Goal: Task Accomplishment & Management: Manage account settings

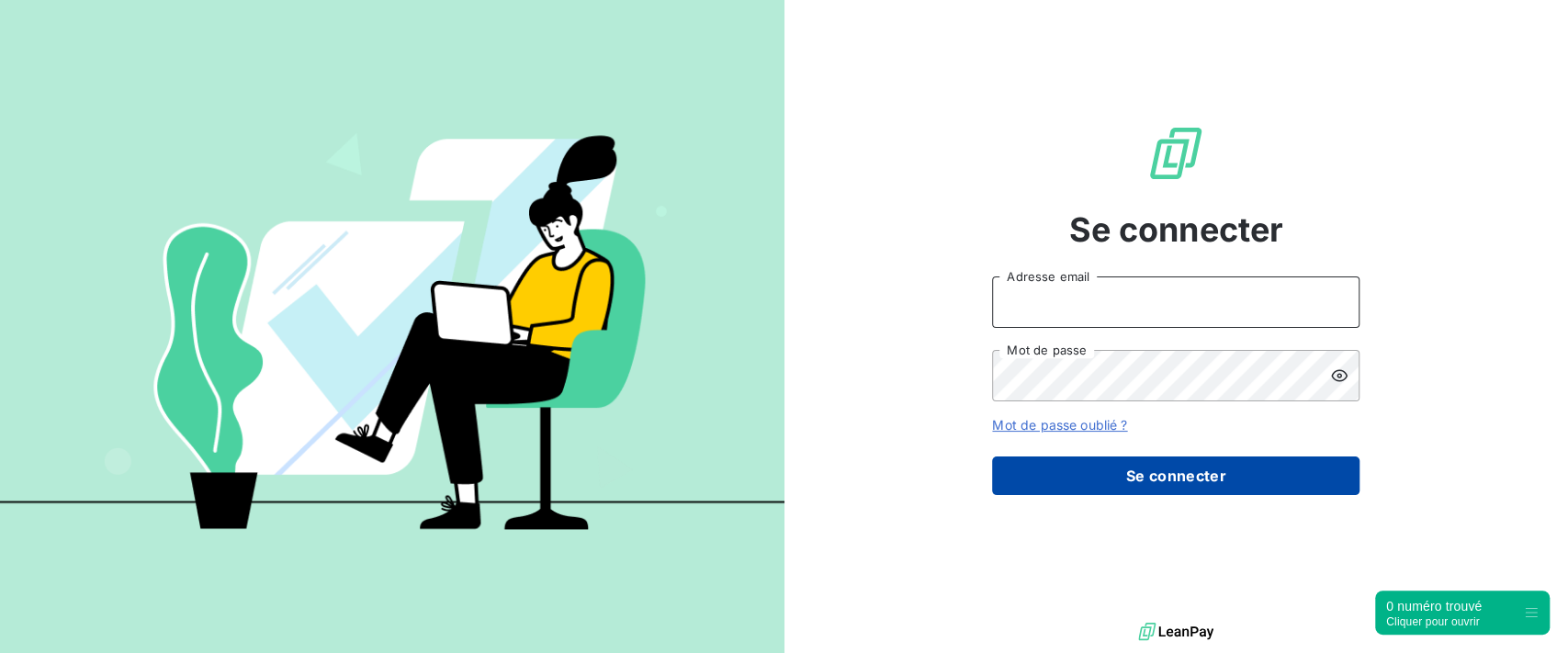
type input "[PERSON_NAME][EMAIL_ADDRESS][DOMAIN_NAME]"
click at [1136, 474] on button "Se connecter" at bounding box center [1176, 476] width 368 height 39
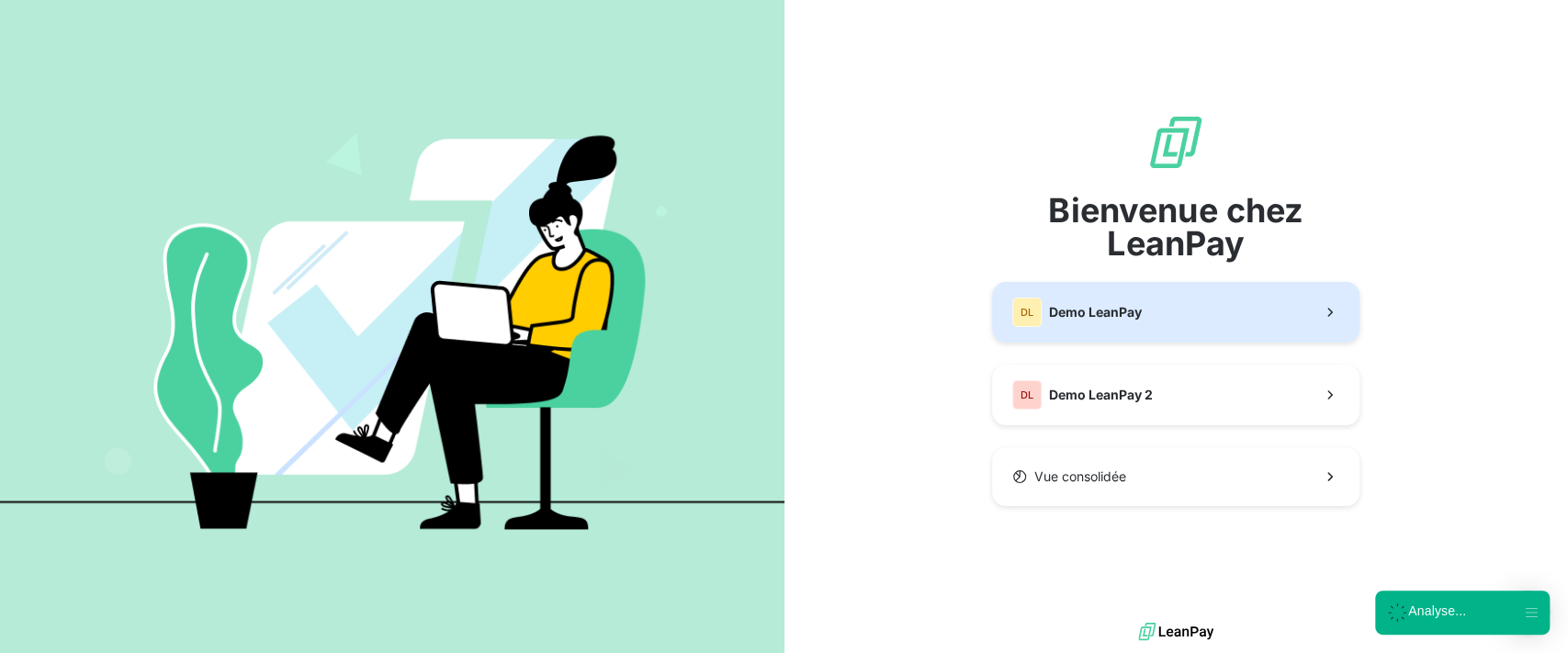
click at [1130, 327] on button "DL Demo LeanPay" at bounding box center [1176, 312] width 368 height 60
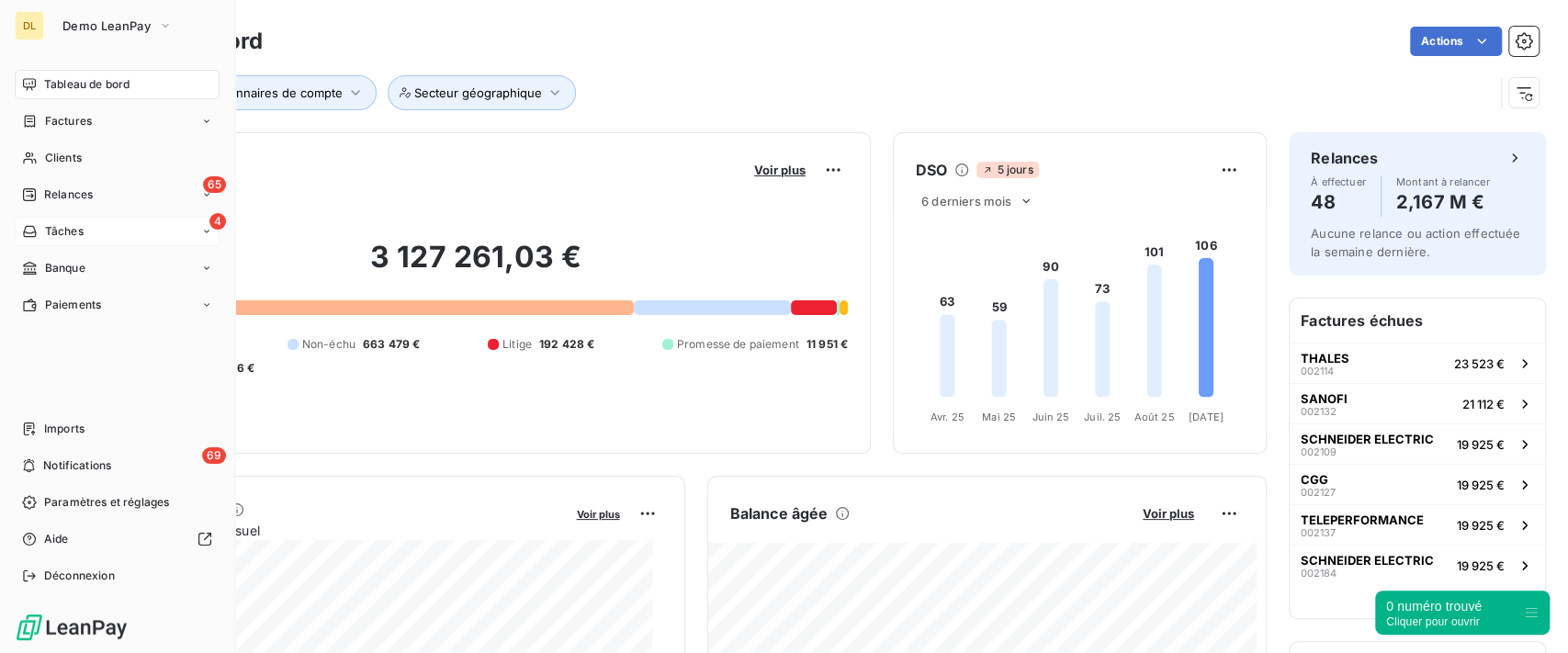
click at [48, 238] on div "4 Tâches" at bounding box center [117, 232] width 205 height 30
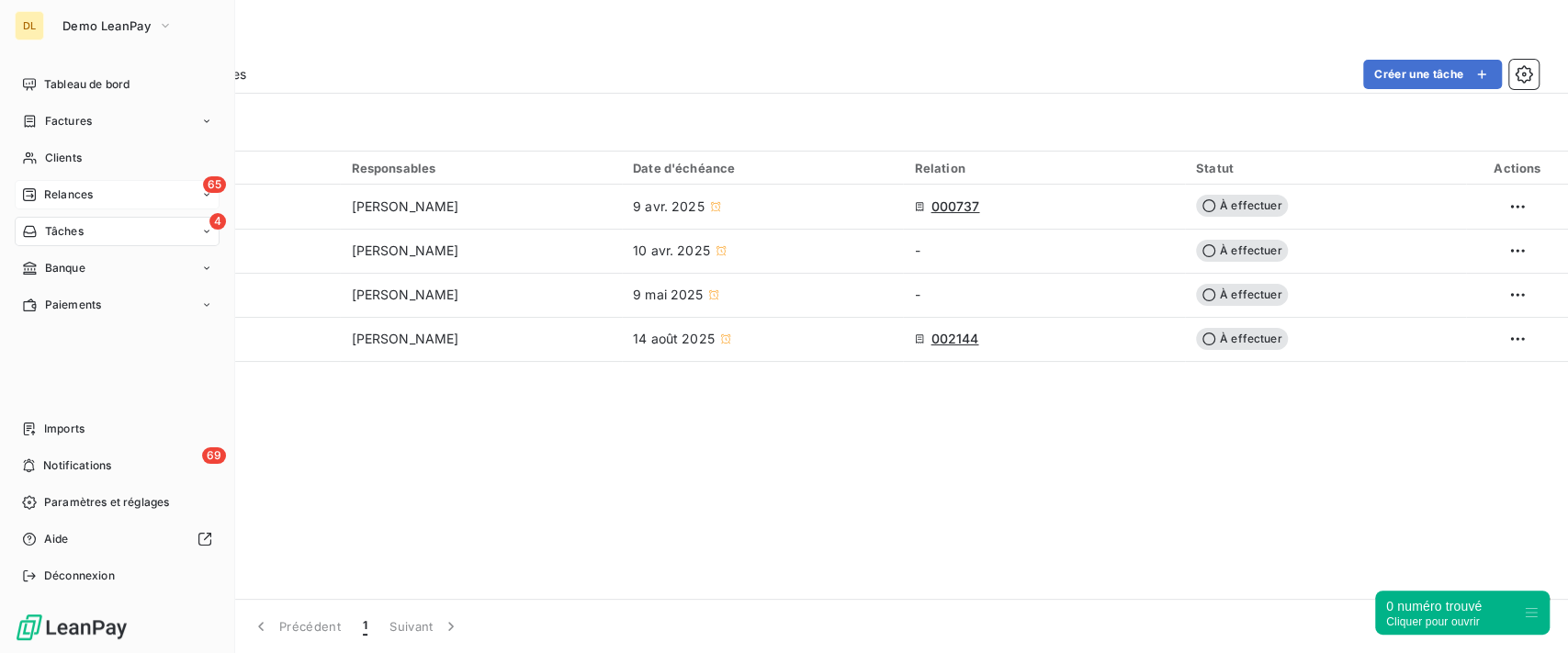
click at [36, 195] on icon at bounding box center [29, 194] width 15 height 15
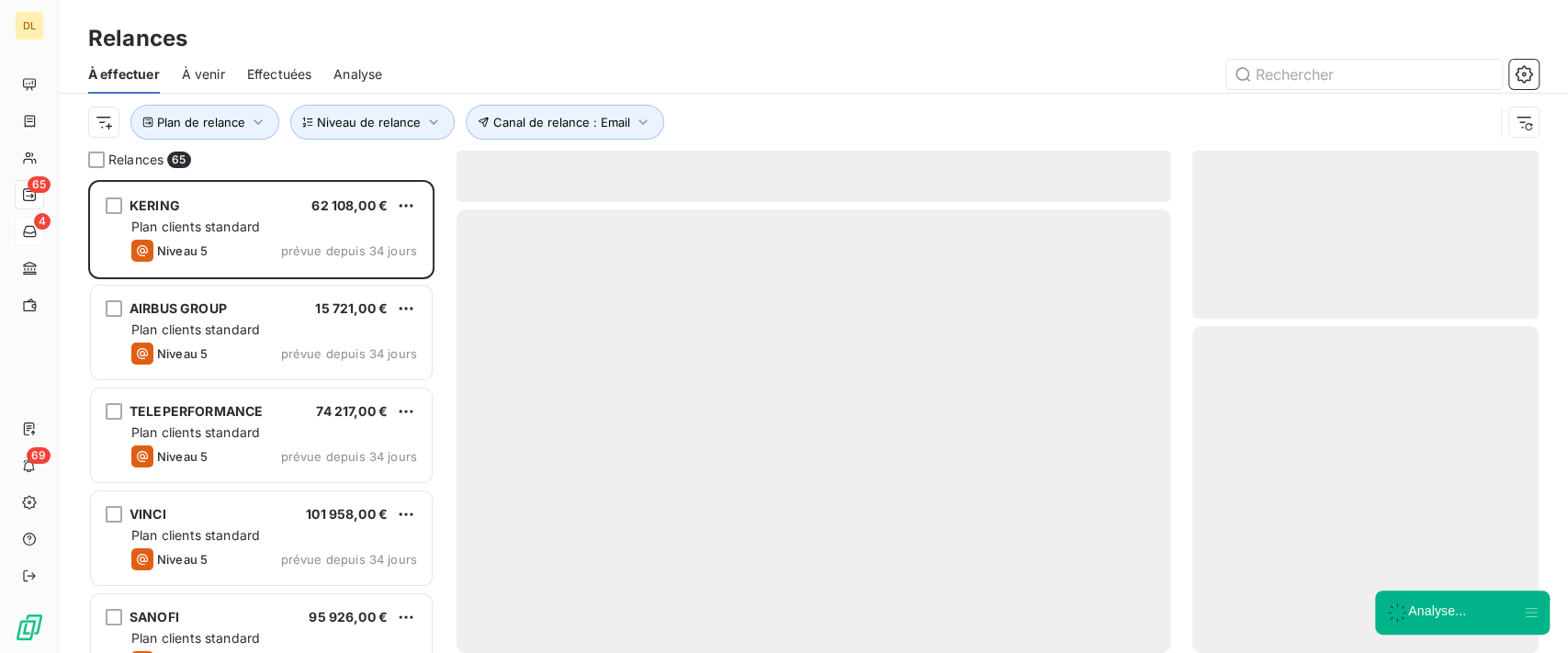
scroll to position [454, 327]
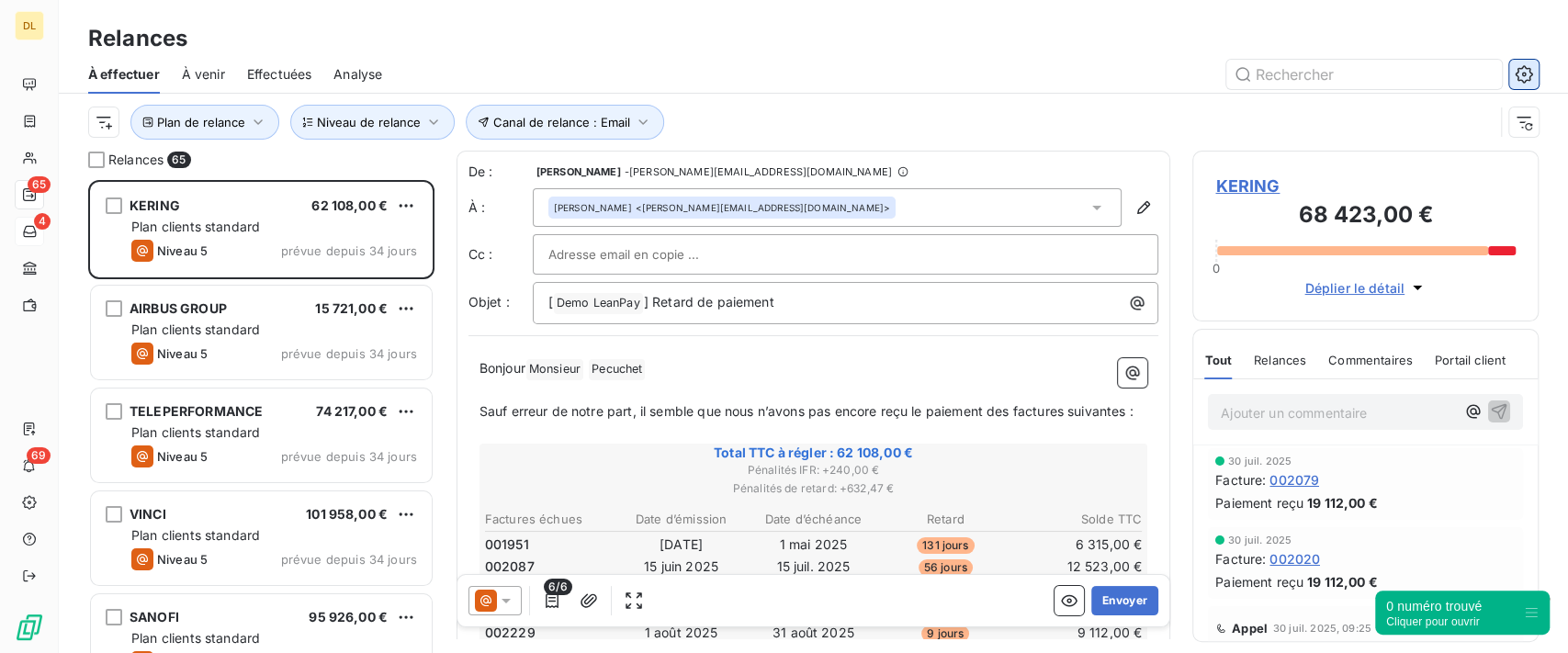
click at [1520, 76] on icon "button" at bounding box center [1524, 74] width 19 height 19
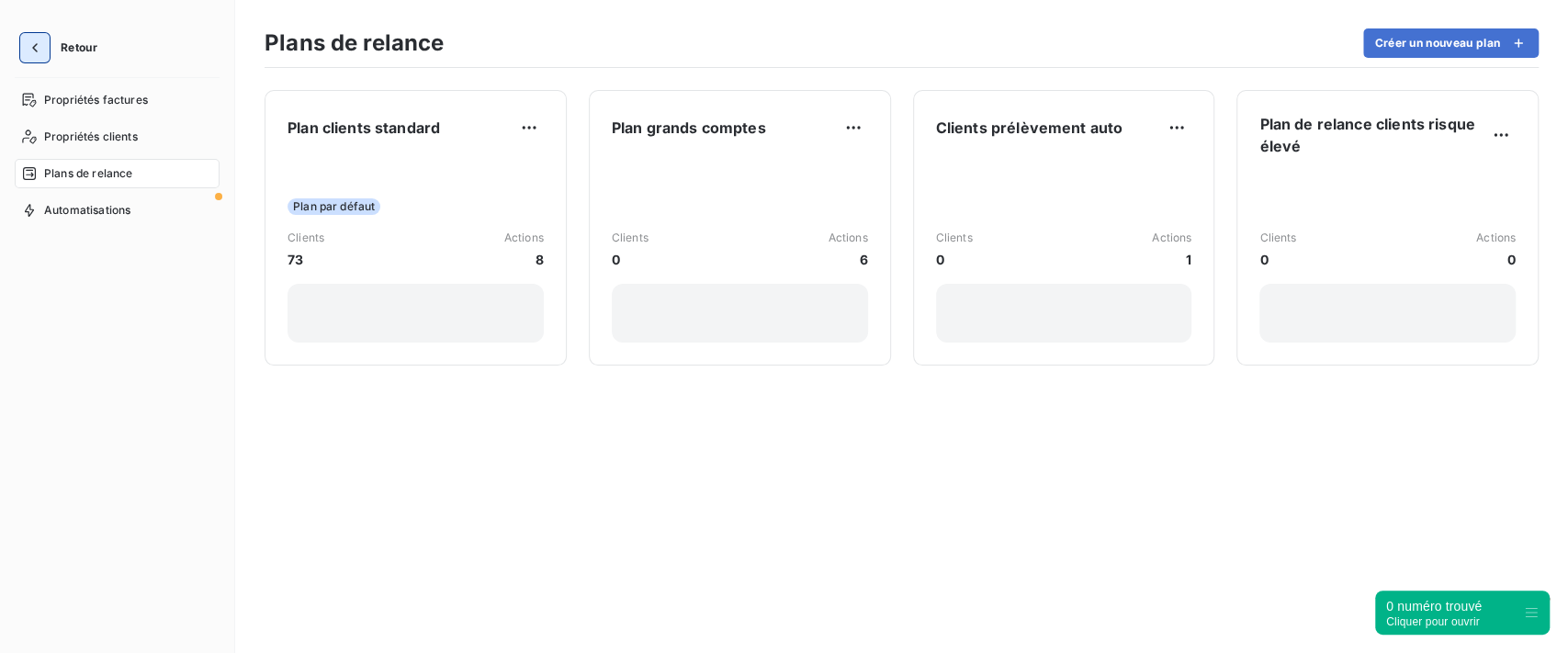
click at [39, 45] on icon "button" at bounding box center [35, 47] width 19 height 19
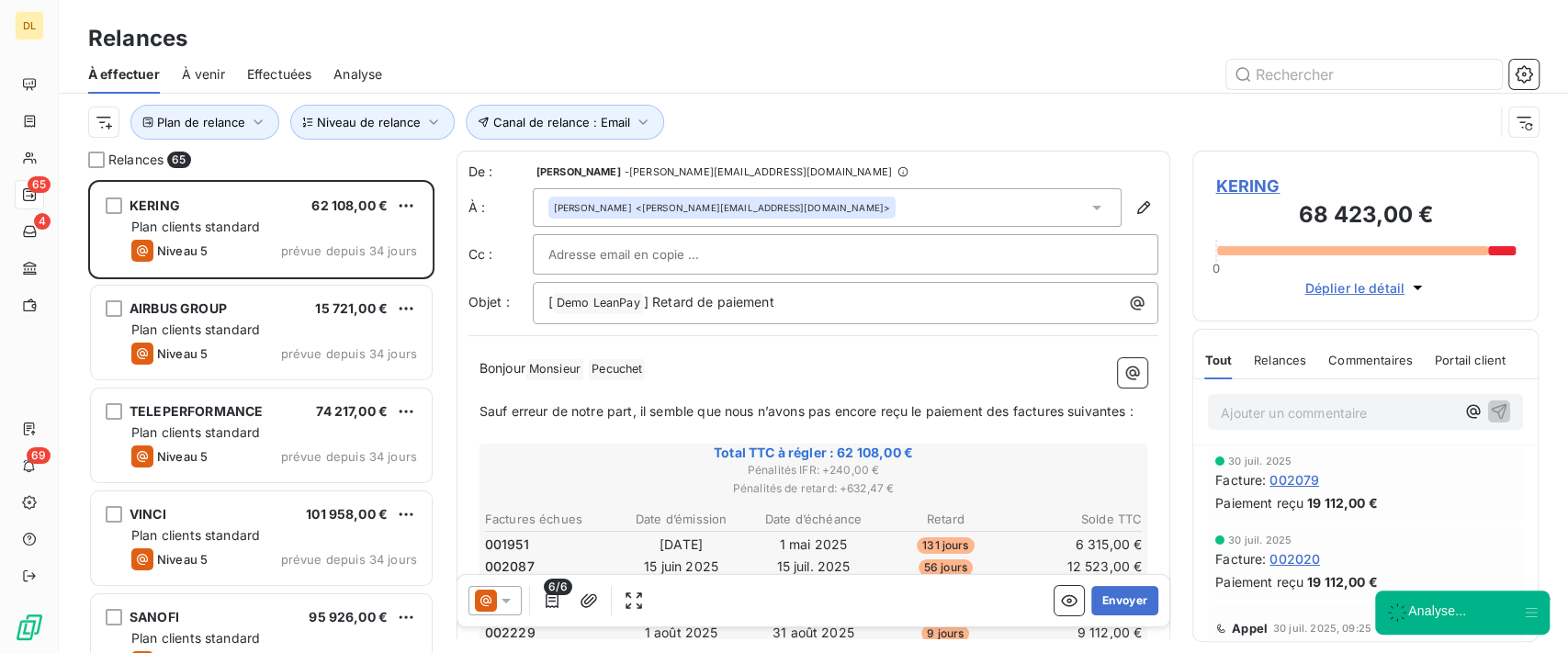
scroll to position [454, 327]
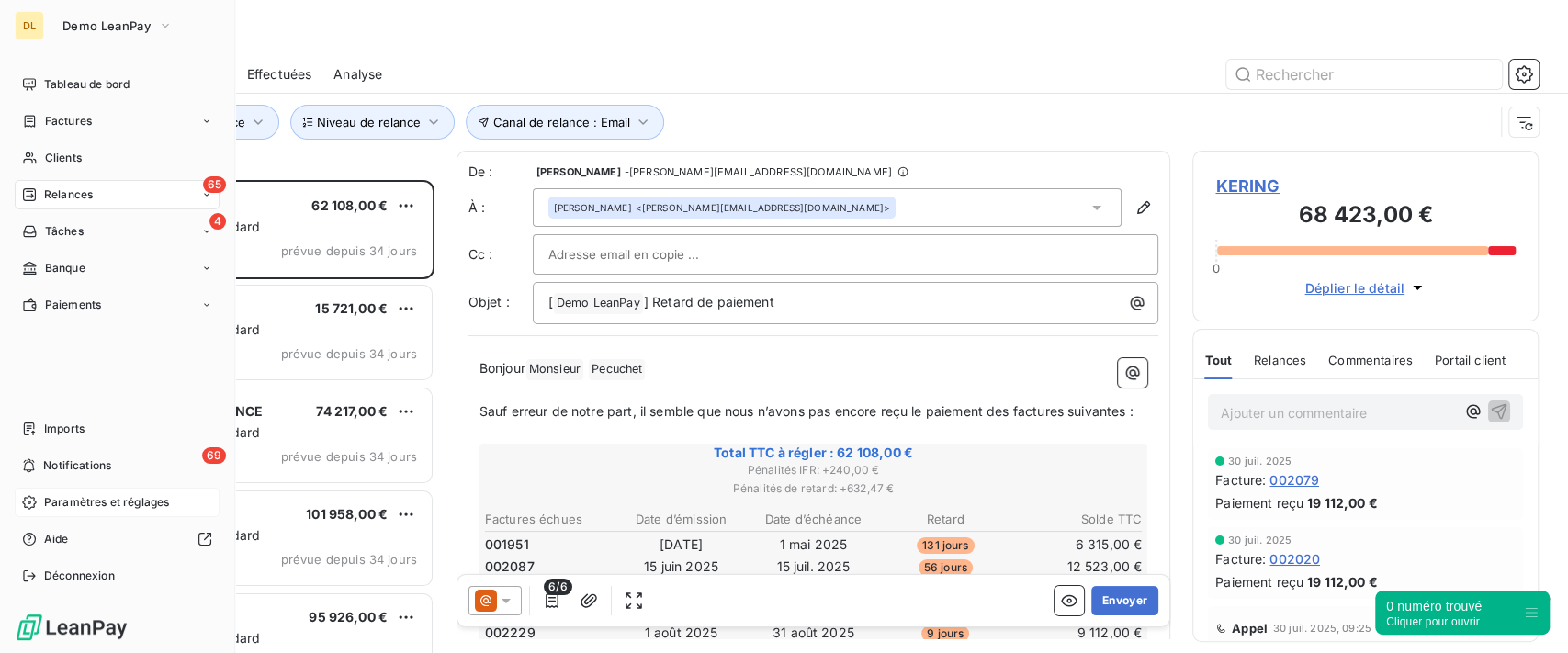
click at [68, 497] on span "Paramètres et réglages" at bounding box center [107, 503] width 125 height 17
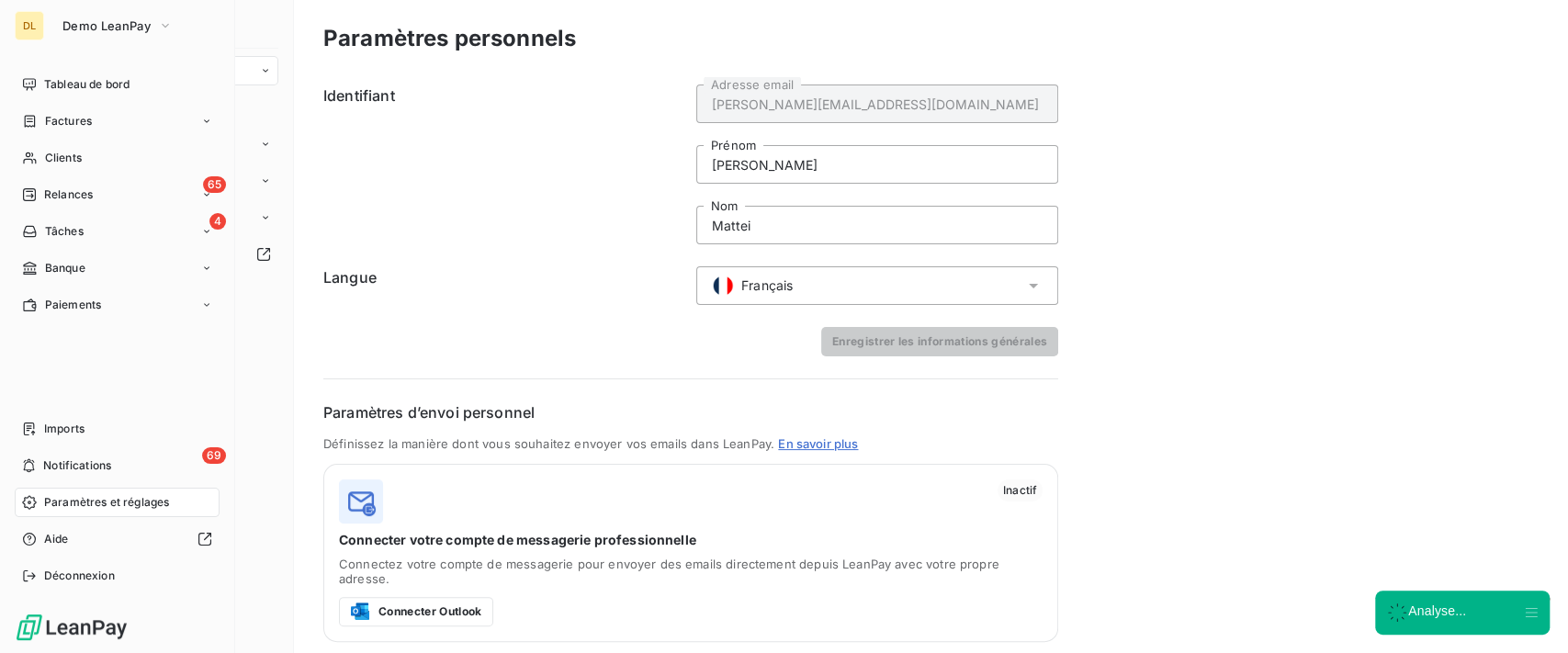
click at [58, 511] on span "Paramètres et réglages" at bounding box center [107, 503] width 125 height 17
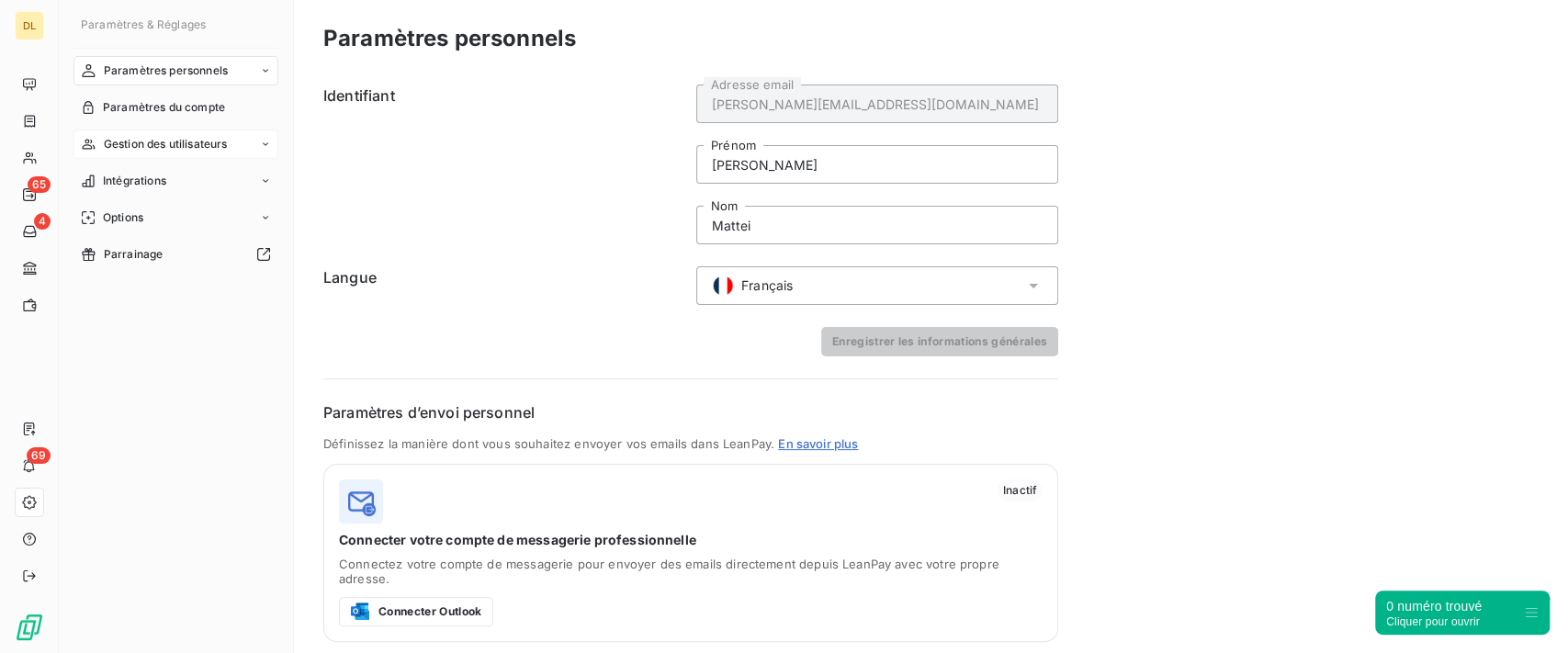
click at [228, 146] on span "Gestion des utilisateurs" at bounding box center [165, 143] width 124 height 17
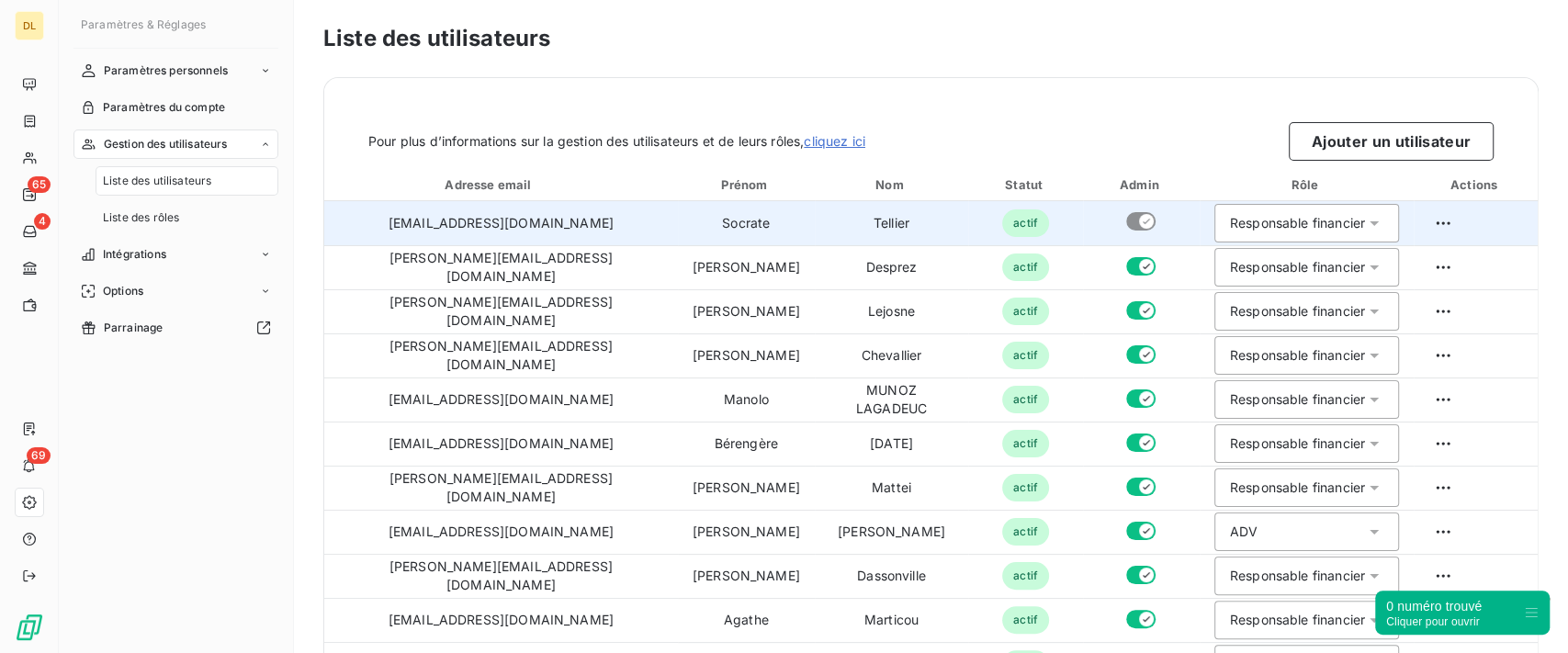
click at [1231, 217] on div "Responsable financier" at bounding box center [1298, 223] width 136 height 19
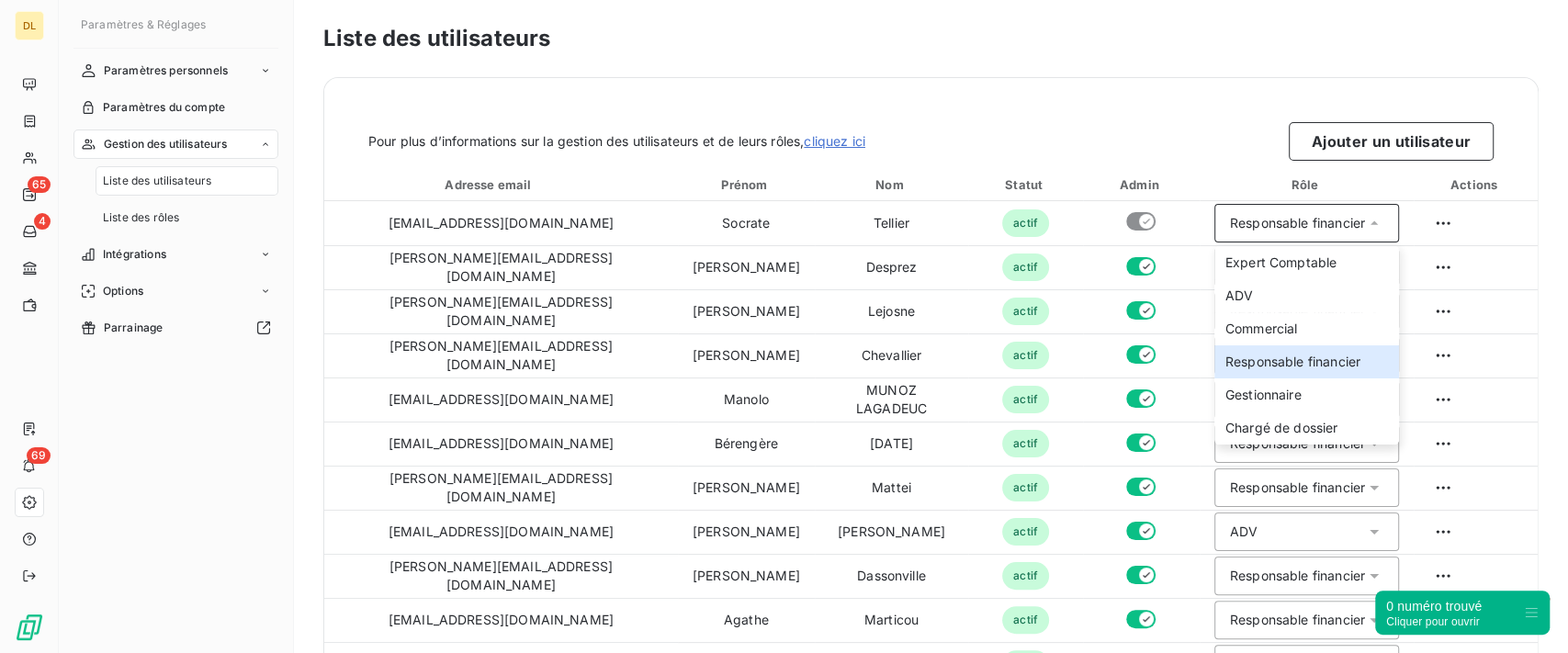
click at [602, 81] on div "Pour plus d’informations sur la gestion des utilisateurs et de leurs rôles, cli…" at bounding box center [931, 120] width 1214 height 83
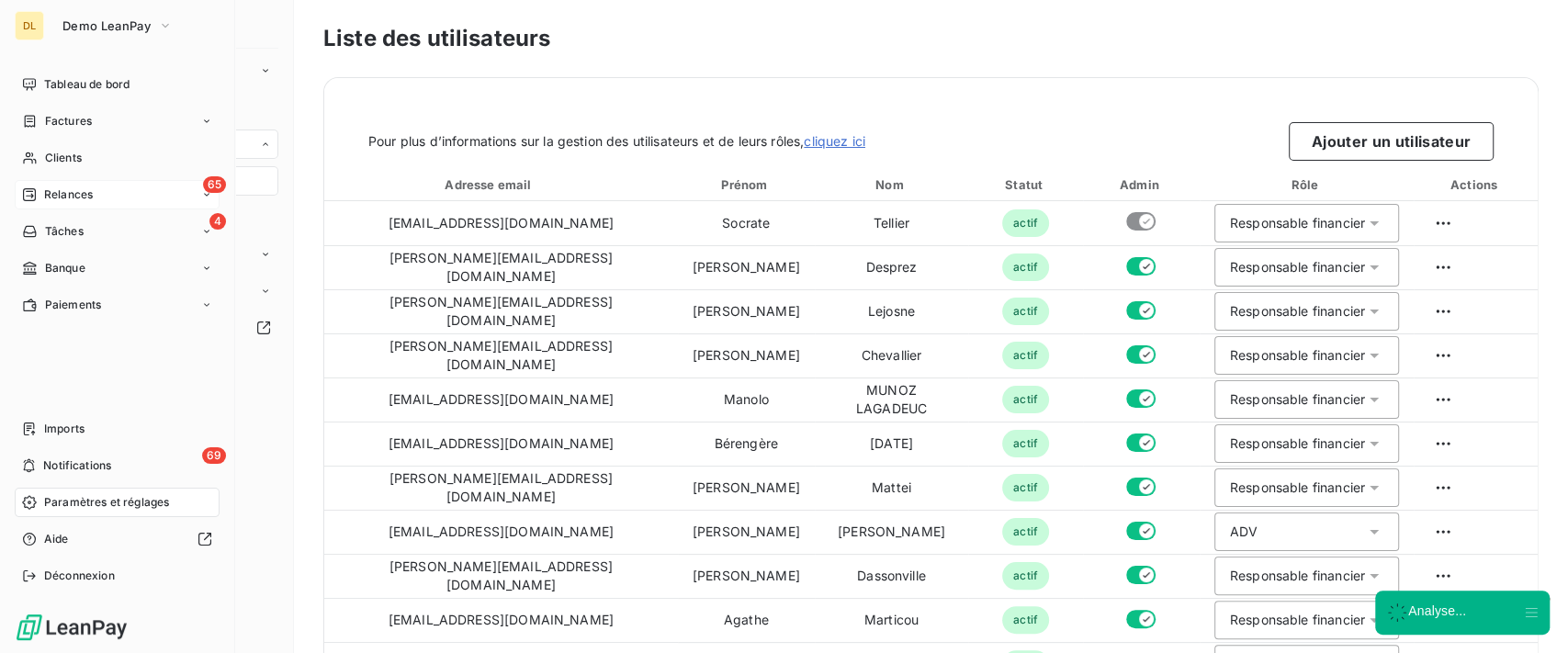
click at [101, 204] on div "65 Relances" at bounding box center [117, 195] width 205 height 30
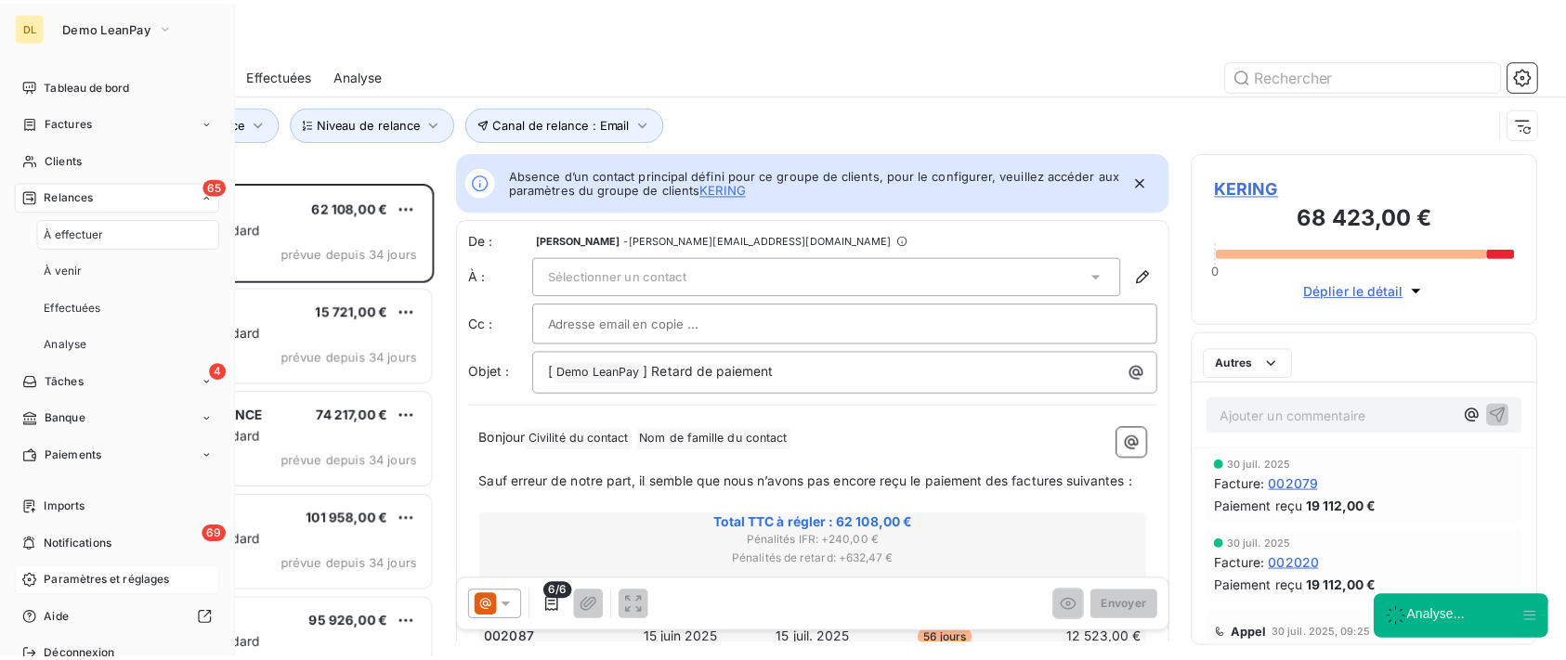
scroll to position [459, 331]
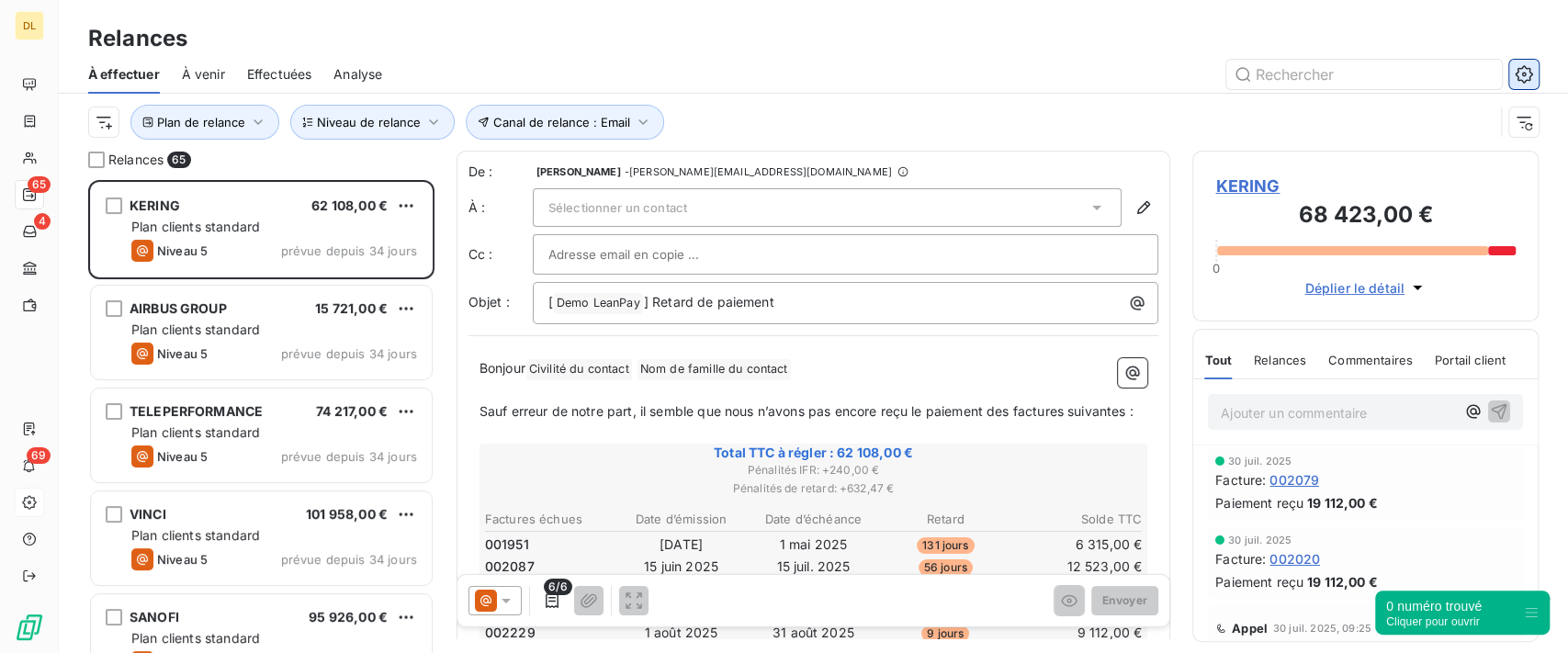
click at [1527, 68] on icon "button" at bounding box center [1524, 74] width 18 height 18
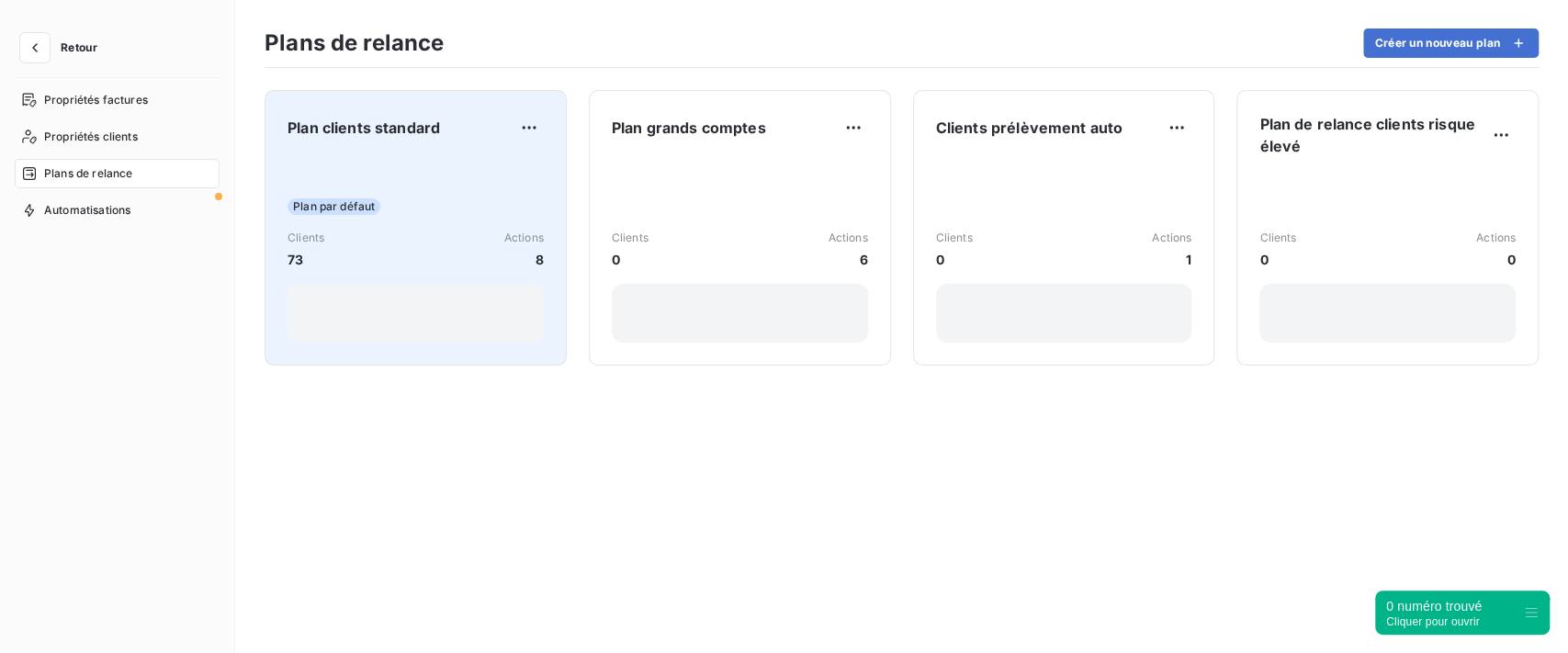
click at [460, 173] on div "Plan par défaut Clients 73 Actions 8" at bounding box center [415, 250] width 256 height 186
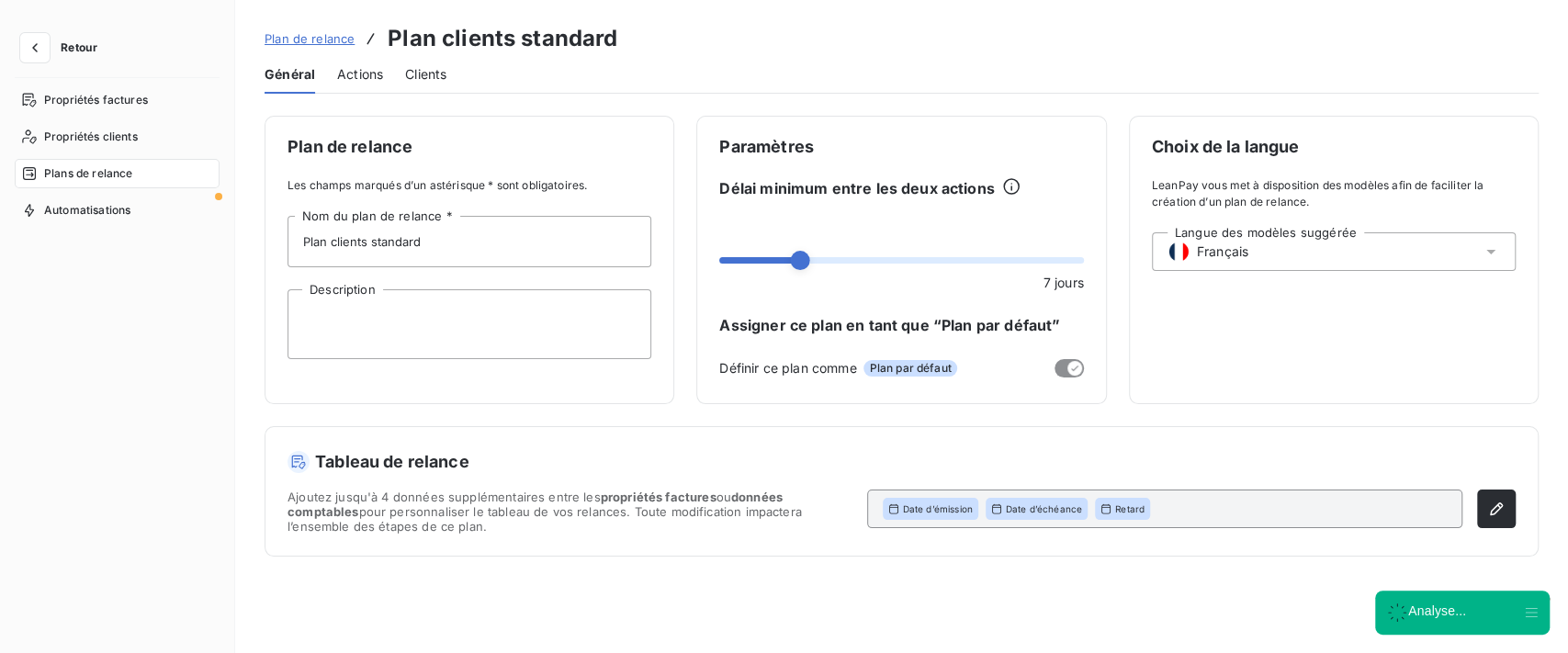
click at [368, 86] on div "Actions" at bounding box center [360, 74] width 46 height 39
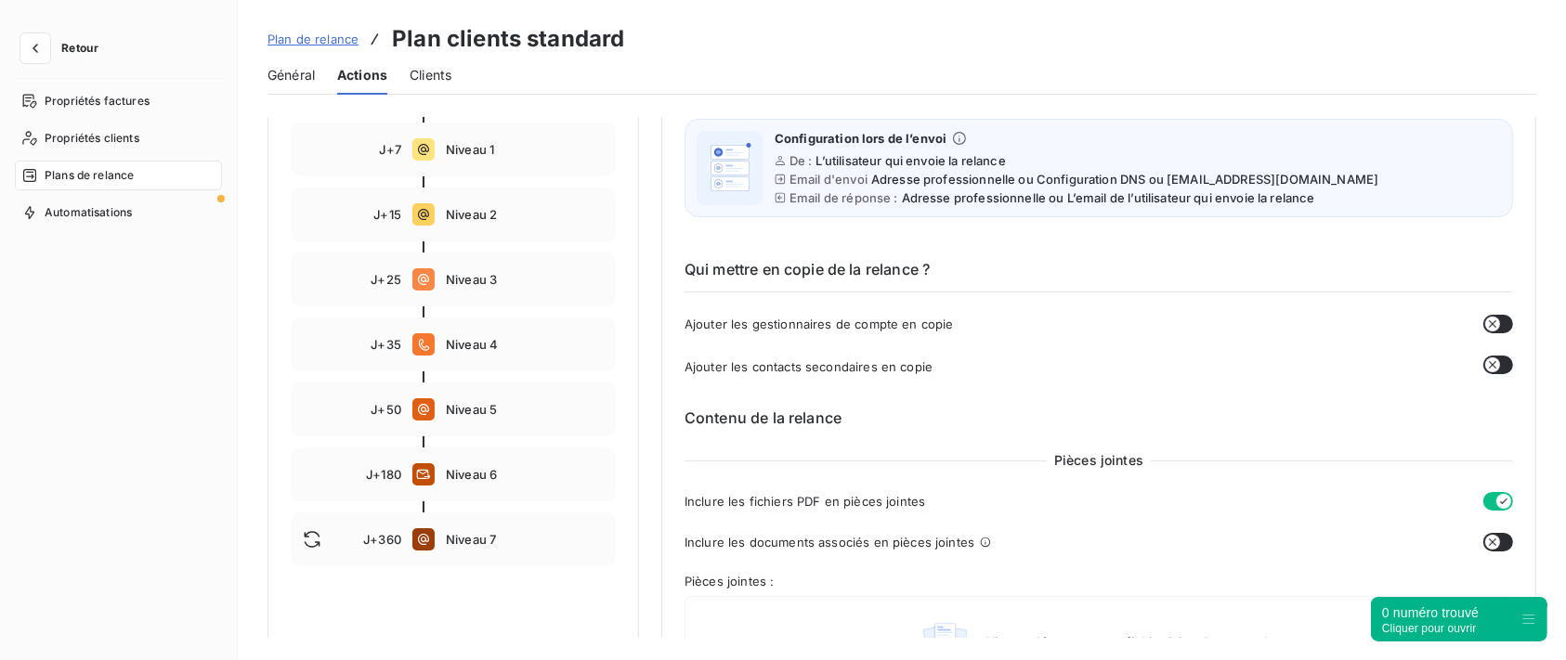
scroll to position [247, 0]
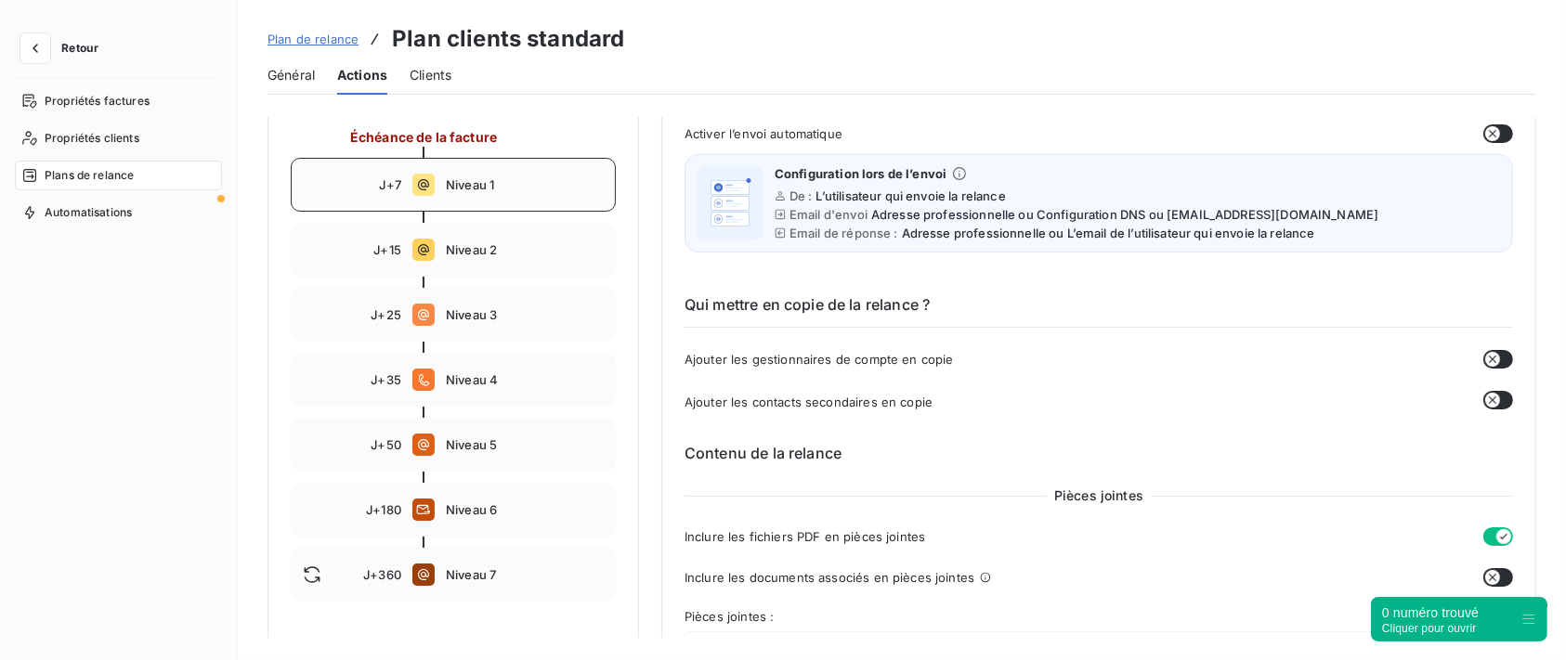
click at [528, 186] on span "Niveau 1" at bounding box center [525, 184] width 158 height 15
type input "7"
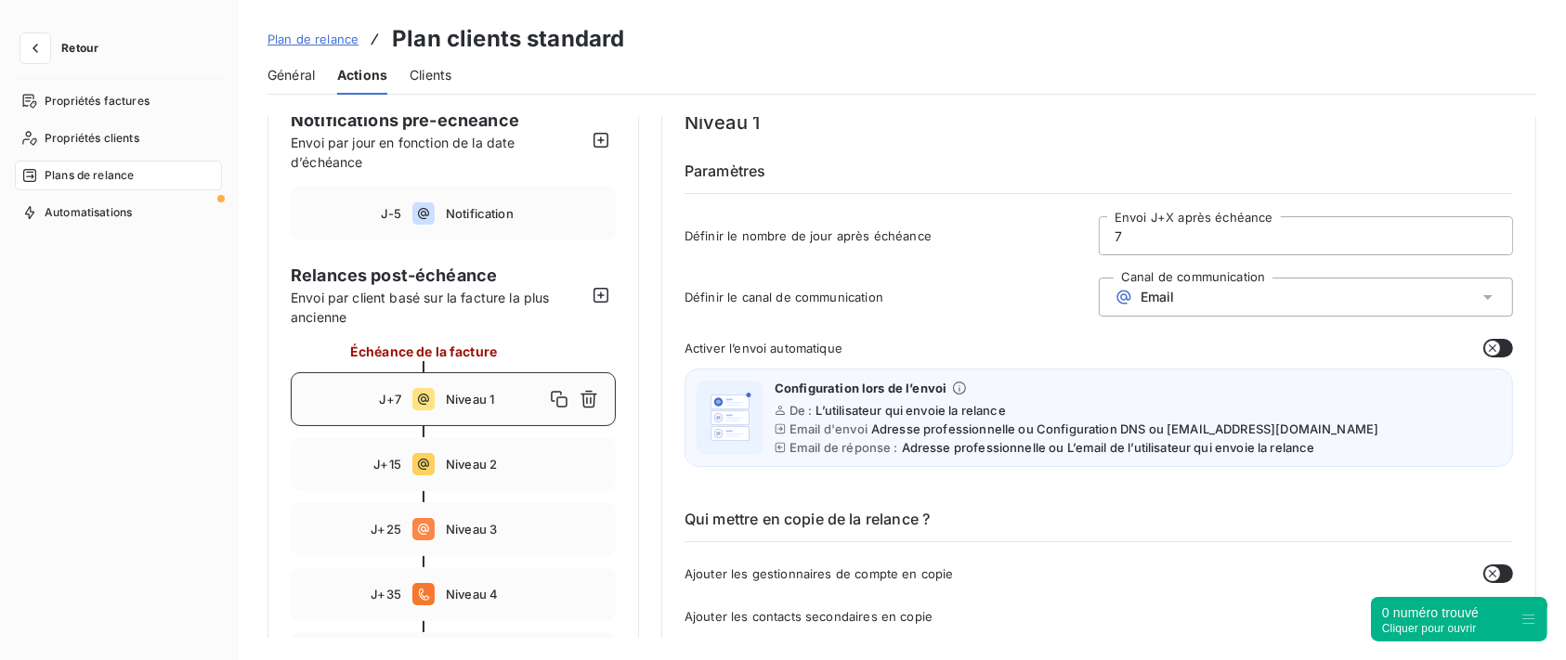
scroll to position [0, 0]
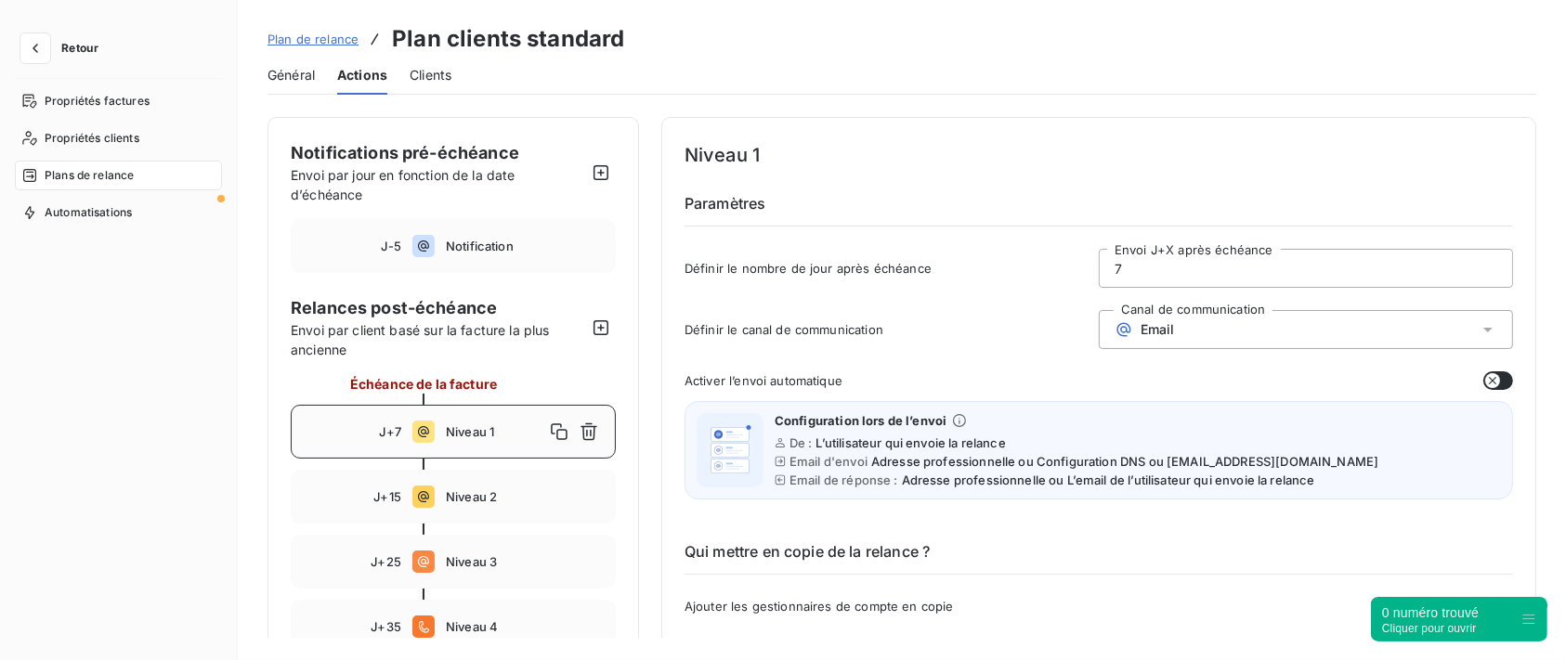
click at [1194, 256] on input "7" at bounding box center [1306, 268] width 412 height 37
click at [1185, 321] on div "Email" at bounding box center [1306, 329] width 414 height 39
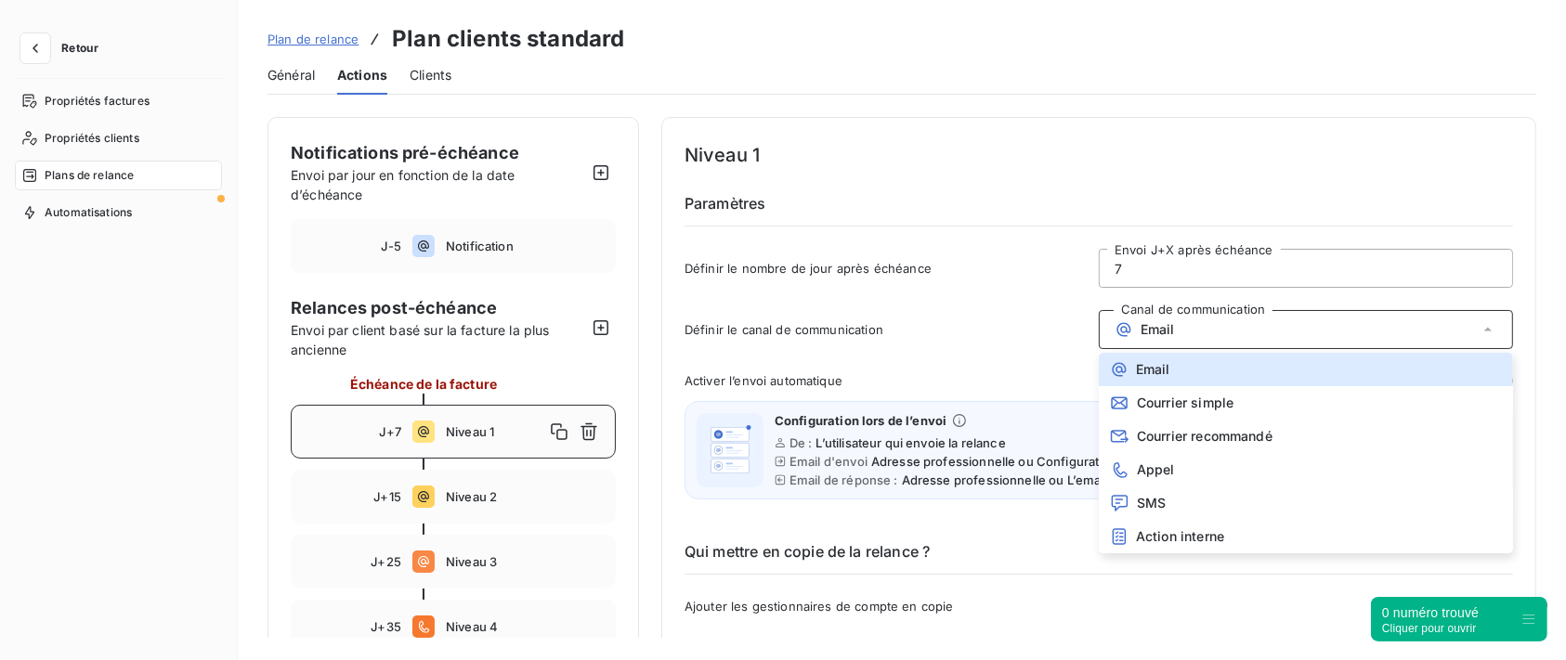
click at [972, 328] on span "Définir le canal de communication" at bounding box center [892, 329] width 414 height 15
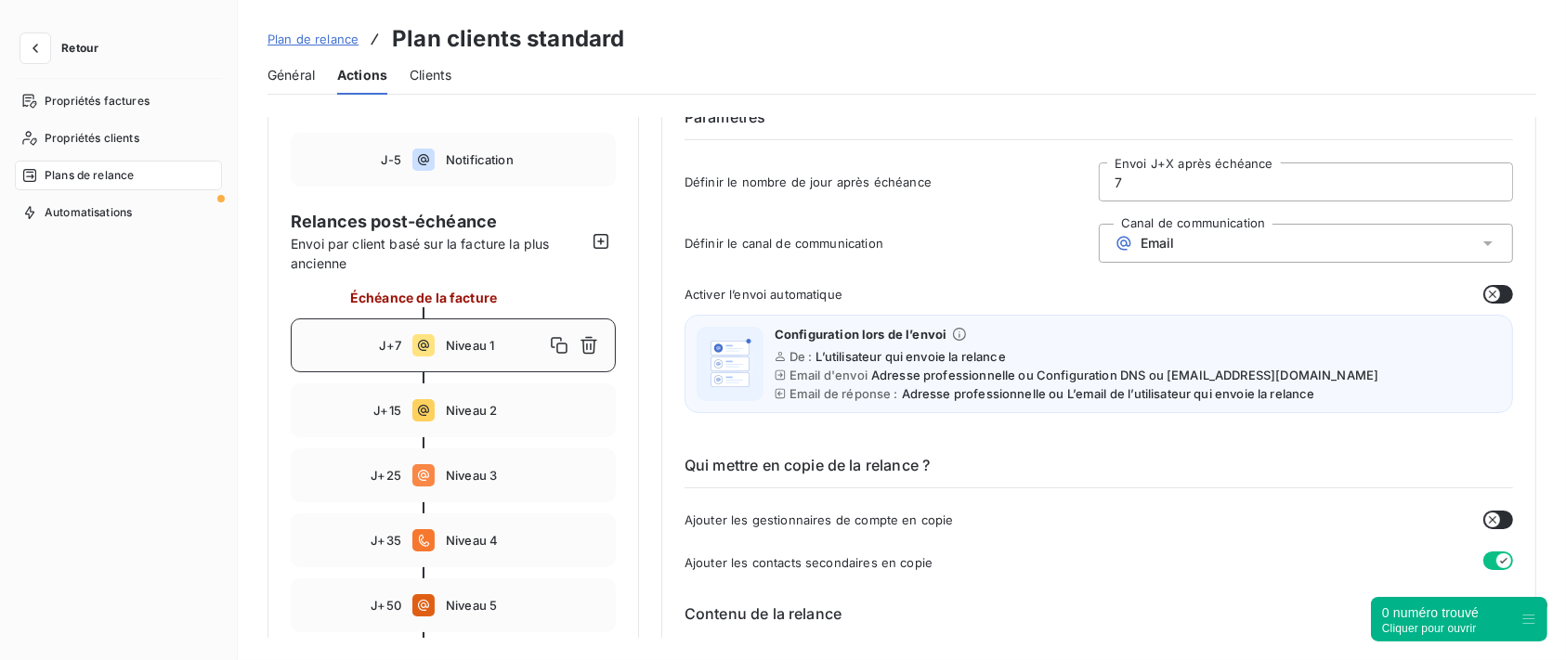
scroll to position [124, 0]
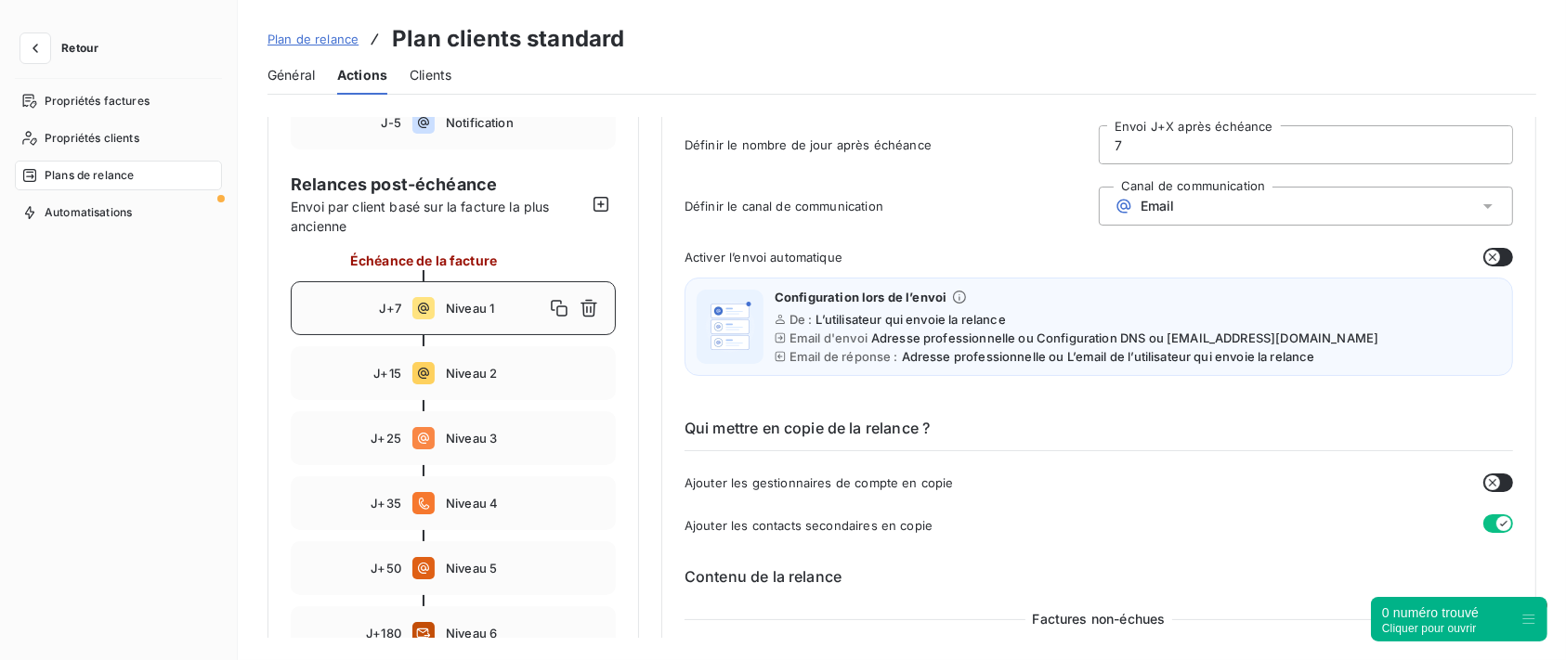
click at [1497, 254] on button "button" at bounding box center [1498, 257] width 30 height 19
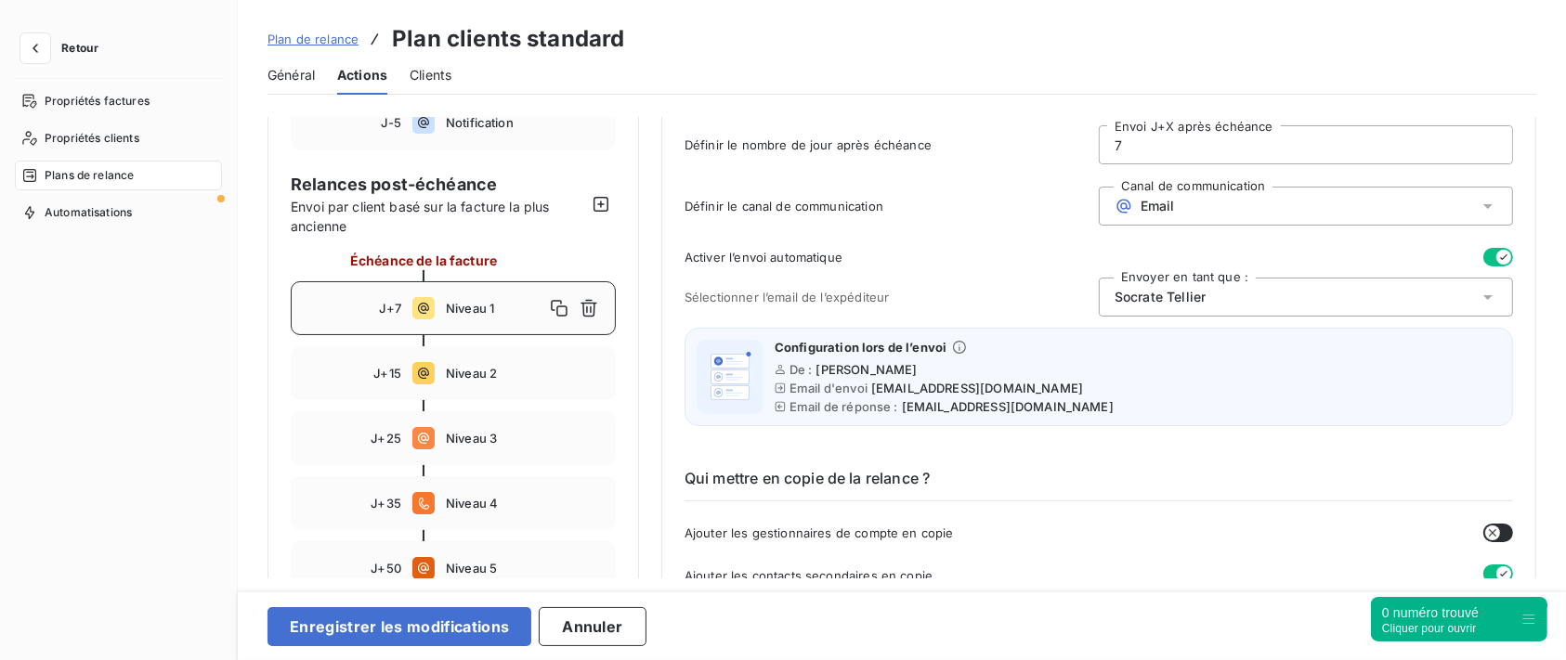
click at [1497, 254] on icon "button" at bounding box center [1503, 257] width 15 height 15
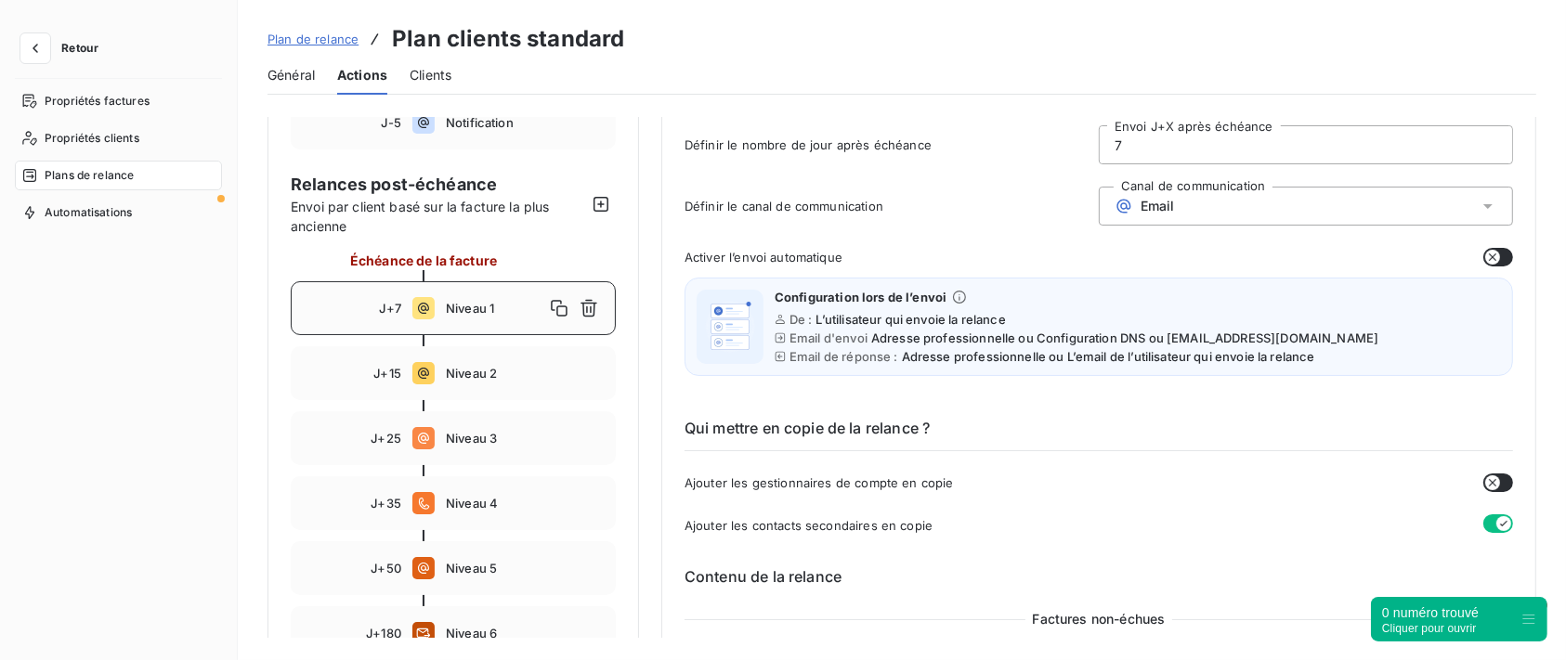
scroll to position [247, 0]
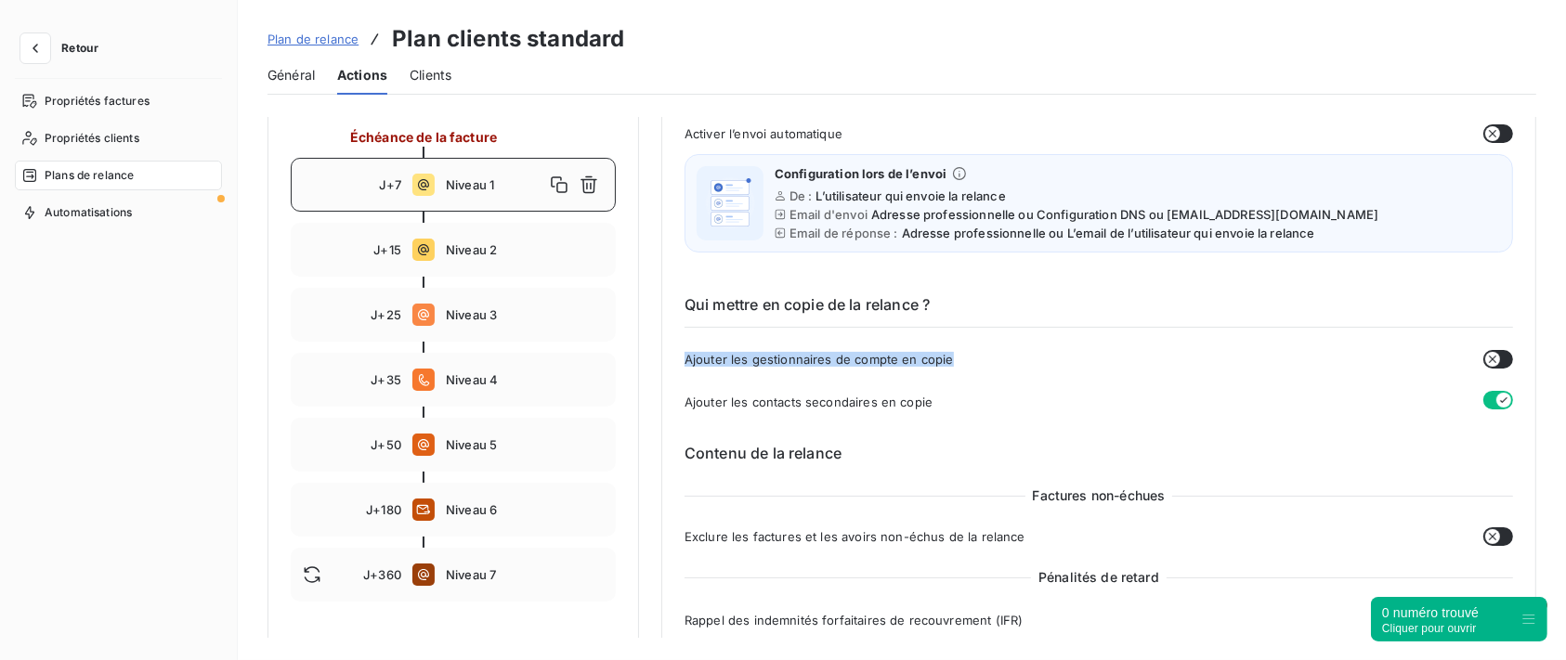
drag, startPoint x: 685, startPoint y: 359, endPoint x: 966, endPoint y: 354, distance: 280.5
click at [966, 354] on div "Ajouter les gestionnaires de compte en copie" at bounding box center [1099, 359] width 828 height 19
click at [868, 359] on span "Ajouter les gestionnaires de compte en copie" at bounding box center [819, 359] width 269 height 15
click at [985, 382] on div "Qui mettre en copie de la relance ? Ajouter les gestionnaires de compte en copi…" at bounding box center [1099, 338] width 828 height 149
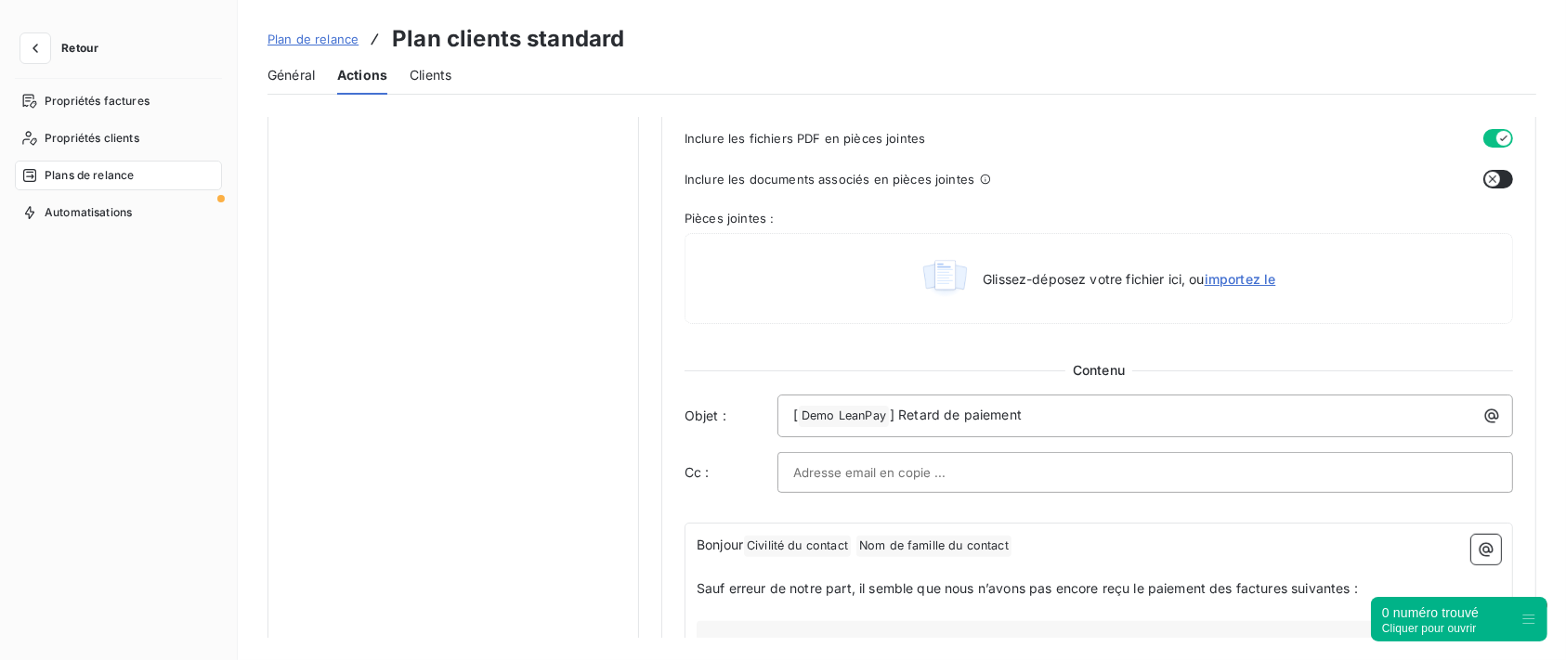
scroll to position [990, 0]
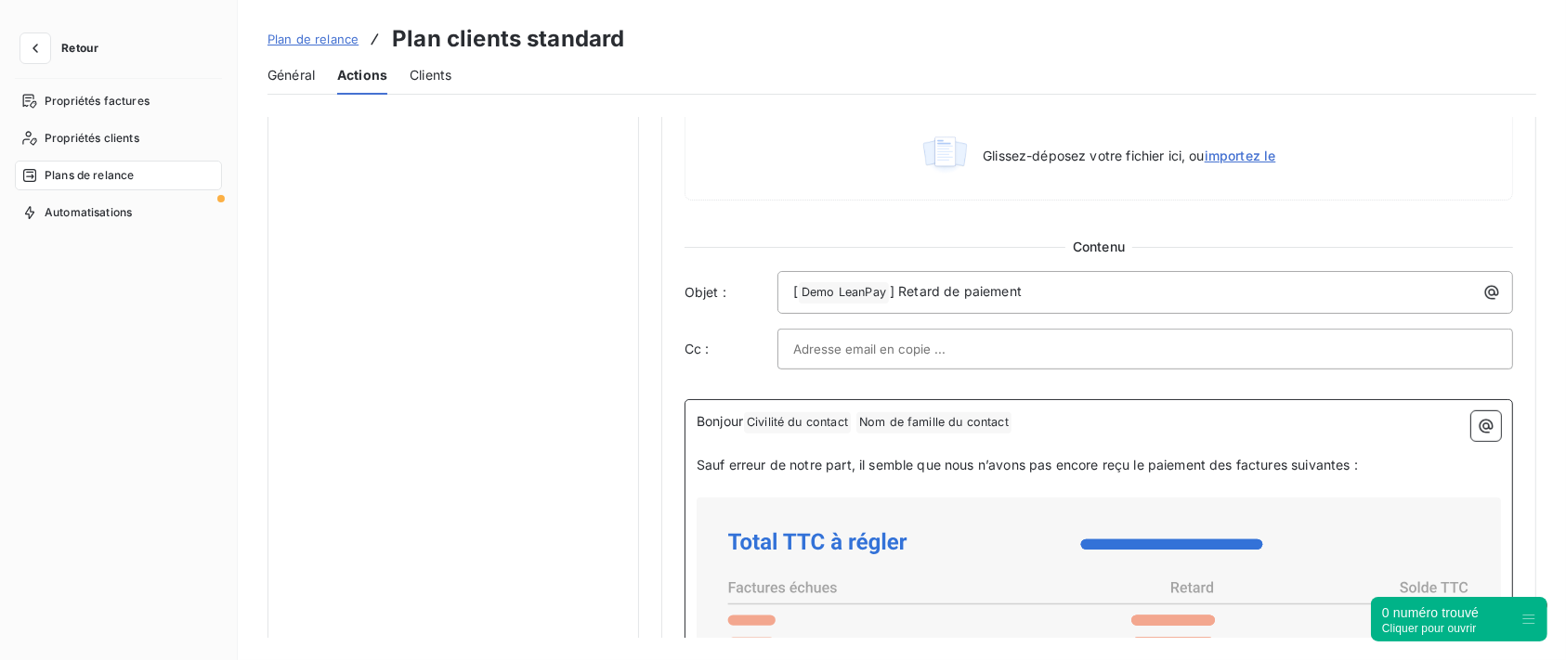
drag, startPoint x: 1381, startPoint y: 457, endPoint x: 815, endPoint y: 450, distance: 565.7
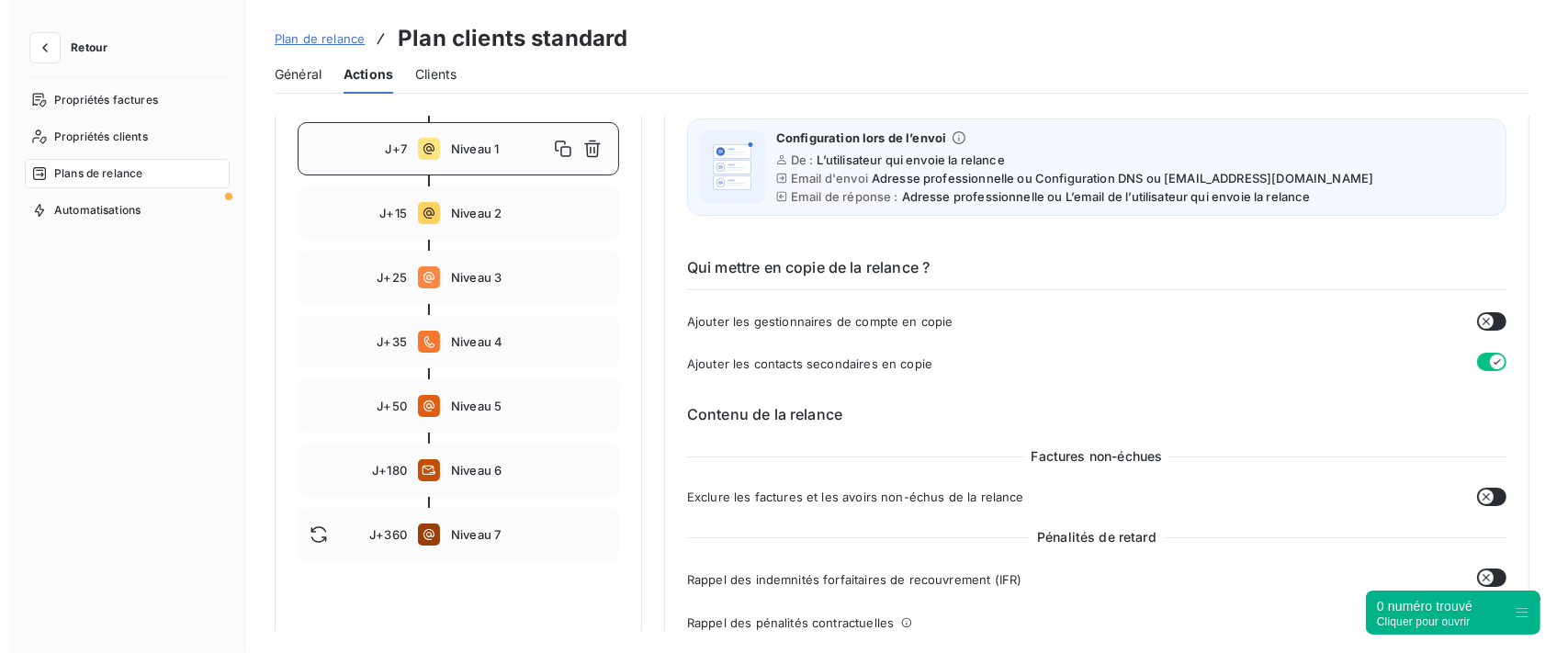
scroll to position [123, 0]
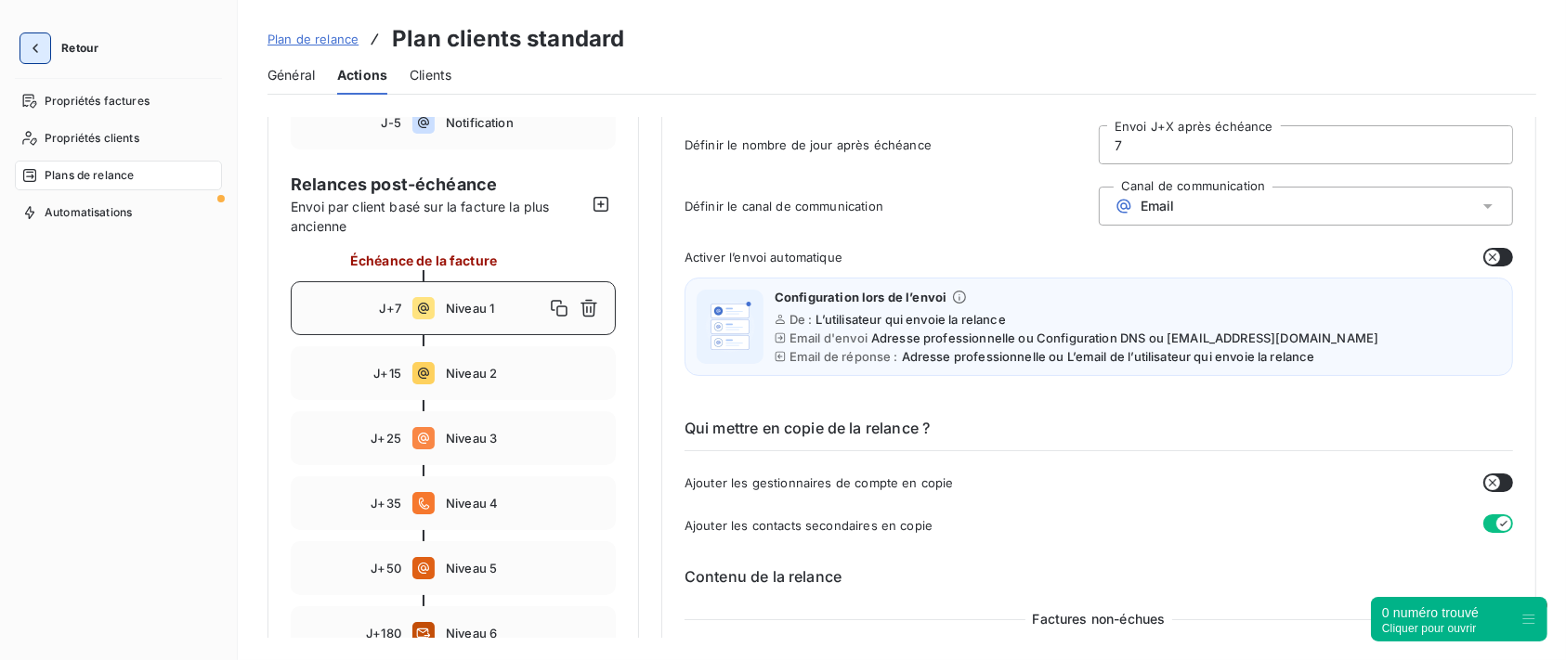
click at [33, 47] on icon "button" at bounding box center [35, 48] width 19 height 19
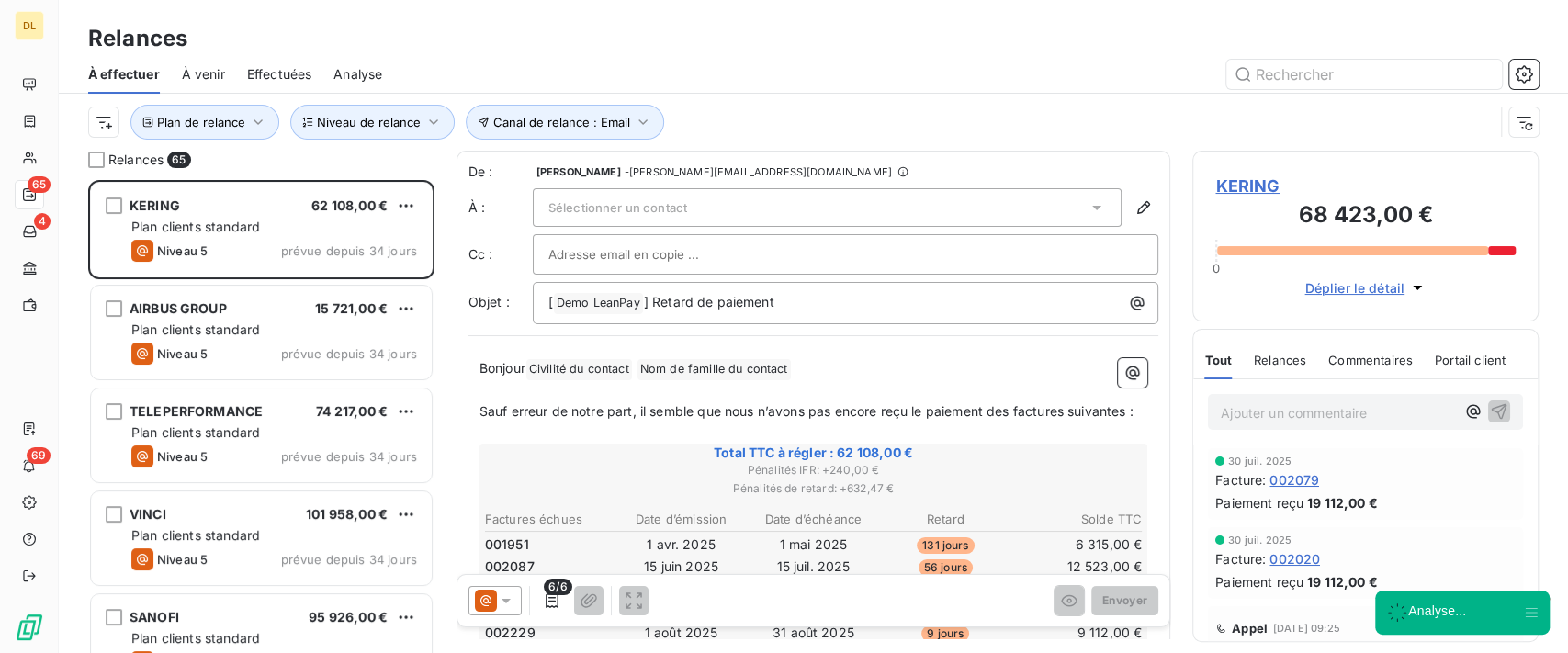
scroll to position [454, 327]
click at [634, 116] on icon "button" at bounding box center [643, 122] width 19 height 19
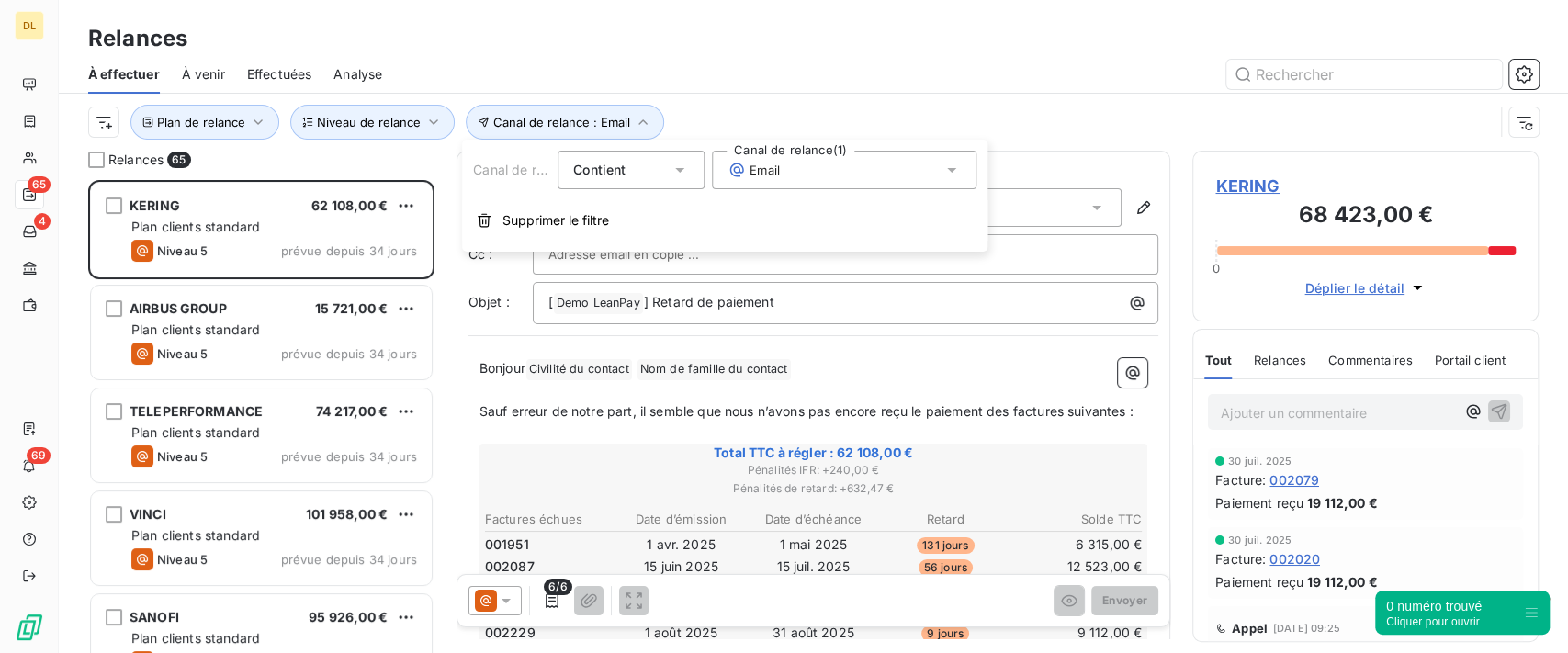
click at [841, 165] on div "Email" at bounding box center [844, 169] width 264 height 39
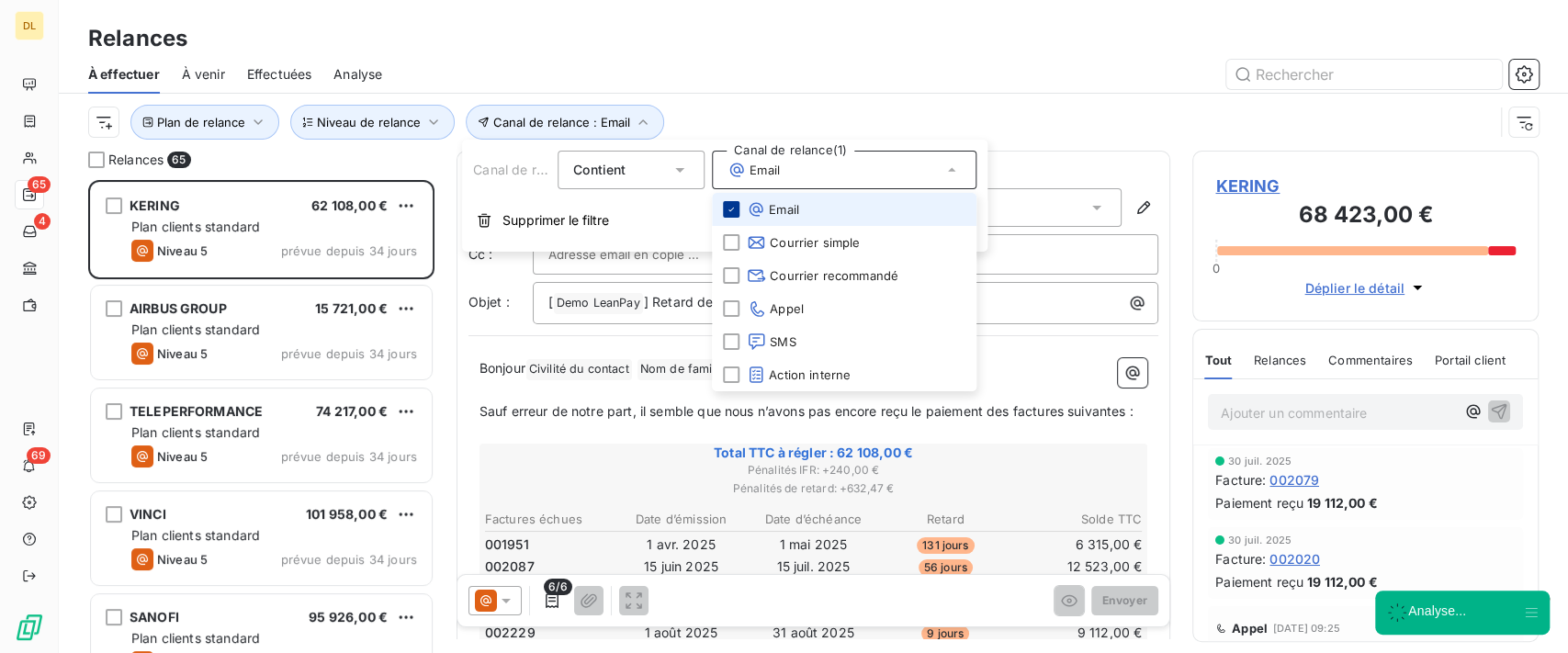
click at [734, 210] on icon at bounding box center [731, 209] width 11 height 11
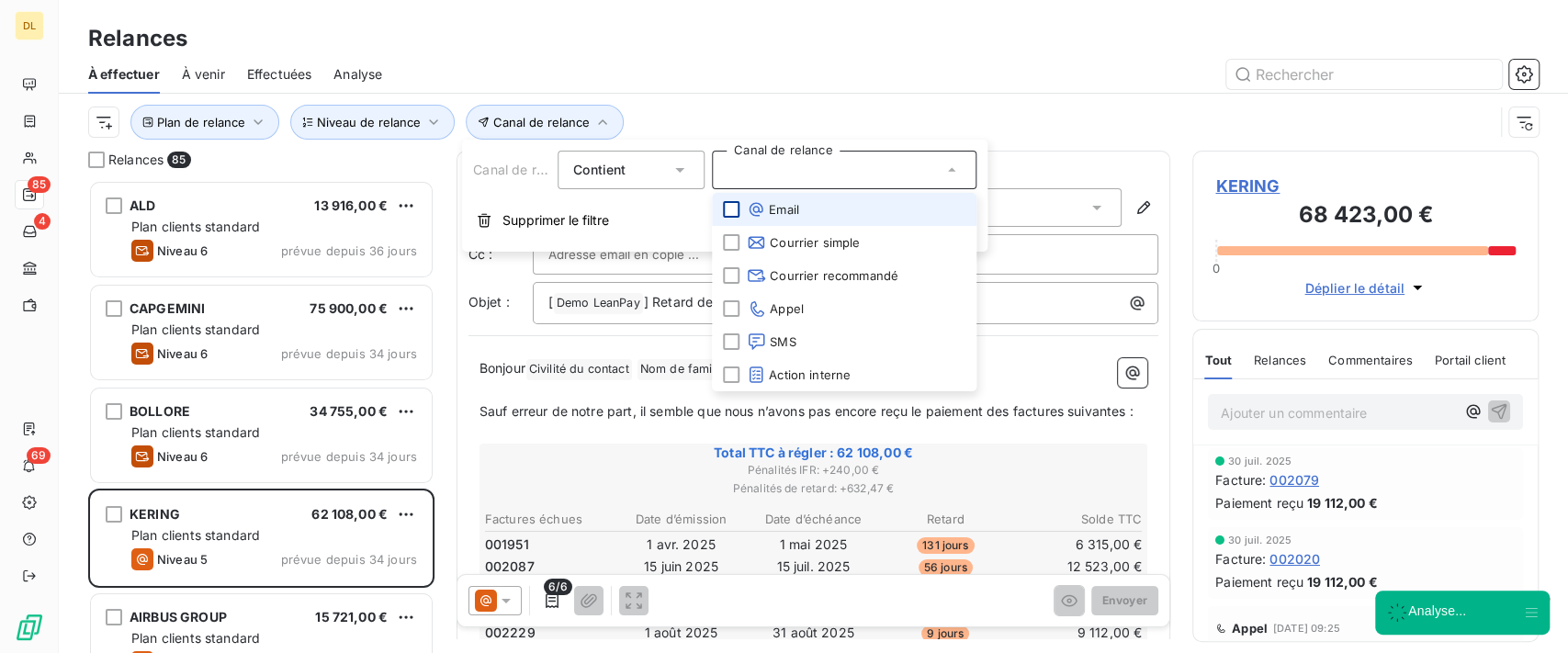
click at [1032, 120] on div "Plan de relance Canal de relance Niveau de relance" at bounding box center [790, 122] width 1406 height 35
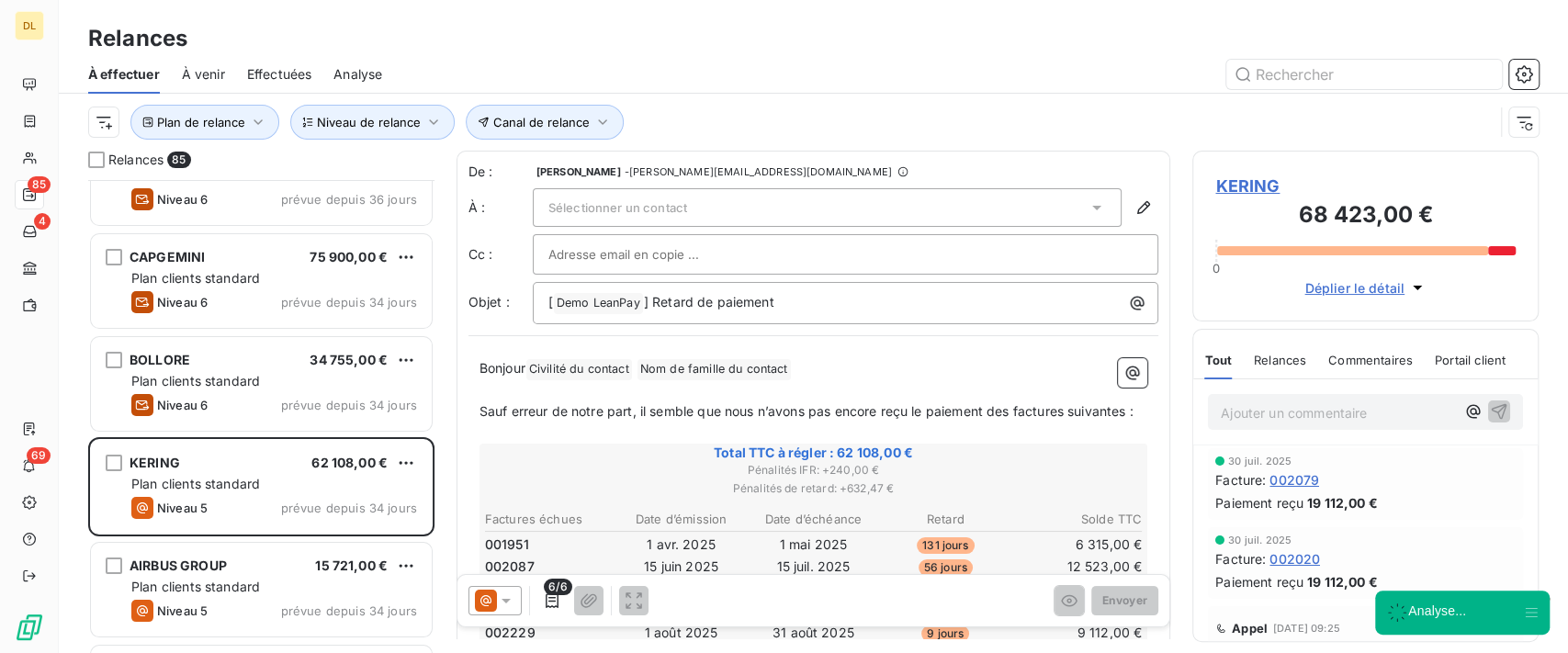
scroll to position [0, 0]
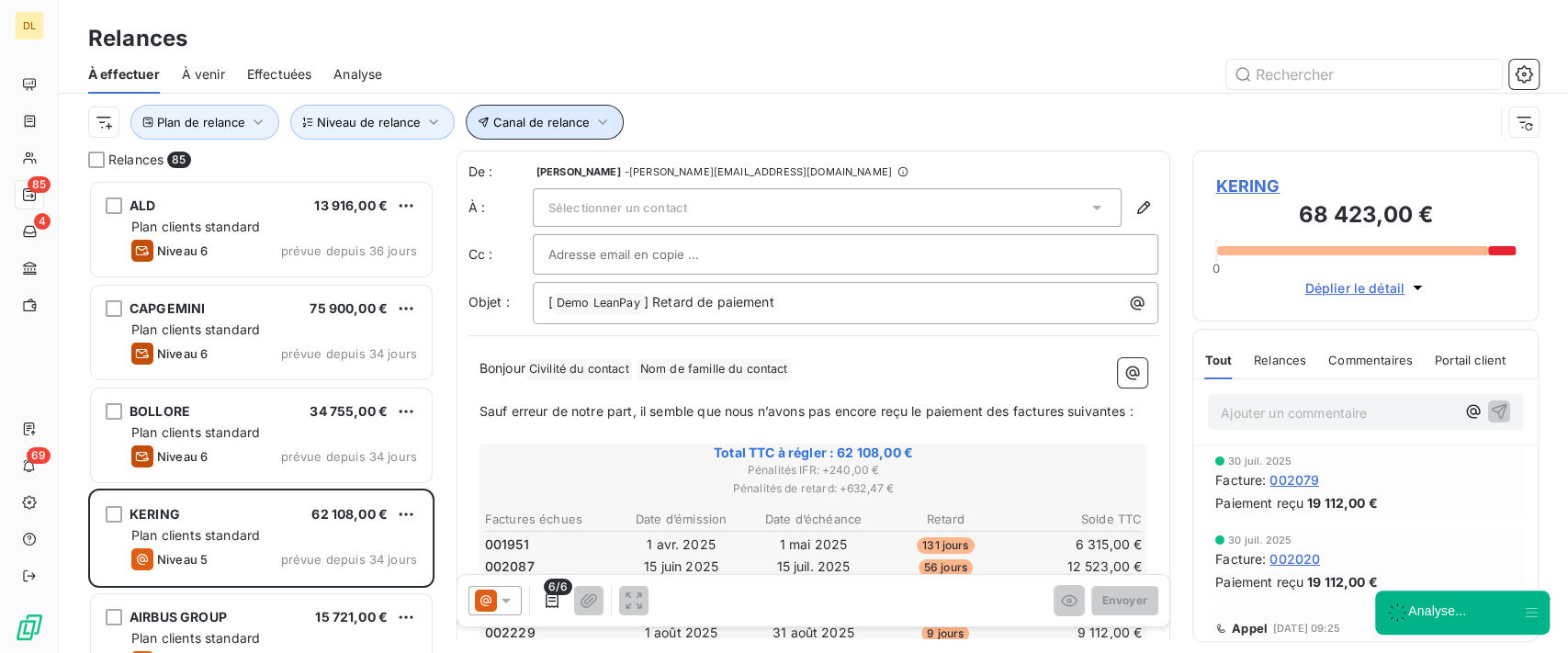
click at [536, 125] on span "Canal de relance" at bounding box center [542, 122] width 97 height 15
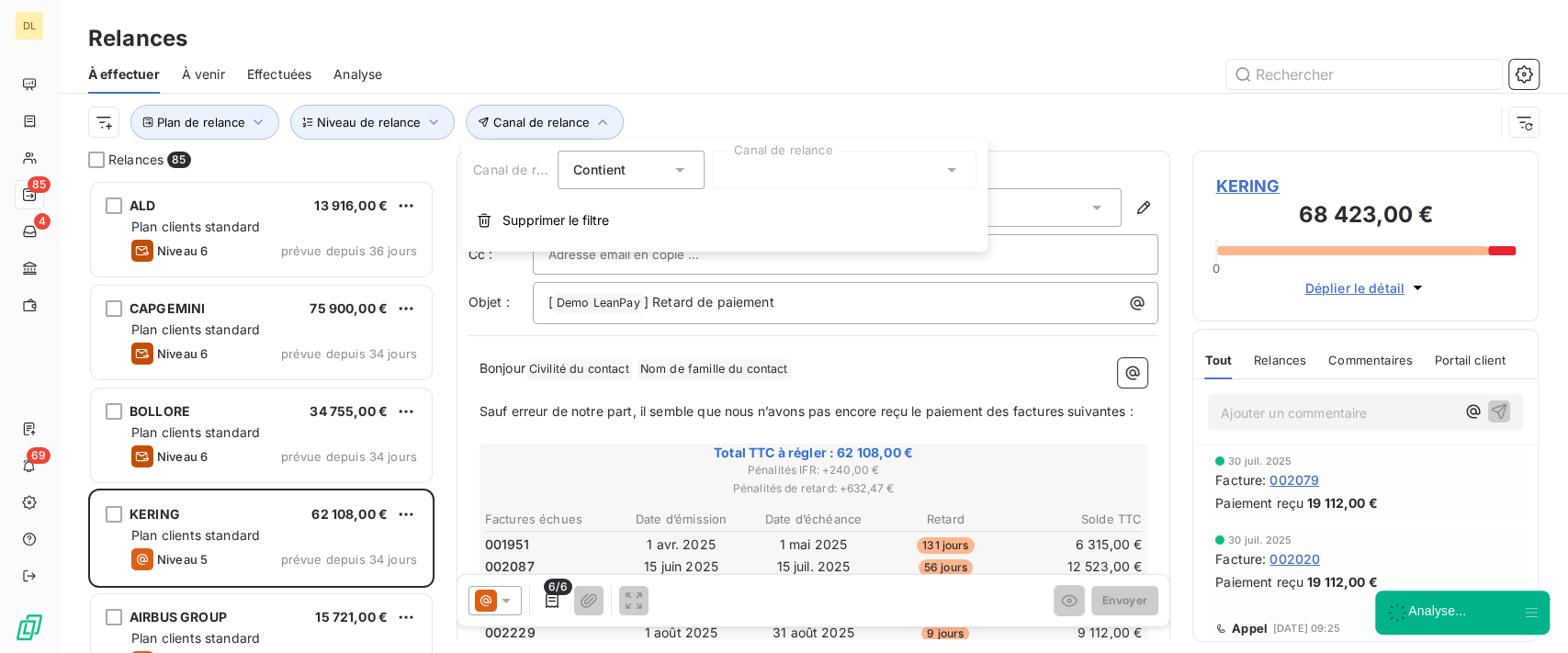
click at [784, 158] on div at bounding box center [844, 169] width 264 height 39
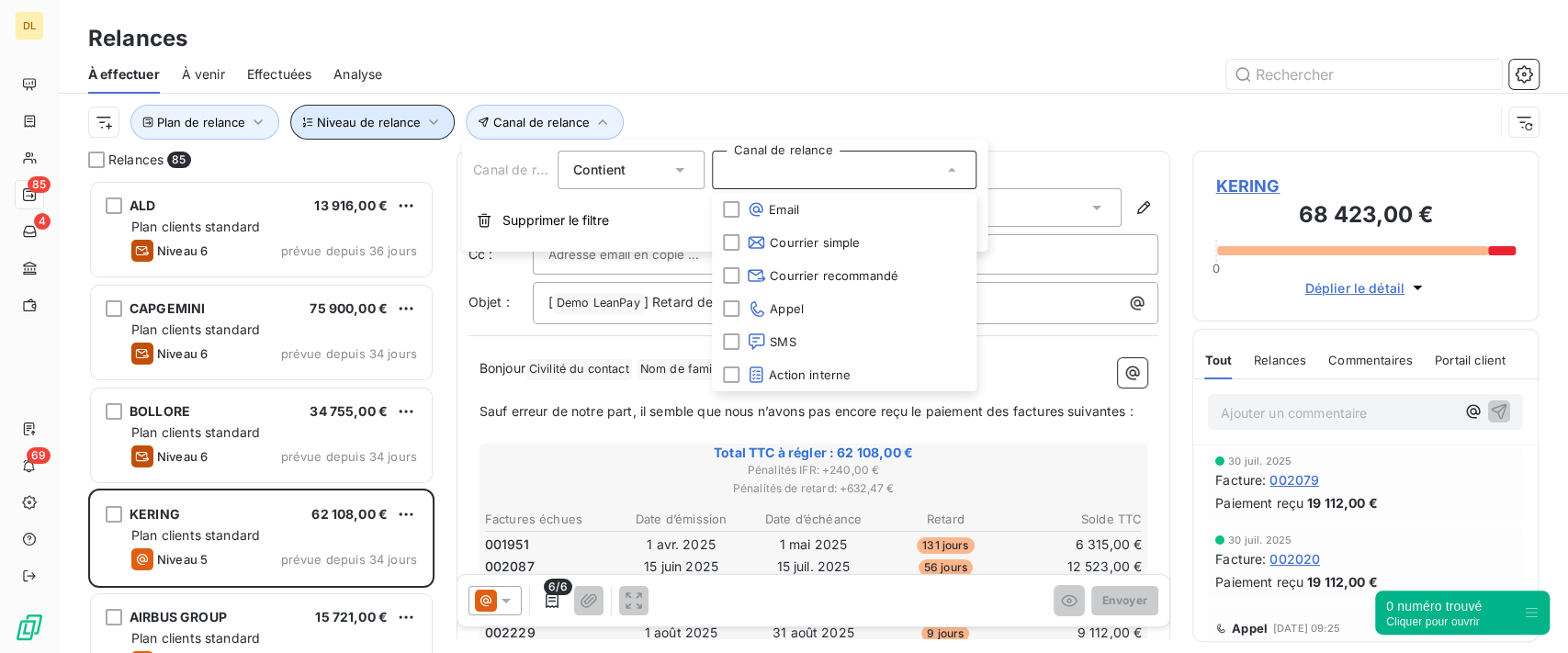
click at [403, 129] on span "Niveau de relance" at bounding box center [368, 122] width 104 height 15
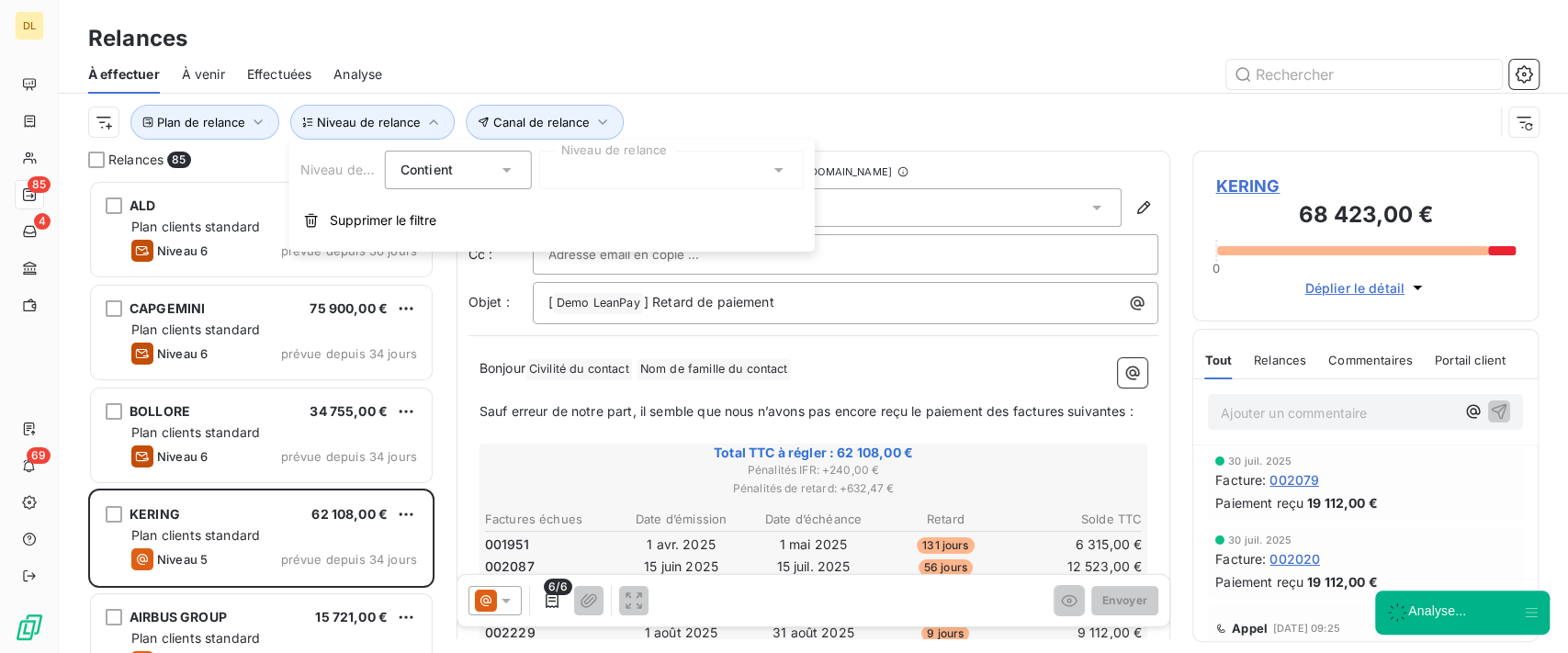
click at [663, 169] on div at bounding box center [671, 169] width 264 height 39
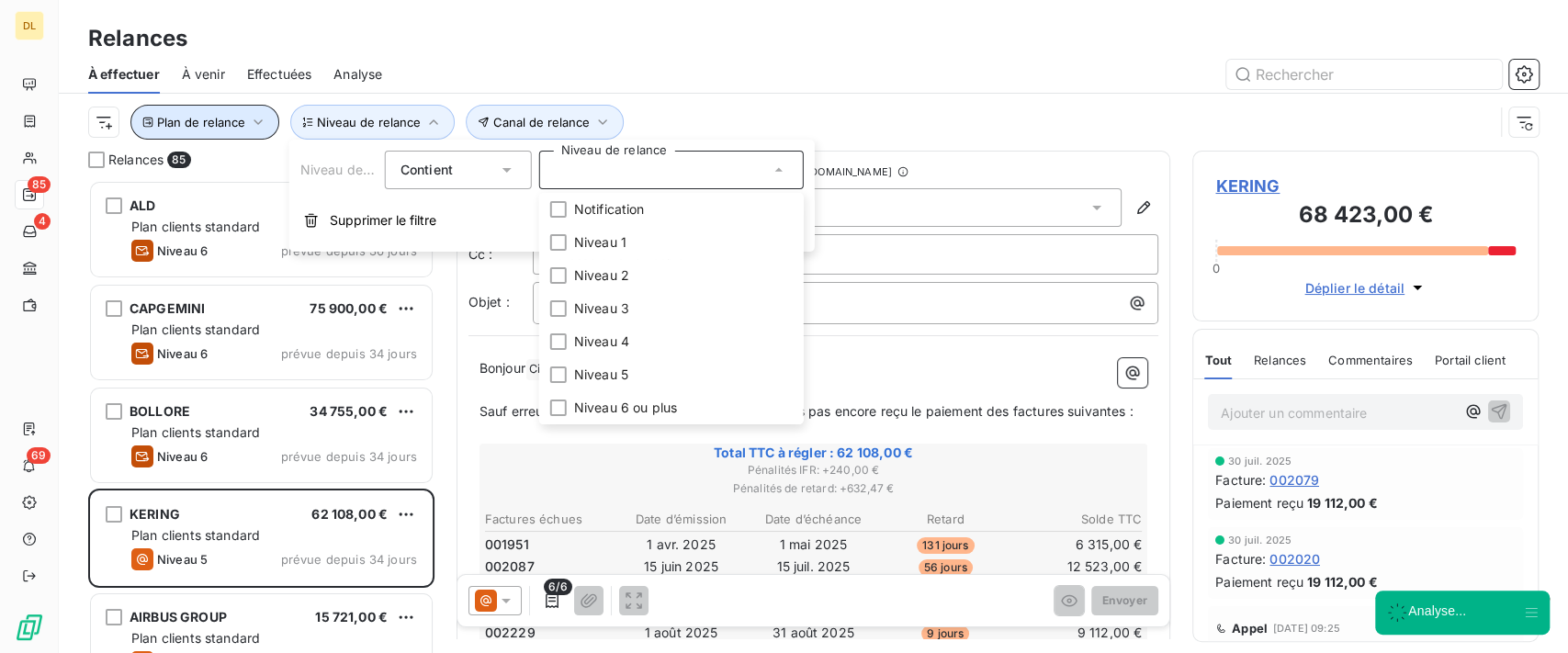
click at [241, 127] on span "Plan de relance" at bounding box center [201, 122] width 88 height 15
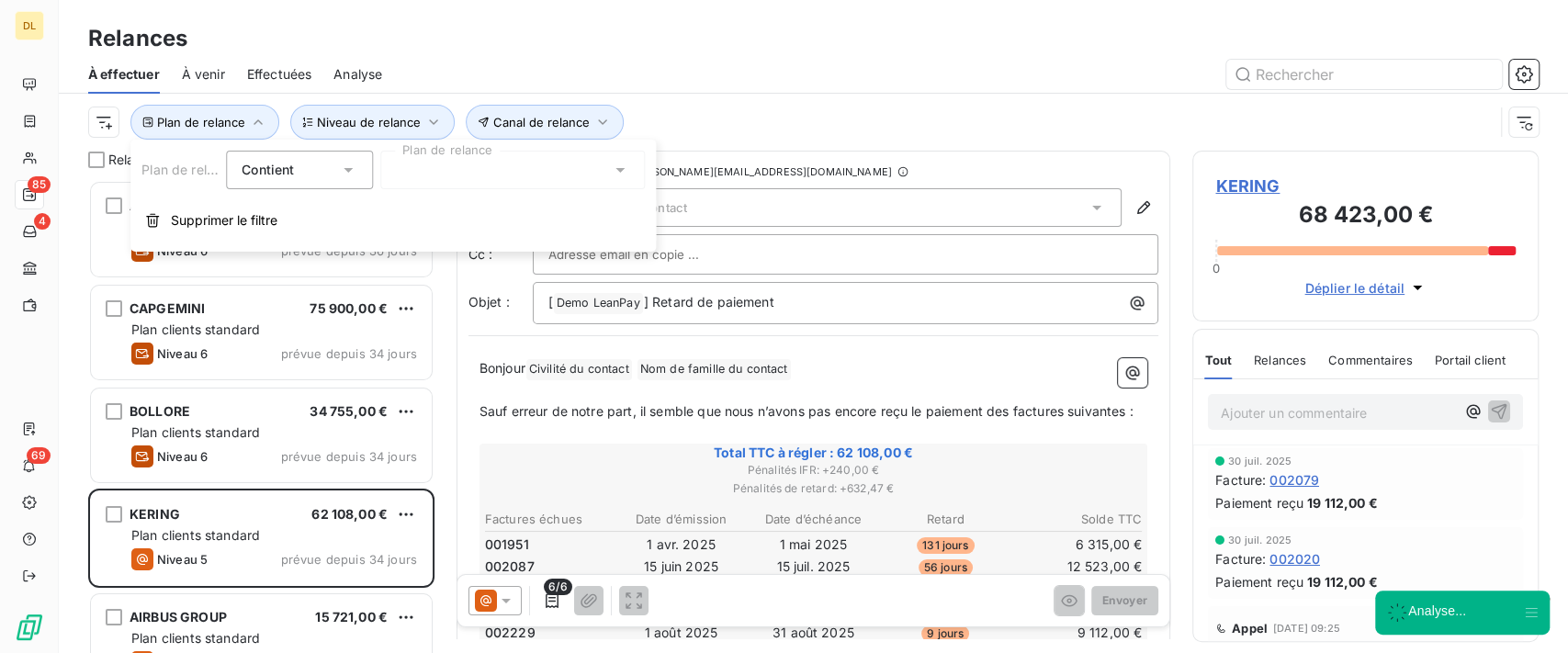
click at [451, 156] on div at bounding box center [512, 169] width 264 height 39
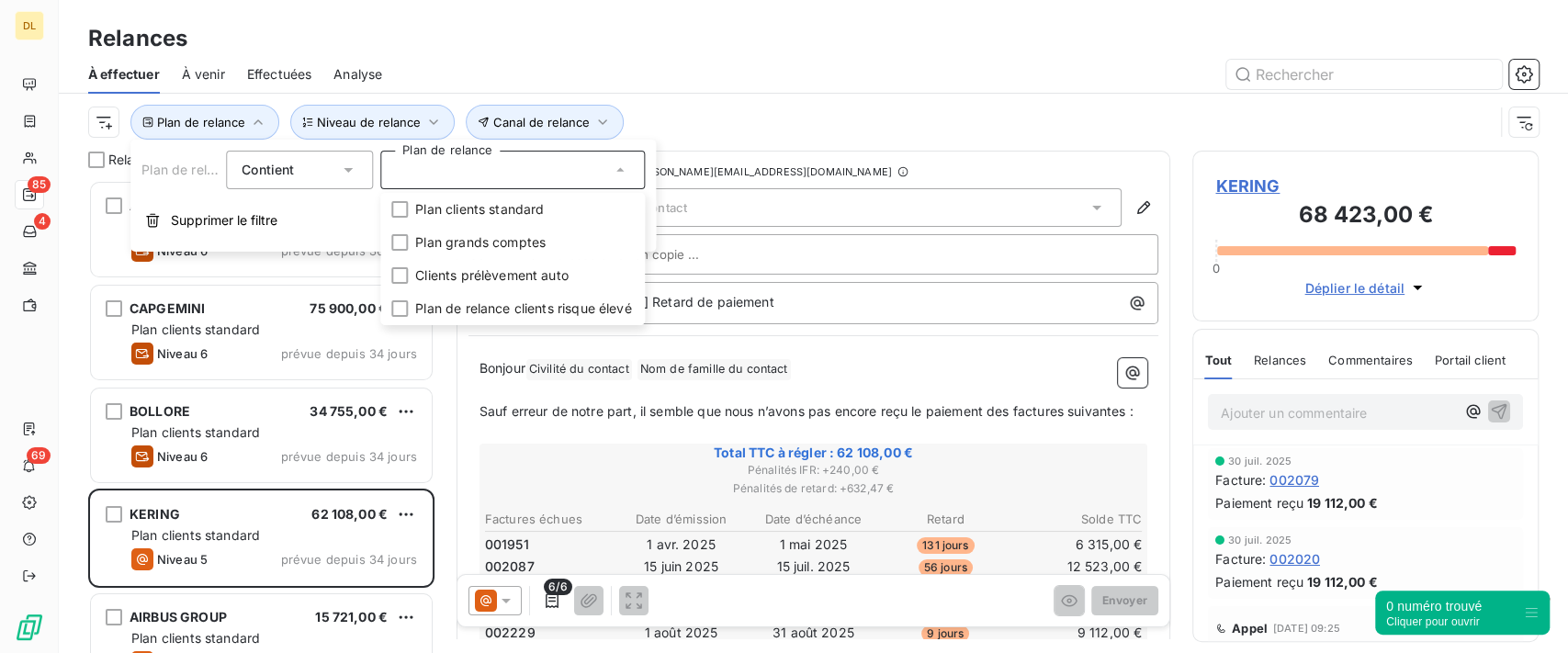
click at [797, 124] on div "Plan de relance Canal de relance Niveau de relance" at bounding box center [790, 122] width 1406 height 35
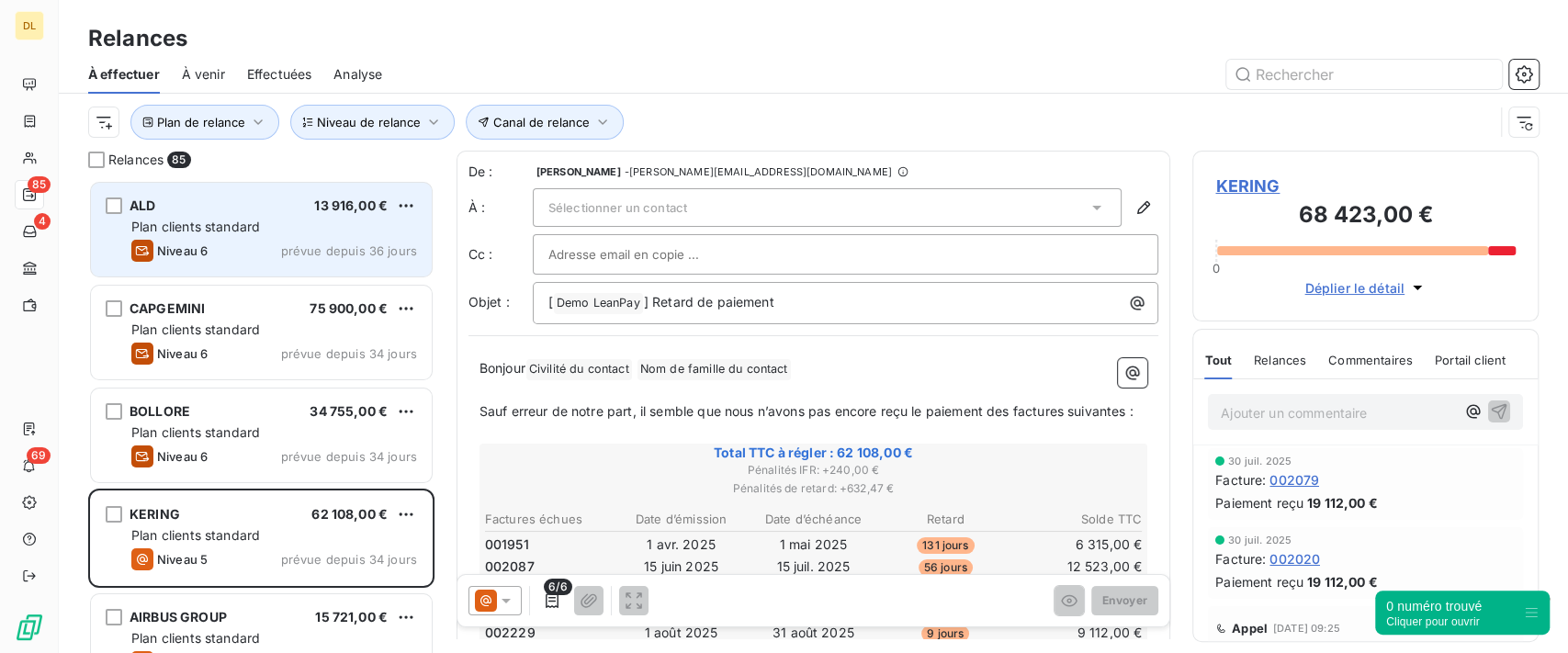
click at [326, 251] on span "prévue depuis 36 jours" at bounding box center [348, 250] width 136 height 15
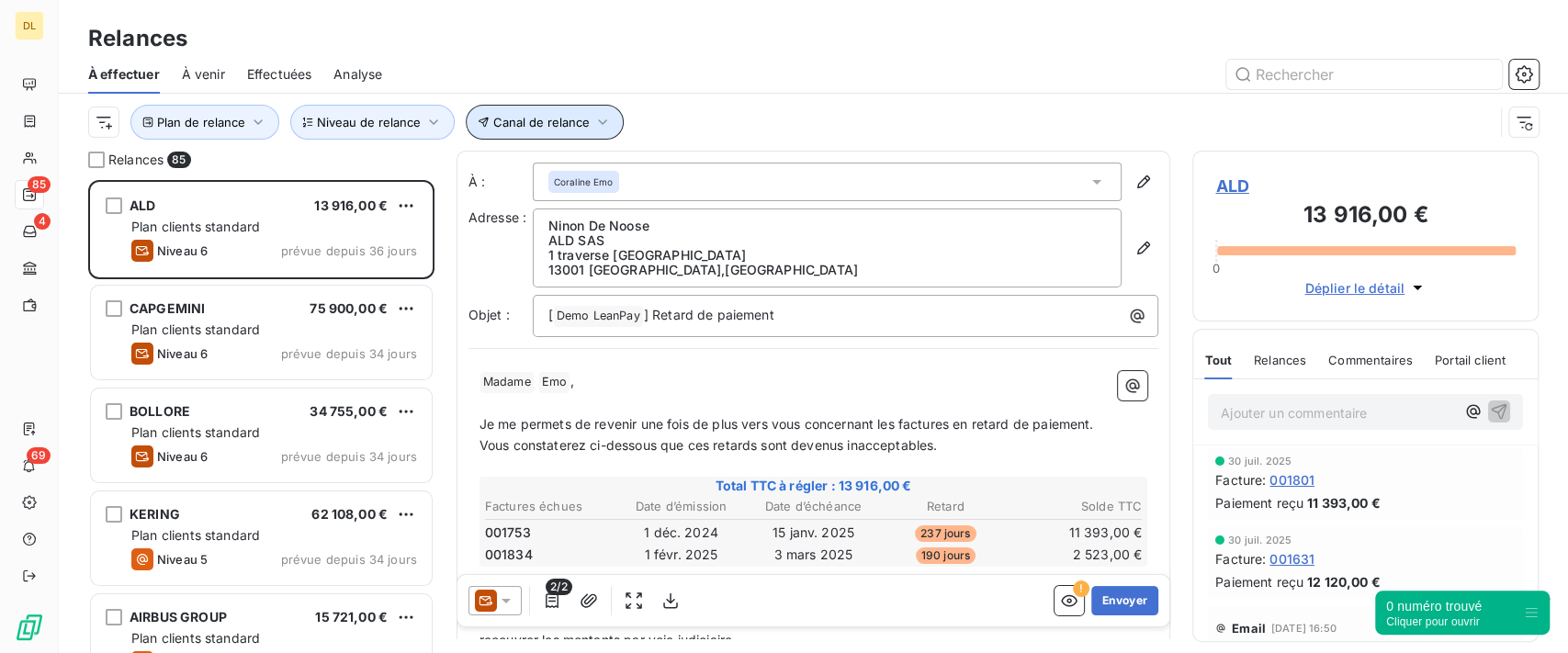
click at [577, 118] on span "Canal de relance" at bounding box center [542, 122] width 97 height 15
click at [772, 161] on div at bounding box center [844, 169] width 264 height 39
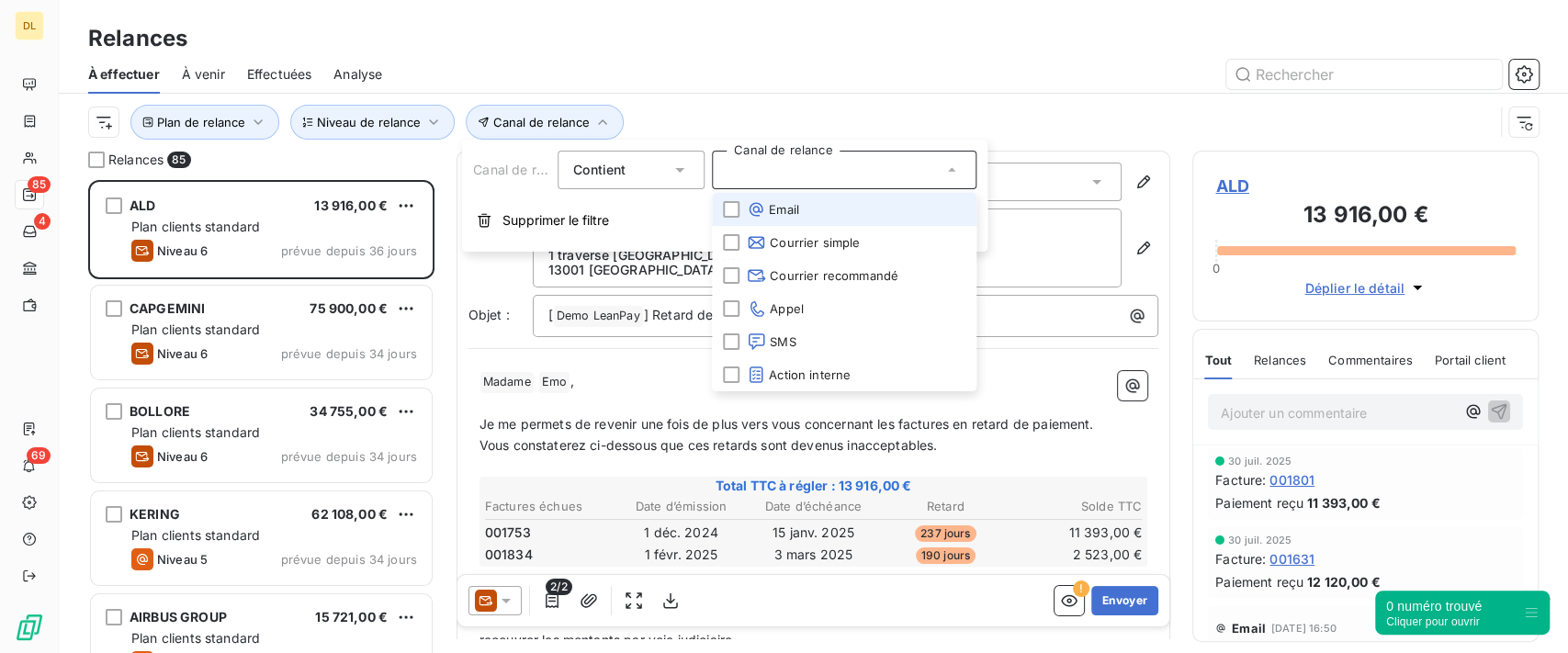
click at [786, 213] on span "Email" at bounding box center [773, 209] width 52 height 19
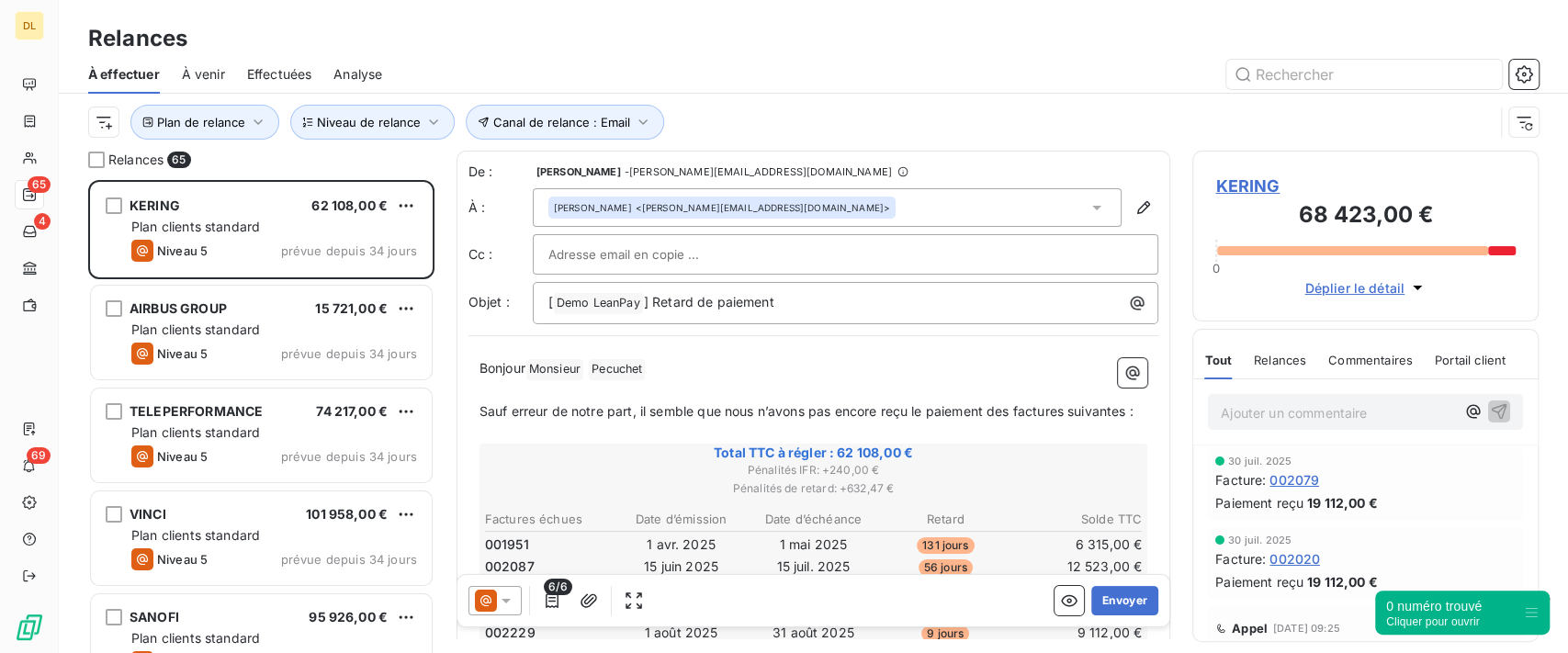
click at [678, 99] on div "Plan de relance Canal de relance : Email Niveau de relance" at bounding box center [813, 123] width 1451 height 57
click at [1061, 600] on icon "button" at bounding box center [1069, 602] width 17 height 12
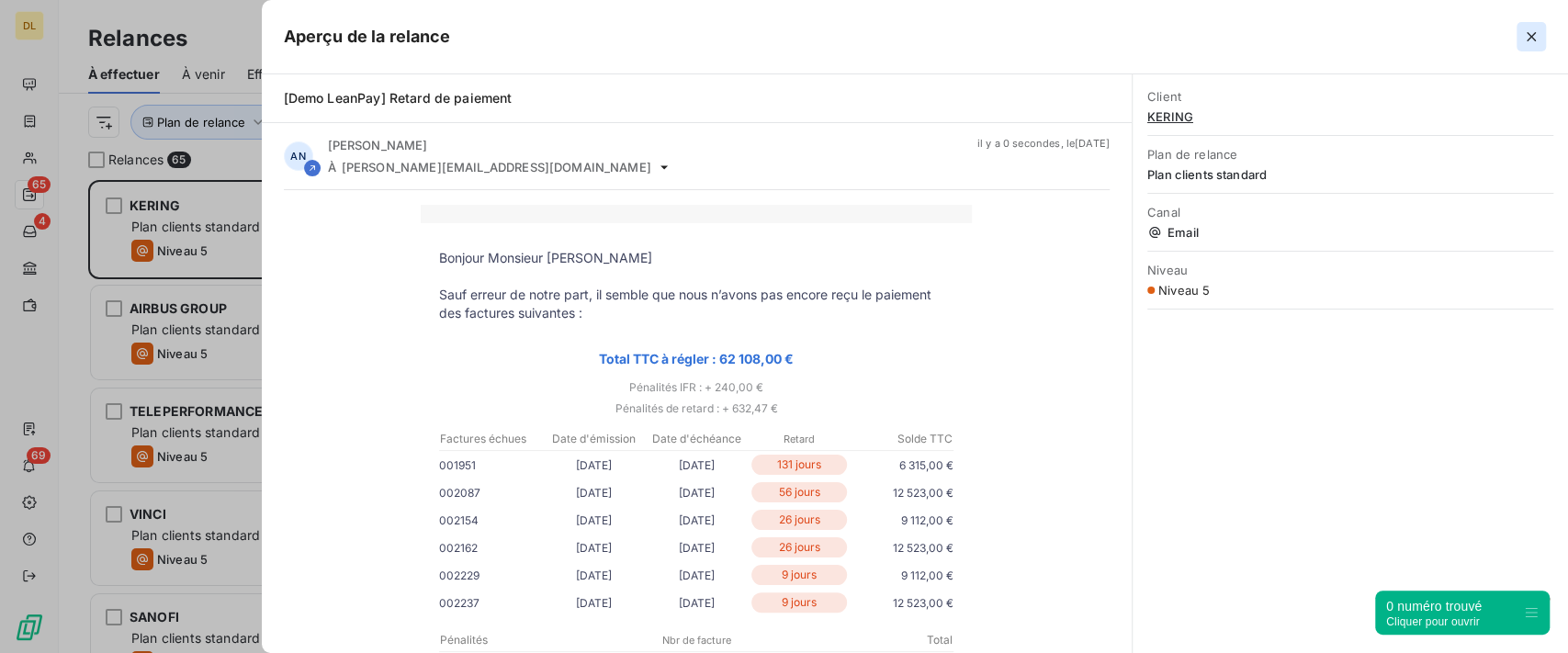
click at [1528, 41] on icon "button" at bounding box center [1531, 37] width 19 height 19
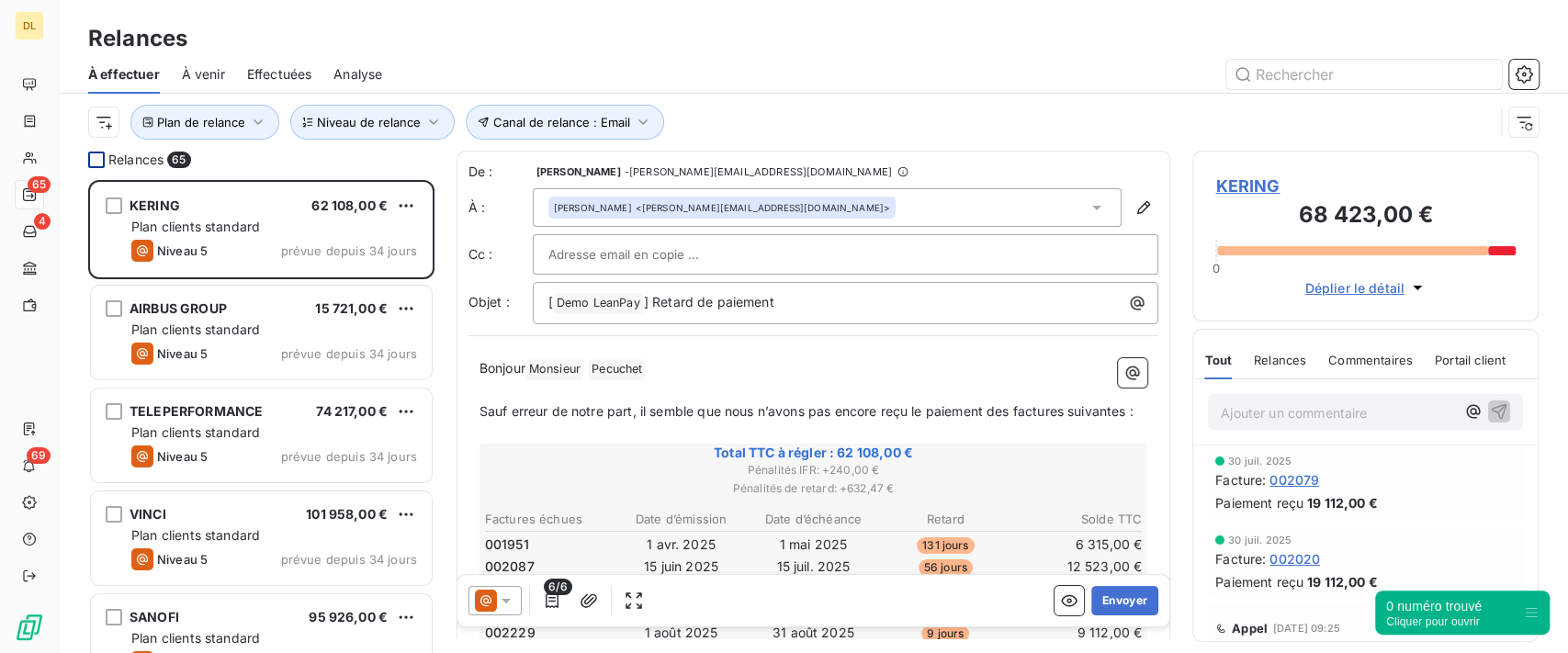
click at [96, 158] on div at bounding box center [96, 159] width 17 height 17
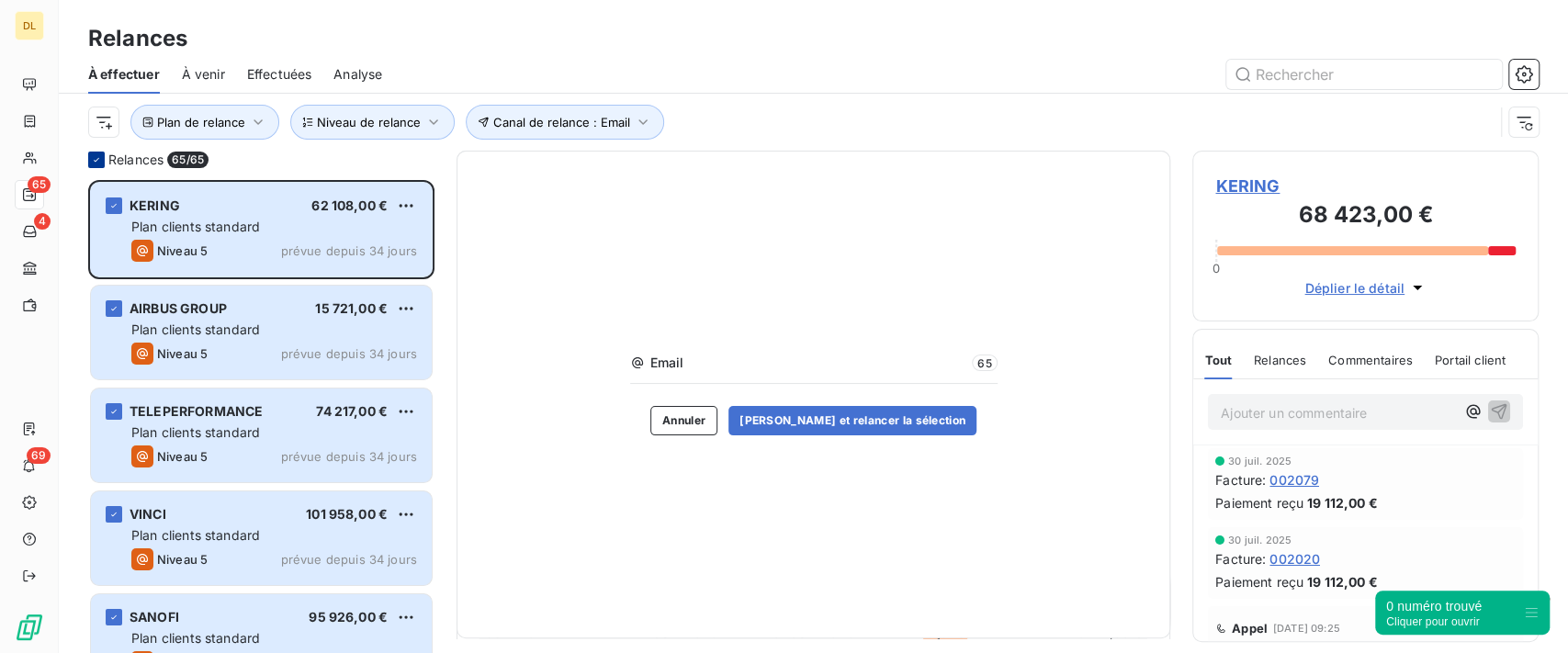
click at [97, 158] on icon at bounding box center [96, 159] width 11 height 11
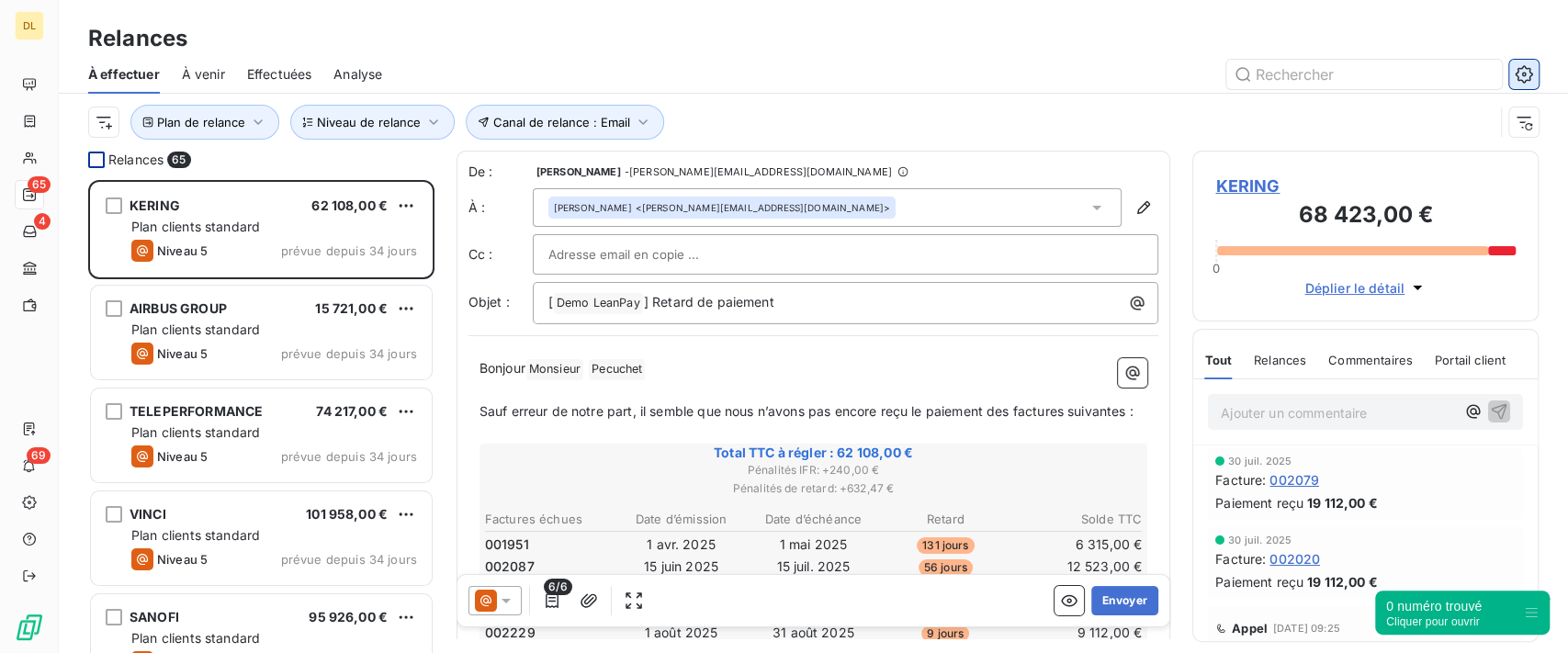
click at [1533, 78] on button "button" at bounding box center [1524, 74] width 30 height 30
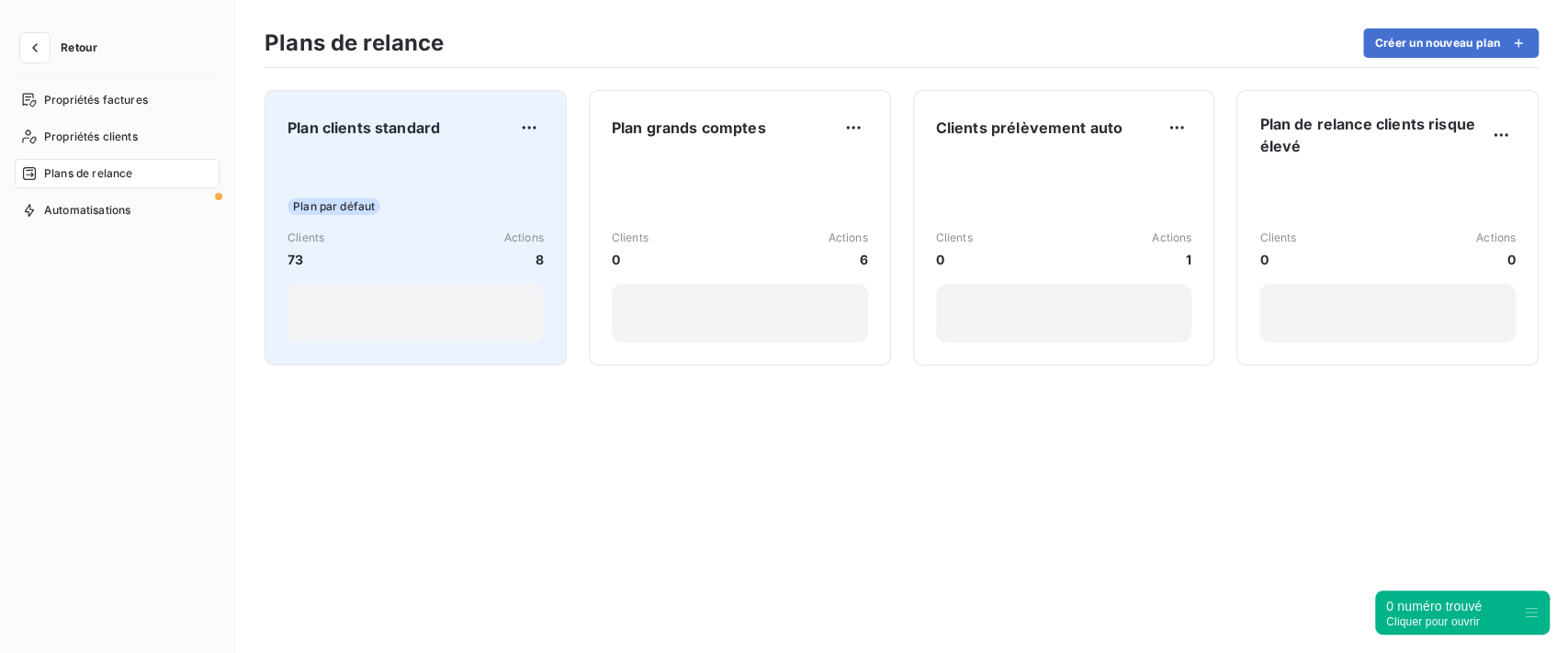
click at [527, 185] on div "Plan par défaut Clients 73 Actions 8" at bounding box center [415, 250] width 256 height 186
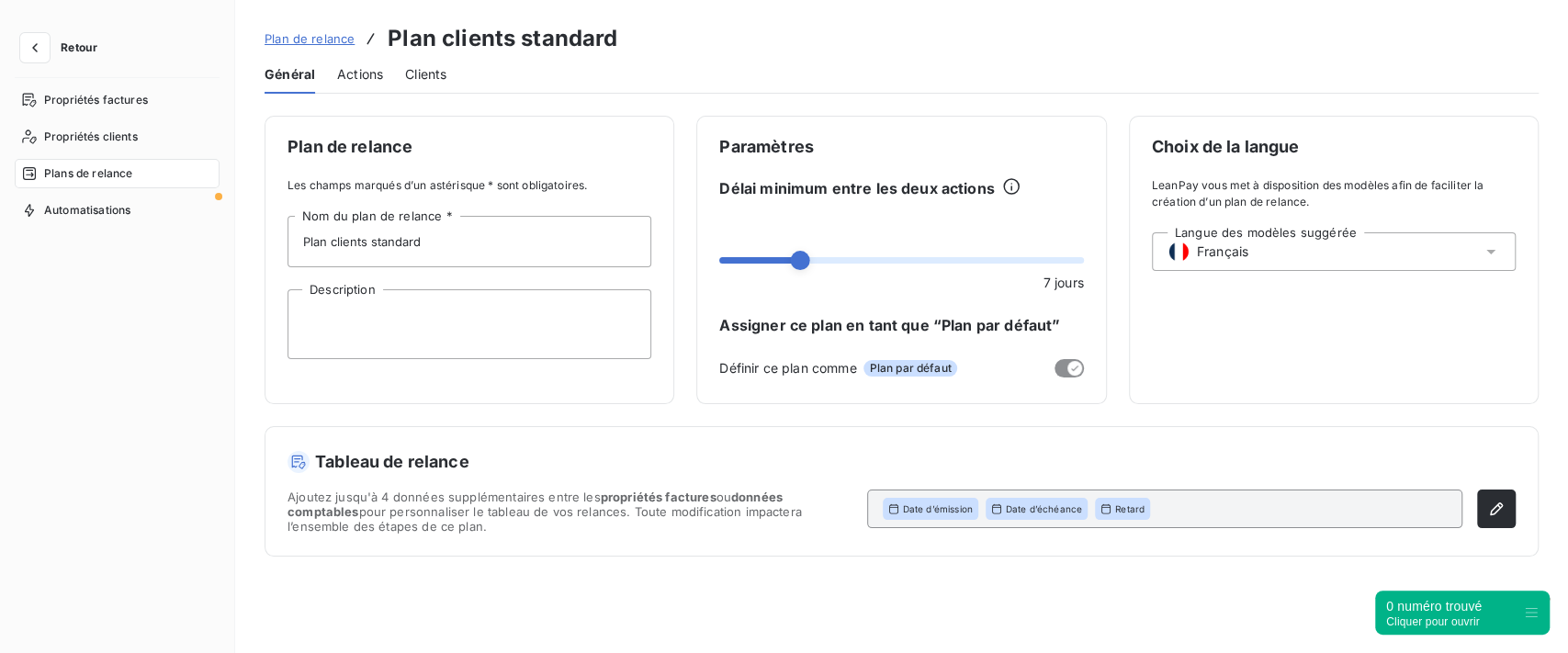
click at [368, 77] on span "Actions" at bounding box center [360, 74] width 46 height 19
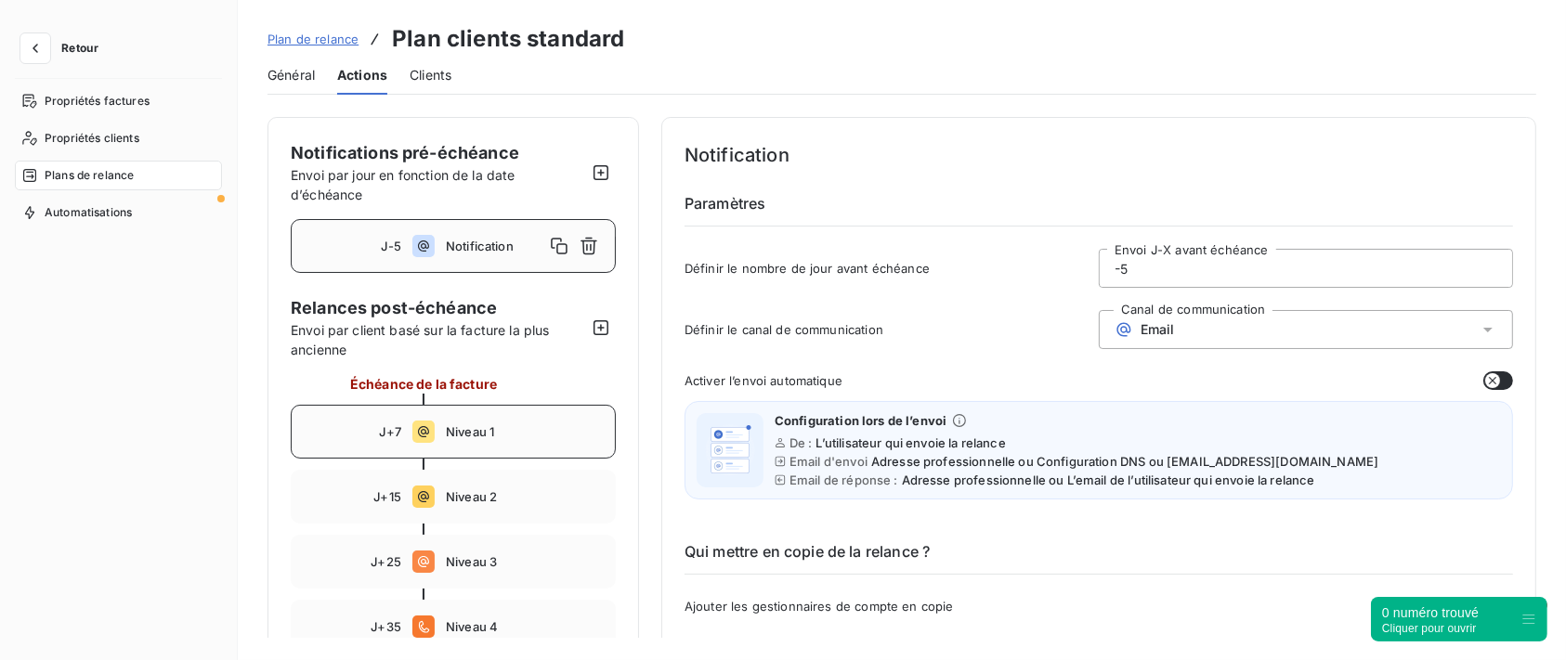
click at [505, 414] on div "J+7 Niveau 1" at bounding box center [453, 432] width 325 height 54
type input "7"
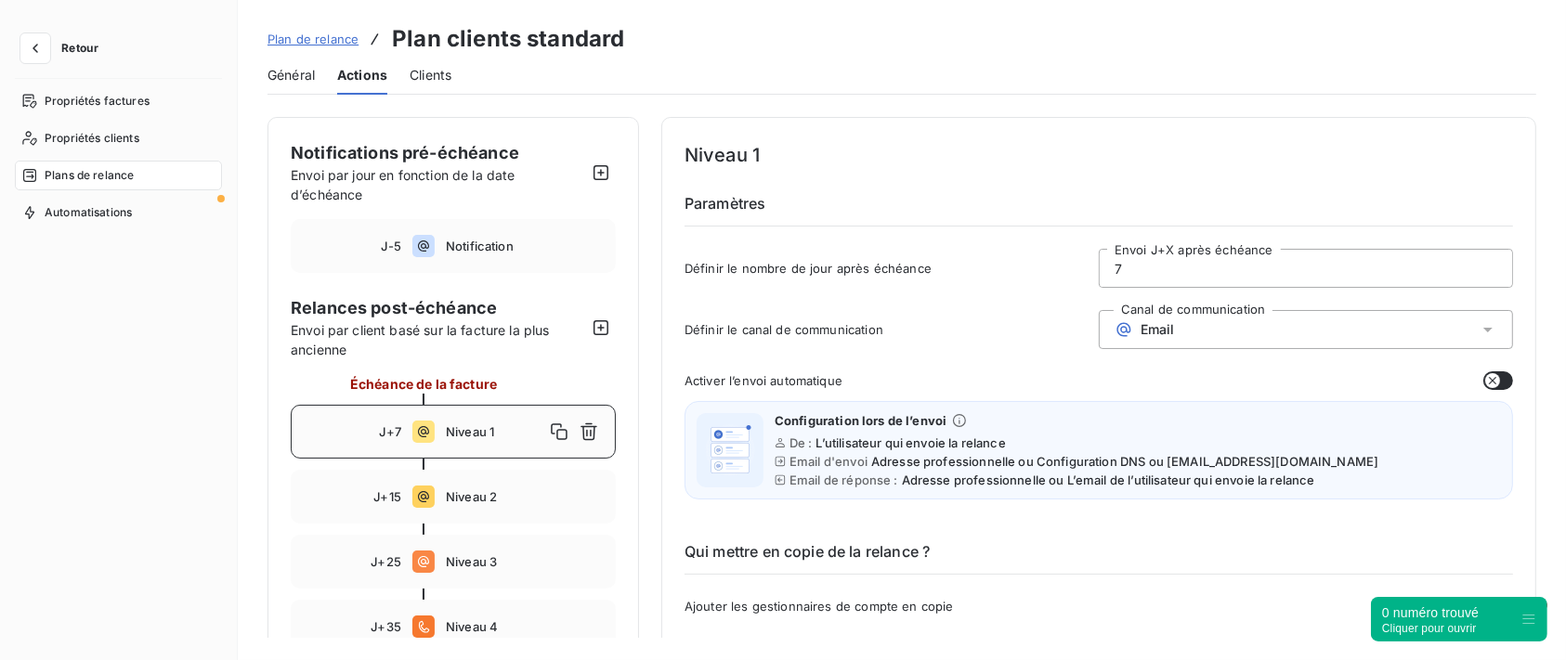
click at [1158, 320] on div "Email" at bounding box center [1145, 329] width 60 height 19
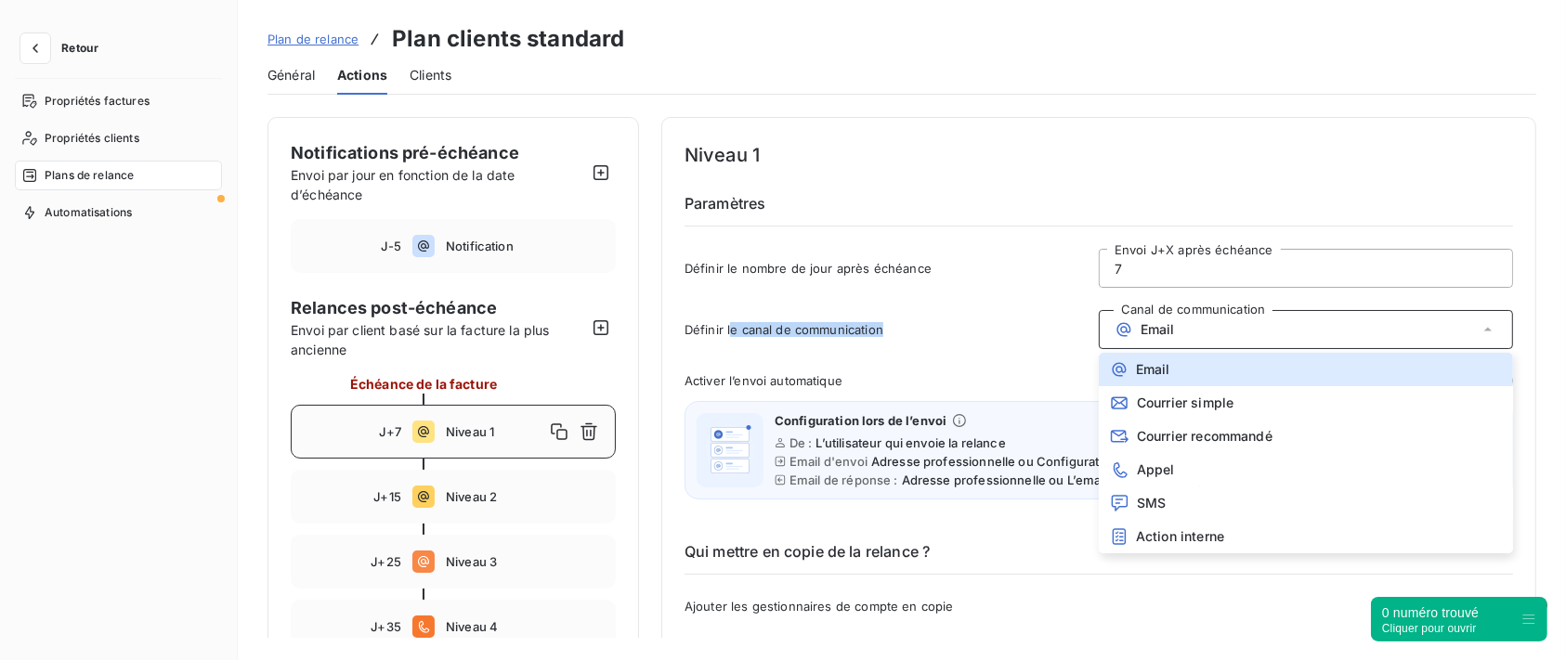
drag, startPoint x: 732, startPoint y: 329, endPoint x: 881, endPoint y: 320, distance: 149.8
click at [881, 320] on div "Définir le canal de communication Canal de communication Email Email Courrier s…" at bounding box center [1099, 335] width 828 height 50
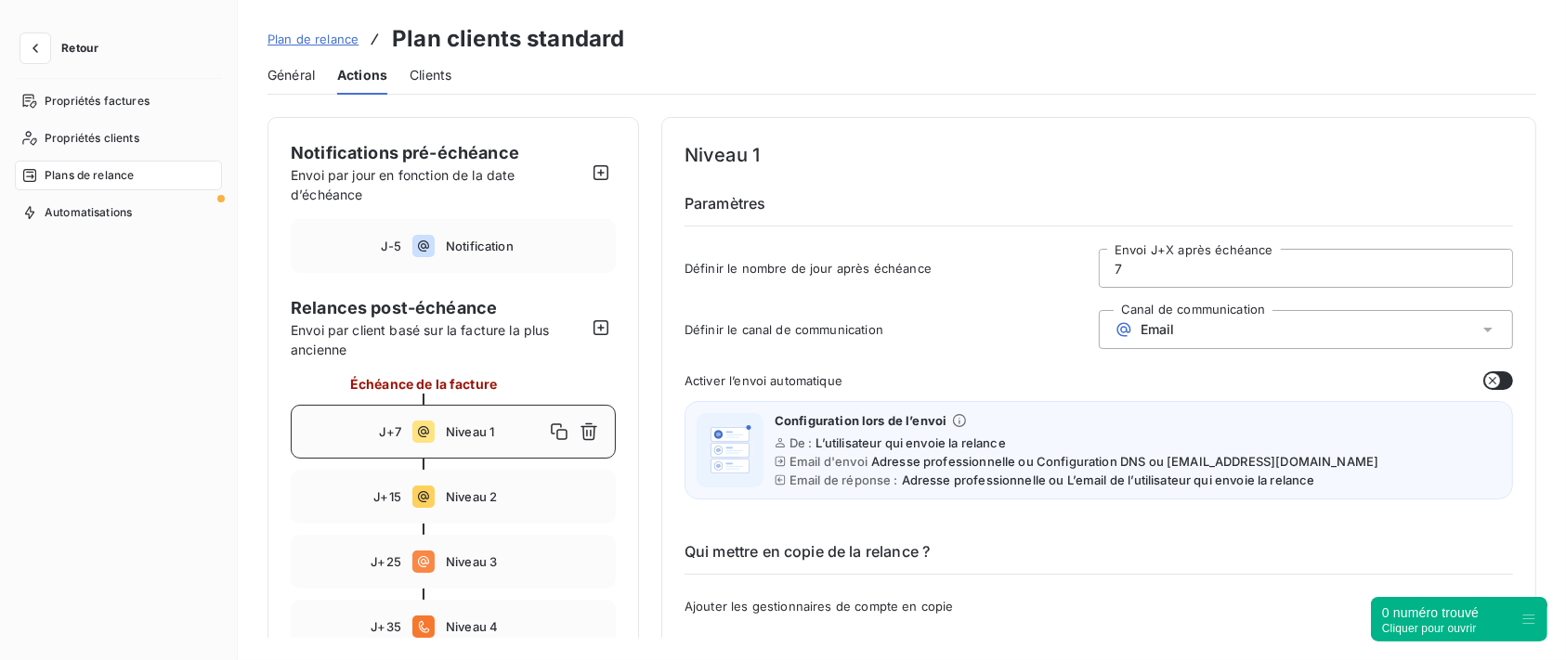
click at [1187, 338] on div "Email" at bounding box center [1306, 329] width 414 height 39
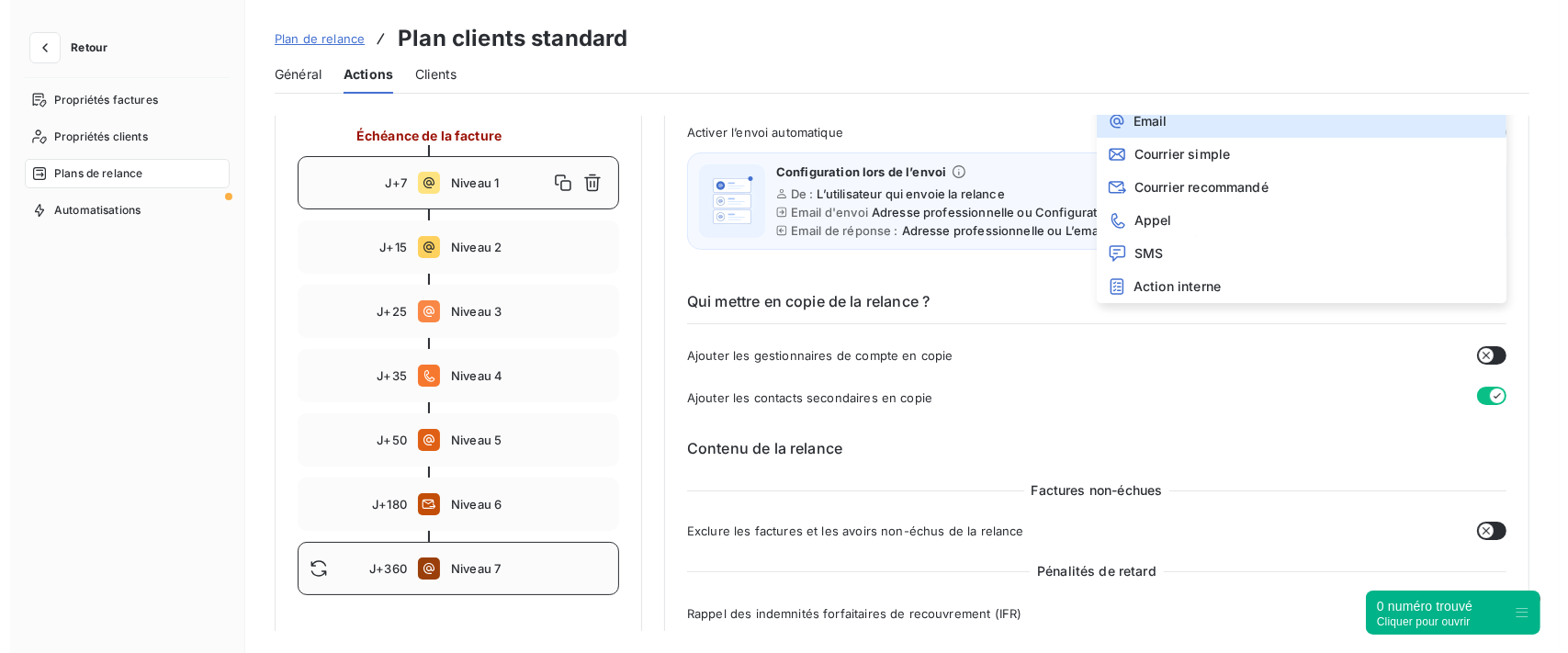
scroll to position [123, 0]
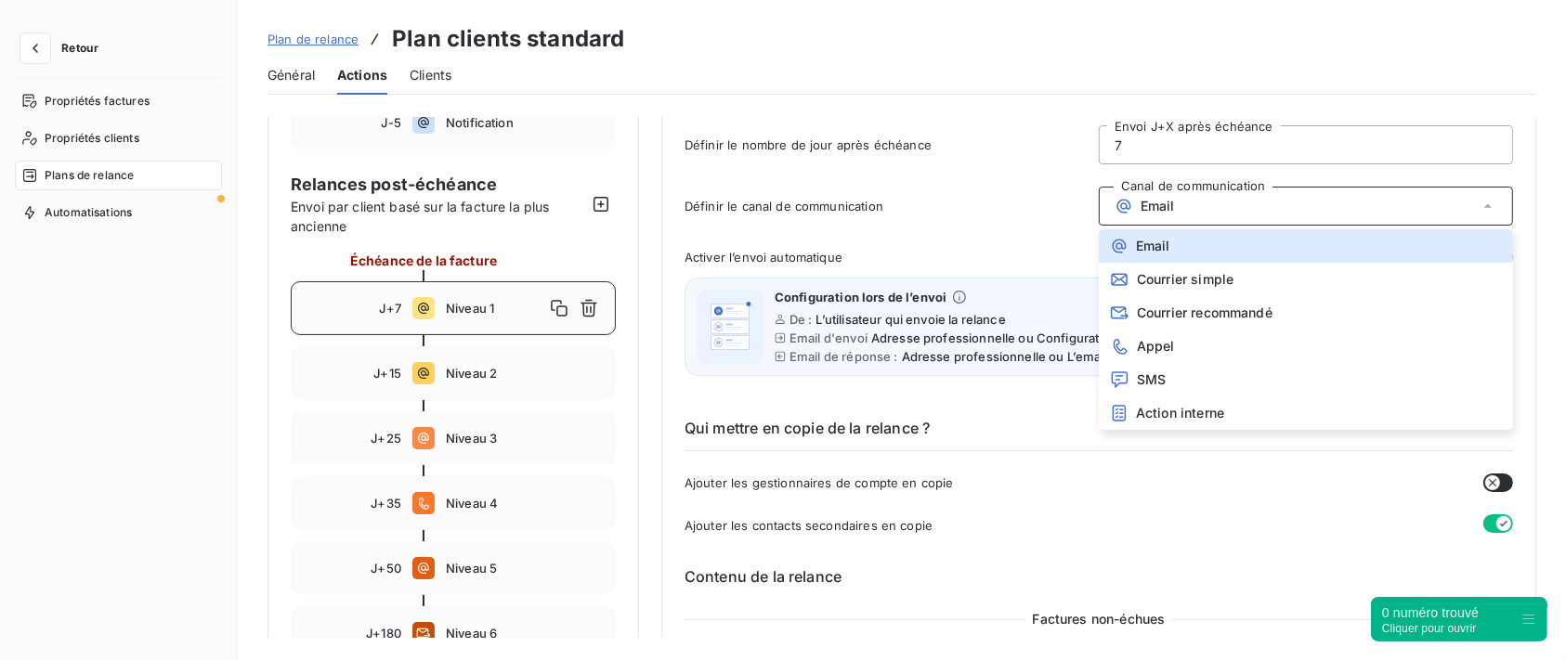
click at [907, 152] on div "Définir le nombre de jour après échéance 7 Envoi J+X après échéance" at bounding box center [1099, 150] width 828 height 50
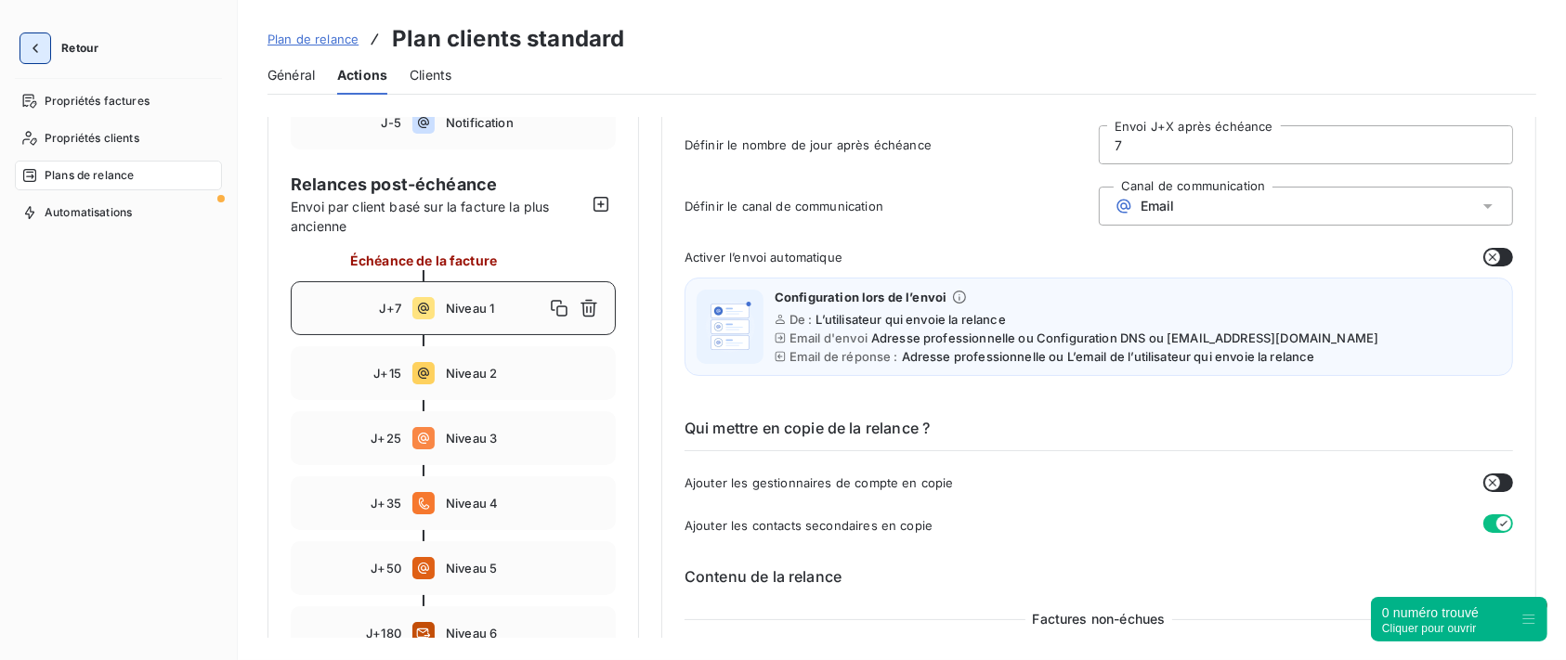
click at [36, 49] on icon "button" at bounding box center [35, 48] width 19 height 19
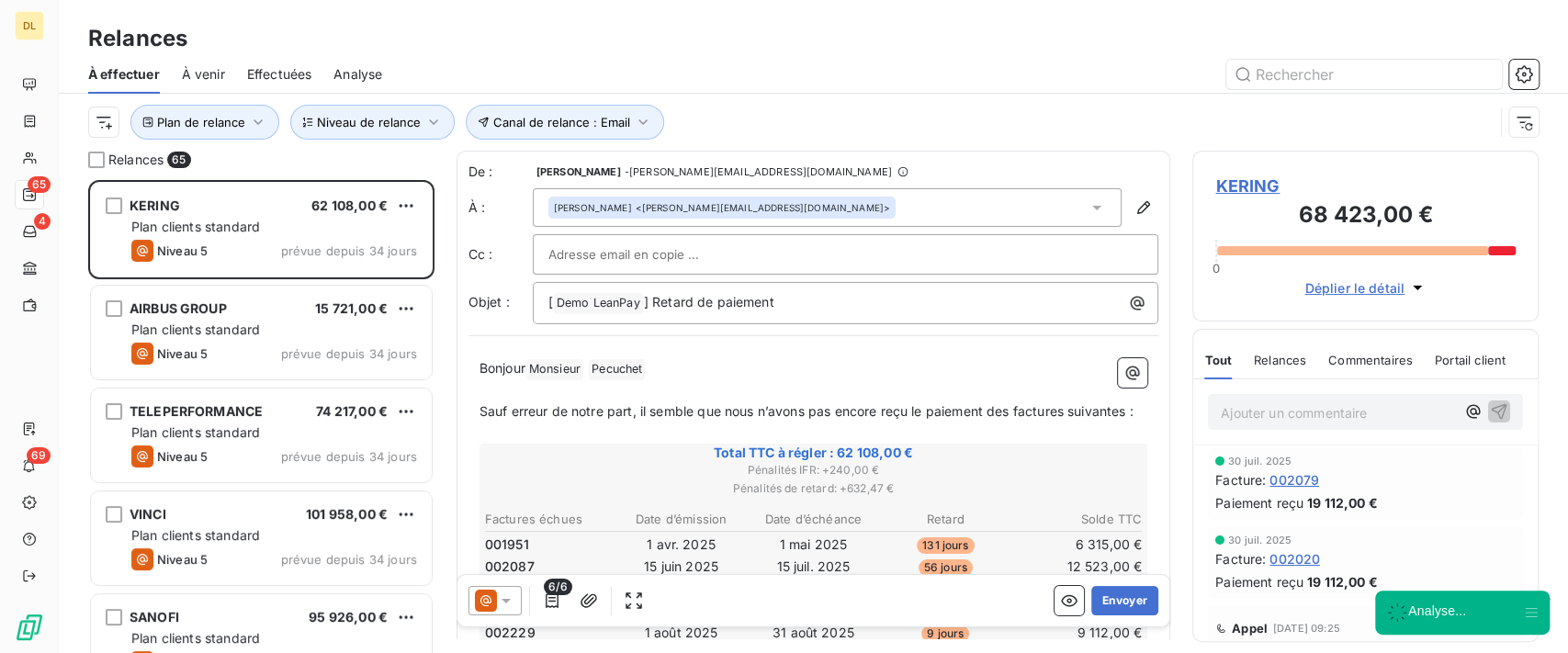
scroll to position [454, 327]
click at [1524, 71] on icon "button" at bounding box center [1524, 73] width 5 height 5
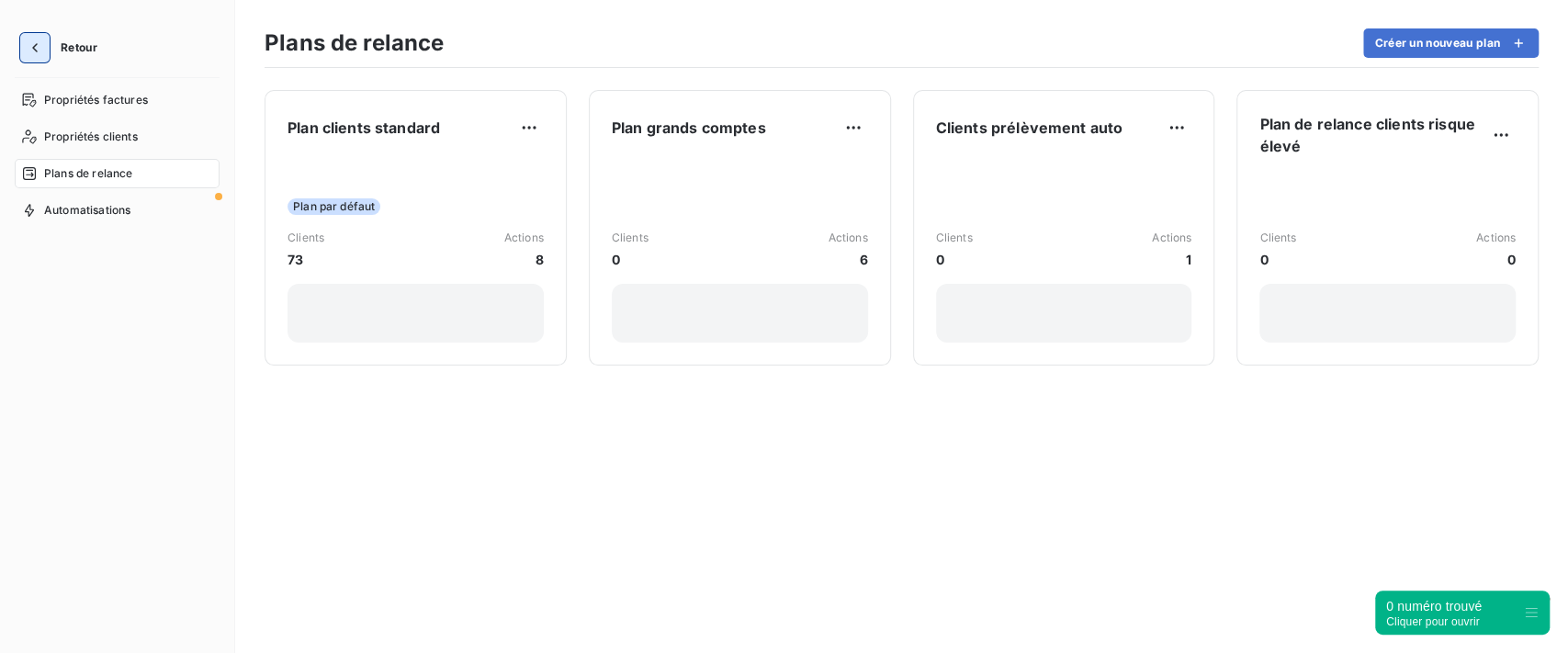
click at [38, 53] on icon "button" at bounding box center [35, 47] width 19 height 19
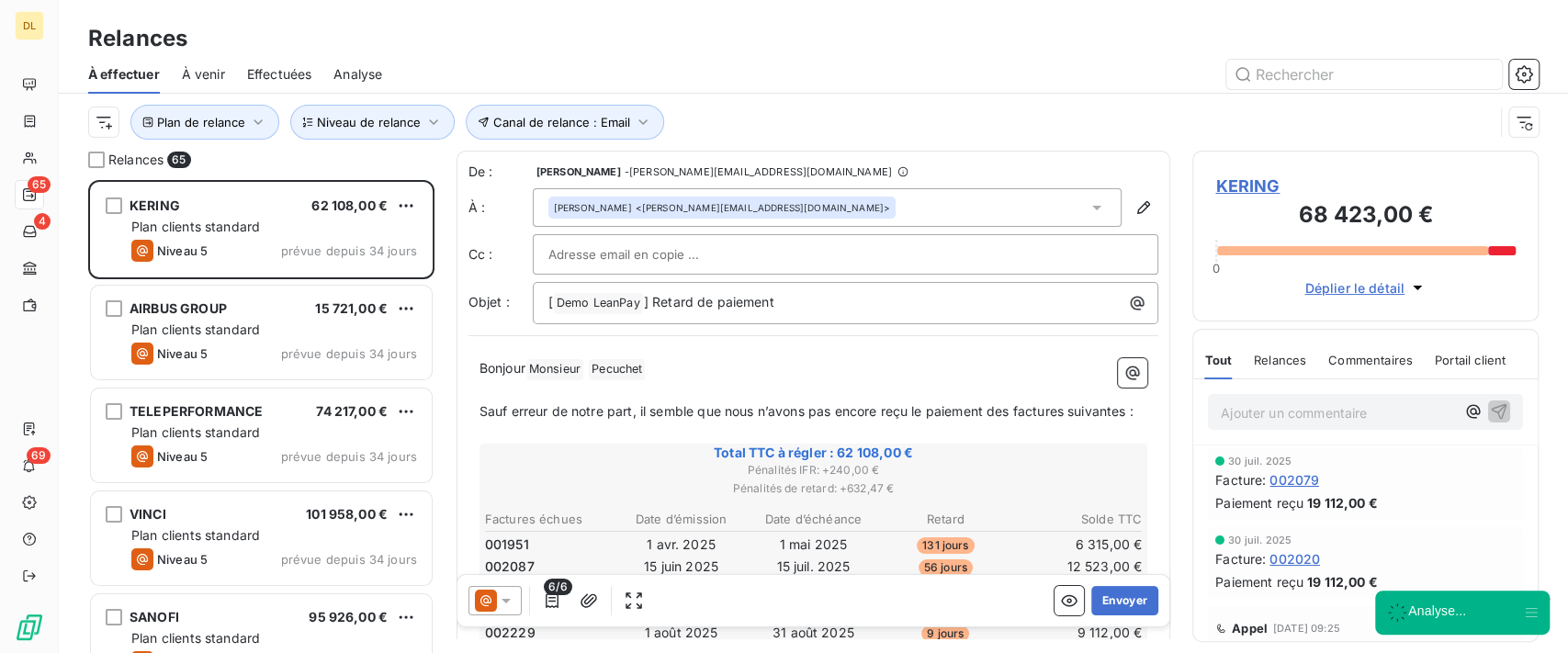
scroll to position [454, 327]
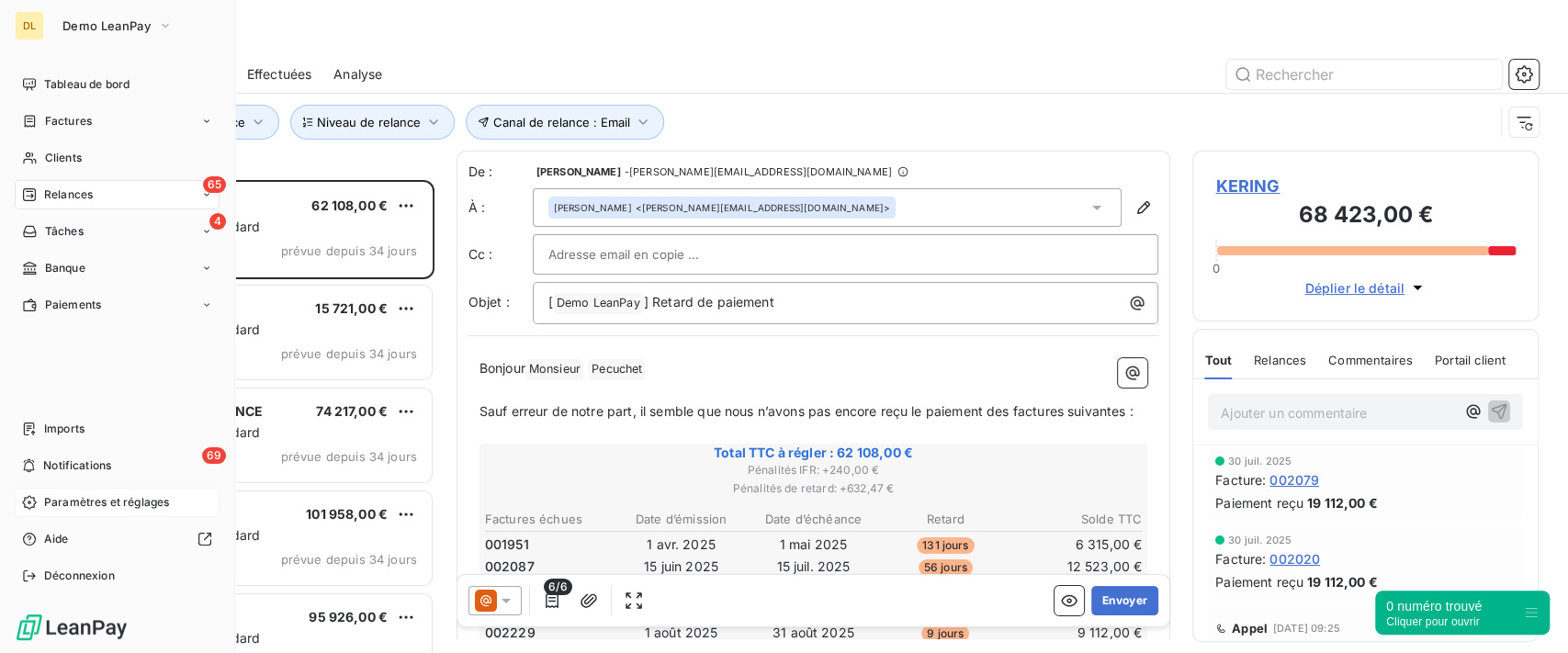
click at [25, 509] on icon at bounding box center [29, 503] width 15 height 15
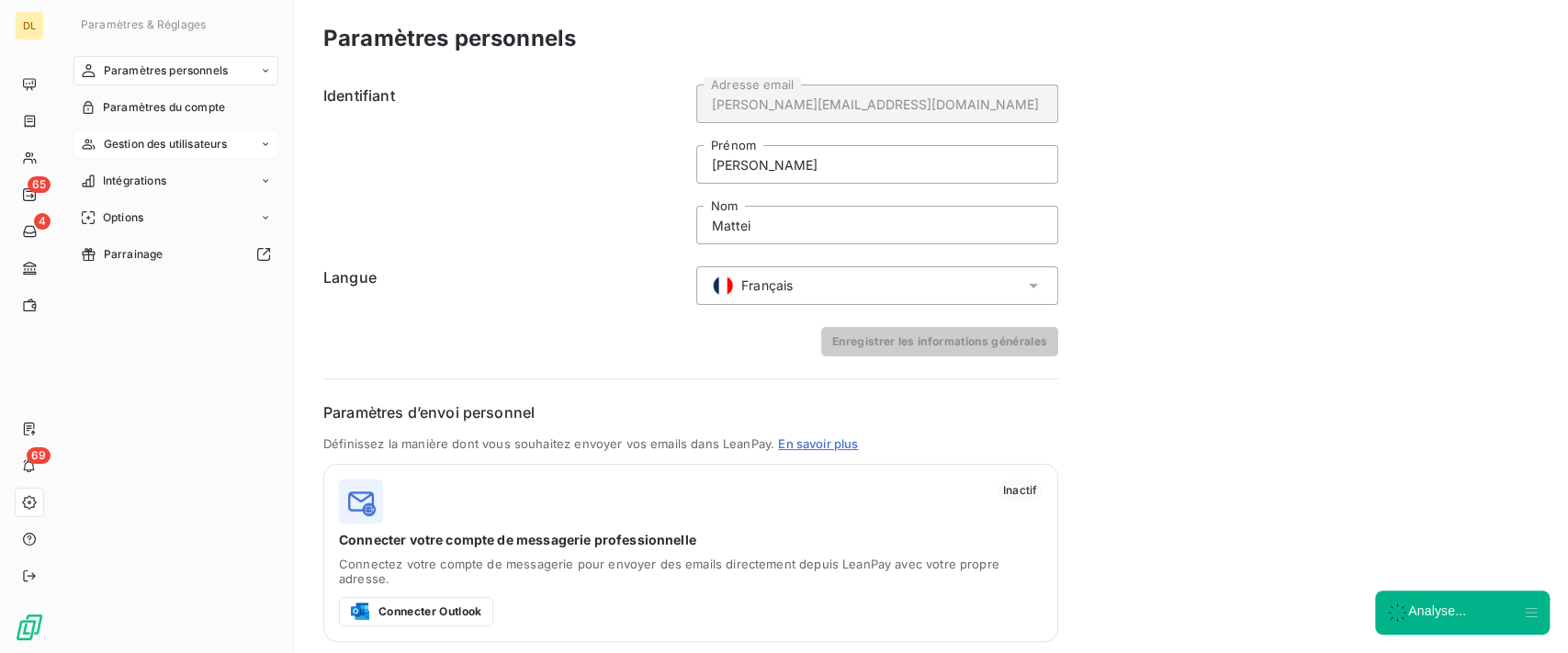
click at [233, 145] on div "Gestion des utilisateurs" at bounding box center [175, 144] width 205 height 30
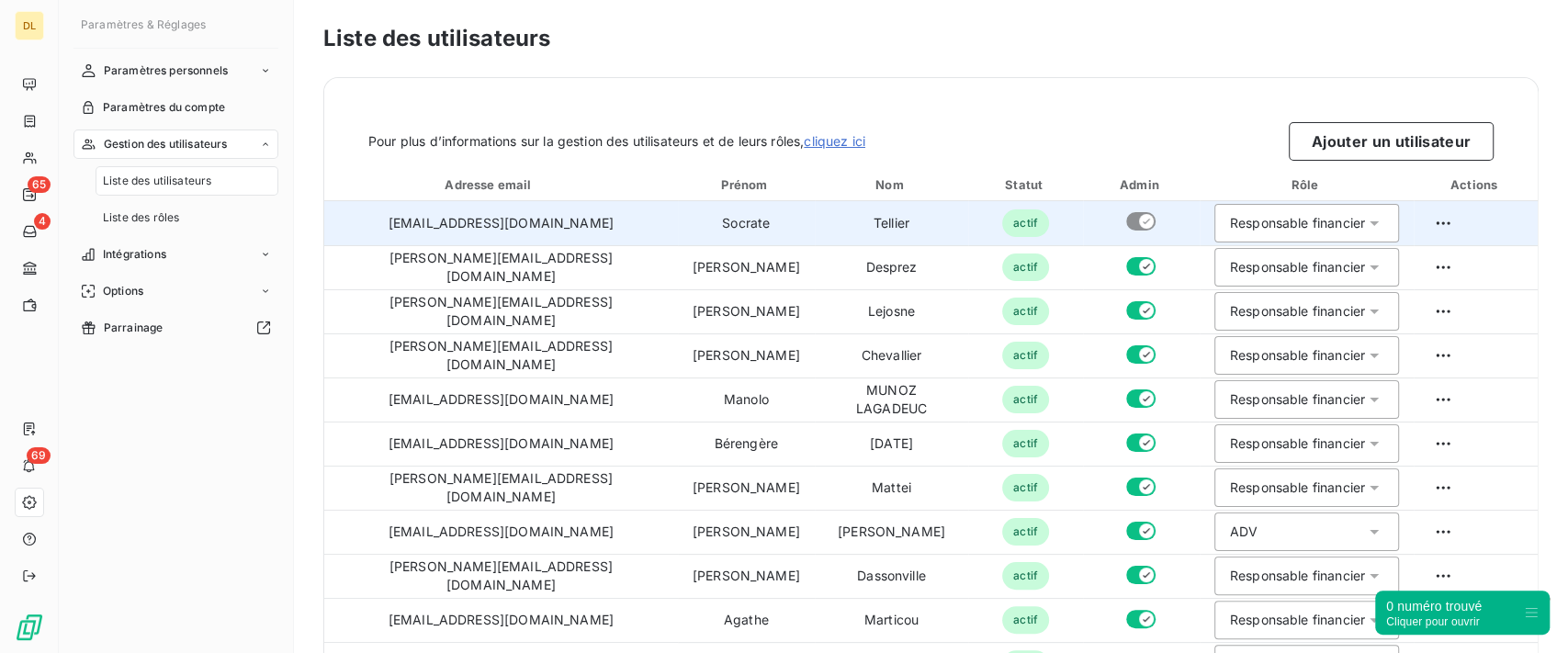
click at [1231, 221] on div "Responsable financier" at bounding box center [1298, 223] width 136 height 19
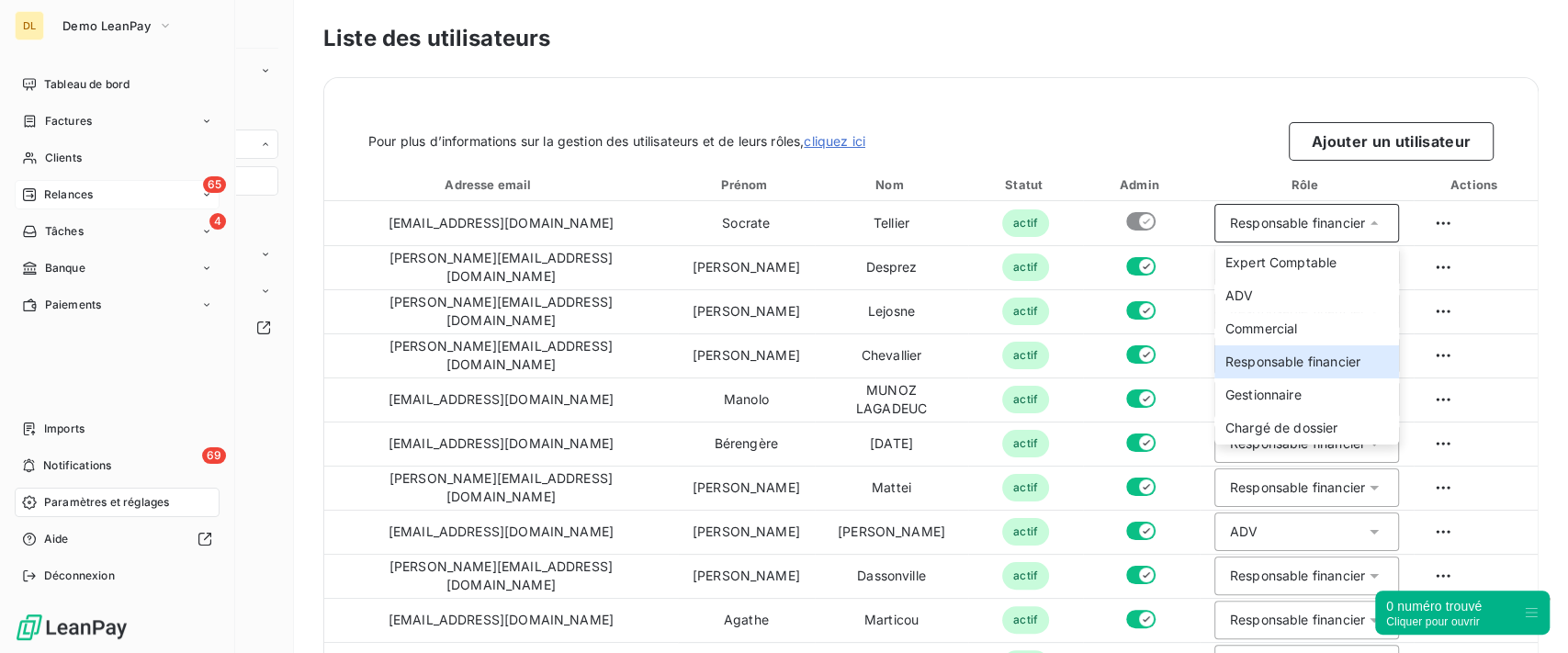
click at [50, 200] on span "Relances" at bounding box center [68, 195] width 48 height 17
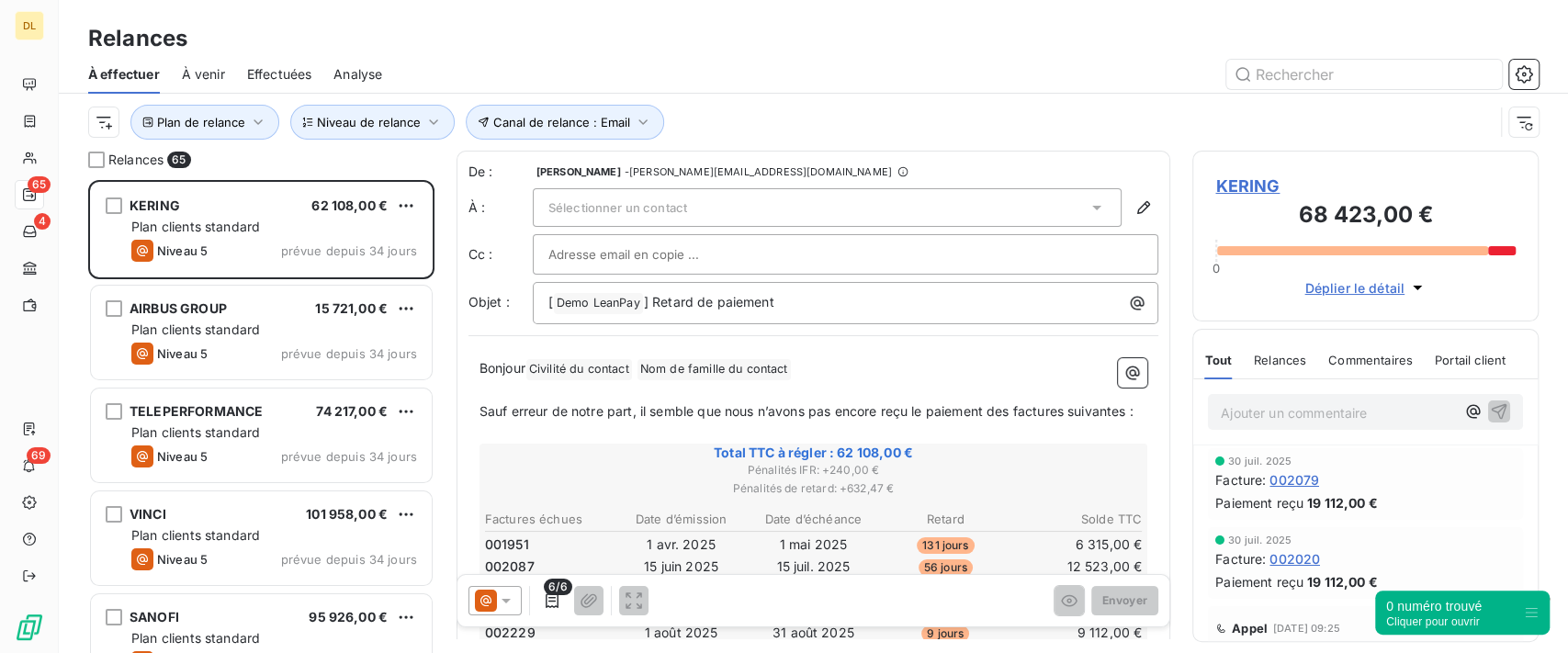
click at [1286, 354] on span "Relances" at bounding box center [1280, 360] width 52 height 15
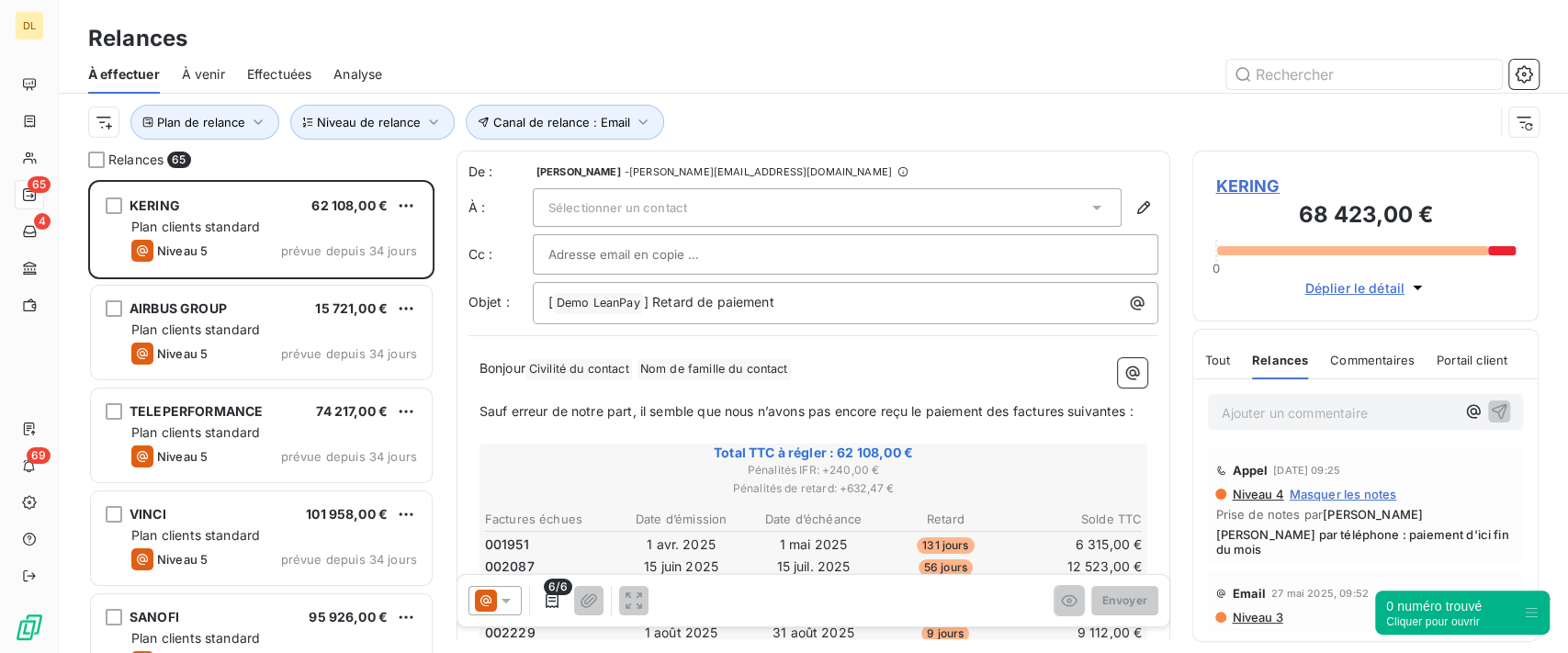
click at [1372, 366] on span "Commentaires" at bounding box center [1372, 360] width 84 height 15
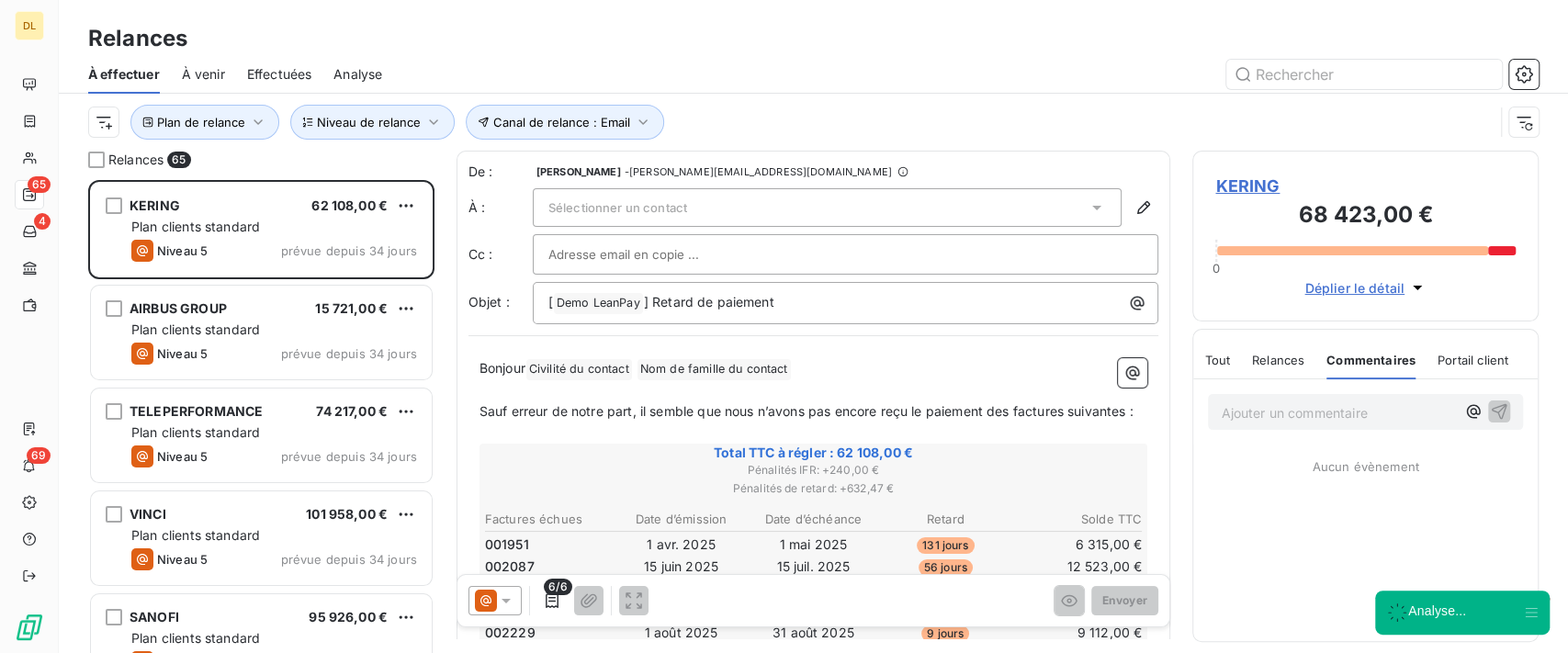
click at [1295, 418] on p "Ajouter un commentaire ﻿" at bounding box center [1337, 413] width 234 height 23
click at [1048, 140] on div "Plan de relance Canal de relance : Email Niveau de relance" at bounding box center [813, 123] width 1451 height 57
click at [291, 76] on span "Effectuées" at bounding box center [280, 74] width 65 height 19
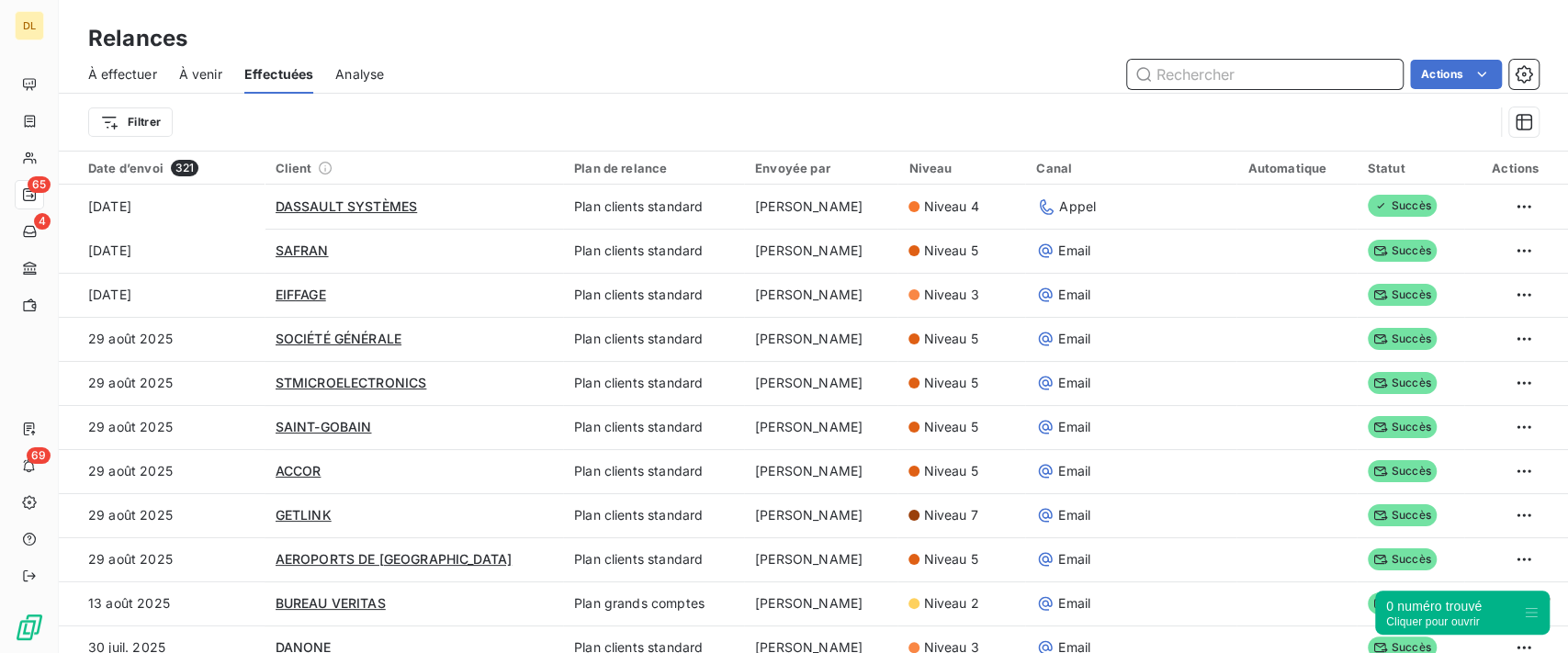
click at [370, 77] on span "Analyse" at bounding box center [359, 74] width 48 height 19
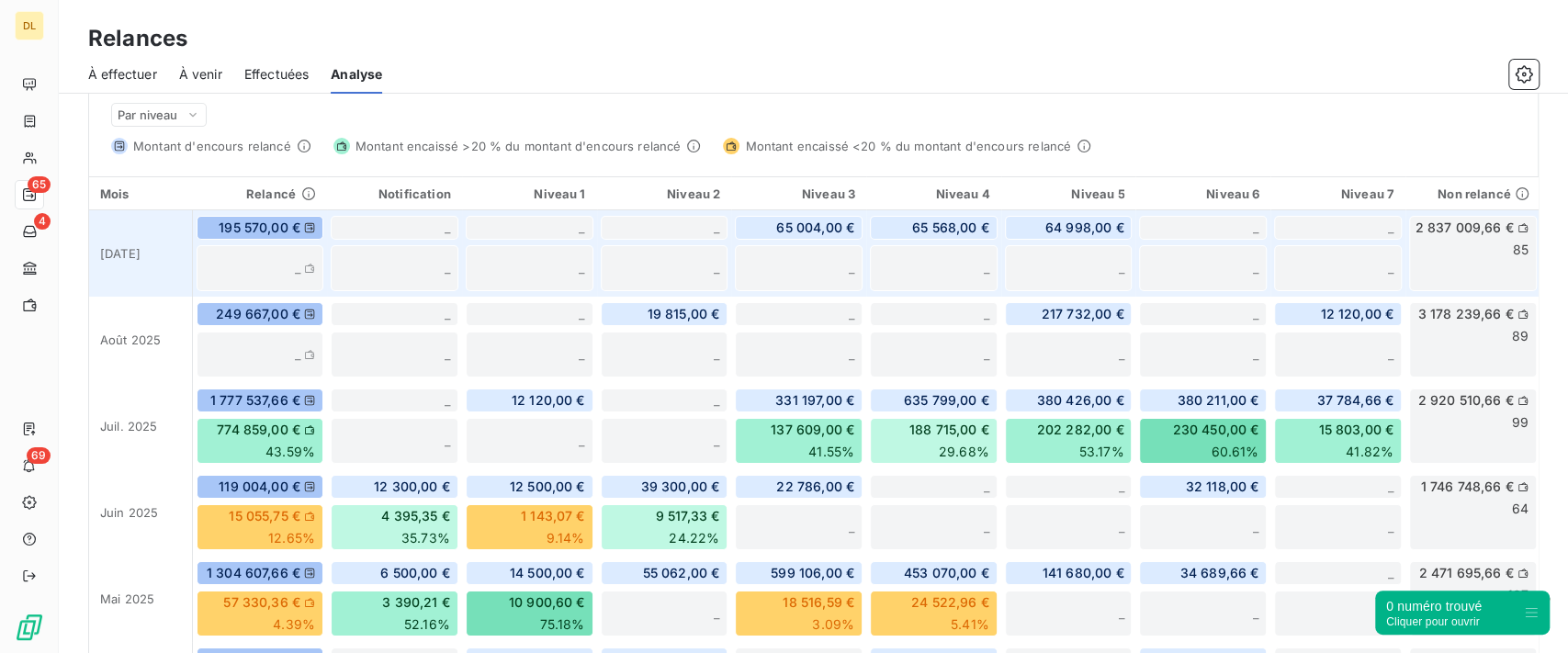
scroll to position [368, 0]
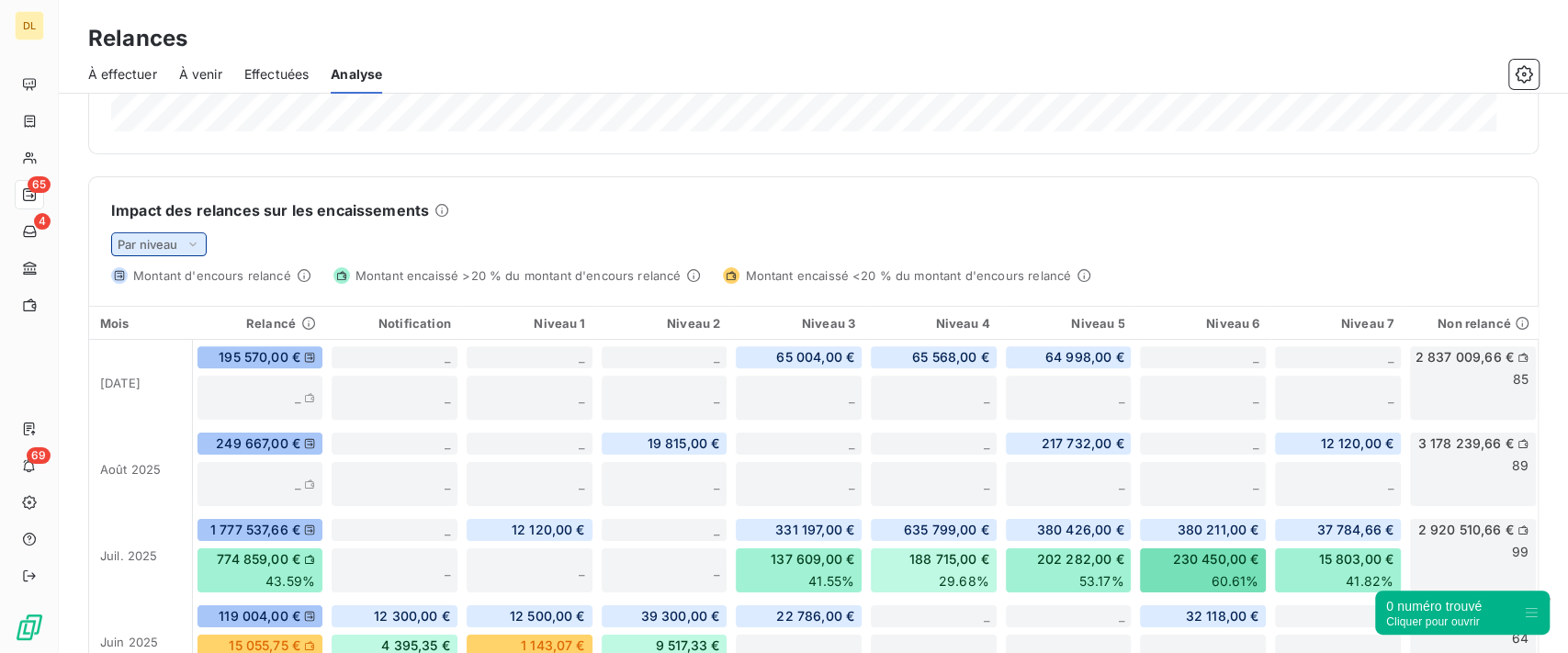
click at [191, 245] on icon at bounding box center [193, 244] width 15 height 19
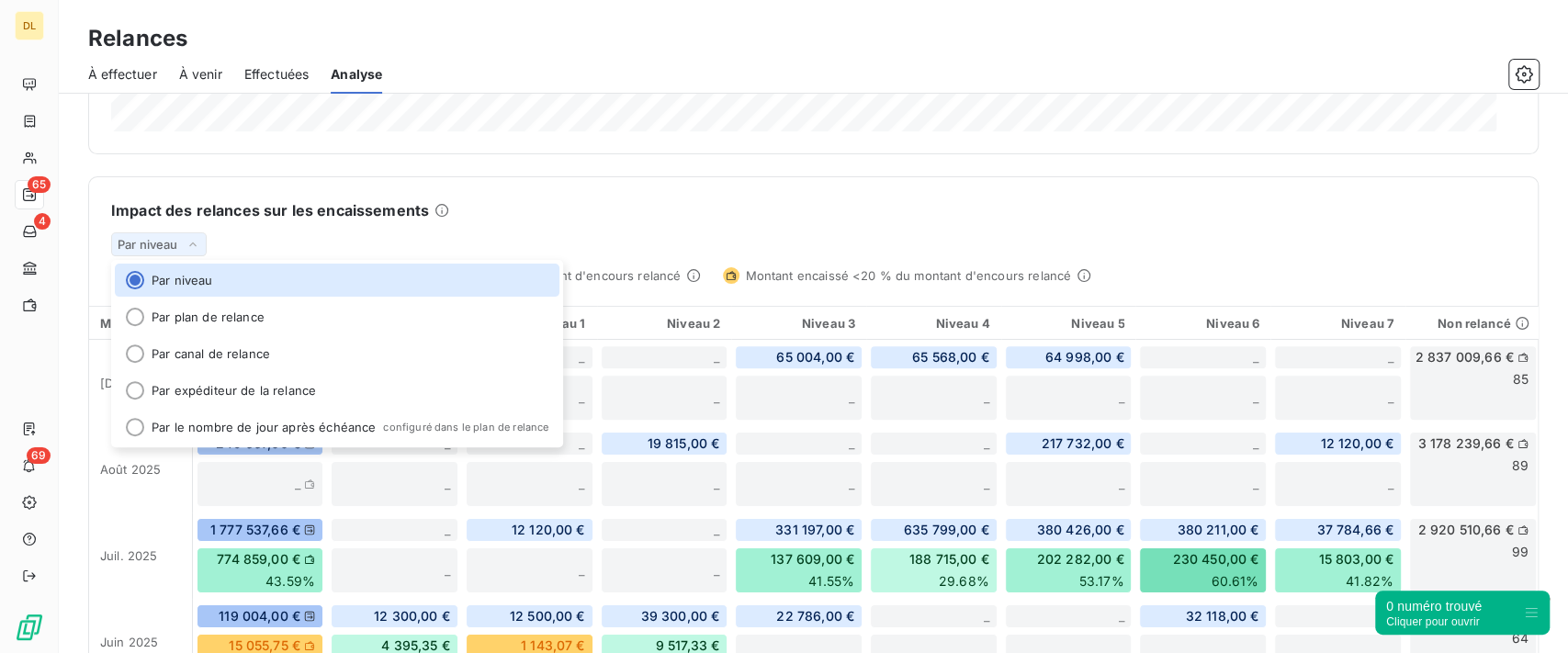
click at [695, 195] on div "Impact des relances sur les encaissements Par niveau Par niveau Par plan de rel…" at bounding box center [813, 231] width 1449 height 107
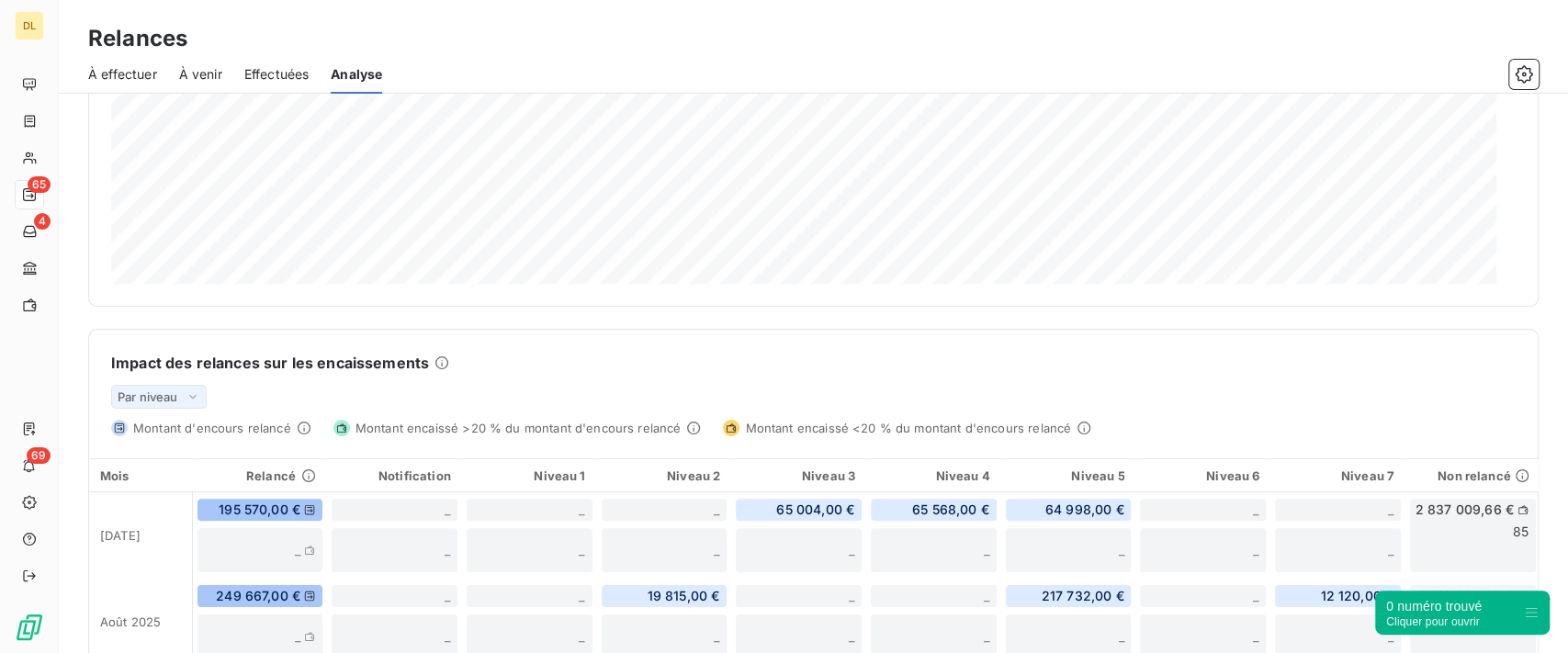
scroll to position [244, 0]
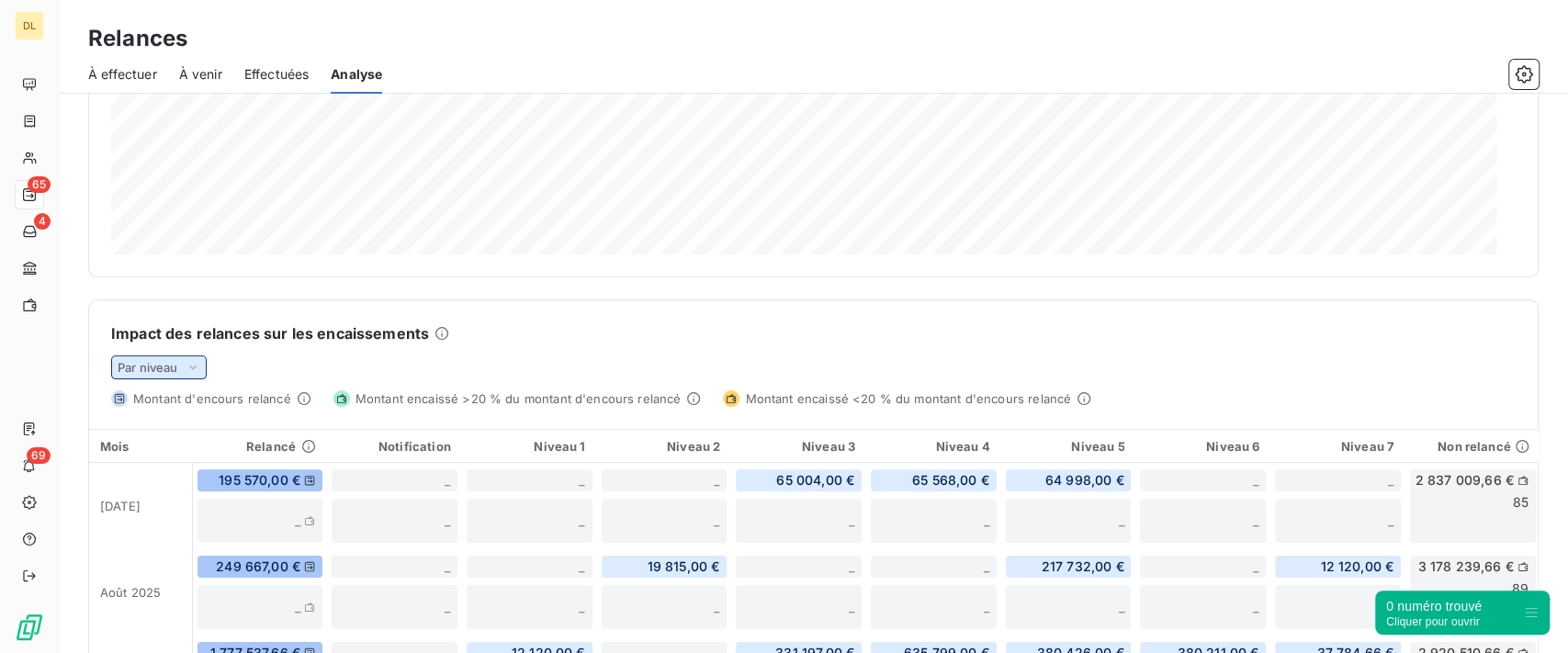
click at [184, 366] on div "Par niveau" at bounding box center [158, 367] width 96 height 24
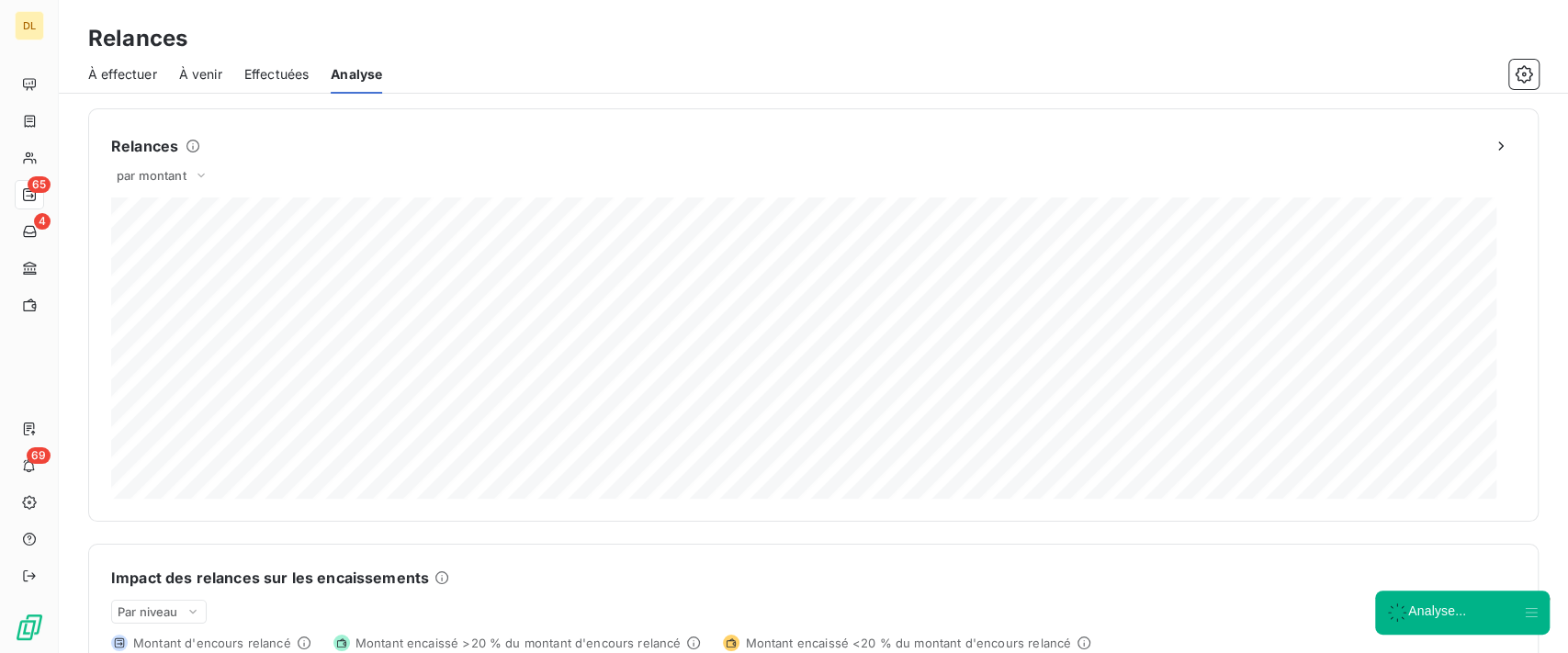
click at [132, 66] on span "À effectuer" at bounding box center [123, 74] width 69 height 19
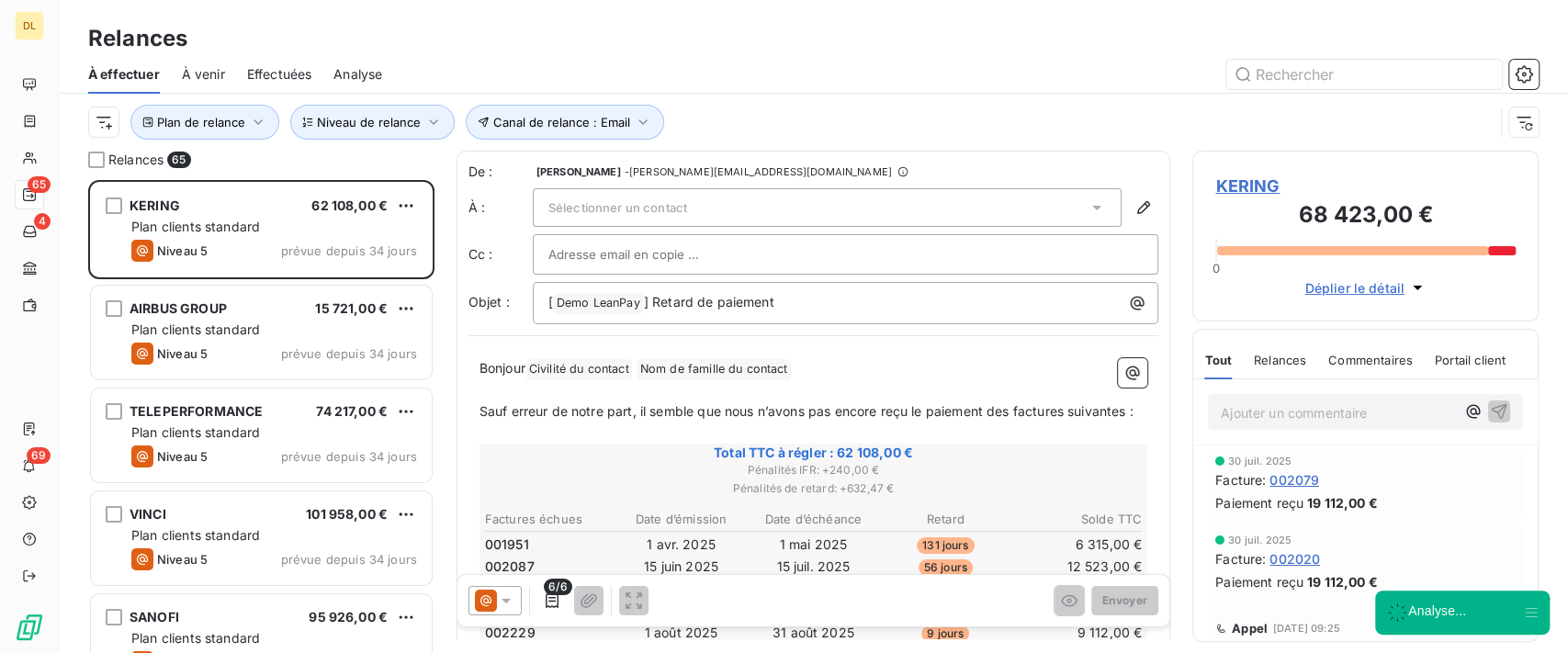
scroll to position [454, 327]
click at [306, 77] on span "Effectuées" at bounding box center [280, 74] width 65 height 19
click at [354, 72] on span "Analyse" at bounding box center [357, 74] width 48 height 19
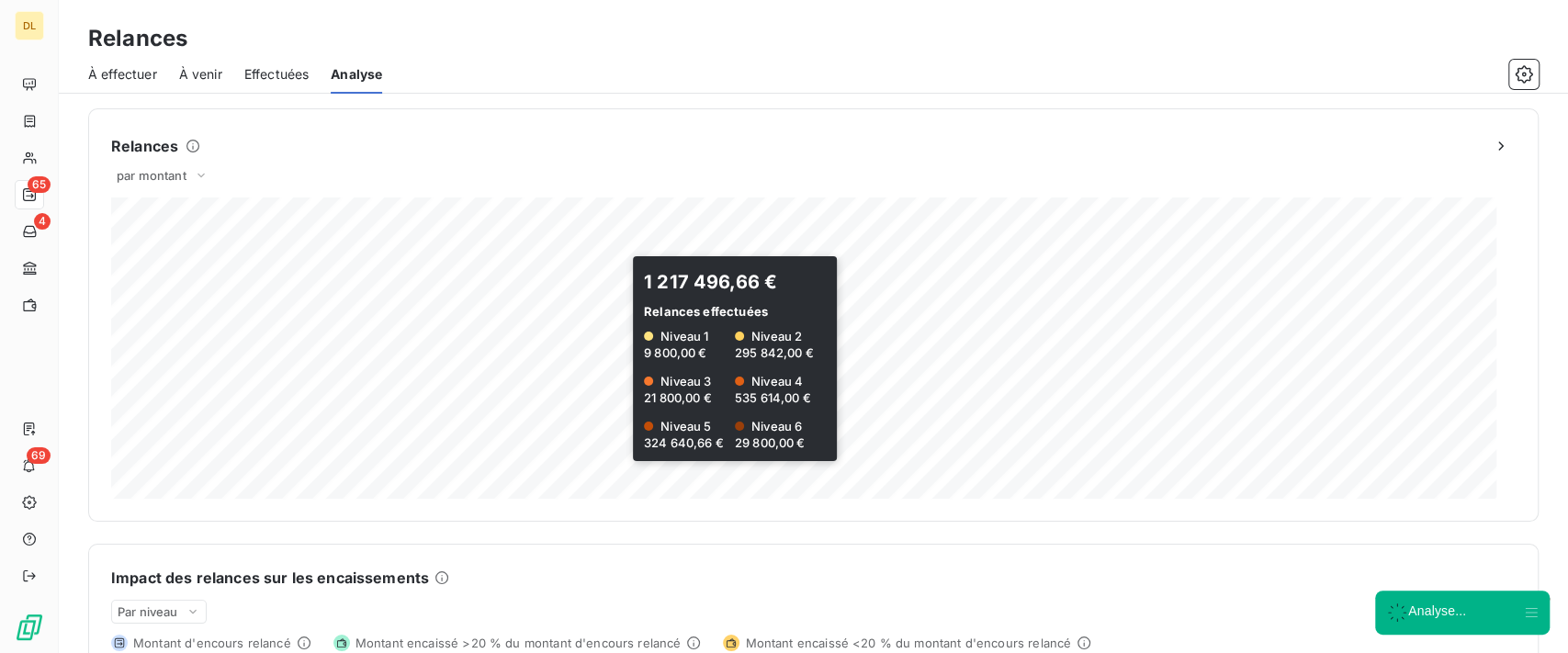
scroll to position [123, 0]
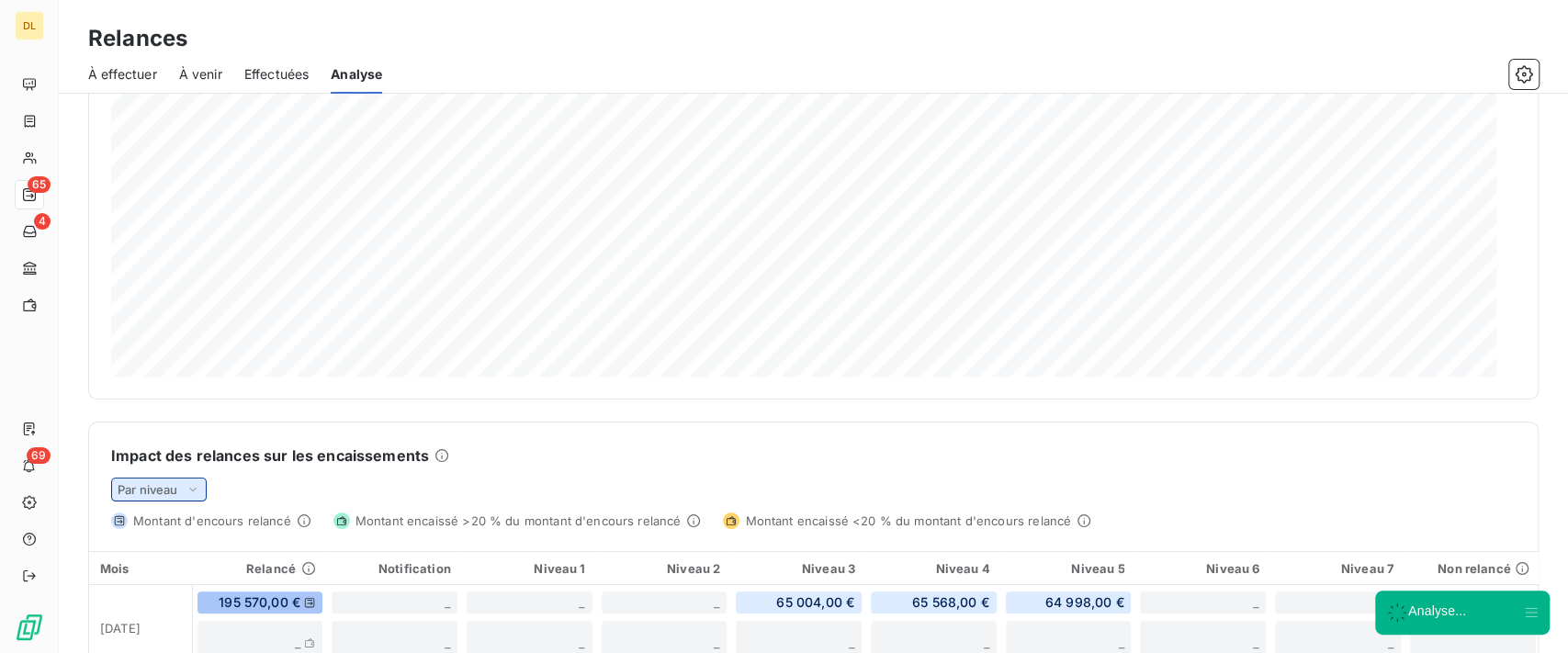
click at [180, 492] on div "Par niveau" at bounding box center [158, 490] width 96 height 24
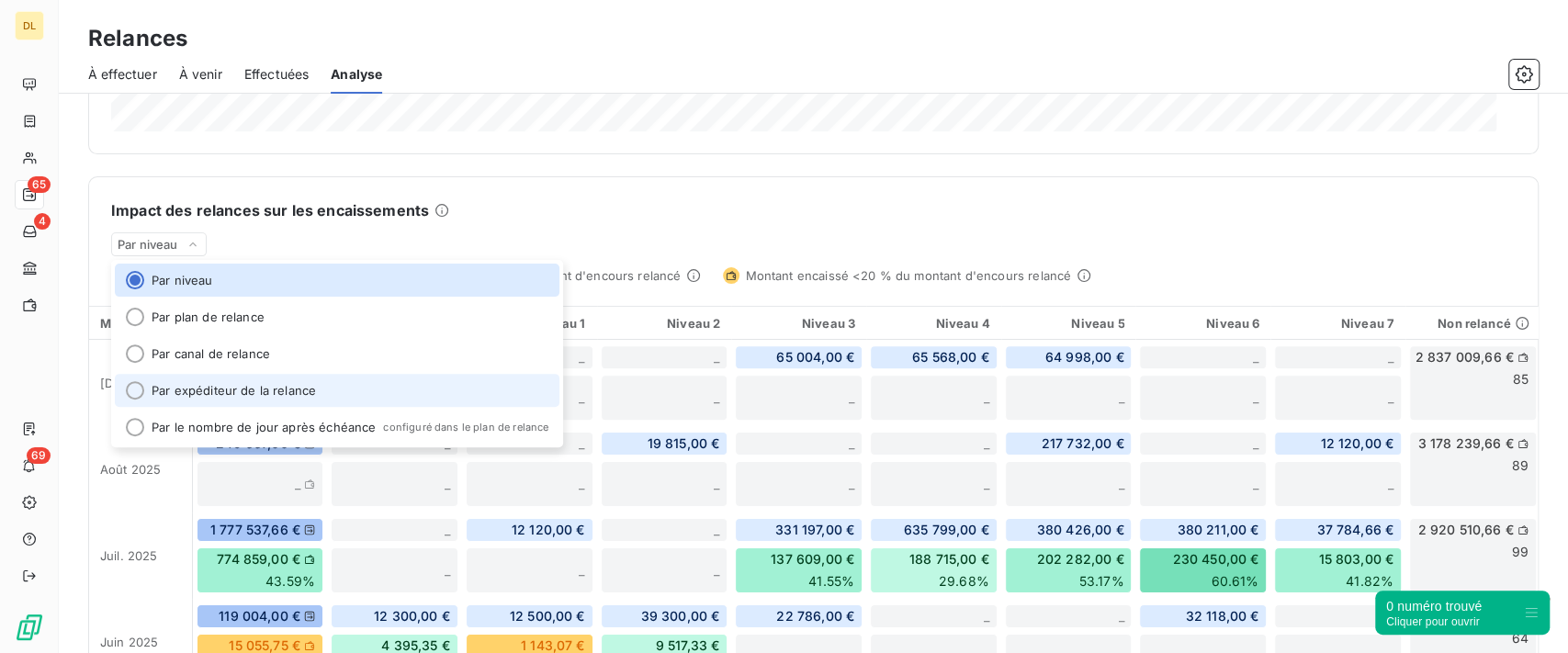
click at [302, 384] on li "Par expéditeur de la relance" at bounding box center [337, 390] width 445 height 33
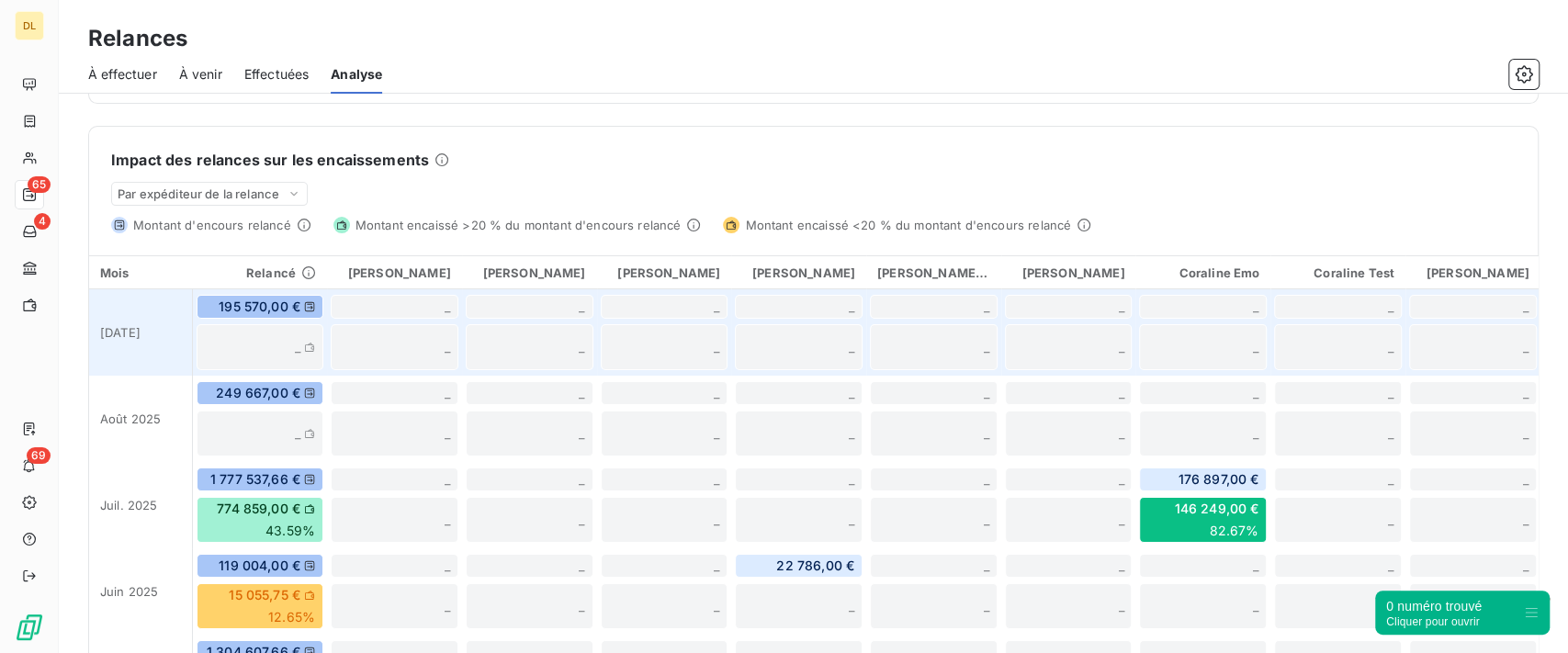
scroll to position [490, 0]
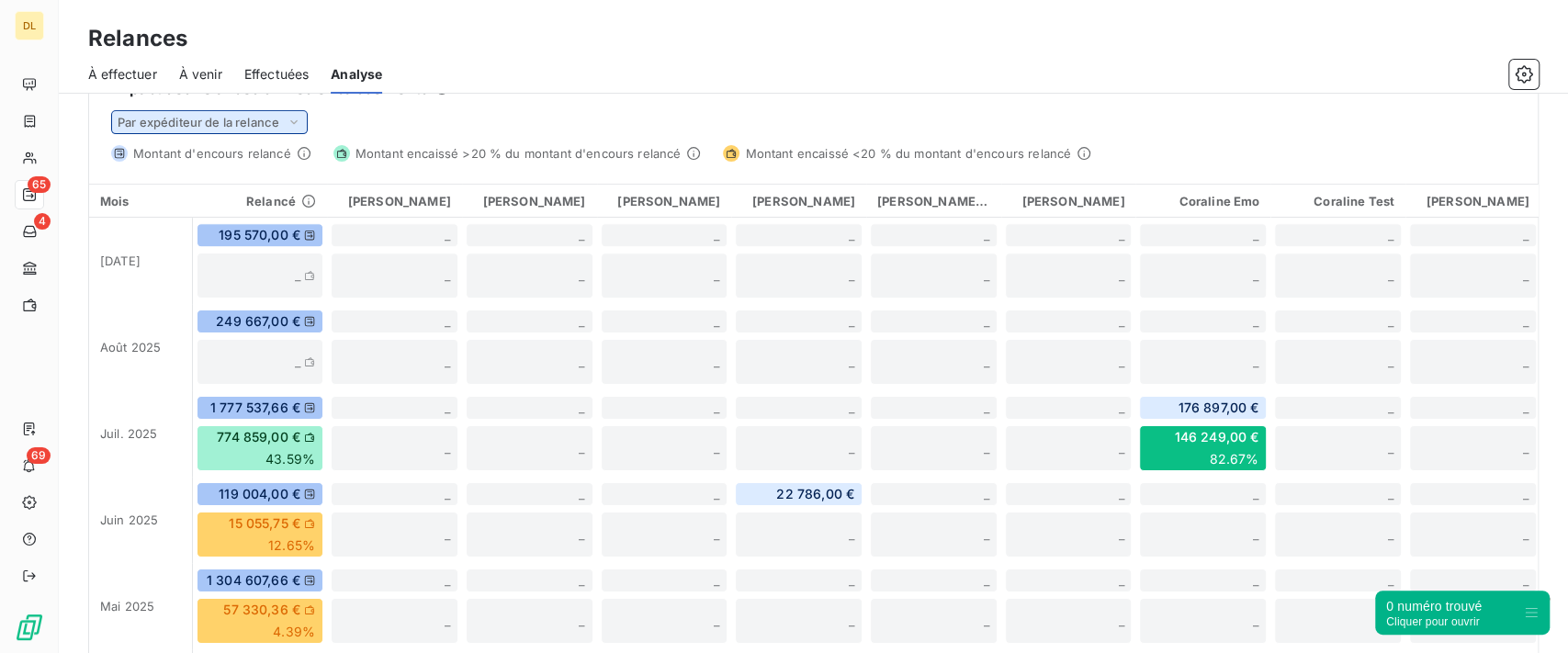
click at [275, 122] on span "Par expéditeur de la relance" at bounding box center [198, 122] width 161 height 15
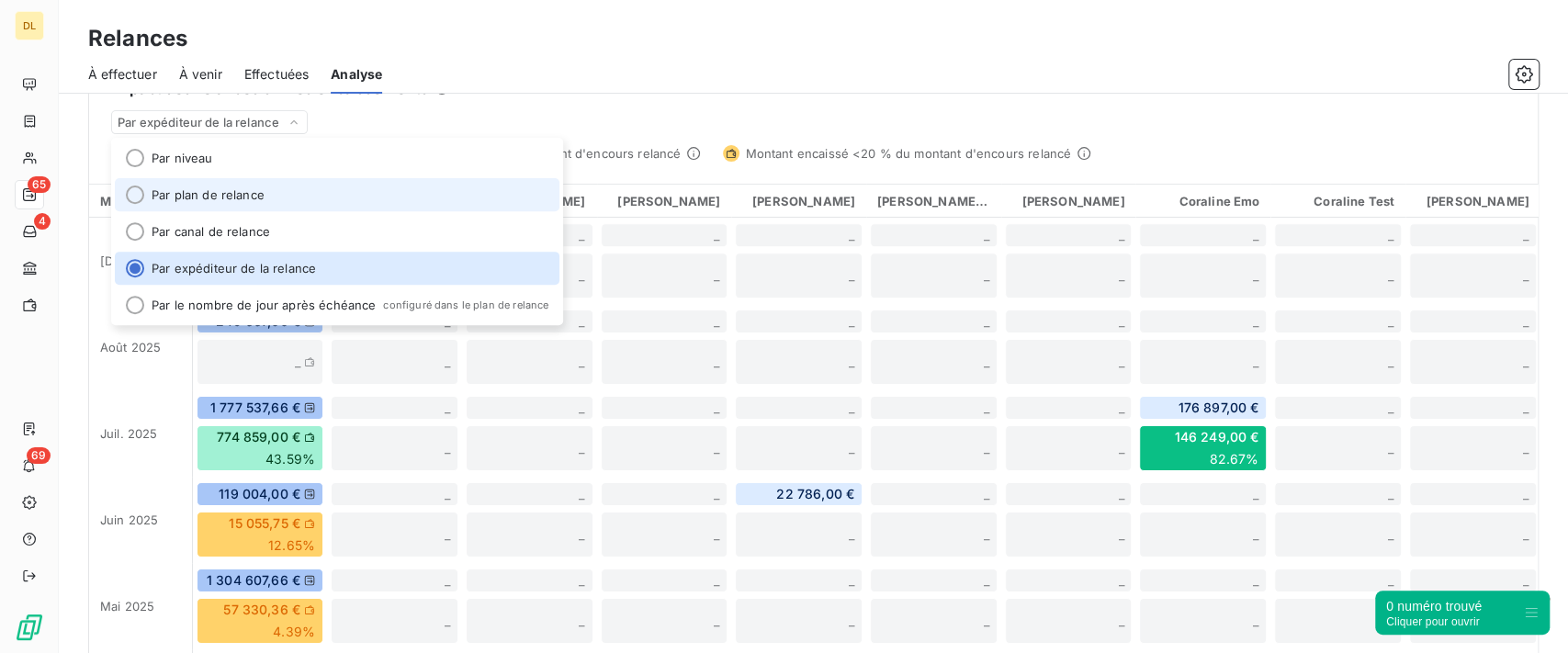
click at [287, 195] on li "Par plan de relance" at bounding box center [337, 194] width 445 height 33
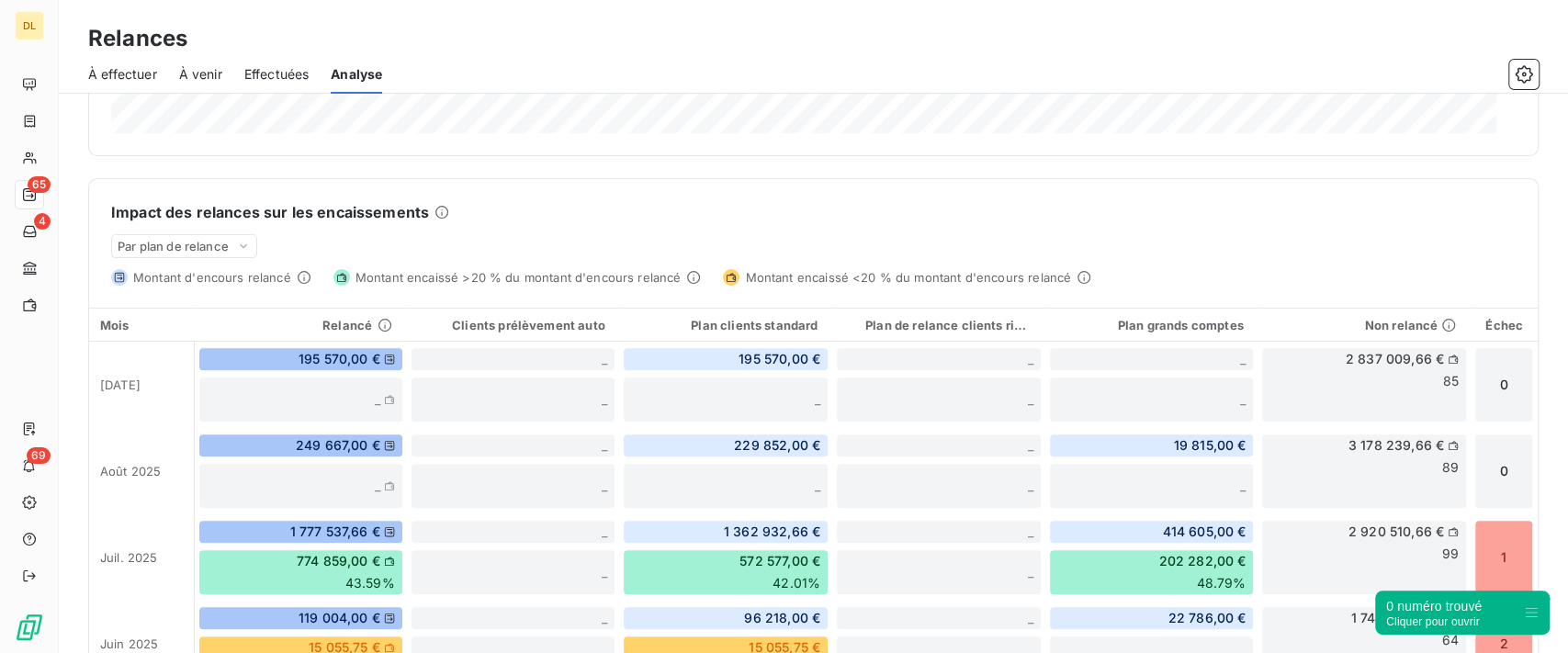
scroll to position [363, 0]
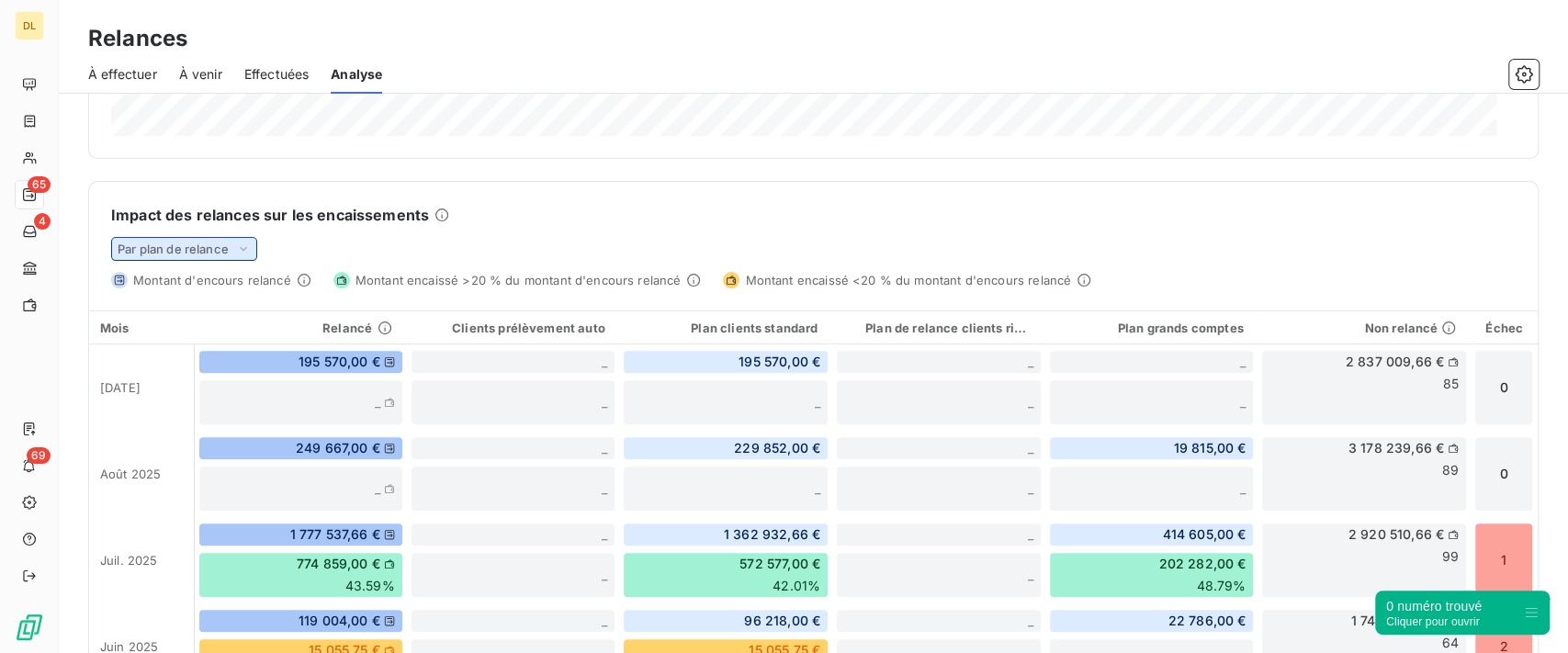
click at [236, 246] on icon at bounding box center [243, 248] width 15 height 19
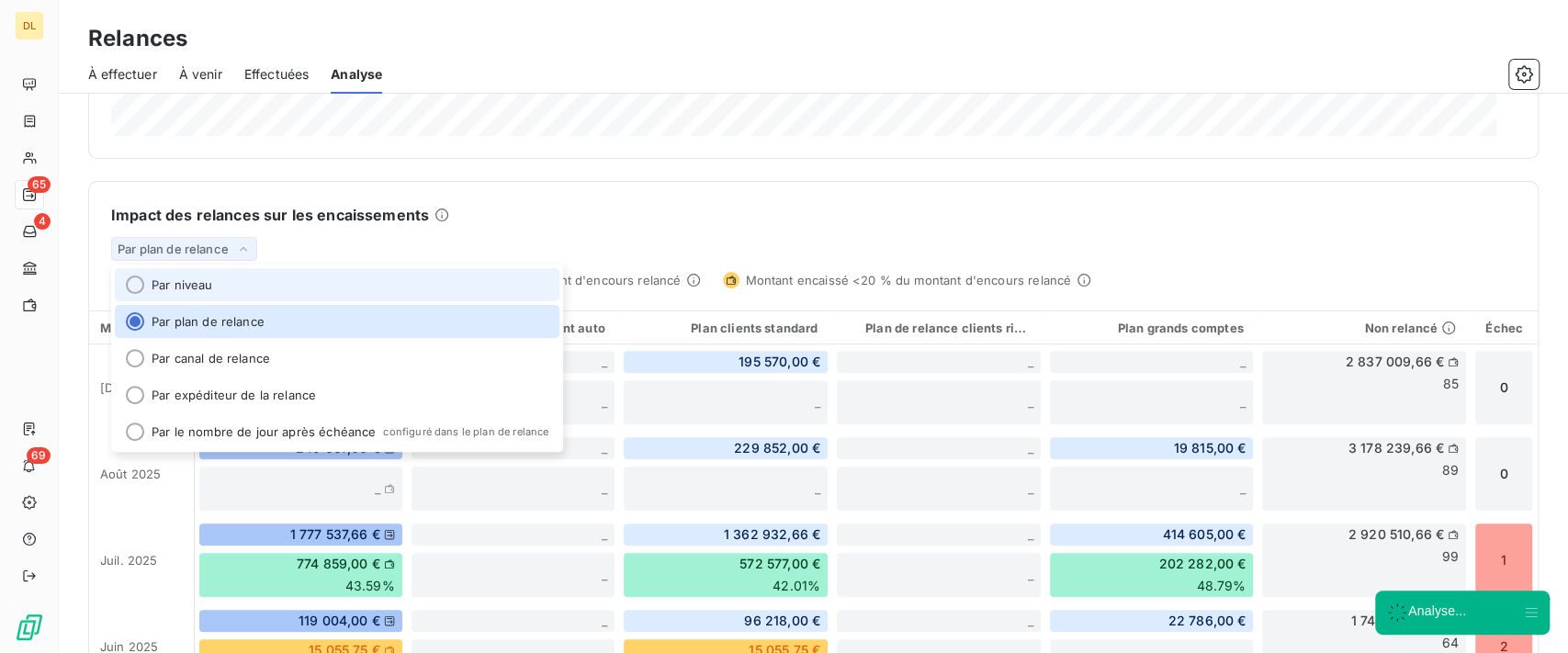
click at [272, 289] on li "Par niveau" at bounding box center [337, 284] width 445 height 33
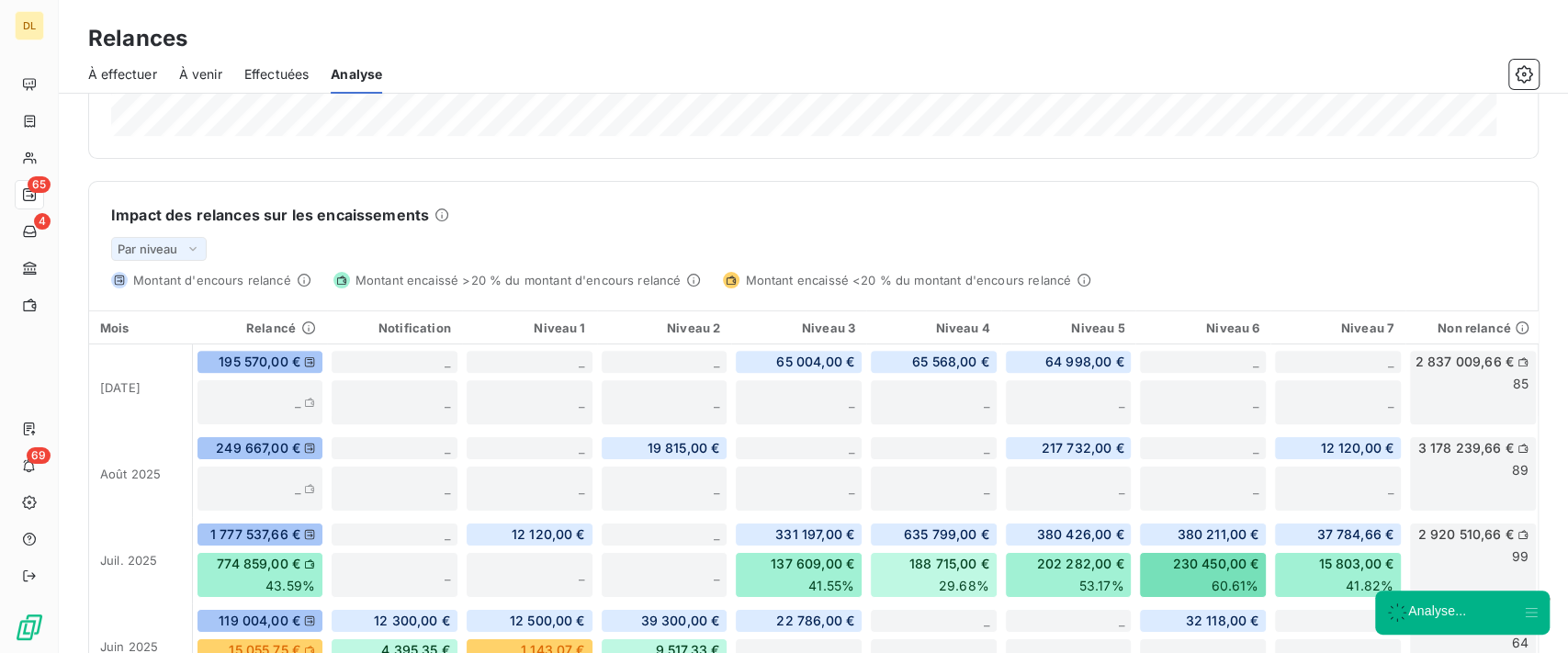
click at [926, 218] on div "Impact des relances sur les encaissements" at bounding box center [813, 215] width 1405 height 22
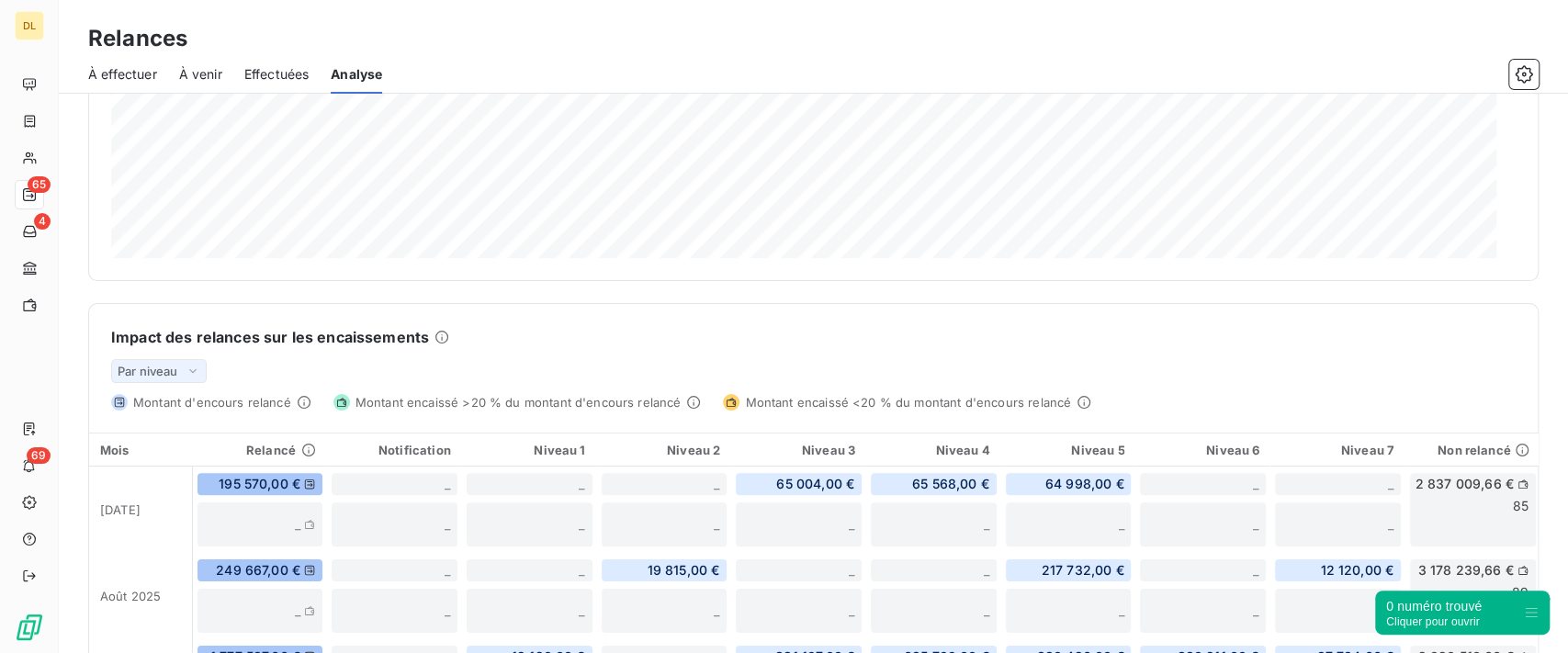
scroll to position [0, 0]
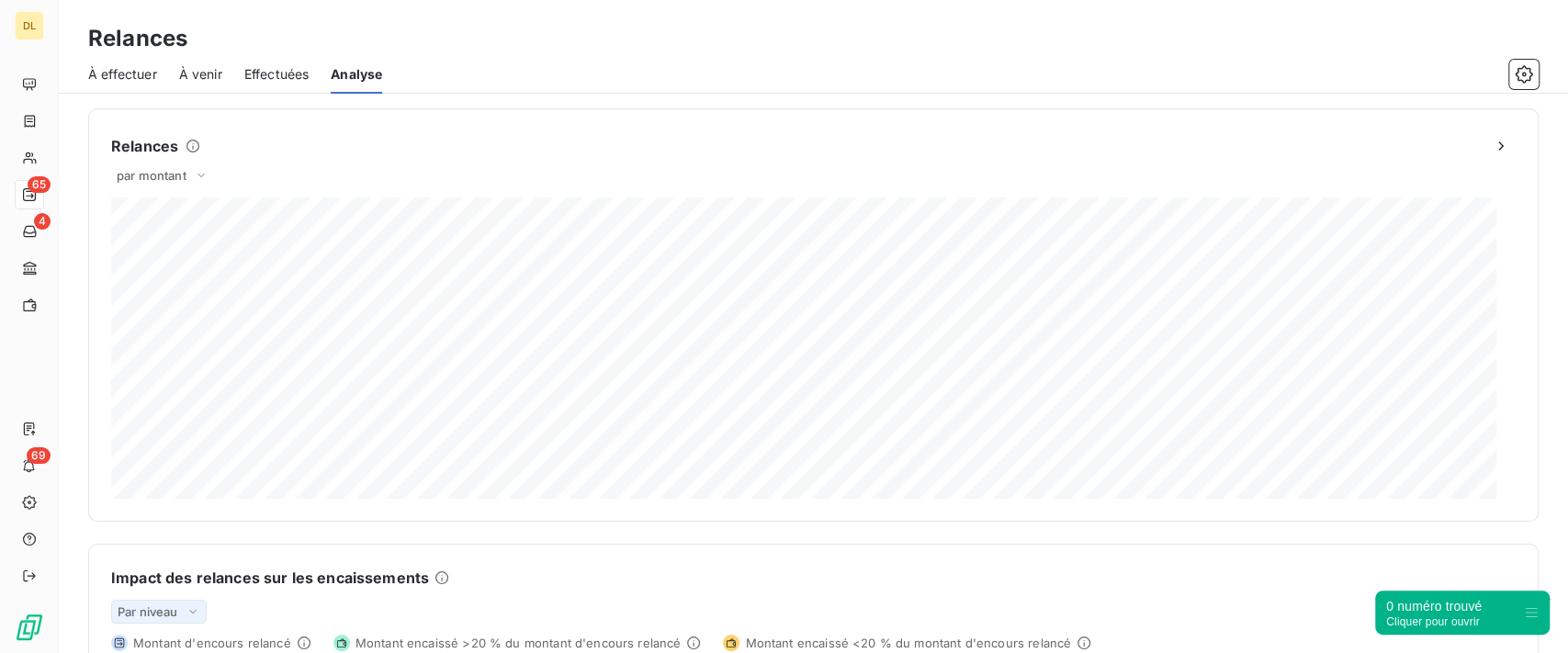
click at [268, 67] on span "Effectuées" at bounding box center [277, 74] width 65 height 19
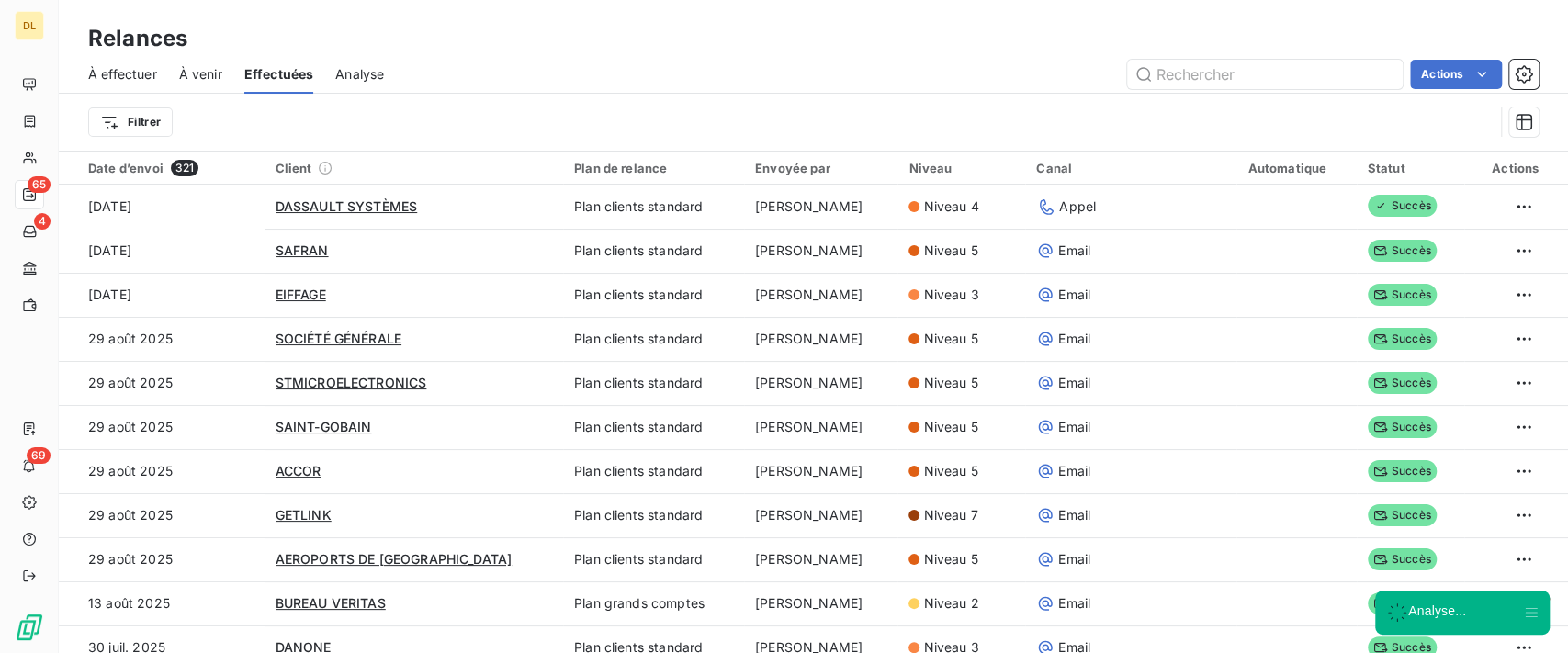
click at [206, 71] on span "À venir" at bounding box center [201, 74] width 44 height 19
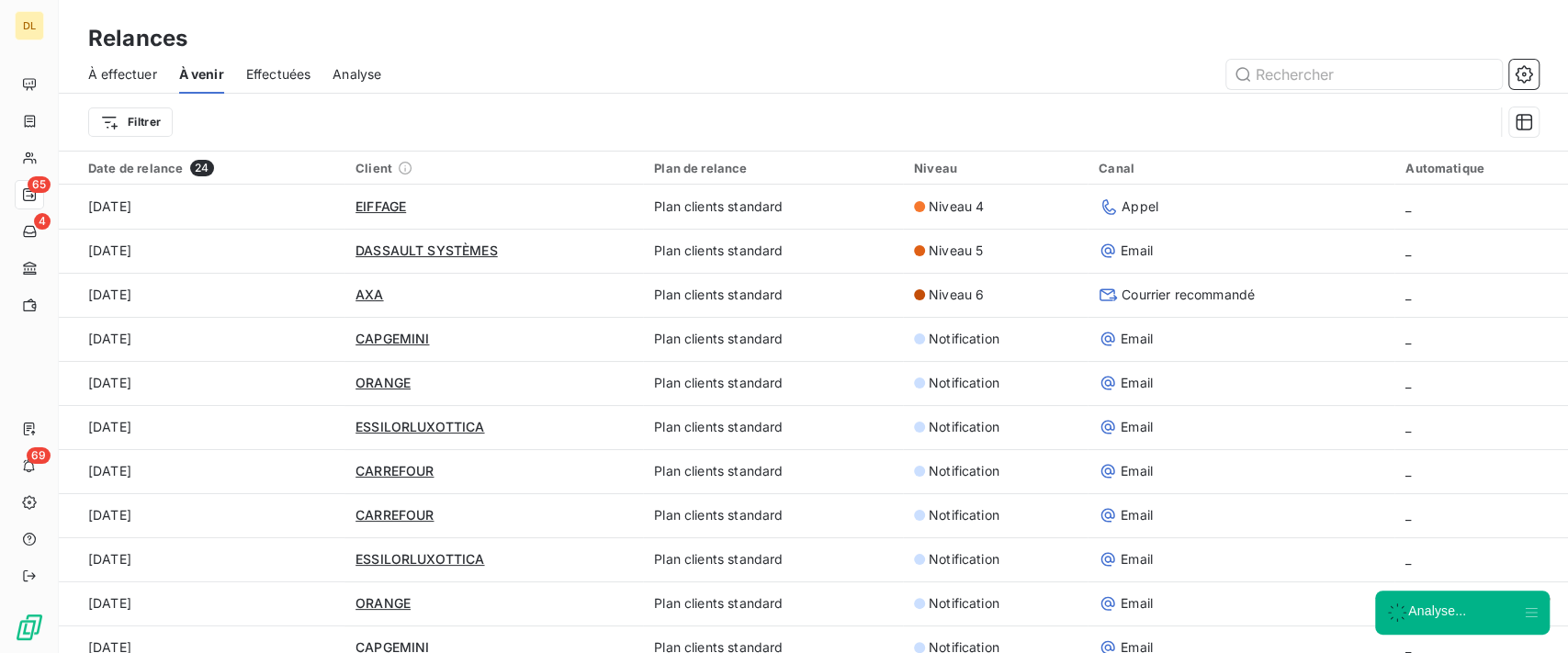
click at [140, 71] on span "À effectuer" at bounding box center [123, 74] width 69 height 19
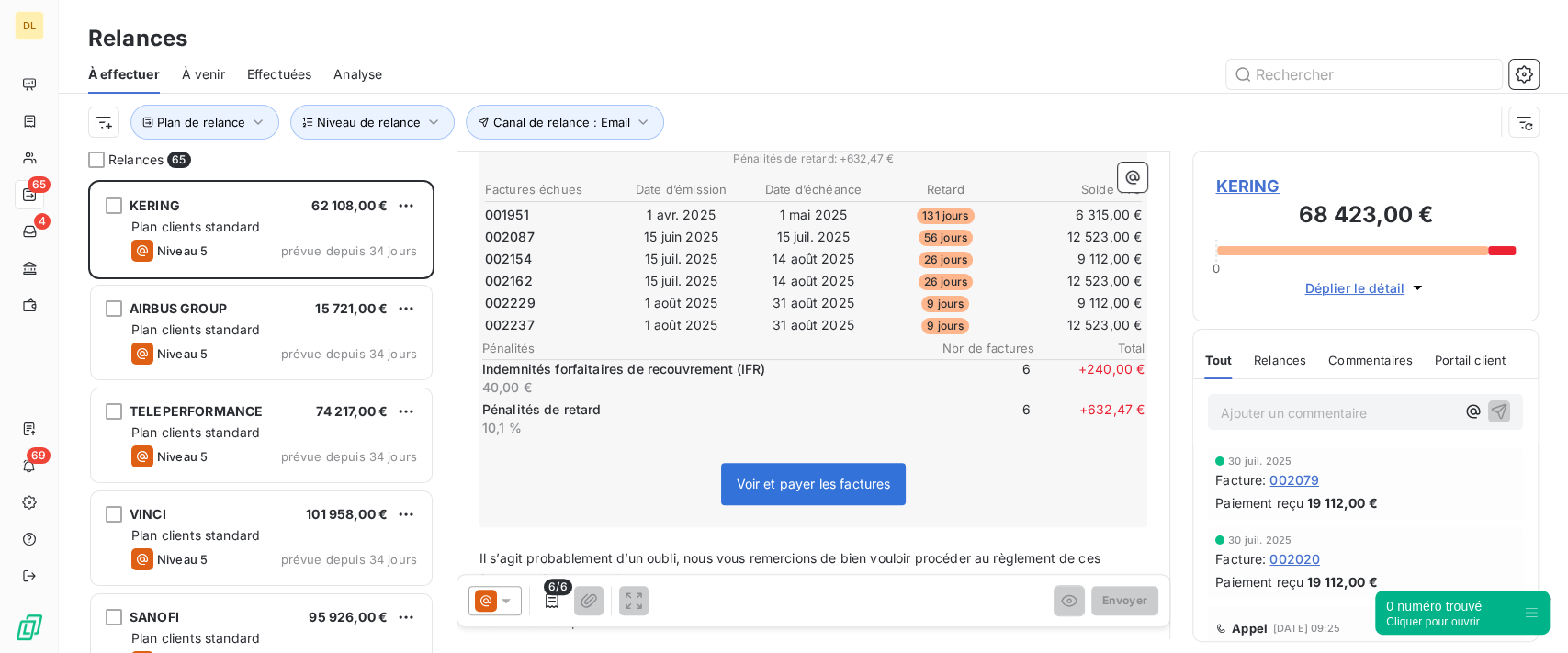
scroll to position [368, 0]
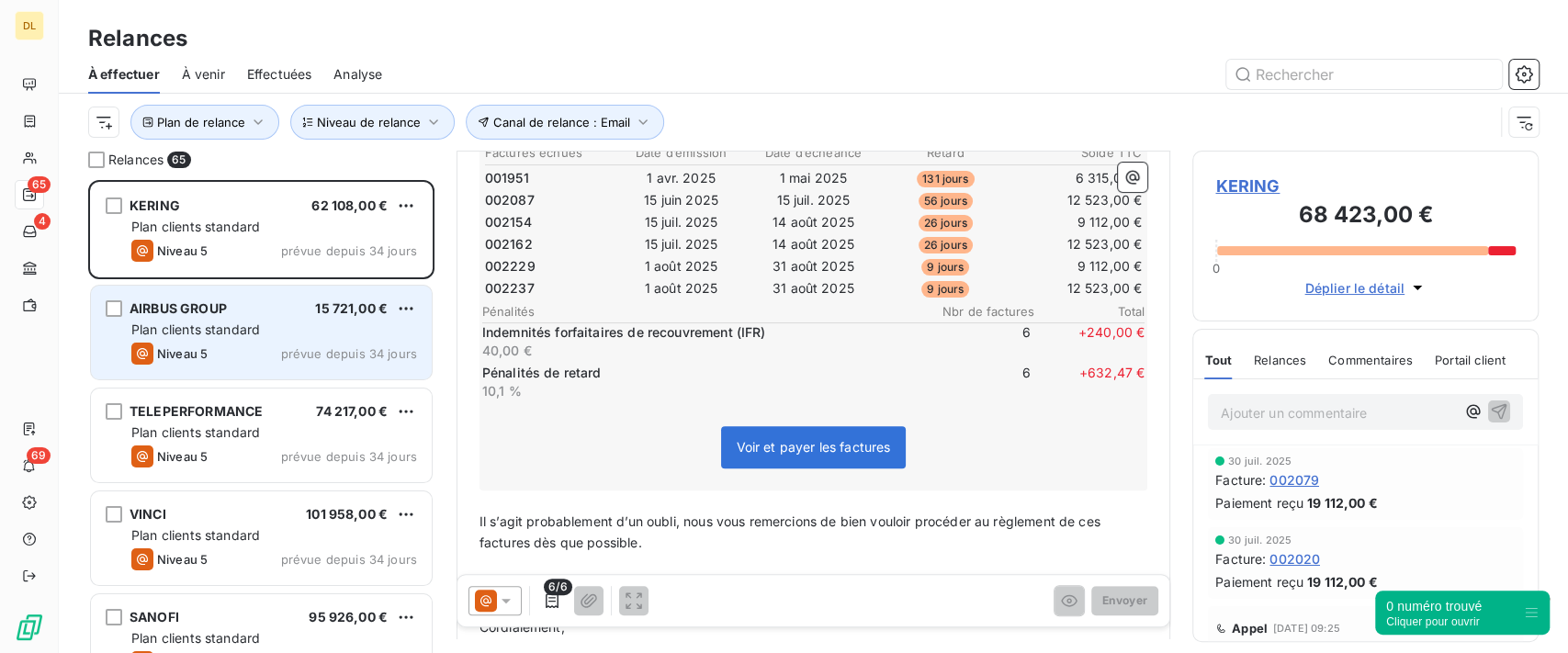
click at [274, 329] on div "Plan clients standard" at bounding box center [274, 329] width 286 height 19
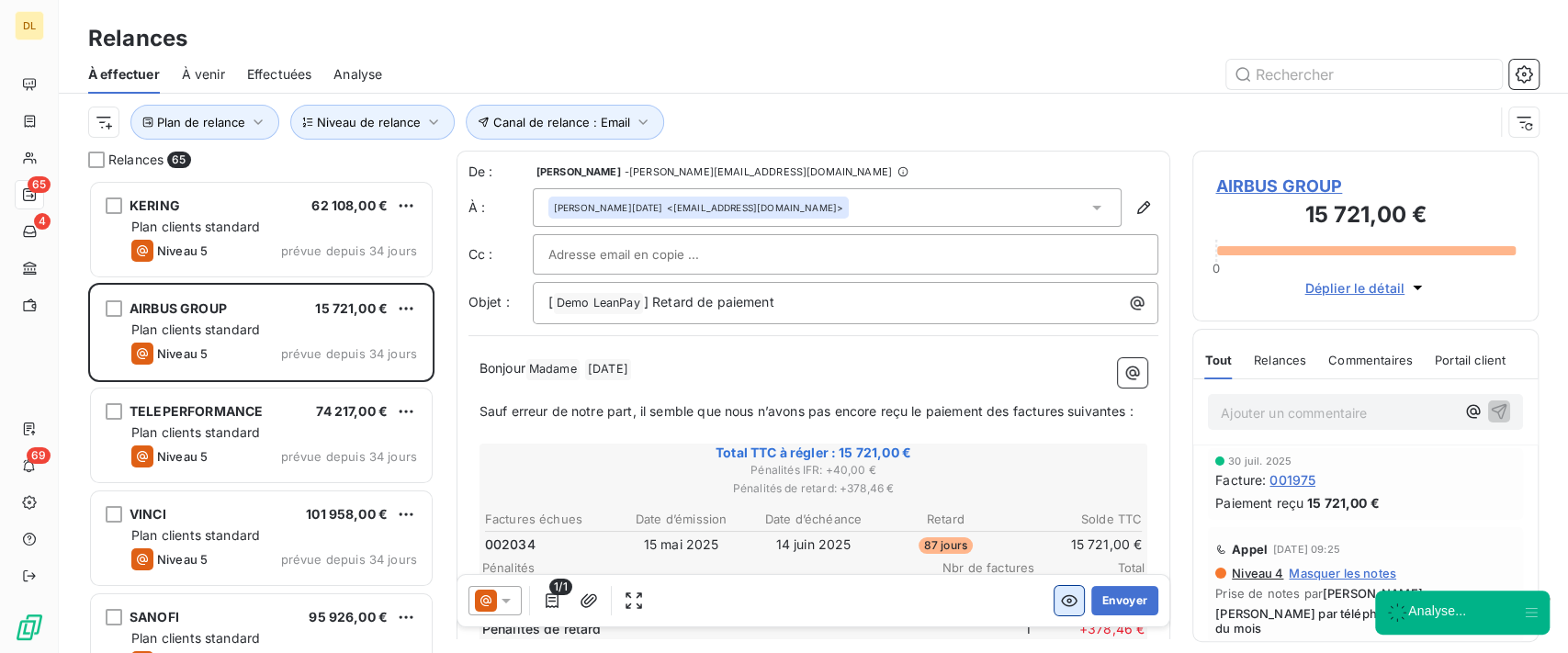
click at [1061, 601] on icon "button" at bounding box center [1069, 601] width 19 height 19
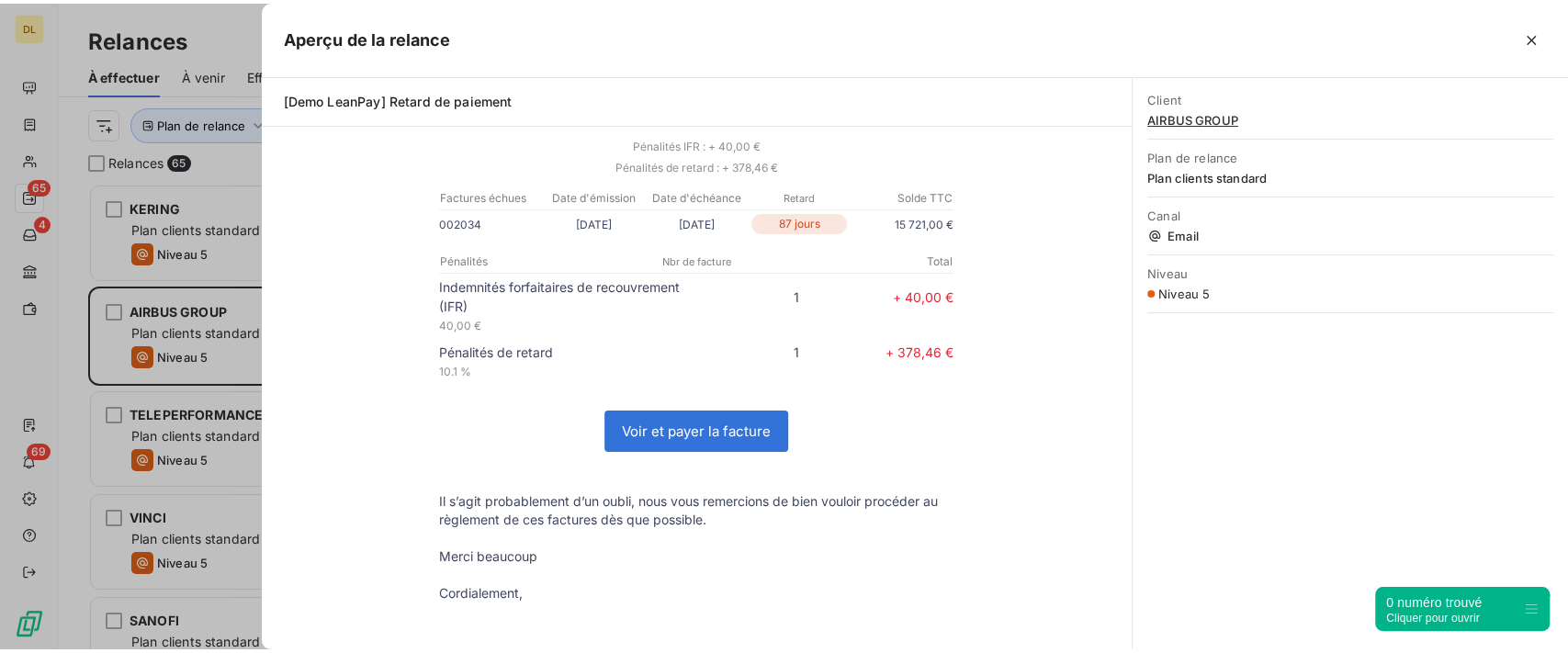
scroll to position [20, 20]
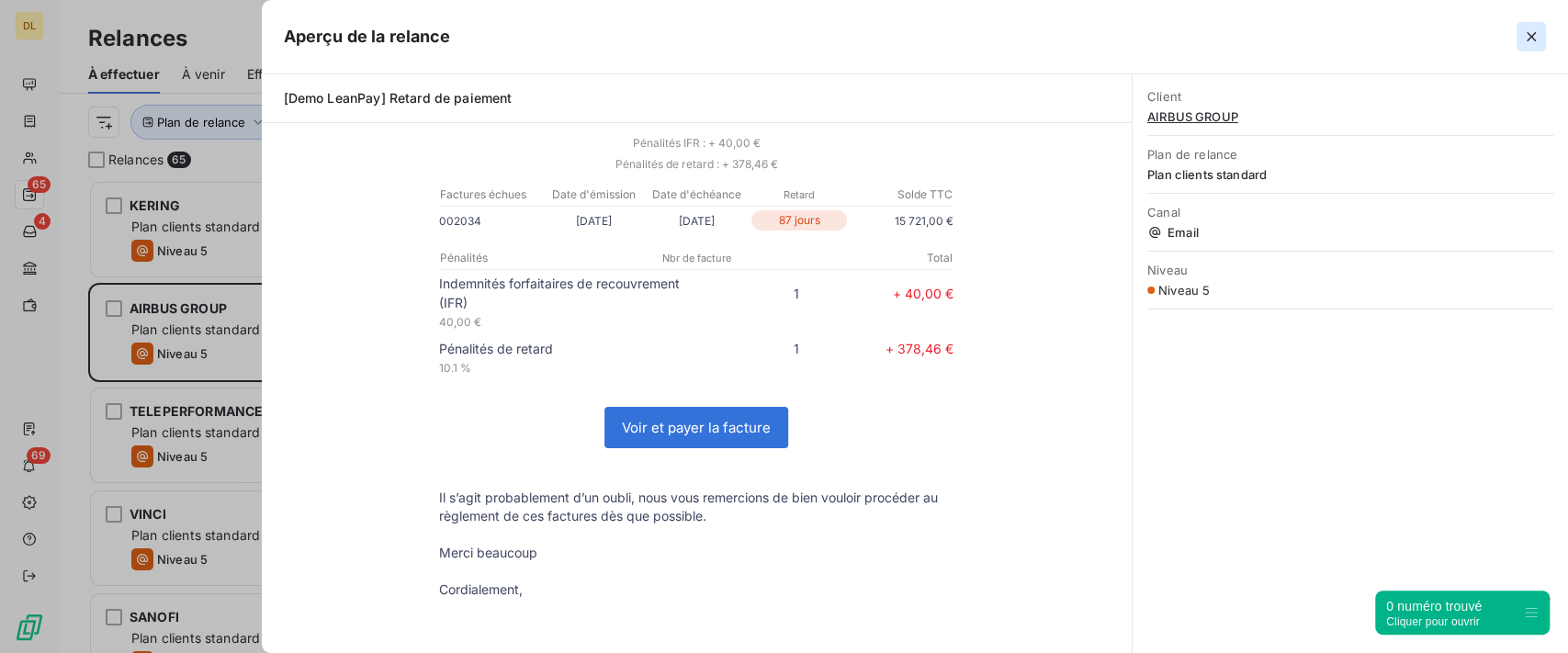
click at [1531, 38] on icon "button" at bounding box center [1531, 37] width 9 height 9
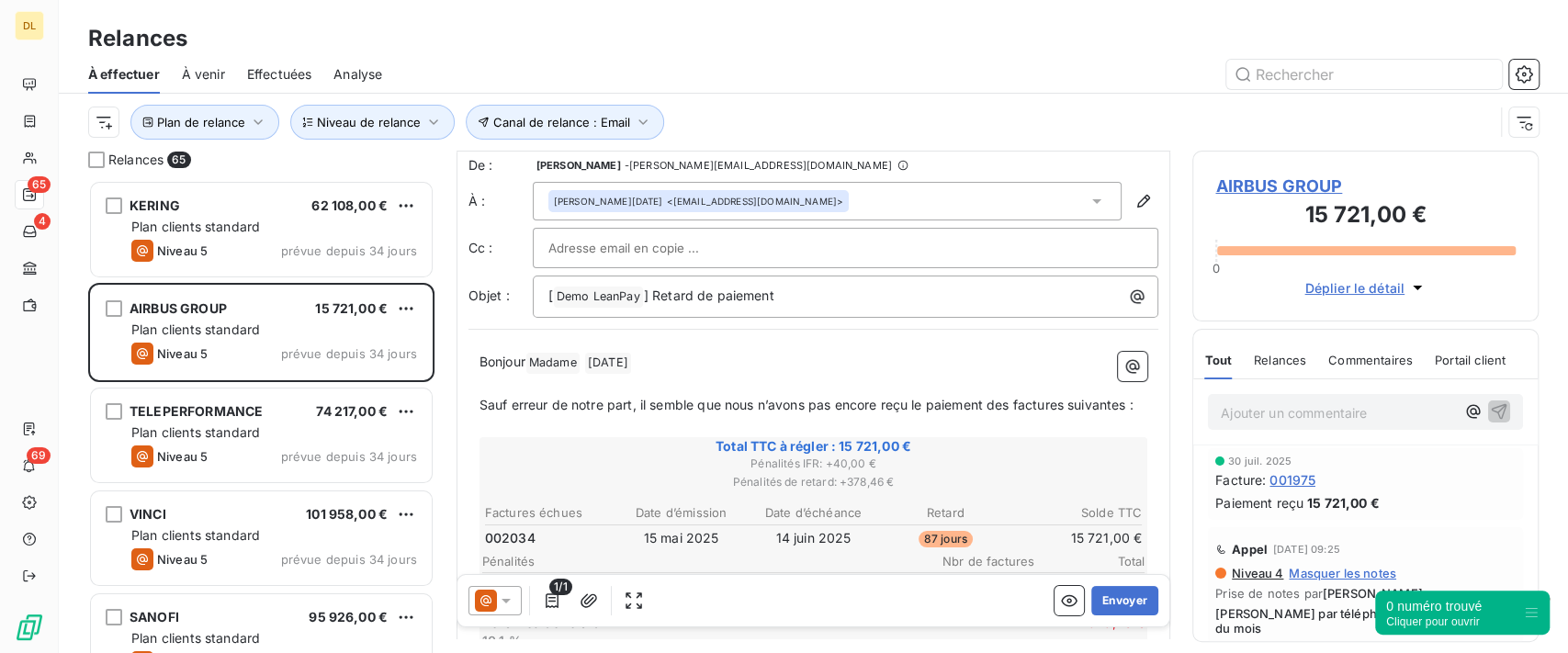
scroll to position [0, 0]
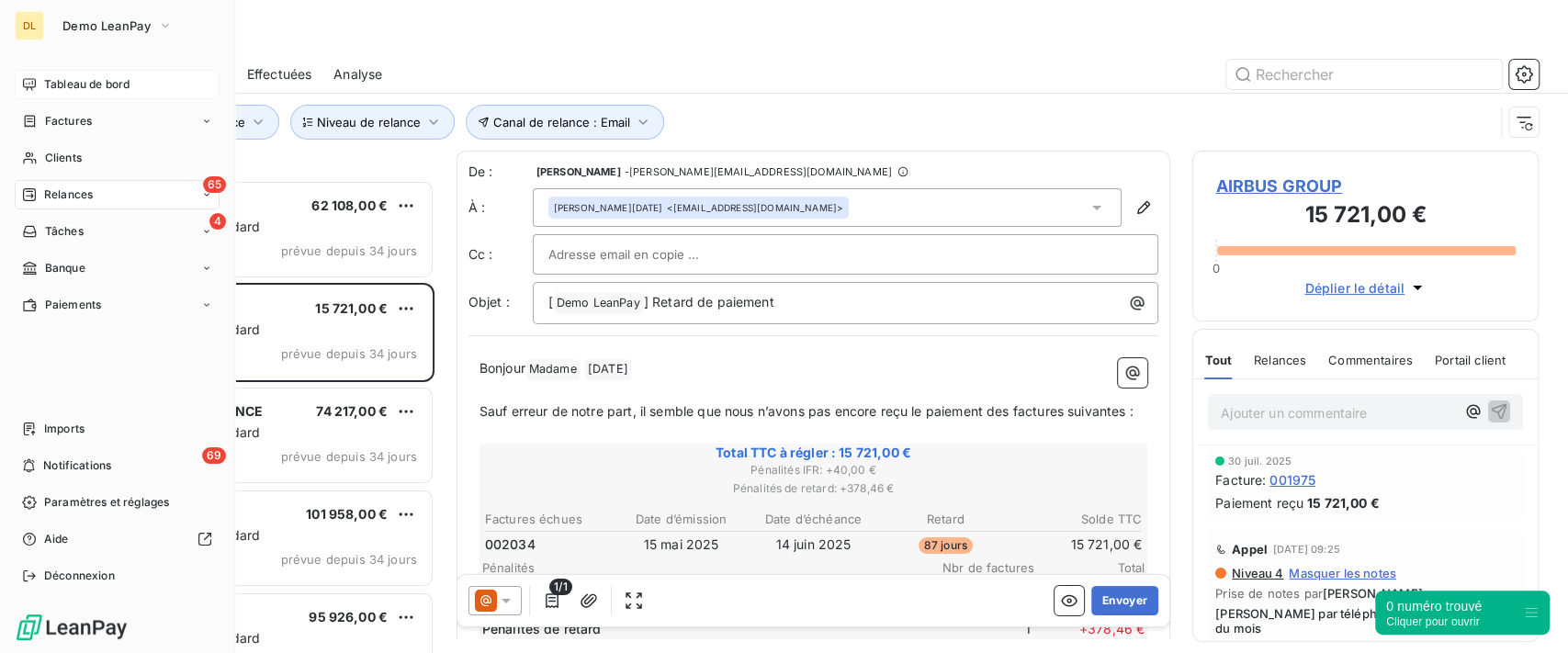
click at [46, 84] on span "Tableau de bord" at bounding box center [87, 84] width 85 height 17
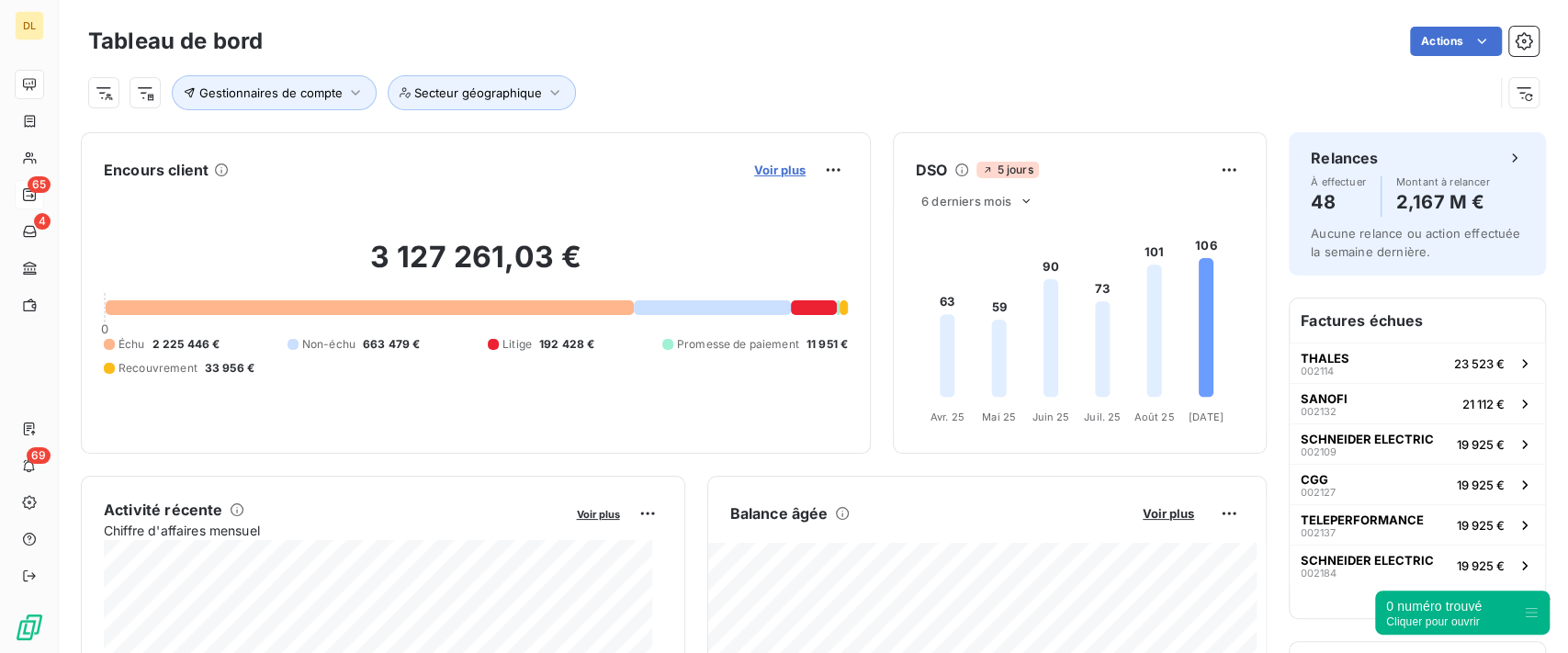
click at [755, 173] on span "Voir plus" at bounding box center [781, 169] width 51 height 15
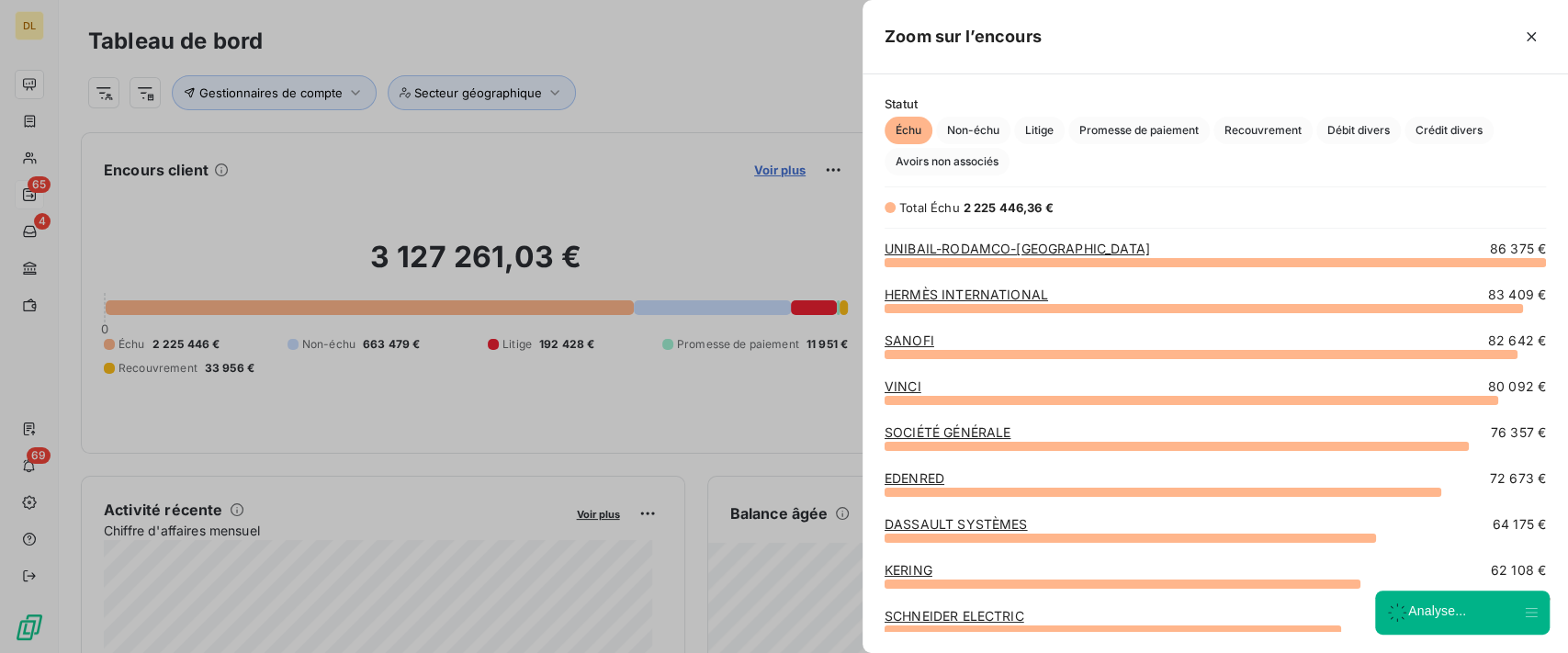
scroll to position [372, 687]
click at [1425, 135] on span "Crédit divers" at bounding box center [1449, 131] width 89 height 28
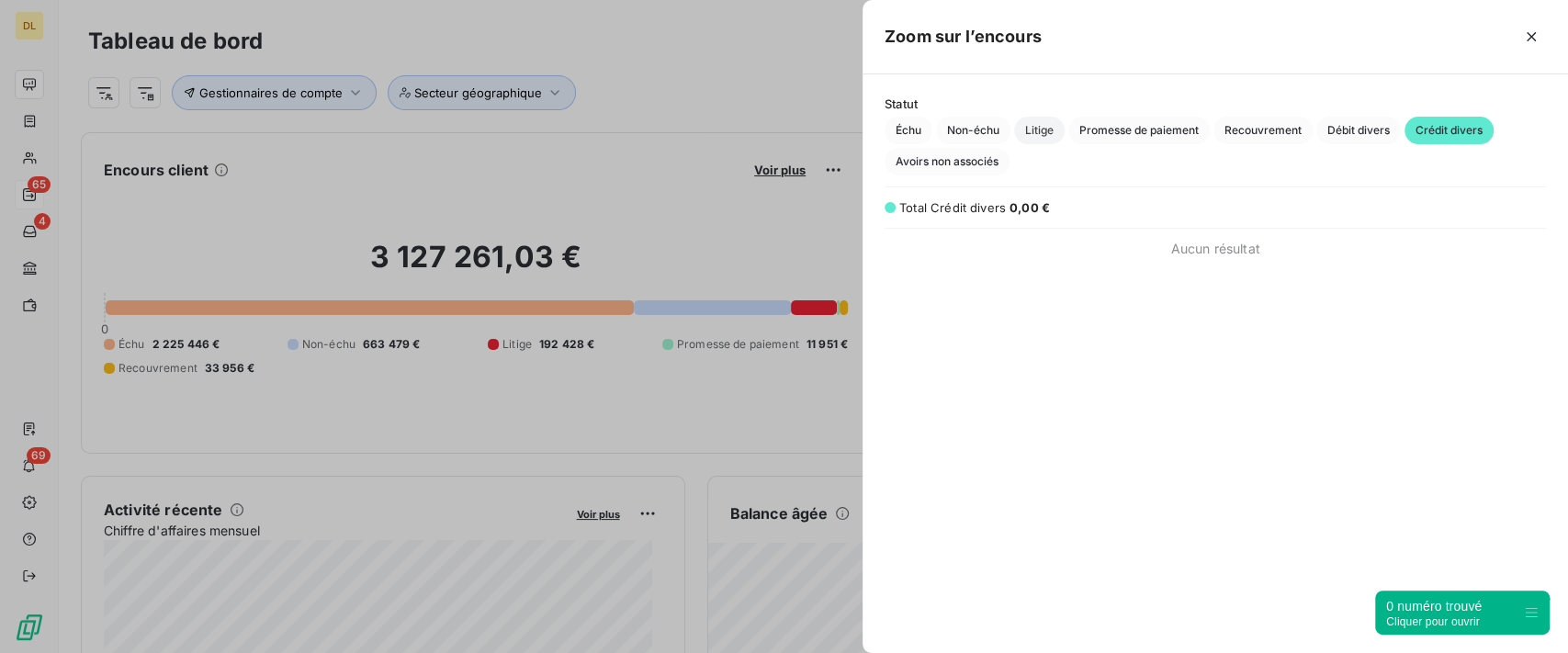
click at [1038, 138] on span "Litige" at bounding box center [1039, 131] width 50 height 28
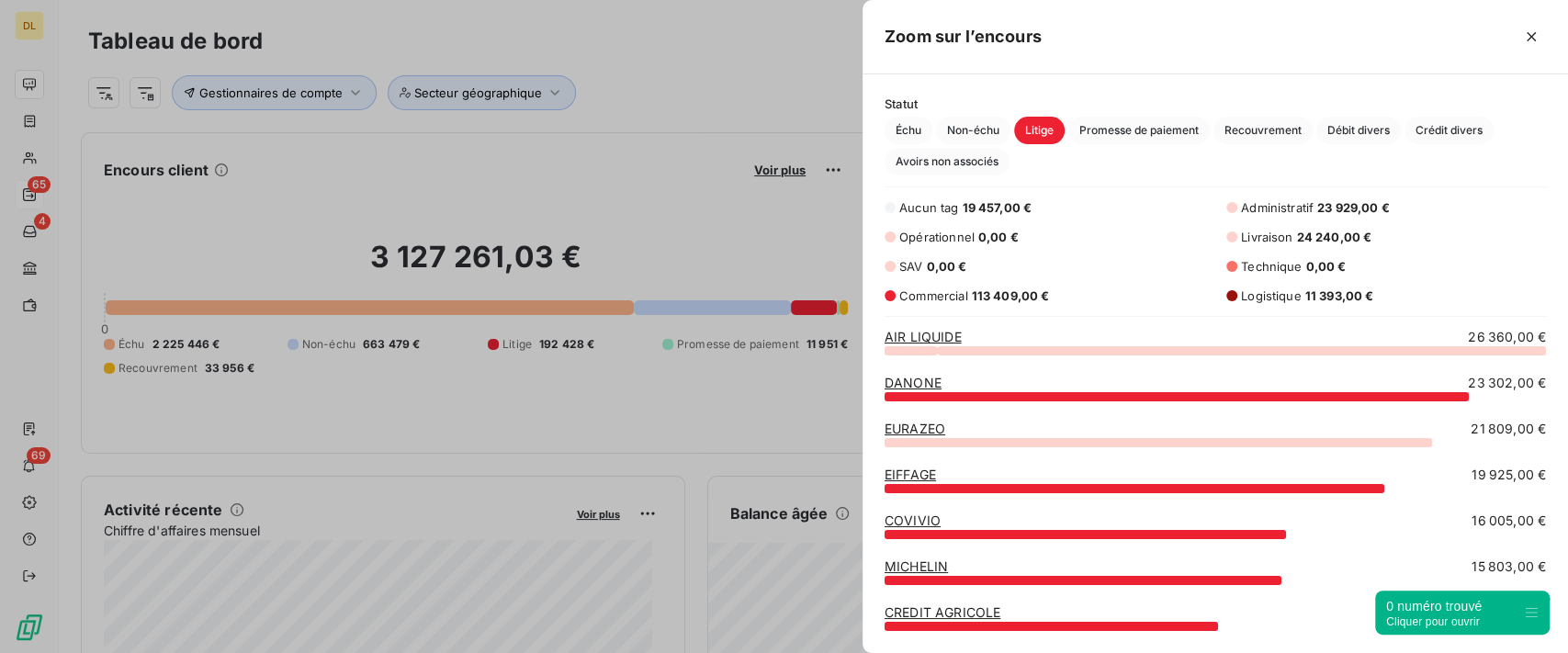
scroll to position [285, 687]
click at [1529, 47] on button "button" at bounding box center [1531, 37] width 30 height 30
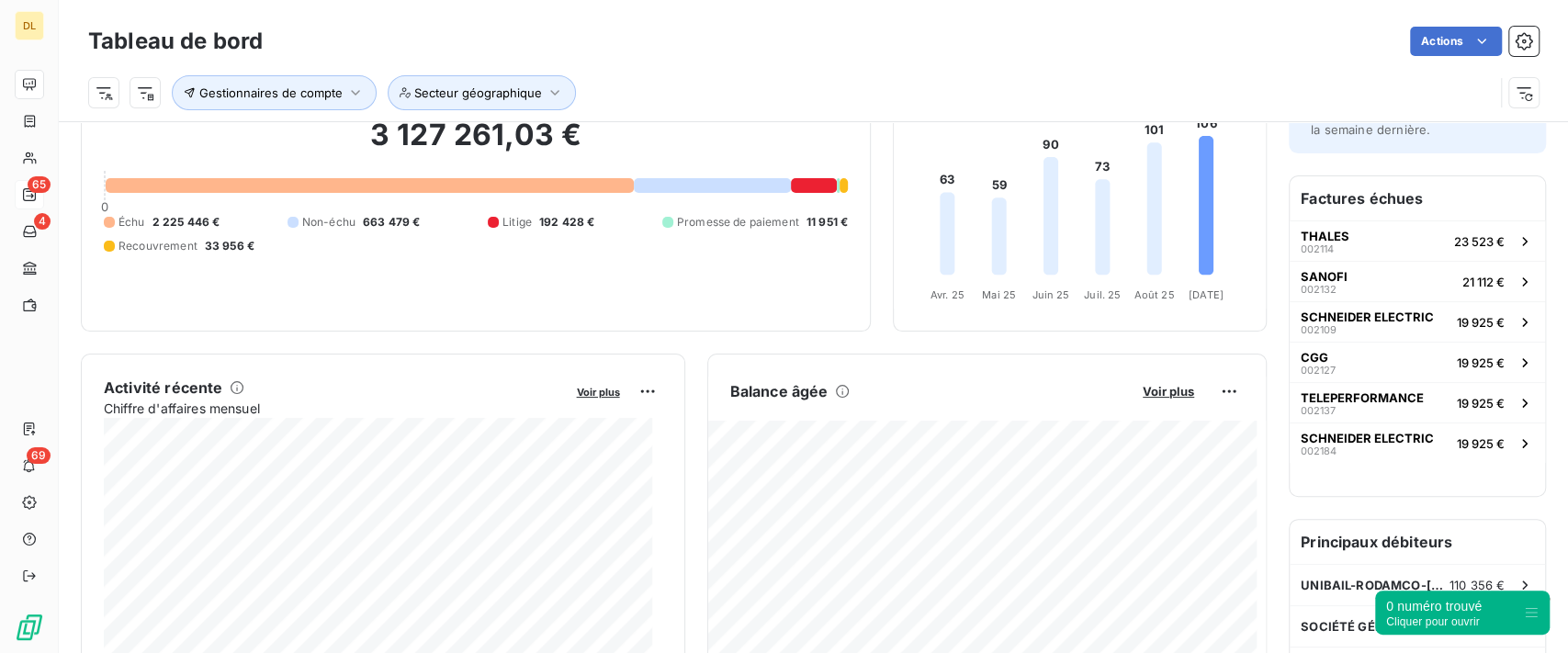
scroll to position [245, 0]
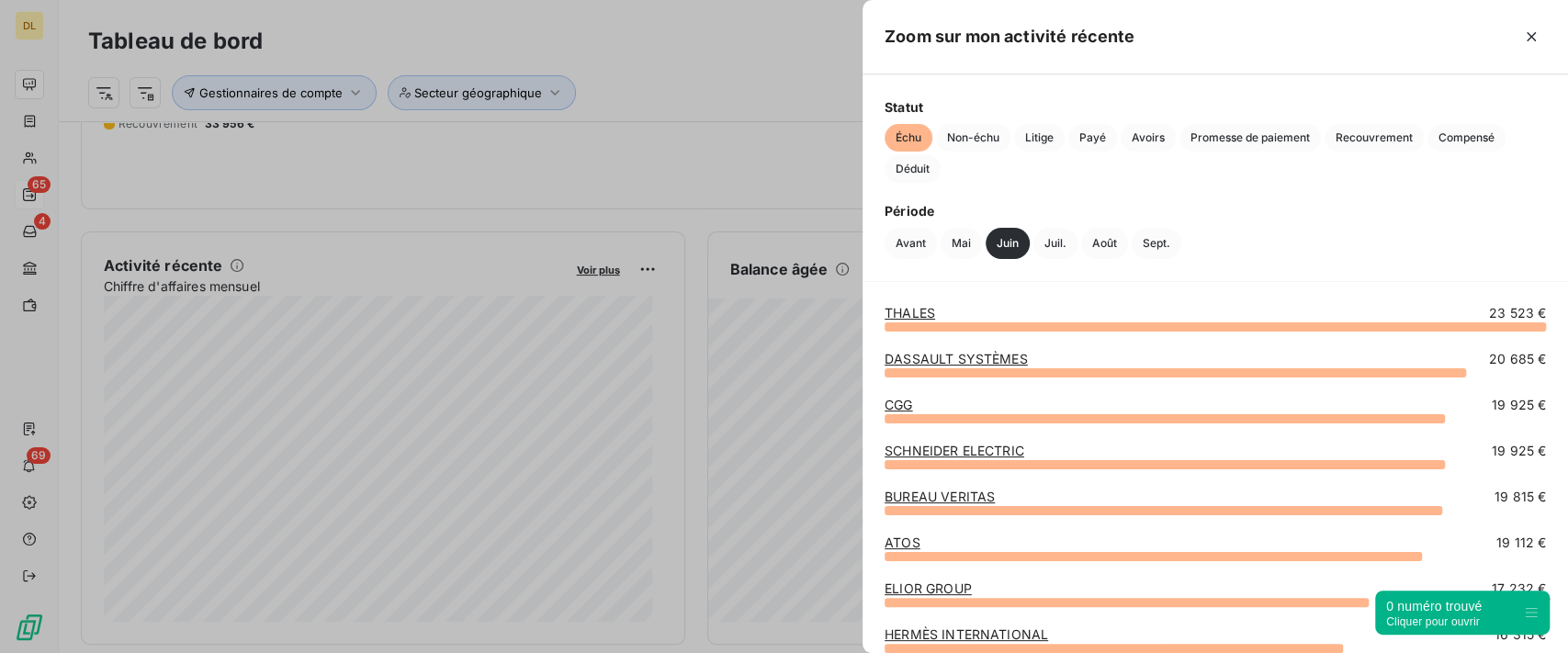
click at [913, 312] on link "THALES" at bounding box center [909, 313] width 50 height 16
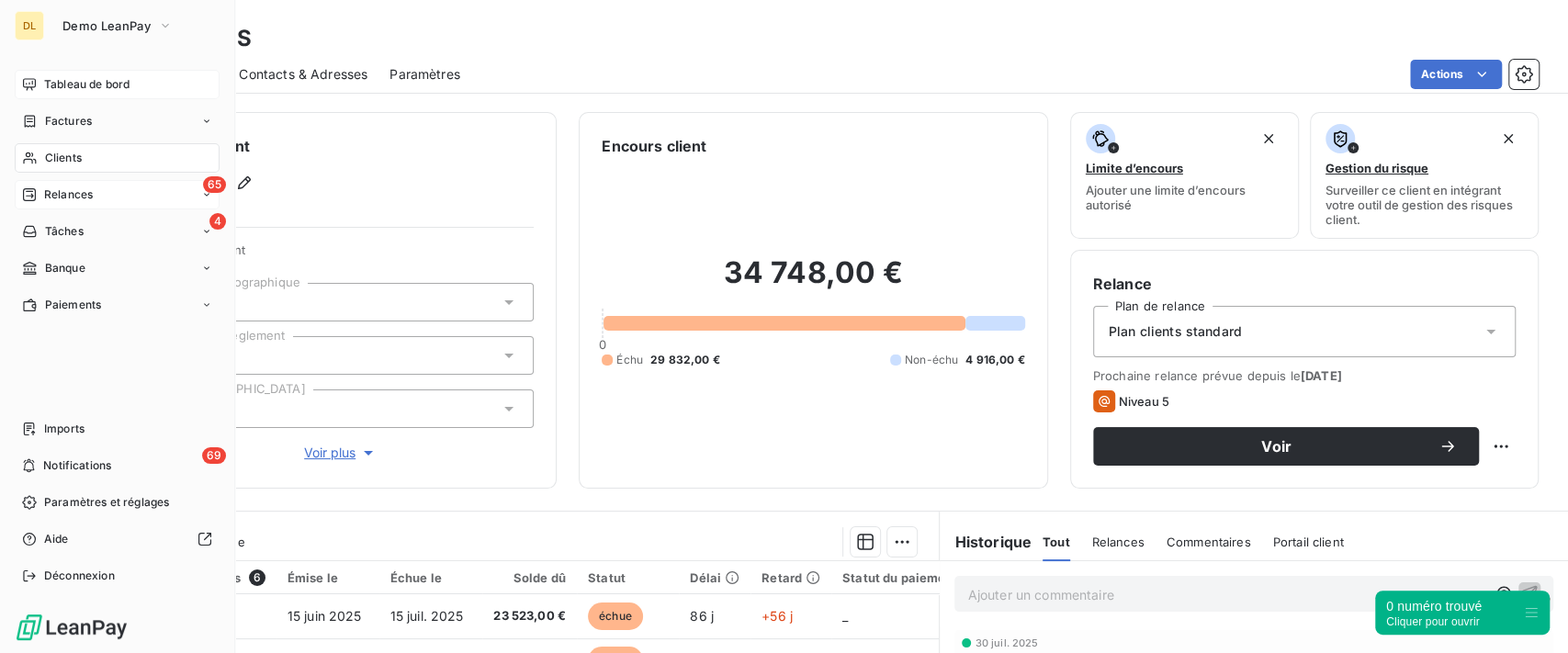
click at [37, 84] on div "Tableau de bord" at bounding box center [117, 85] width 205 height 30
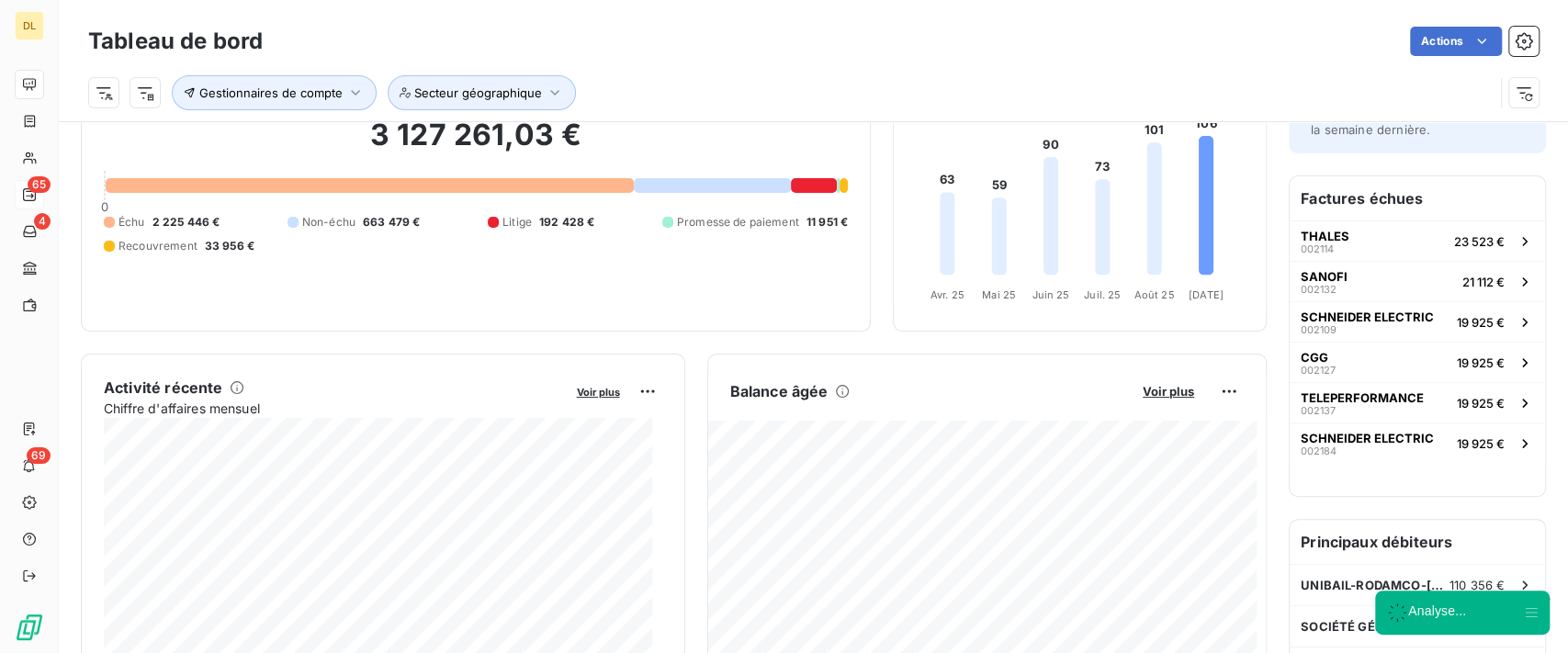
scroll to position [245, 0]
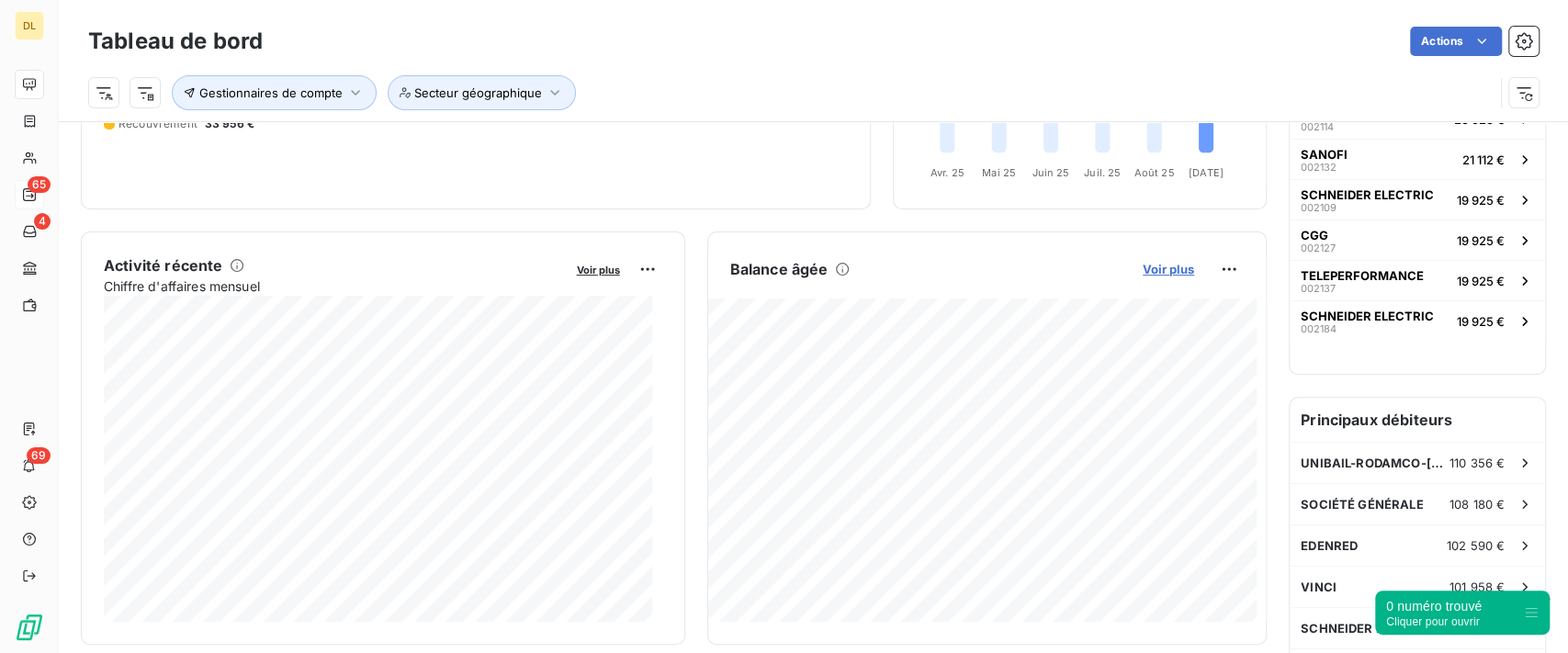
click at [1143, 264] on span "Voir plus" at bounding box center [1168, 269] width 51 height 15
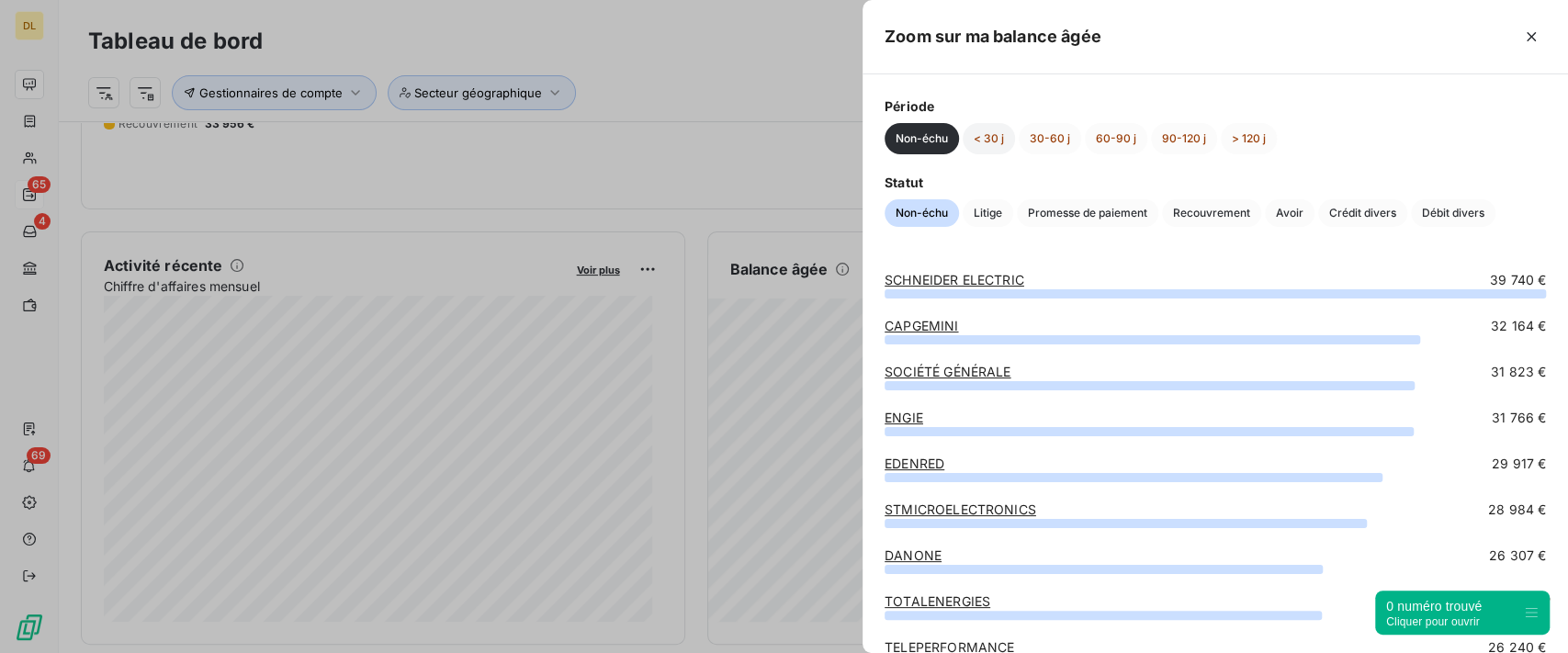
click at [1002, 123] on button "< 30 j" at bounding box center [988, 139] width 52 height 32
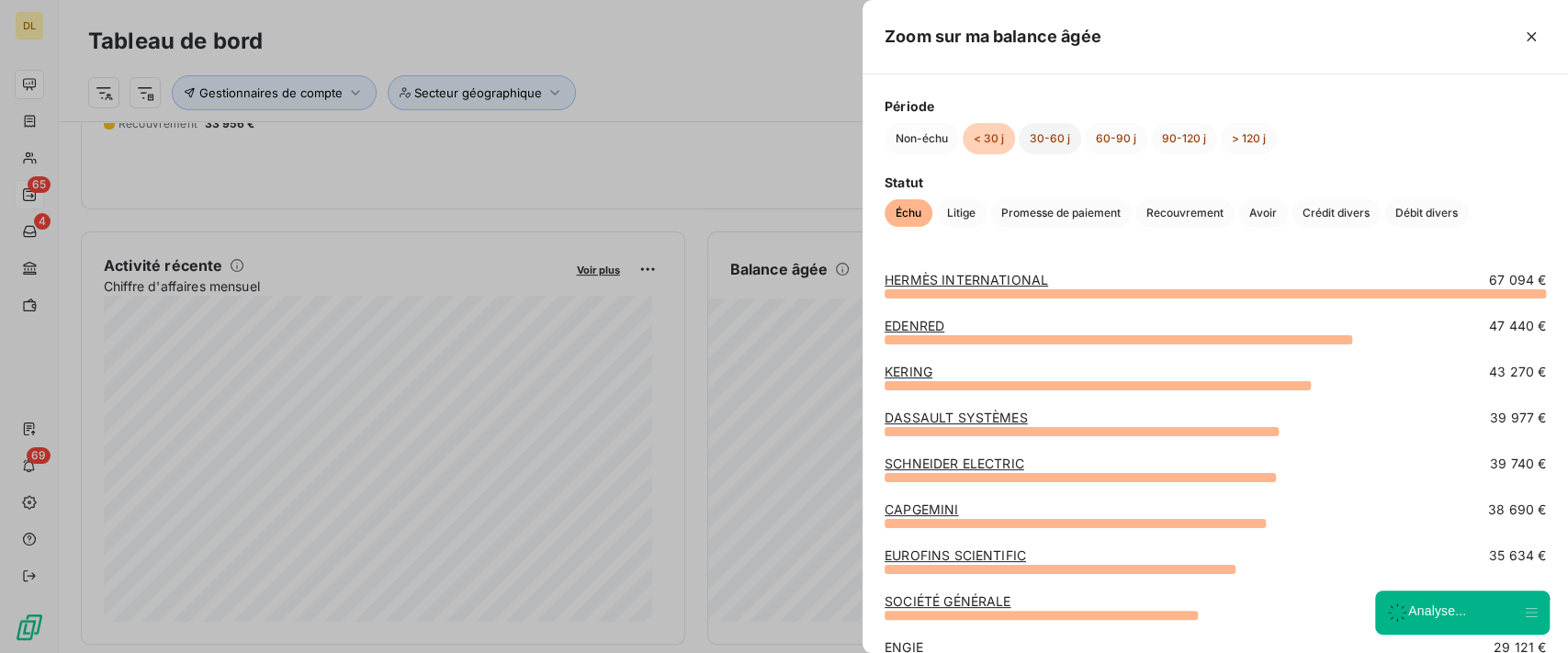
click at [1056, 132] on button "30-60 j" at bounding box center [1050, 139] width 62 height 32
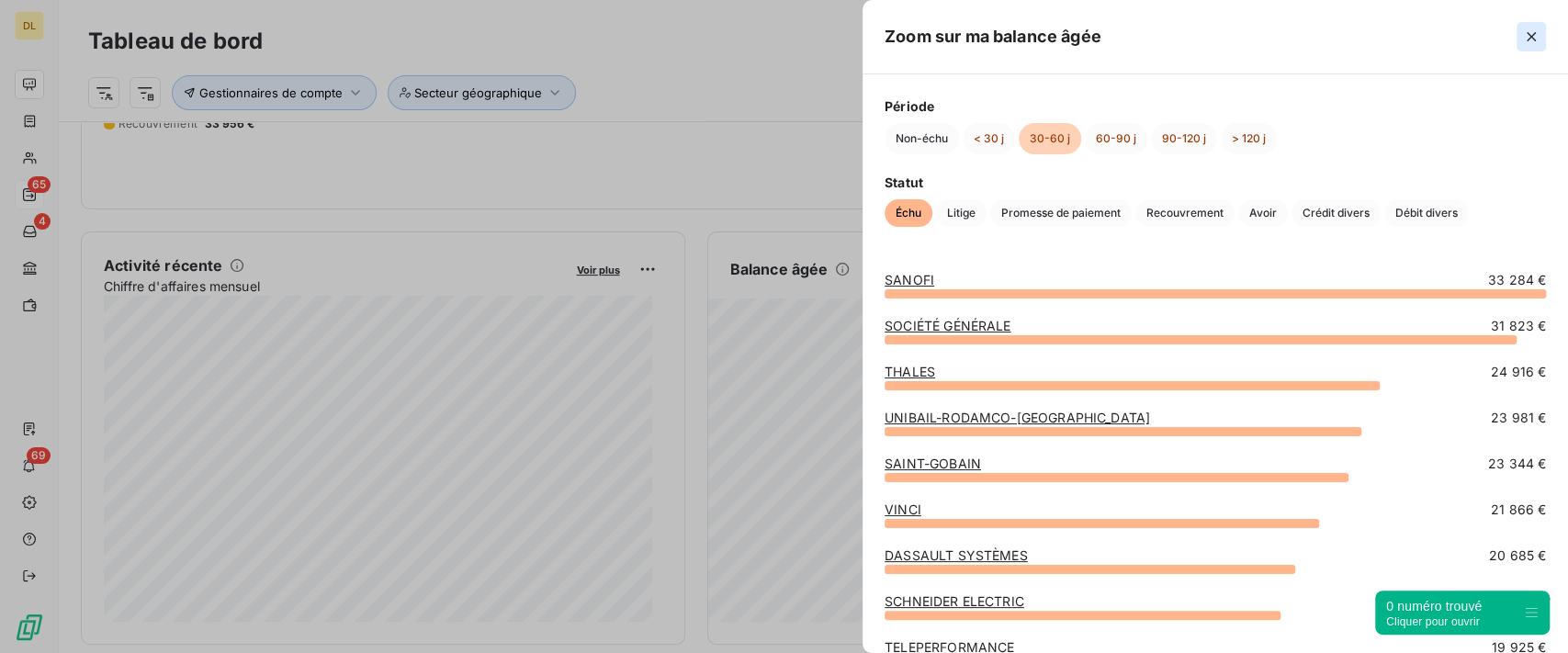
click at [1538, 36] on icon "button" at bounding box center [1531, 37] width 19 height 19
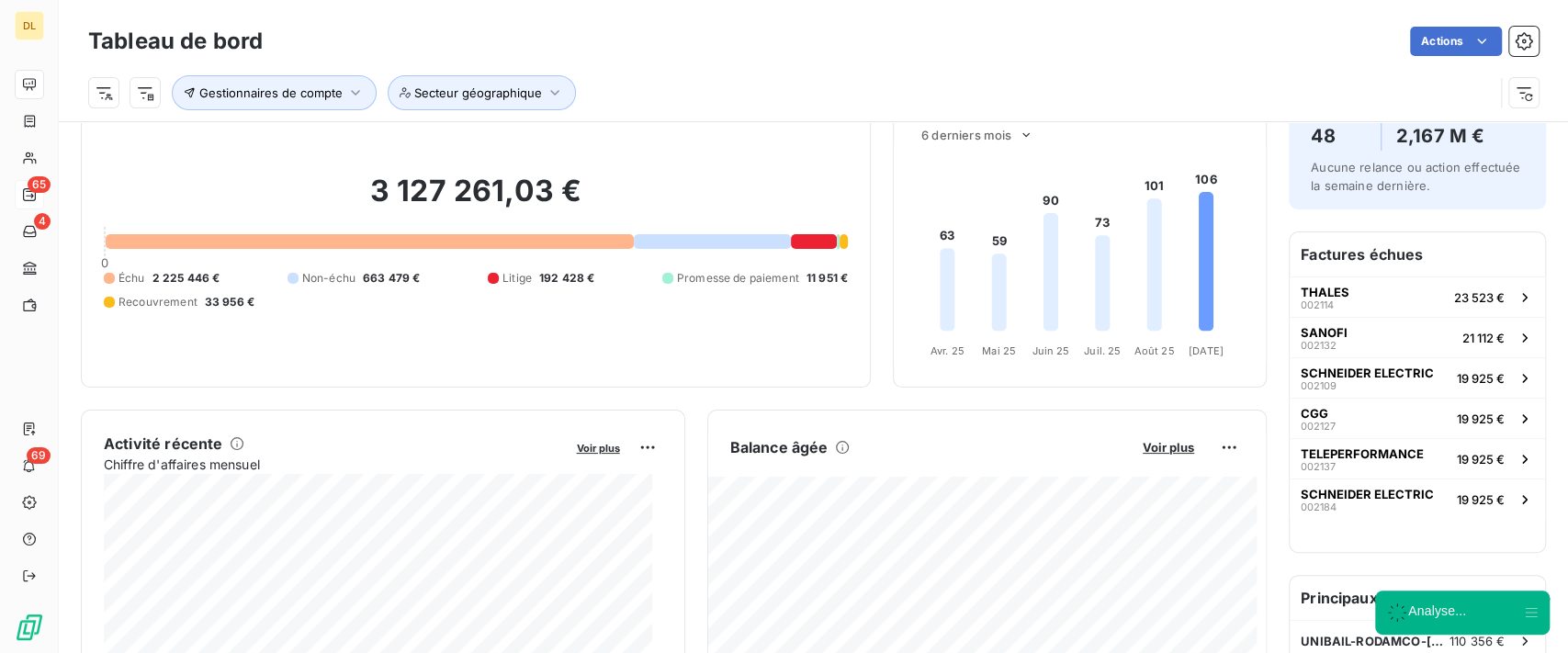
scroll to position [0, 0]
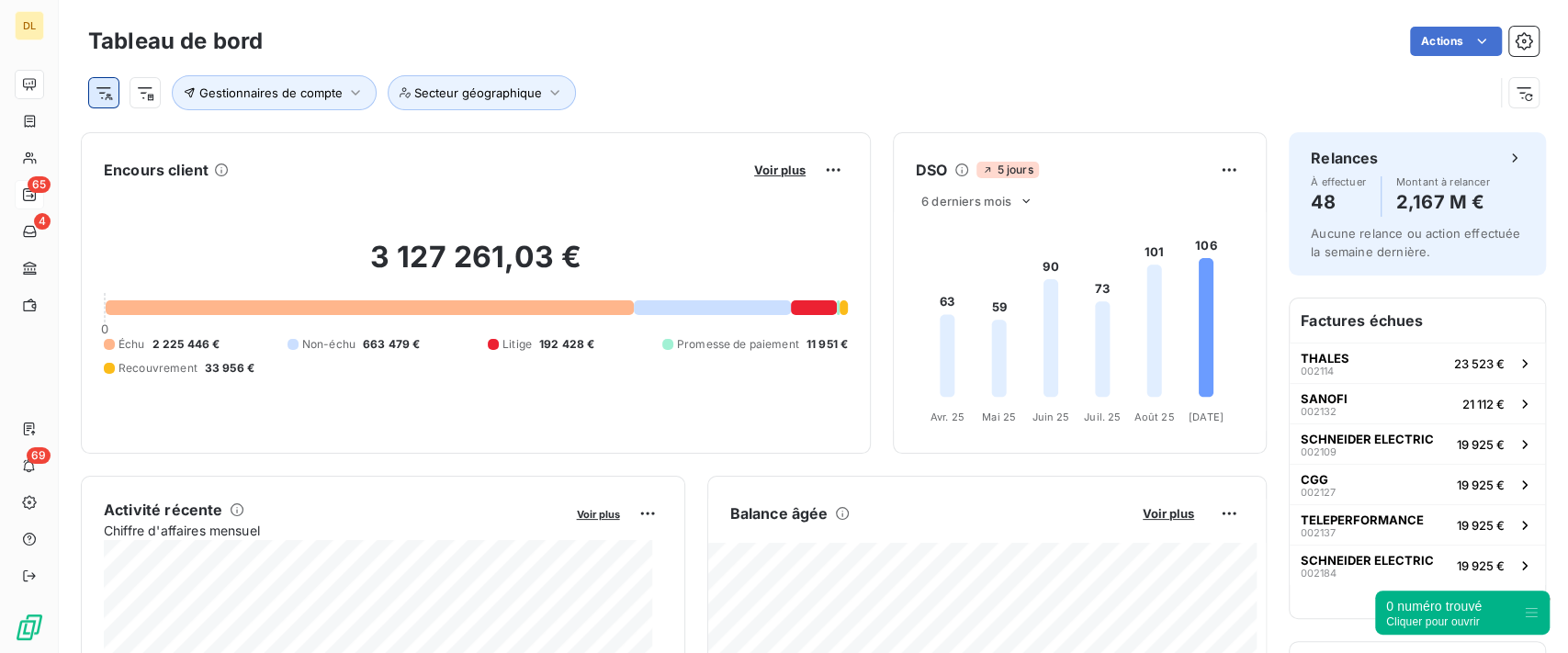
click at [105, 92] on html "DL 65 4 69 Tableau de bord Actions Gestionnaires de compte Secteur géographique…" at bounding box center [784, 326] width 1568 height 653
click at [308, 91] on html "DL 65 4 69 Tableau de bord Actions Gestionnaires de compte Secteur géographique…" at bounding box center [784, 326] width 1568 height 653
click at [334, 91] on span "Gestionnaires de compte" at bounding box center [271, 92] width 143 height 15
click at [526, 123] on div at bounding box center [589, 140] width 184 height 39
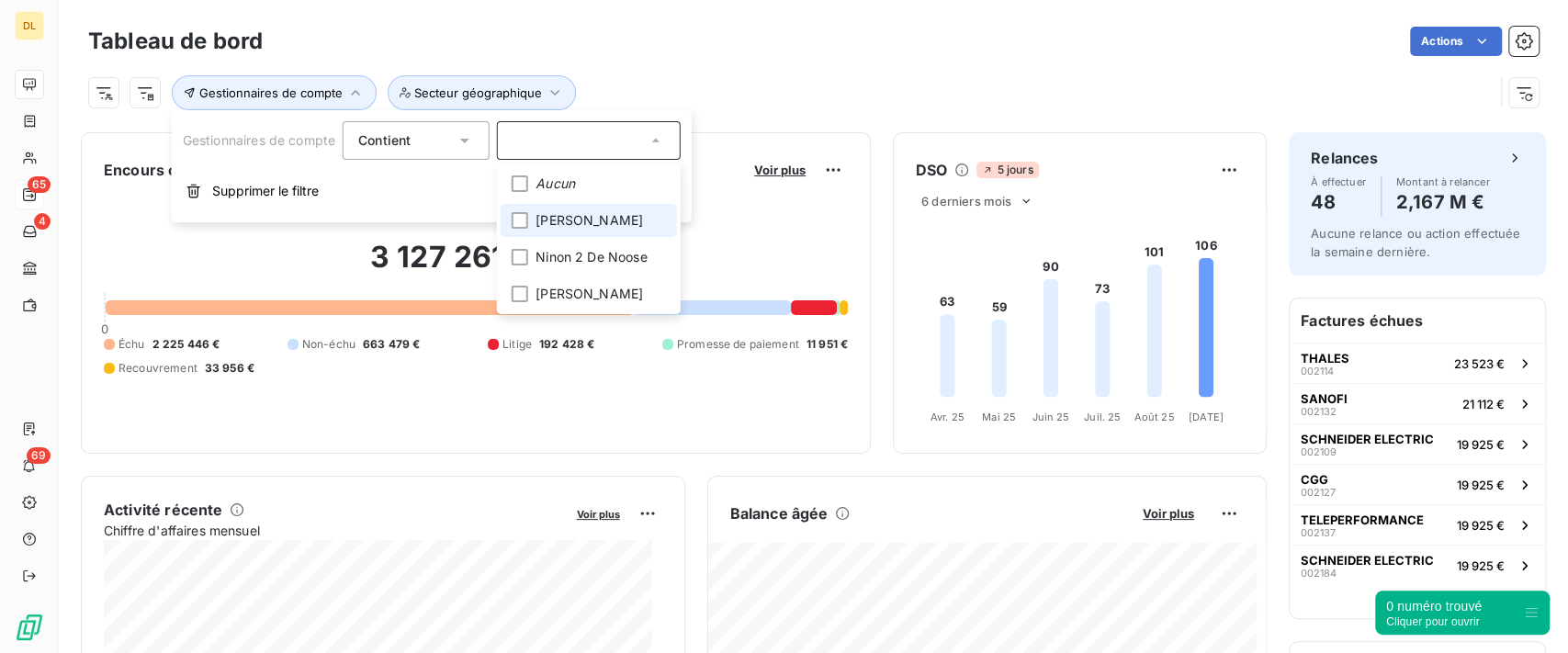
click at [548, 223] on span "[PERSON_NAME]" at bounding box center [589, 221] width 108 height 19
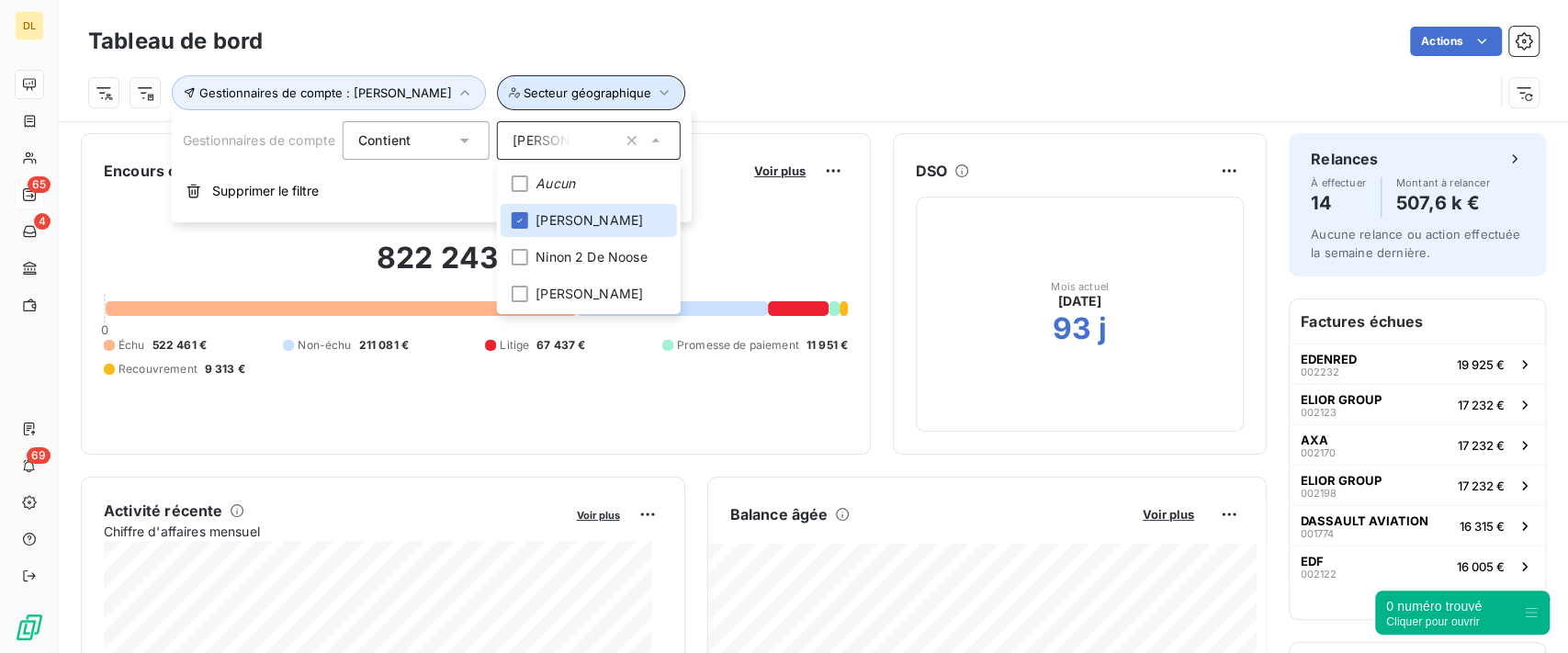
click at [535, 90] on span "Secteur géographique" at bounding box center [587, 92] width 128 height 15
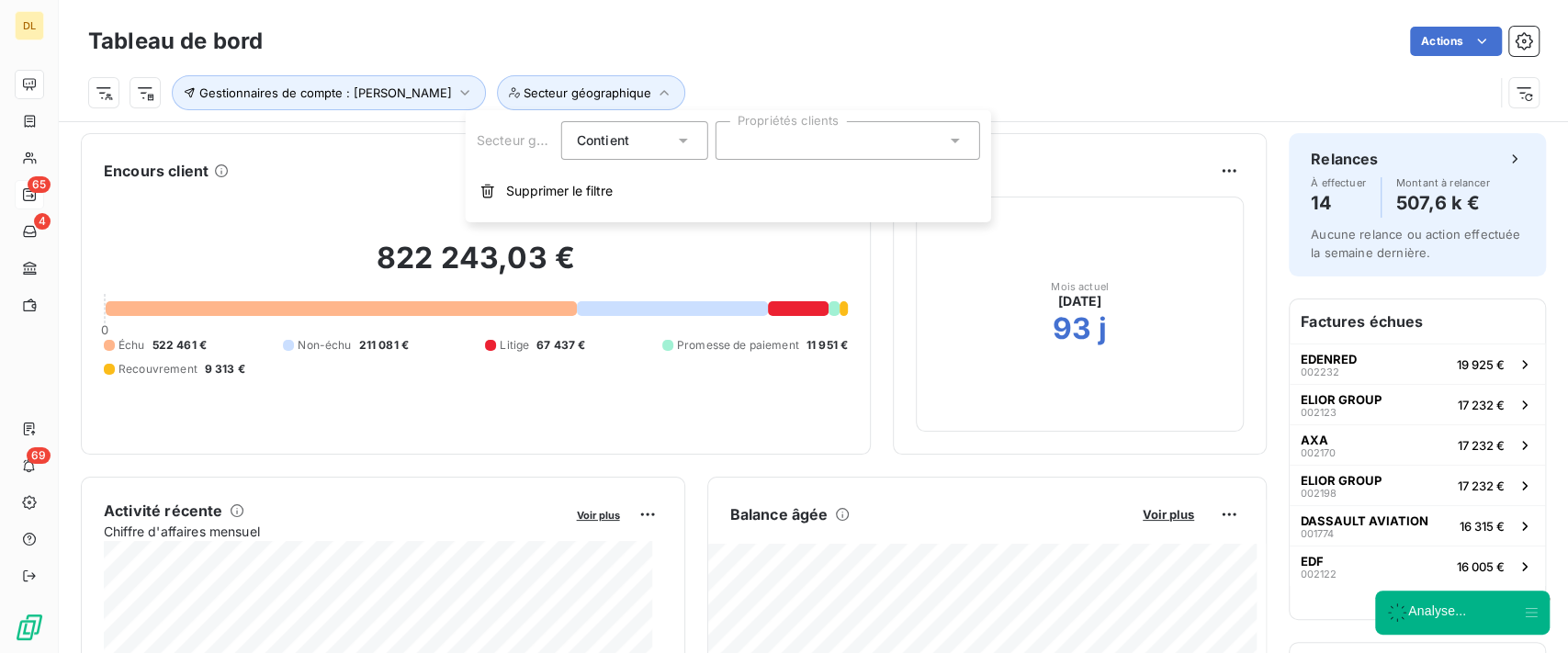
click at [801, 132] on div at bounding box center [848, 140] width 264 height 39
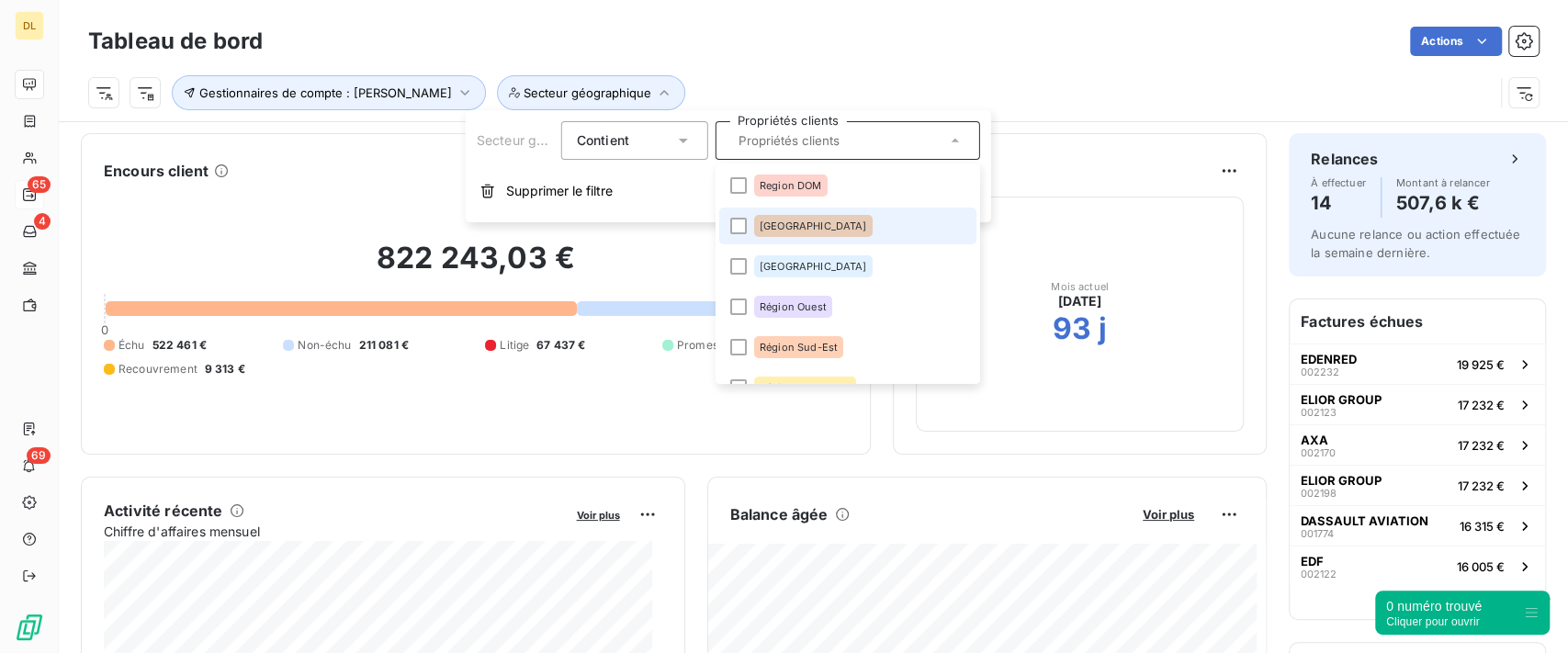
click at [800, 215] on div "[GEOGRAPHIC_DATA]" at bounding box center [814, 226] width 119 height 22
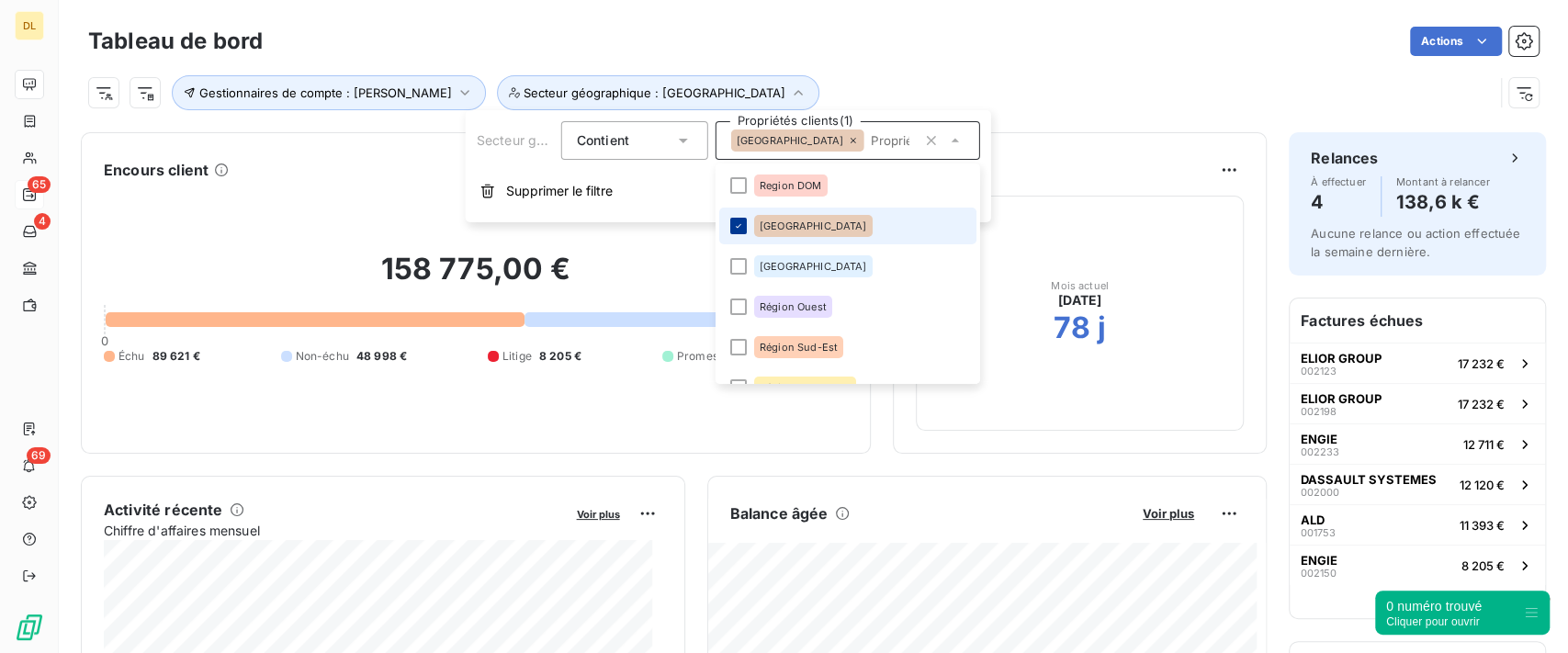
click at [739, 223] on icon at bounding box center [738, 226] width 11 height 11
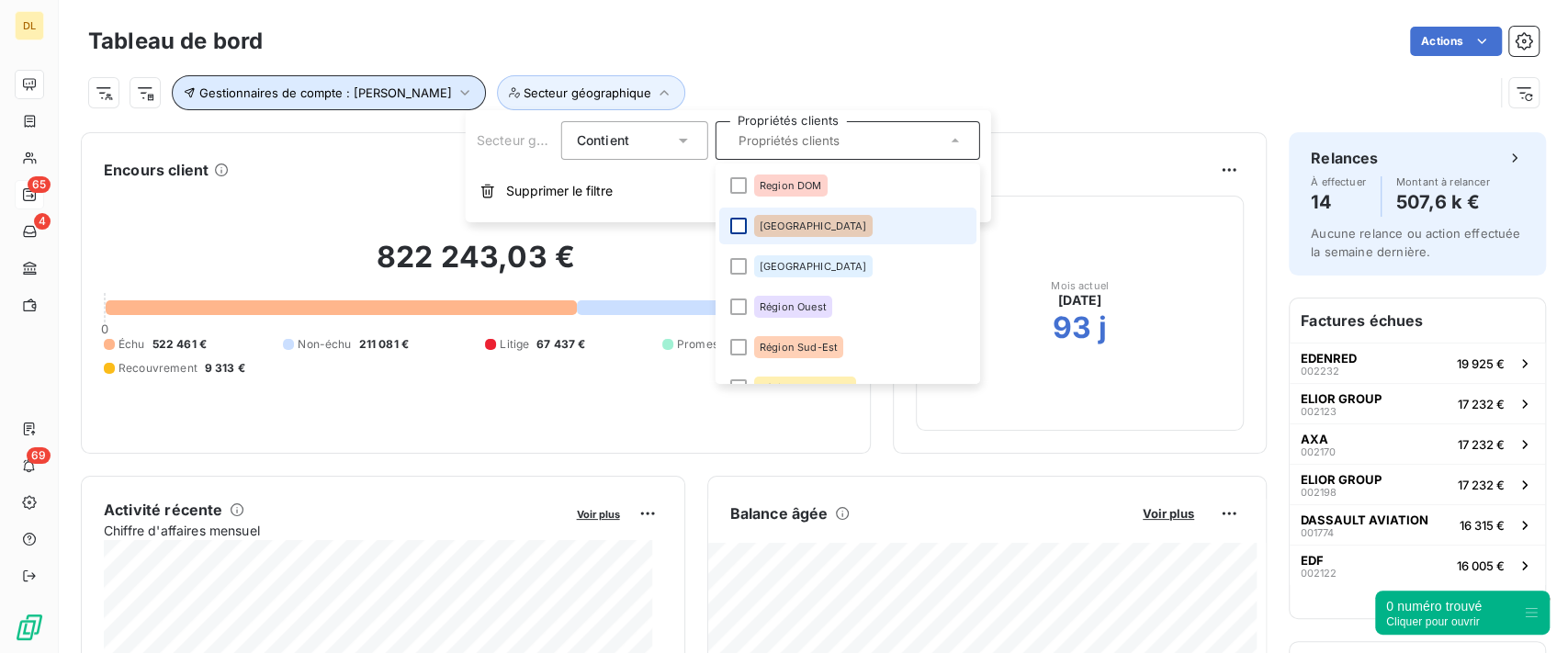
click at [456, 99] on icon "button" at bounding box center [465, 93] width 19 height 19
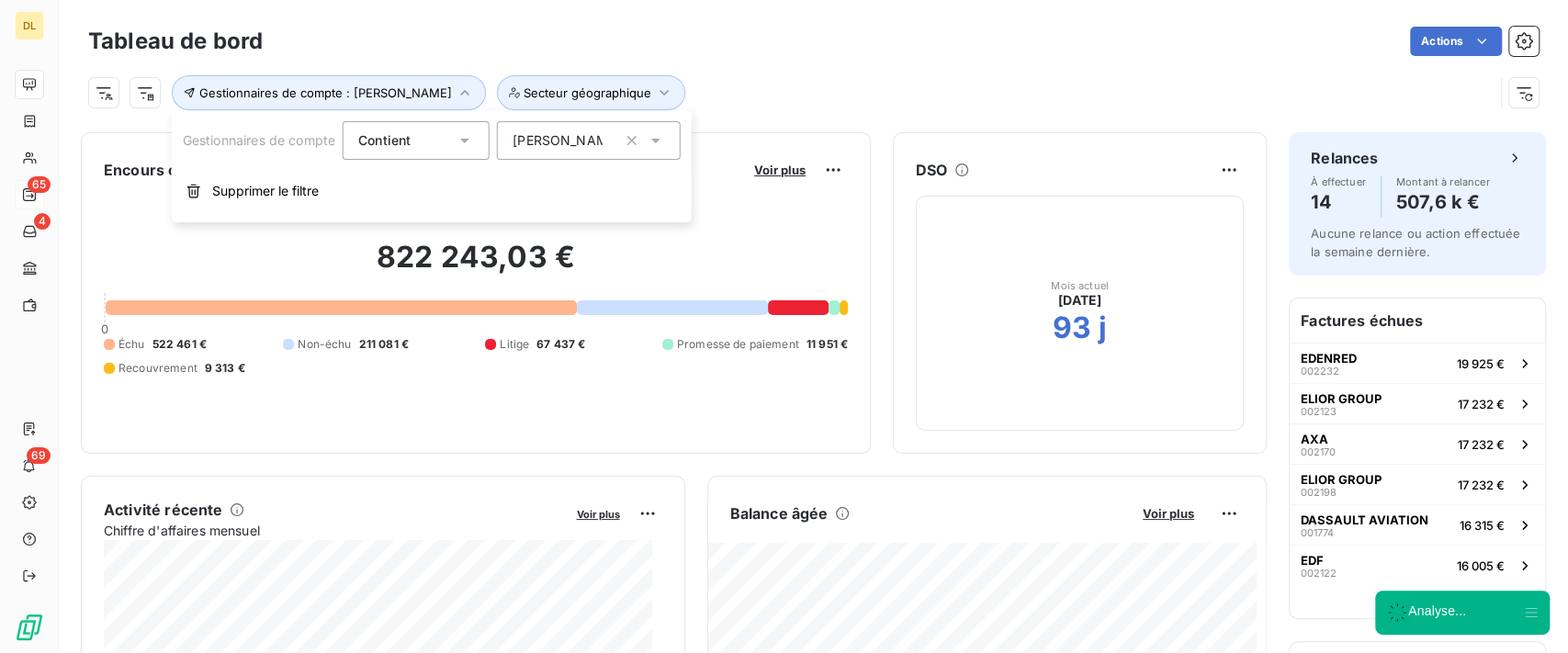
click at [592, 134] on span "[PERSON_NAME]" at bounding box center [566, 140] width 108 height 19
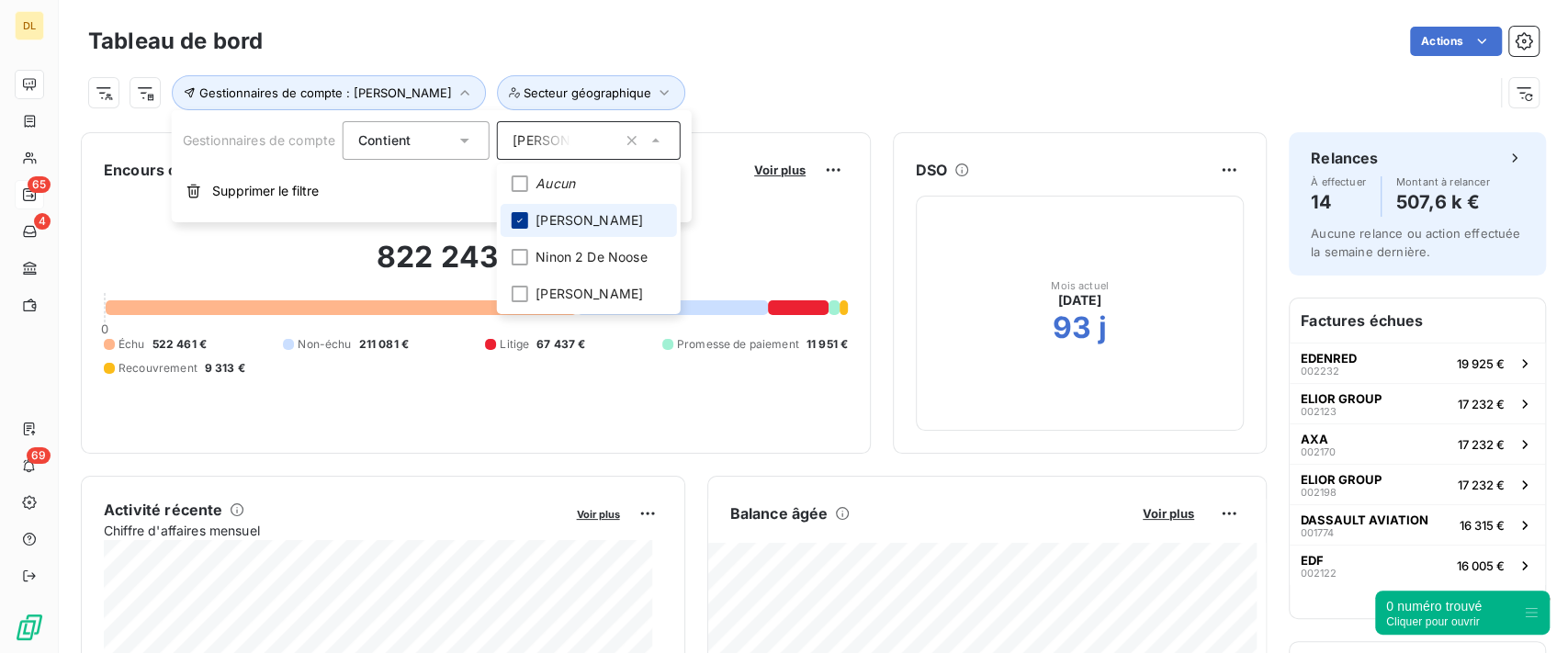
click at [525, 217] on icon at bounding box center [519, 220] width 11 height 11
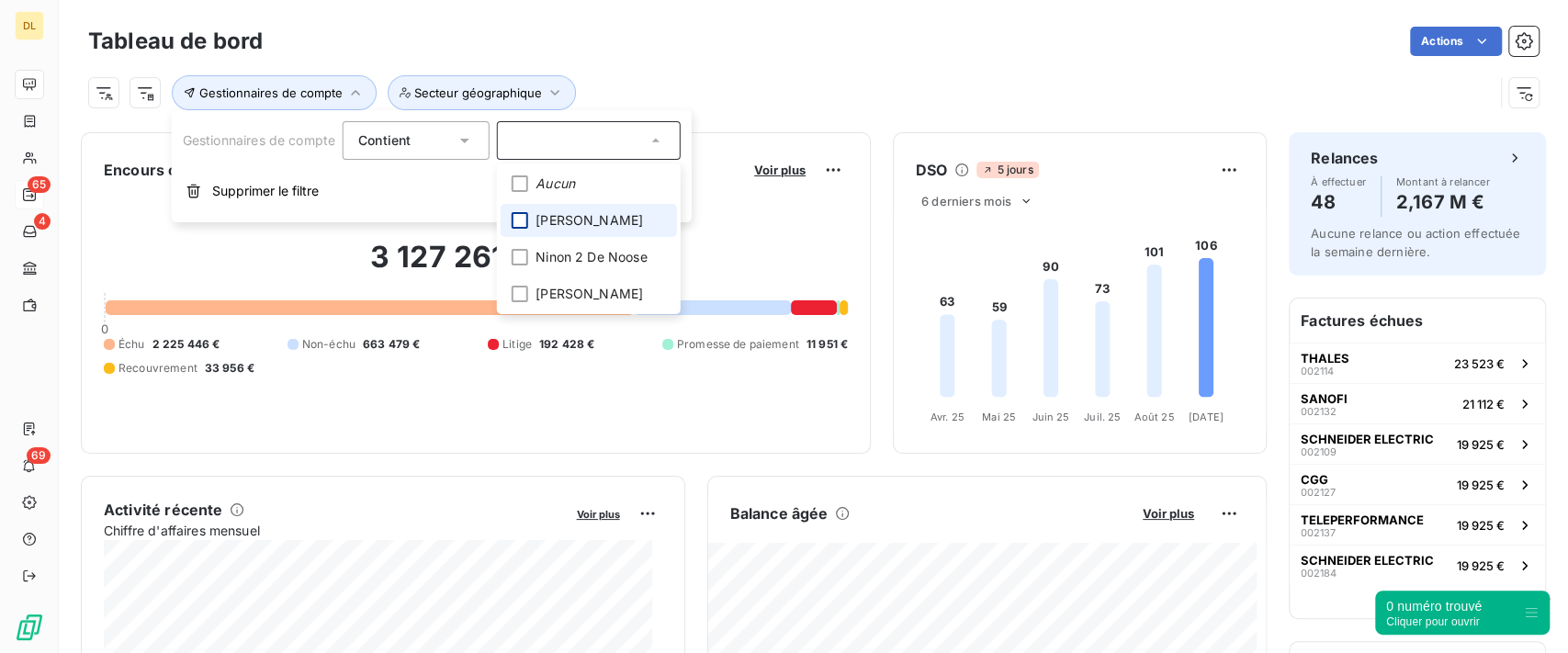
click at [751, 91] on div "Gestionnaires de compte Secteur géographique" at bounding box center [790, 92] width 1406 height 35
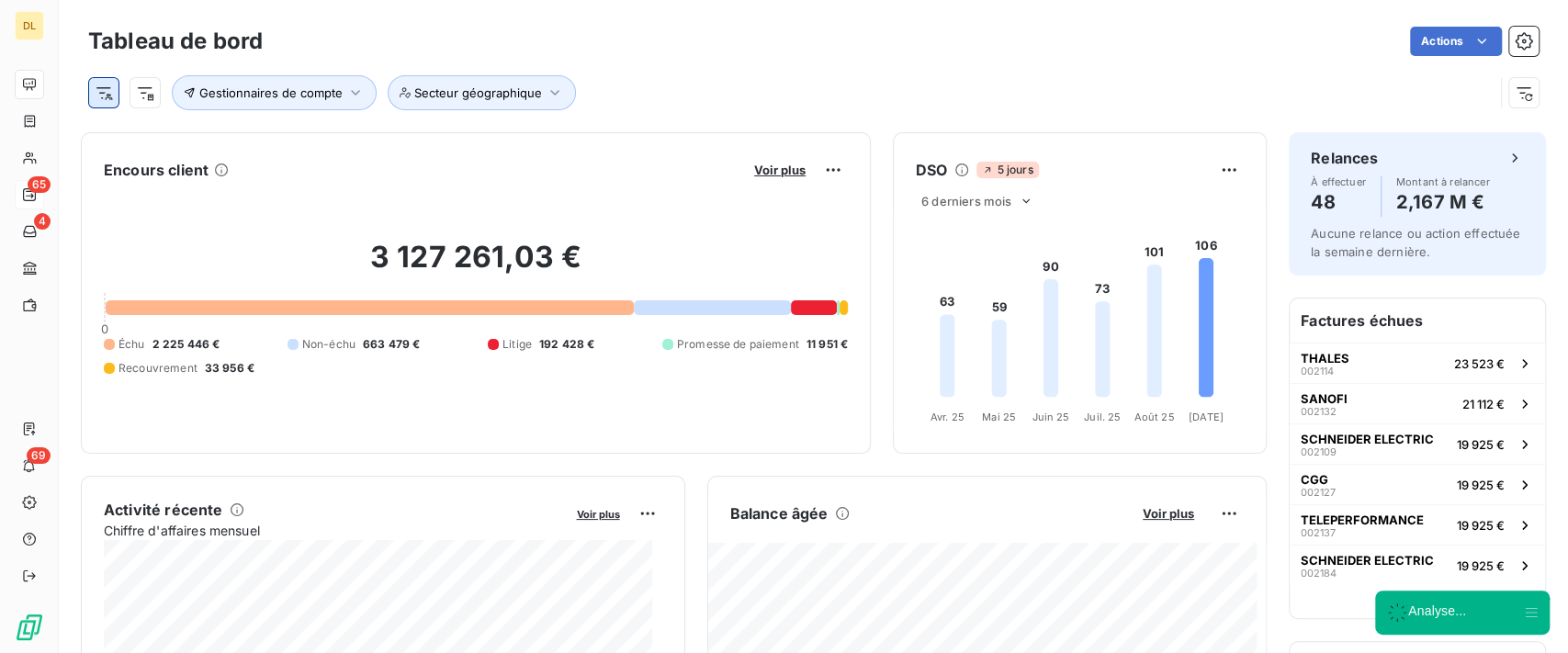
click at [115, 96] on html "DL 65 4 69 Tableau de bord Actions Gestionnaires de compte Secteur géographique…" at bounding box center [784, 326] width 1568 height 653
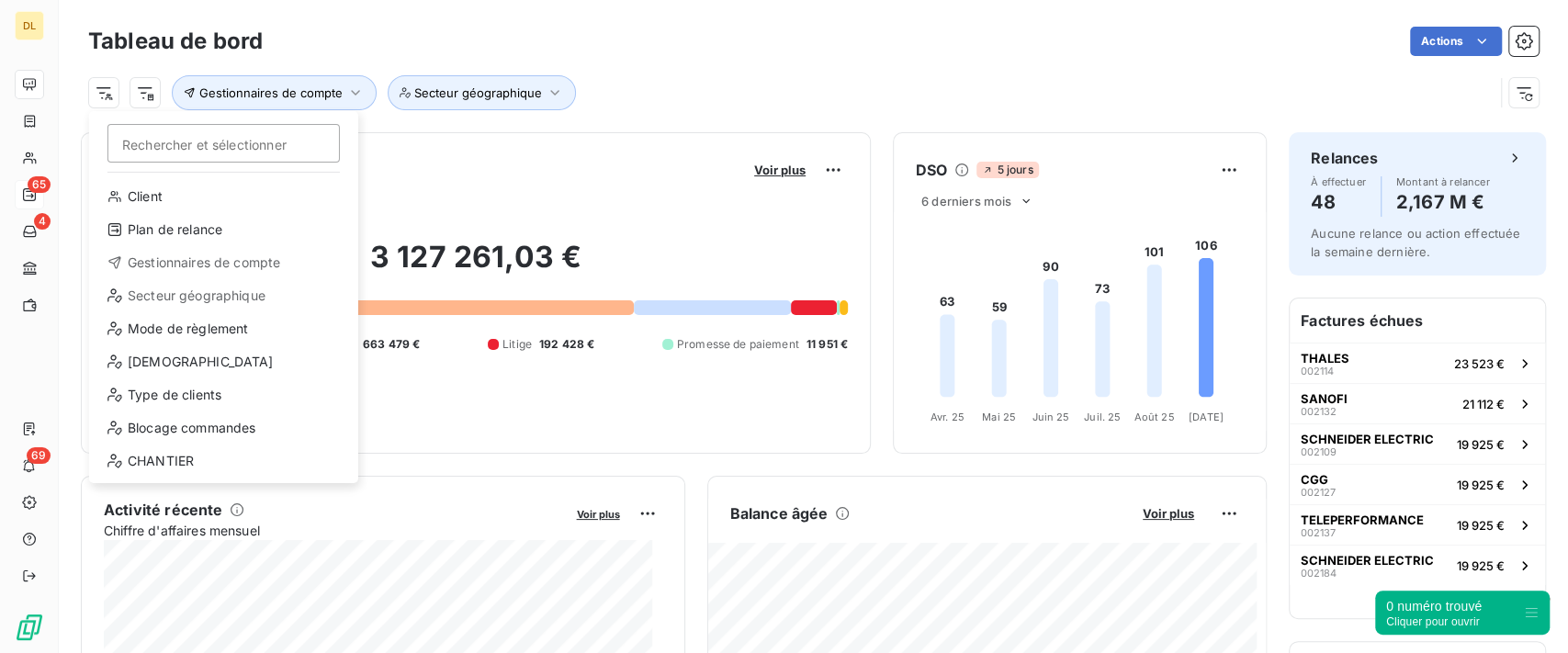
click at [664, 92] on html "DL 65 4 69 Tableau de bord Actions Rechercher et sélectionner Client Plan de re…" at bounding box center [784, 326] width 1568 height 653
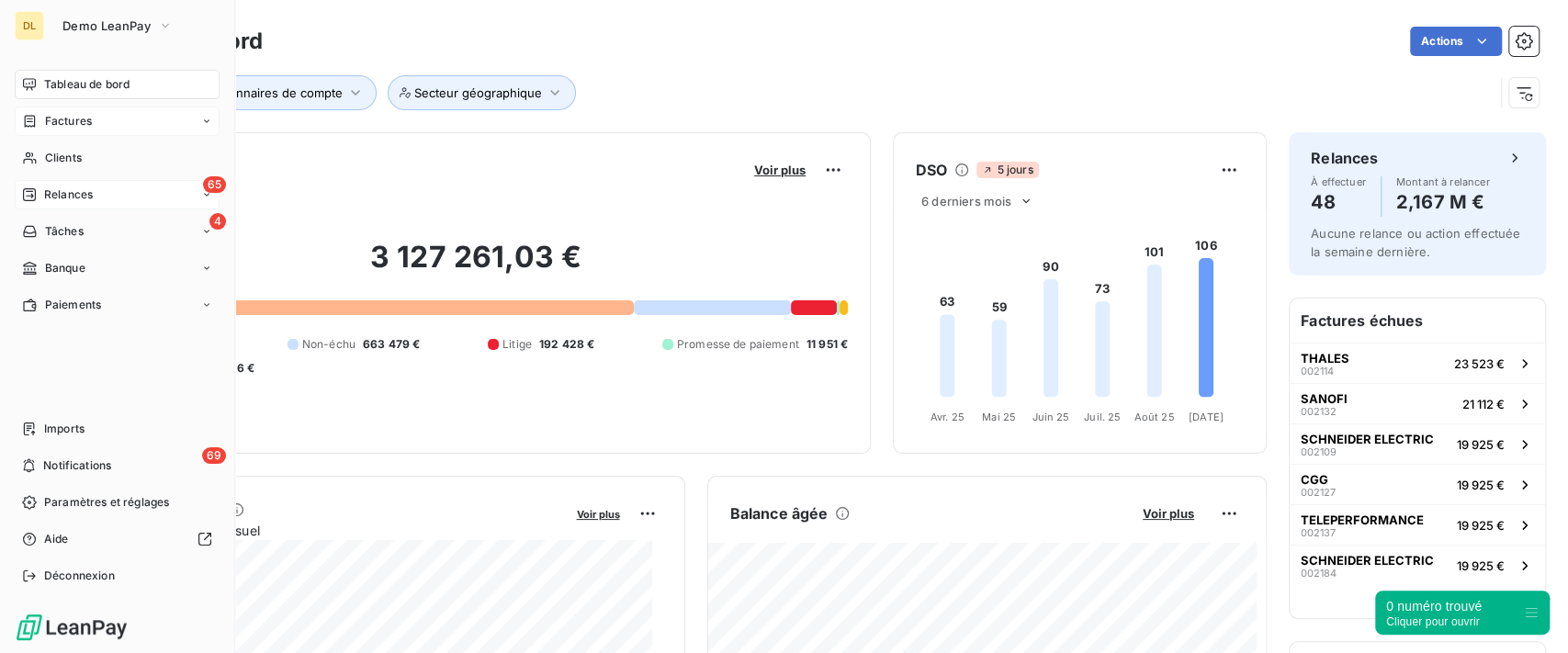
click at [37, 127] on div "Factures" at bounding box center [56, 121] width 70 height 17
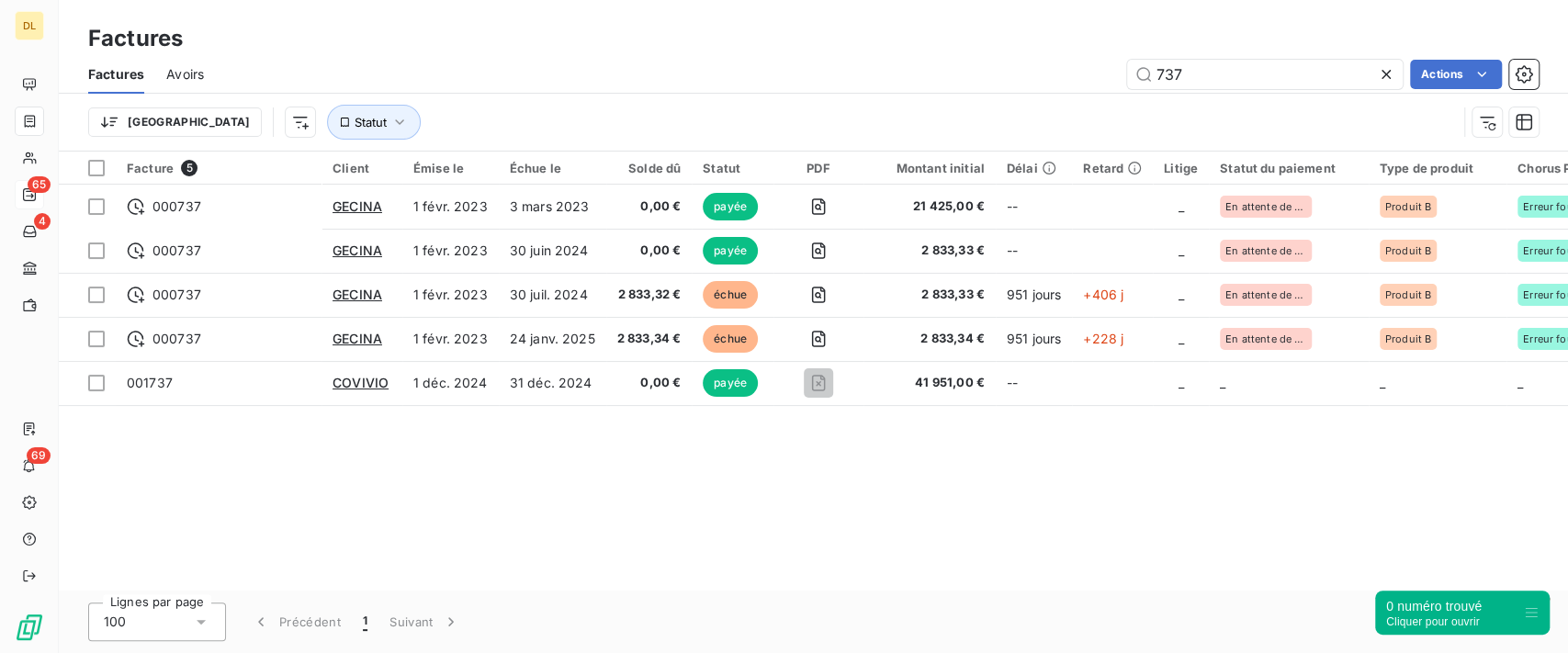
click at [1382, 72] on icon at bounding box center [1386, 74] width 19 height 19
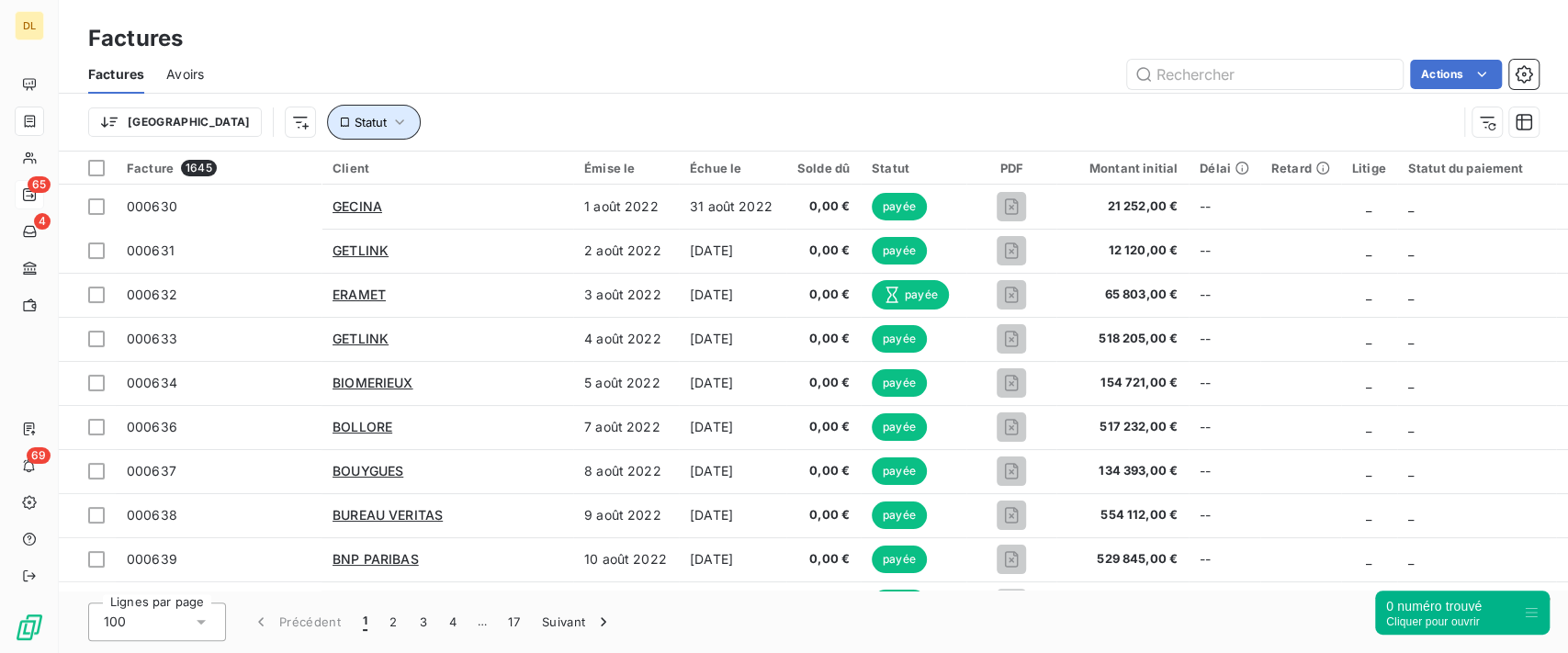
click at [391, 128] on icon "button" at bounding box center [400, 122] width 19 height 19
click at [536, 177] on div at bounding box center [573, 169] width 264 height 39
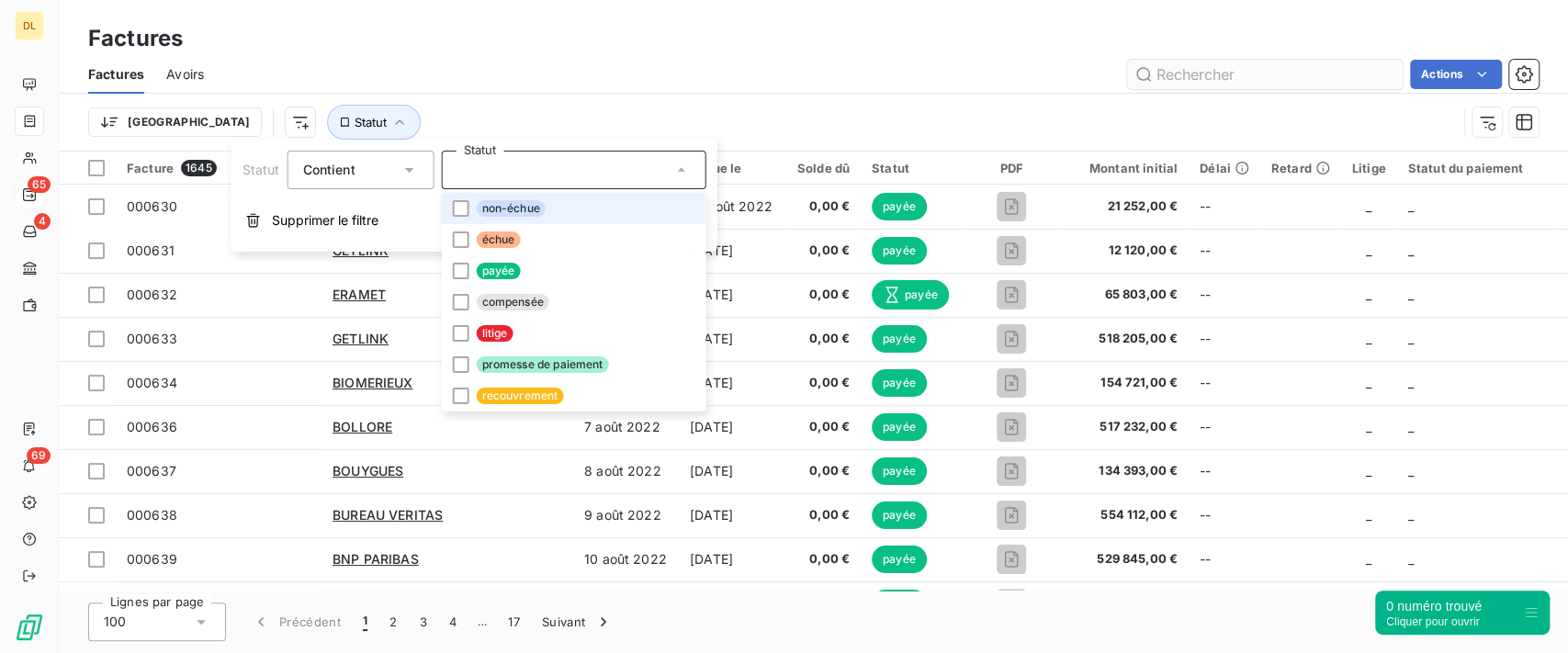
click at [1160, 90] on div "Factures Avoirs Actions" at bounding box center [813, 74] width 1510 height 39
click at [1170, 79] on input "text" at bounding box center [1265, 74] width 276 height 30
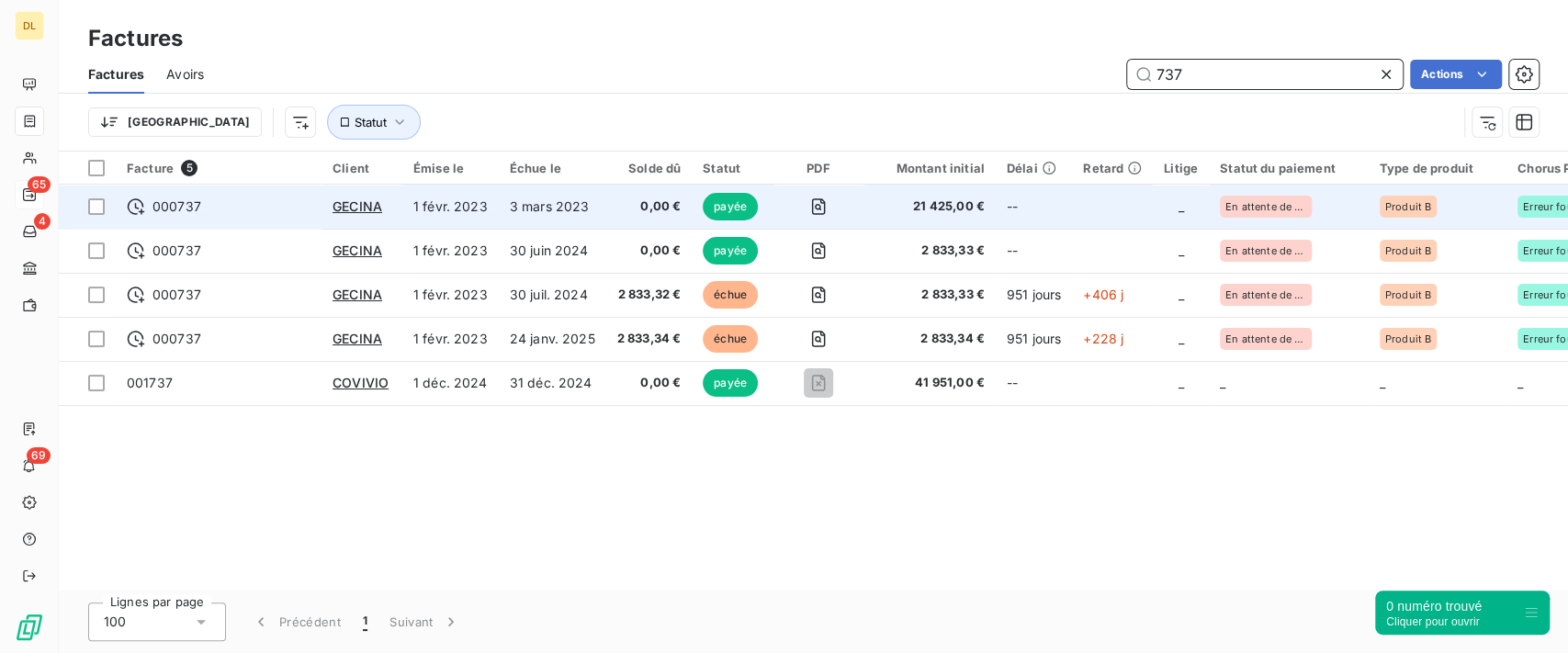
type input "737"
click at [617, 202] on span "0,00 €" at bounding box center [649, 207] width 64 height 19
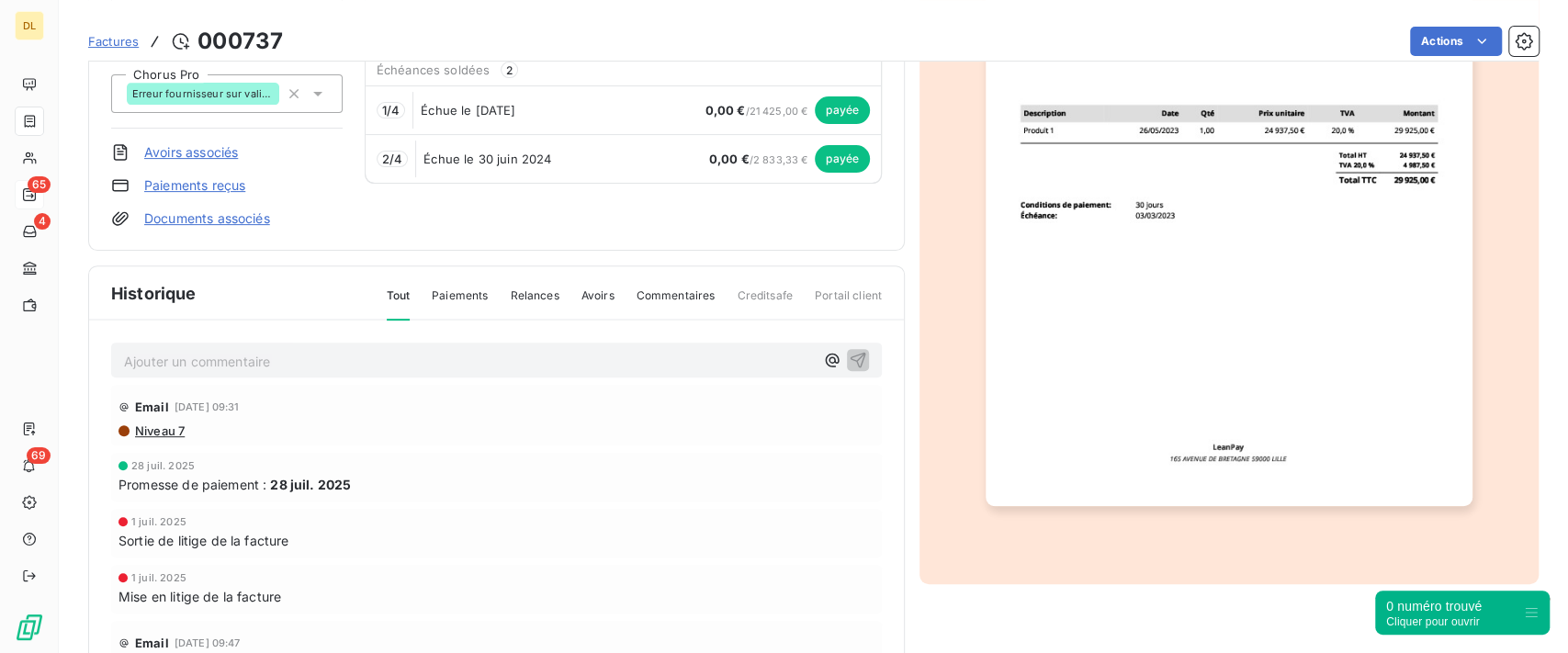
scroll to position [368, 0]
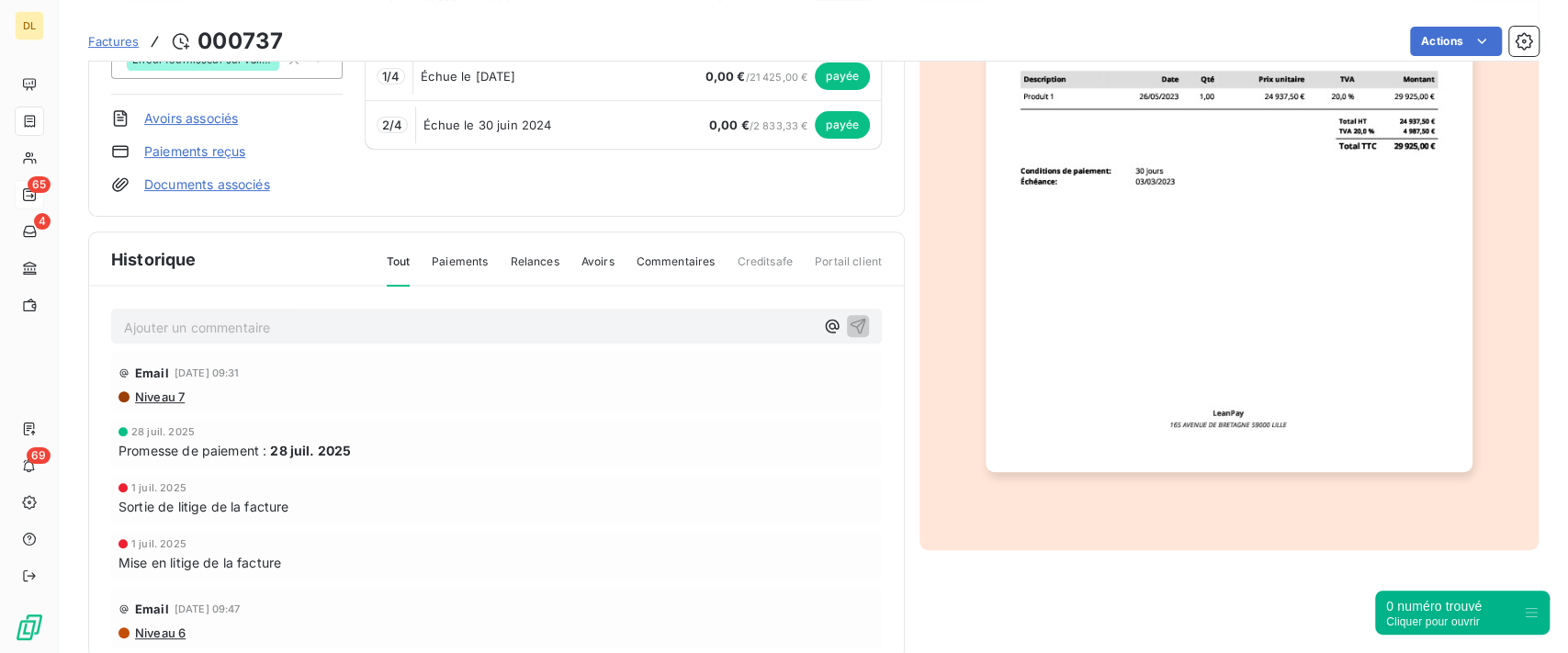
click at [673, 260] on span "Commentaires" at bounding box center [677, 269] width 79 height 32
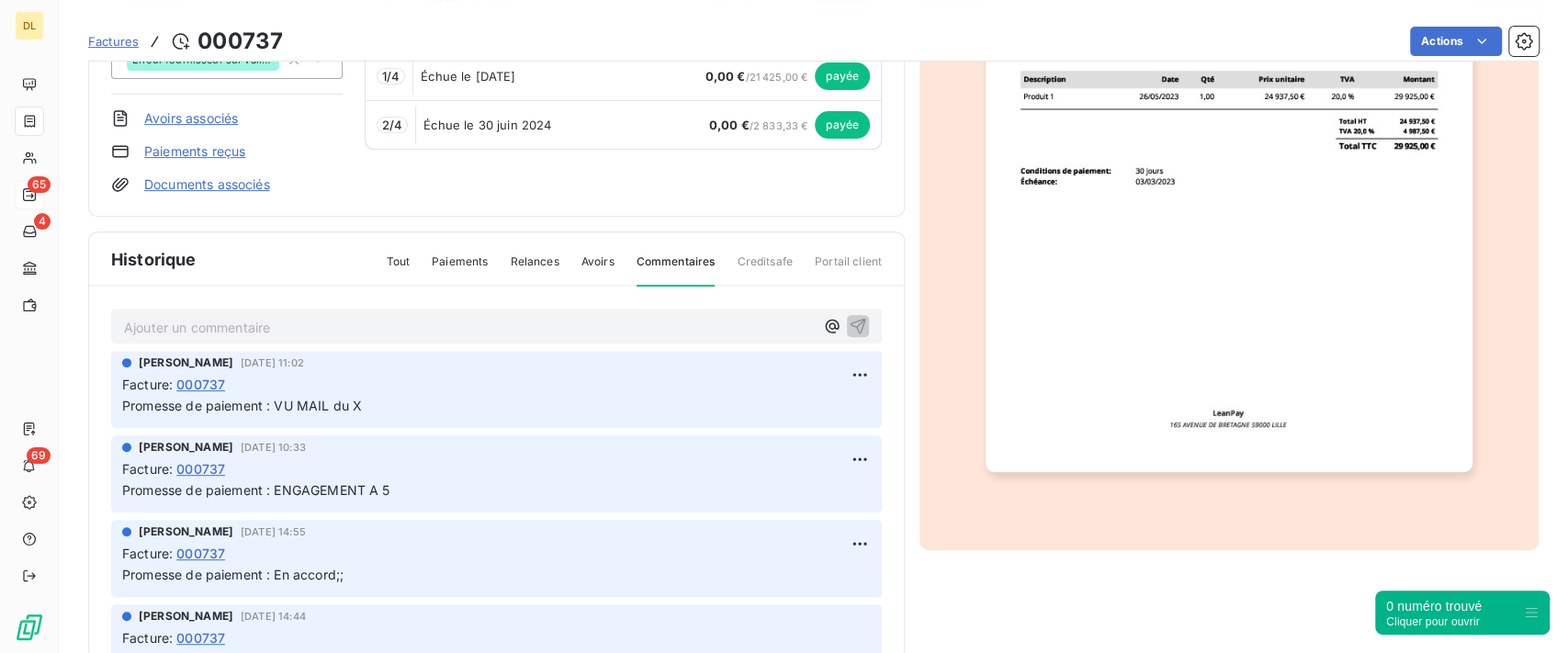
click at [545, 265] on span "Relances" at bounding box center [533, 269] width 48 height 32
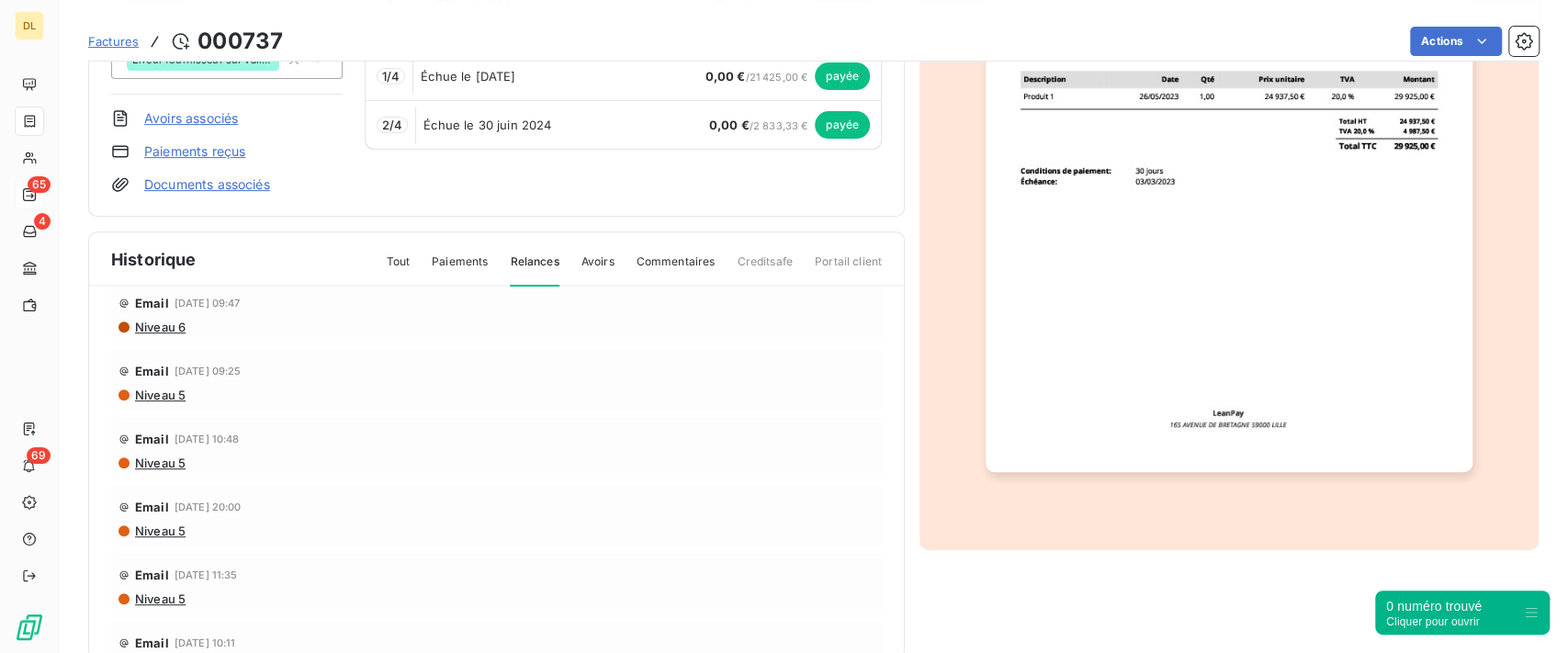
scroll to position [244, 0]
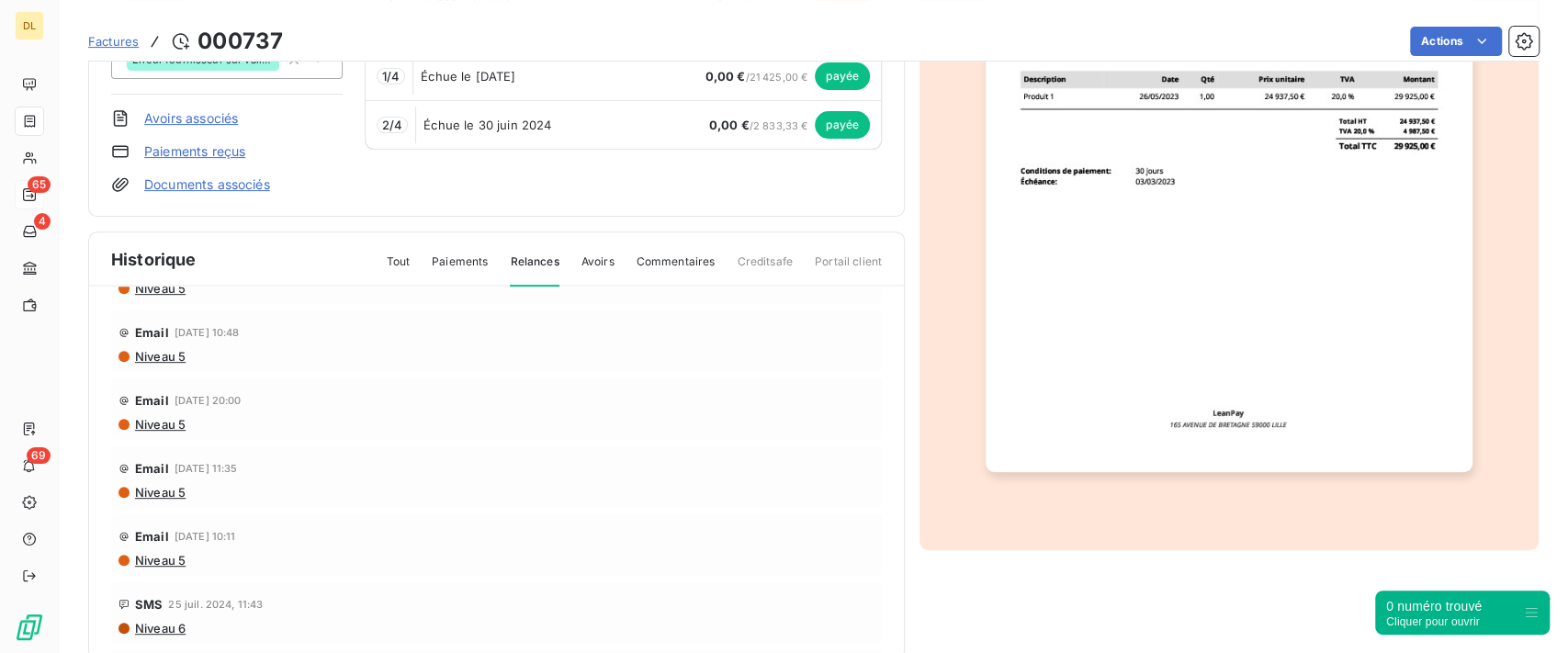
click at [162, 485] on span "Niveau 5" at bounding box center [159, 492] width 52 height 15
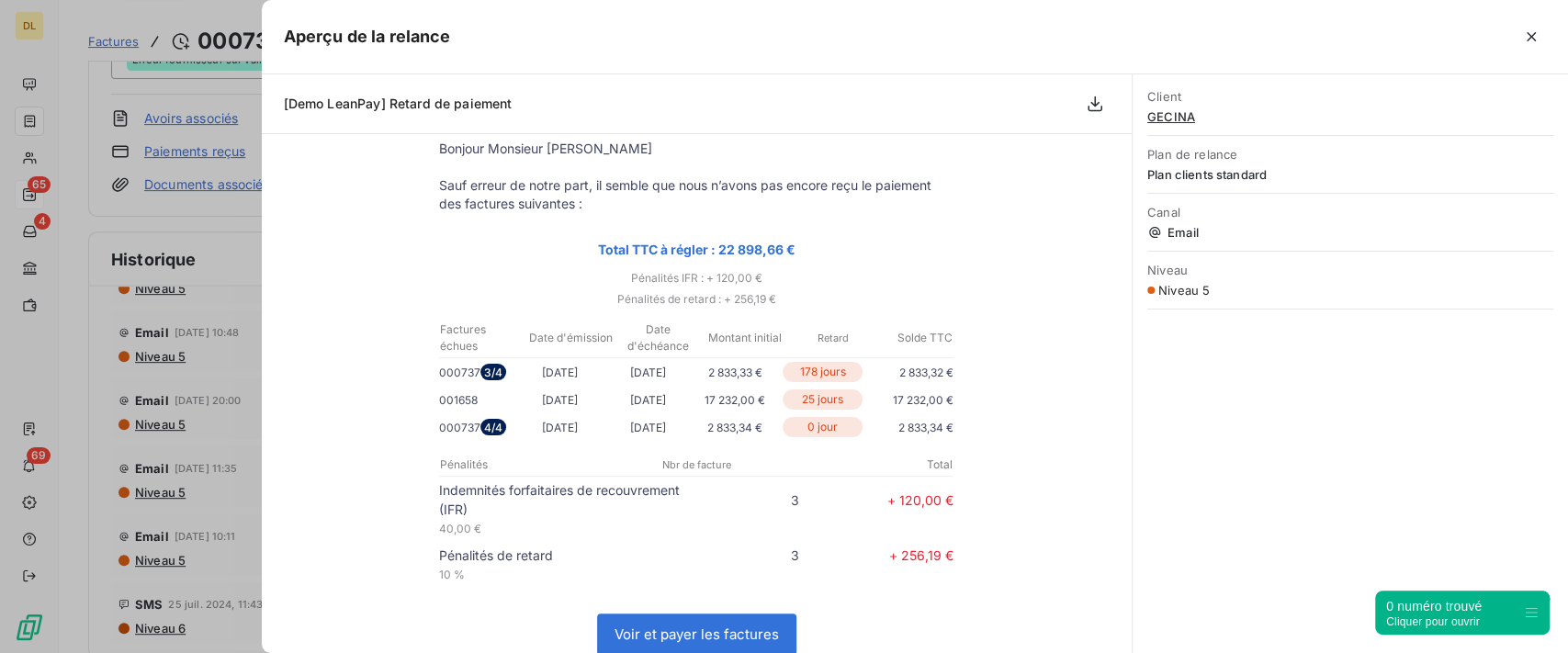
scroll to position [0, 0]
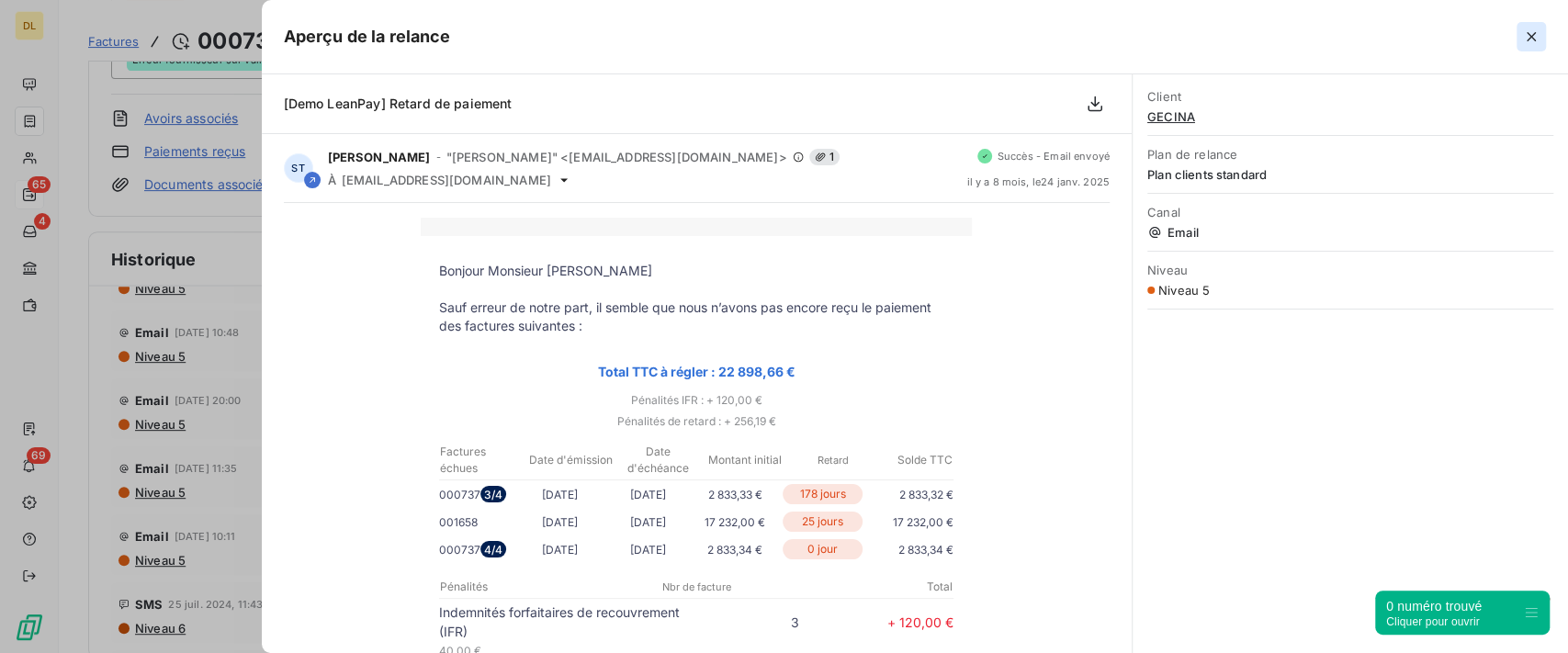
click at [1526, 35] on icon "button" at bounding box center [1531, 37] width 19 height 19
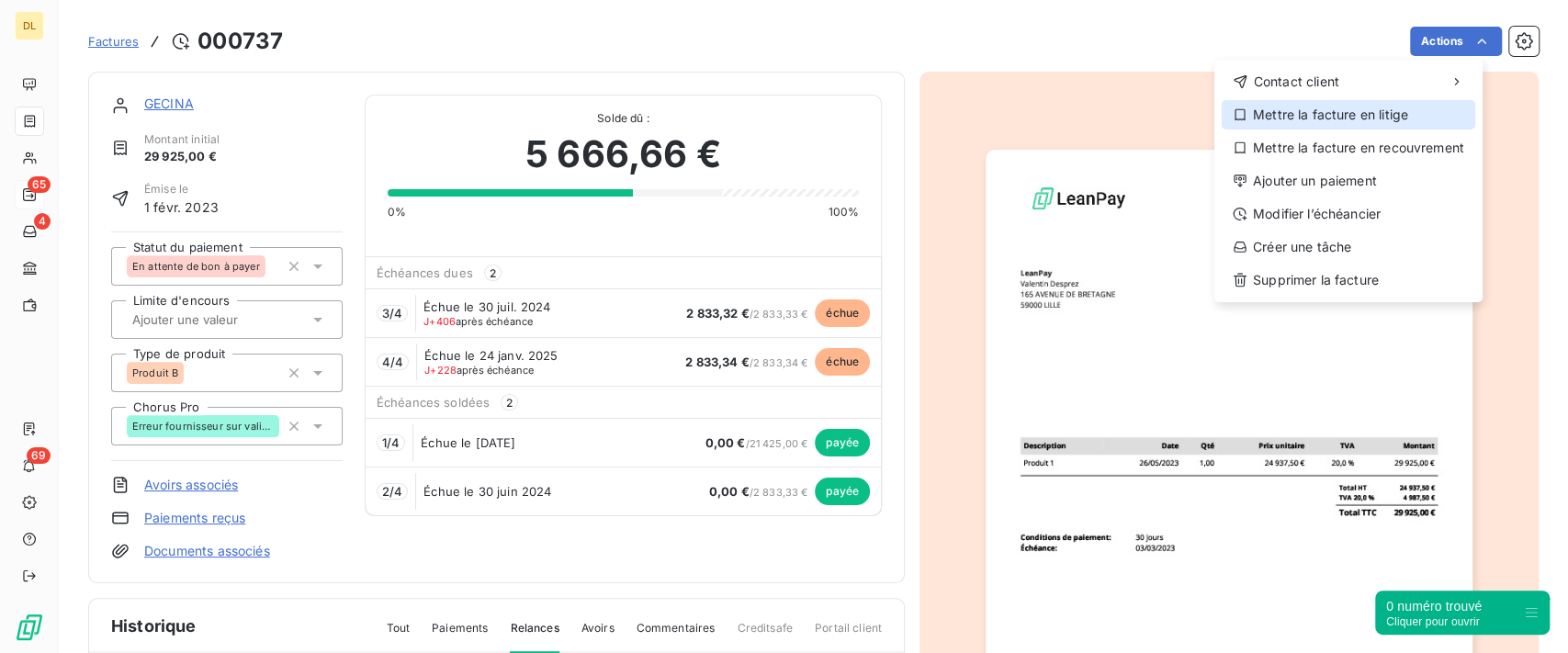
click at [1337, 114] on div "Mettre la facture en litige" at bounding box center [1348, 115] width 253 height 30
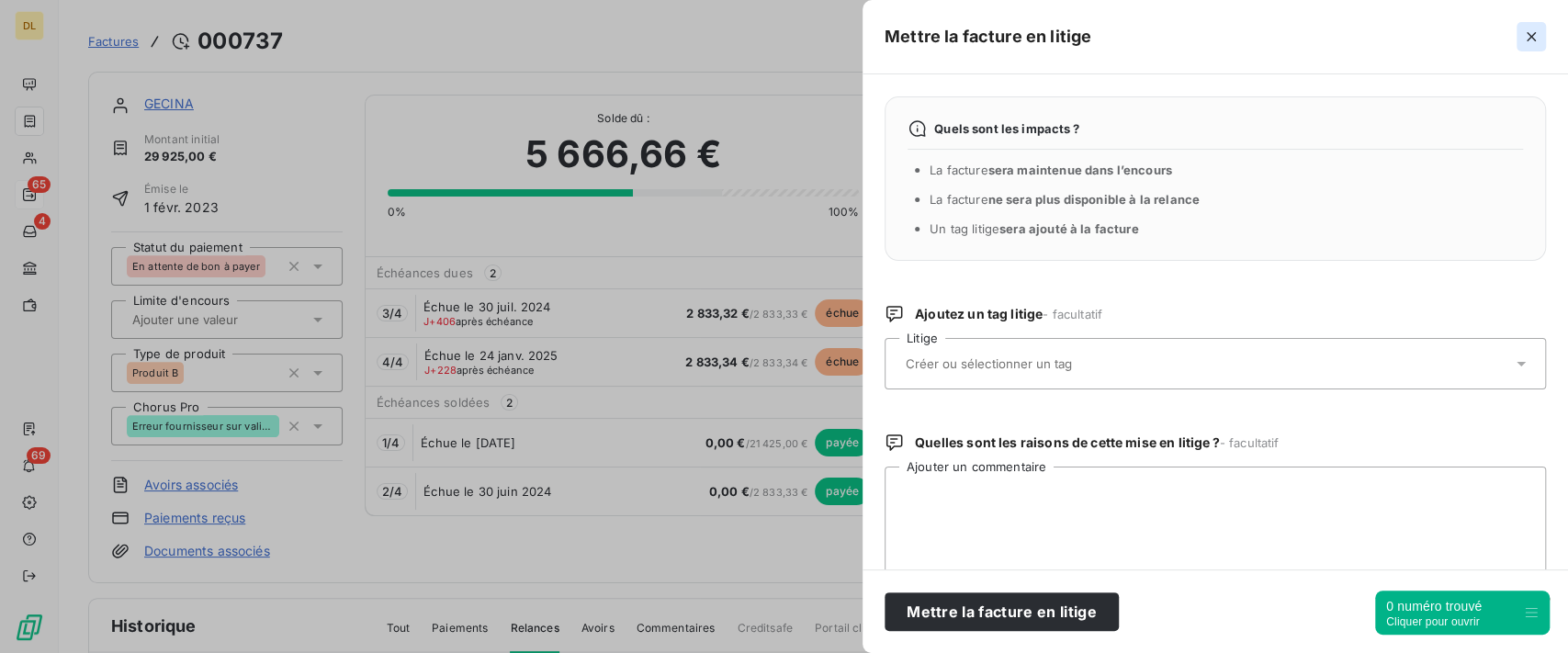
click at [1529, 42] on icon "button" at bounding box center [1531, 37] width 19 height 19
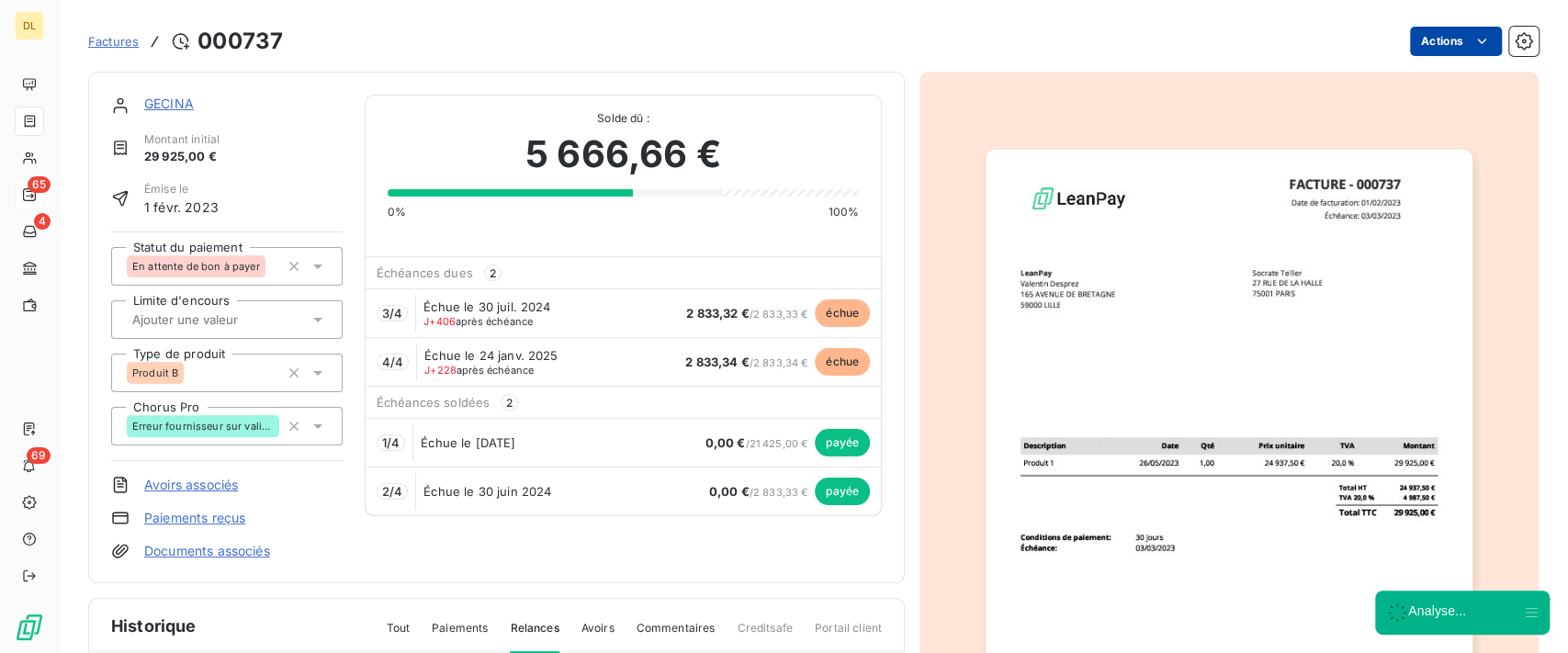
click at [1447, 50] on html "DL 65 4 69 Factures [DRIVERS_LICENSE_NUMBER] Actions GECINA Montant initial 29 …" at bounding box center [784, 326] width 1568 height 653
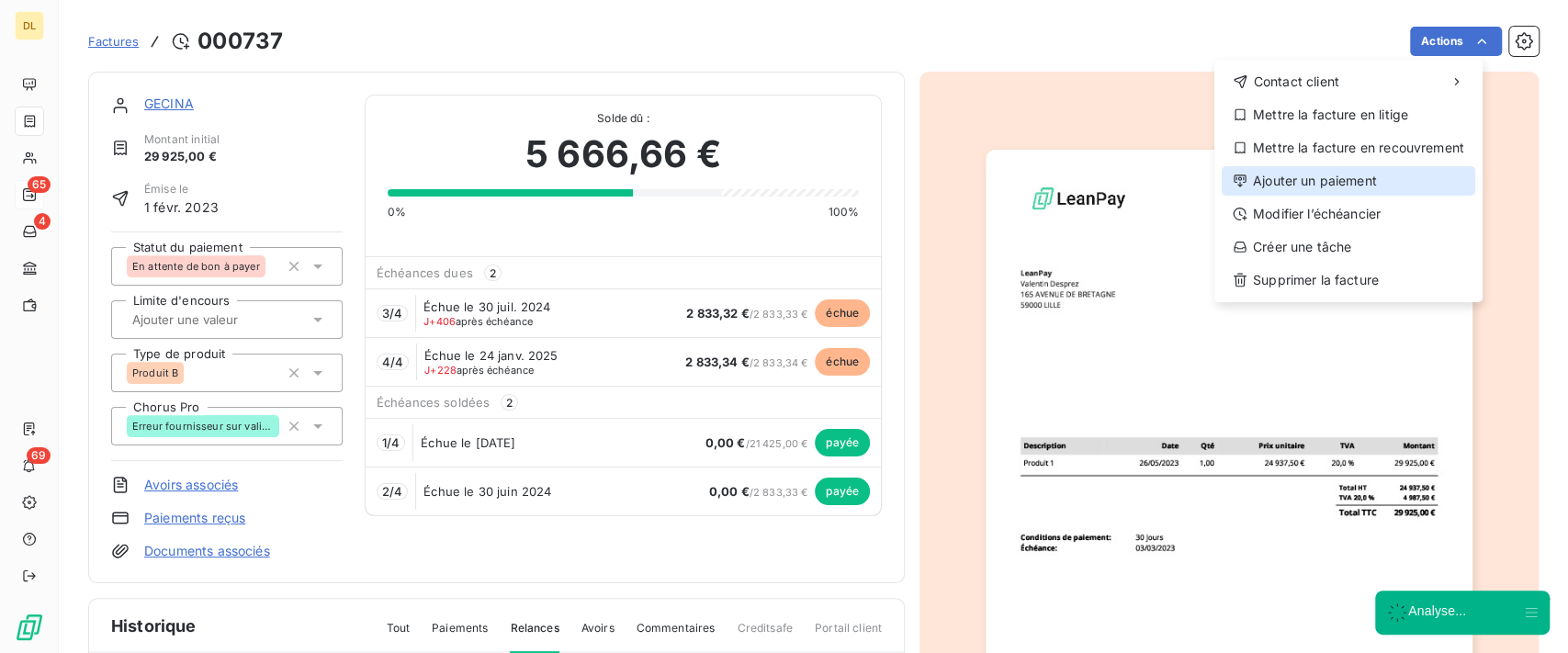
click at [1348, 187] on div "Ajouter un paiement" at bounding box center [1348, 181] width 253 height 30
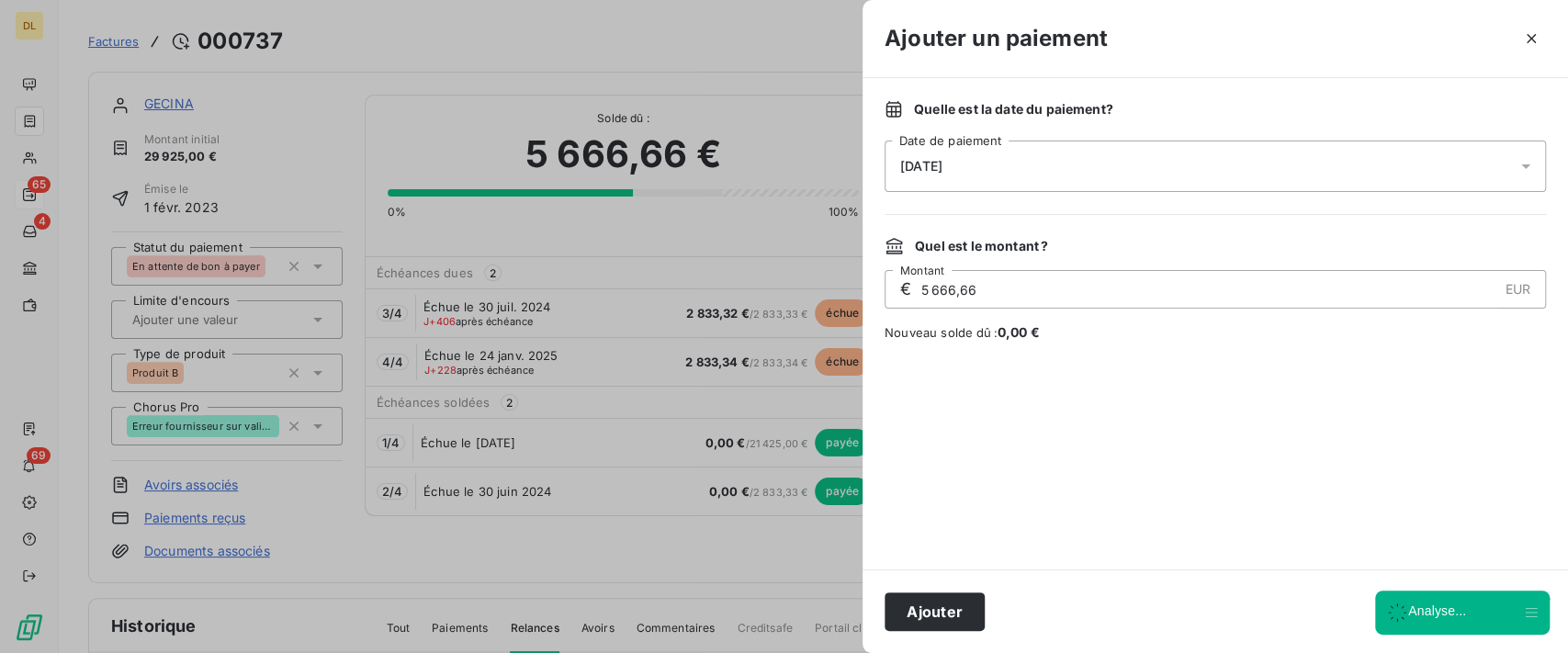
click at [1039, 165] on div "[DATE]" at bounding box center [1215, 166] width 662 height 51
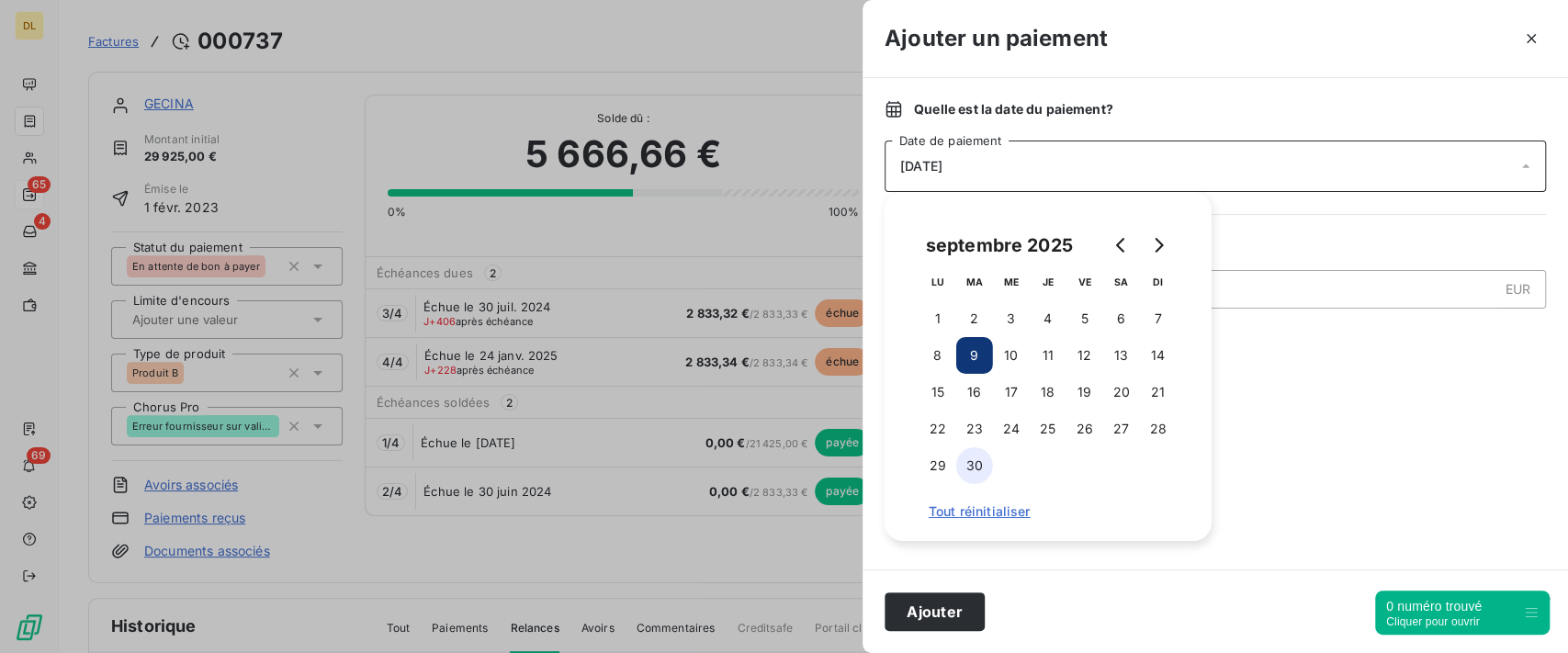
click at [973, 459] on button "30" at bounding box center [974, 465] width 37 height 37
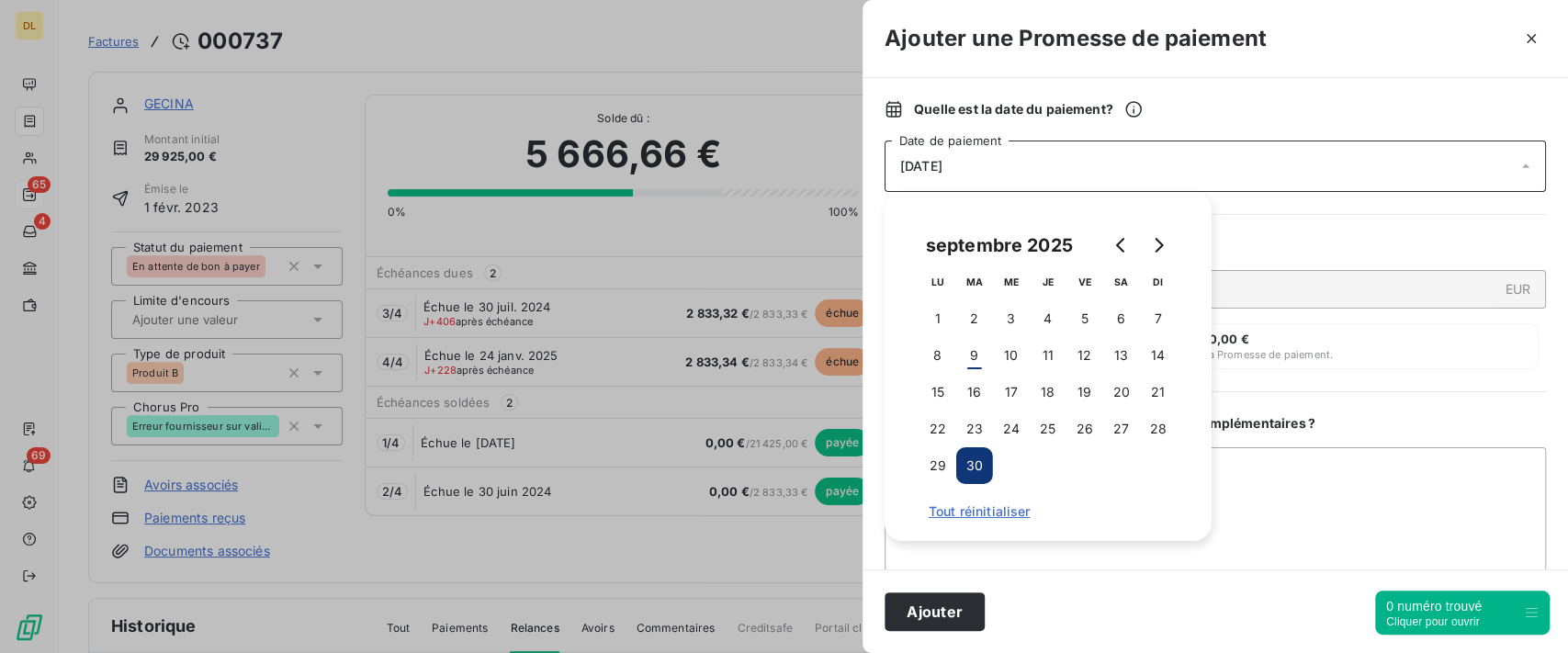
click at [1298, 230] on div "Quelle est la date du paiement ? [DATE] Date de paiement Quel est le montant ? …" at bounding box center [1215, 324] width 705 height 492
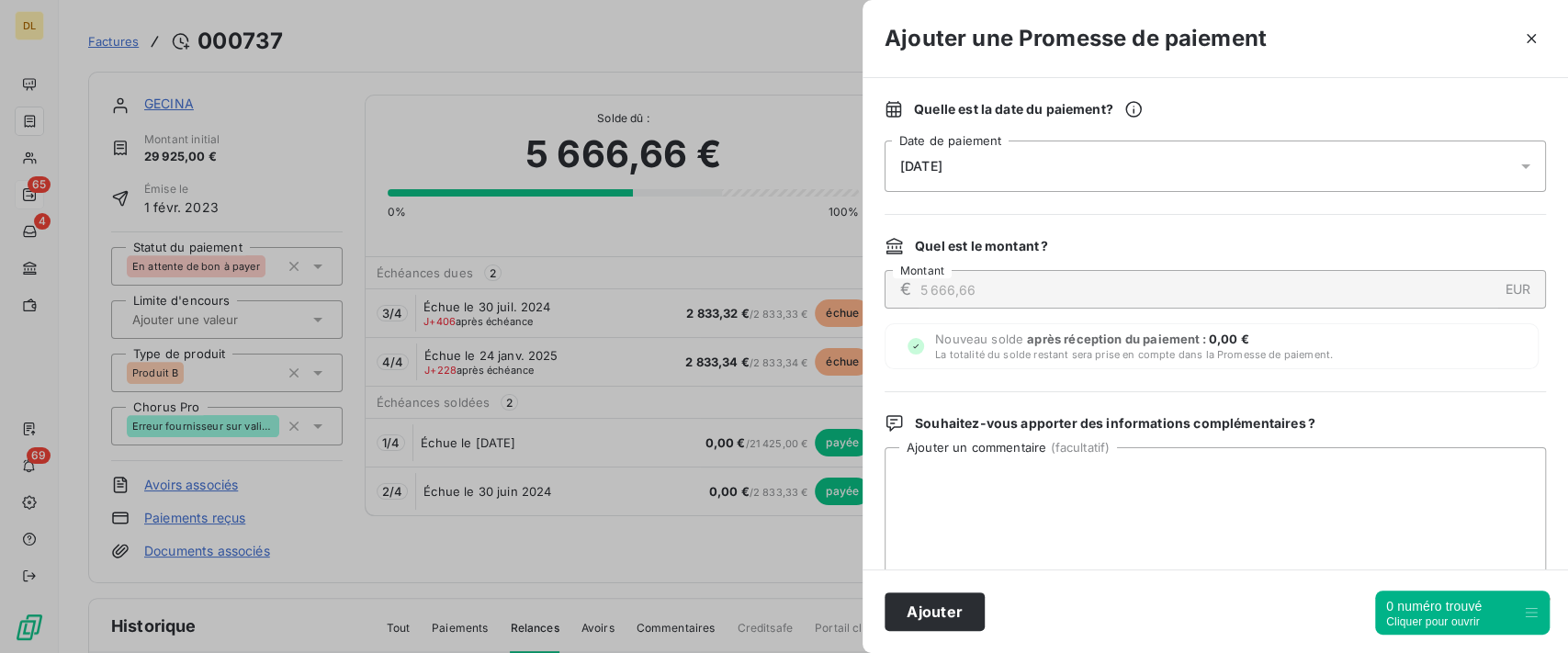
scroll to position [112, 0]
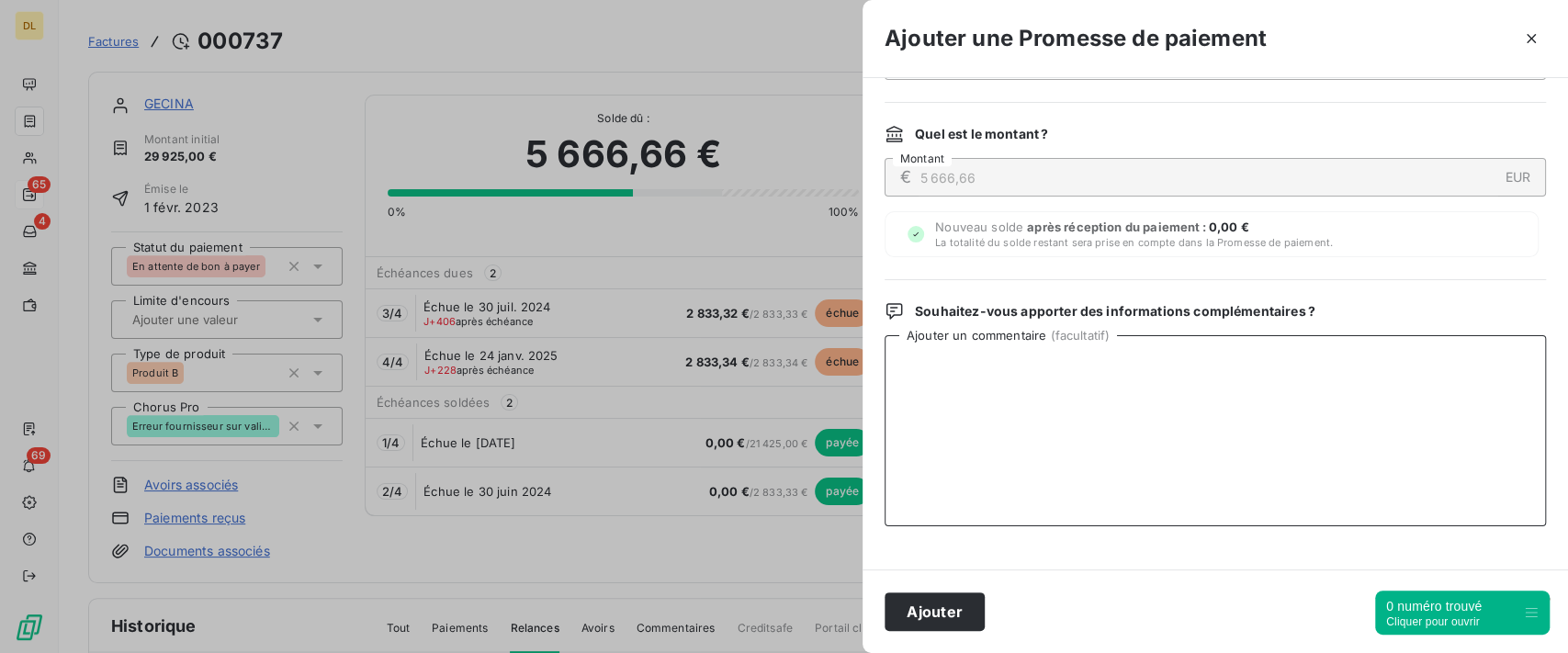
click at [1007, 391] on textarea "Ajouter un commentaire ( facultatif )" at bounding box center [1215, 430] width 662 height 191
click at [1525, 35] on icon "button" at bounding box center [1531, 39] width 19 height 19
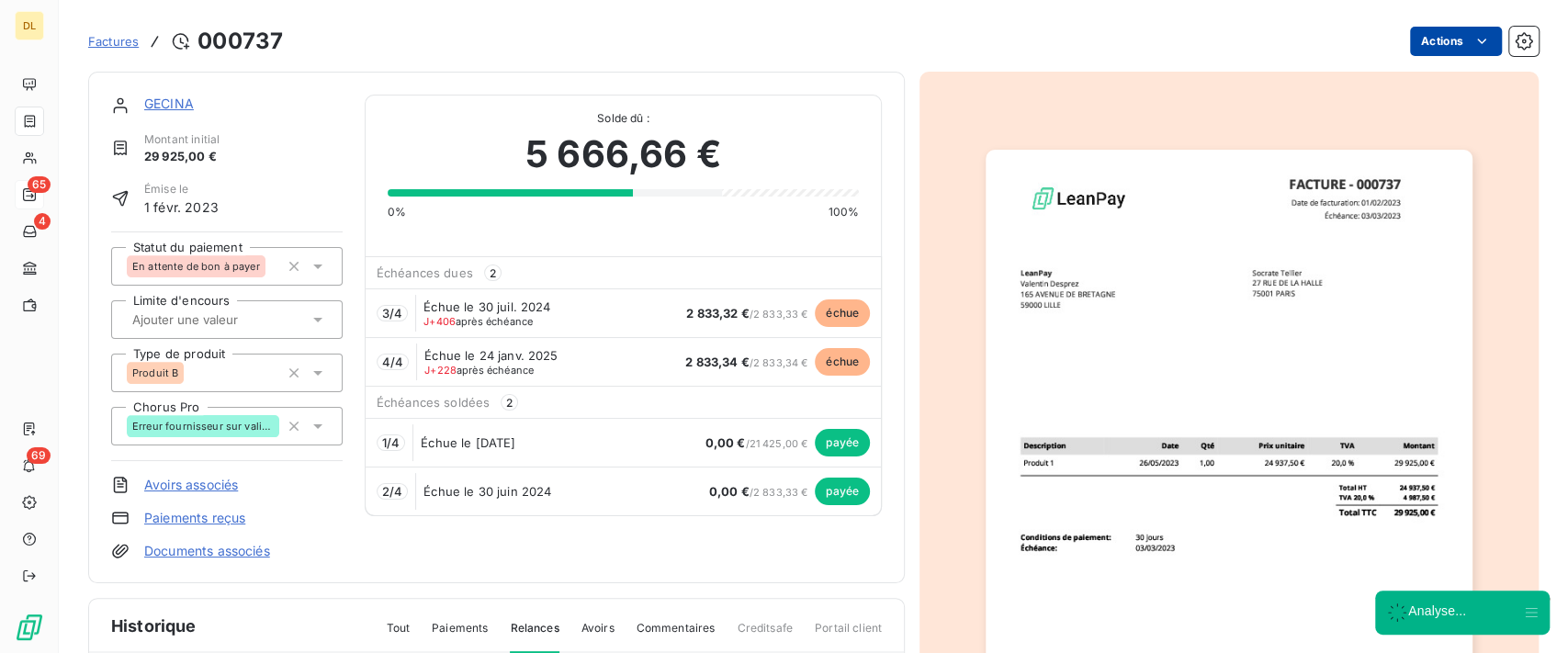
click at [1437, 38] on html "DL 65 4 69 Factures [DRIVERS_LICENSE_NUMBER] Actions GECINA Montant initial 29 …" at bounding box center [784, 326] width 1568 height 653
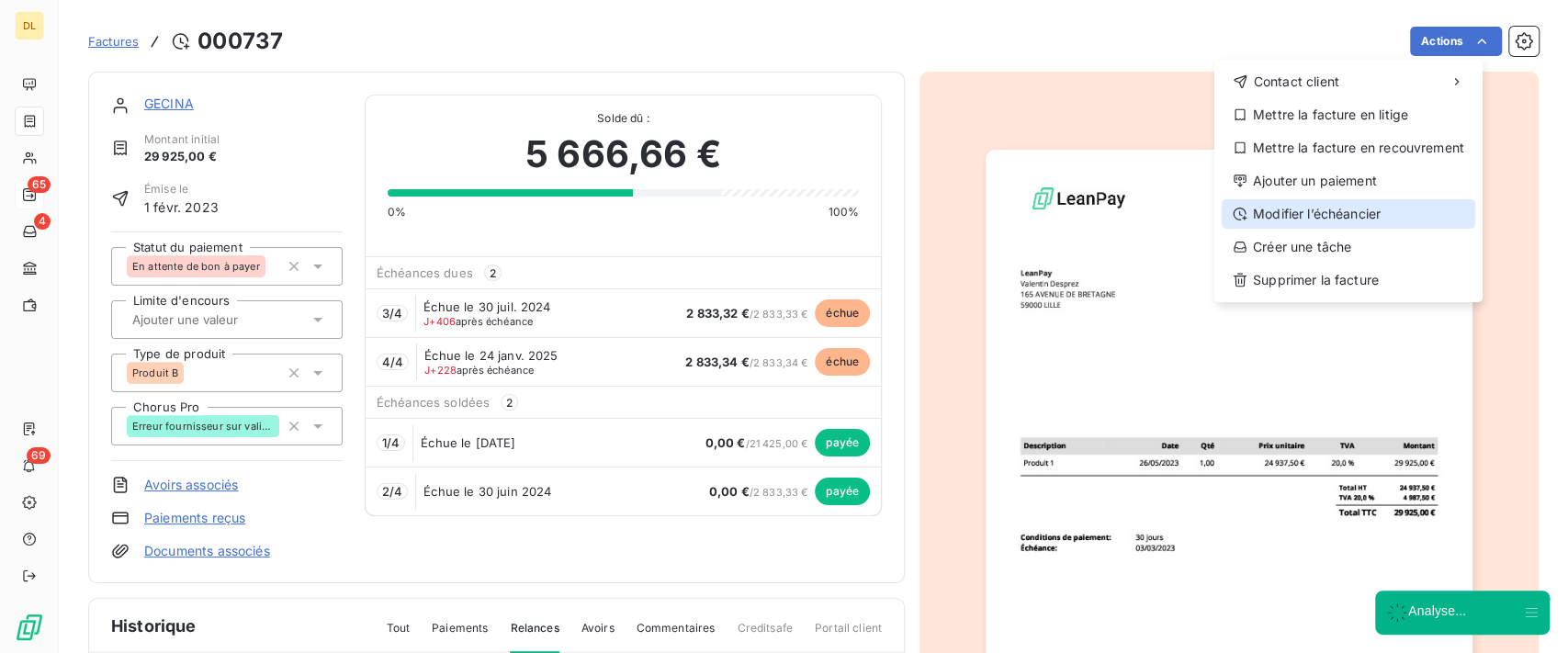
click at [1331, 209] on div "Modifier l’échéancier" at bounding box center [1348, 215] width 253 height 30
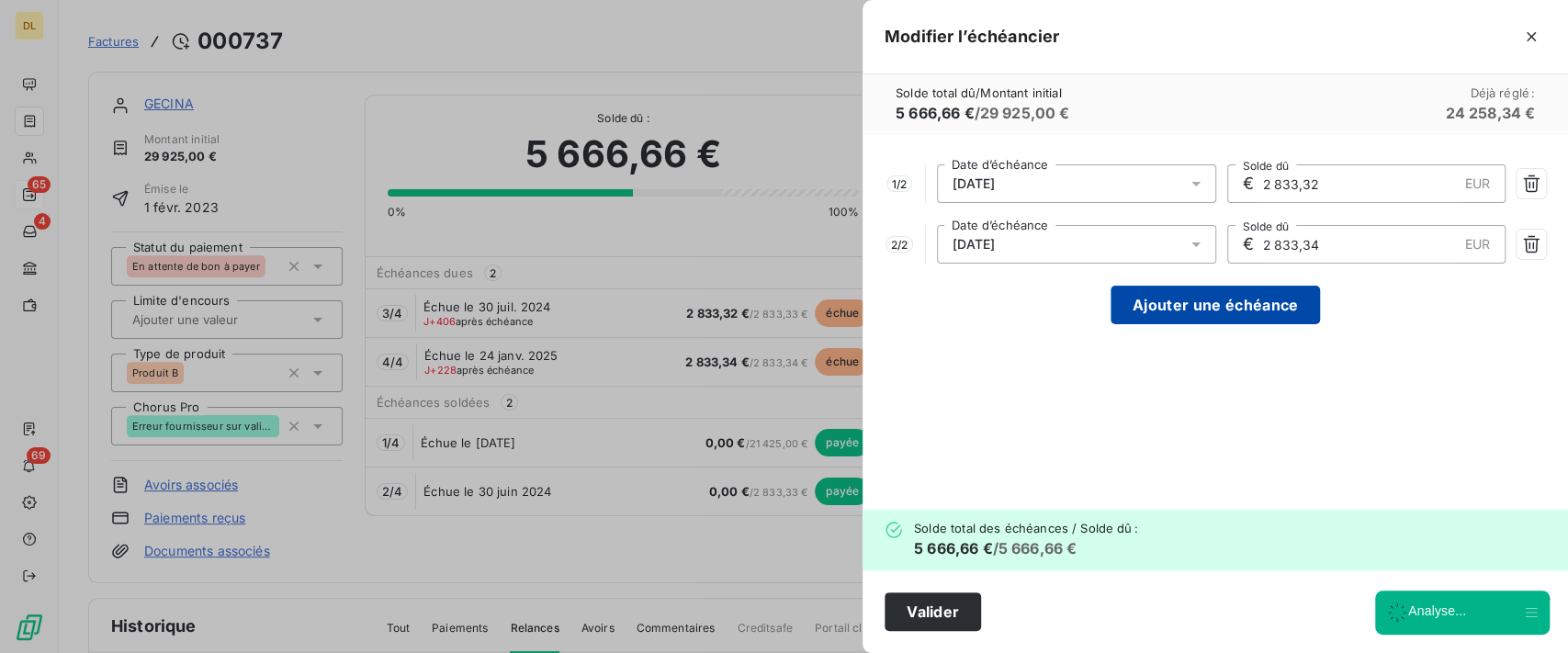
click at [1214, 317] on button "Ajouter une échéance" at bounding box center [1216, 305] width 210 height 39
type input "1 888,89"
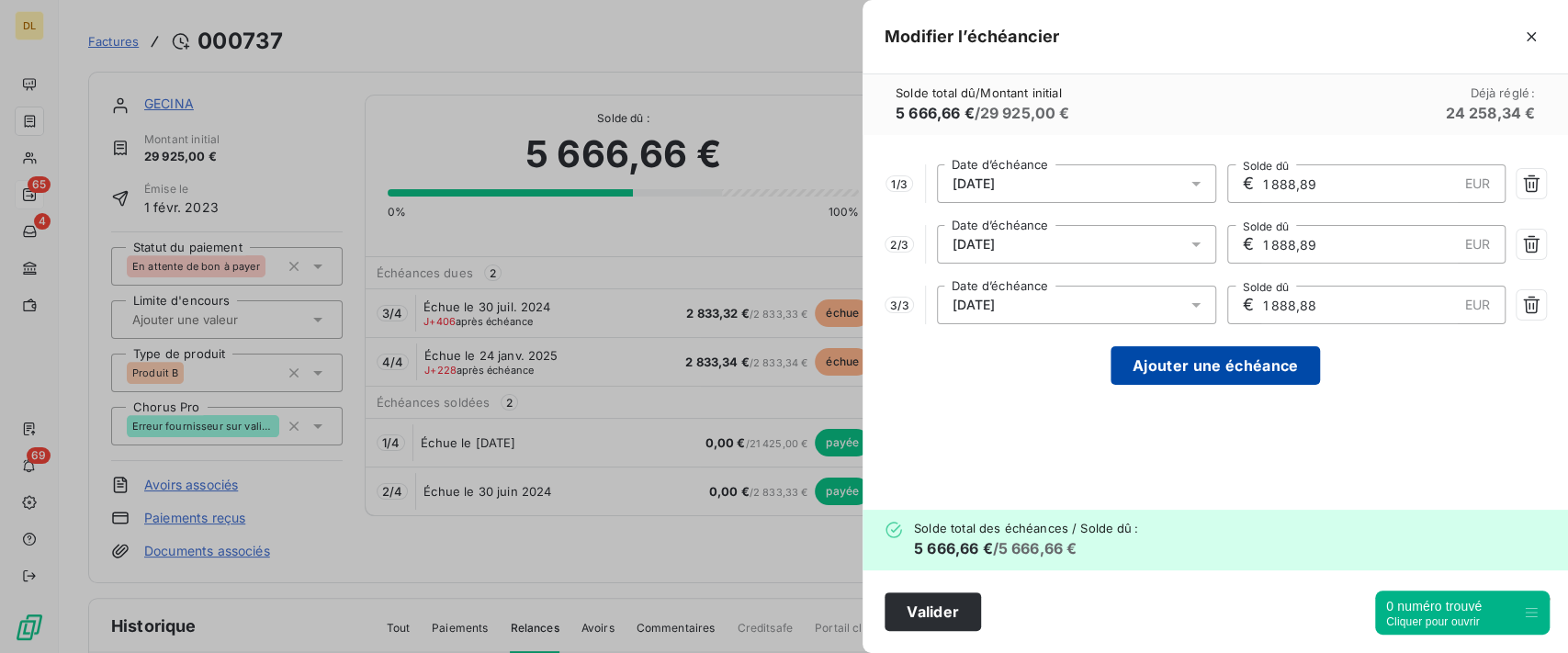
click at [1220, 380] on button "Ajouter une échéance" at bounding box center [1216, 365] width 210 height 39
type input "1 416,67"
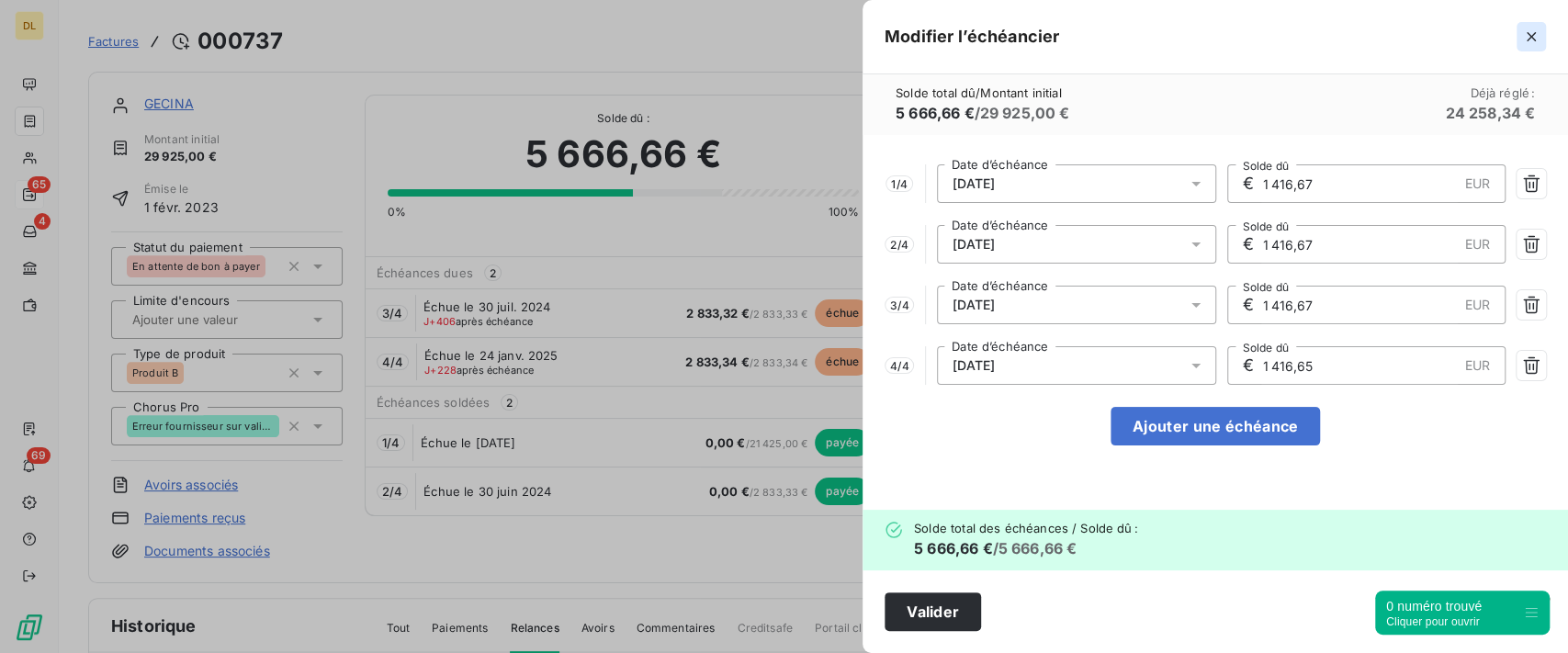
click at [1537, 35] on icon "button" at bounding box center [1531, 37] width 19 height 19
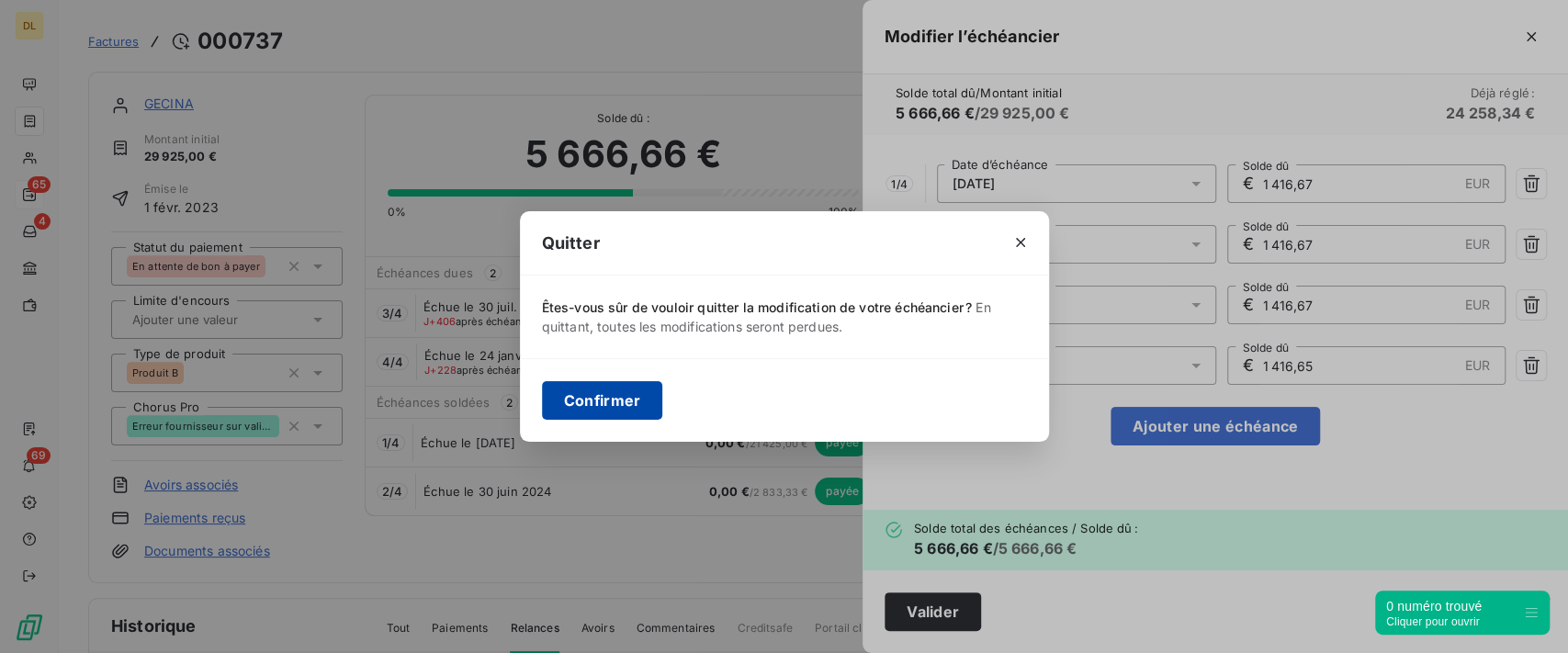
click at [621, 394] on button "Confirmer" at bounding box center [602, 400] width 122 height 39
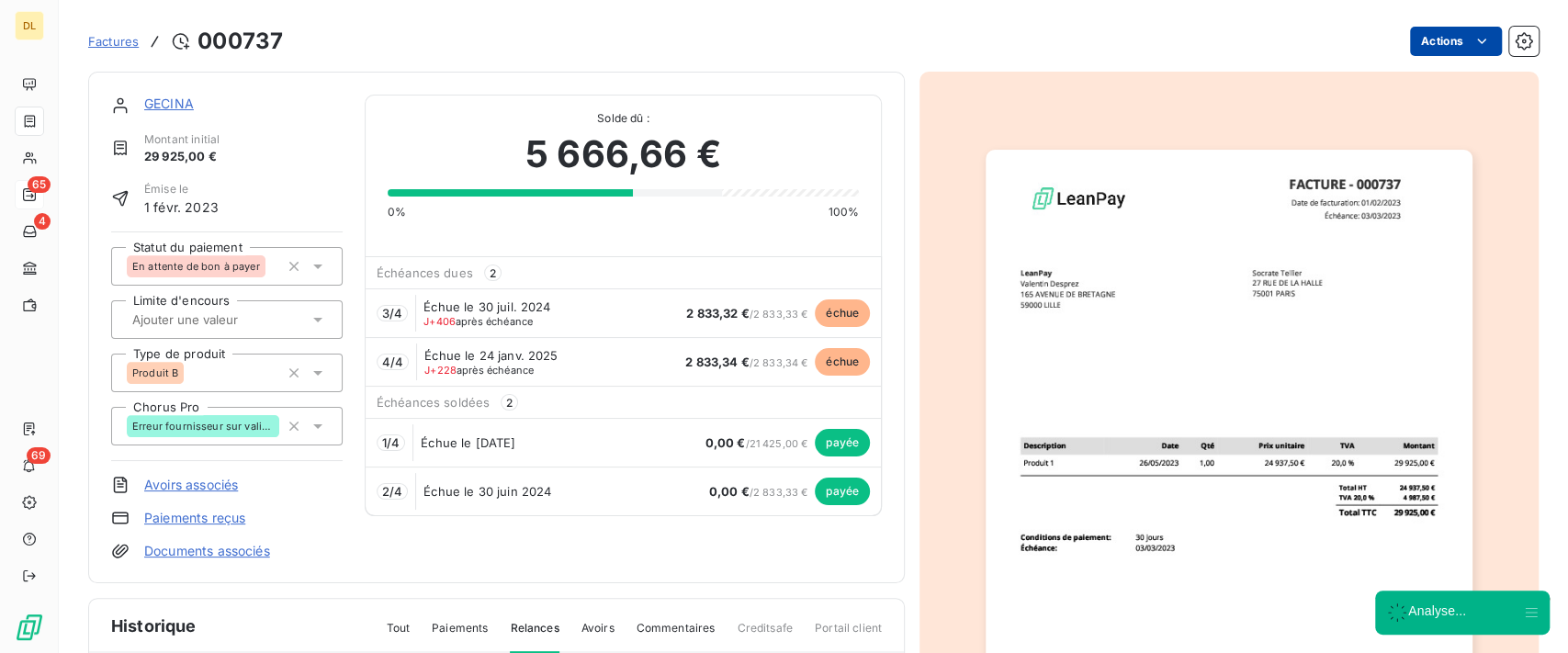
click at [1456, 31] on html "DL 65 4 69 Factures [DRIVERS_LICENSE_NUMBER] Actions GECINA Montant initial 29 …" at bounding box center [784, 326] width 1568 height 653
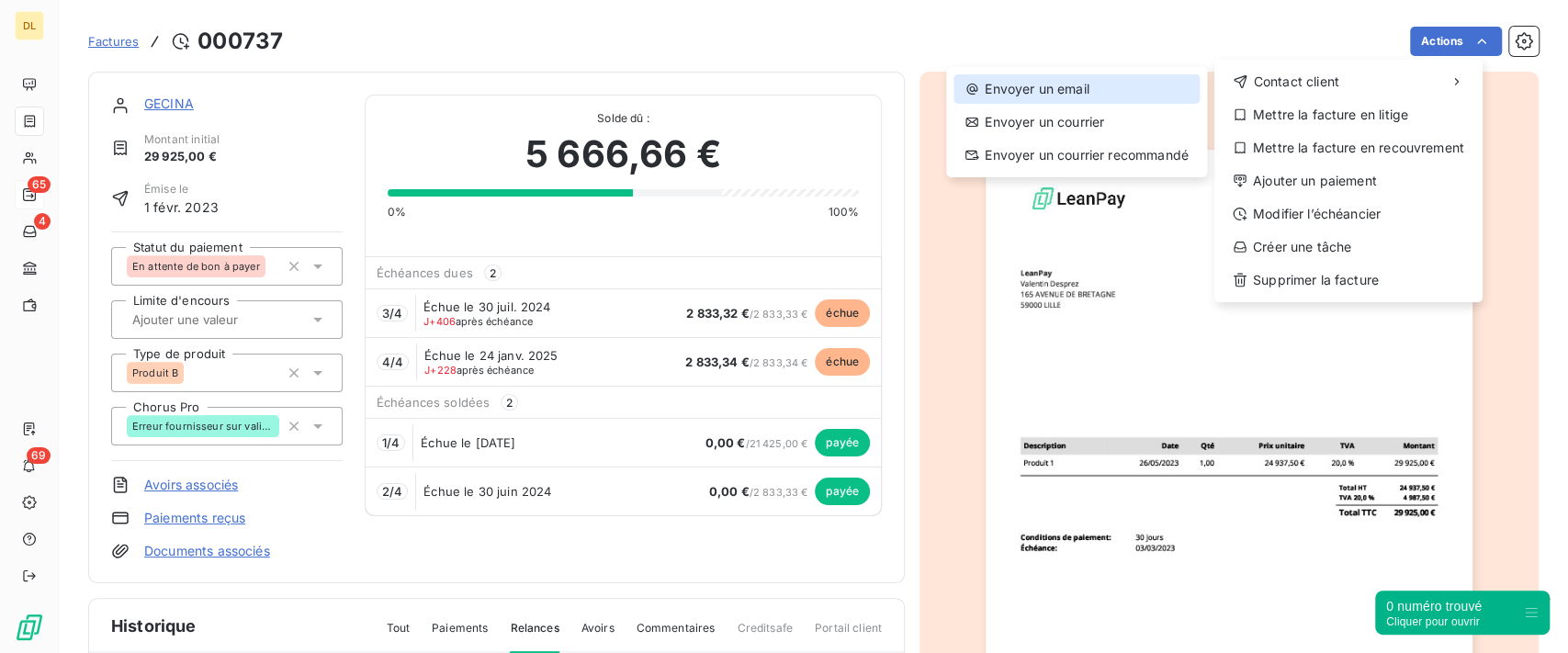
click at [1120, 92] on div "Envoyer un email" at bounding box center [1076, 89] width 246 height 30
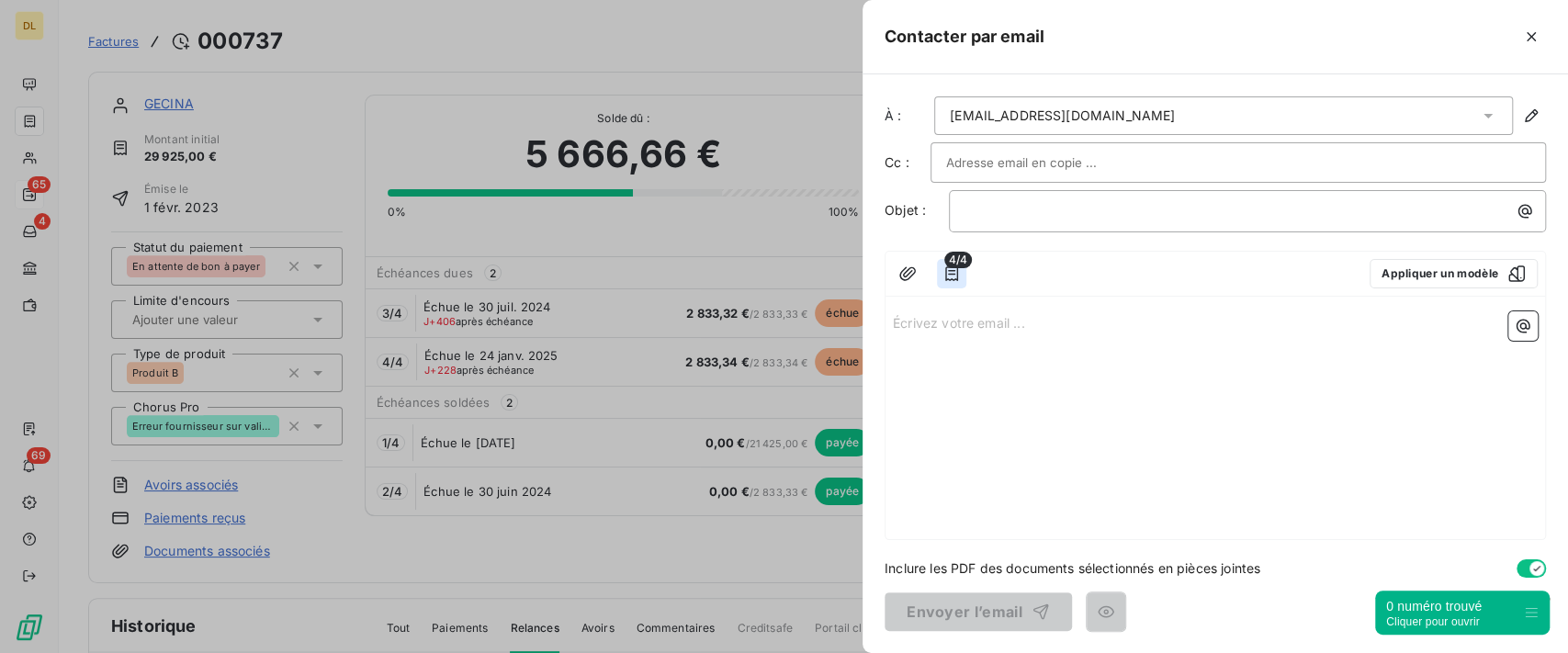
click at [949, 271] on icon "button" at bounding box center [952, 273] width 19 height 19
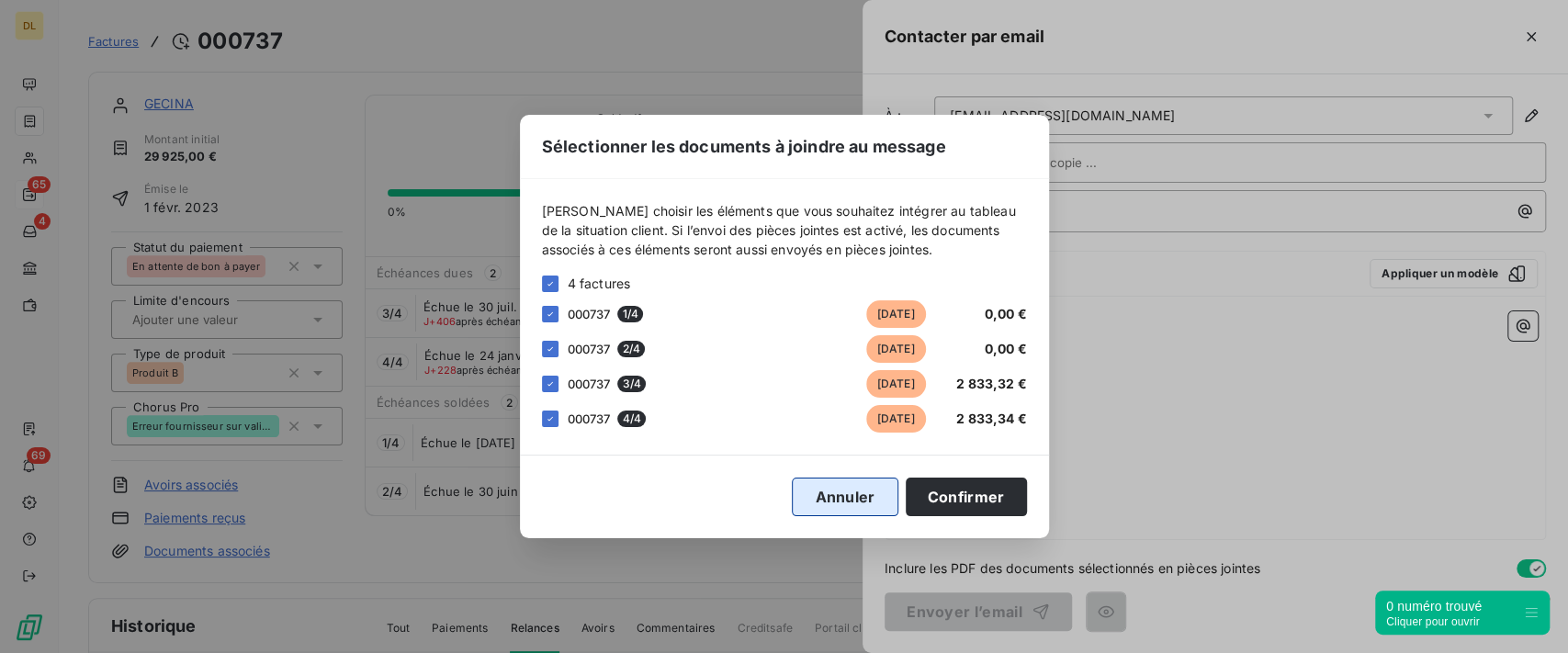
click at [823, 493] on button "Annuler" at bounding box center [845, 497] width 106 height 39
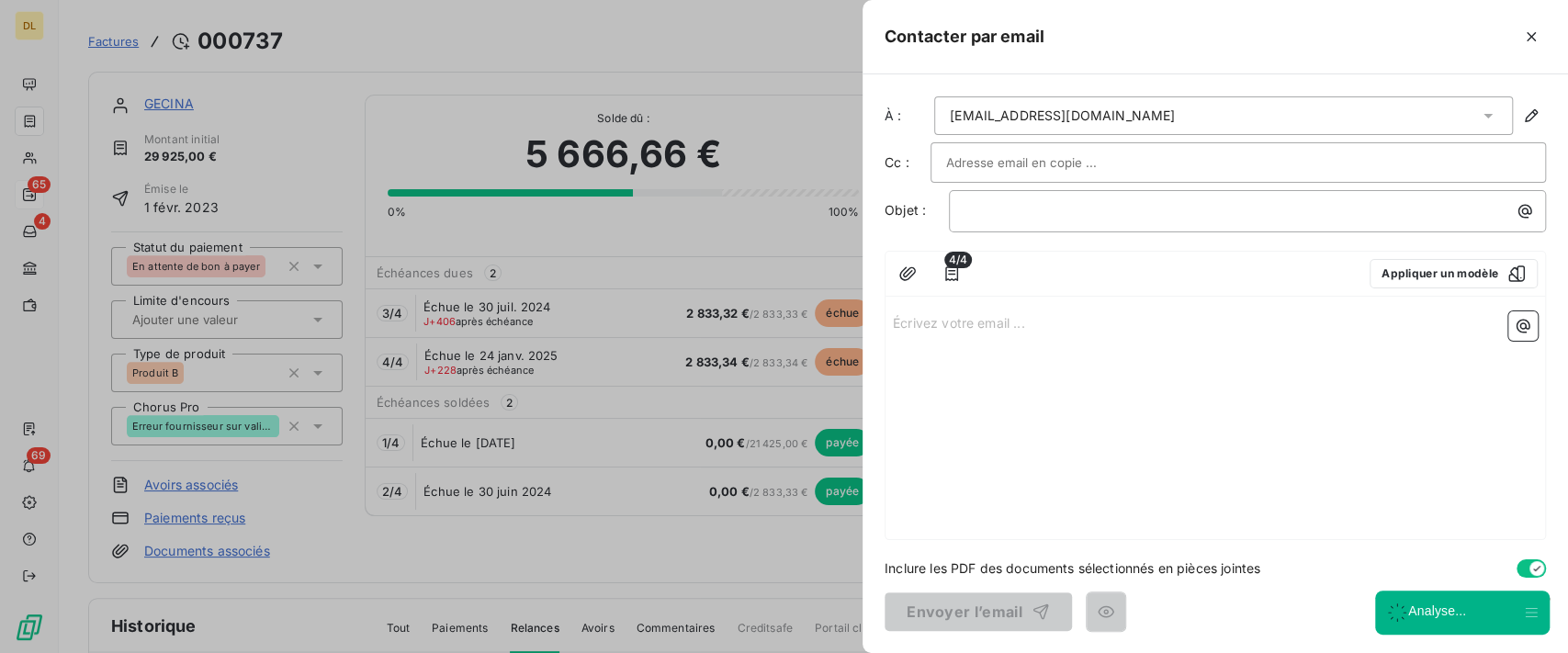
click at [1003, 334] on div "Écrivez votre email ... ﻿" at bounding box center [1215, 421] width 660 height 235
click at [946, 328] on p "Écrivez votre email ... ﻿" at bounding box center [1216, 322] width 645 height 21
click at [1529, 32] on icon "button" at bounding box center [1531, 37] width 19 height 19
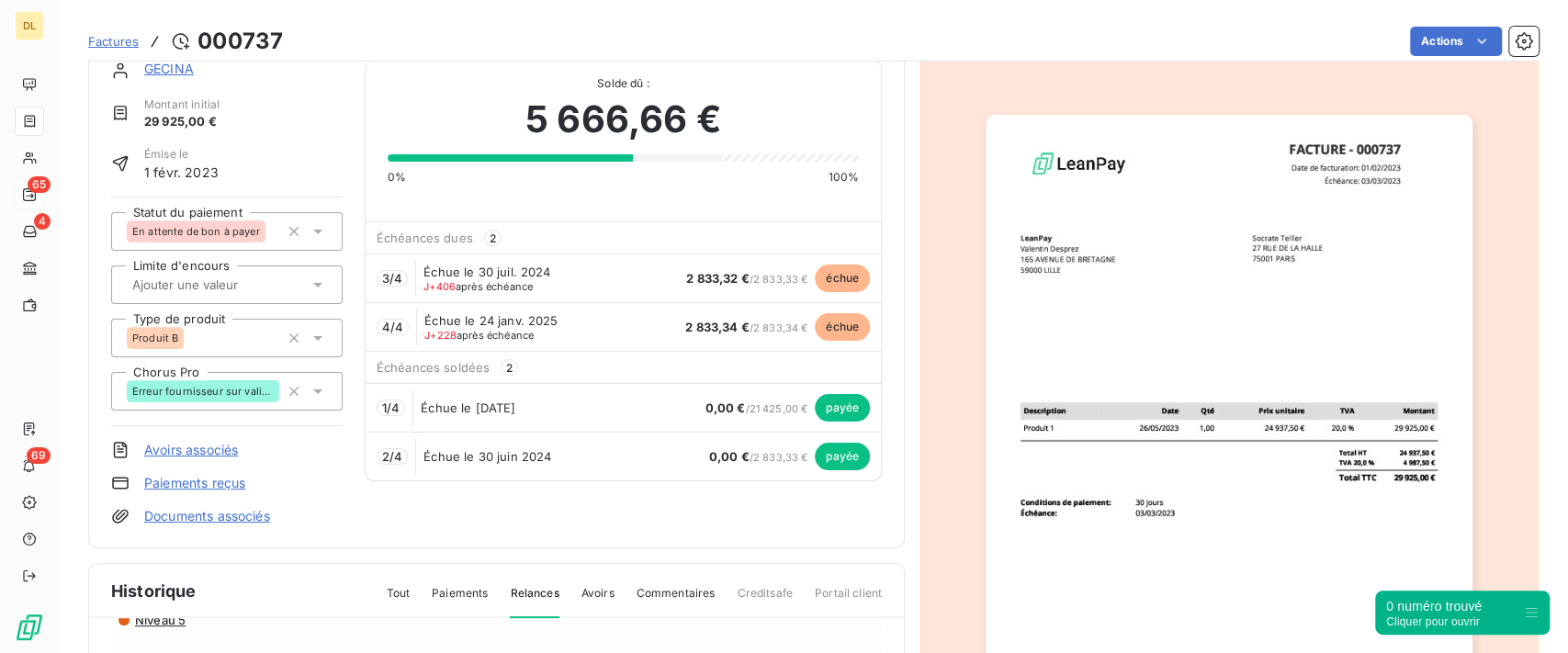
scroll to position [0, 0]
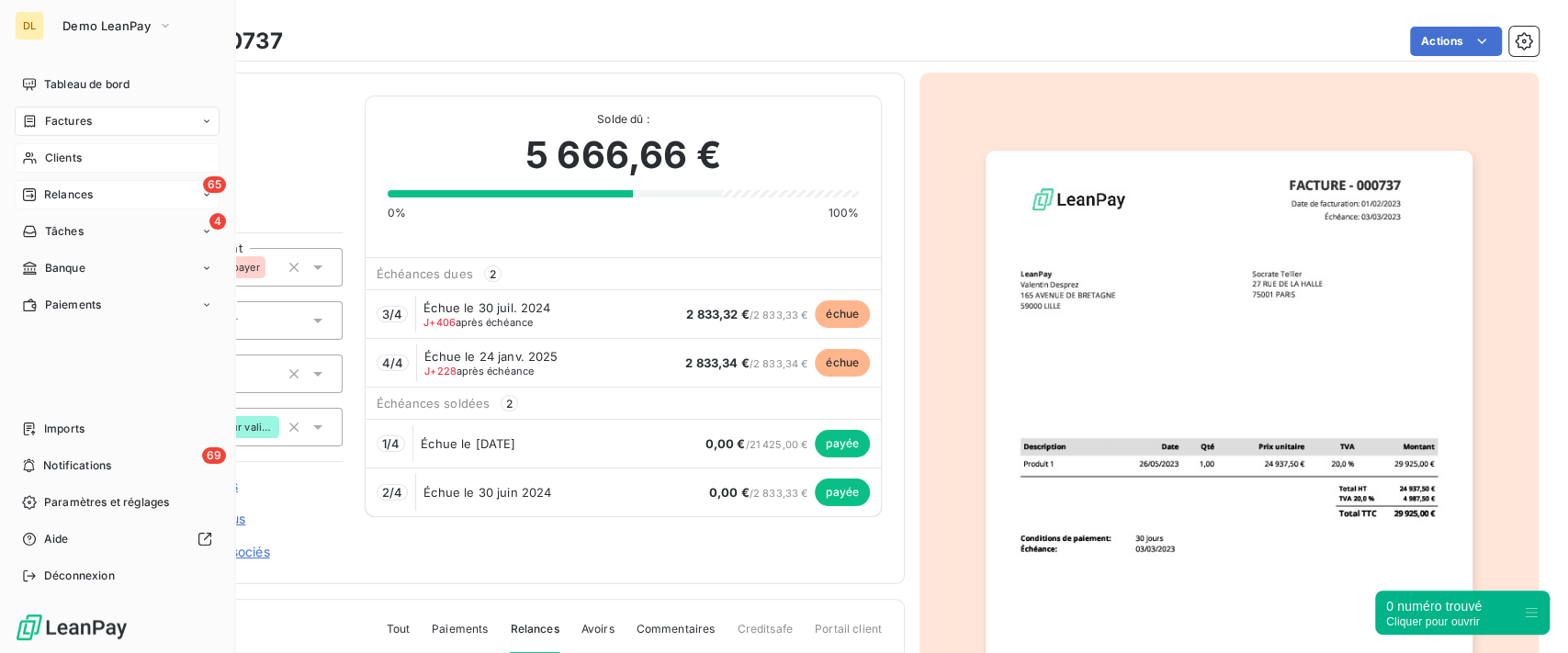
click at [49, 156] on span "Clients" at bounding box center [63, 157] width 37 height 17
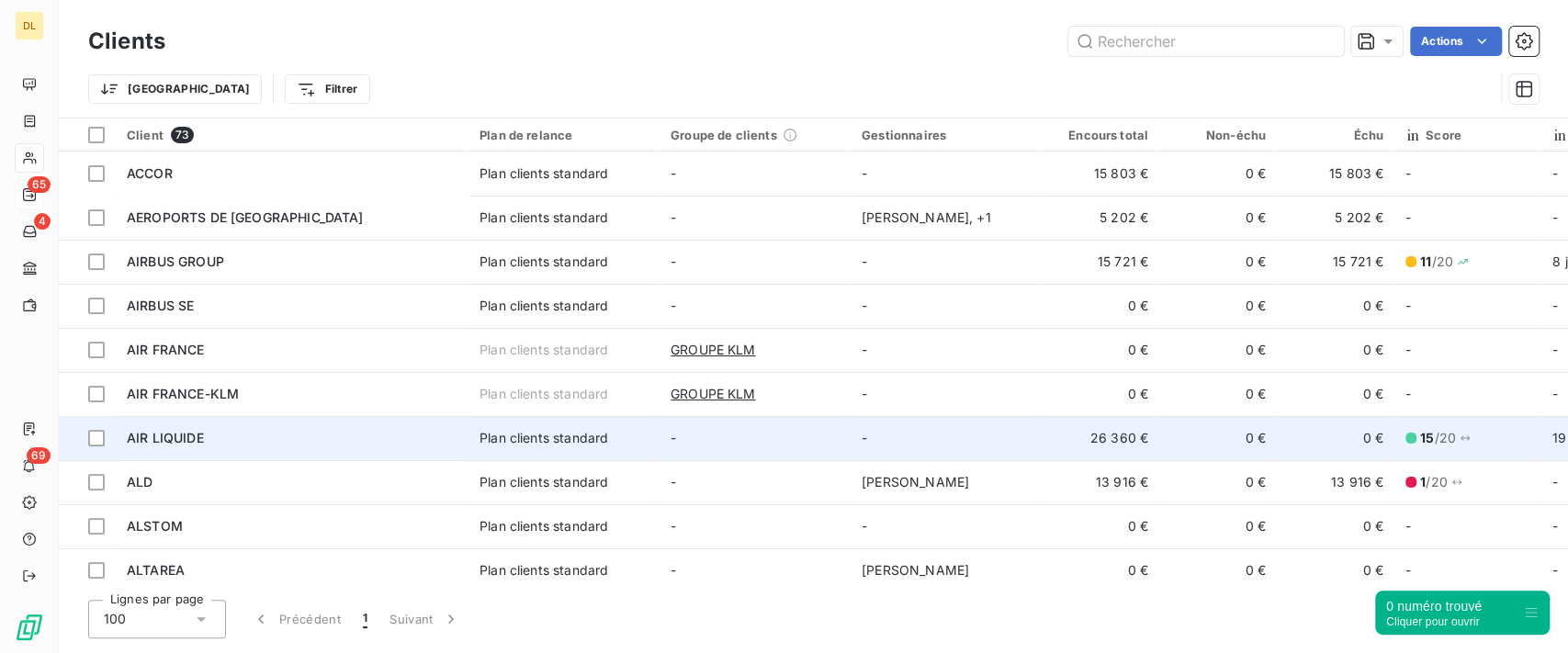
click at [547, 445] on div "Plan clients standard" at bounding box center [544, 438] width 129 height 19
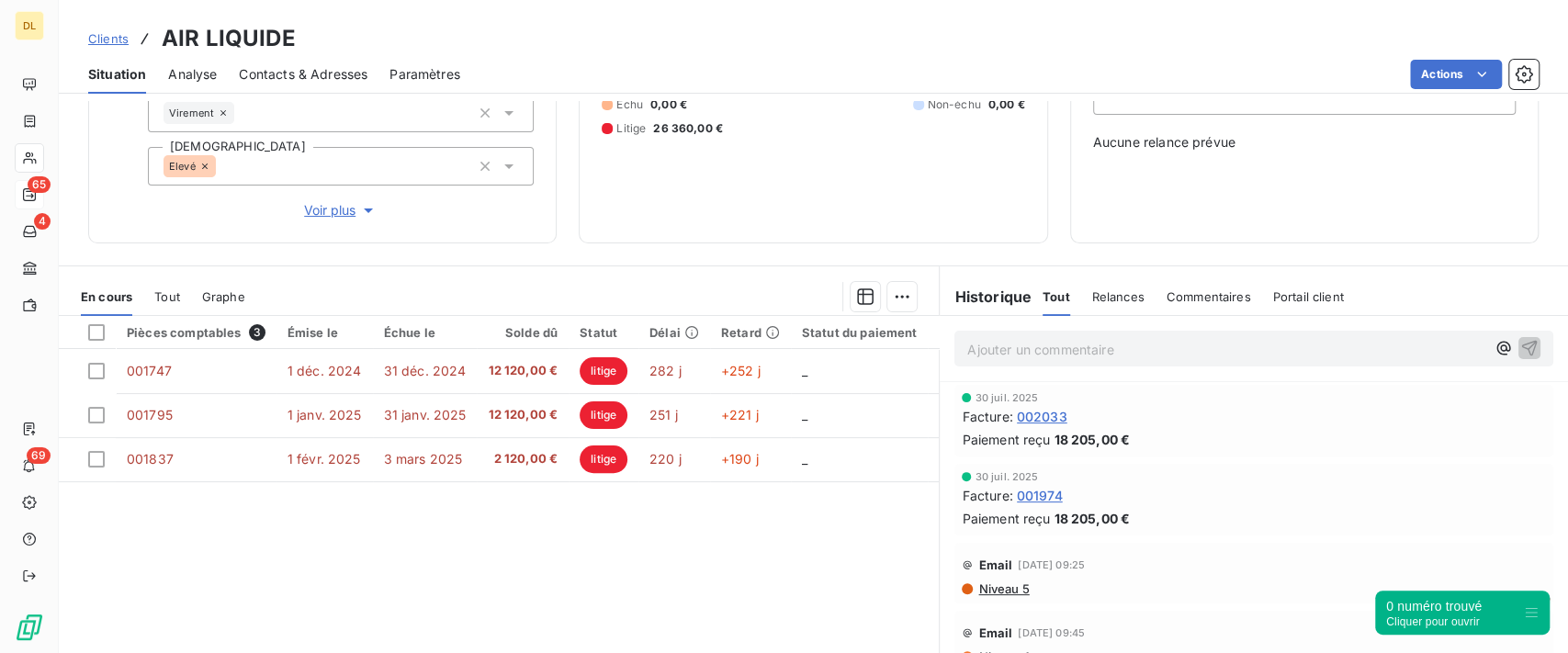
scroll to position [244, 0]
click at [1092, 302] on div "Relances" at bounding box center [1118, 295] width 52 height 39
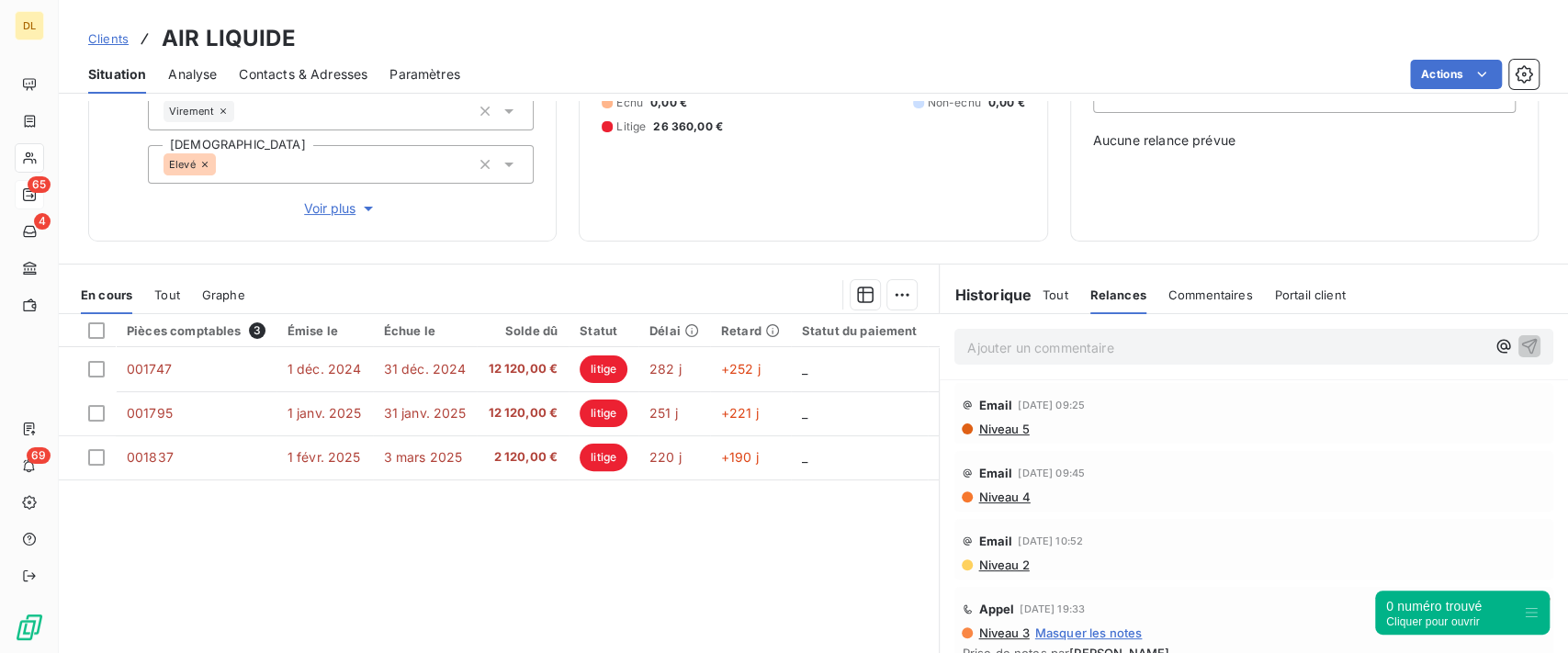
click at [1275, 289] on span "Portail client" at bounding box center [1311, 295] width 71 height 15
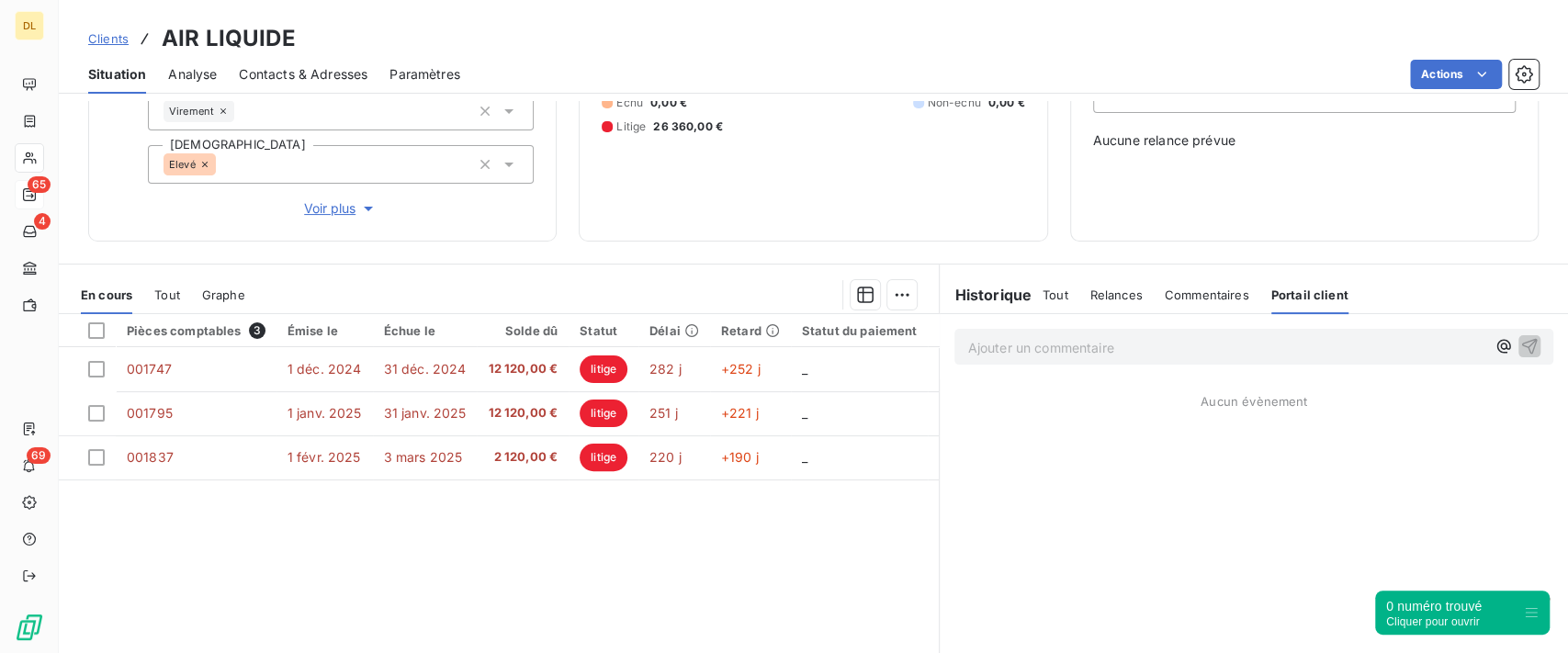
click at [179, 295] on span "Tout" at bounding box center [167, 295] width 26 height 15
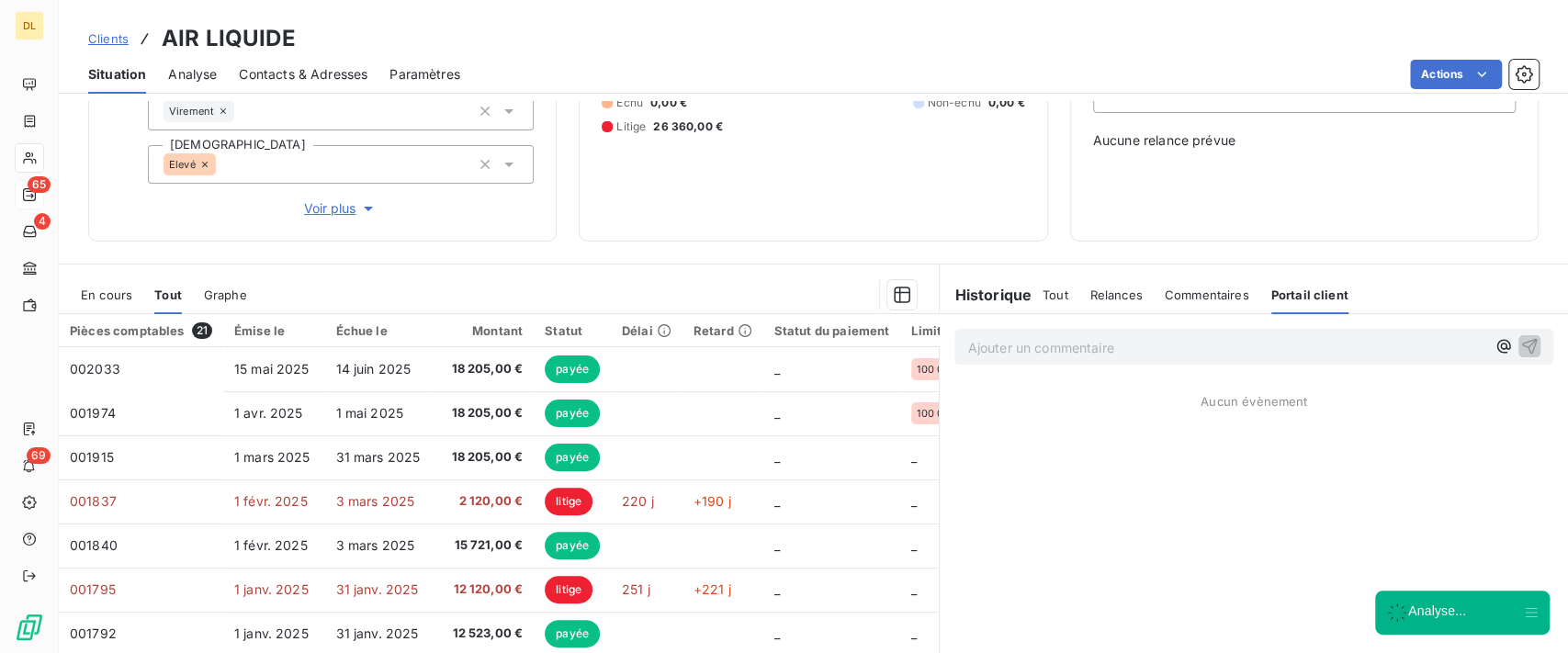
click at [220, 295] on span "Graphe" at bounding box center [226, 295] width 44 height 15
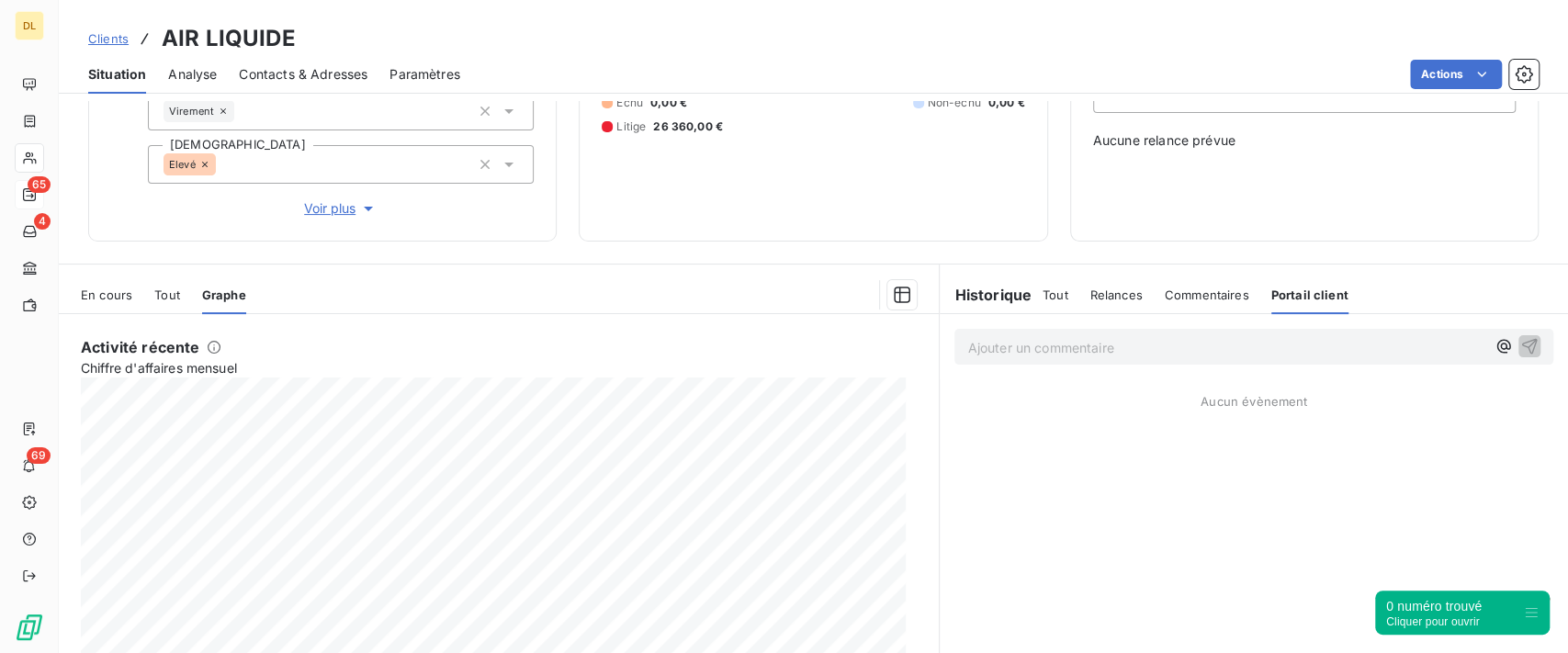
click at [181, 292] on div "En cours Tout Graphe" at bounding box center [499, 295] width 880 height 39
click at [169, 292] on span "Tout" at bounding box center [167, 295] width 26 height 15
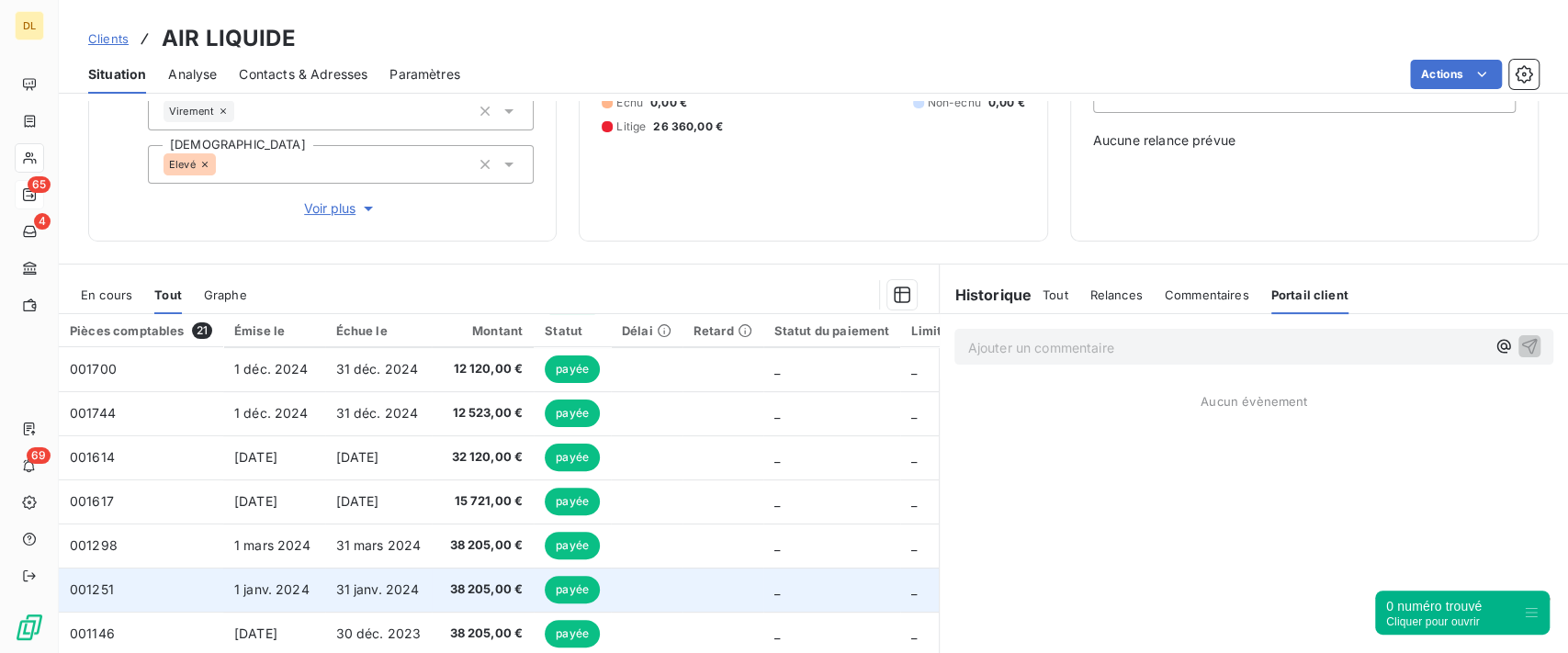
scroll to position [0, 0]
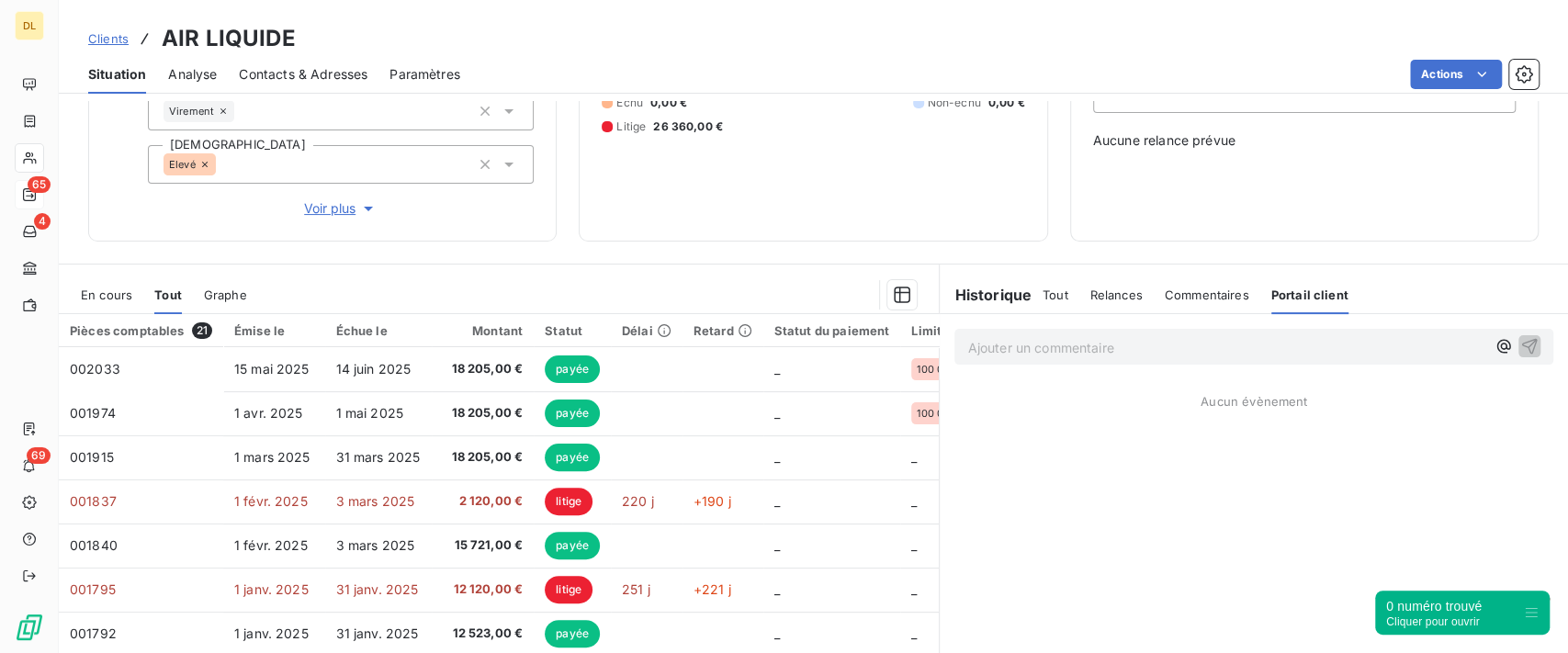
click at [110, 291] on span "En cours" at bounding box center [107, 295] width 51 height 15
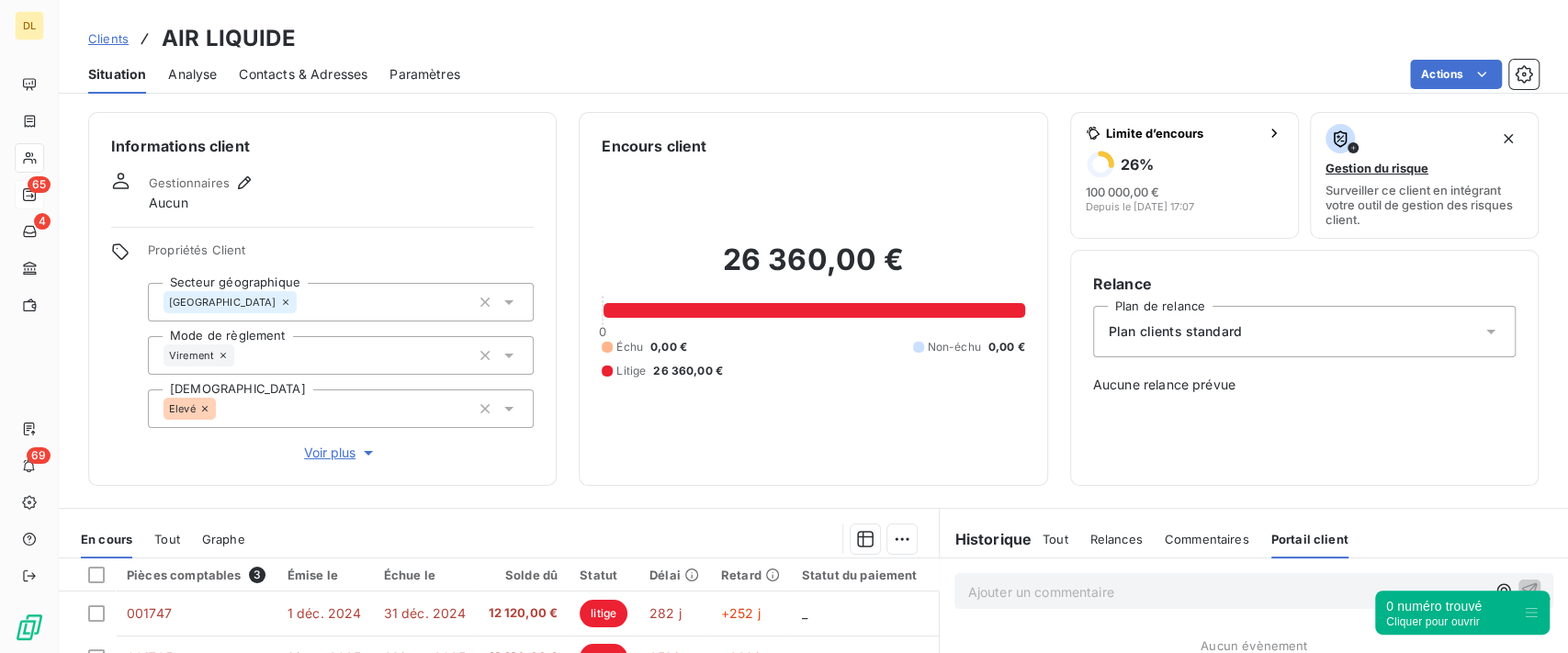
click at [192, 70] on span "Analyse" at bounding box center [192, 74] width 48 height 19
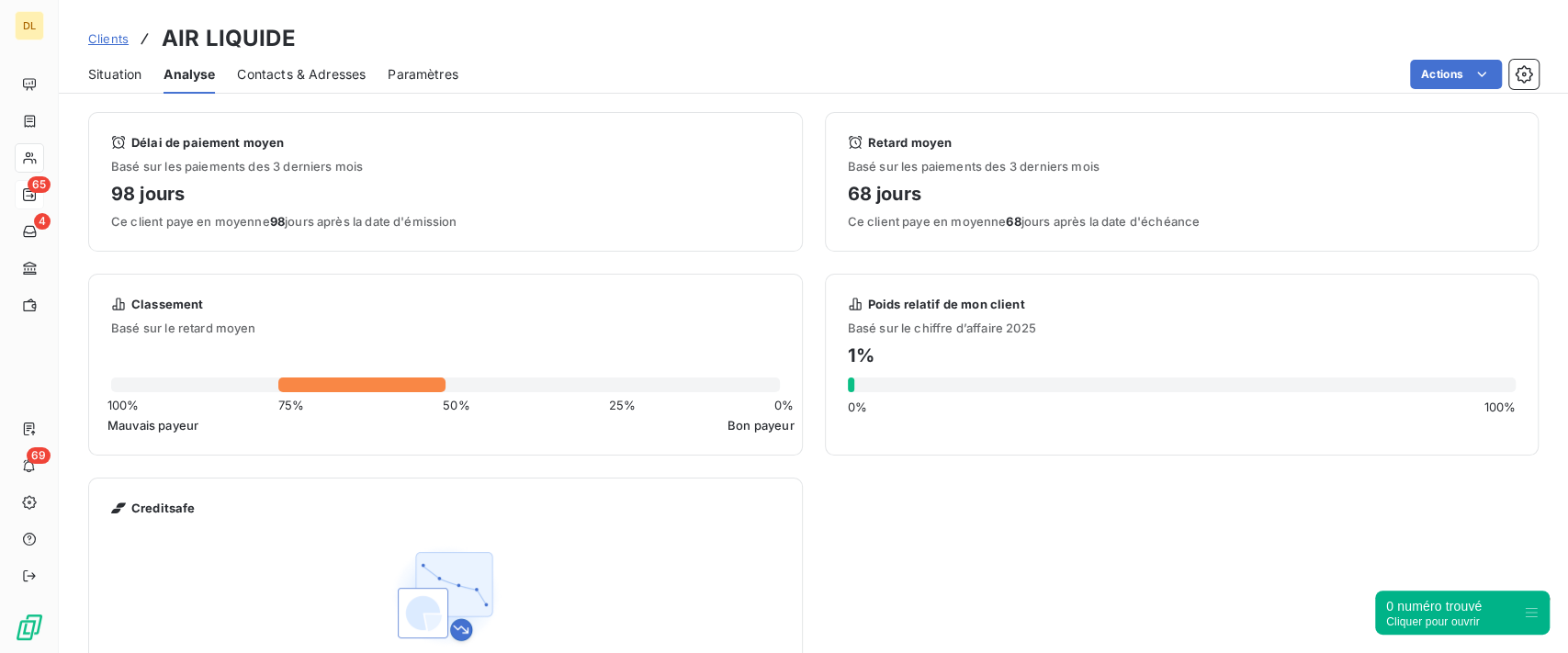
click at [125, 70] on span "Situation" at bounding box center [115, 74] width 53 height 19
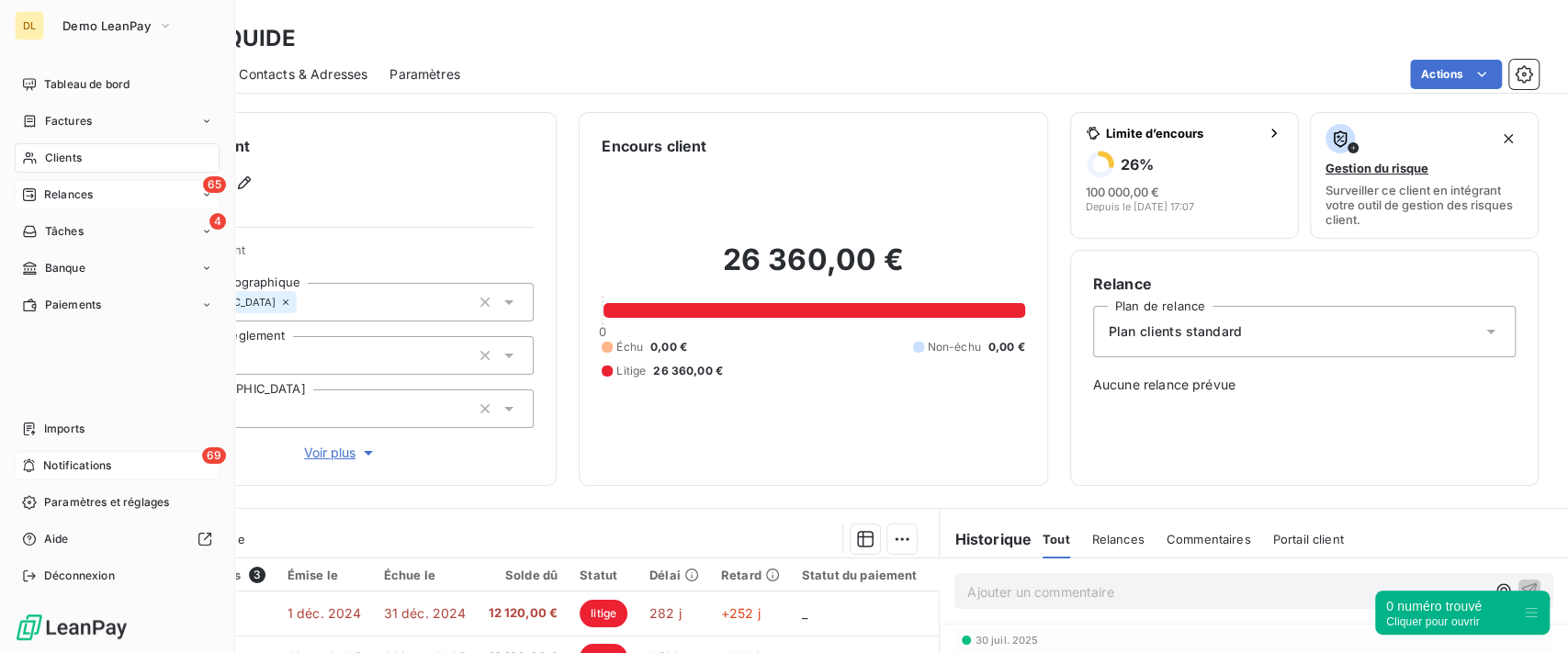
click at [41, 459] on div "69 Notifications" at bounding box center [117, 466] width 205 height 30
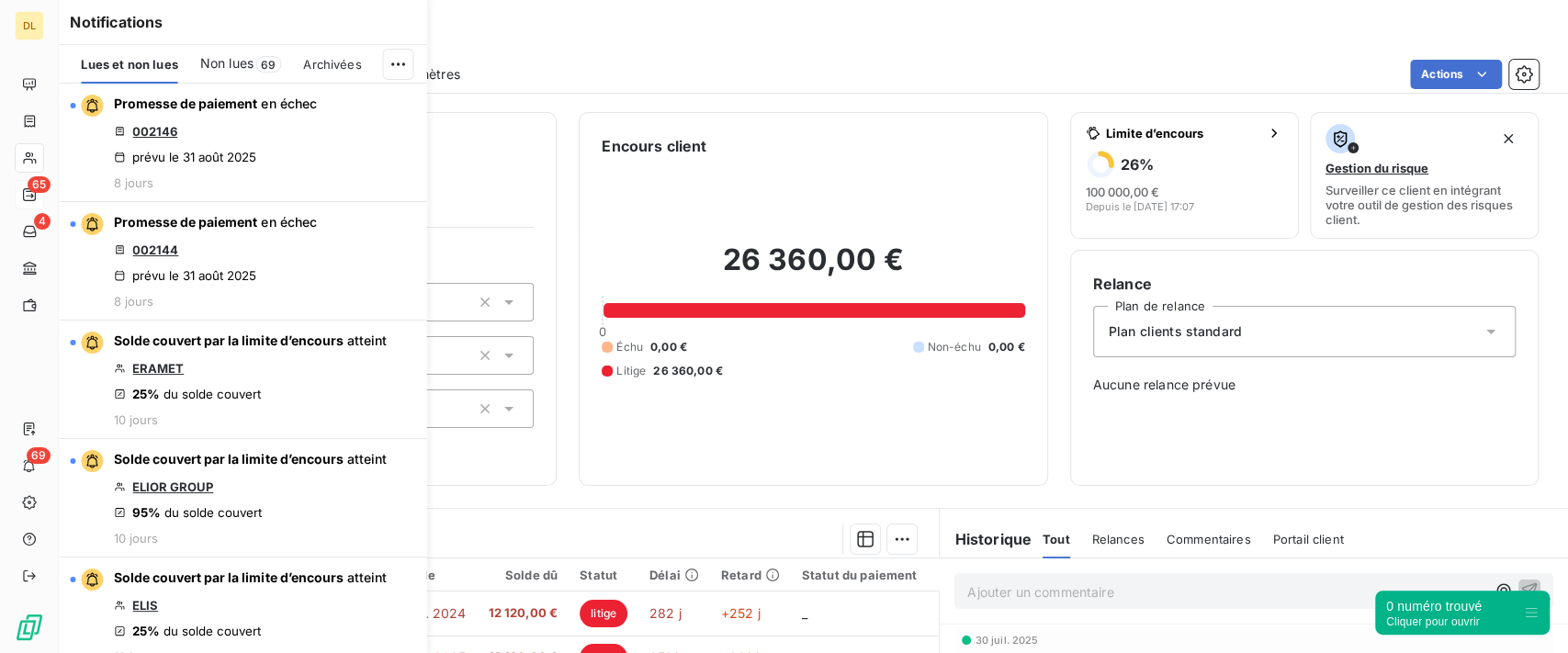
click at [822, 86] on div "Actions" at bounding box center [1011, 74] width 1057 height 30
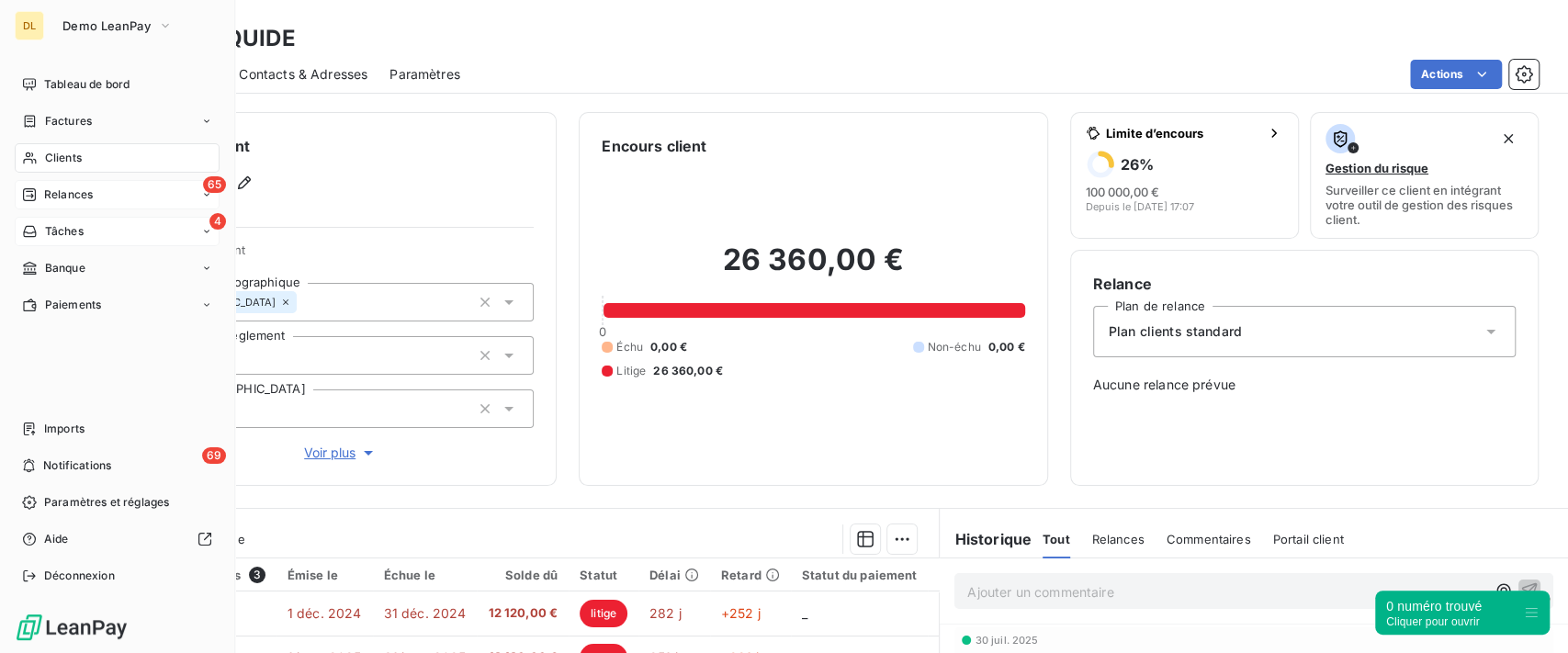
click at [47, 232] on span "Tâches" at bounding box center [64, 232] width 39 height 17
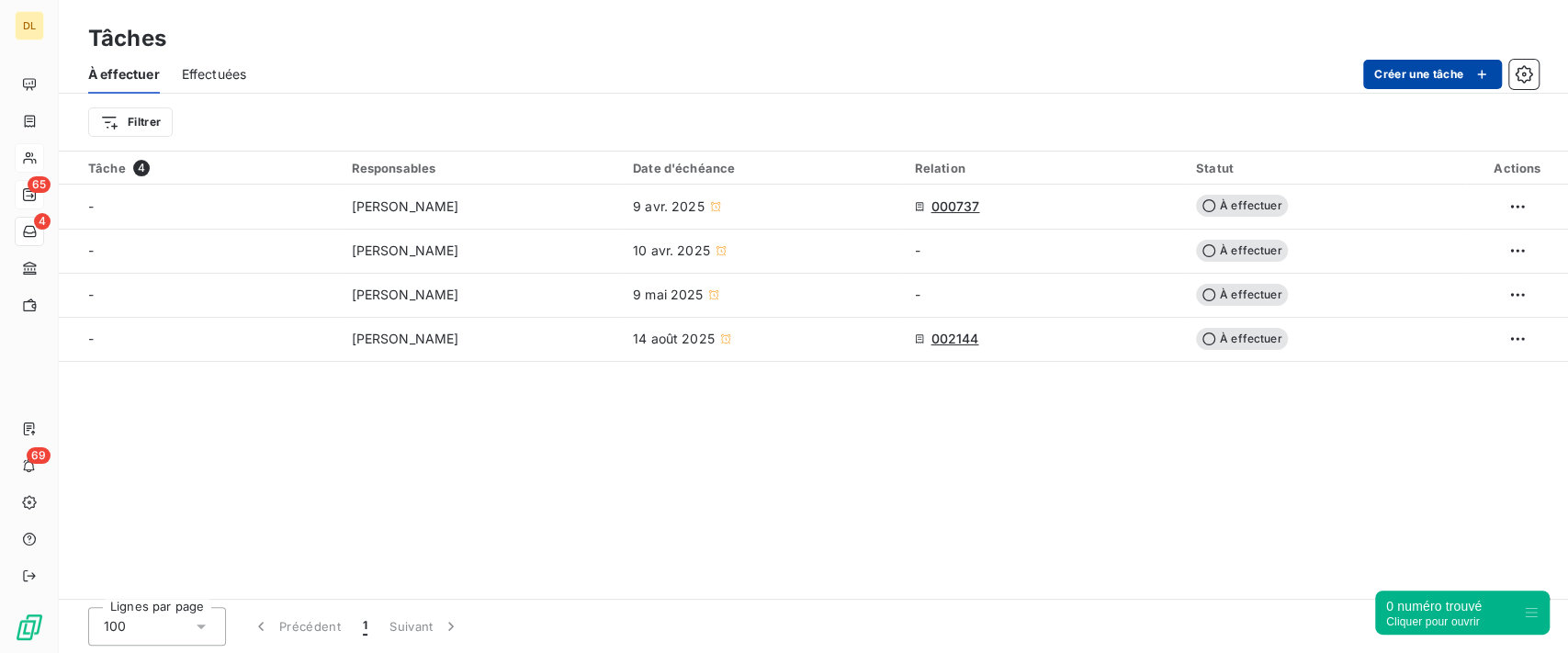
click at [1389, 76] on button "Créer une tâche" at bounding box center [1432, 74] width 138 height 30
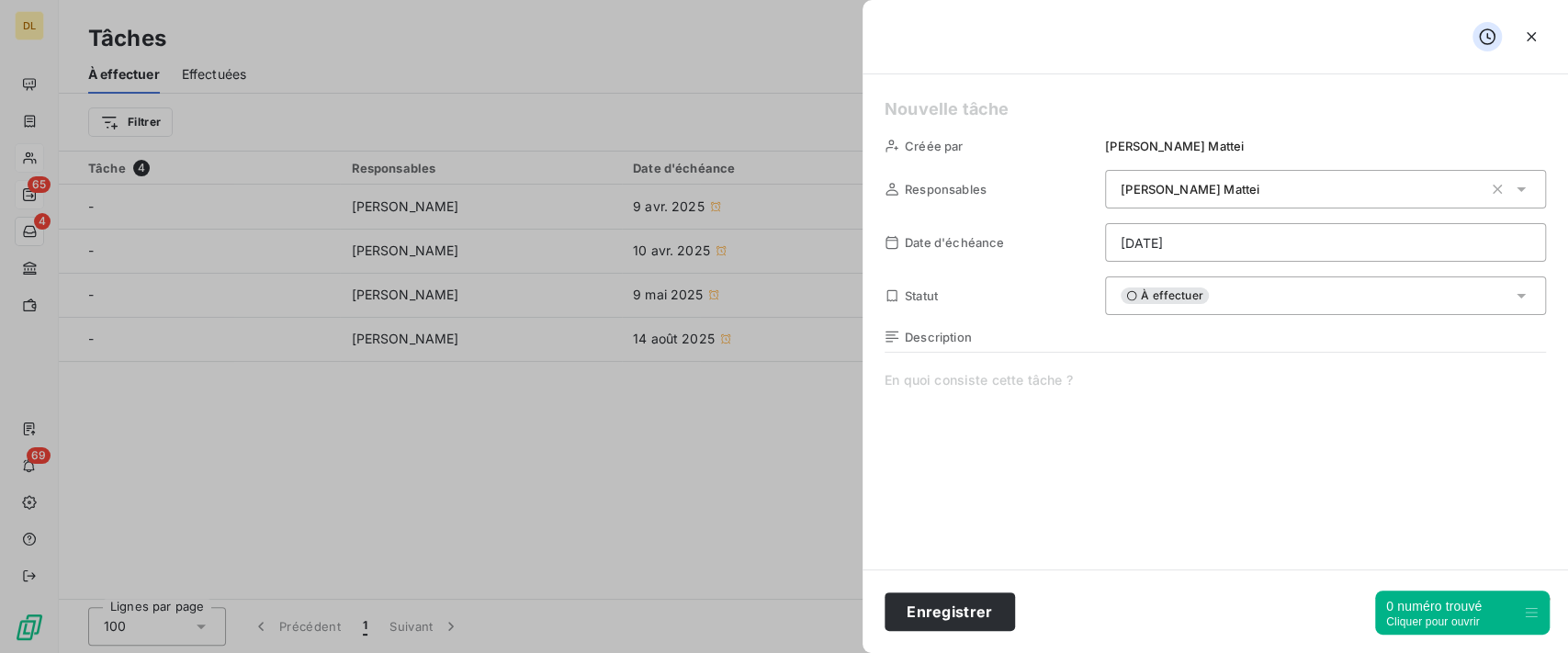
click at [1245, 197] on div "[PERSON_NAME]" at bounding box center [1302, 189] width 362 height 19
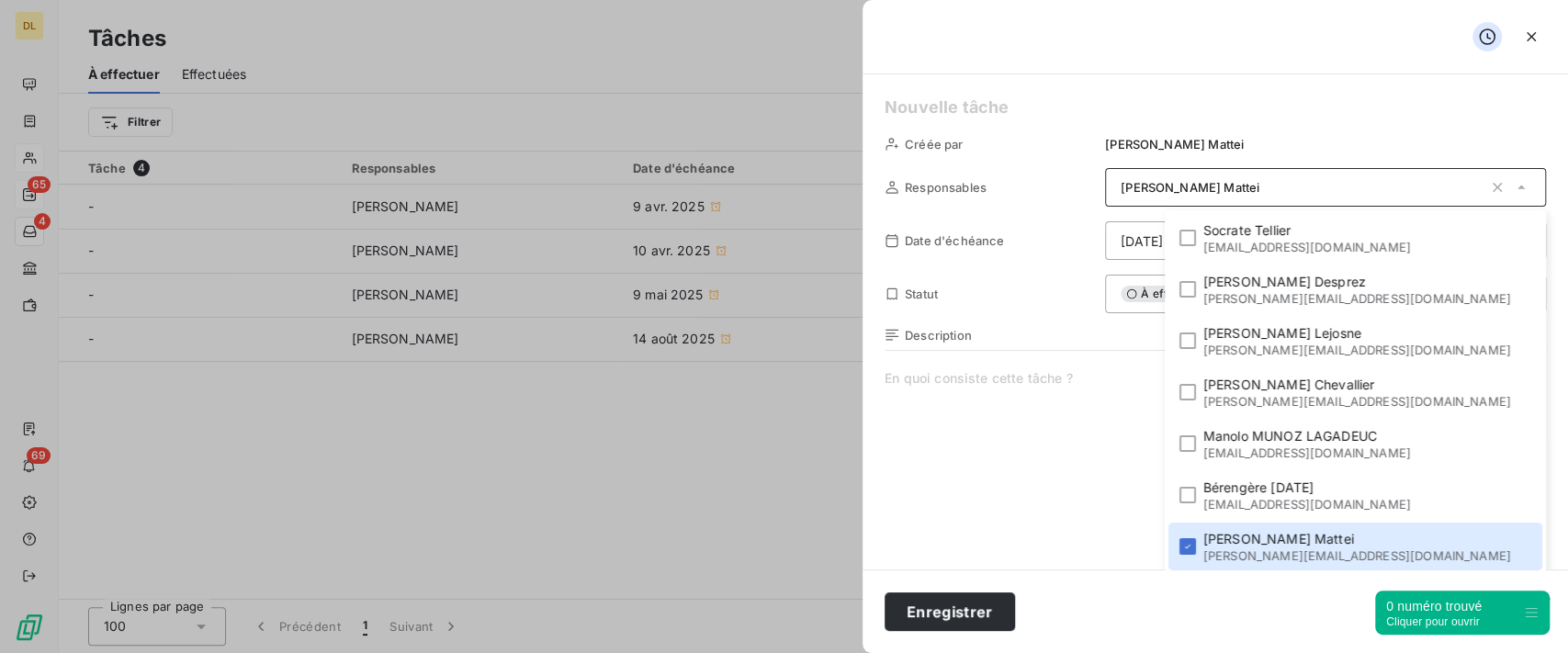
click at [1014, 226] on div "Date d'échéance [DATE]" at bounding box center [1215, 240] width 662 height 39
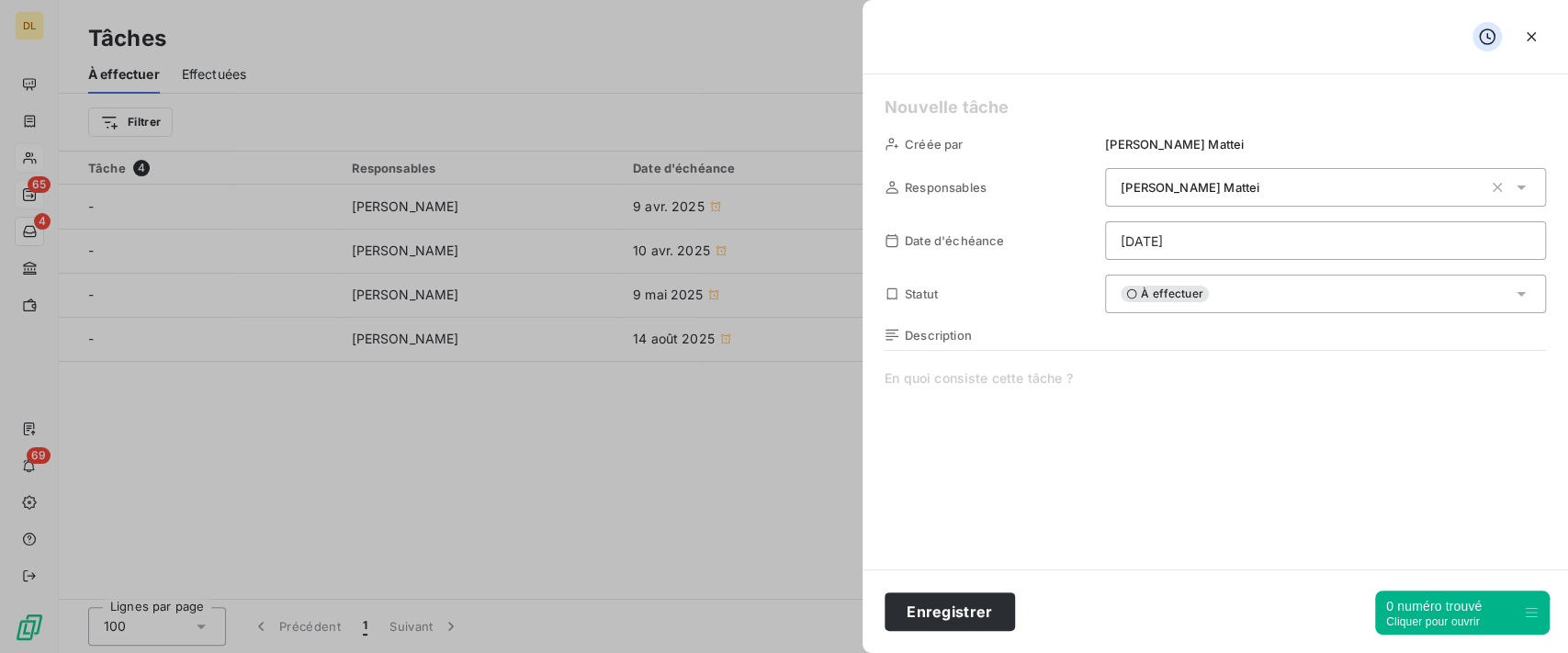
click at [1033, 386] on span at bounding box center [1215, 545] width 662 height 353
click at [1168, 297] on span "À effectuer" at bounding box center [1164, 294] width 88 height 17
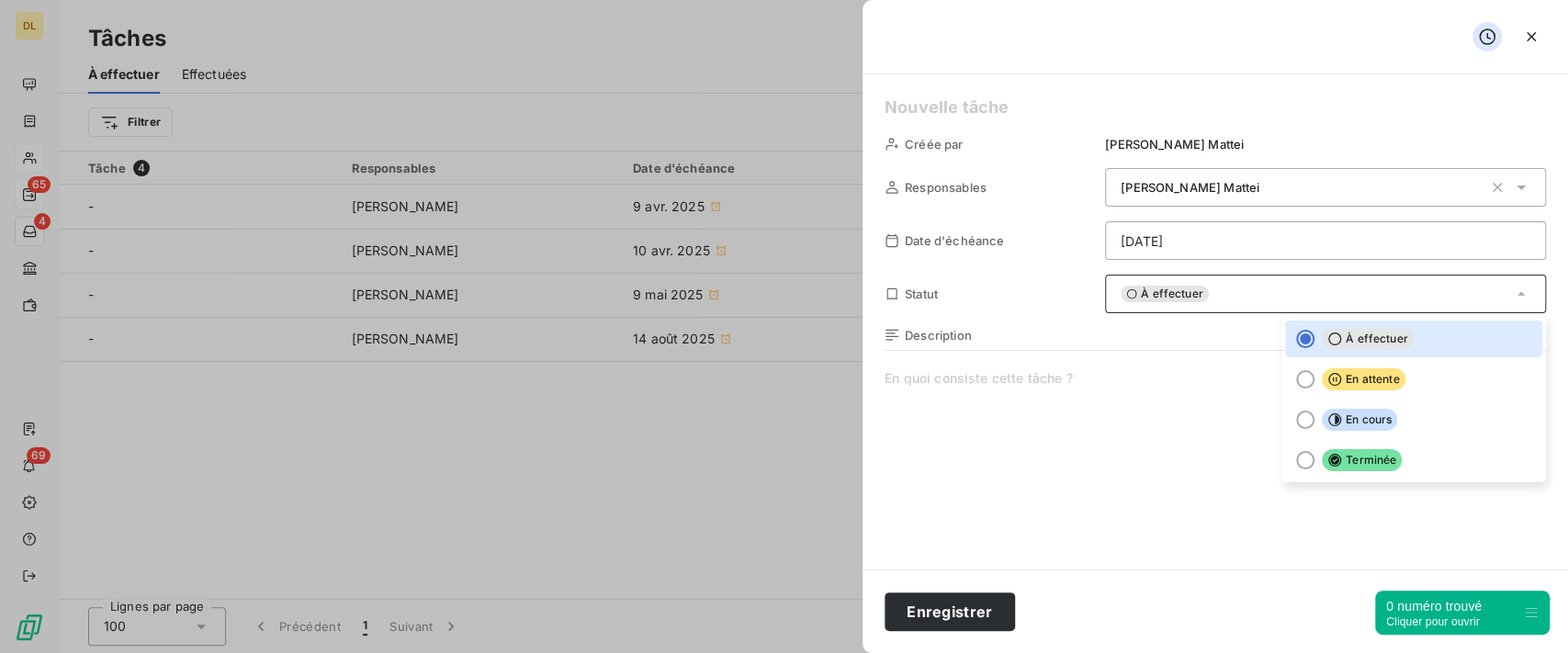
click at [1113, 407] on span at bounding box center [1215, 545] width 662 height 353
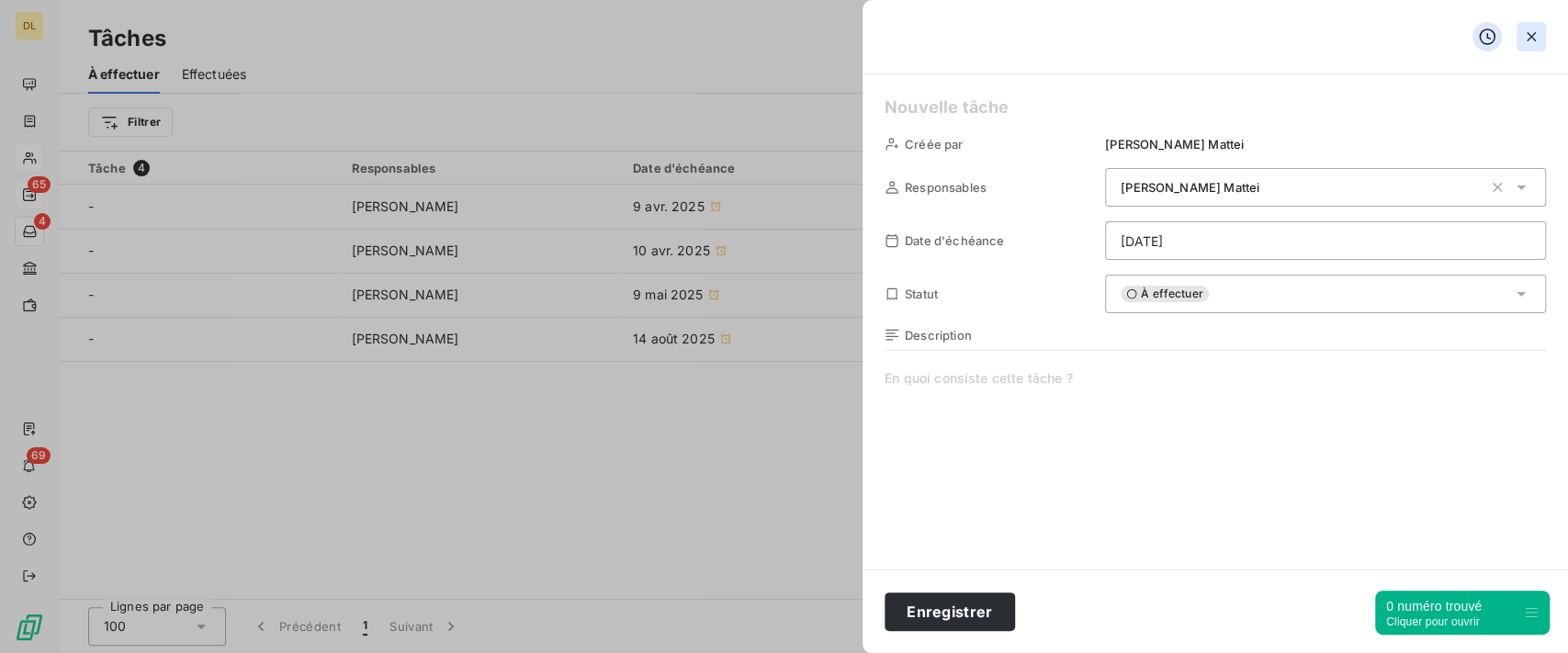
click at [1529, 43] on icon "button" at bounding box center [1531, 37] width 19 height 19
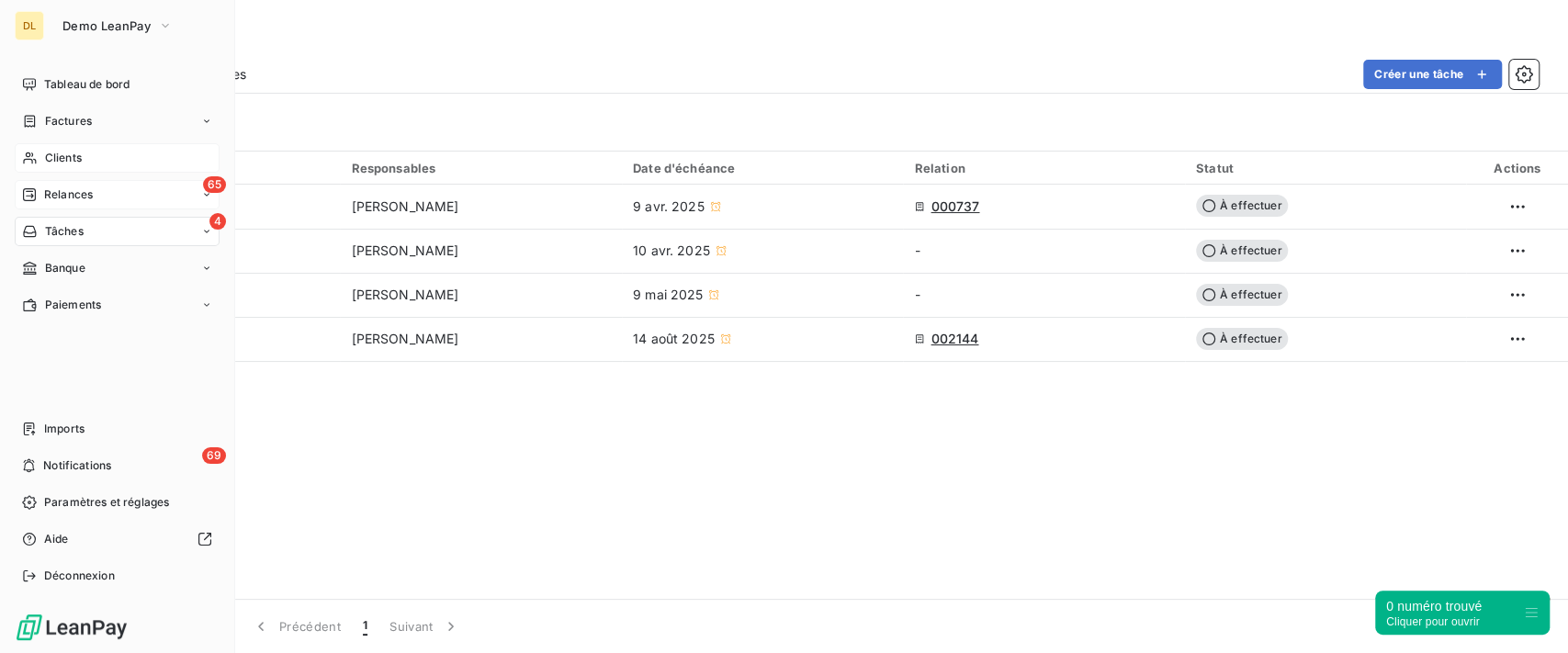
click at [110, 197] on div "65 Relances" at bounding box center [117, 195] width 205 height 30
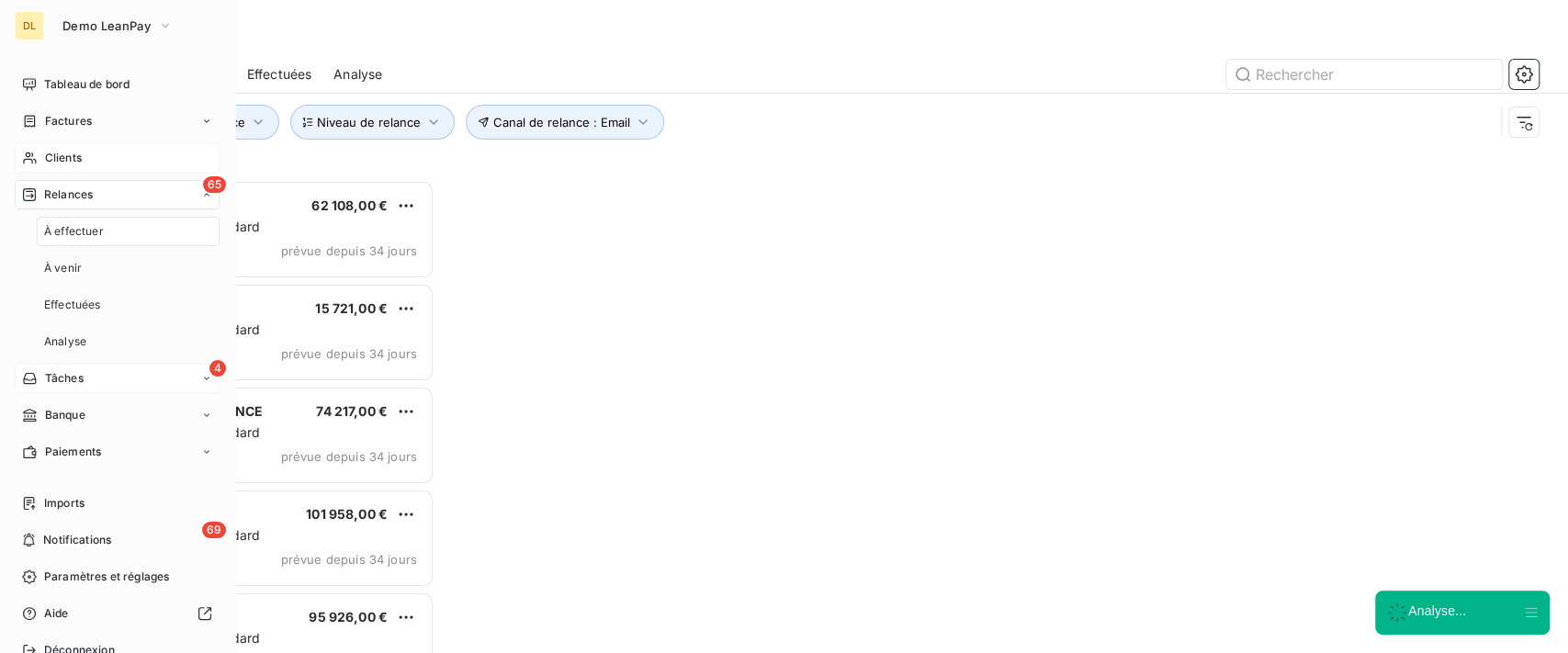
scroll to position [454, 327]
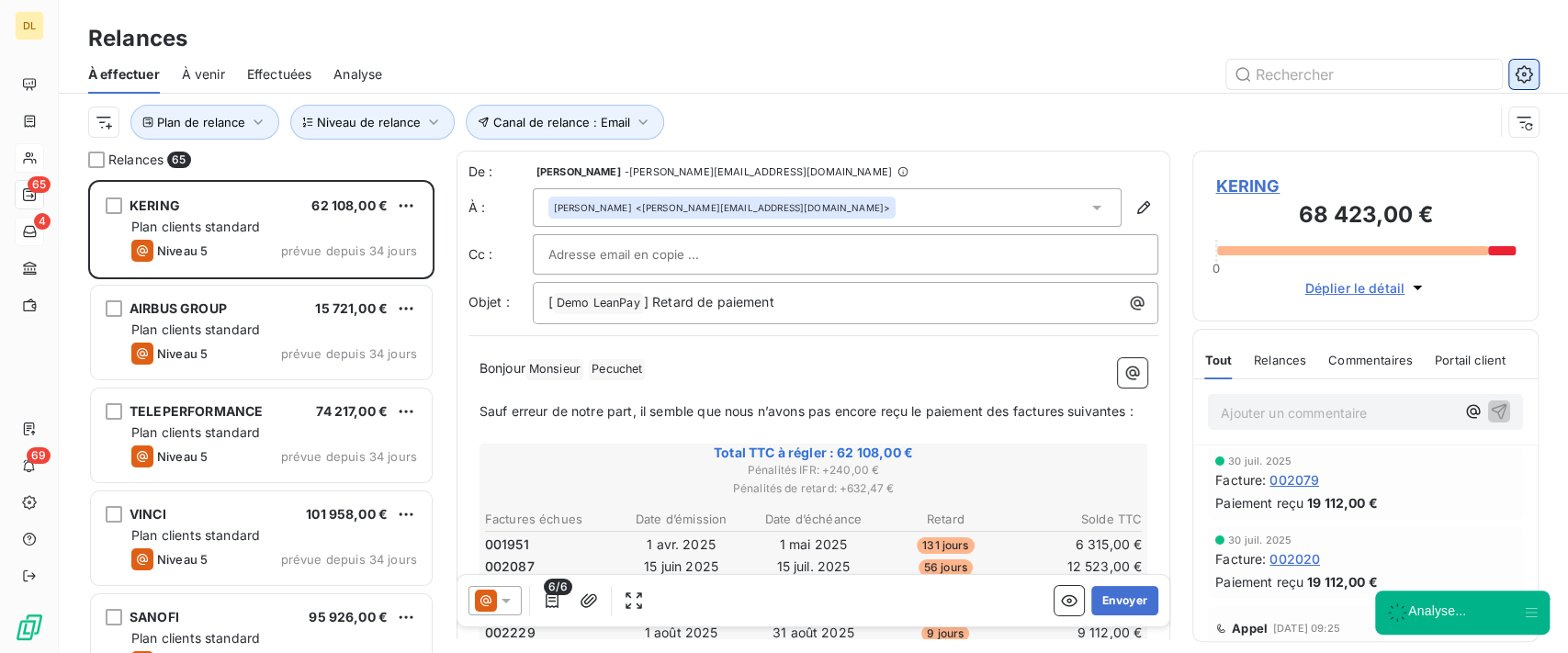
click at [1521, 71] on icon "button" at bounding box center [1524, 74] width 19 height 19
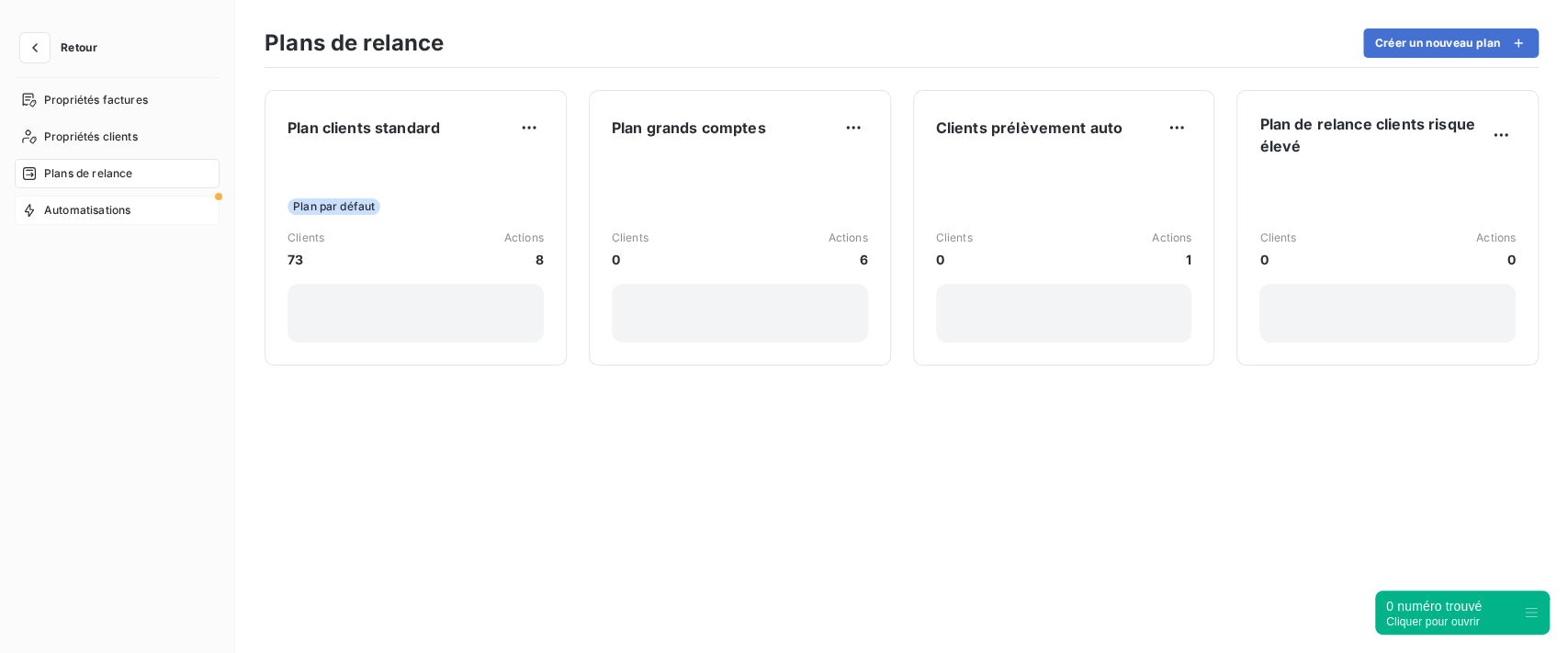
click at [145, 217] on div "Automatisations" at bounding box center [117, 211] width 205 height 30
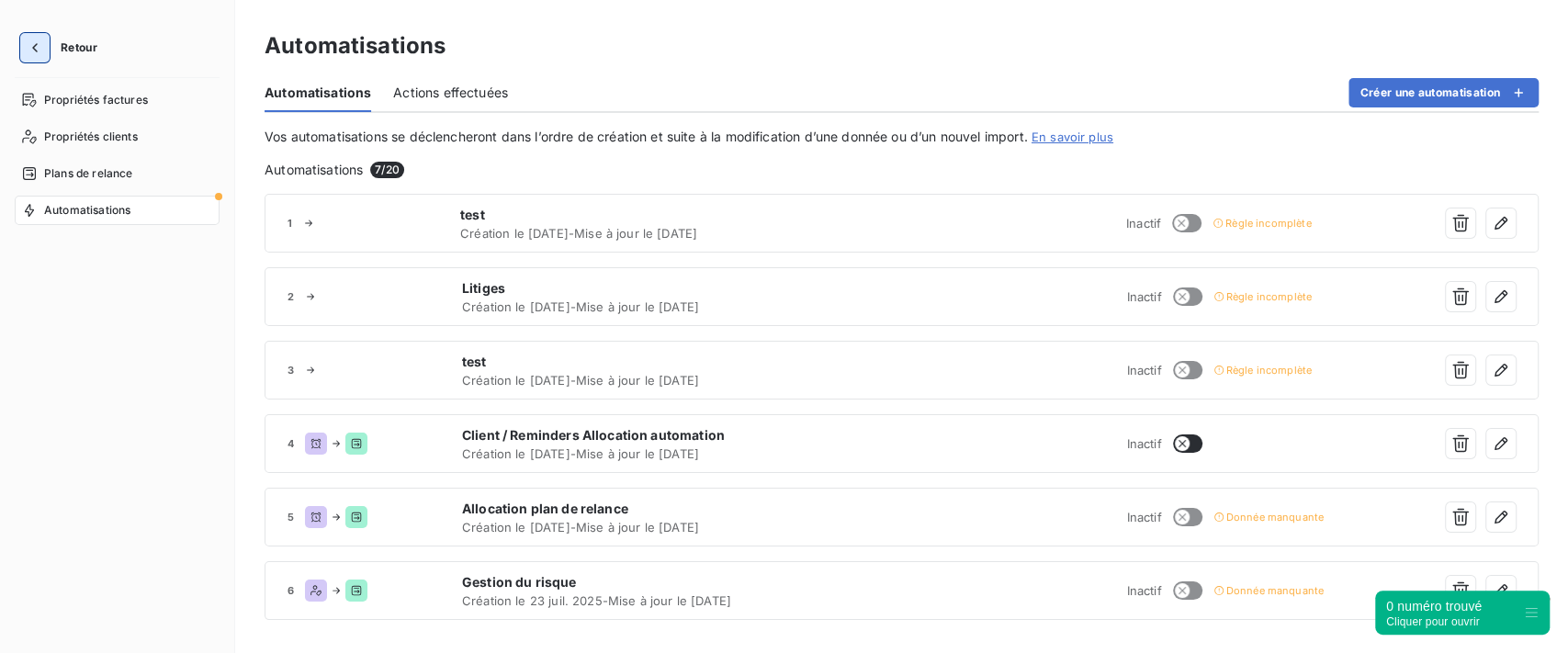
click at [38, 42] on icon "button" at bounding box center [35, 47] width 19 height 19
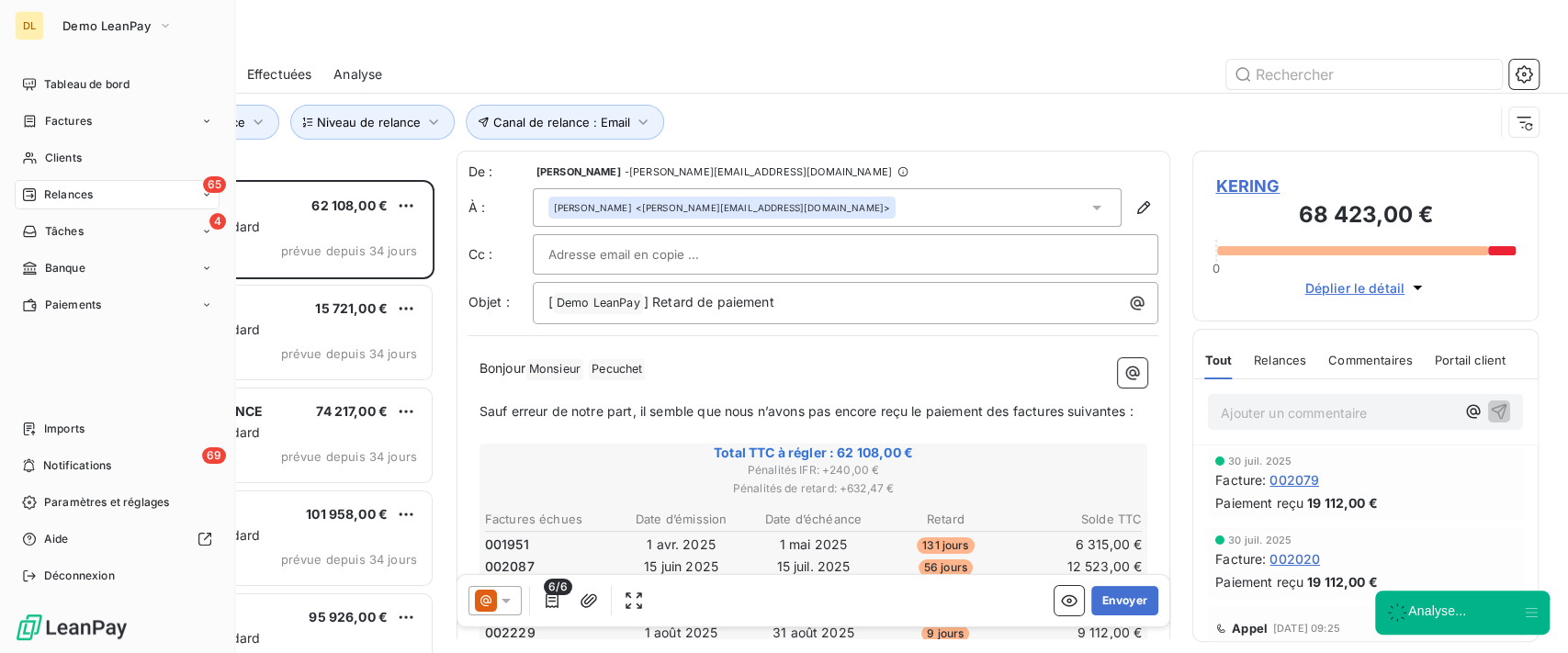
scroll to position [454, 327]
click at [117, 88] on span "Tableau de bord" at bounding box center [87, 84] width 85 height 17
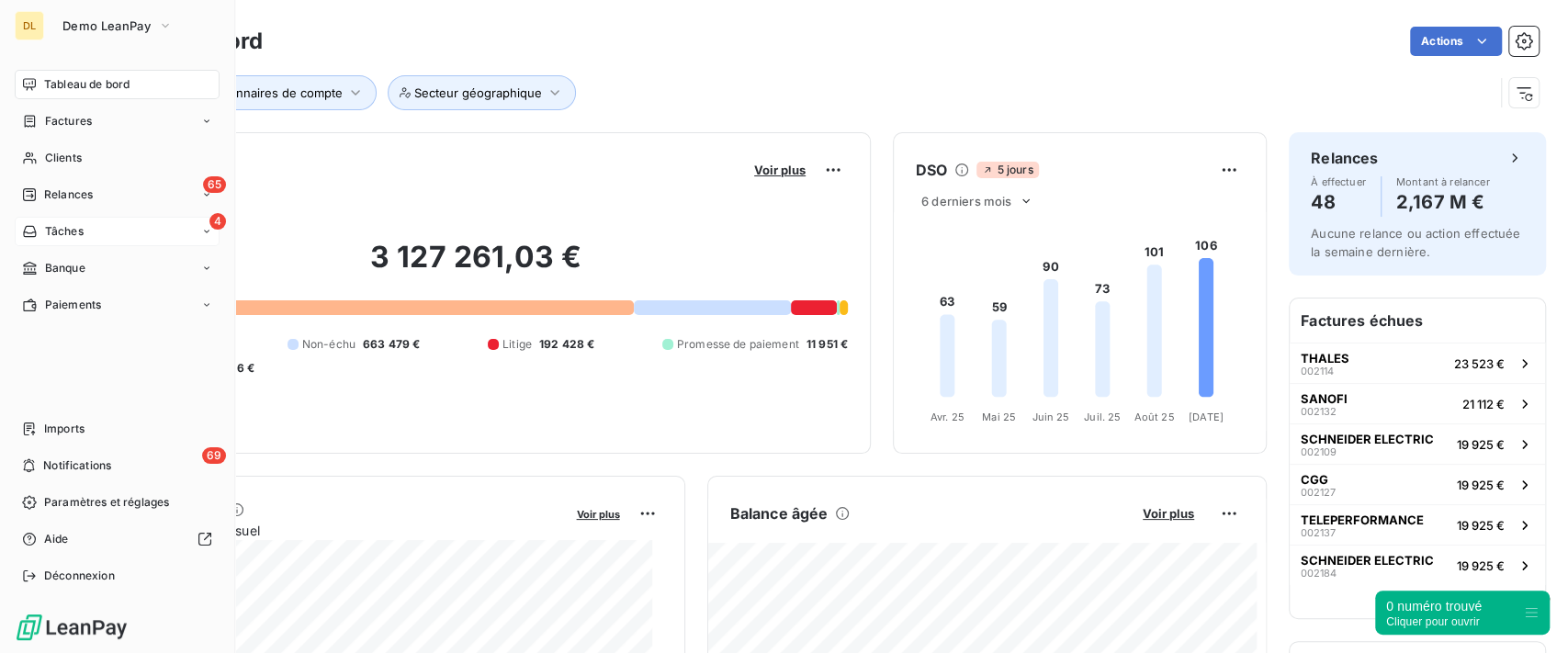
click at [39, 233] on div "Tâches" at bounding box center [52, 232] width 61 height 17
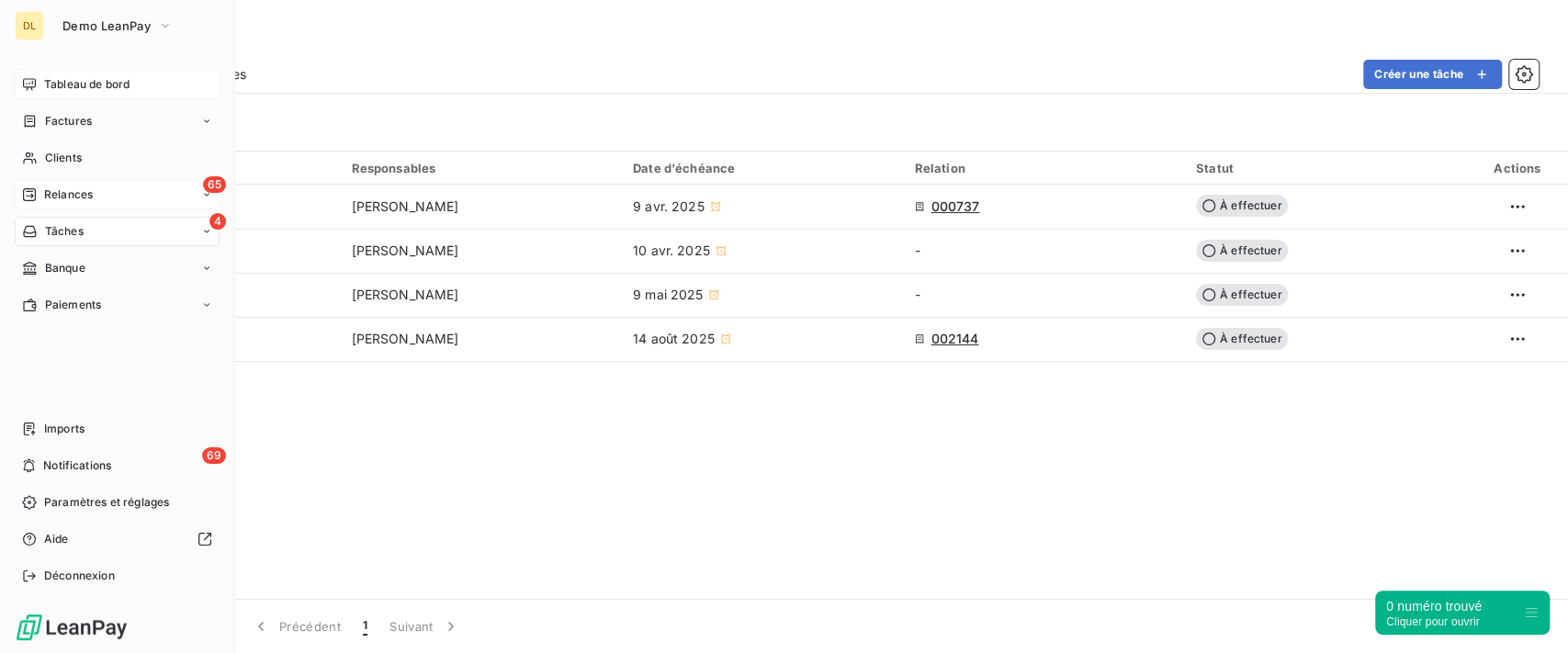
click at [46, 200] on span "Relances" at bounding box center [68, 195] width 48 height 17
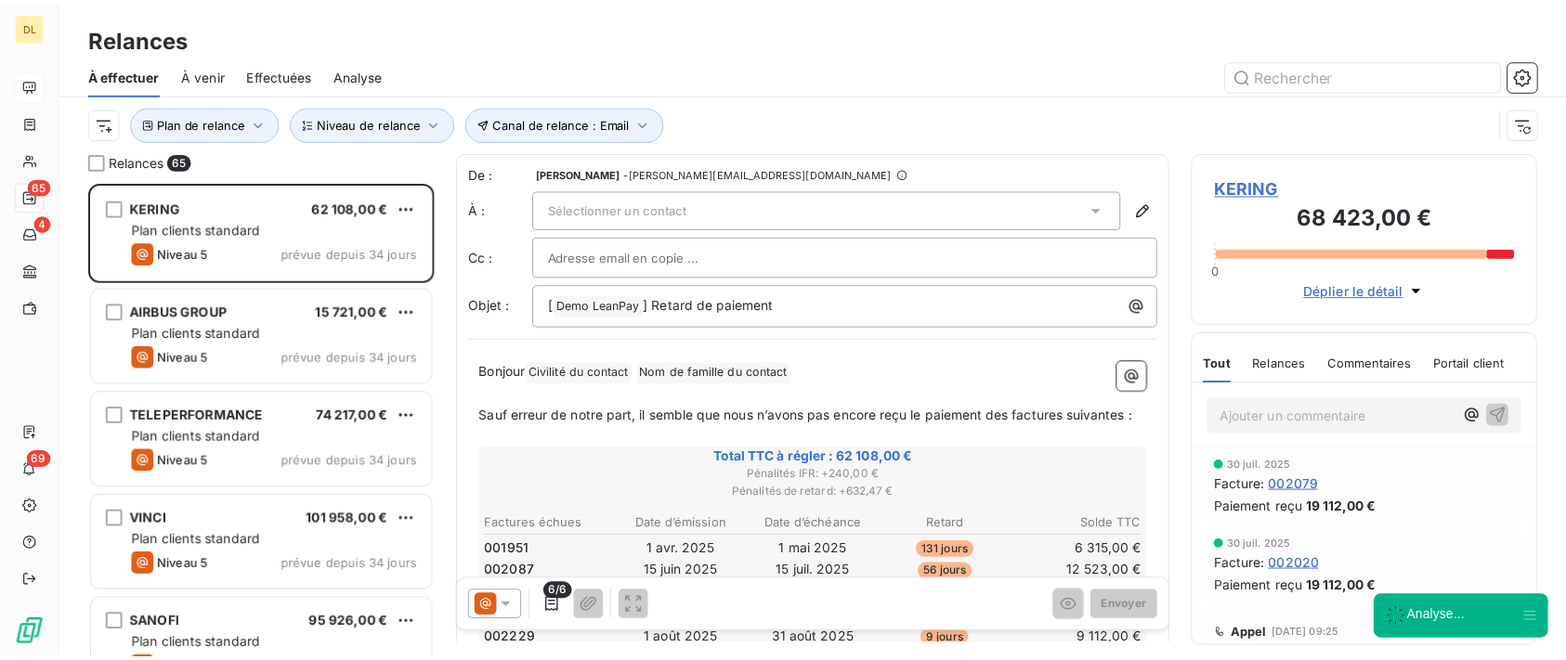
scroll to position [459, 331]
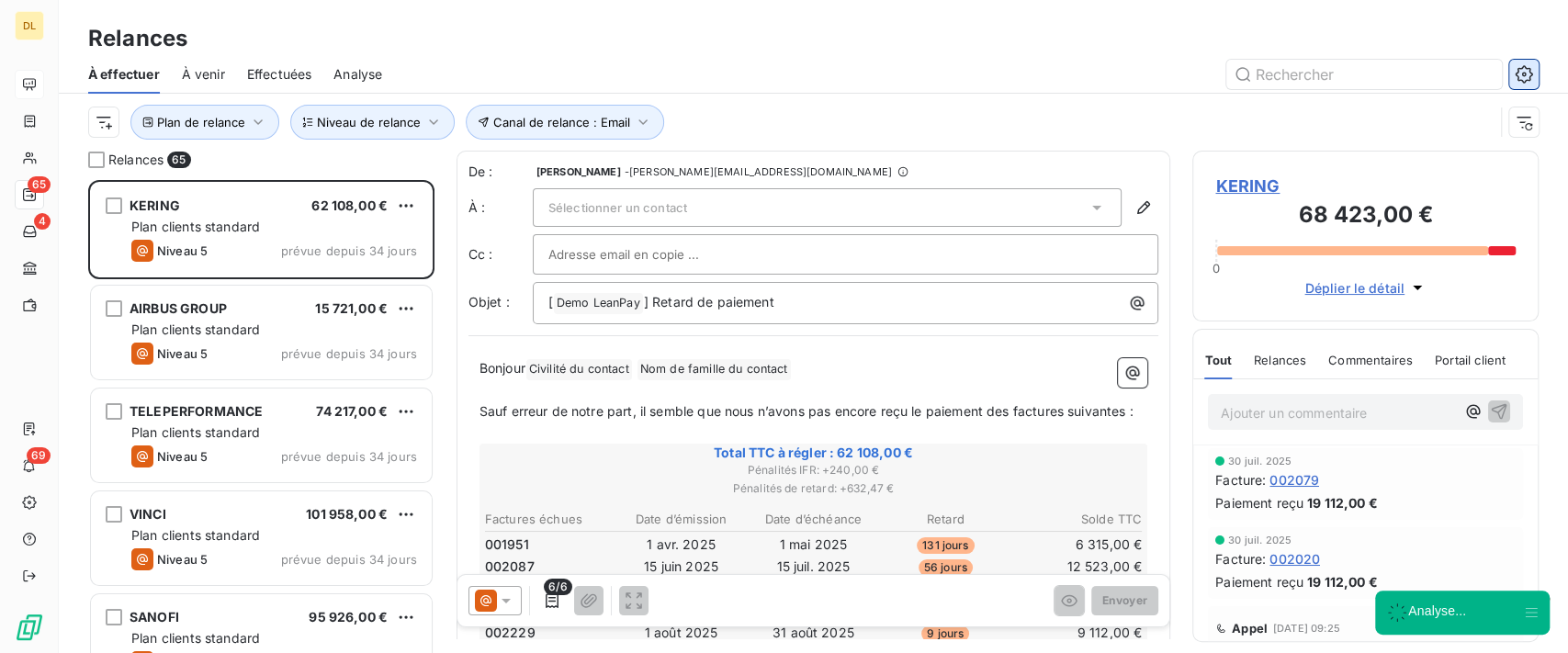
click at [1517, 62] on button "button" at bounding box center [1524, 74] width 30 height 30
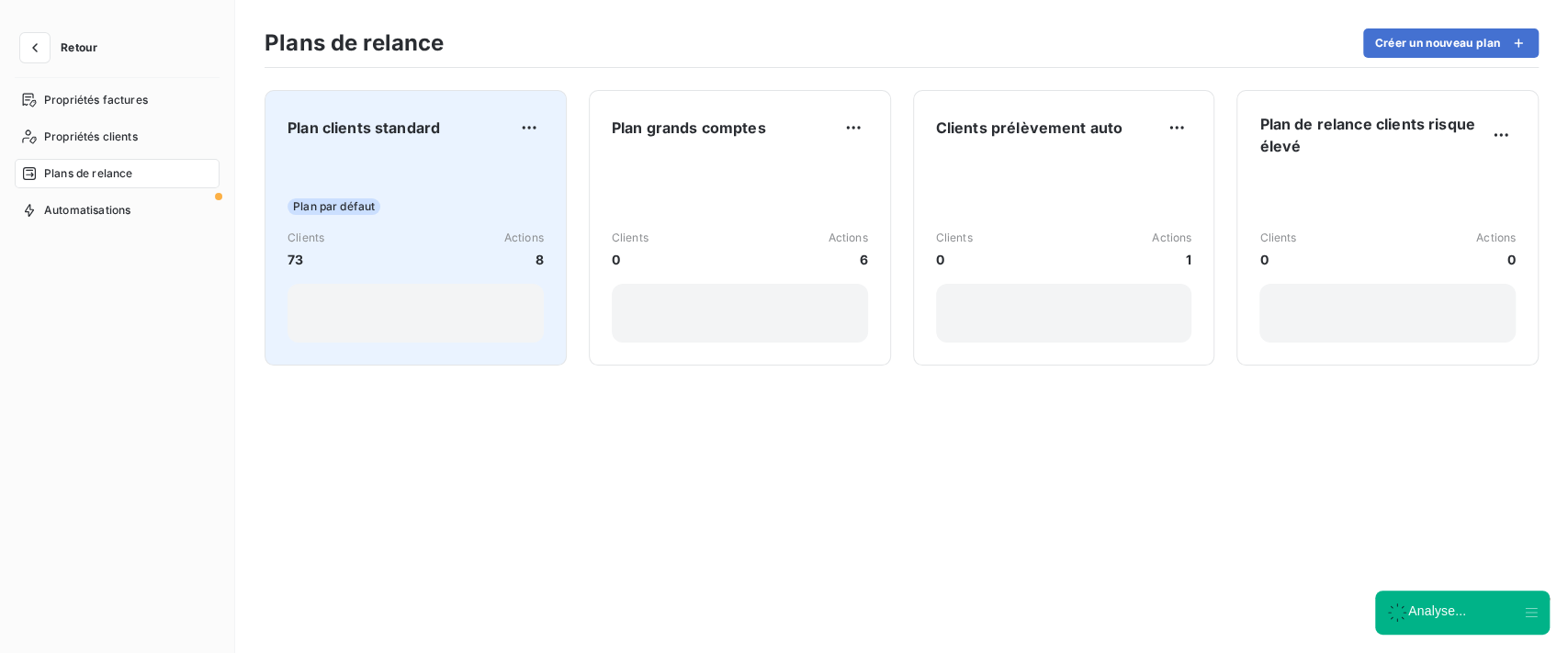
click at [523, 200] on div "Plan par défaut" at bounding box center [415, 207] width 256 height 17
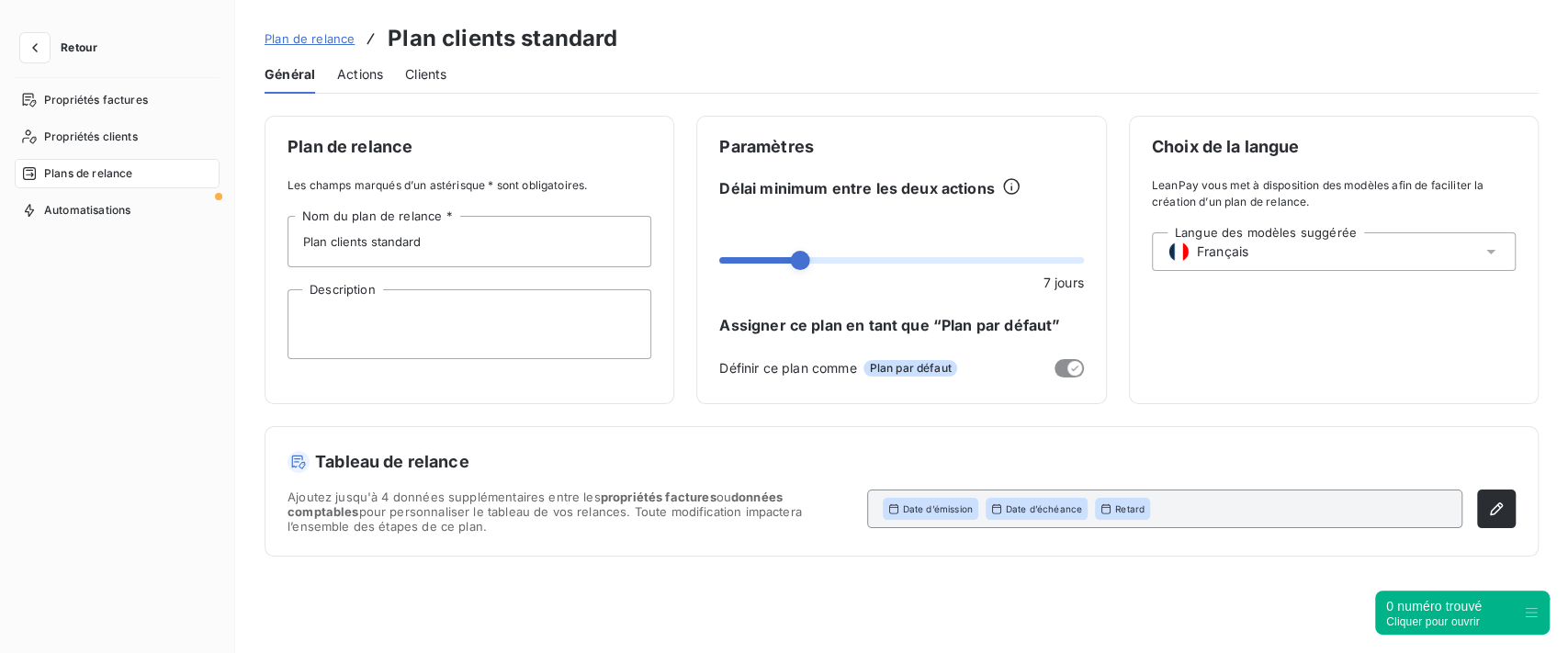
click at [352, 84] on div "Actions" at bounding box center [360, 74] width 46 height 39
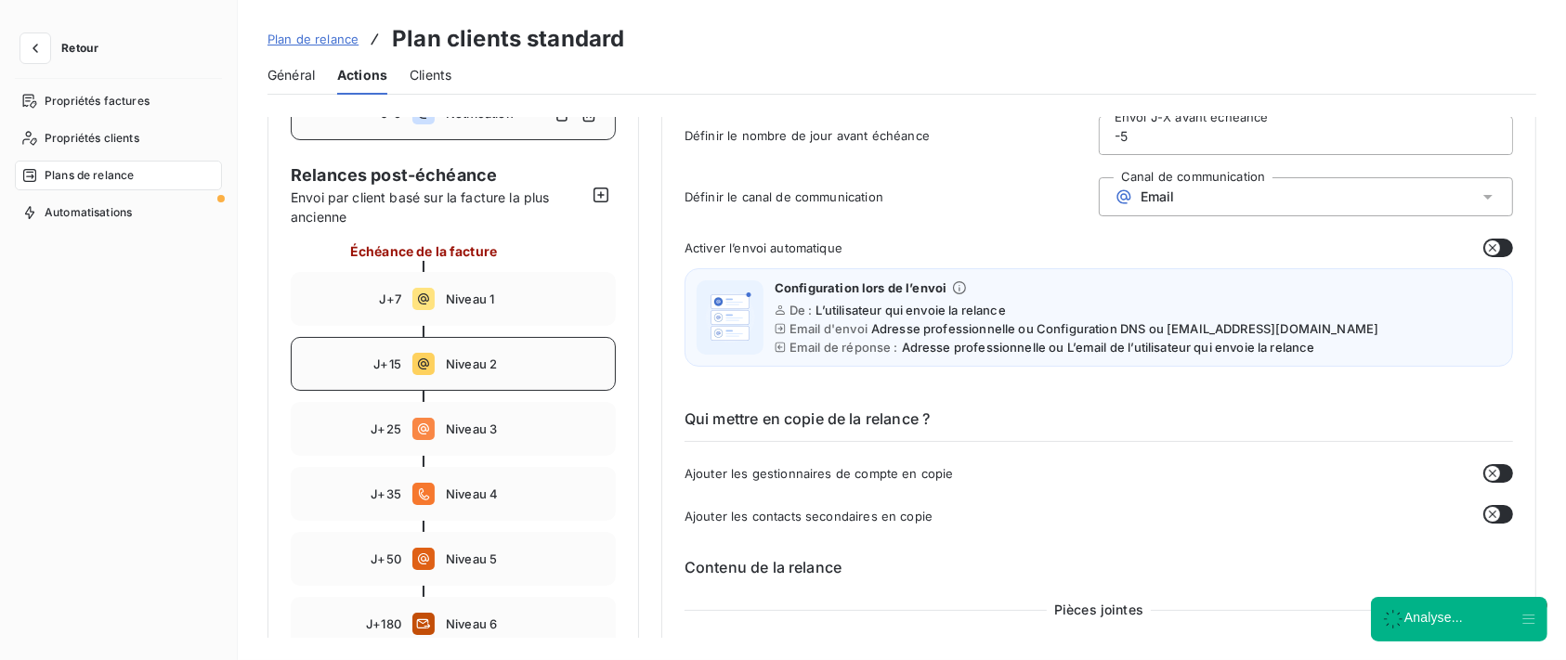
scroll to position [247, 0]
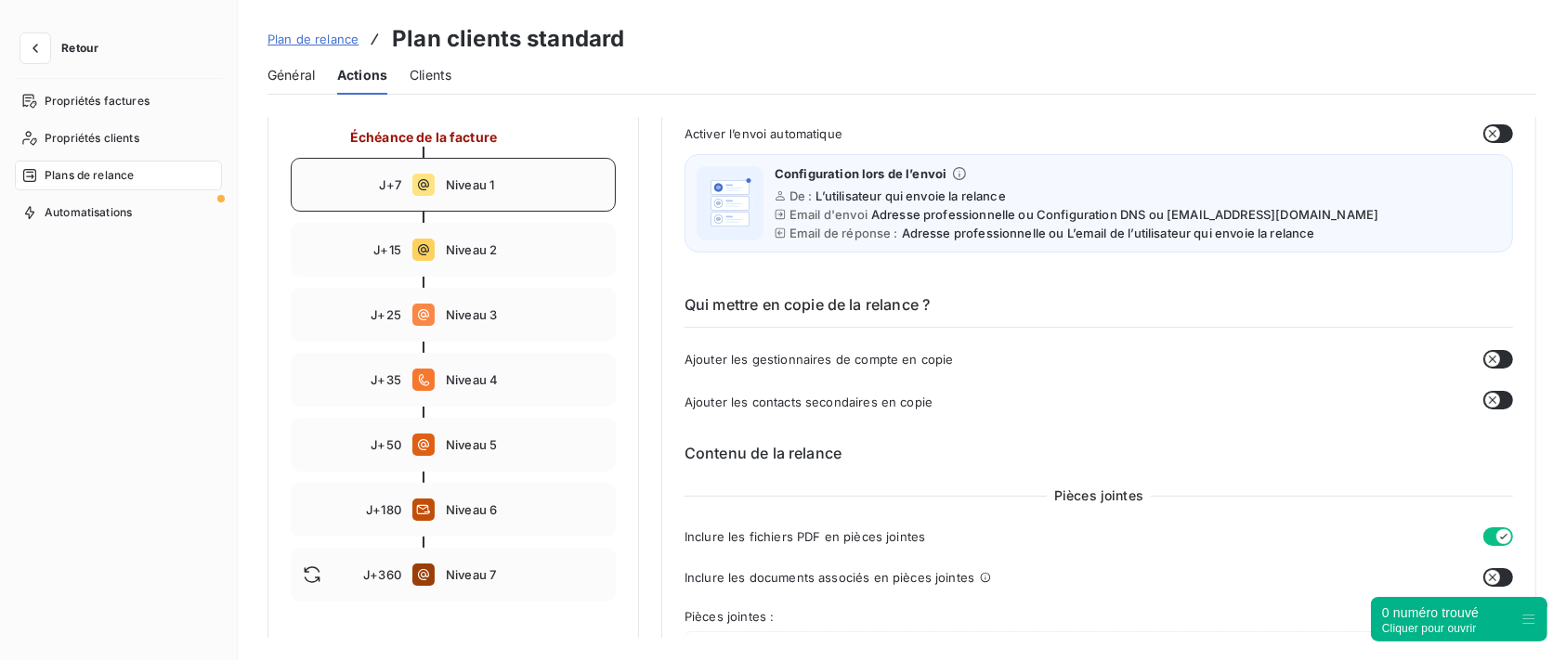
click at [487, 189] on span "Niveau 1" at bounding box center [525, 184] width 158 height 15
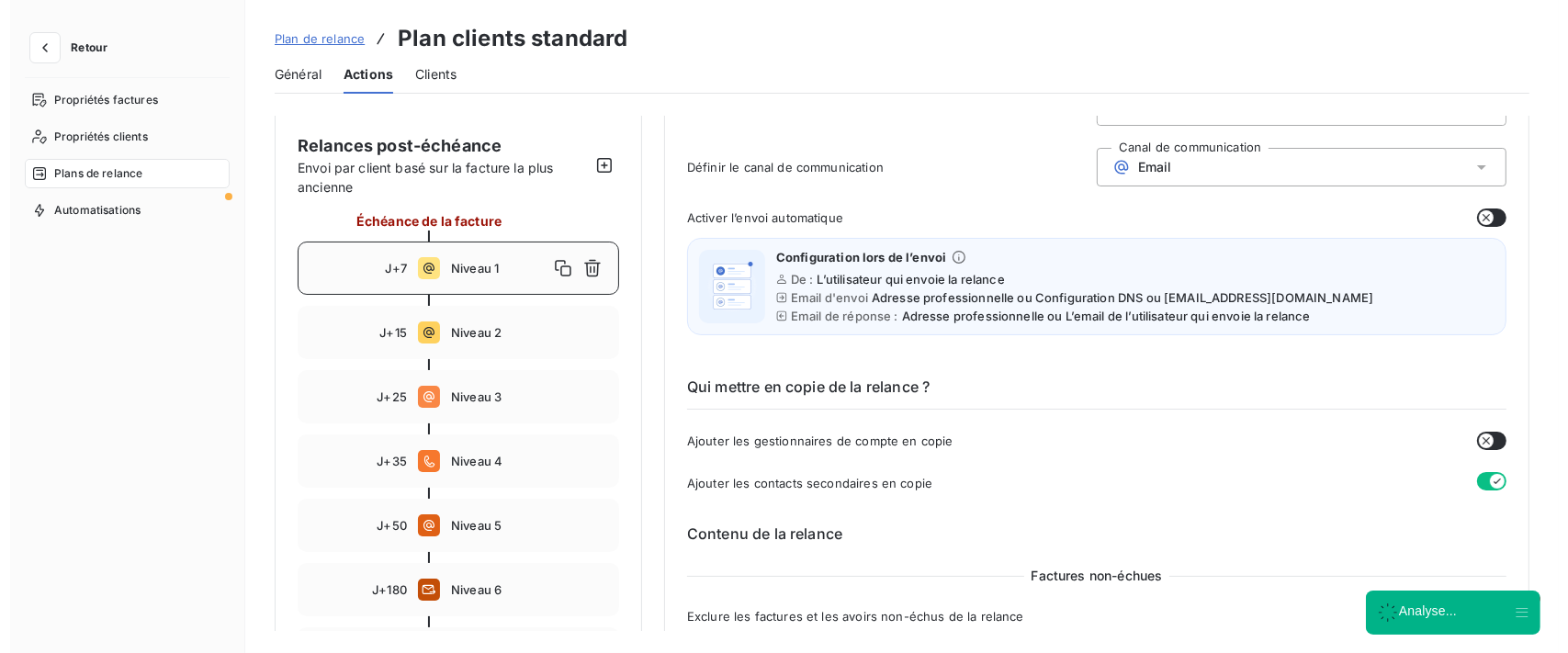
scroll to position [123, 0]
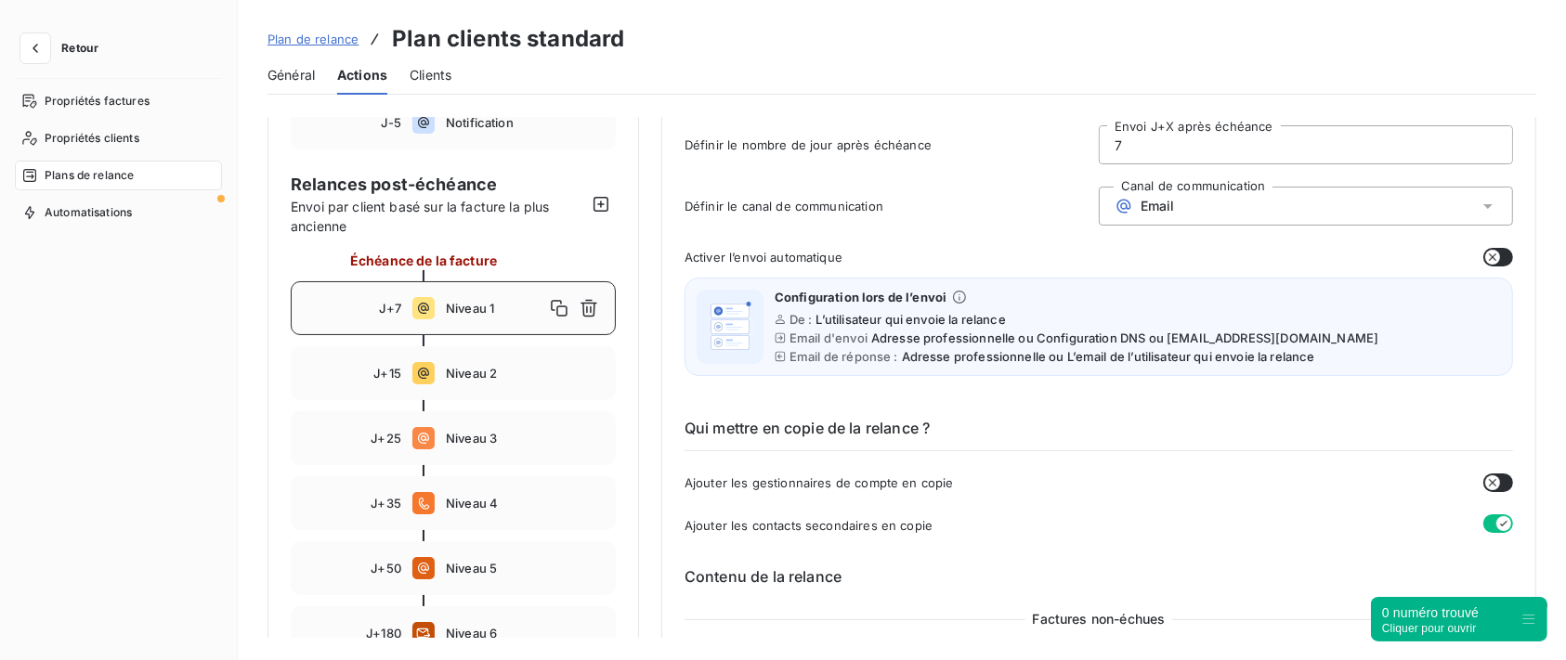
click at [1220, 191] on div "Email" at bounding box center [1306, 206] width 414 height 39
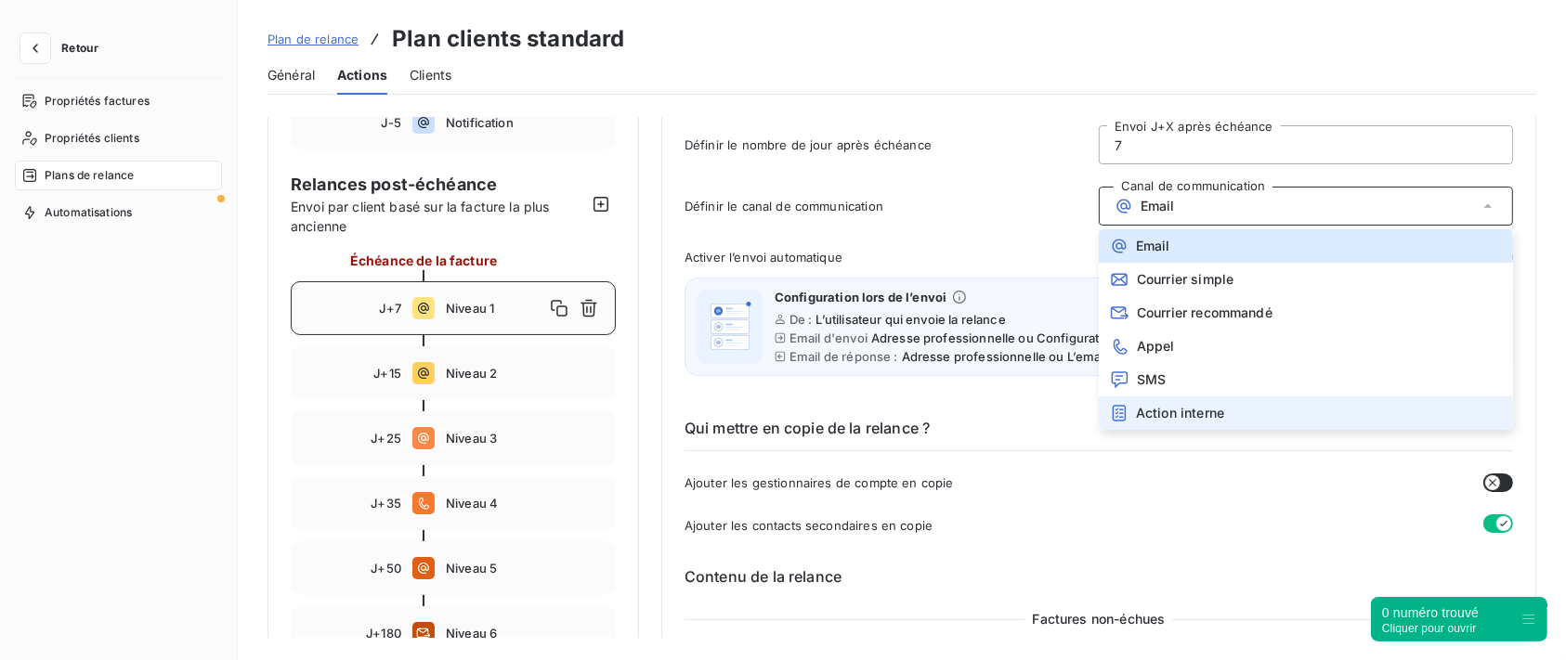
click at [1168, 404] on div "Action interne" at bounding box center [1167, 413] width 114 height 19
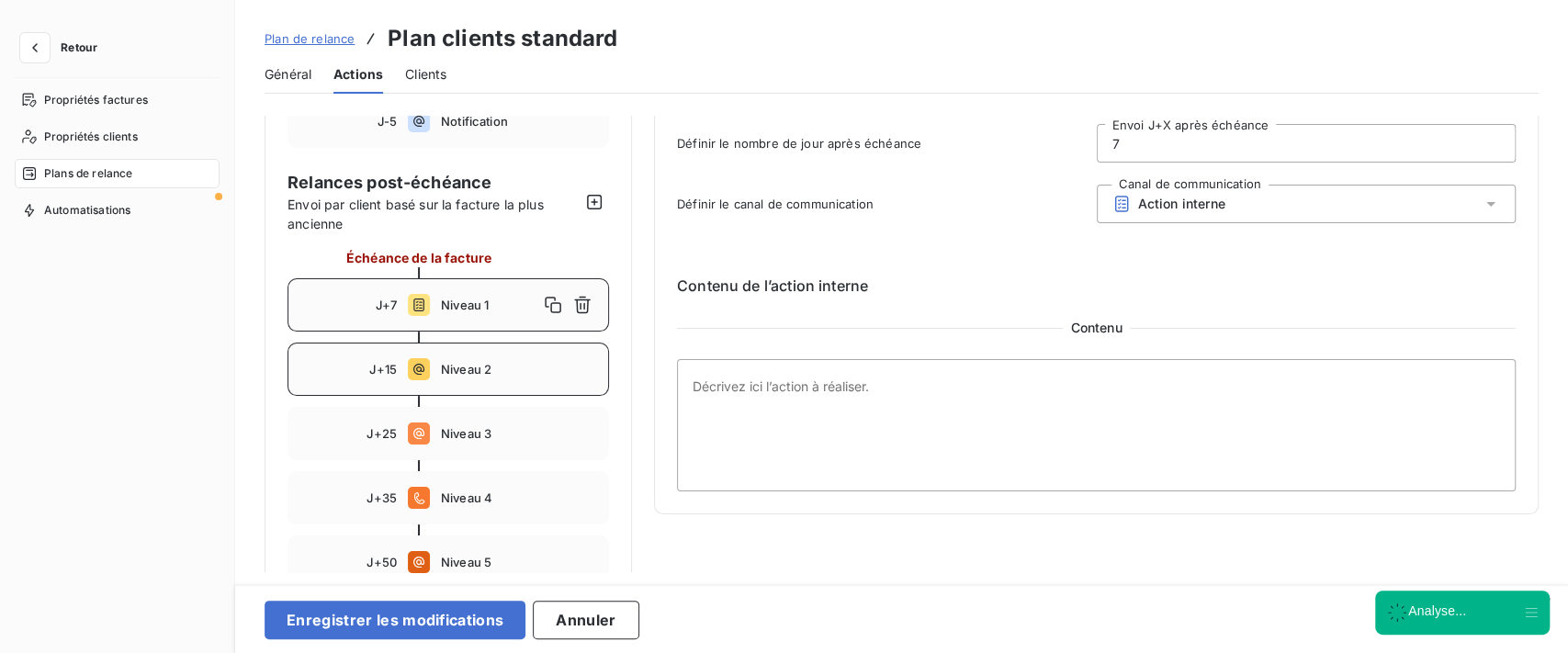
click at [541, 376] on span "Niveau 2" at bounding box center [519, 369] width 156 height 15
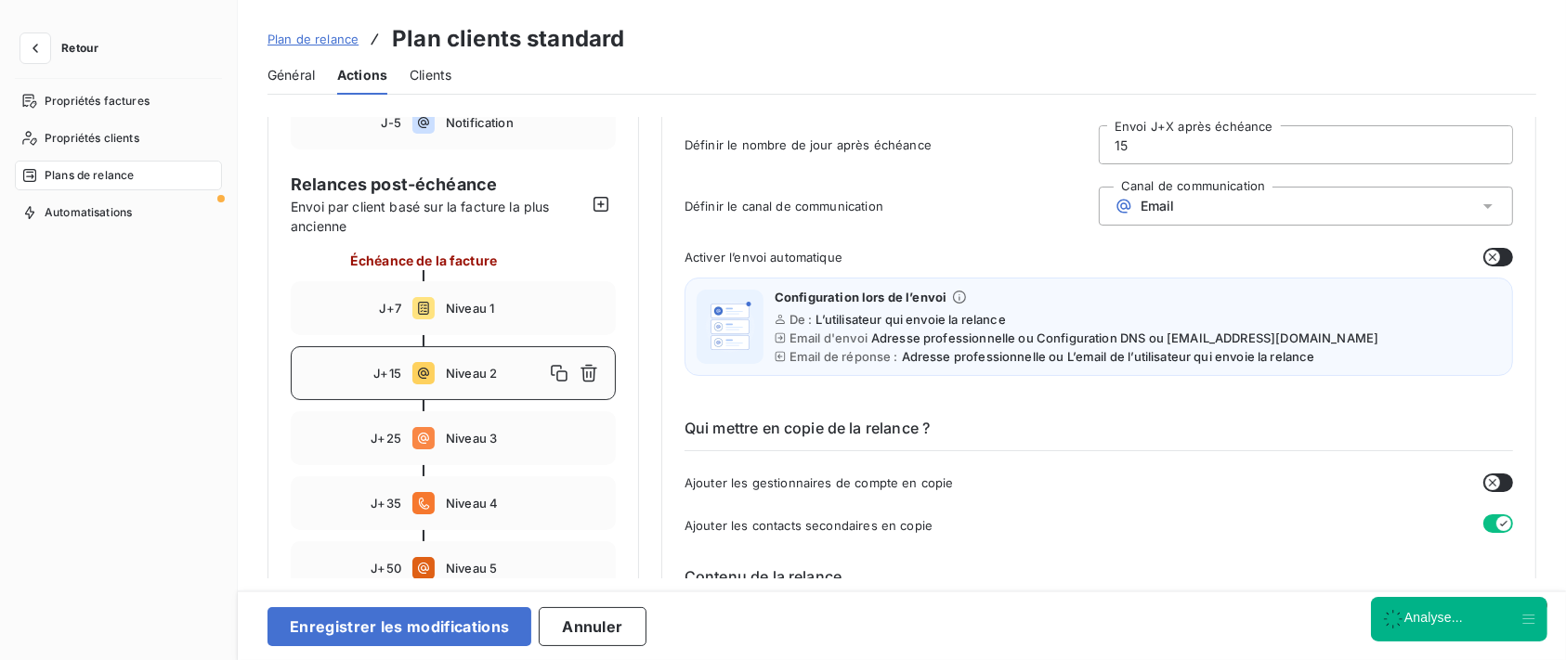
click at [1210, 213] on div "Email" at bounding box center [1306, 206] width 414 height 39
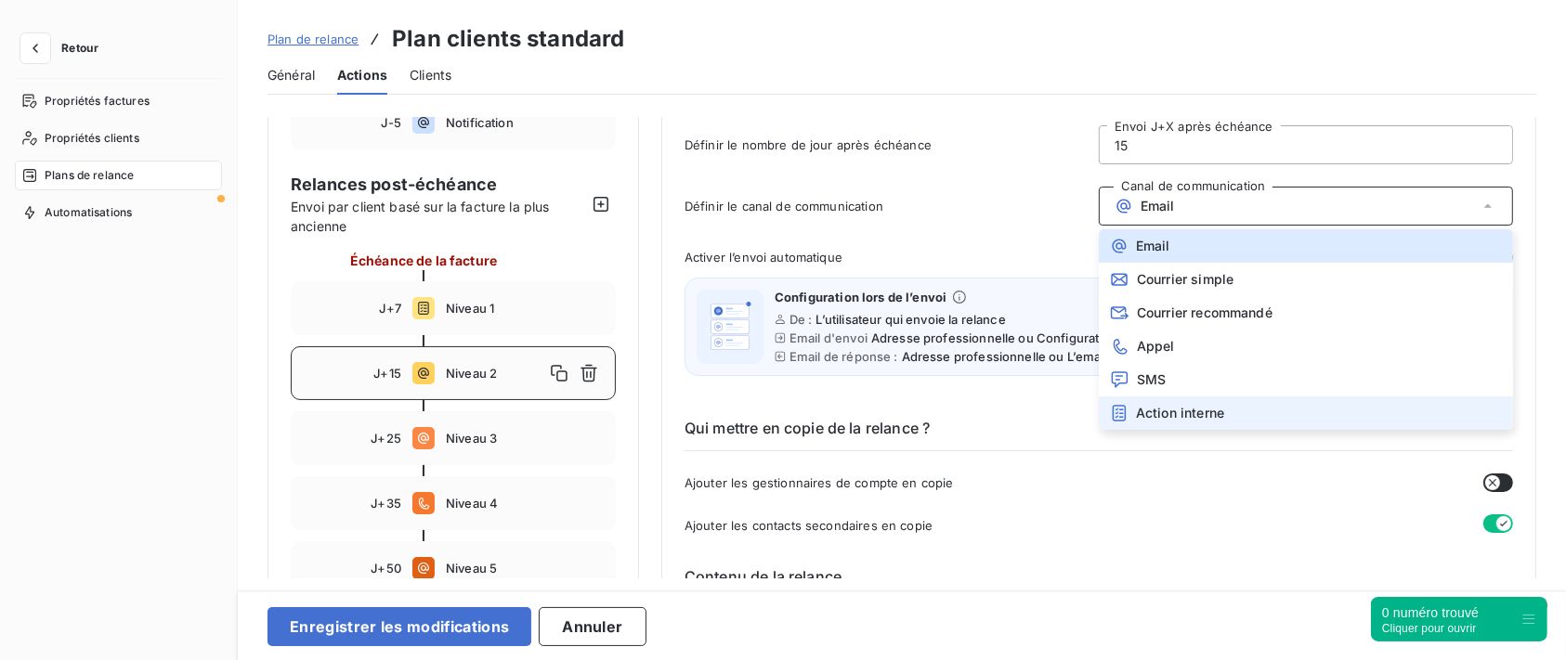
click at [1177, 406] on span "Action interne" at bounding box center [1180, 413] width 88 height 15
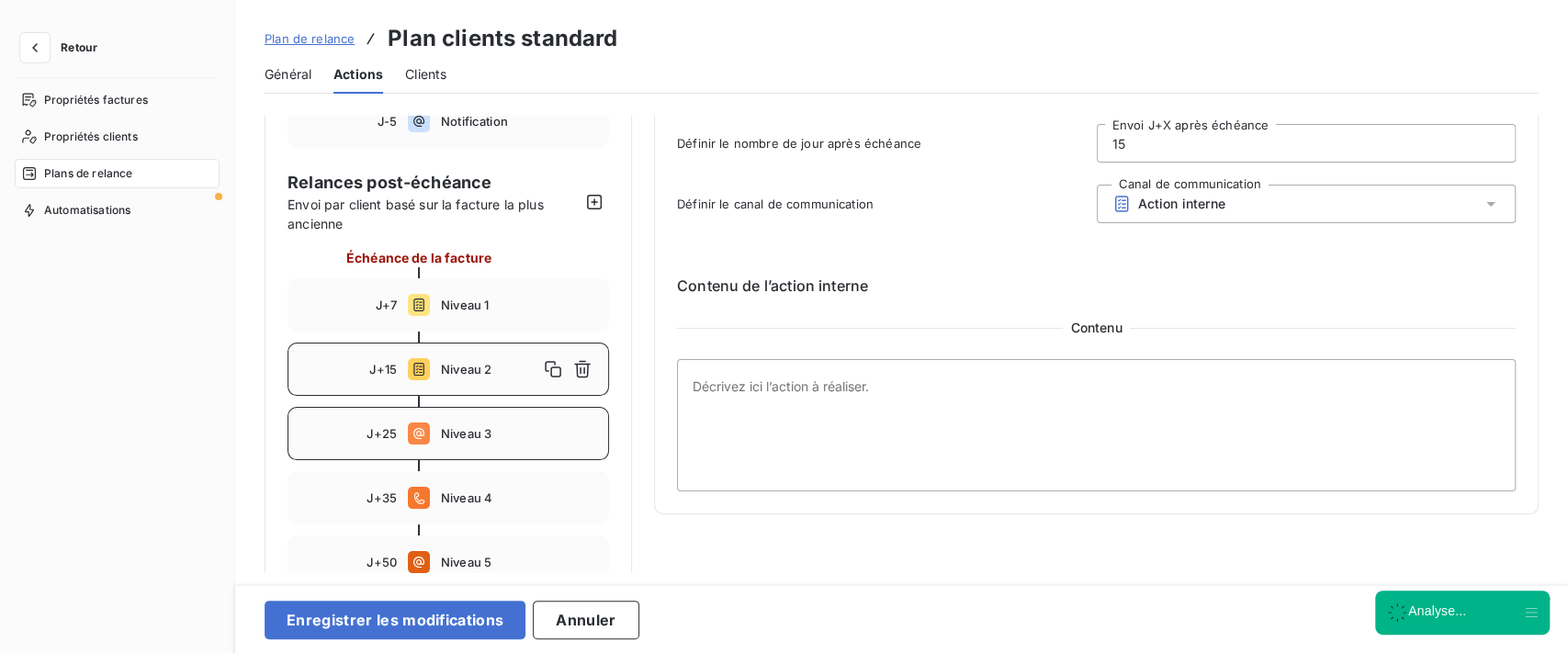
click at [529, 435] on span "Niveau 3" at bounding box center [519, 433] width 156 height 15
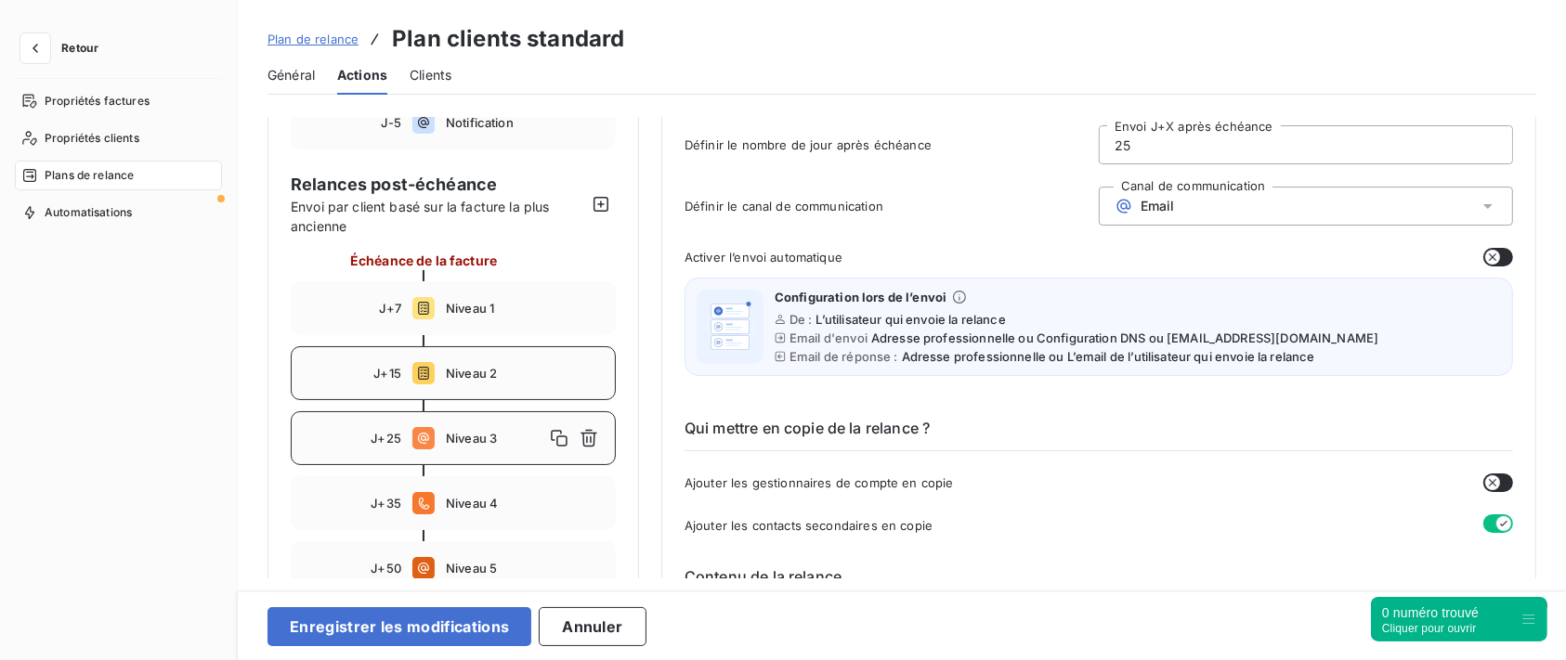
click at [491, 377] on span "Niveau 2" at bounding box center [525, 373] width 158 height 15
type input "15"
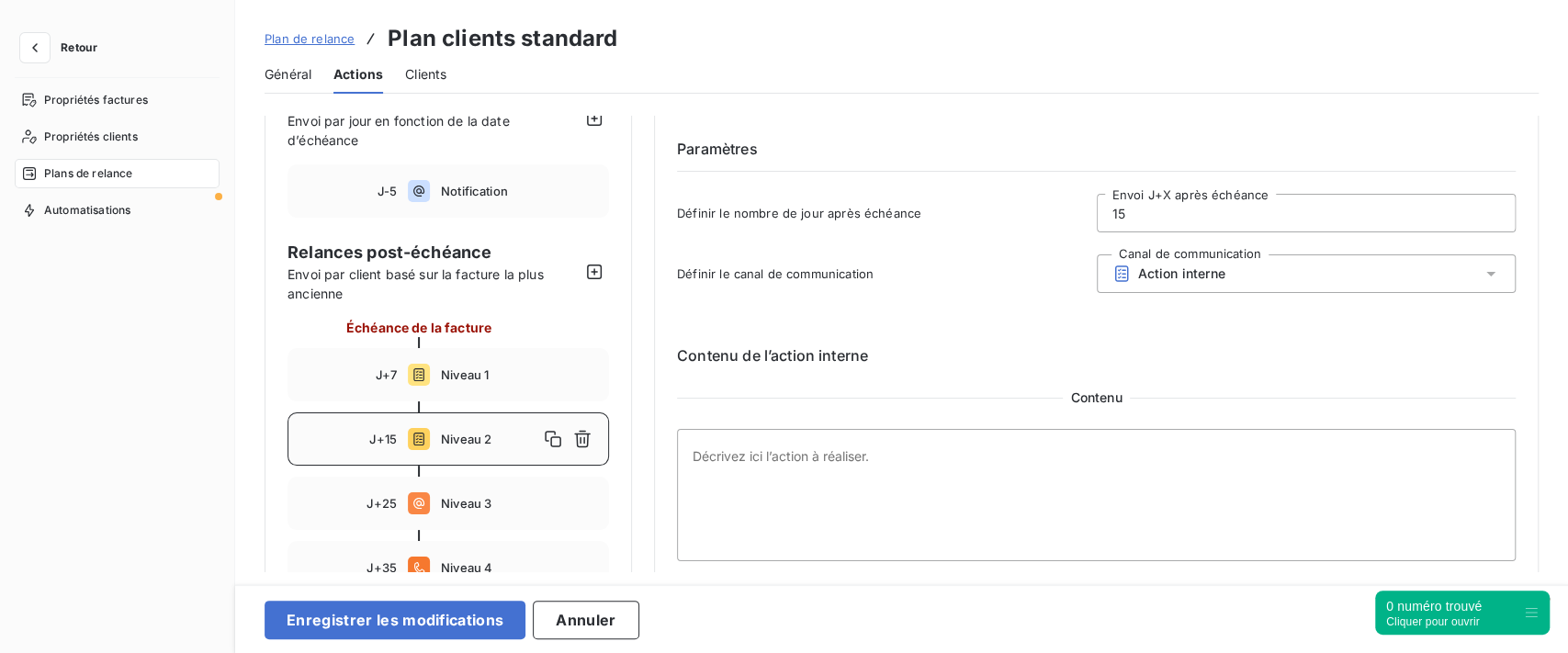
scroll to position [0, 0]
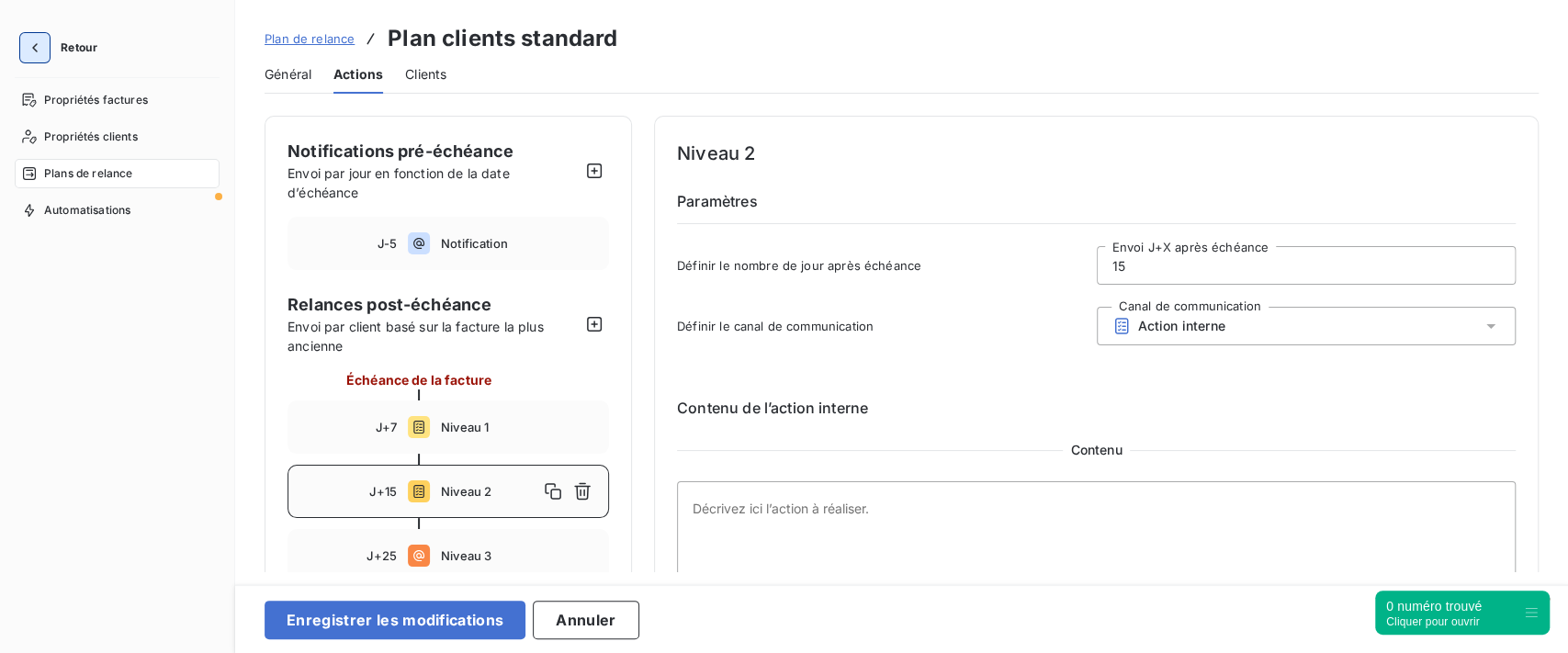
click at [40, 47] on icon "button" at bounding box center [35, 47] width 19 height 19
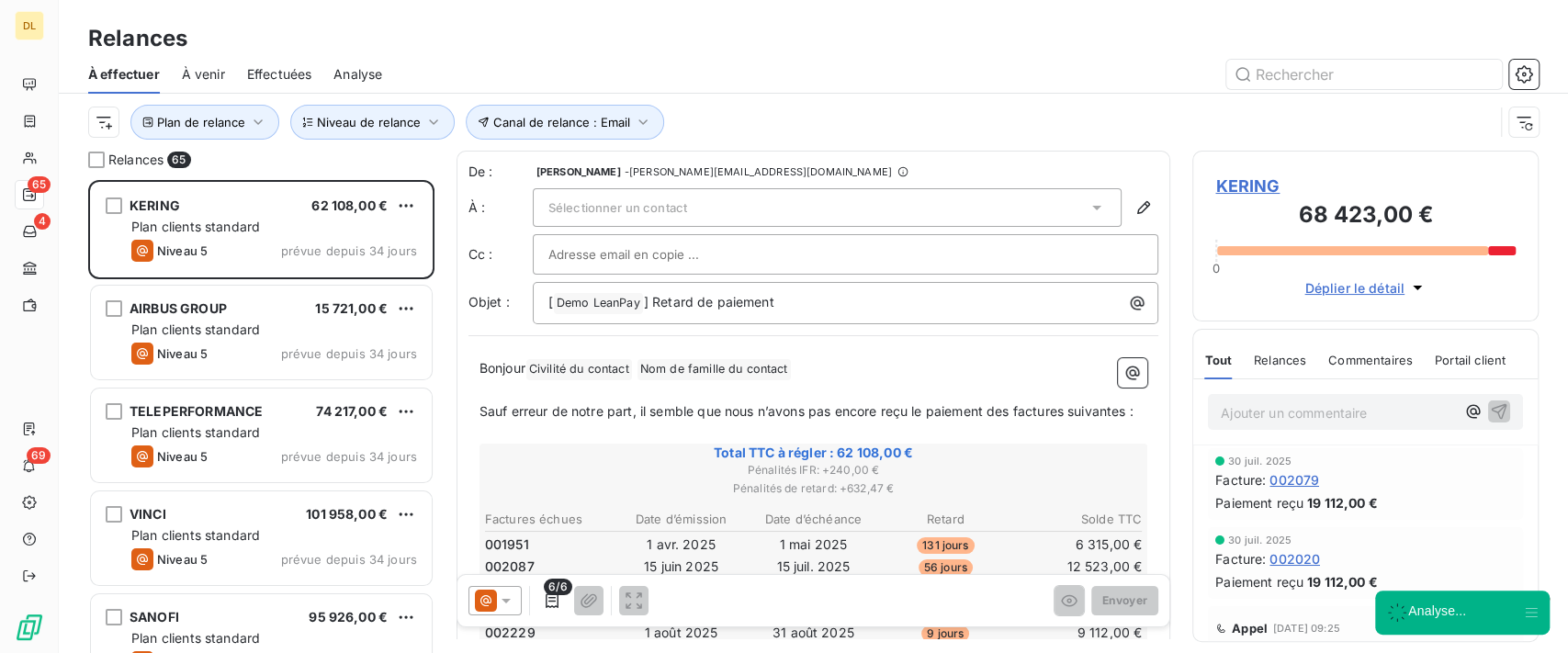
scroll to position [454, 327]
click at [552, 605] on icon "button" at bounding box center [552, 601] width 19 height 19
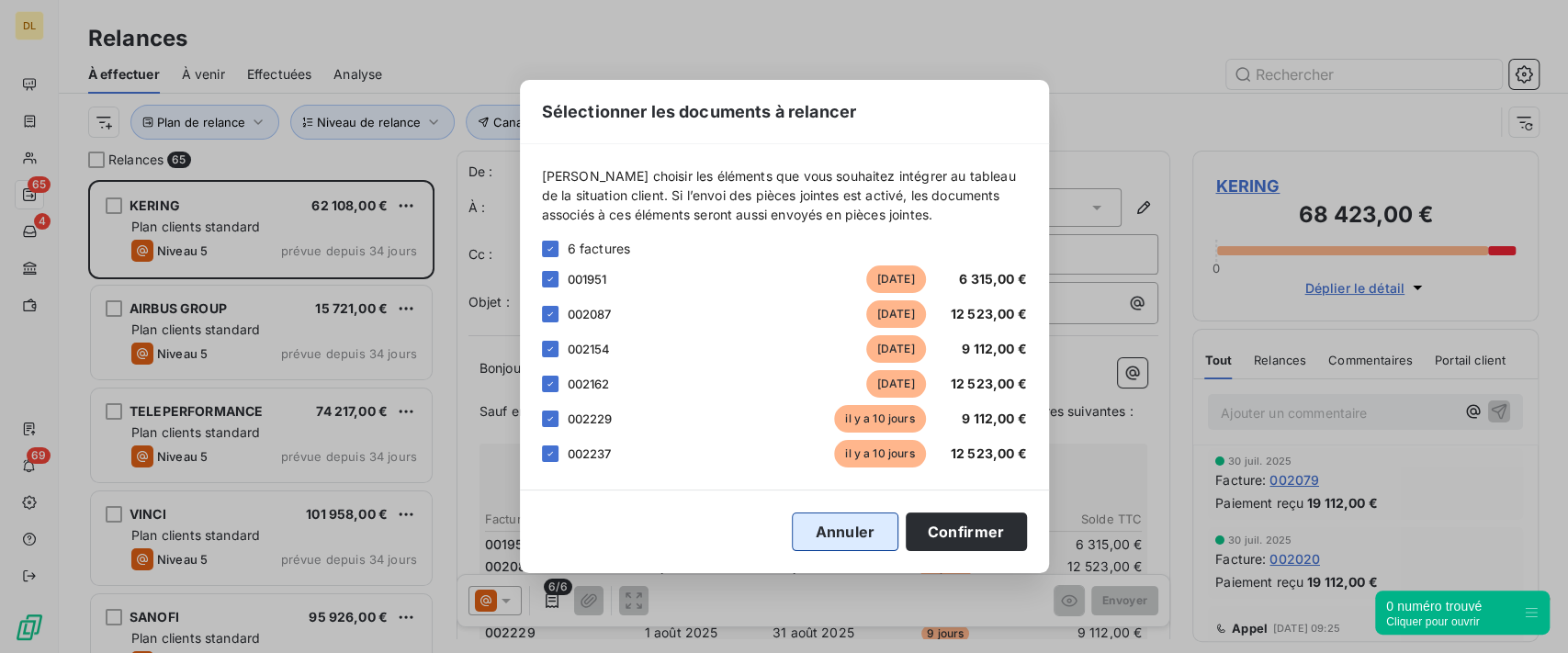
click at [850, 533] on button "Annuler" at bounding box center [845, 531] width 106 height 39
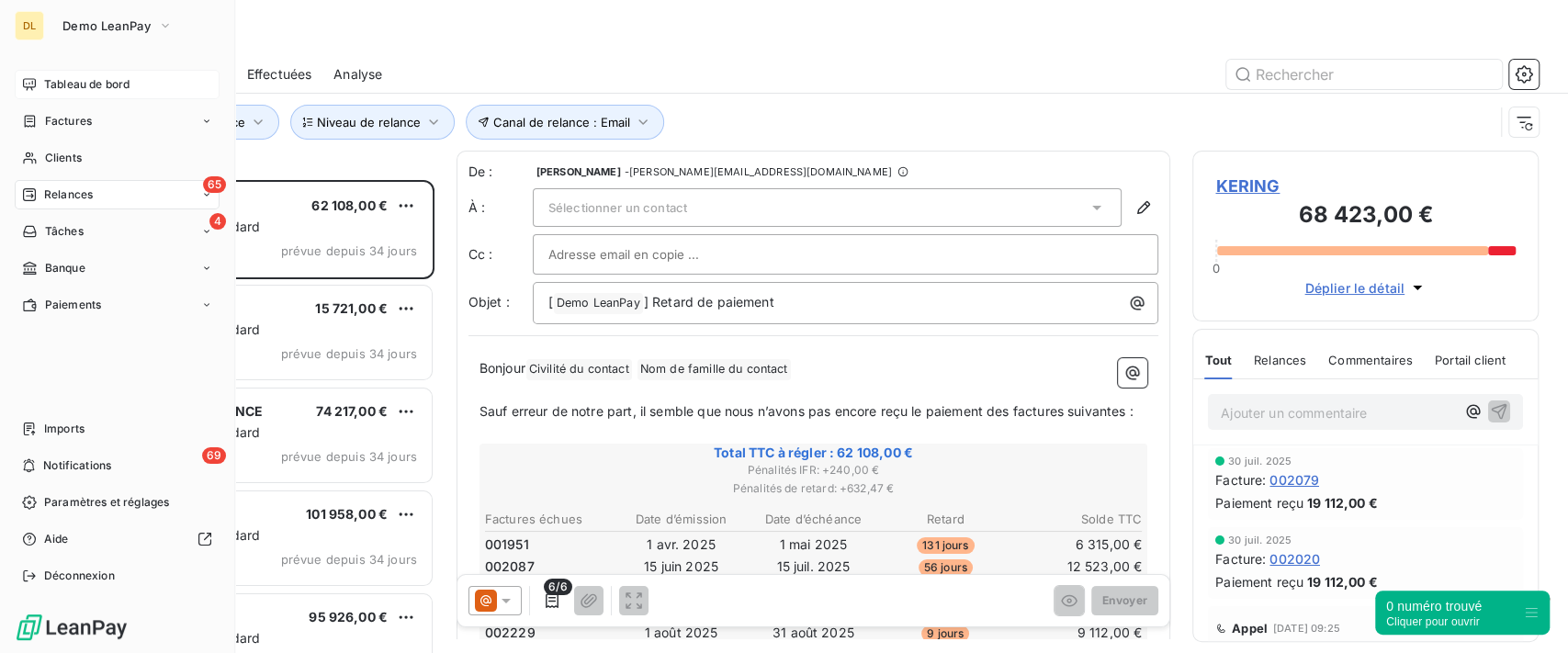
click at [86, 92] on span "Tableau de bord" at bounding box center [87, 84] width 85 height 17
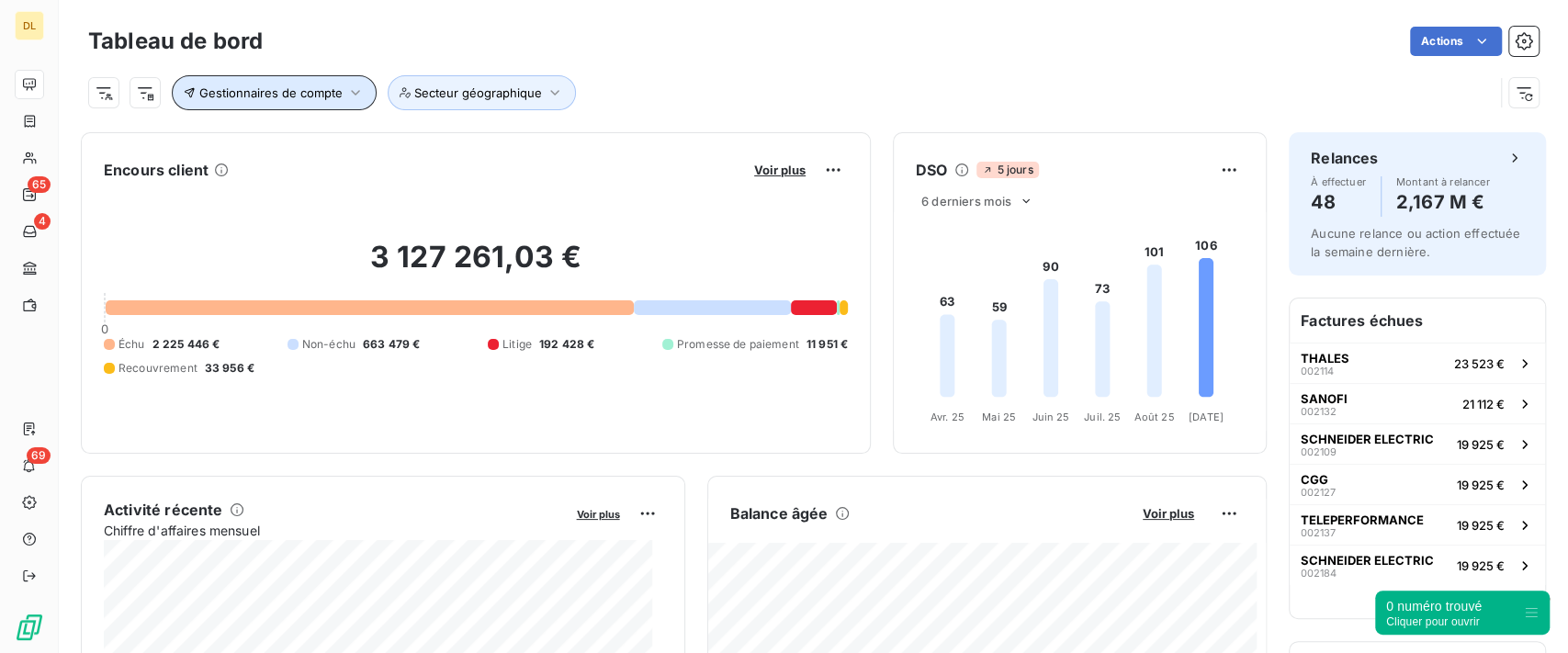
click at [332, 95] on span "Gestionnaires de compte" at bounding box center [271, 92] width 143 height 15
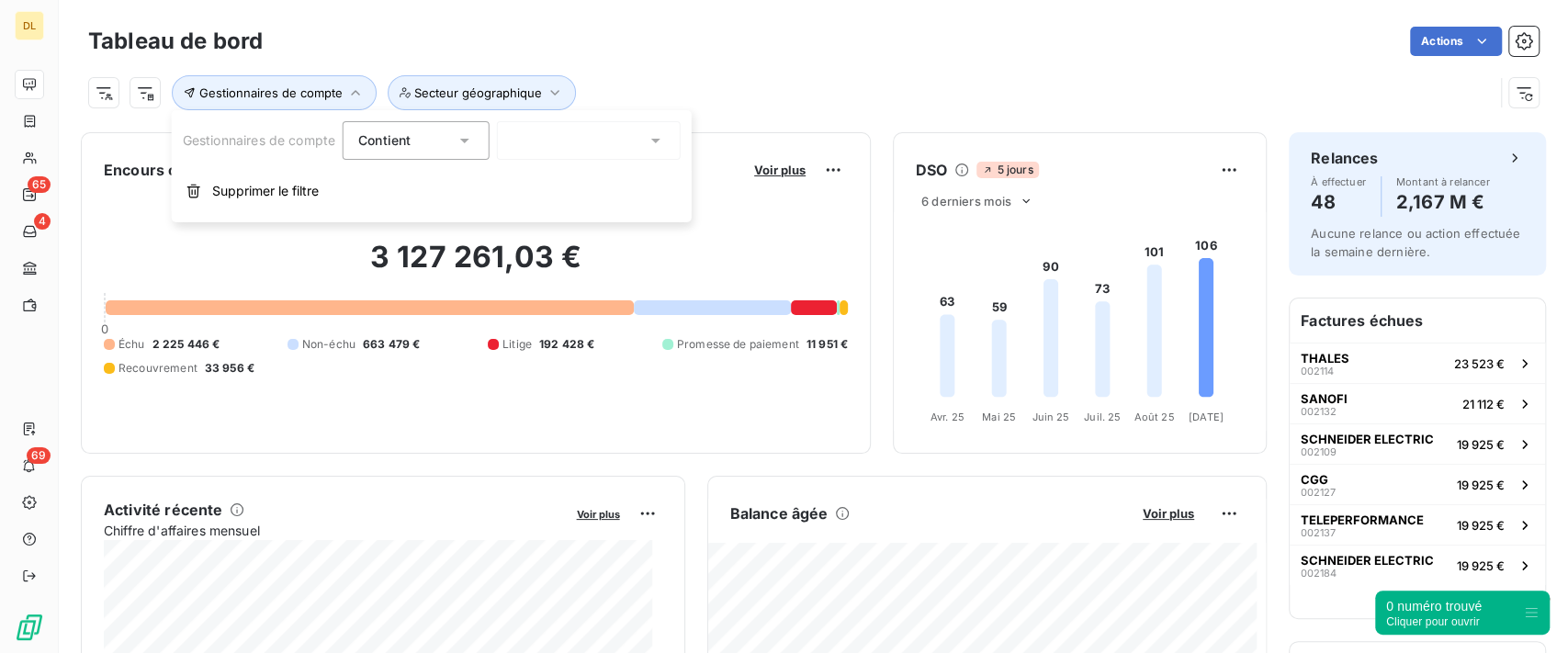
click at [558, 130] on div at bounding box center [589, 140] width 184 height 39
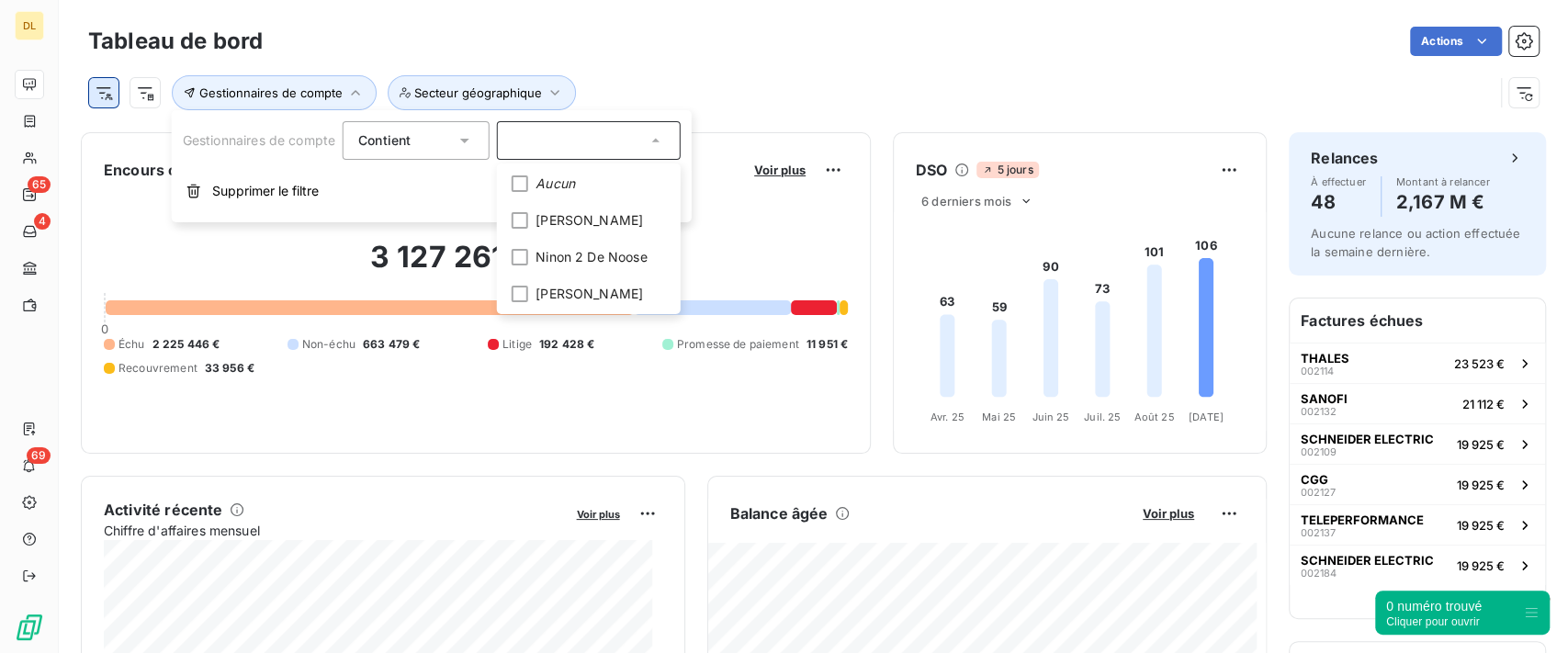
click at [102, 92] on html "DL 65 4 69 Tableau de bord Actions Gestionnaires de compte Secteur géographique…" at bounding box center [784, 326] width 1568 height 653
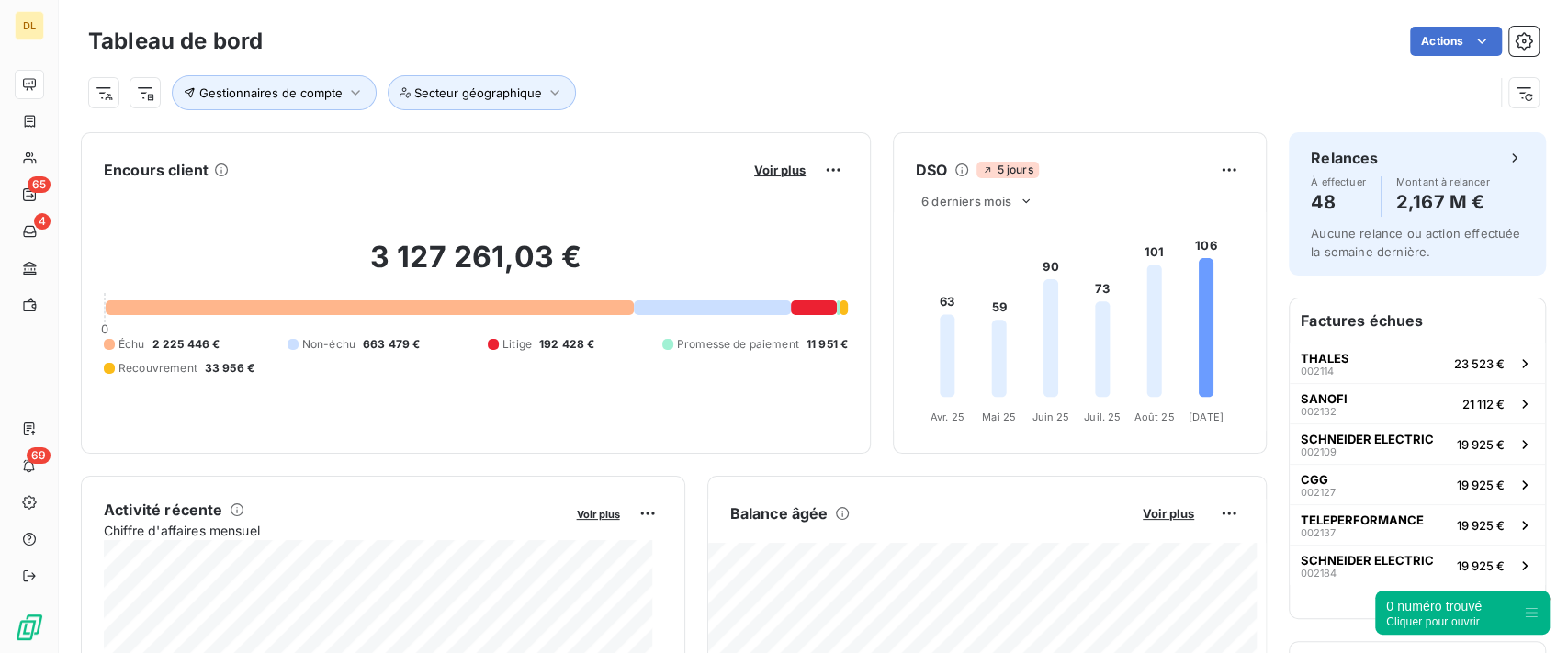
click at [355, 97] on html "DL 65 4 69 Tableau de bord Actions Gestionnaires de compte Secteur géographique…" at bounding box center [784, 326] width 1568 height 653
click at [355, 97] on icon "button" at bounding box center [355, 93] width 19 height 19
click at [609, 139] on div at bounding box center [589, 140] width 184 height 39
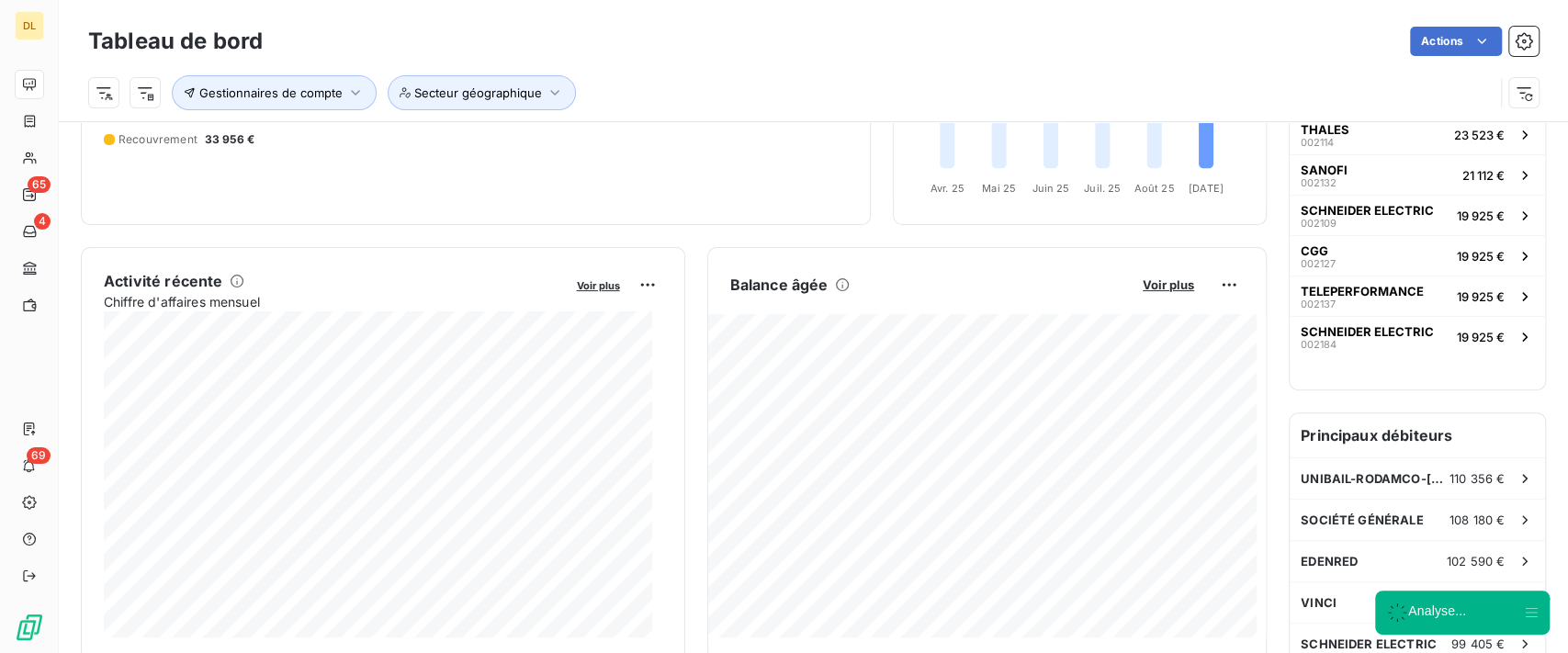
scroll to position [245, 0]
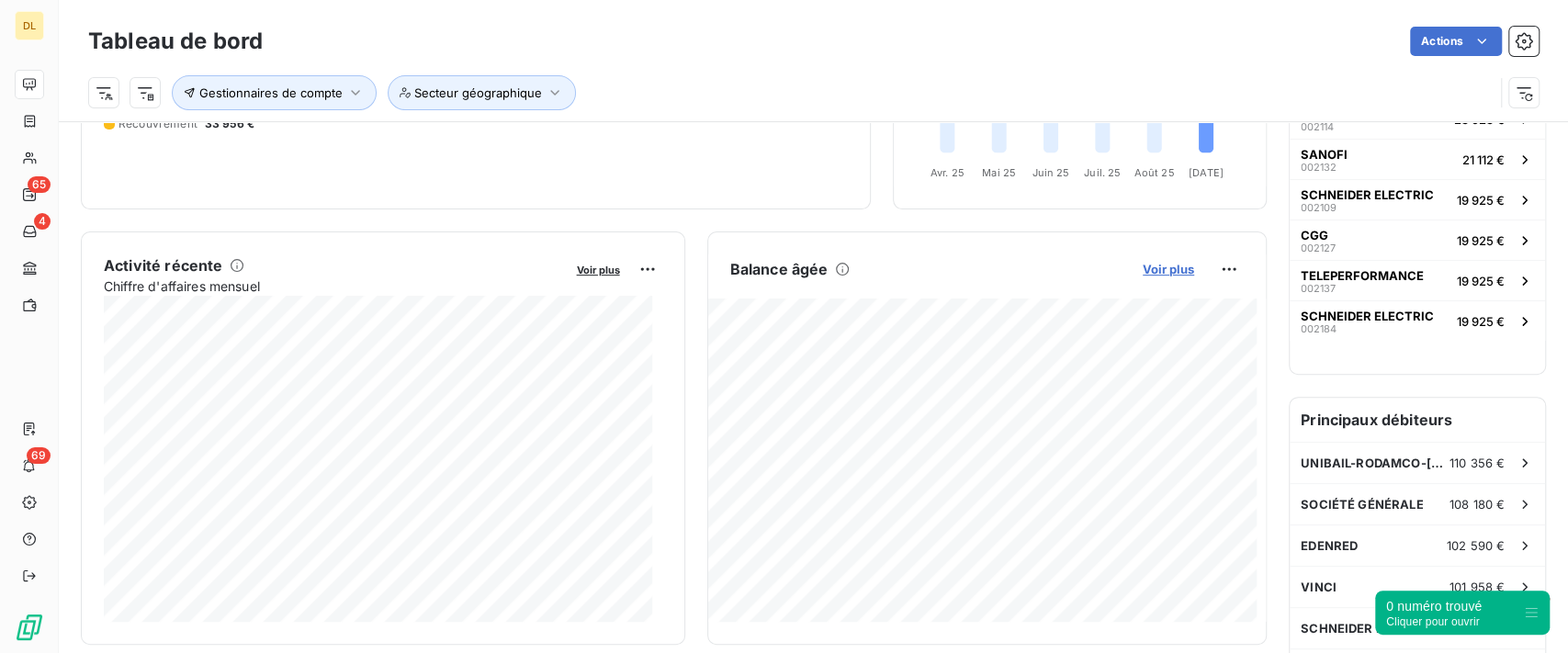
click at [1147, 268] on span "Voir plus" at bounding box center [1168, 269] width 51 height 15
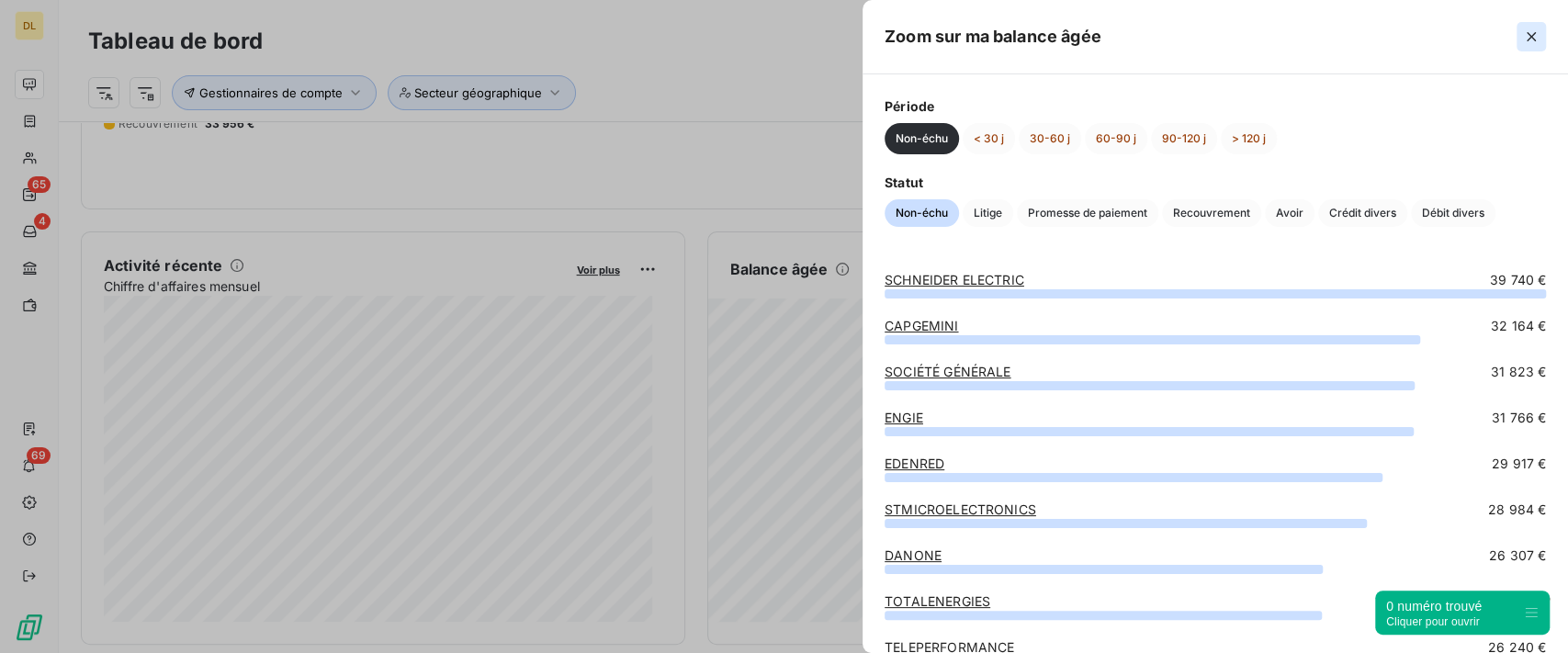
click at [1526, 39] on icon "button" at bounding box center [1531, 37] width 19 height 19
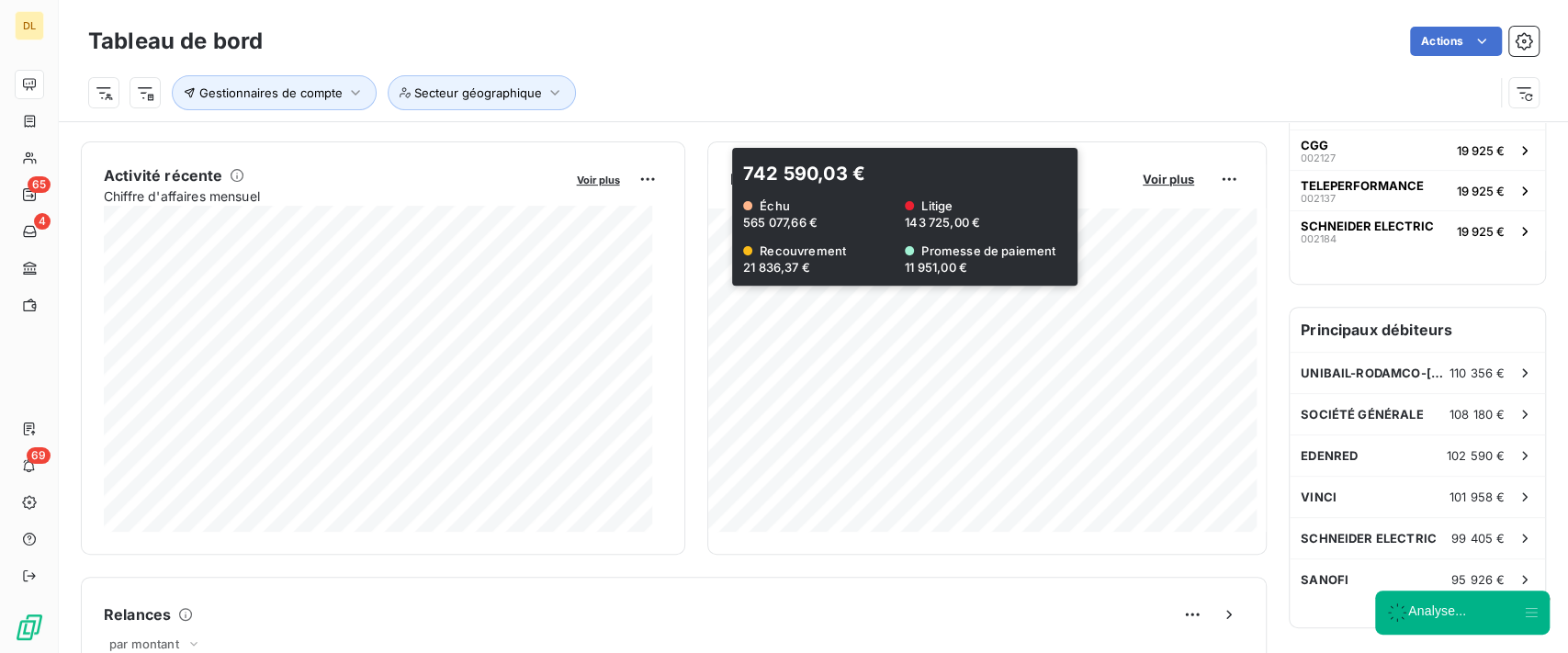
scroll to position [368, 0]
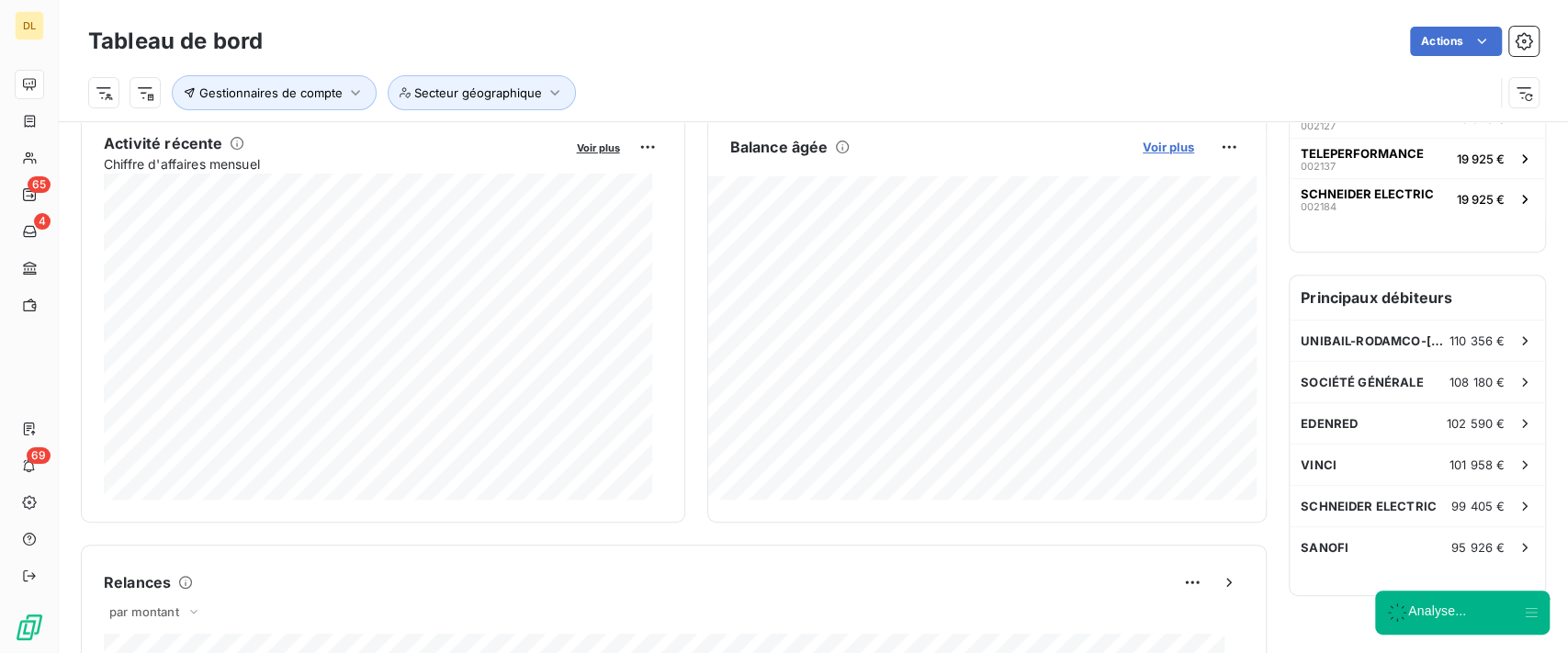
click at [1143, 148] on span "Voir plus" at bounding box center [1168, 146] width 51 height 15
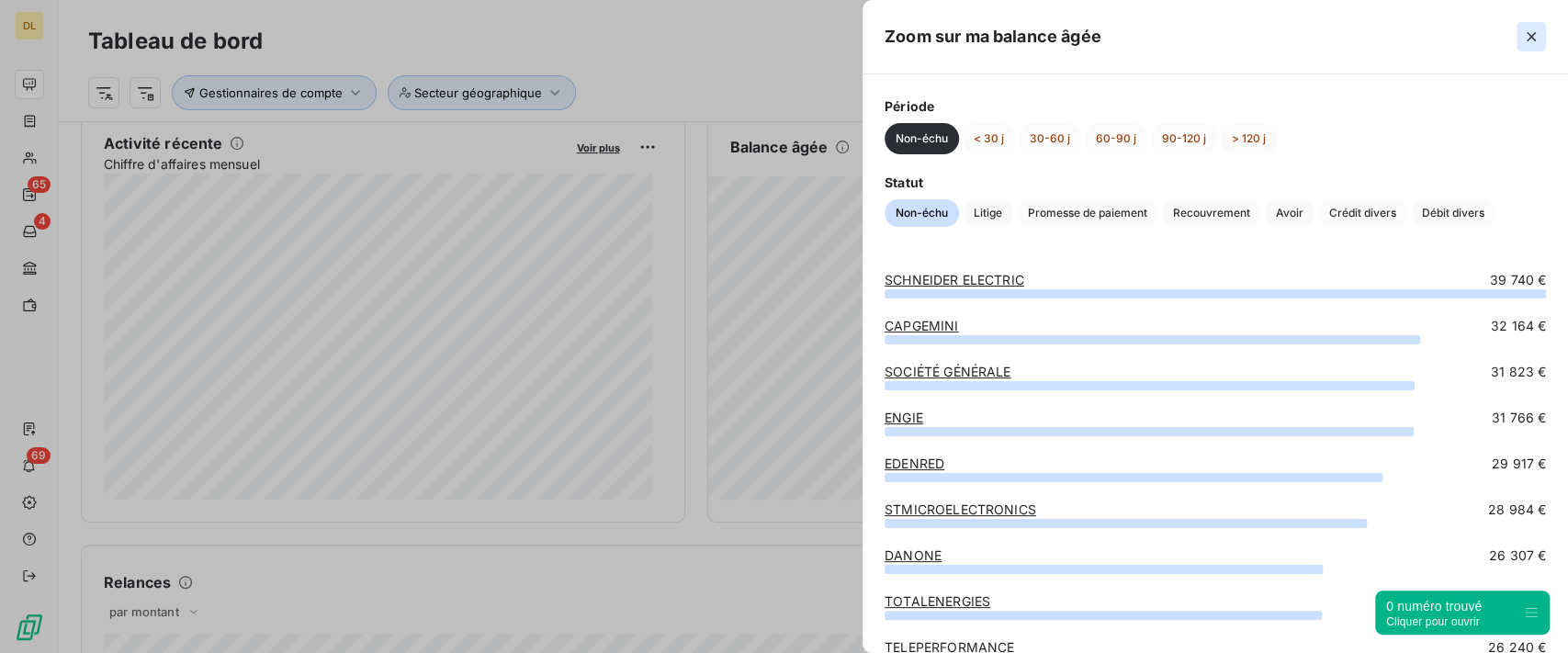
click at [1534, 40] on icon "button" at bounding box center [1531, 37] width 9 height 9
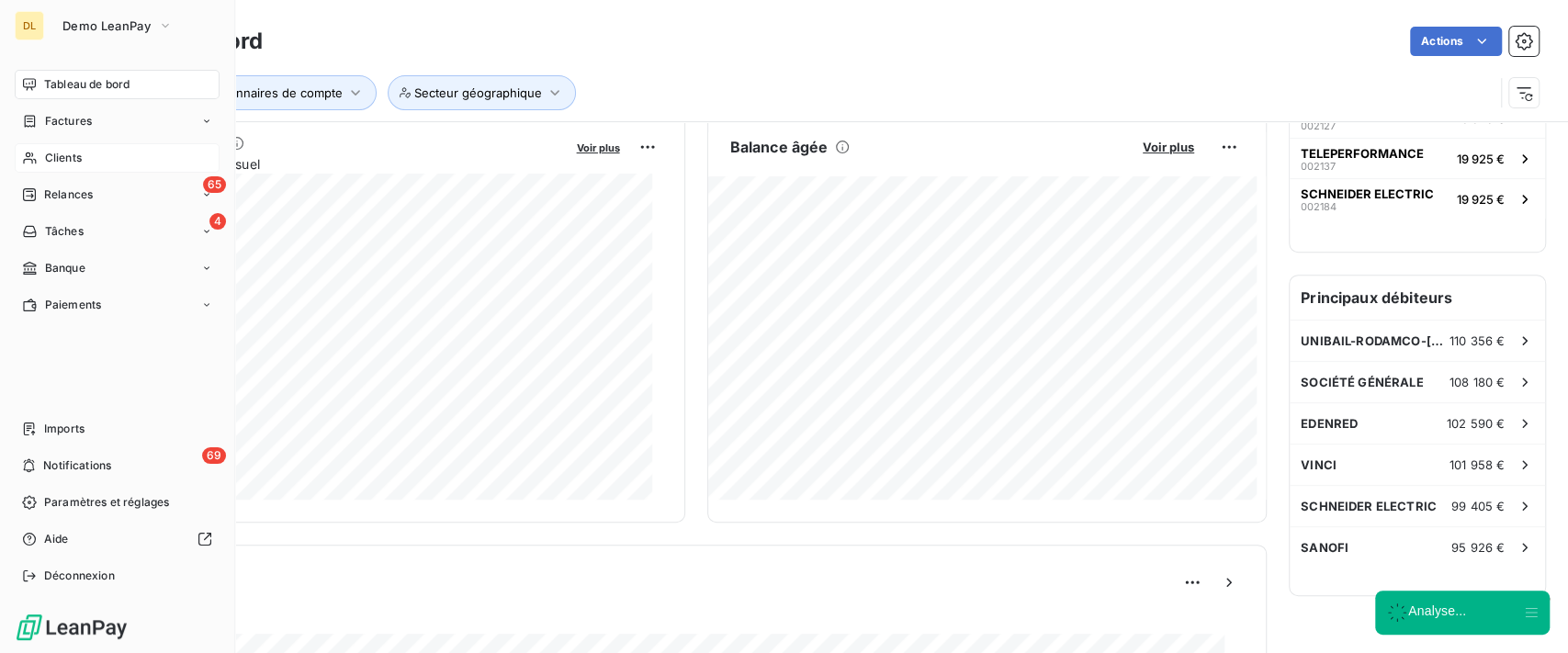
click at [46, 160] on span "Clients" at bounding box center [63, 157] width 37 height 17
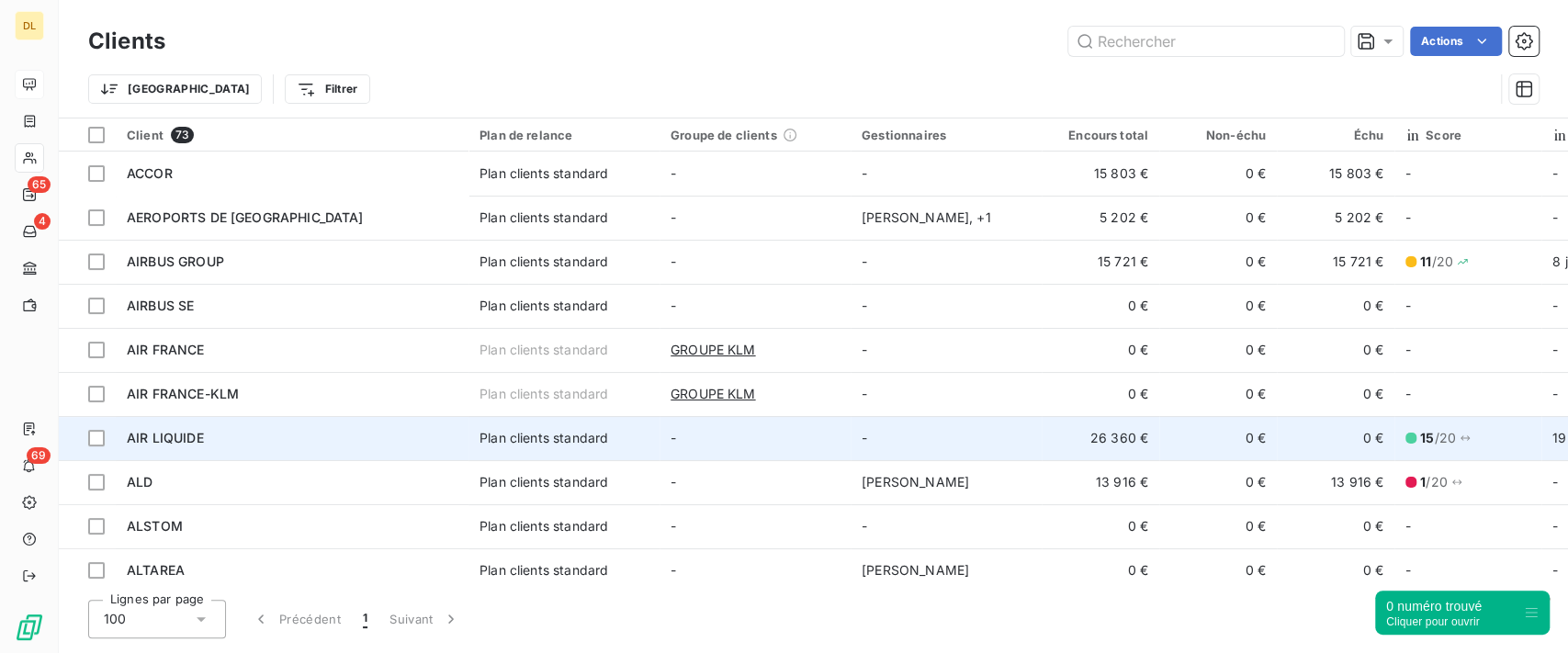
click at [790, 434] on td "-" at bounding box center [755, 438] width 191 height 45
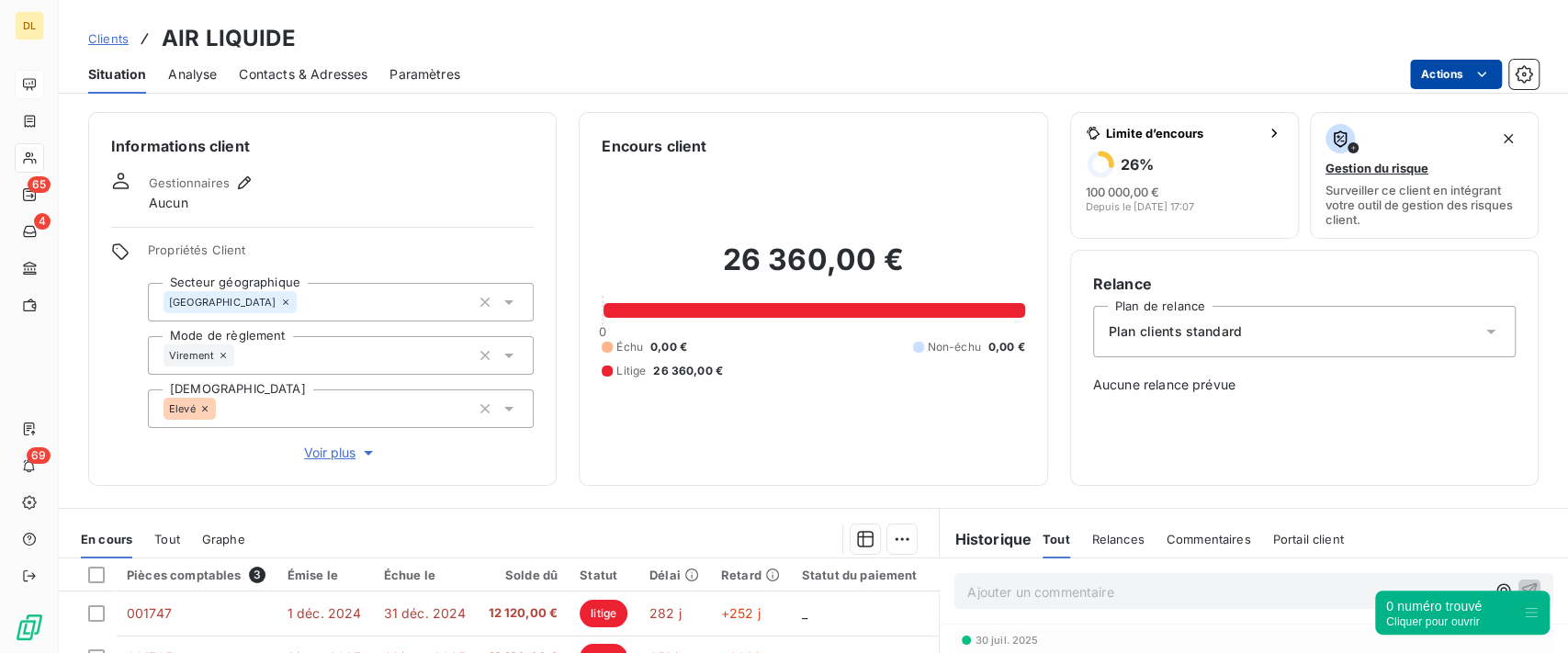
click at [1439, 87] on html "DL 65 4 69 Clients AIR LIQUIDE Situation Analyse Contacts & Adresses Paramètres…" at bounding box center [784, 326] width 1568 height 653
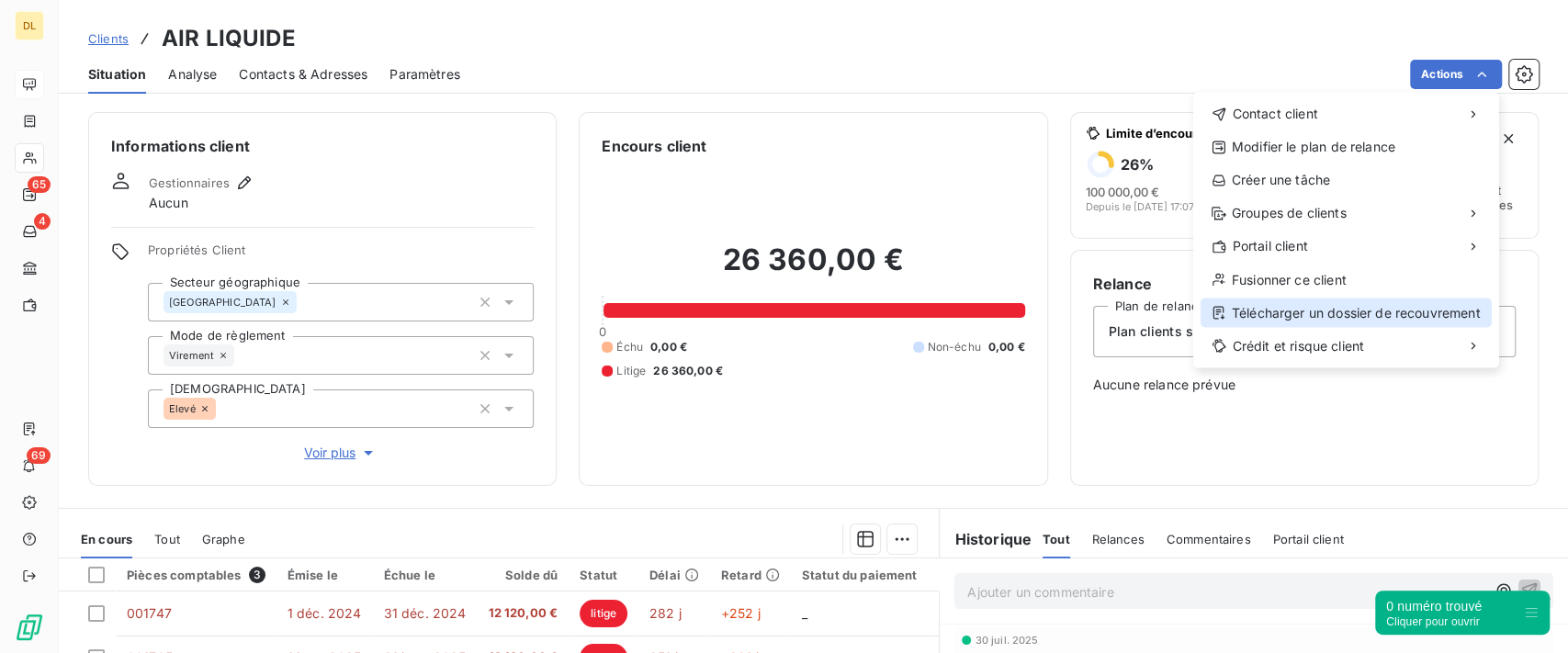
click at [1302, 313] on div "Télécharger un dossier de recouvrement" at bounding box center [1346, 313] width 291 height 30
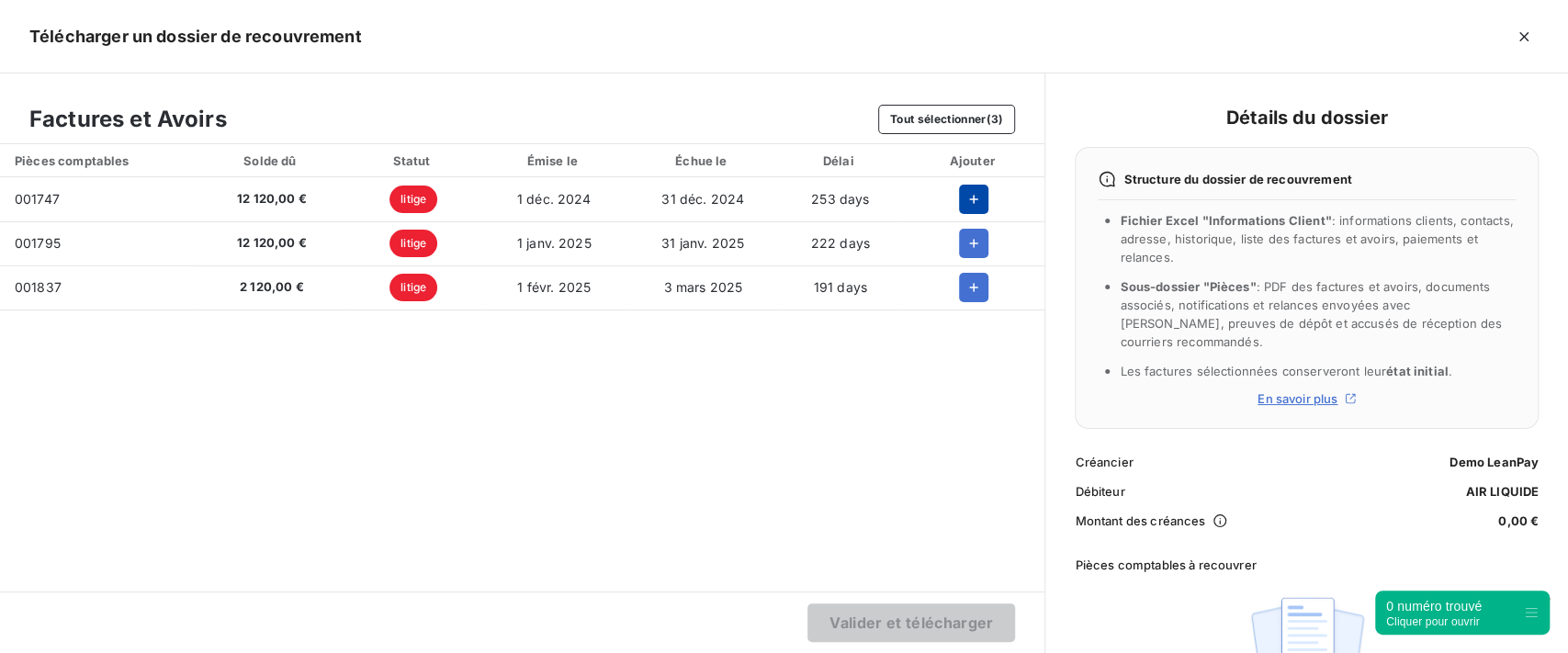
click at [985, 192] on button "button" at bounding box center [974, 200] width 30 height 30
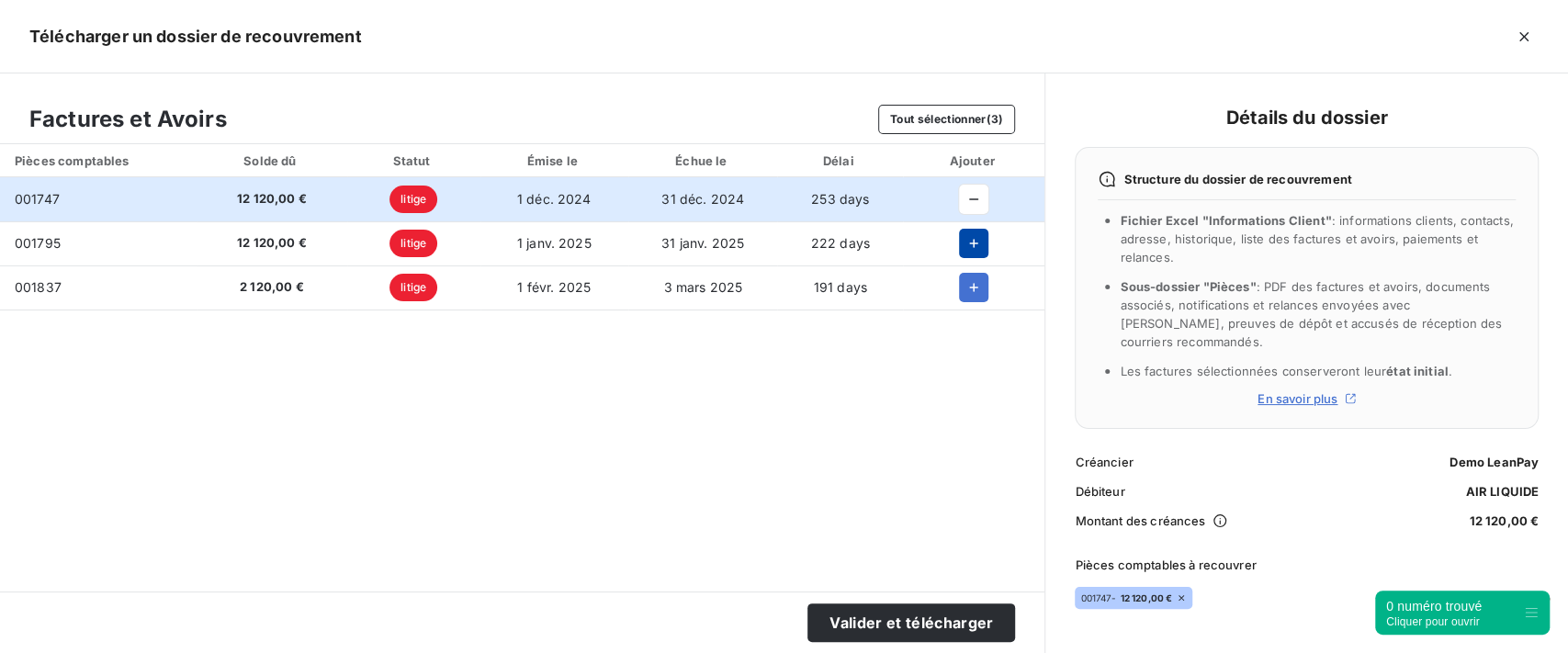
click at [977, 236] on icon "button" at bounding box center [973, 243] width 19 height 19
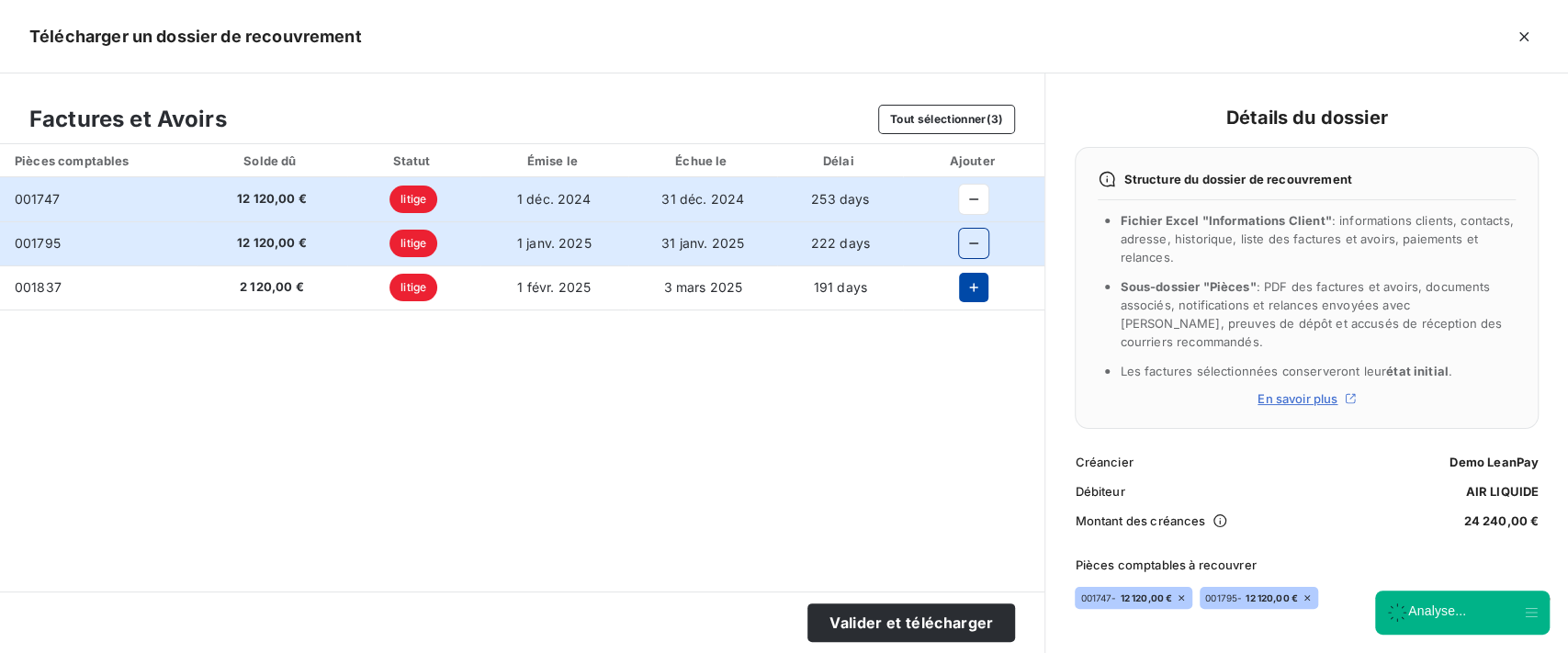
click at [974, 282] on icon "button" at bounding box center [973, 287] width 19 height 19
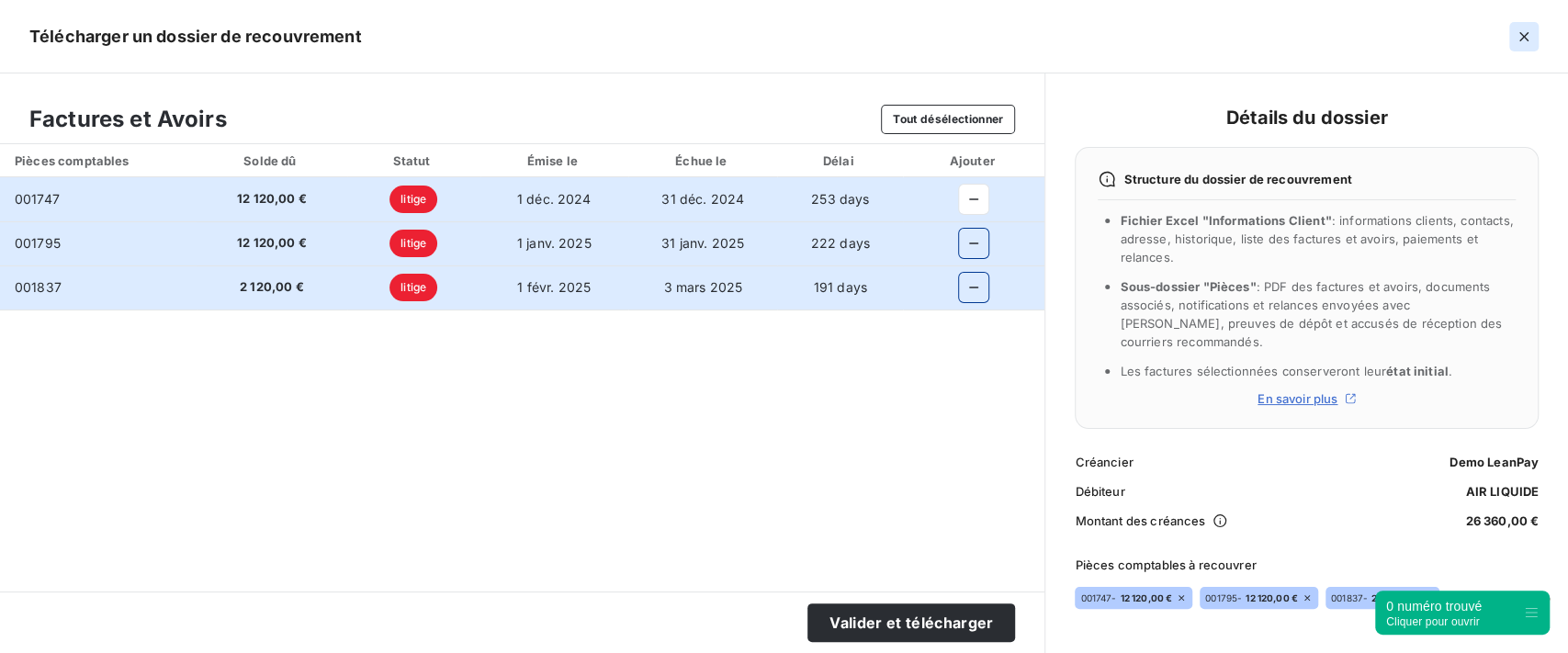
click at [1522, 38] on icon "button" at bounding box center [1524, 37] width 19 height 19
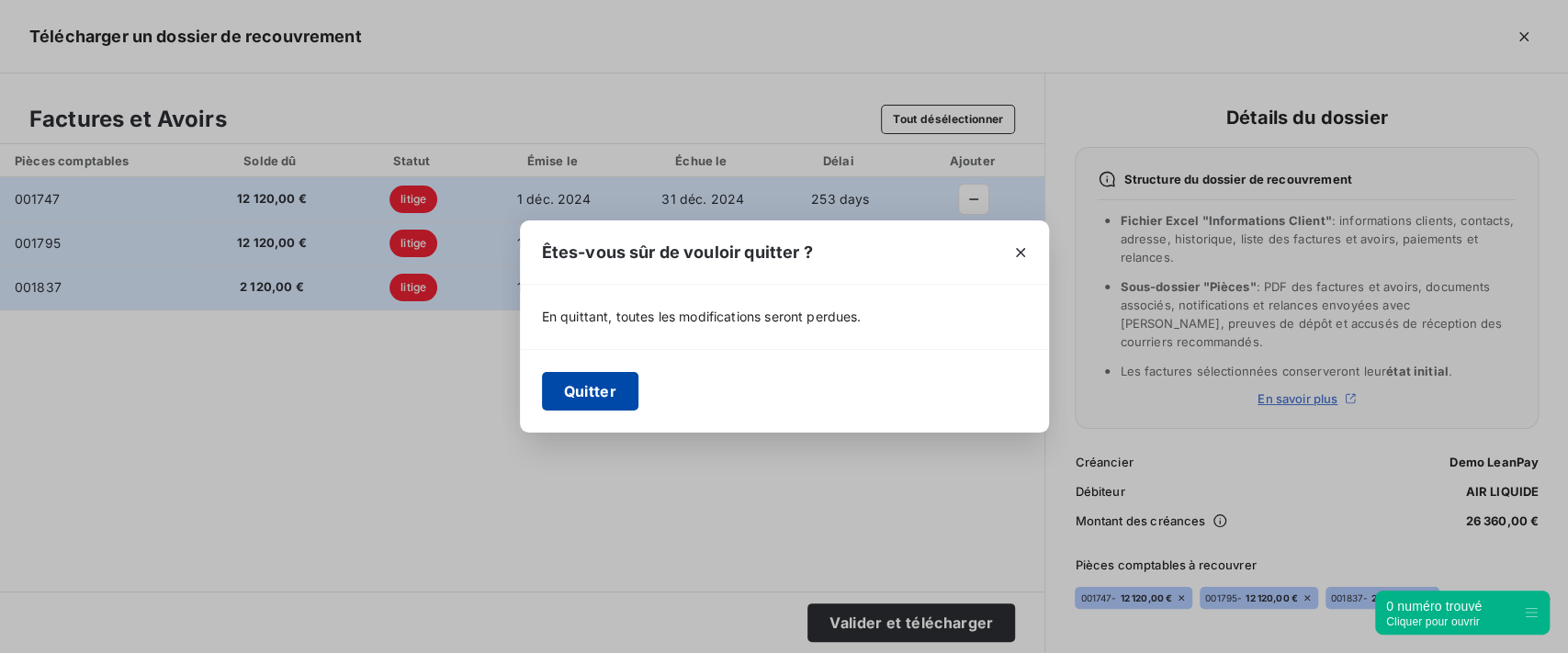
click at [604, 395] on button "Quitter" at bounding box center [591, 391] width 97 height 39
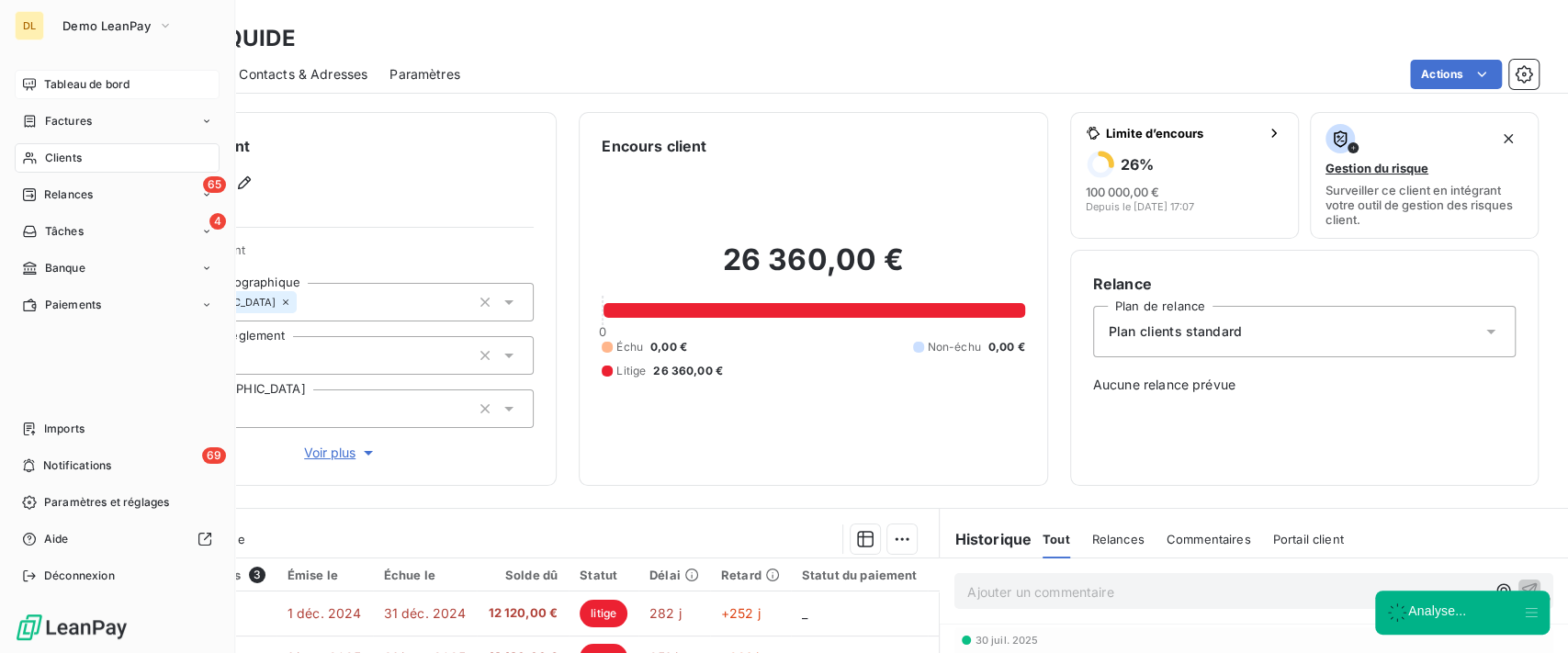
click at [42, 81] on div "Tableau de bord" at bounding box center [117, 85] width 205 height 30
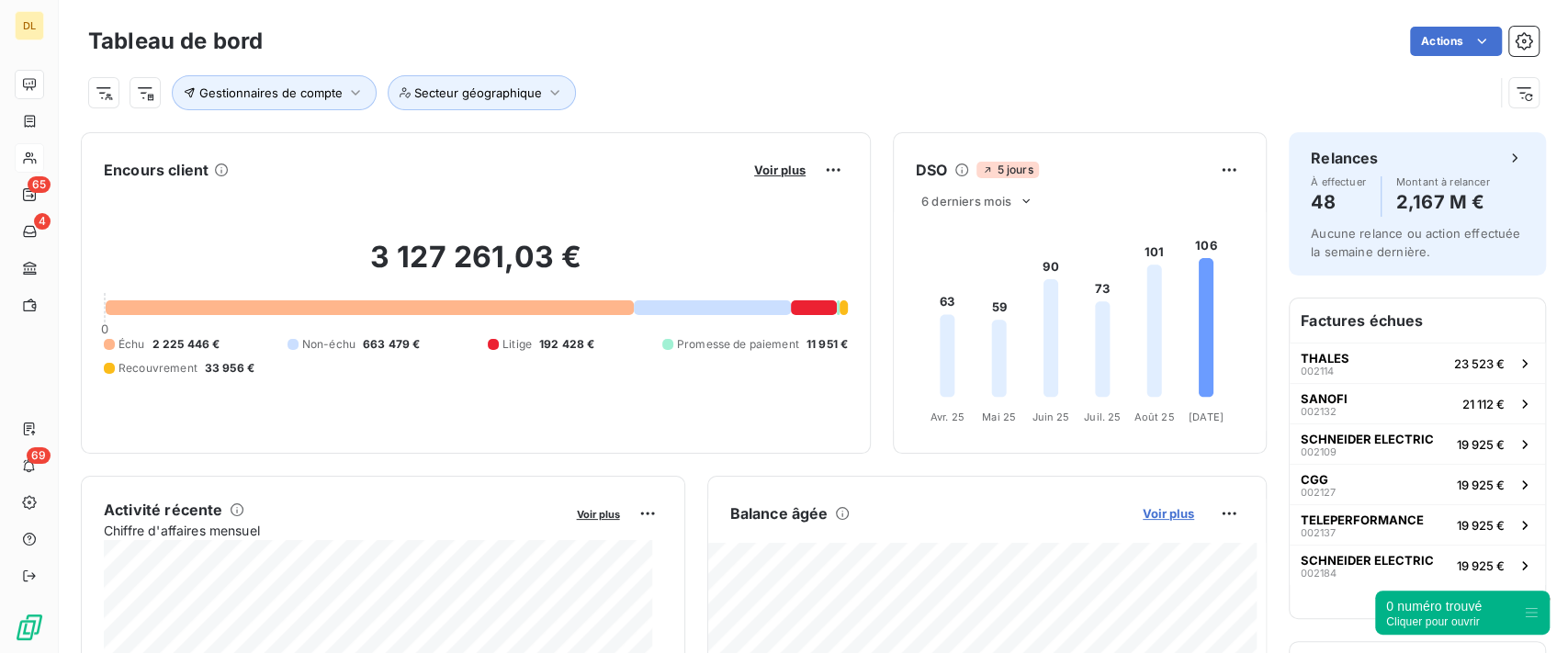
click at [1143, 519] on span "Voir plus" at bounding box center [1168, 513] width 51 height 15
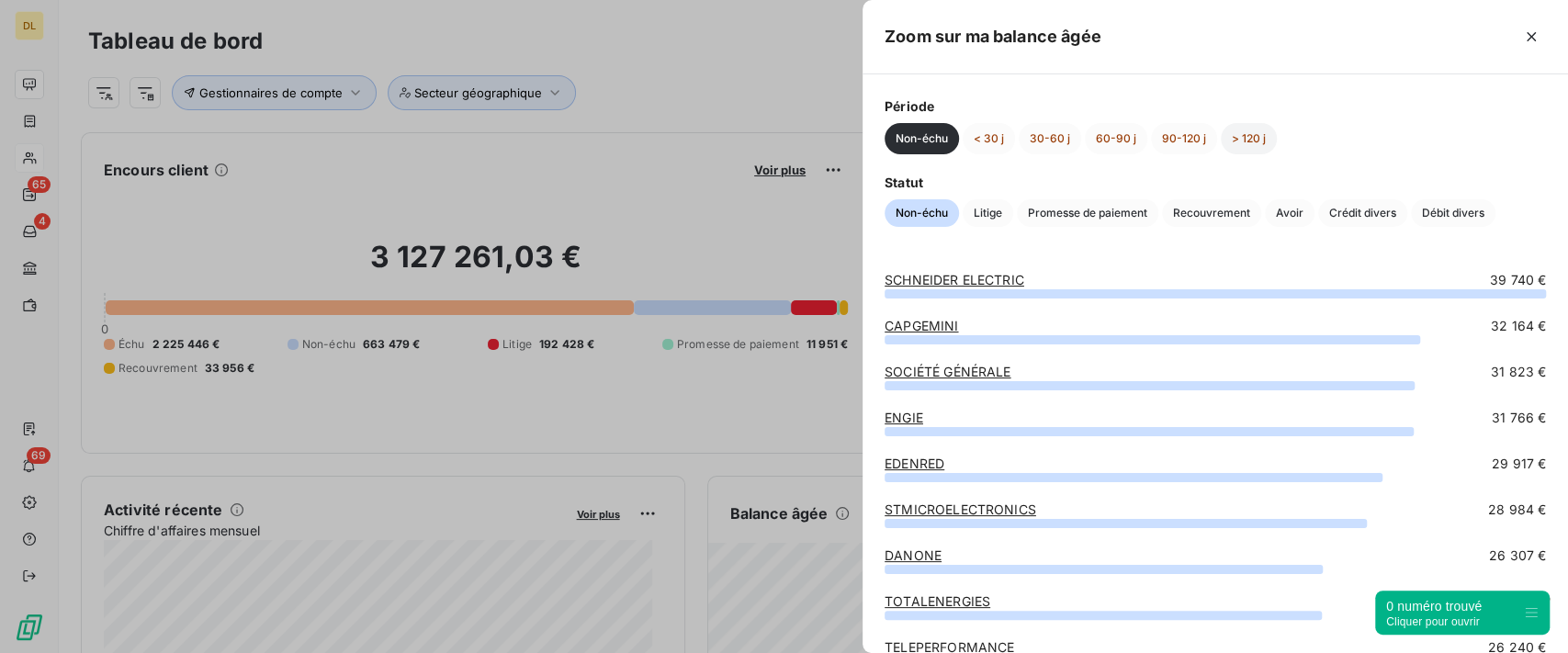
click at [1244, 143] on button "> 120 j" at bounding box center [1248, 139] width 56 height 32
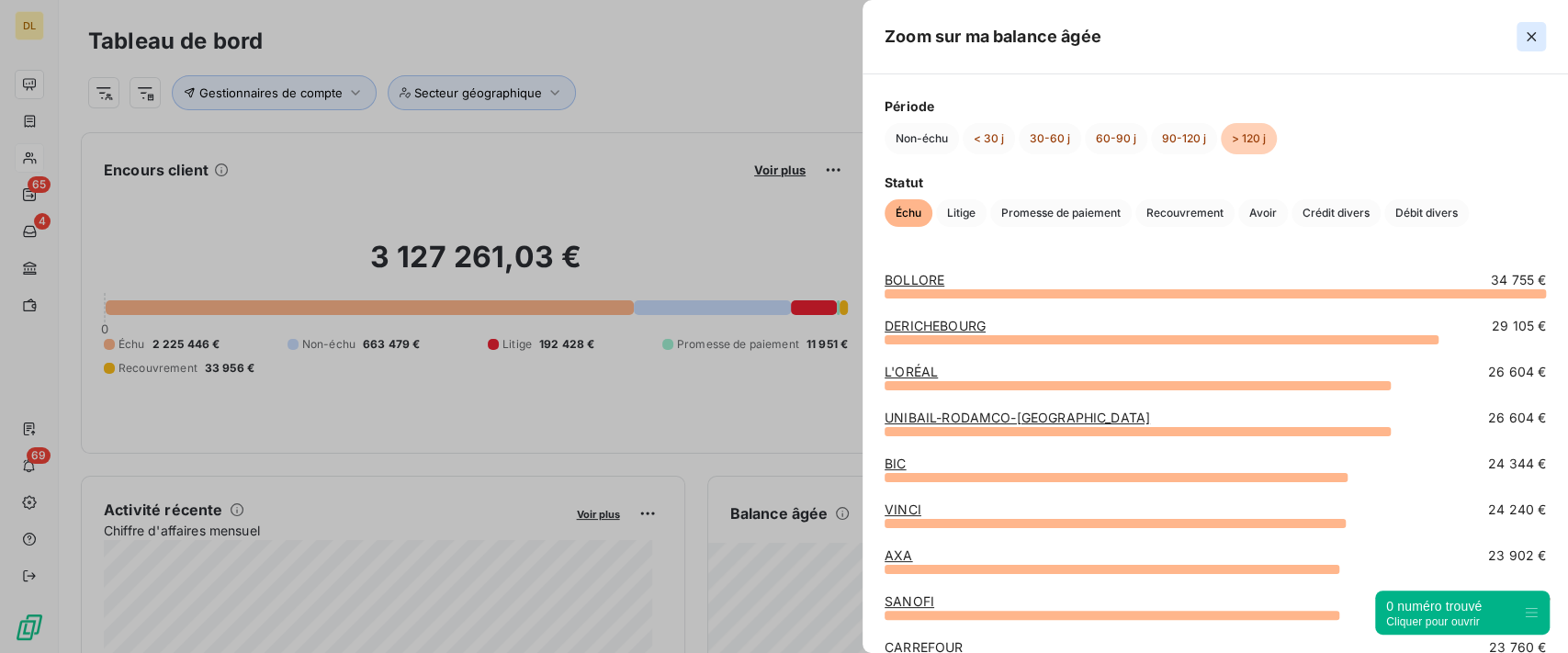
click at [1539, 37] on icon "button" at bounding box center [1531, 37] width 19 height 19
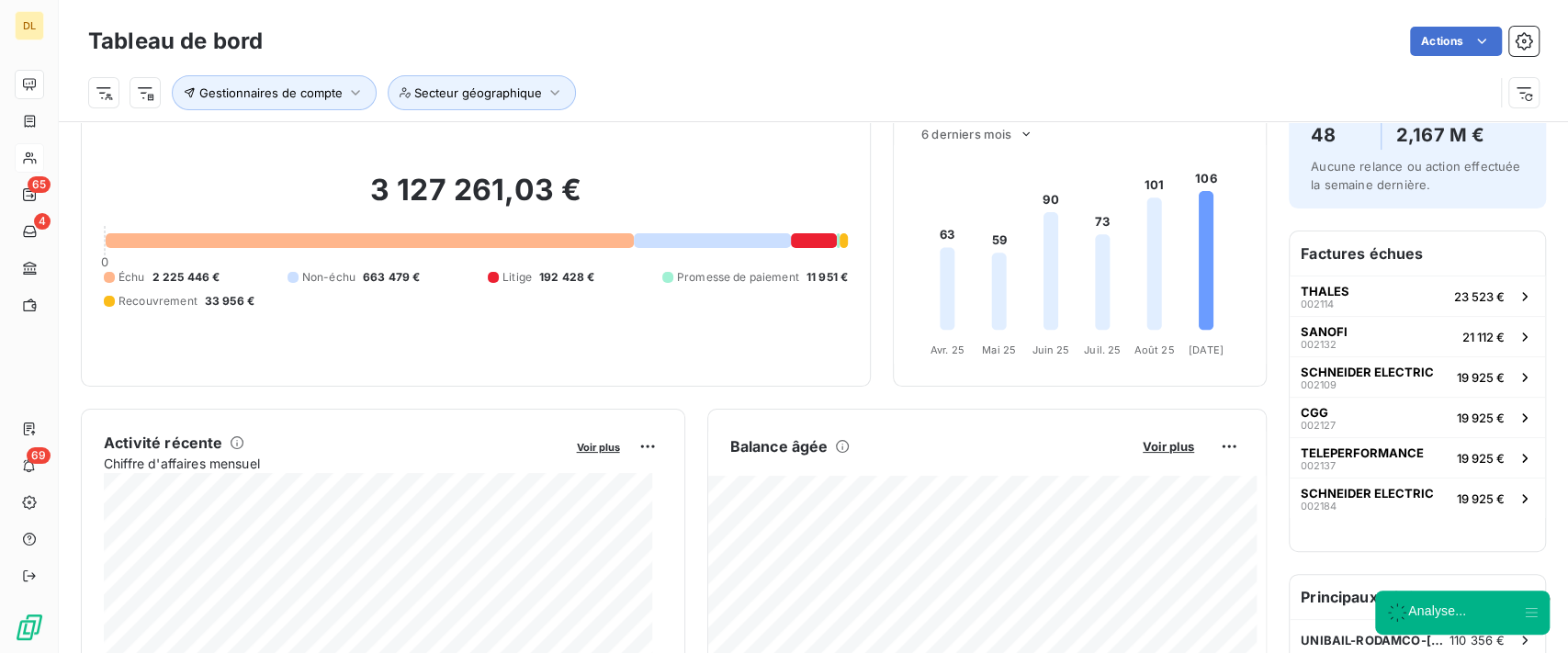
scroll to position [123, 0]
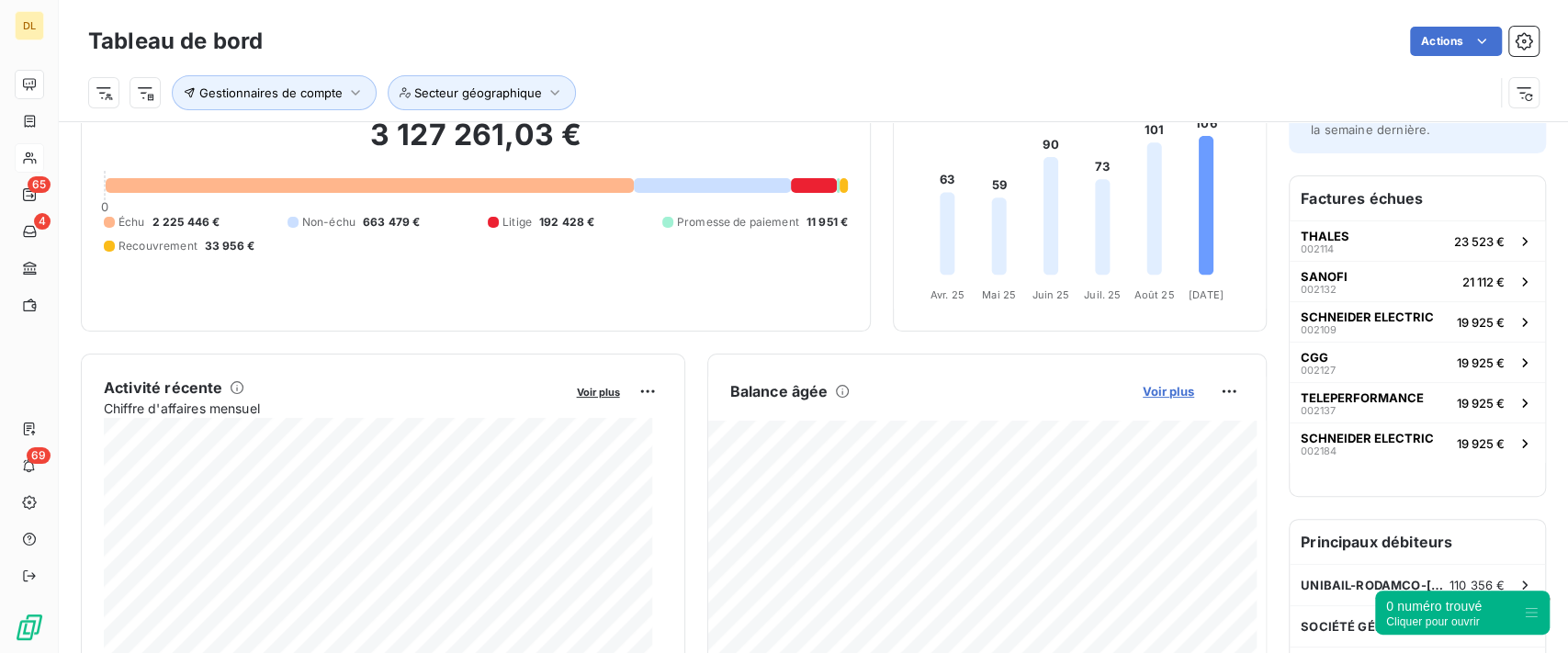
click at [1153, 389] on span "Voir plus" at bounding box center [1168, 391] width 51 height 15
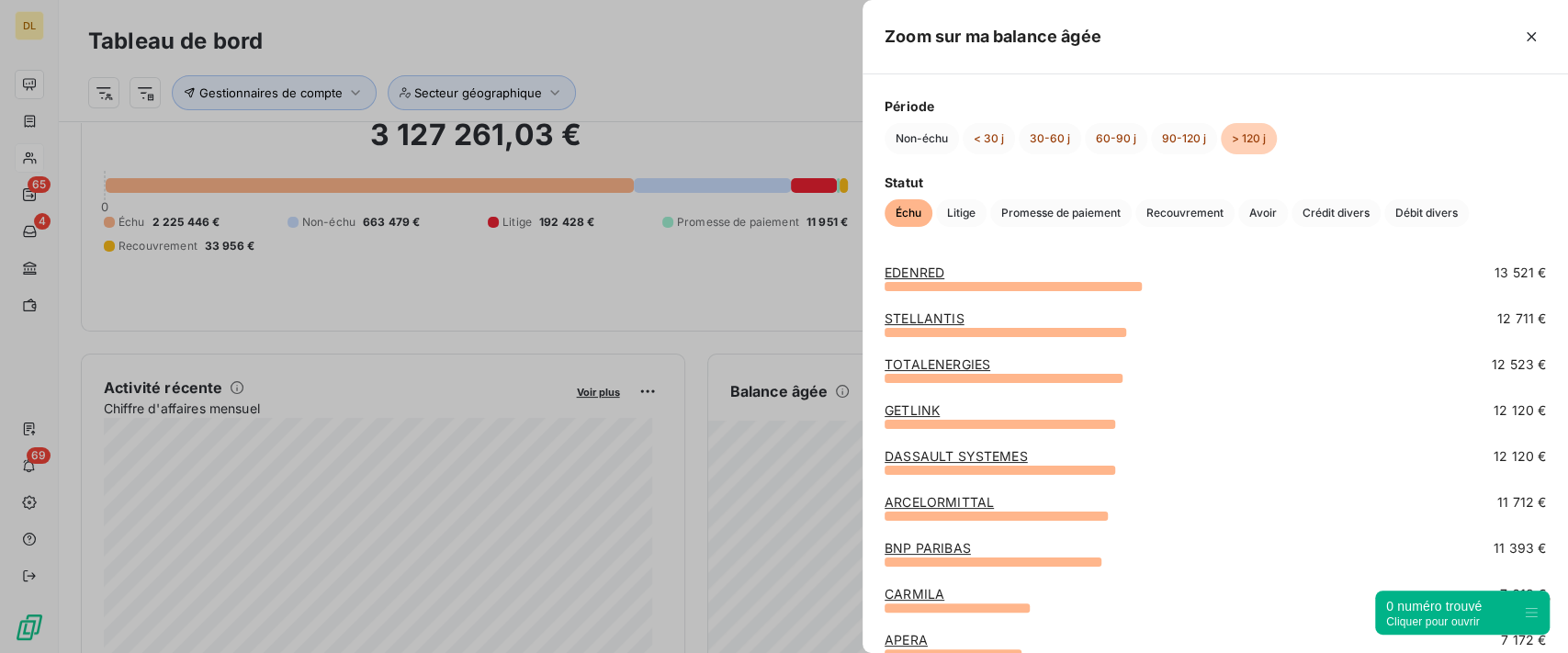
scroll to position [612, 0]
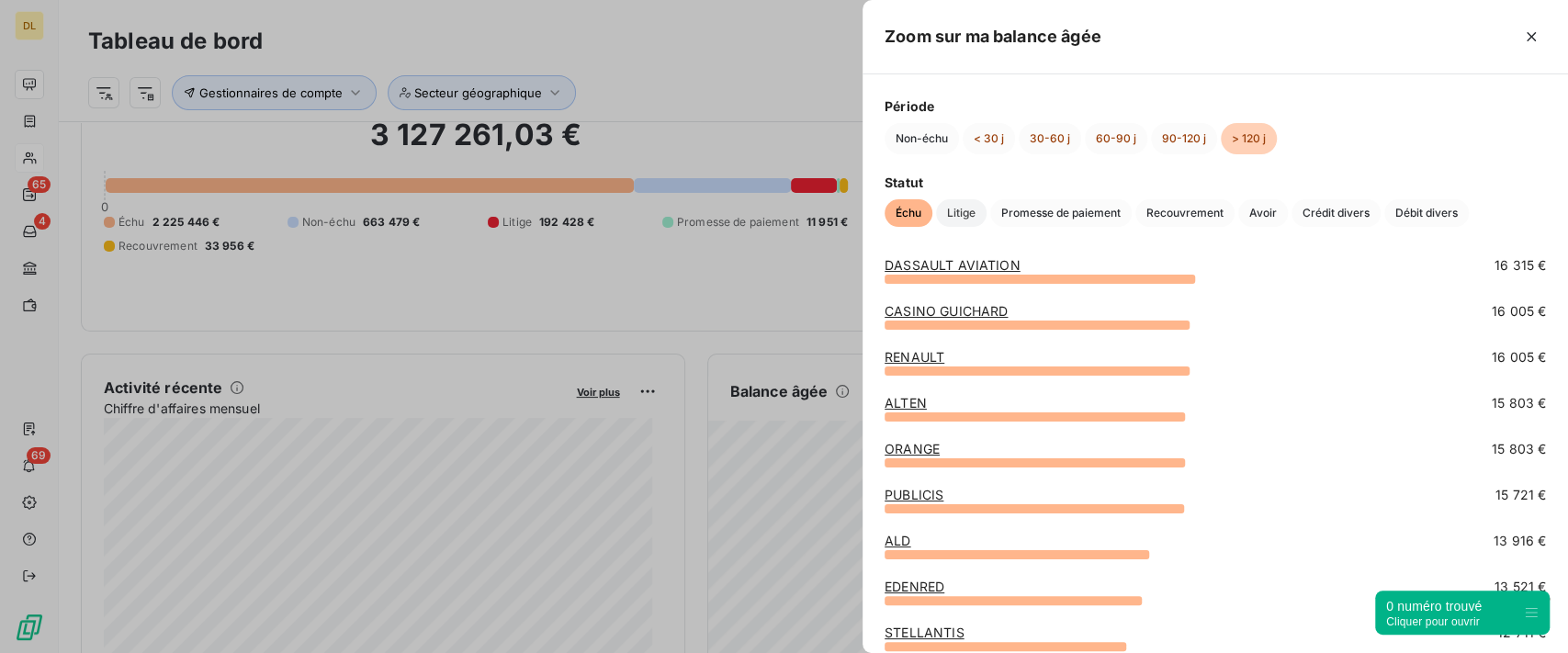
click at [955, 216] on span "Litige" at bounding box center [961, 214] width 50 height 28
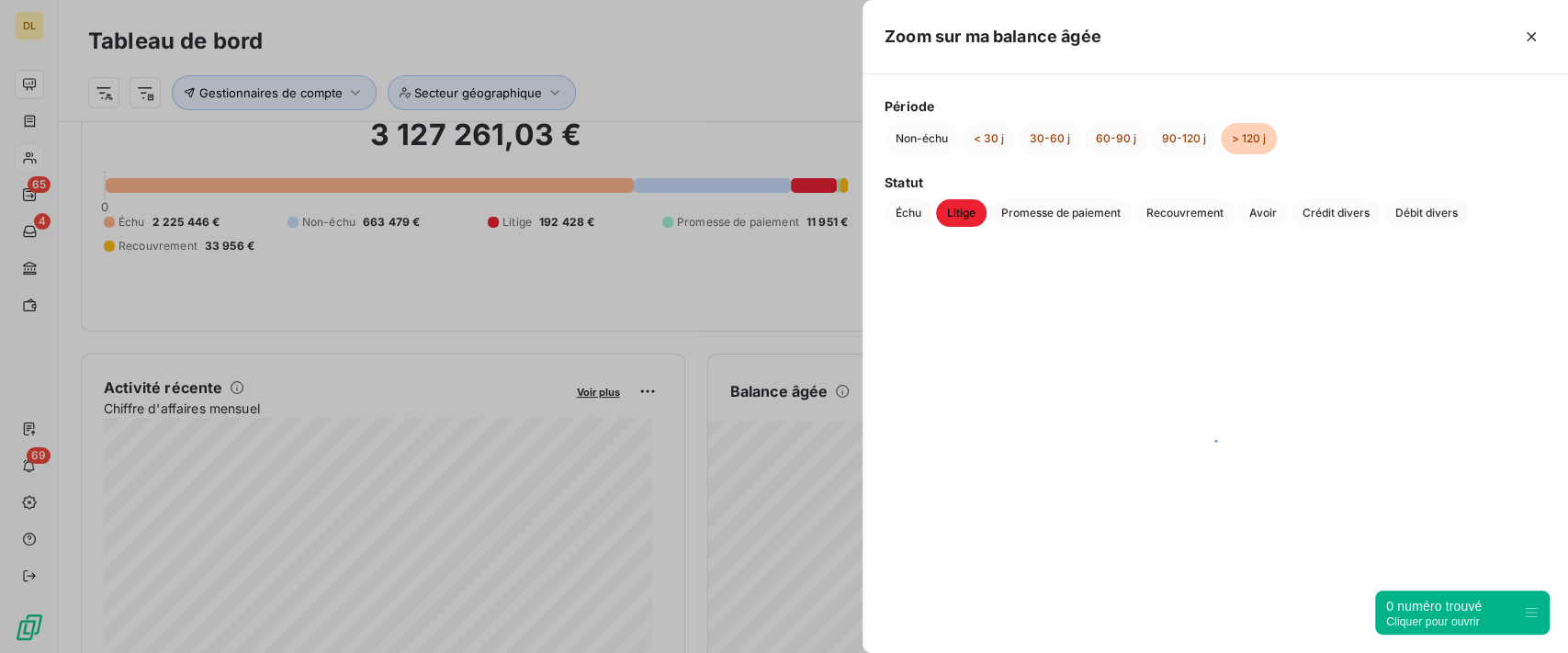
scroll to position [0, 0]
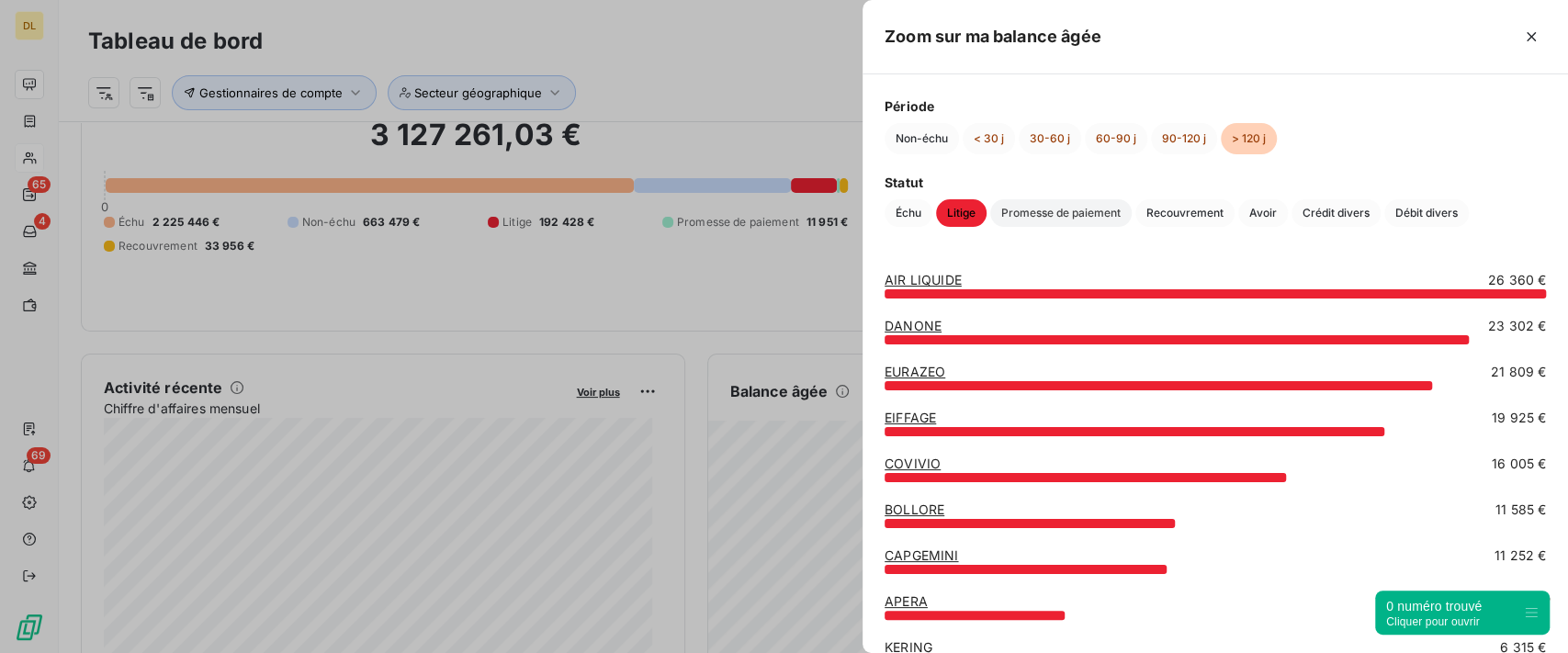
click at [1056, 213] on span "Promesse de paiement" at bounding box center [1061, 214] width 141 height 28
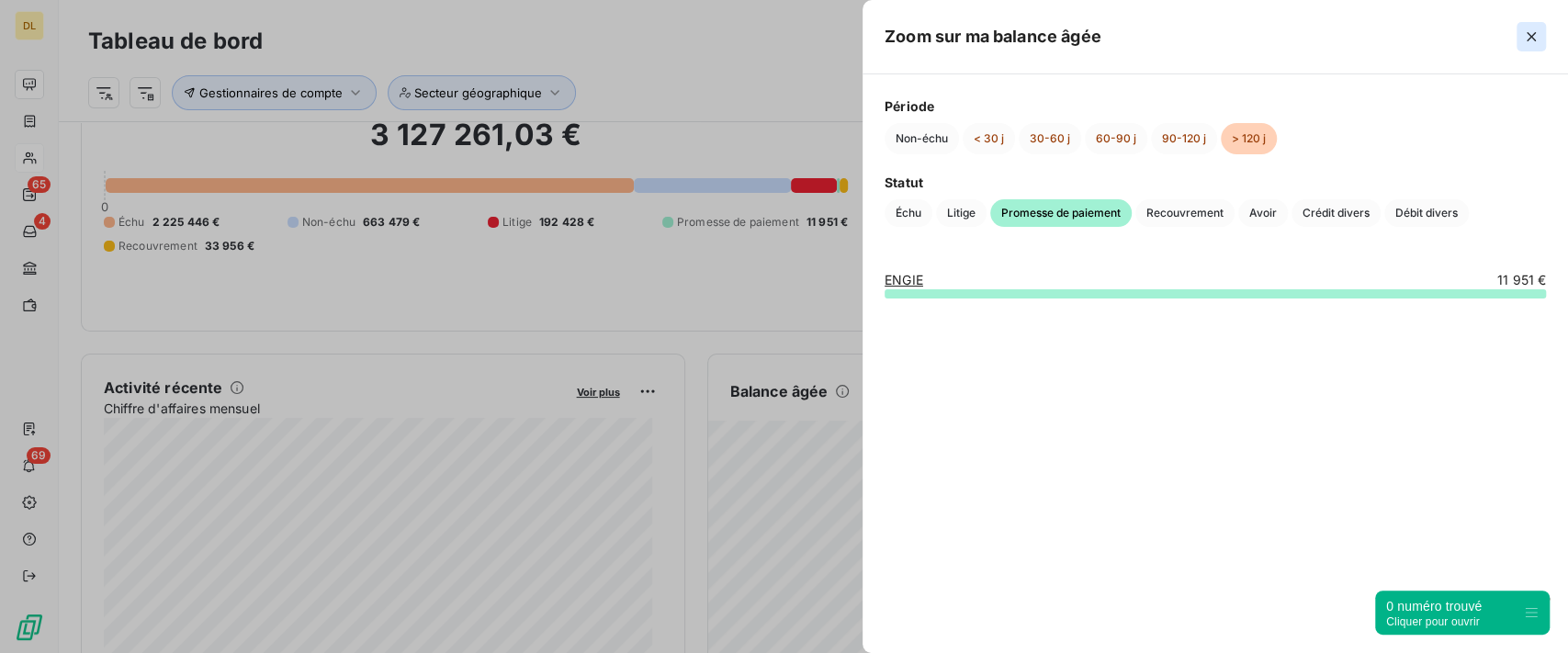
click at [1521, 42] on button "button" at bounding box center [1531, 37] width 30 height 30
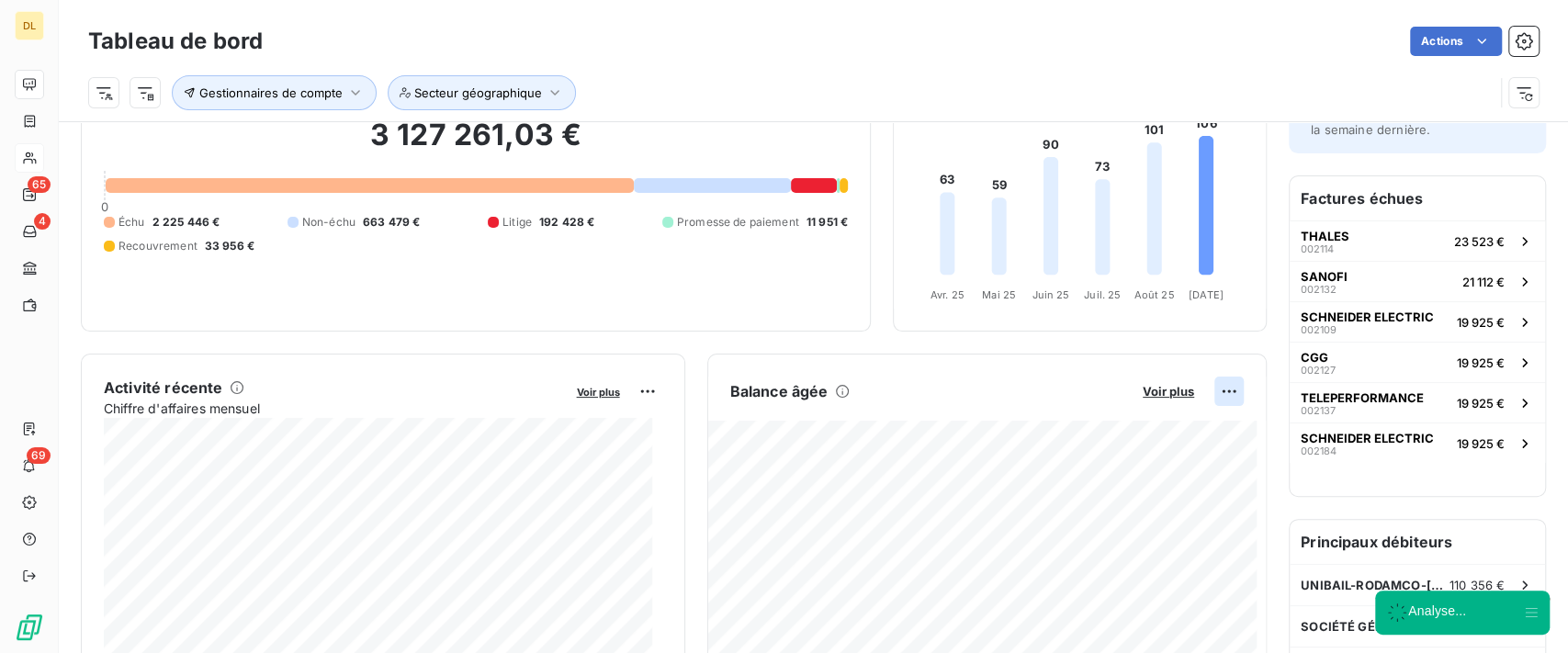
click at [1201, 385] on html "DL 65 4 69 Tableau de bord Actions Gestionnaires de compte Secteur géographique…" at bounding box center [784, 326] width 1568 height 653
click at [1002, 337] on html "DL 65 4 69 Tableau de bord Actions Gestionnaires de compte Secteur géographique…" at bounding box center [784, 326] width 1568 height 653
click at [1208, 394] on html "DL 65 4 69 Tableau de bord Actions Gestionnaires de compte Secteur géographique…" at bounding box center [784, 326] width 1568 height 653
click at [910, 341] on html "DL 65 4 69 Tableau de bord Actions Gestionnaires de compte Secteur géographique…" at bounding box center [784, 326] width 1568 height 653
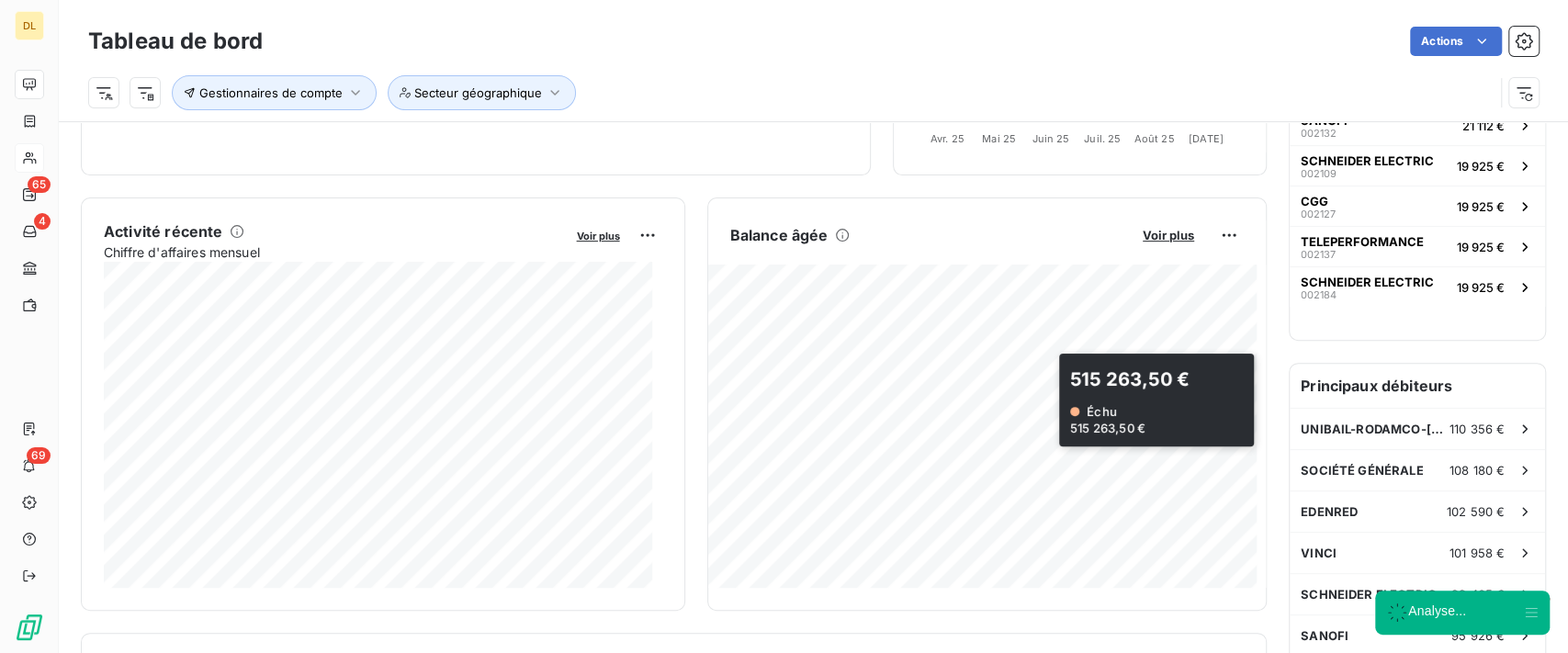
scroll to position [245, 0]
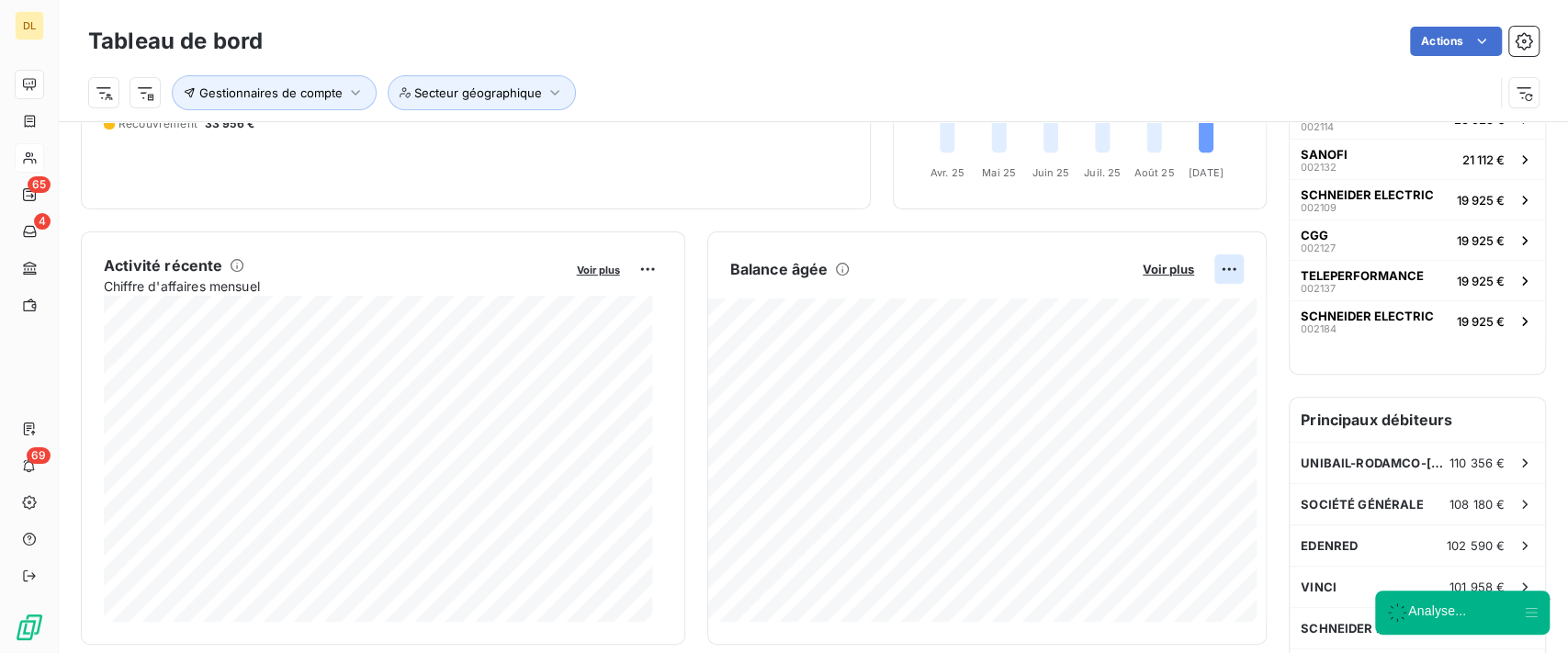
click at [1203, 276] on html "DL 65 4 69 Tableau de bord Actions Gestionnaires de compte Secteur géographique…" at bounding box center [784, 326] width 1568 height 653
click at [1155, 313] on div "Exporter" at bounding box center [1166, 309] width 103 height 30
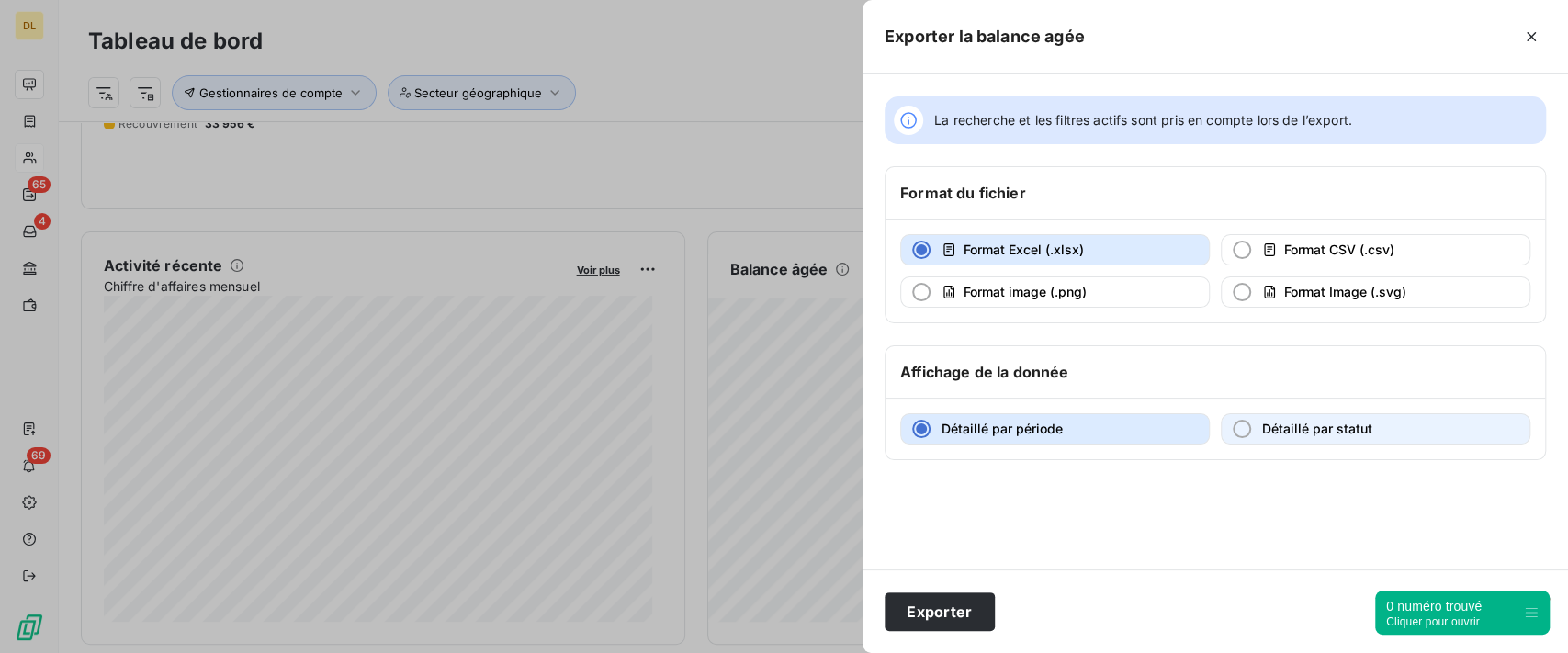
click at [1299, 423] on span "Détaillé par statut" at bounding box center [1317, 428] width 110 height 16
click at [1080, 430] on button "Détaillé par période" at bounding box center [1055, 429] width 310 height 32
click at [1534, 39] on icon "button" at bounding box center [1531, 37] width 19 height 19
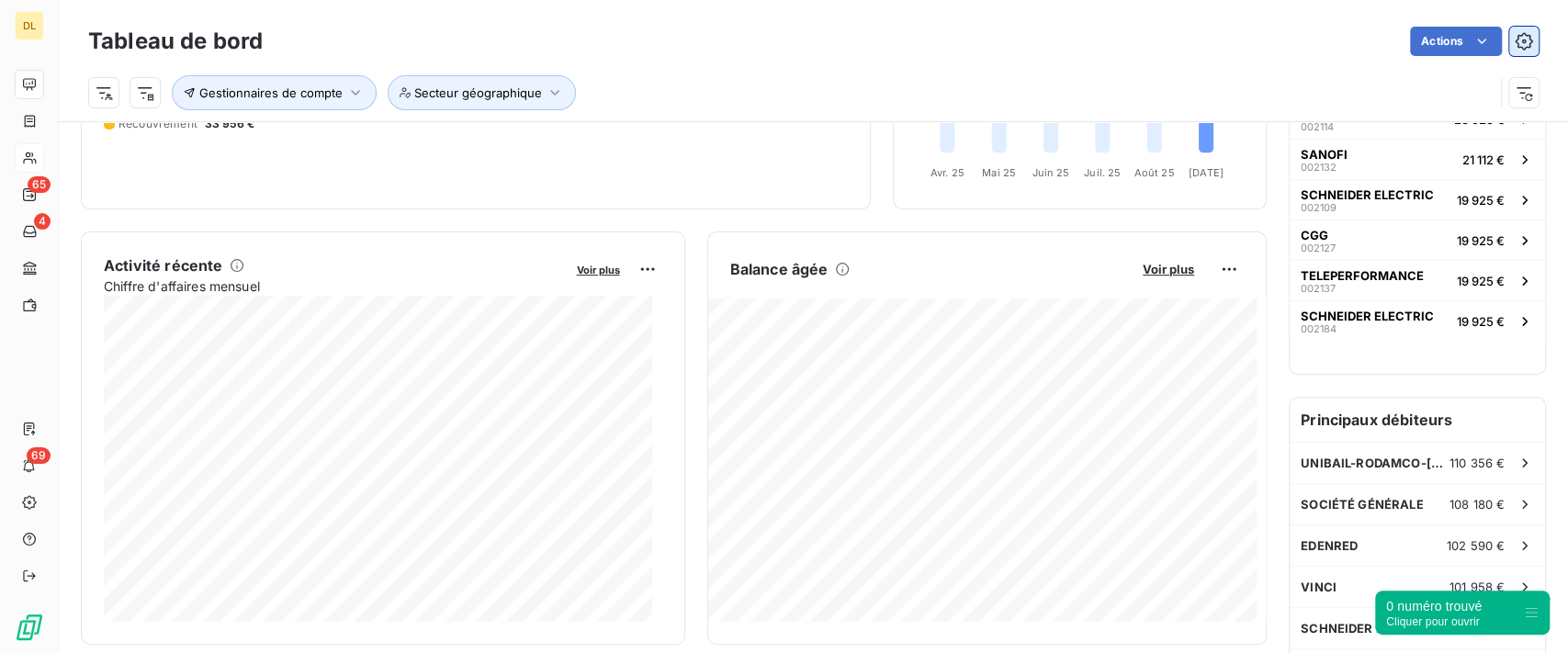
click at [1516, 46] on icon "button" at bounding box center [1524, 42] width 19 height 19
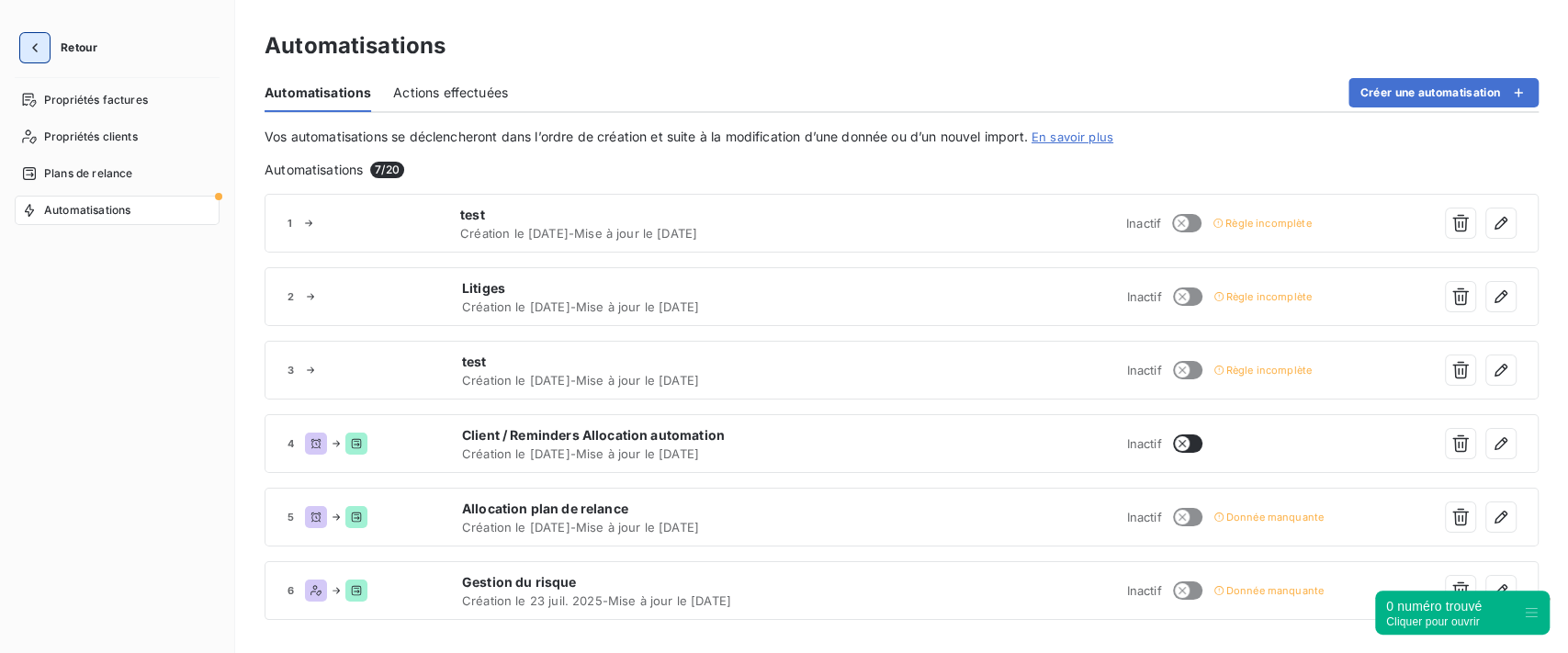
click at [20, 55] on button "button" at bounding box center [35, 47] width 30 height 30
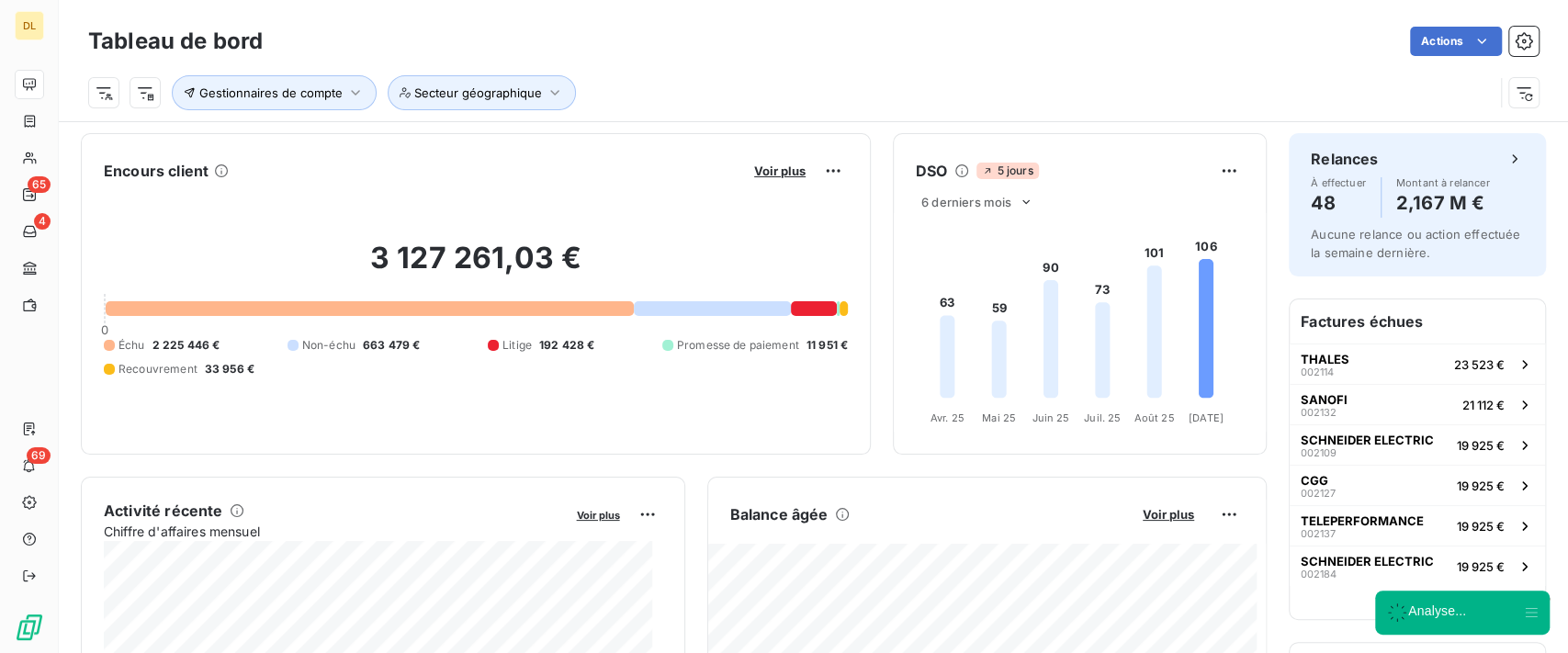
scroll to position [123, 0]
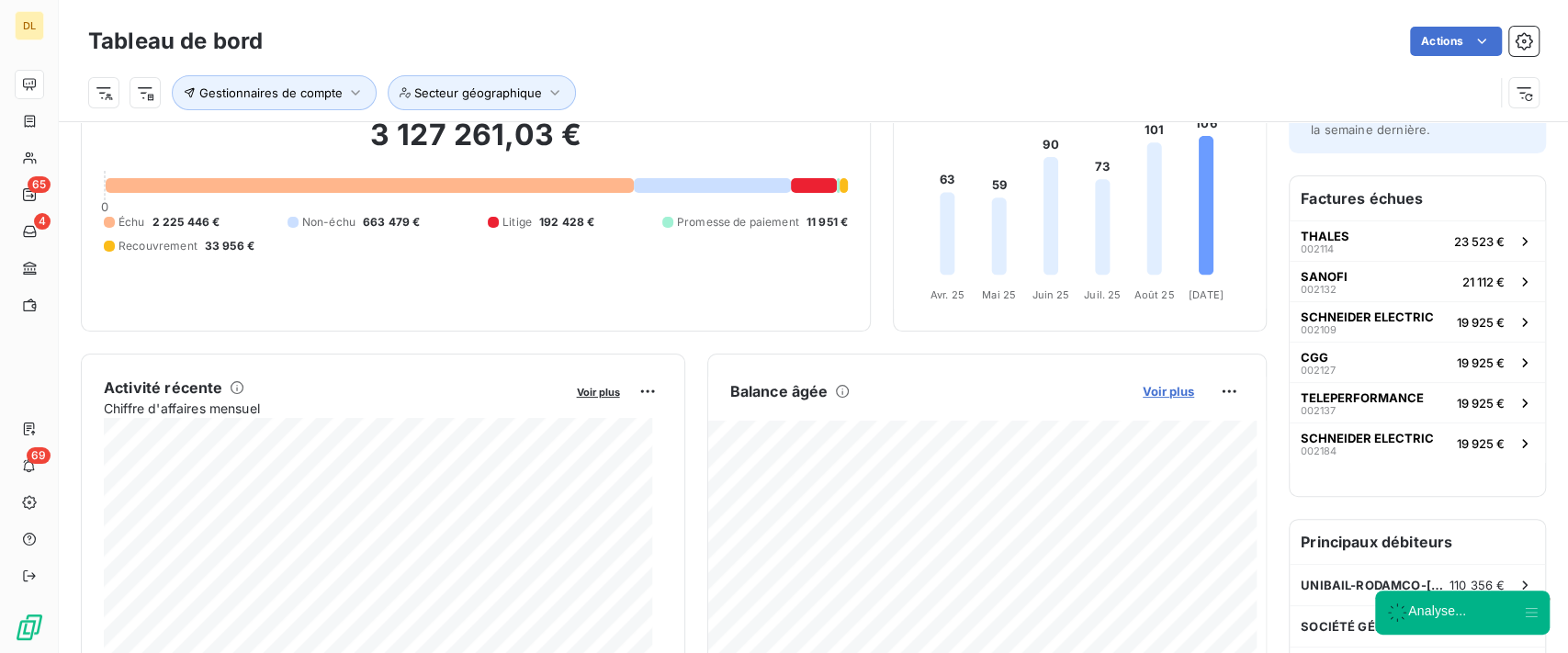
click at [1143, 386] on span "Voir plus" at bounding box center [1168, 391] width 51 height 15
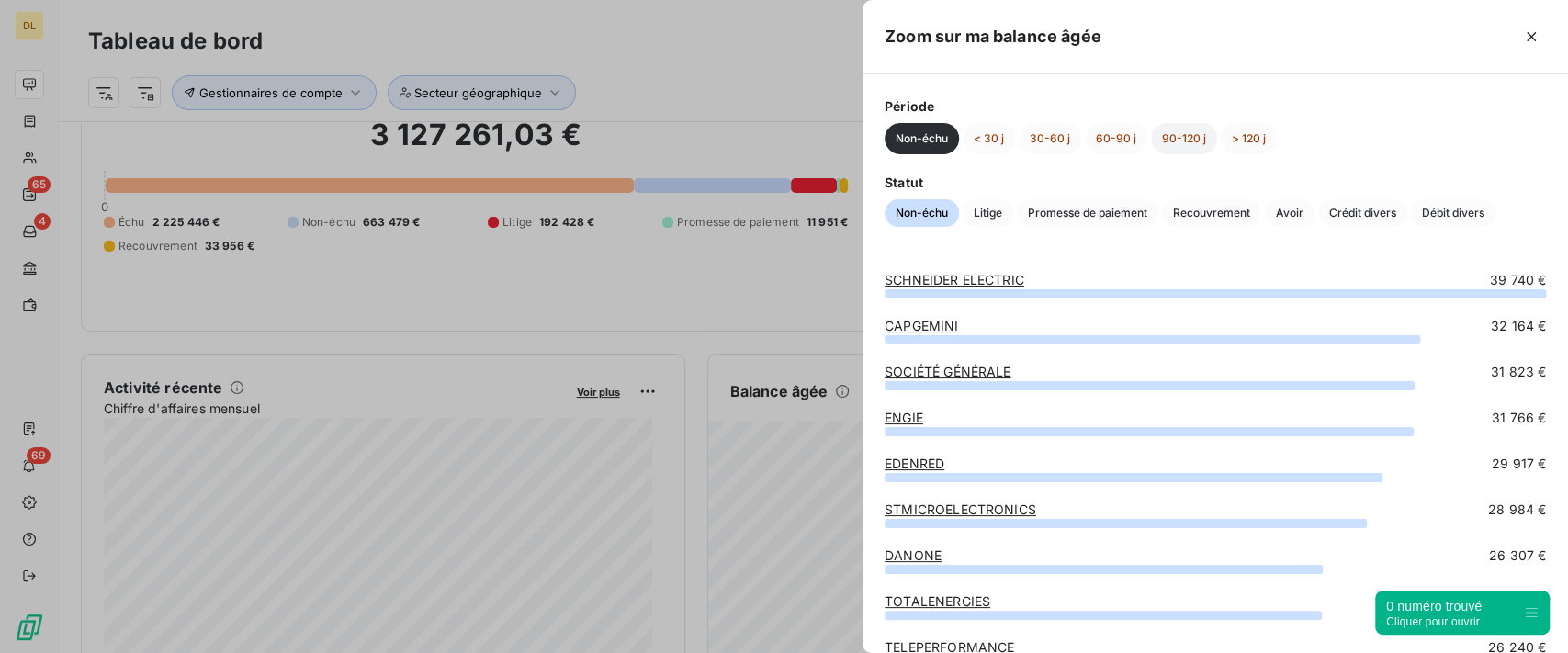
click at [1183, 141] on button "90-120 j" at bounding box center [1184, 139] width 66 height 32
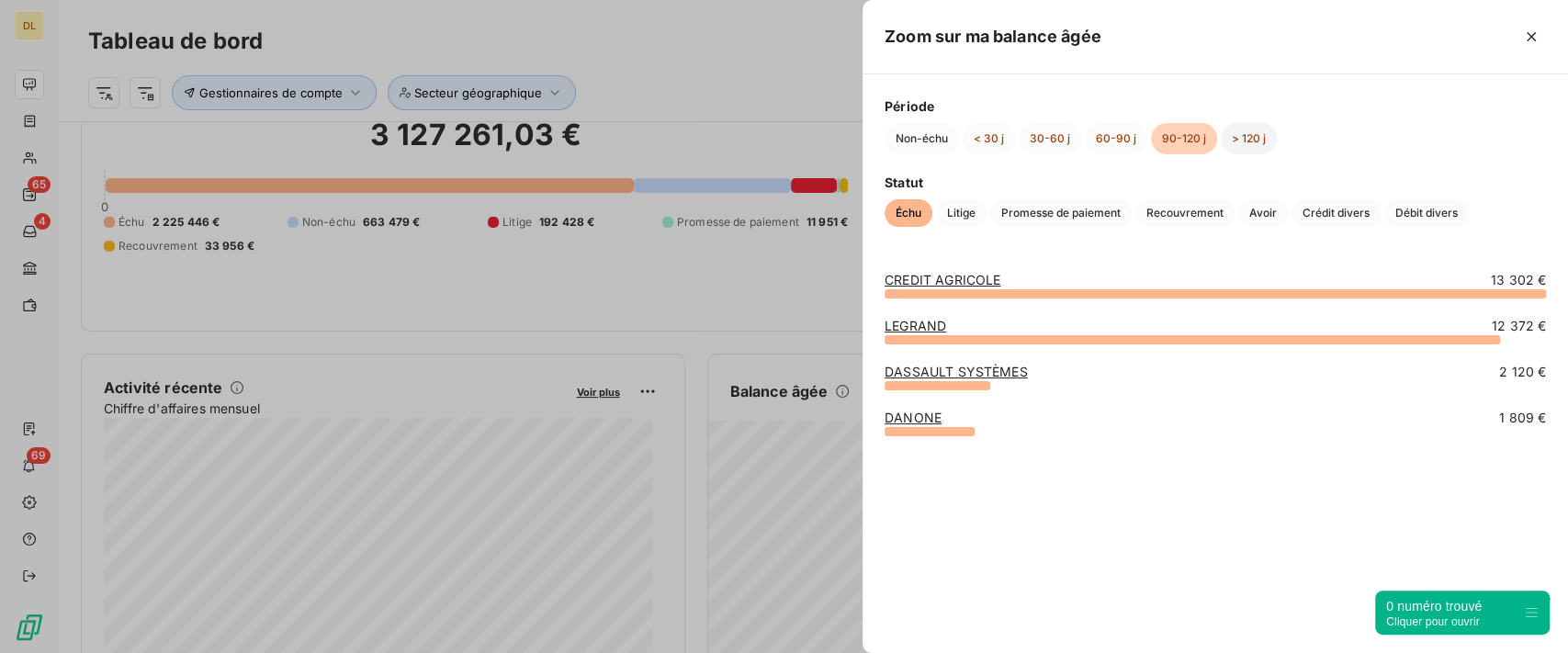
click at [1245, 140] on button "> 120 j" at bounding box center [1248, 139] width 56 height 32
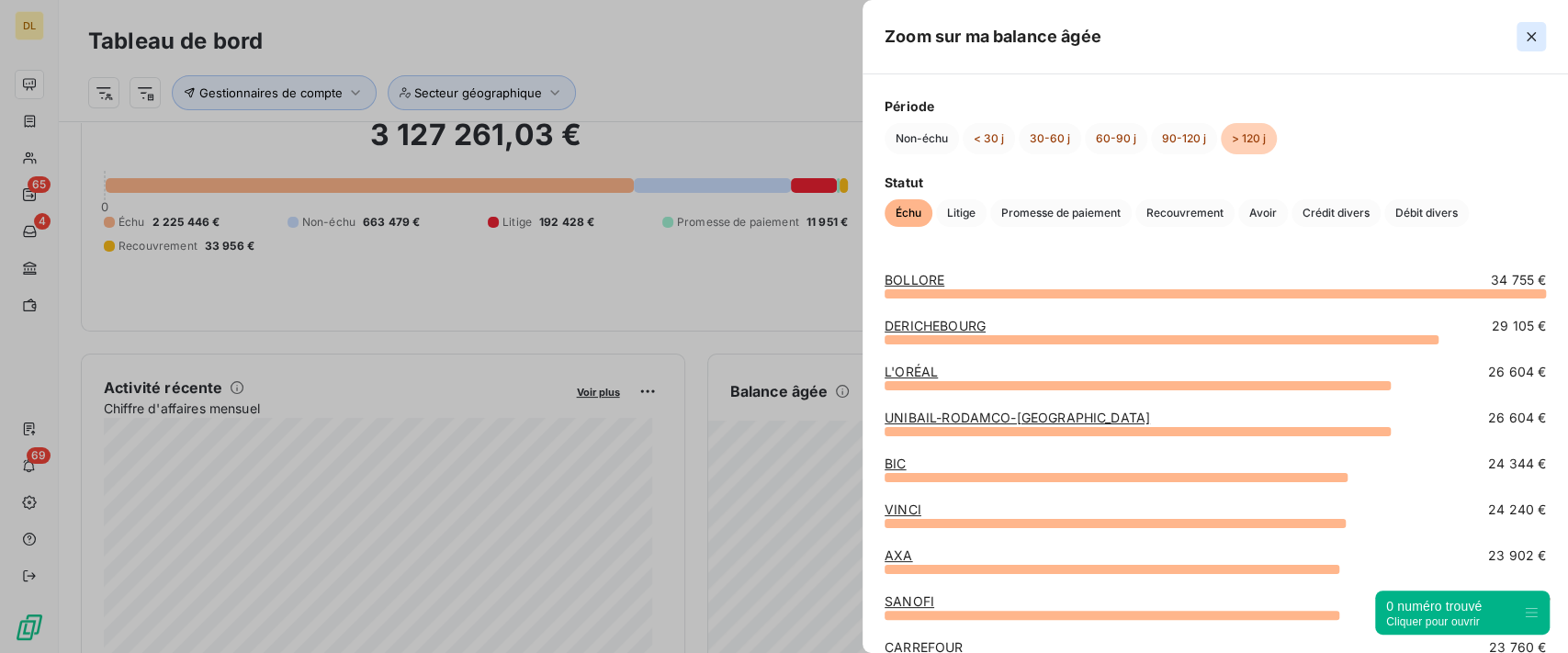
click at [1536, 34] on icon "button" at bounding box center [1531, 37] width 19 height 19
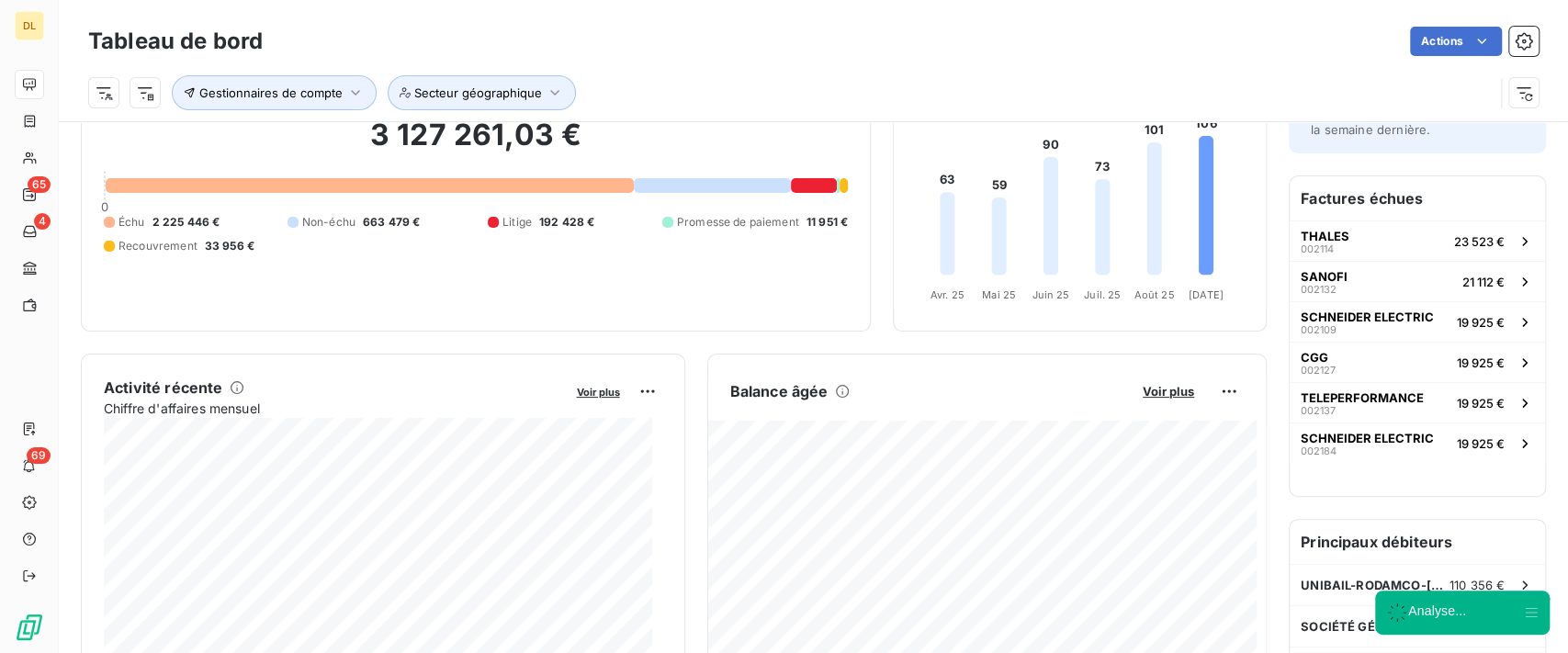
scroll to position [0, 0]
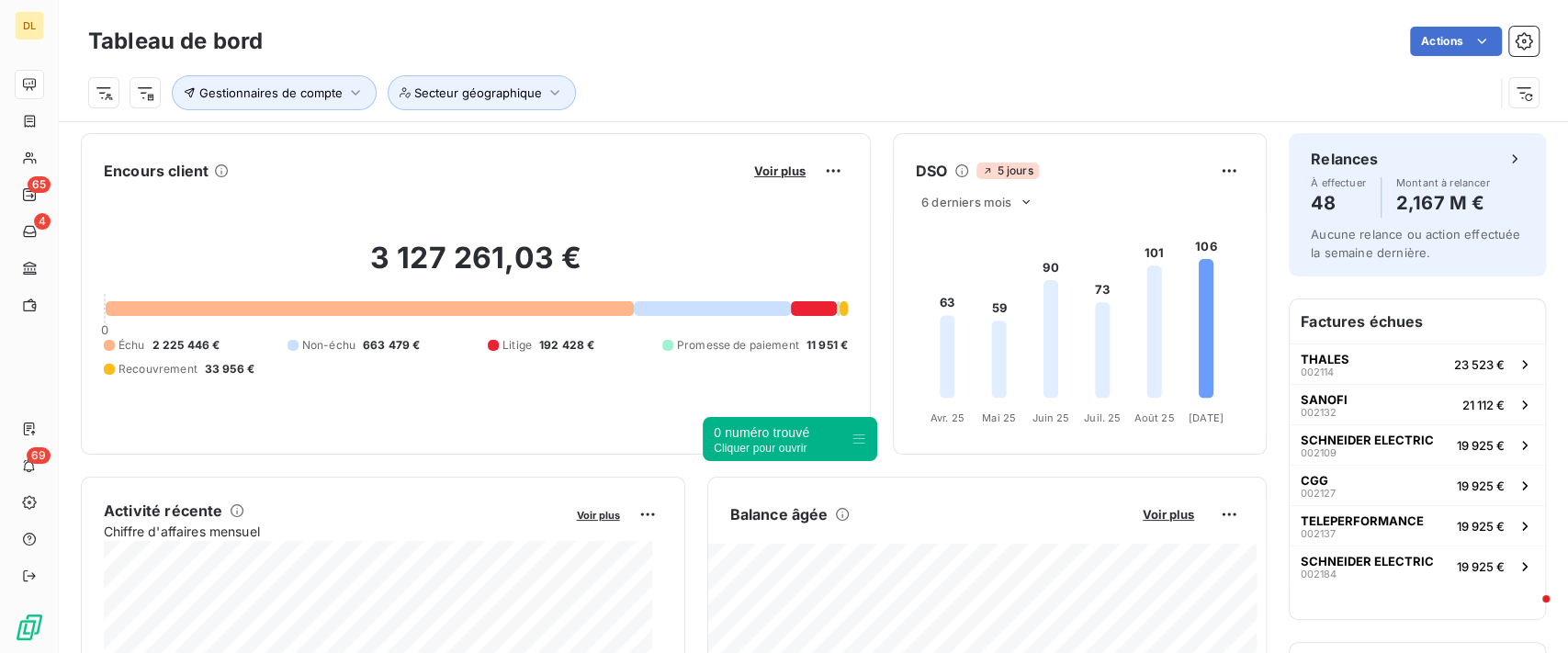
drag, startPoint x: 1532, startPoint y: 613, endPoint x: 860, endPoint y: 440, distance: 693.9
click at [860, 440] on icon at bounding box center [859, 439] width 15 height 15
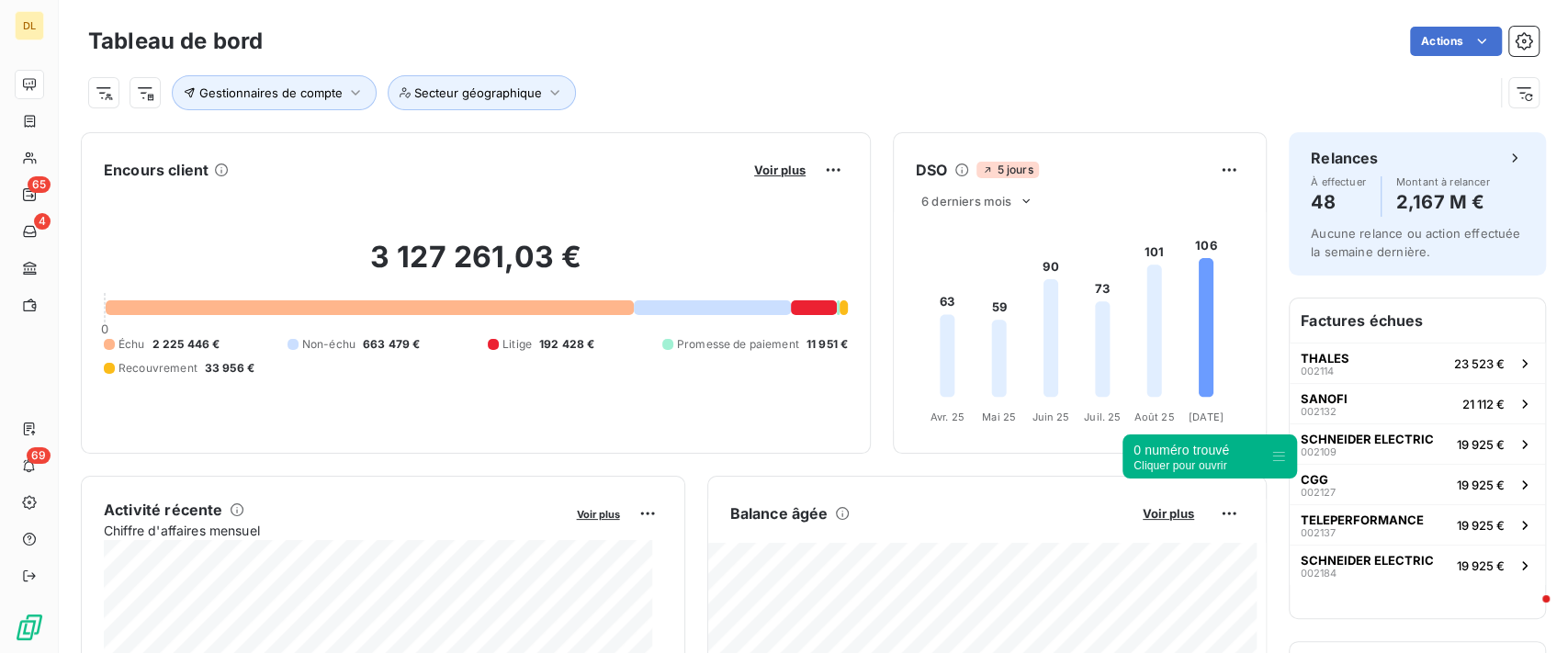
drag, startPoint x: 860, startPoint y: 436, endPoint x: 1280, endPoint y: 454, distance: 420.4
click at [1280, 454] on icon at bounding box center [1278, 456] width 15 height 15
click at [105, 93] on html "DL 65 4 69 Tableau de bord Actions Gestionnaires de compte Secteur géographique…" at bounding box center [784, 326] width 1568 height 653
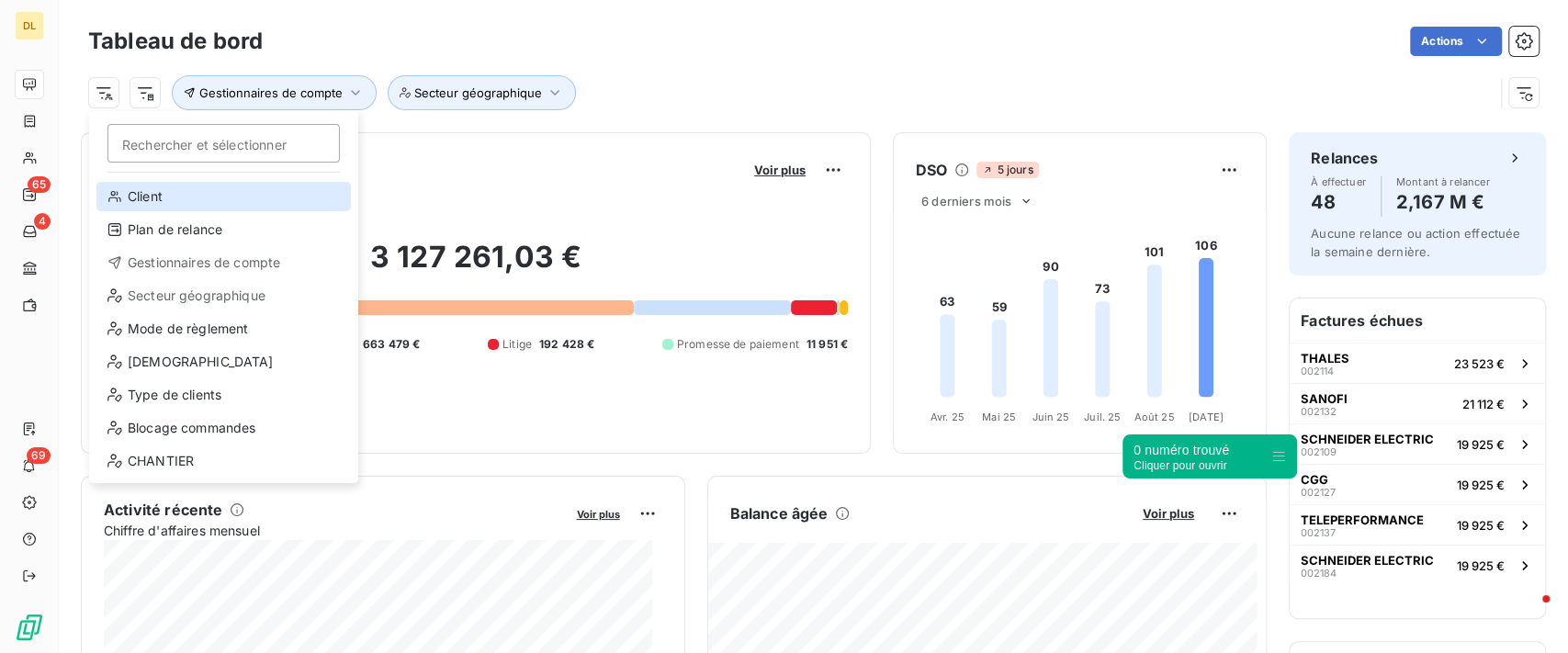
click at [219, 200] on div "Client" at bounding box center [224, 197] width 254 height 30
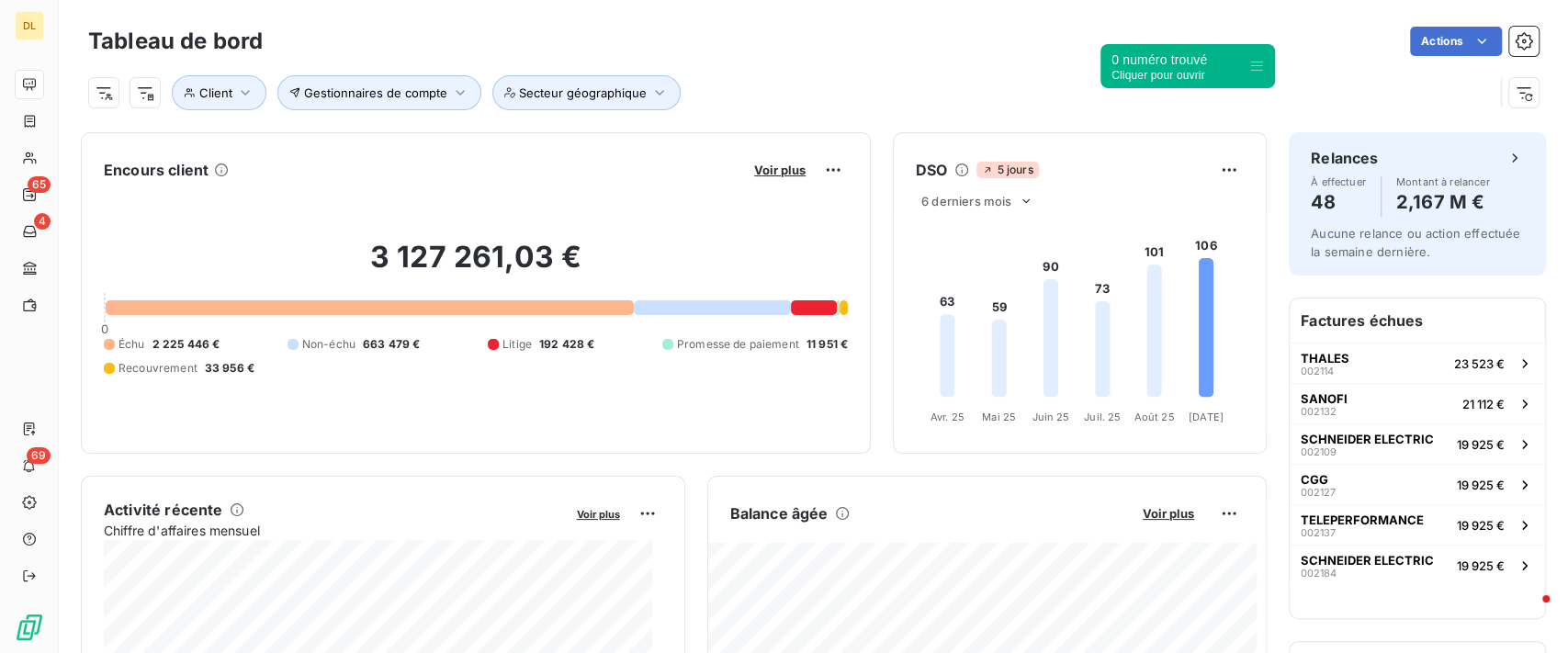
drag, startPoint x: 1278, startPoint y: 453, endPoint x: 1250, endPoint y: 56, distance: 398.0
click at [1250, 58] on icon at bounding box center [1256, 65] width 15 height 15
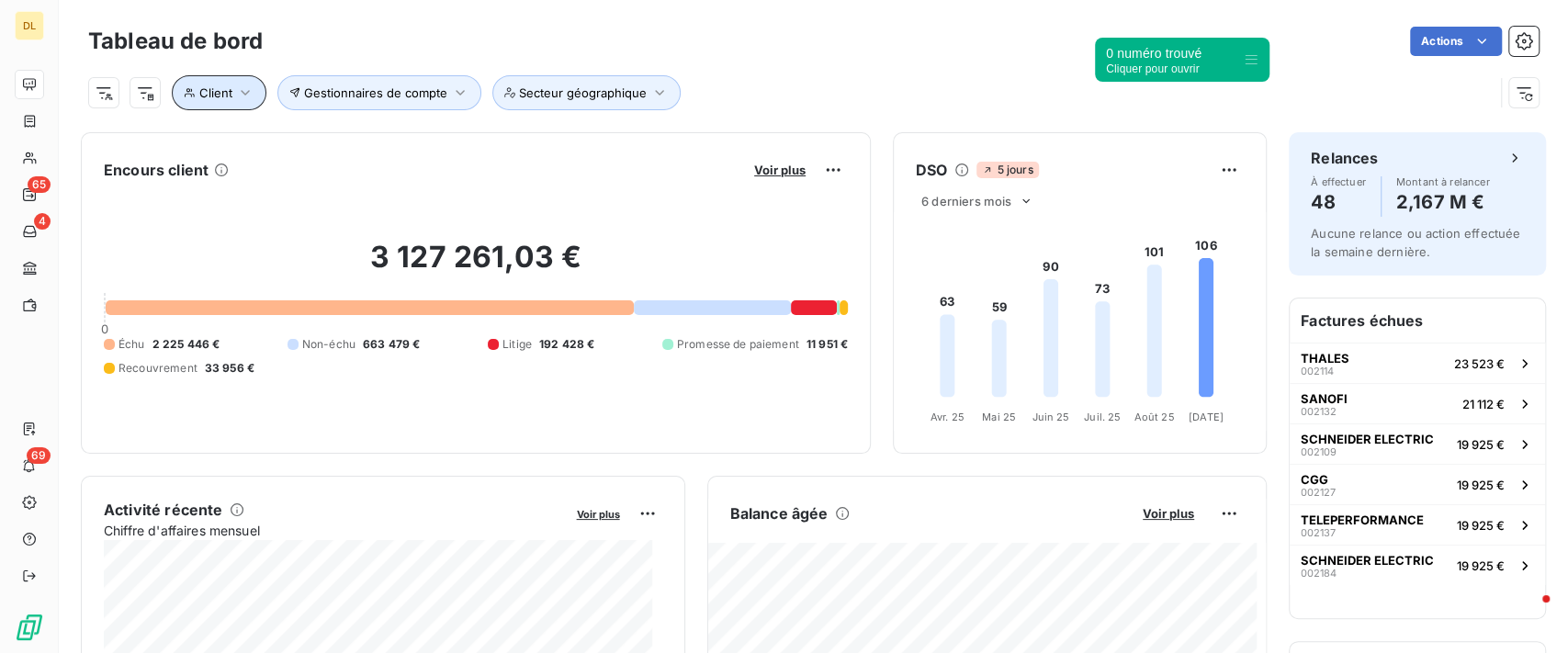
click at [251, 92] on icon "button" at bounding box center [245, 93] width 19 height 19
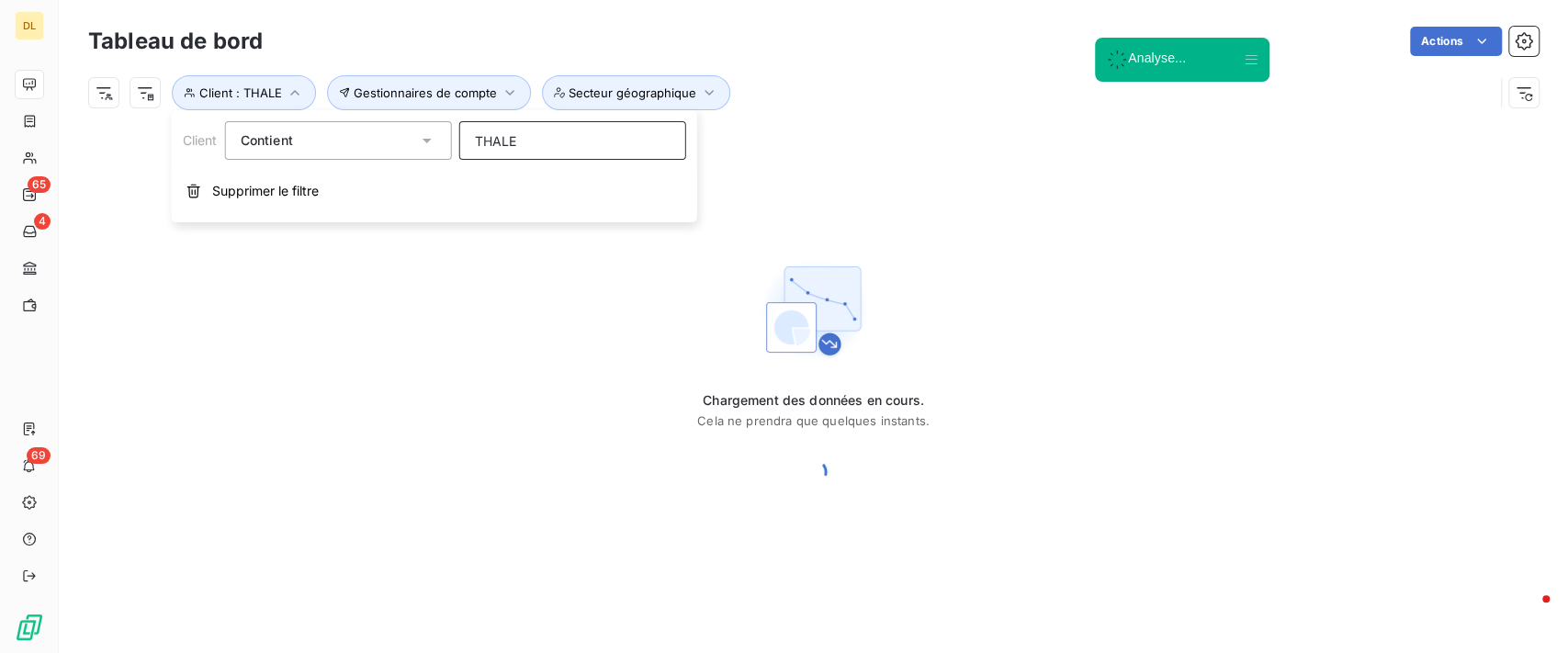
type input "THALES"
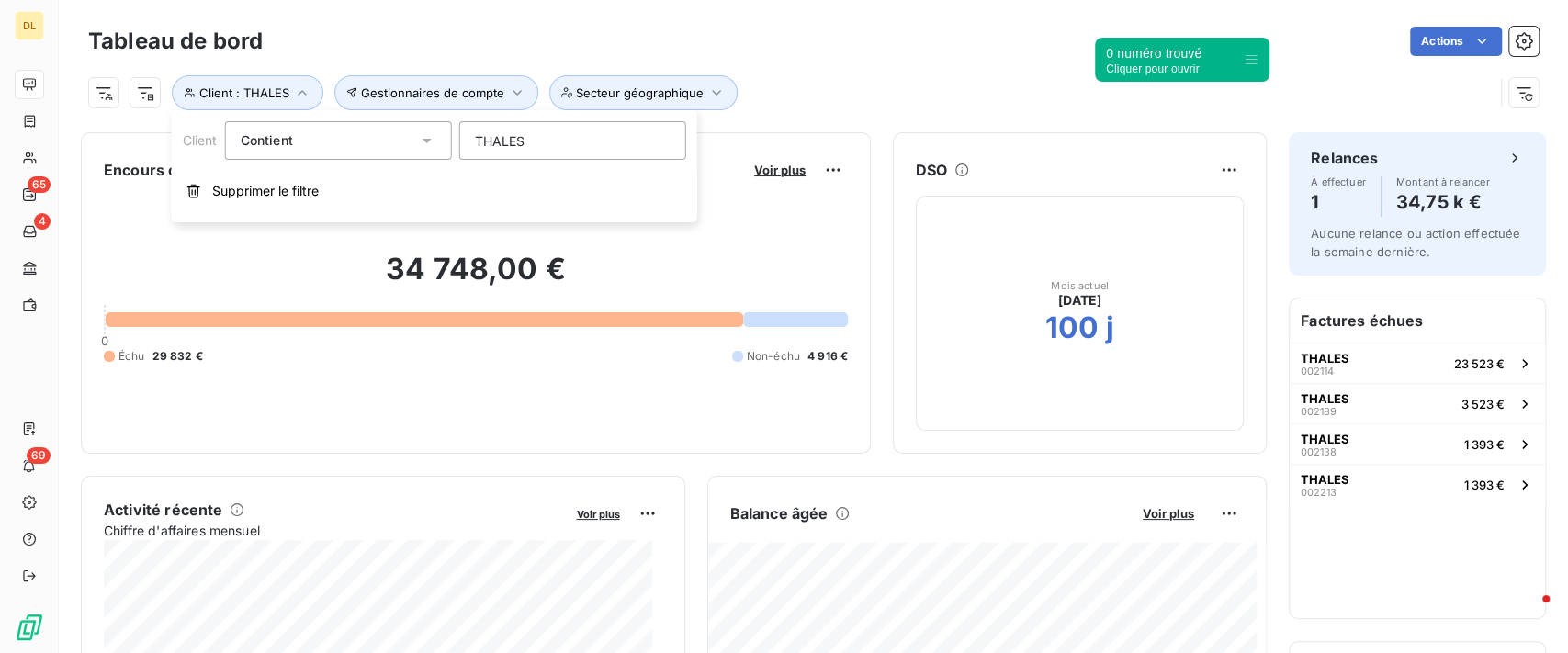
click at [819, 62] on div "Client : THALES Gestionnaires de compte Secteur géographique" at bounding box center [813, 85] width 1451 height 49
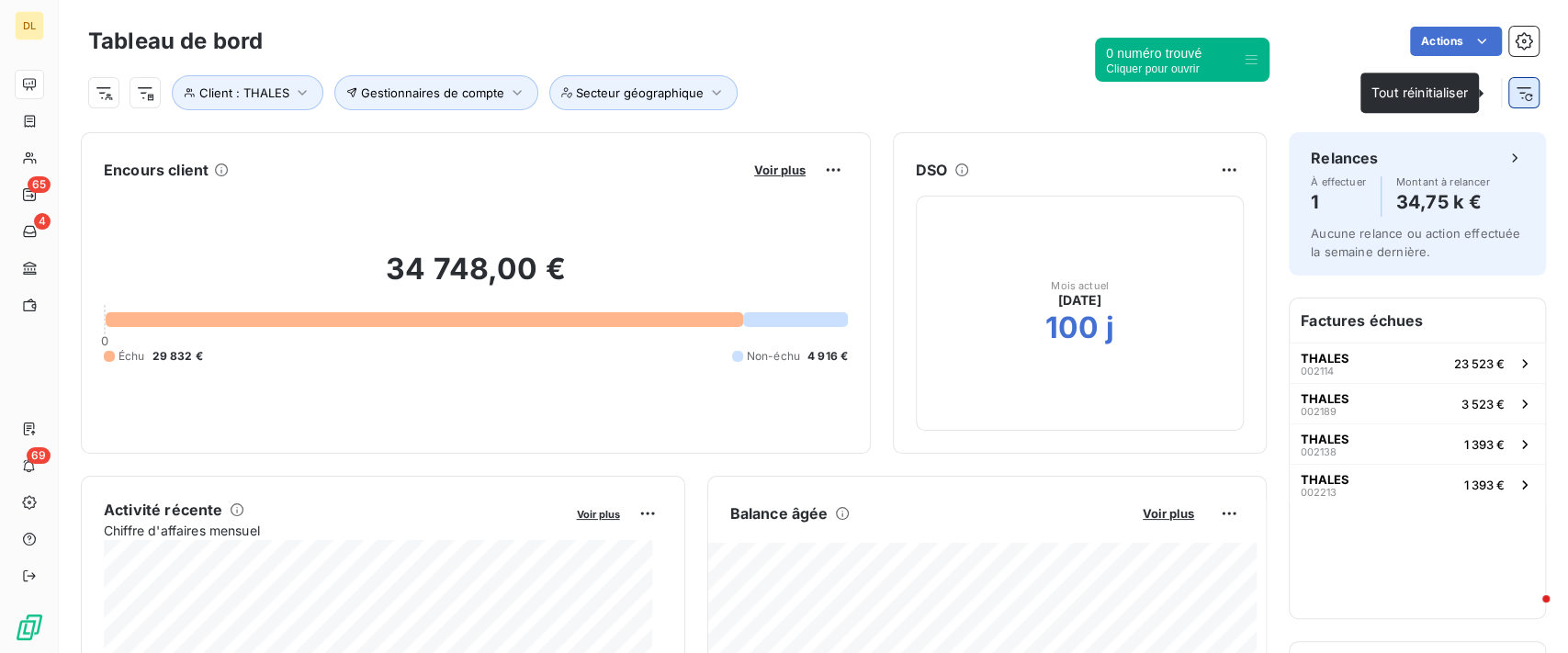
click at [1516, 97] on icon "button" at bounding box center [1524, 93] width 19 height 19
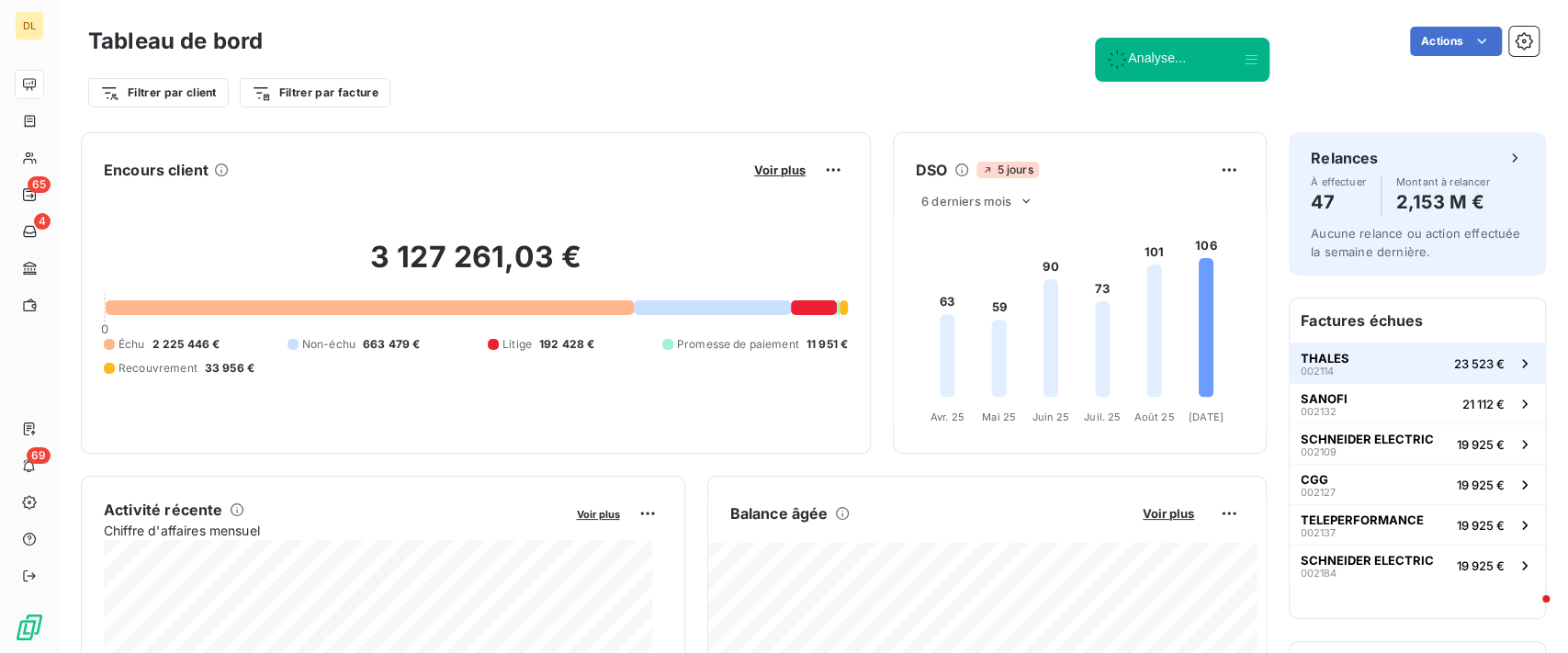
click at [1337, 364] on button "THALES 002114 23 523 €" at bounding box center [1418, 362] width 255 height 41
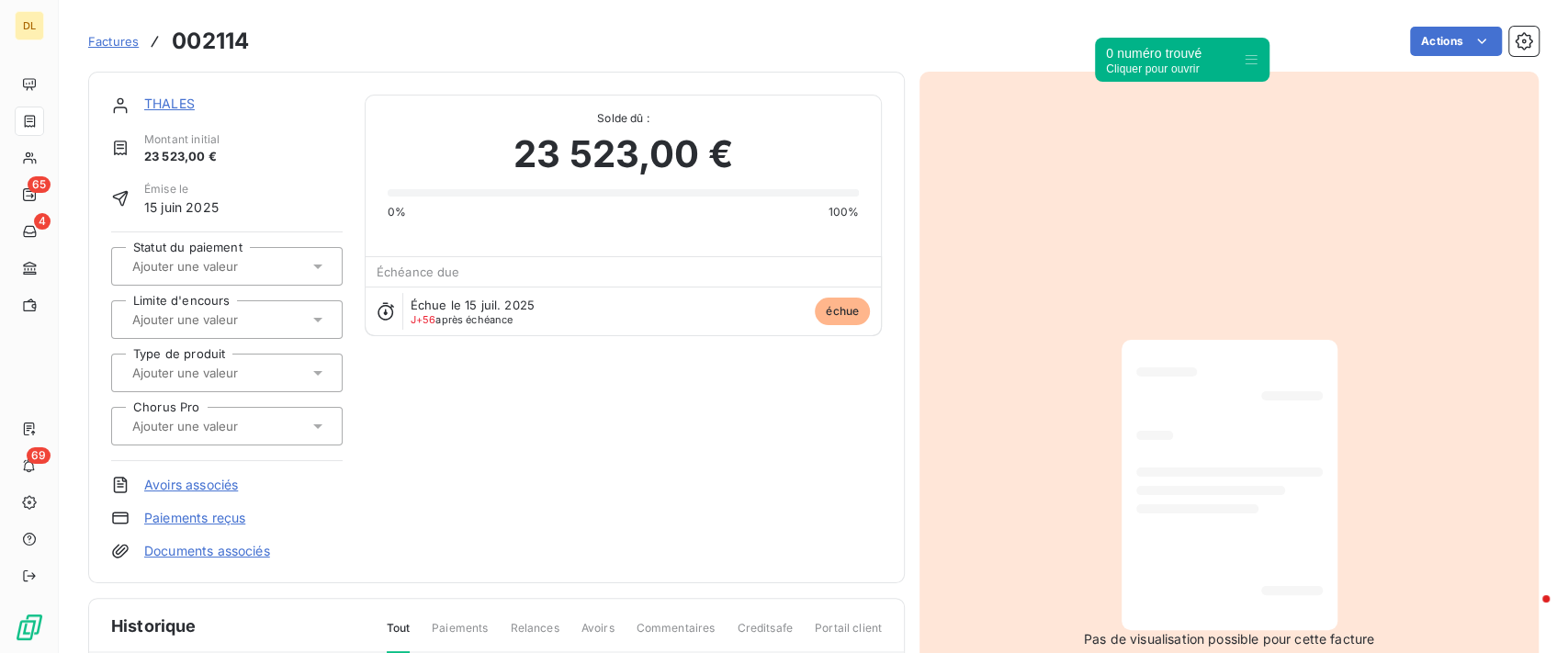
click at [165, 105] on link "THALES" at bounding box center [169, 104] width 50 height 16
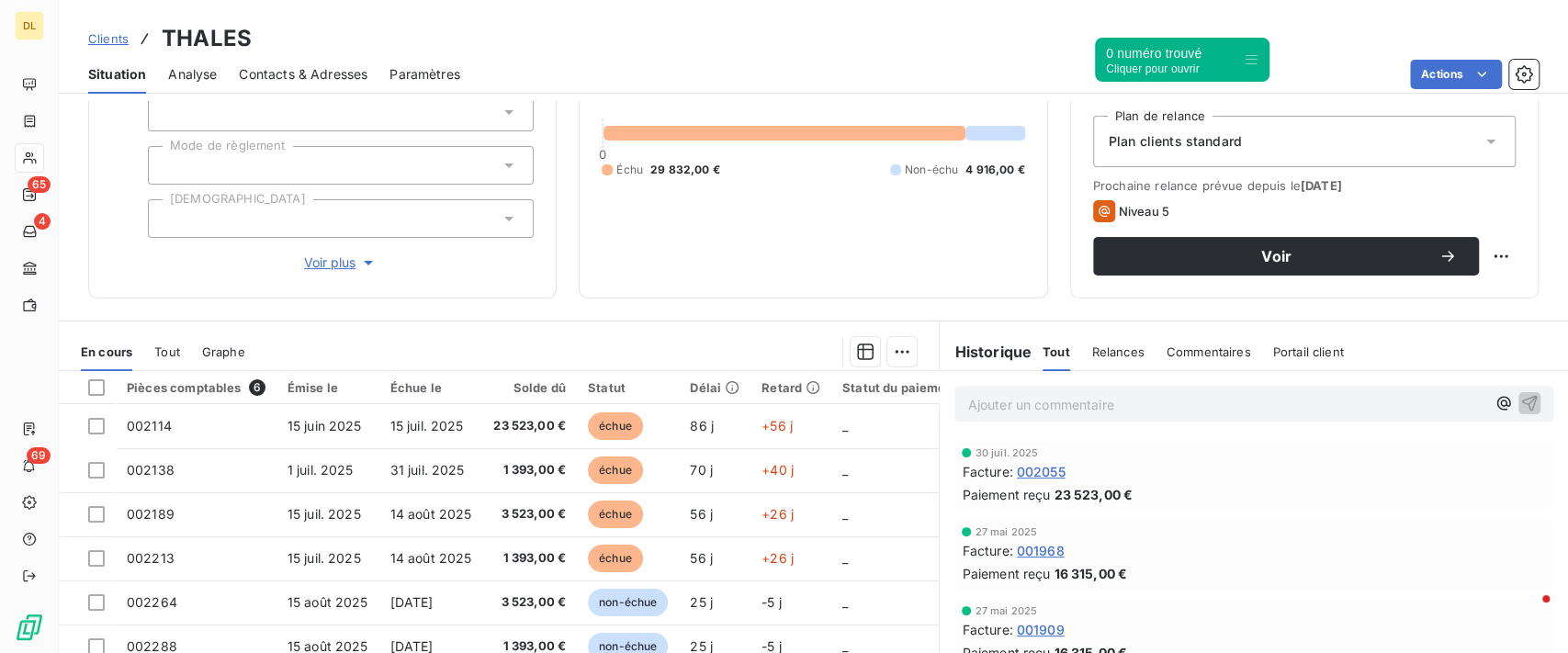
scroll to position [244, 0]
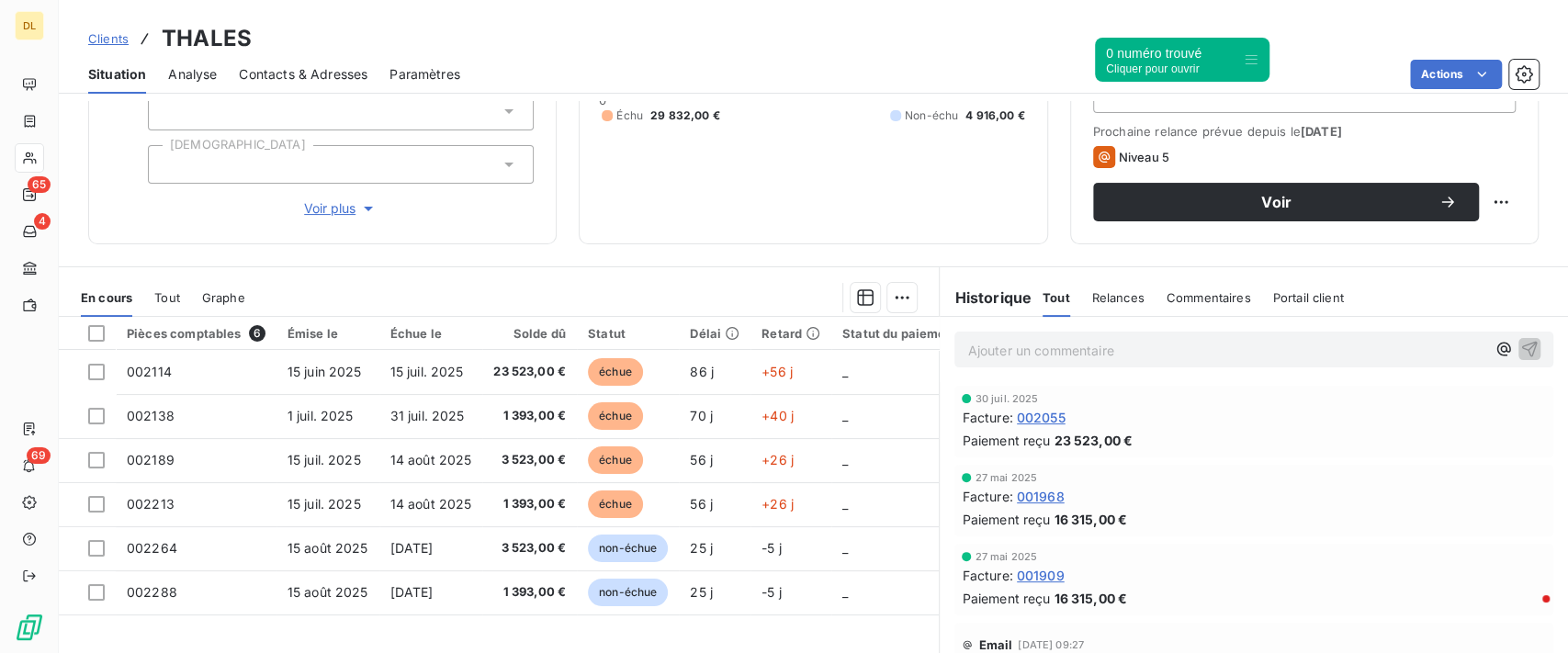
click at [172, 298] on span "Tout" at bounding box center [167, 298] width 26 height 15
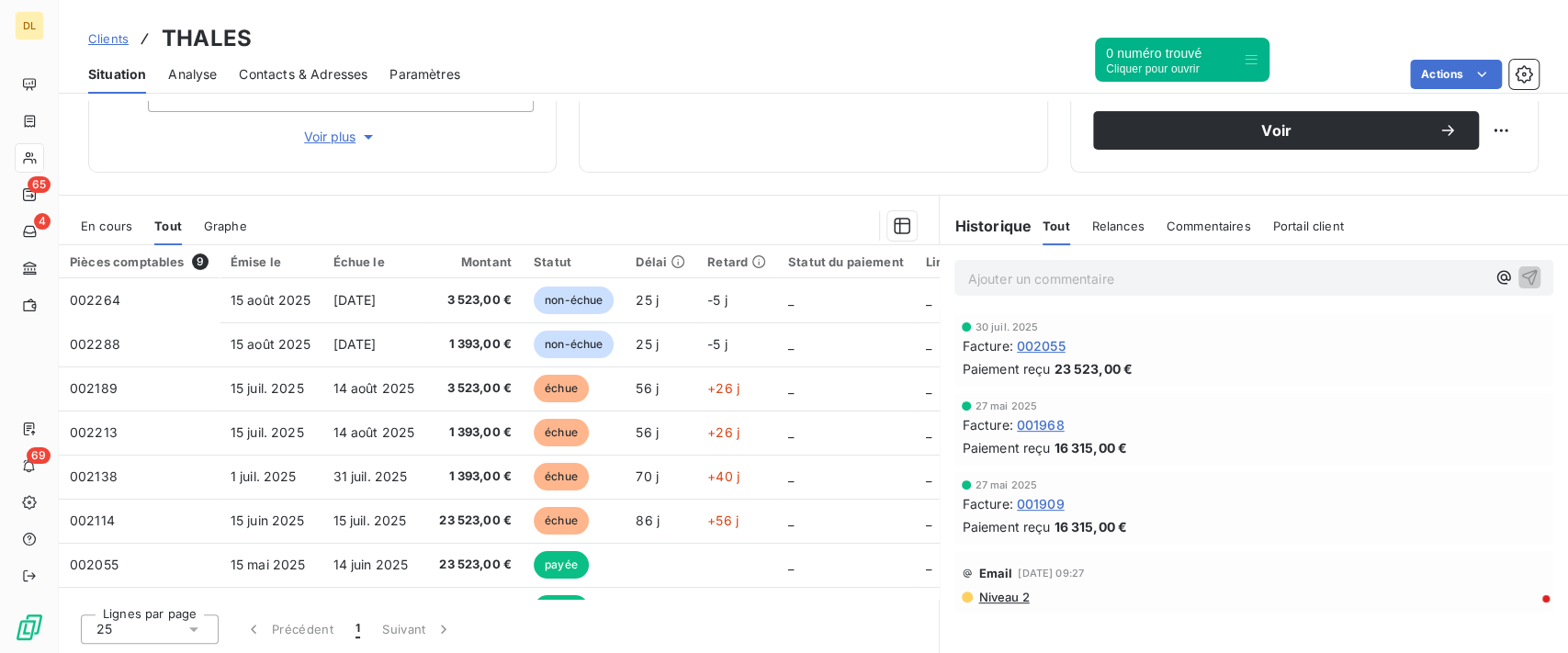
scroll to position [0, 0]
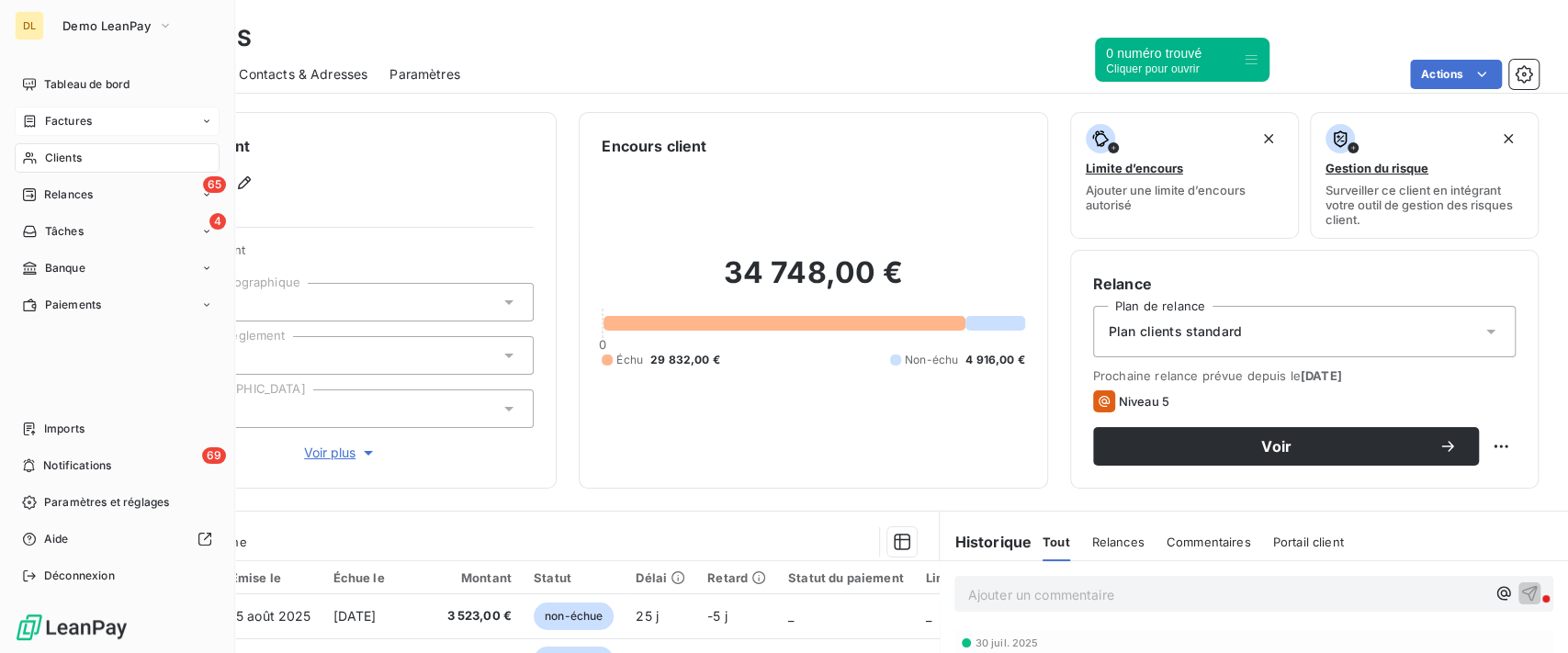
click at [37, 131] on div "Factures" at bounding box center [117, 122] width 205 height 30
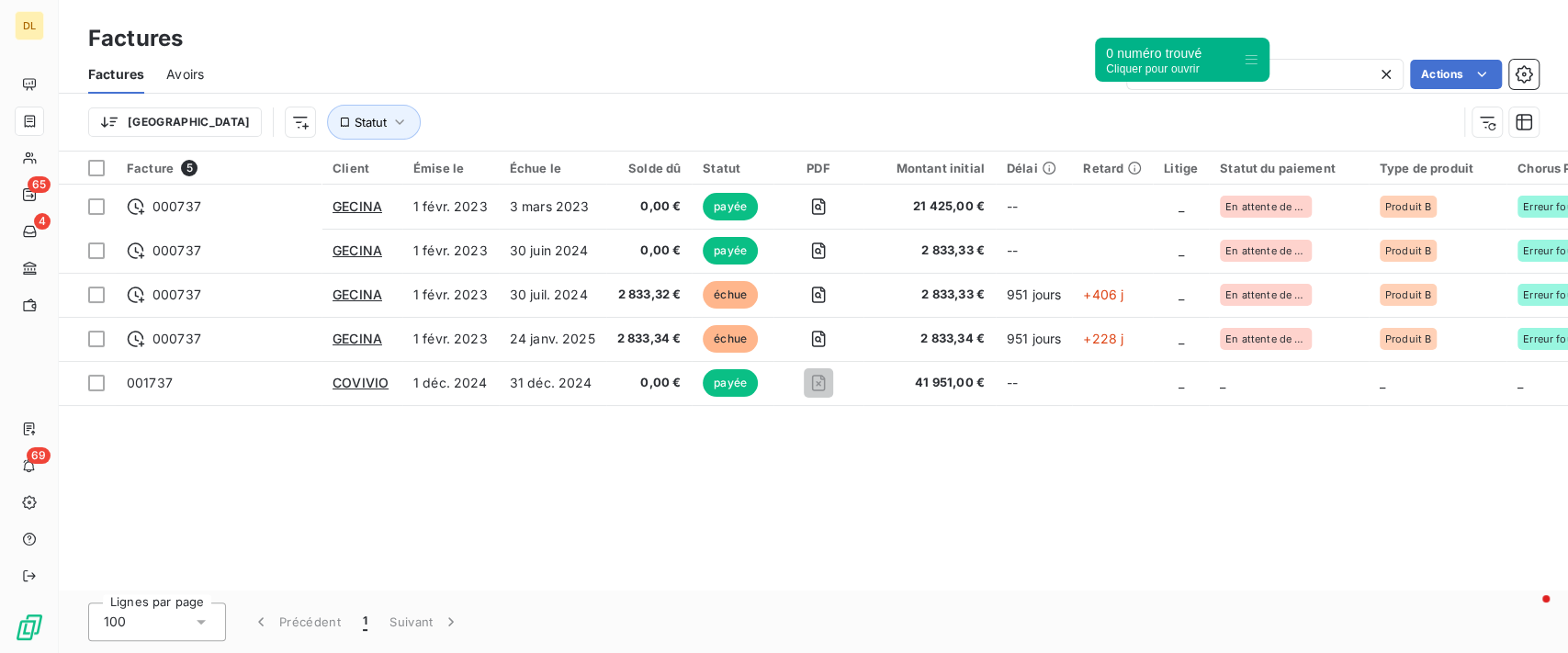
click at [1243, 56] on div "0 numéro trouvé Cliquer pour ouvrir" at bounding box center [1182, 59] width 174 height 45
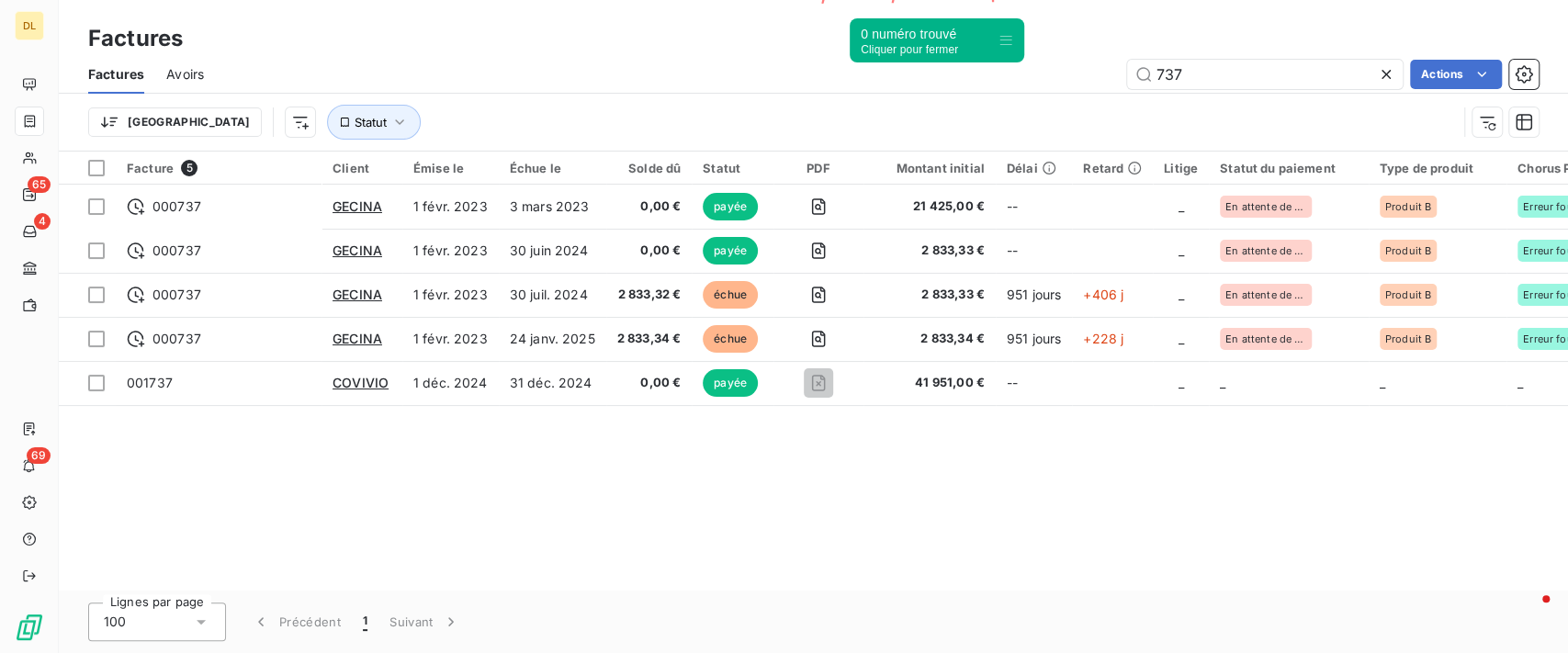
drag, startPoint x: 1251, startPoint y: 59, endPoint x: 1007, endPoint y: 41, distance: 244.7
click at [1007, 41] on icon at bounding box center [1006, 40] width 15 height 15
click at [1381, 76] on icon at bounding box center [1386, 74] width 19 height 19
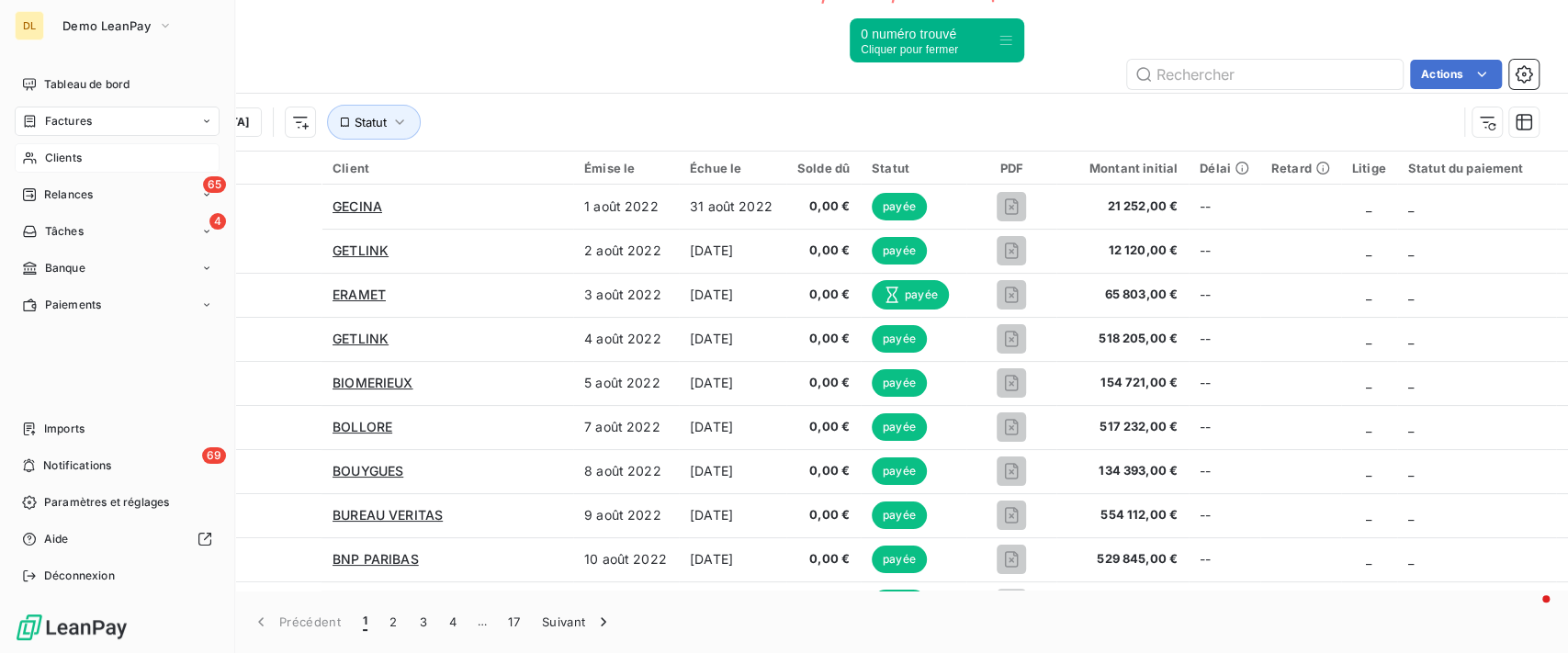
click at [51, 158] on span "Clients" at bounding box center [63, 157] width 37 height 17
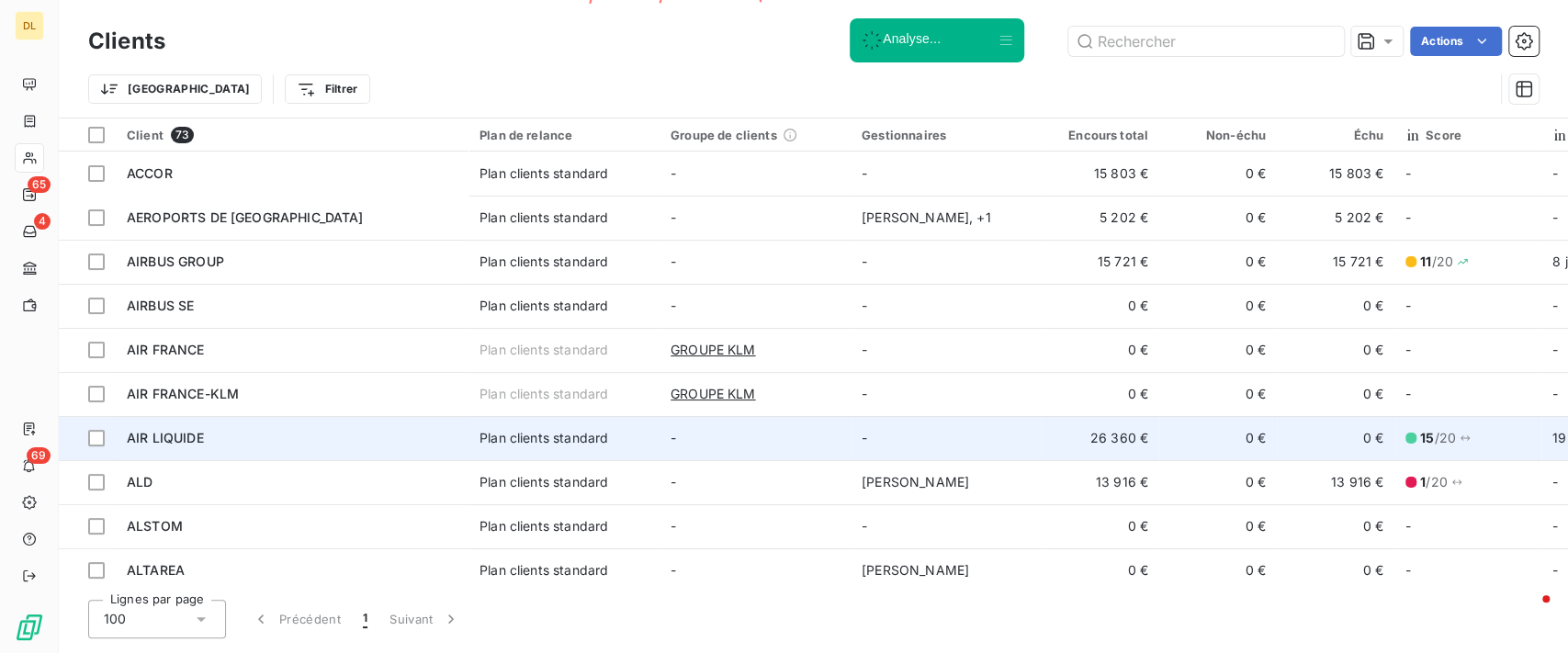
click at [582, 432] on div "Plan clients standard" at bounding box center [544, 438] width 129 height 19
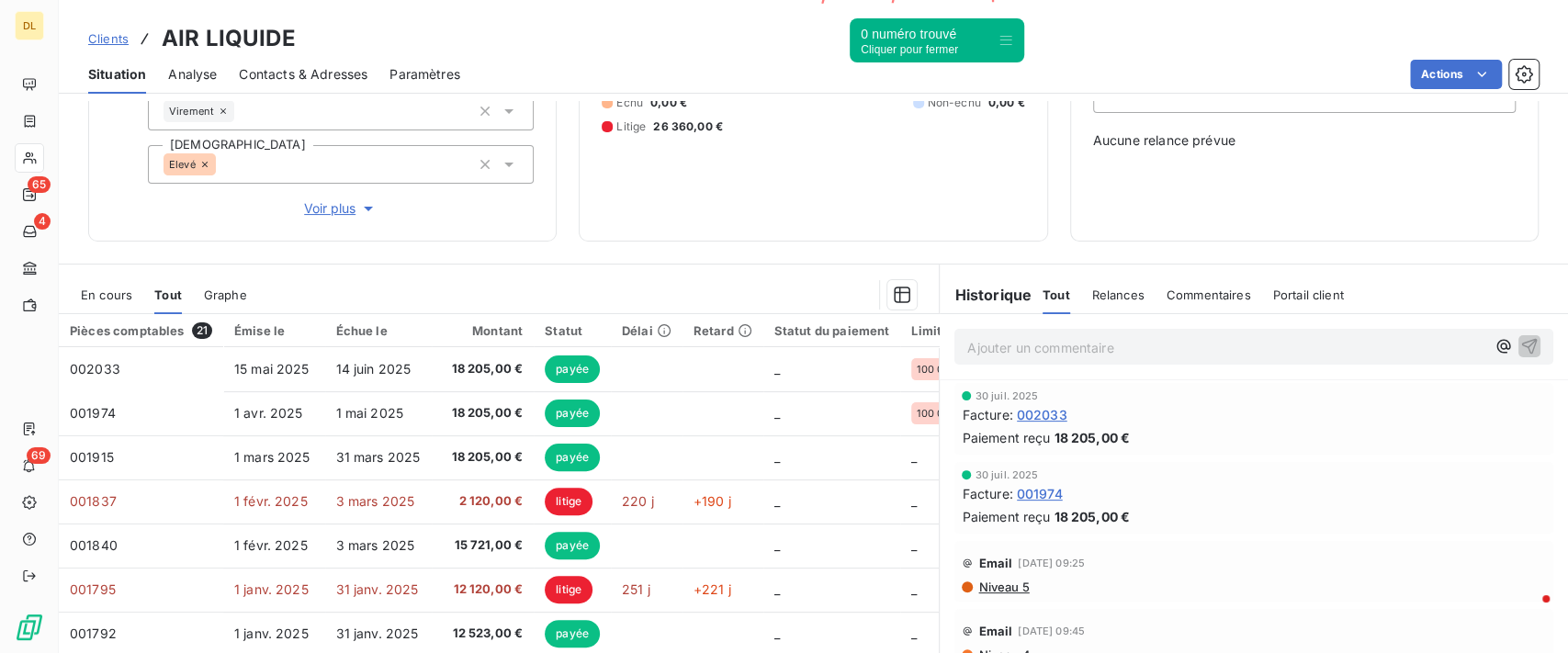
scroll to position [314, 0]
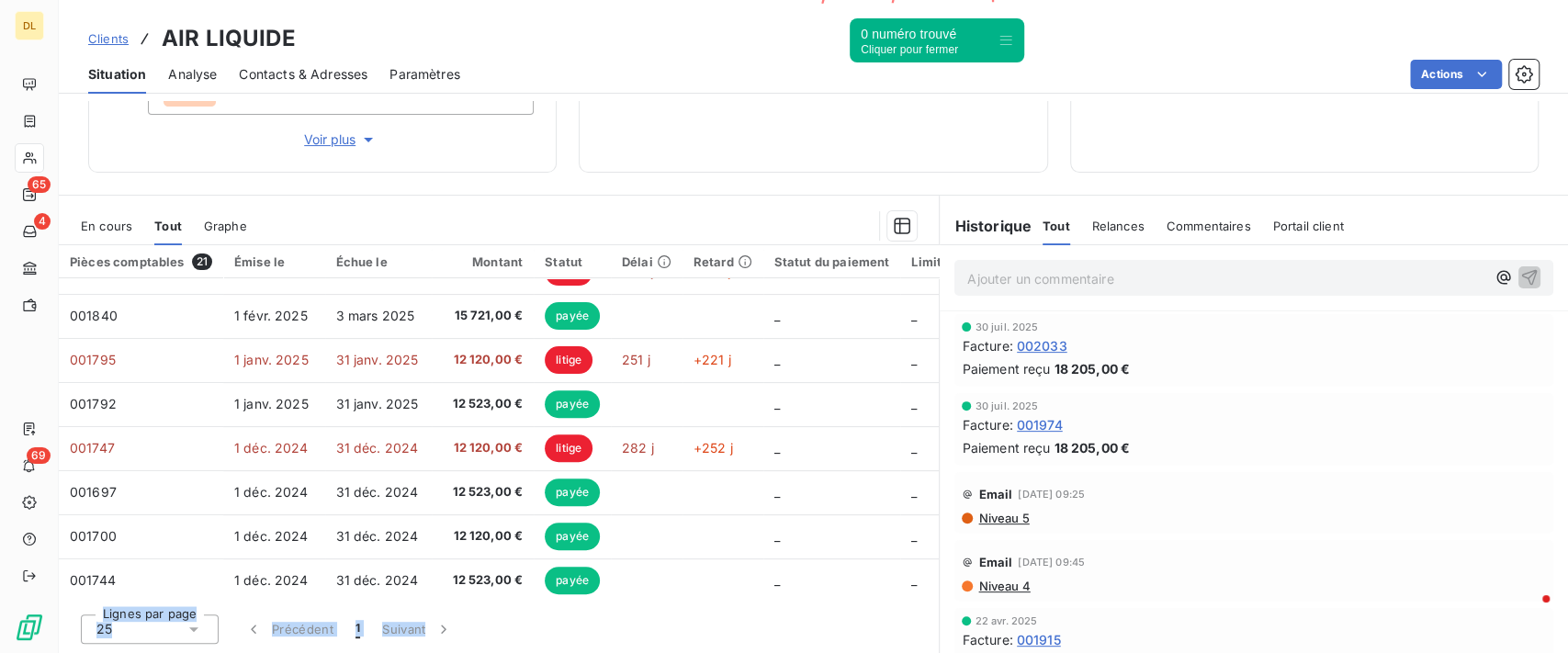
drag, startPoint x: 665, startPoint y: 599, endPoint x: 728, endPoint y: 593, distance: 63.3
click at [728, 593] on div "Pièces comptables 21 Émise le Échue le Montant Statut Délai Retard Statut du pa…" at bounding box center [499, 449] width 880 height 409
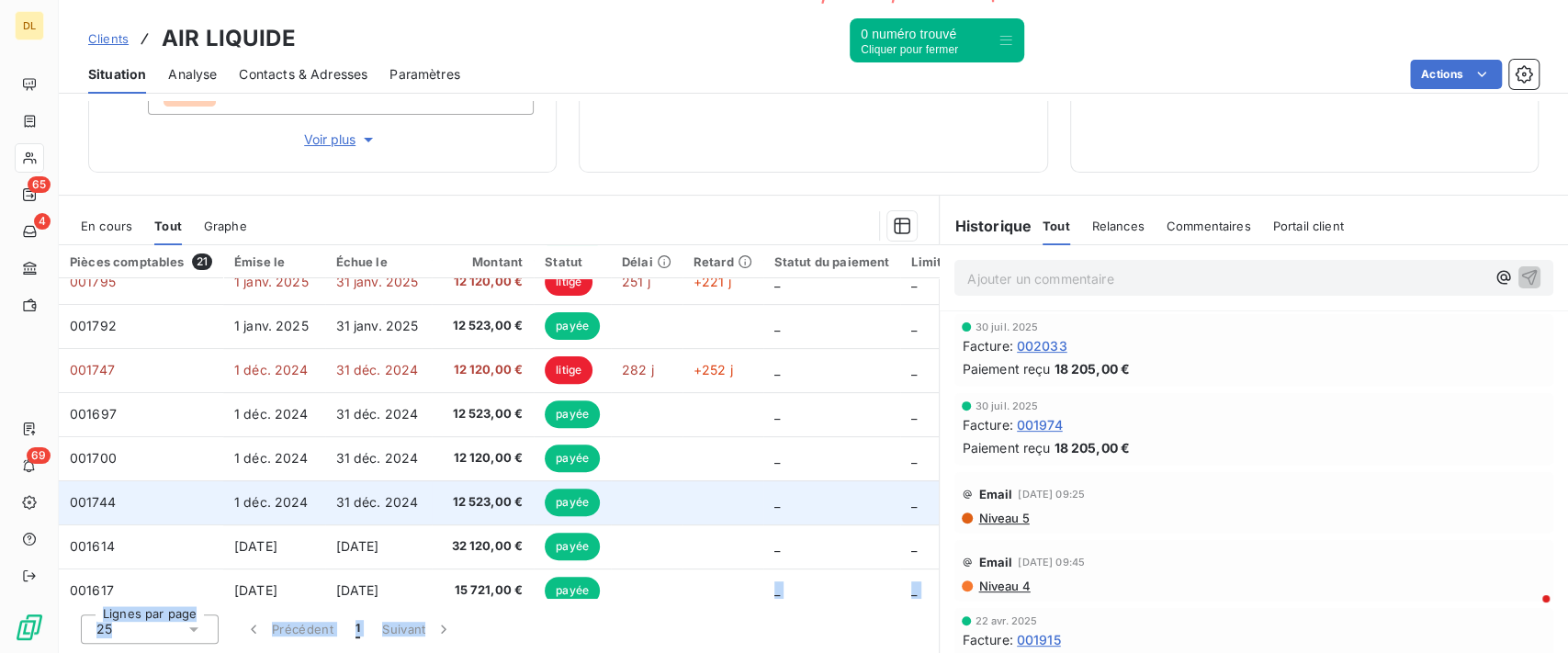
scroll to position [0, 0]
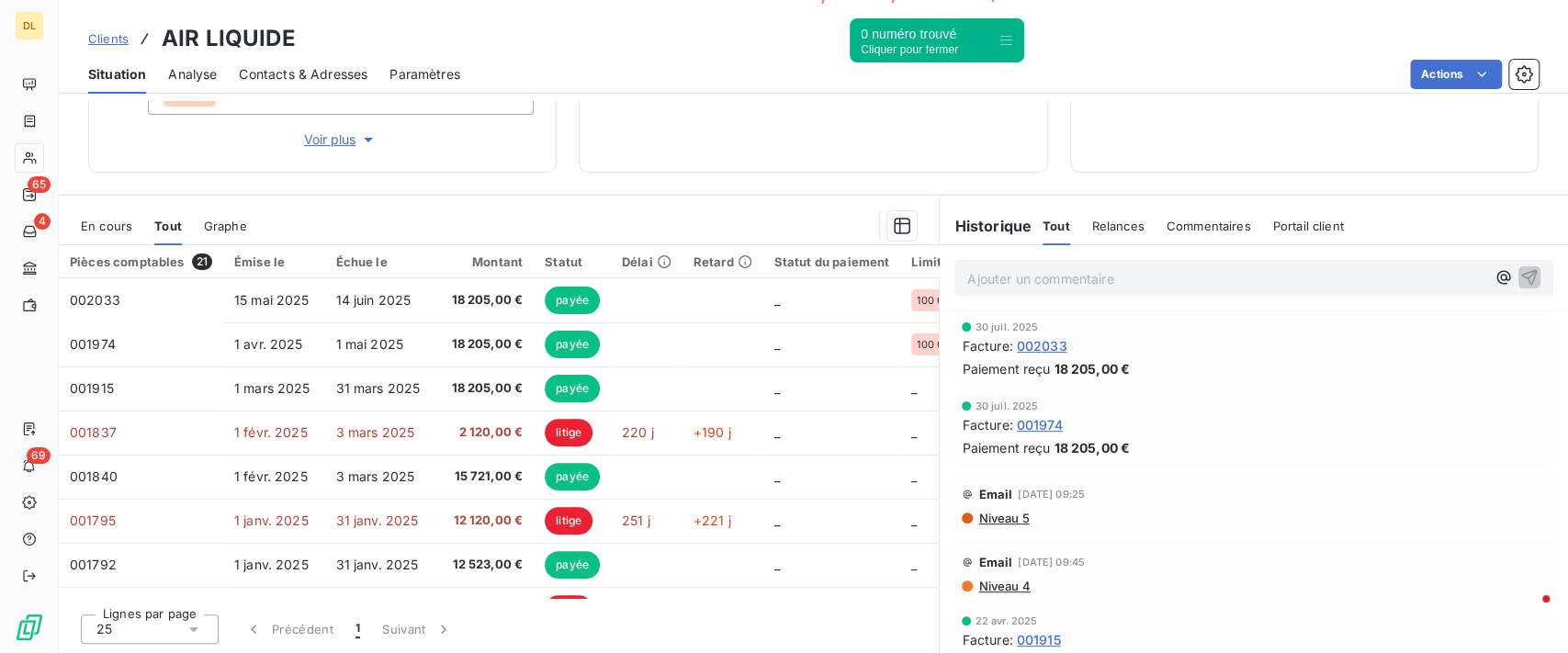
click at [587, 214] on div at bounding box center [594, 227] width 649 height 30
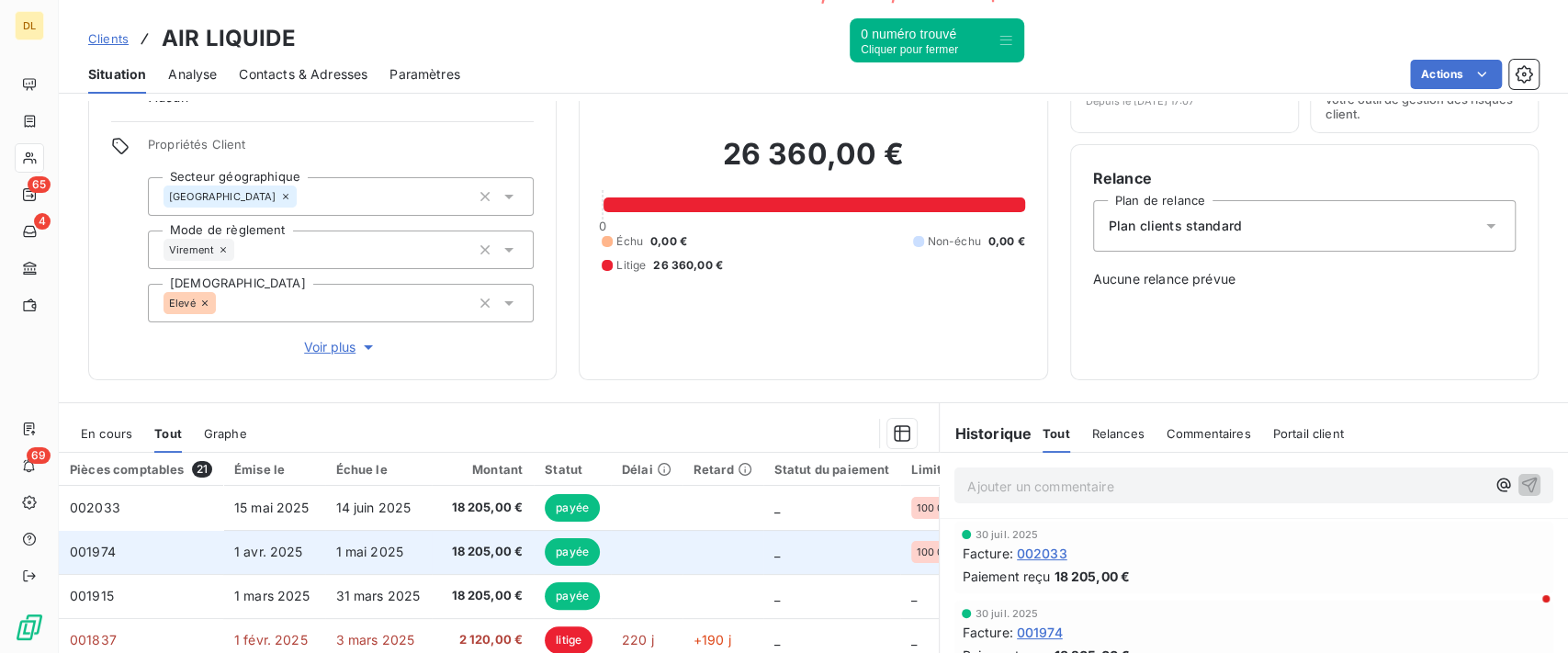
scroll to position [244, 0]
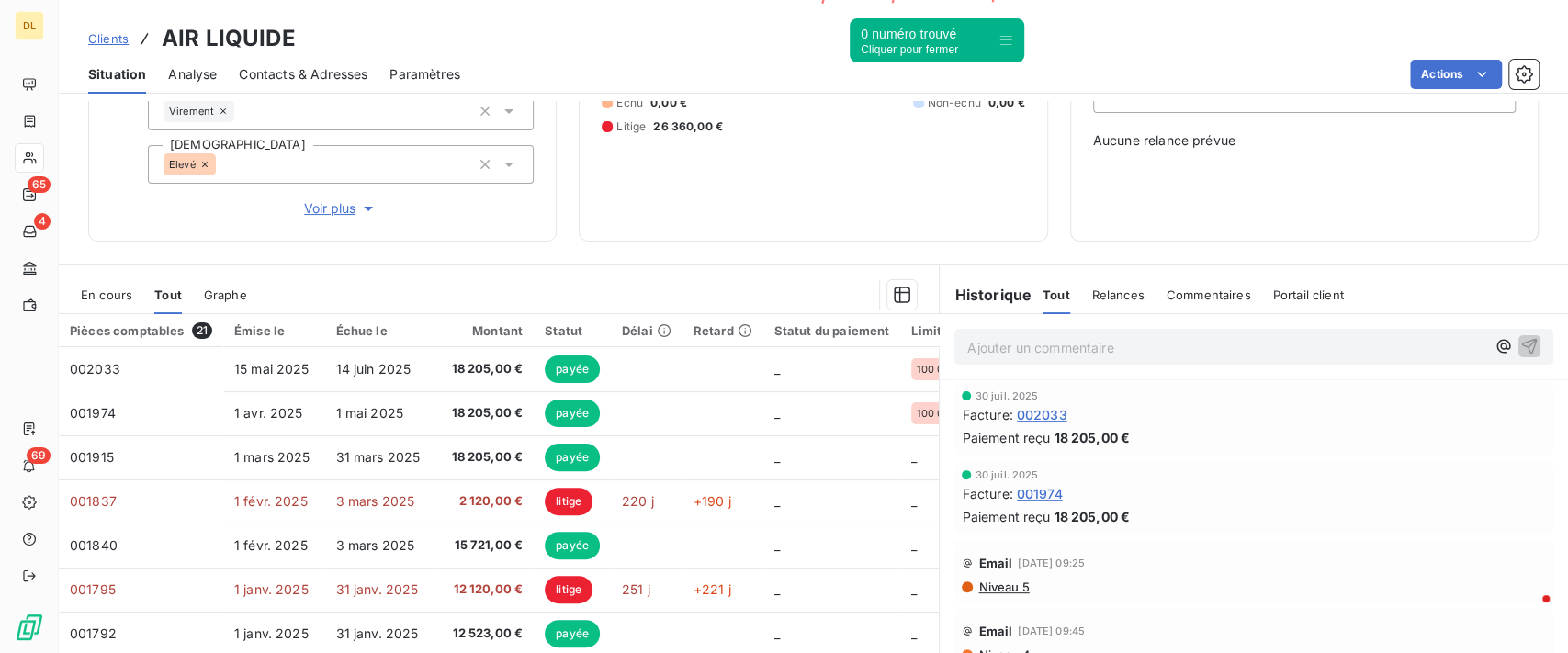
click at [99, 291] on span "En cours" at bounding box center [107, 295] width 51 height 15
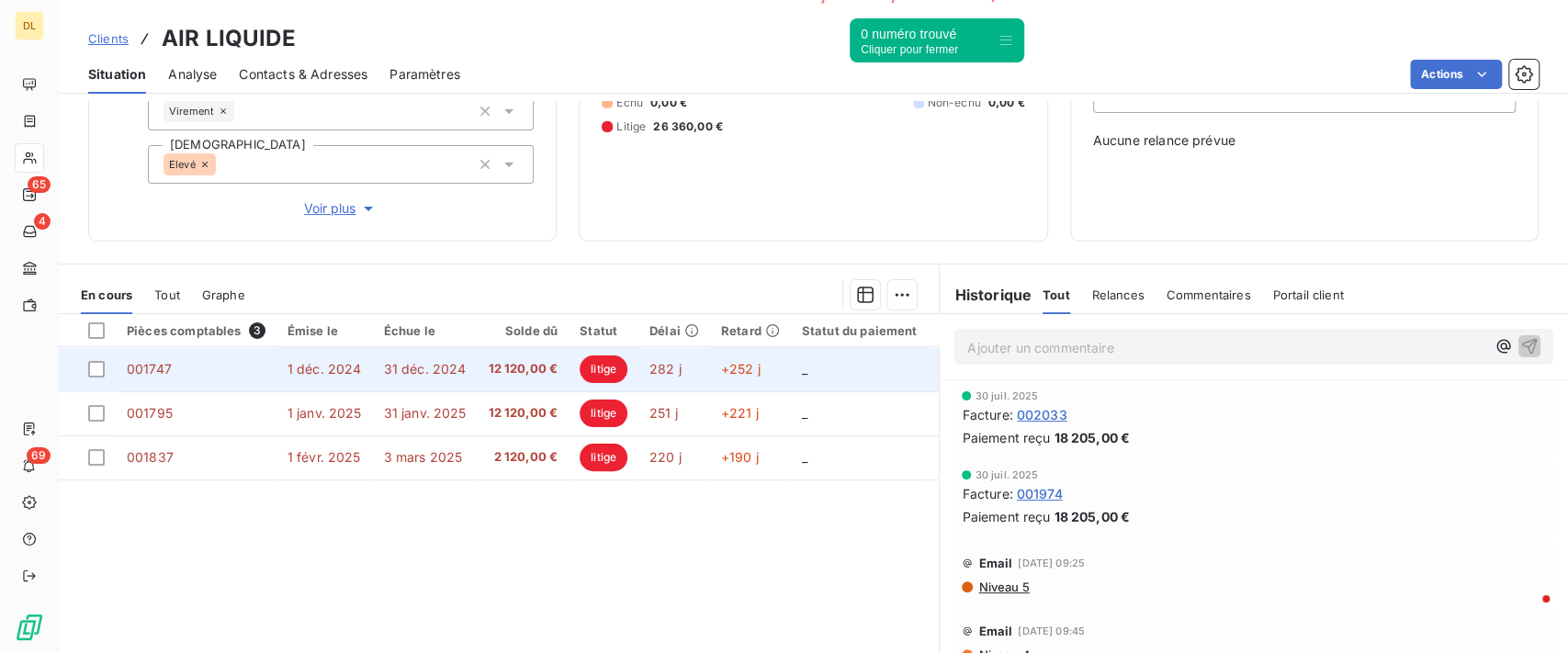
click at [452, 369] on span "31 déc. 2024" at bounding box center [425, 369] width 83 height 16
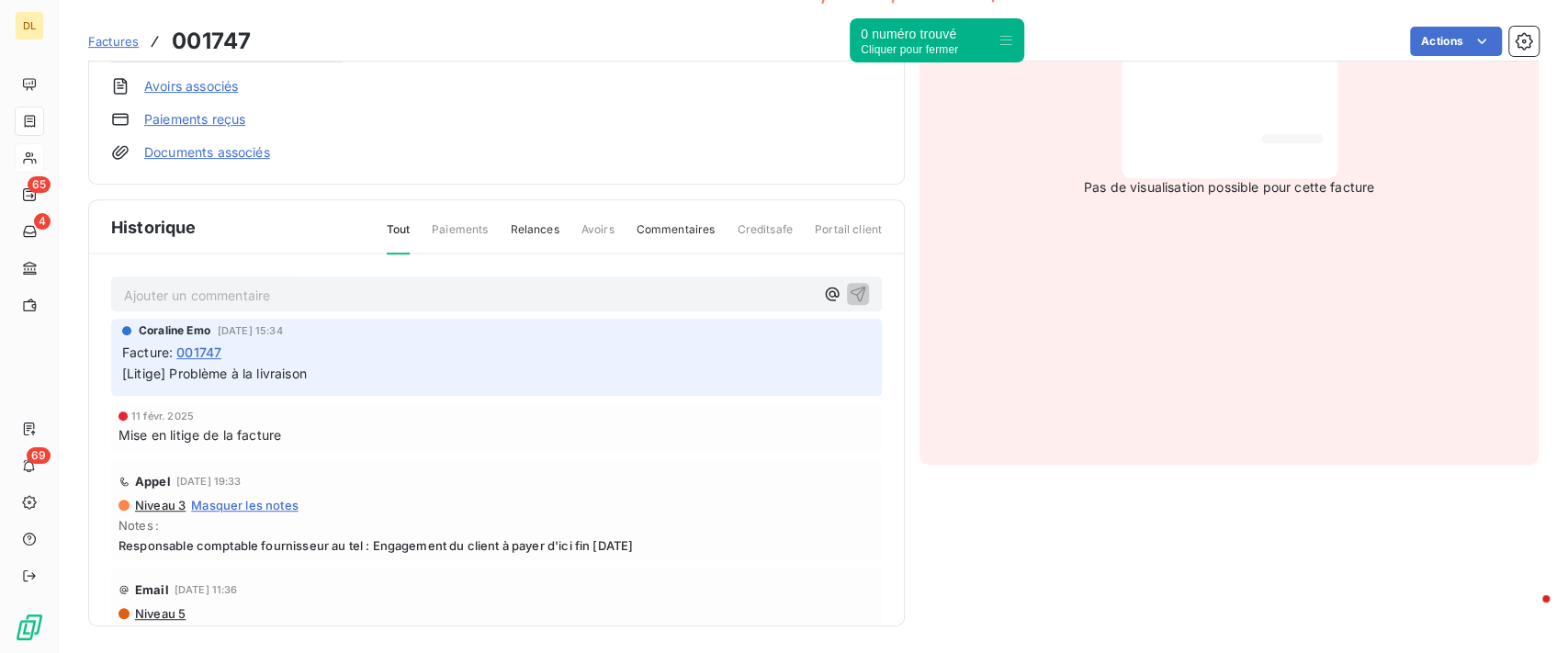
scroll to position [455, 0]
click at [674, 230] on span "Commentaires" at bounding box center [677, 235] width 79 height 32
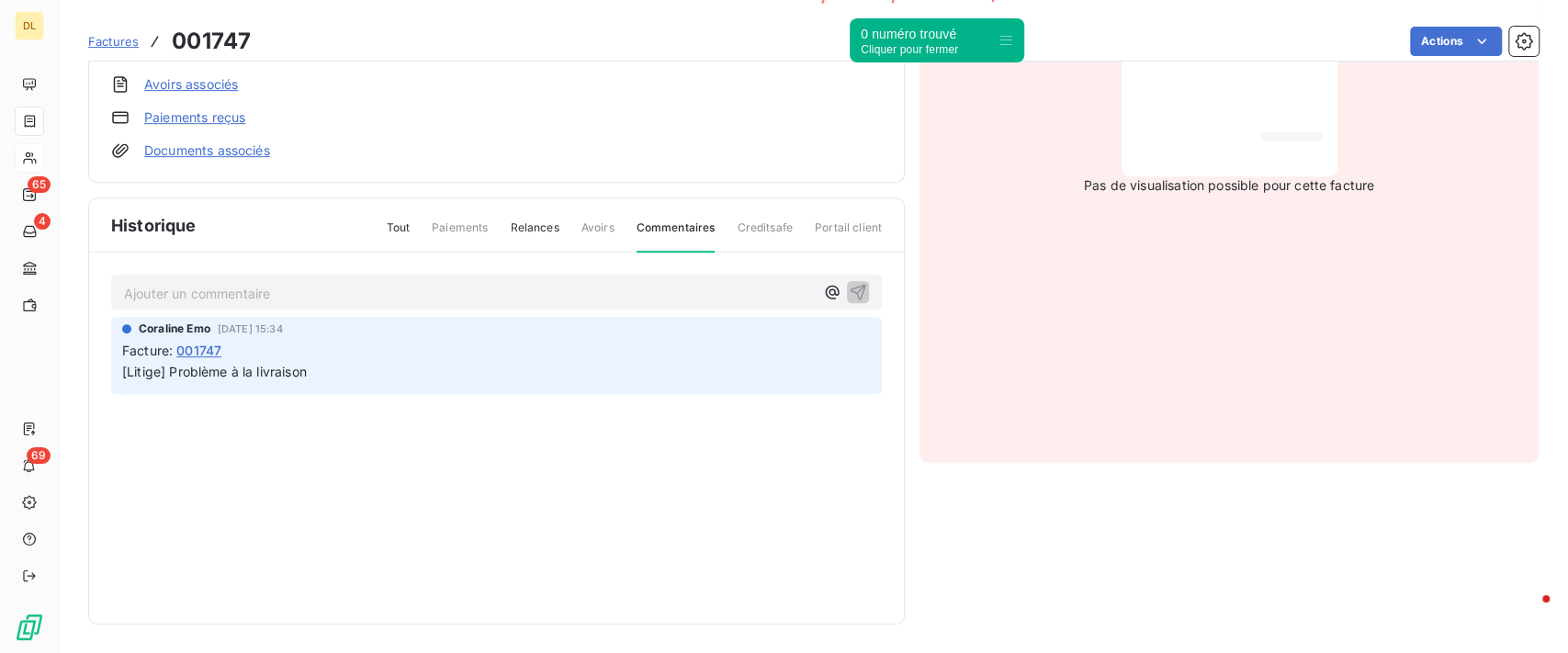
click at [532, 226] on span "Relances" at bounding box center [533, 235] width 48 height 32
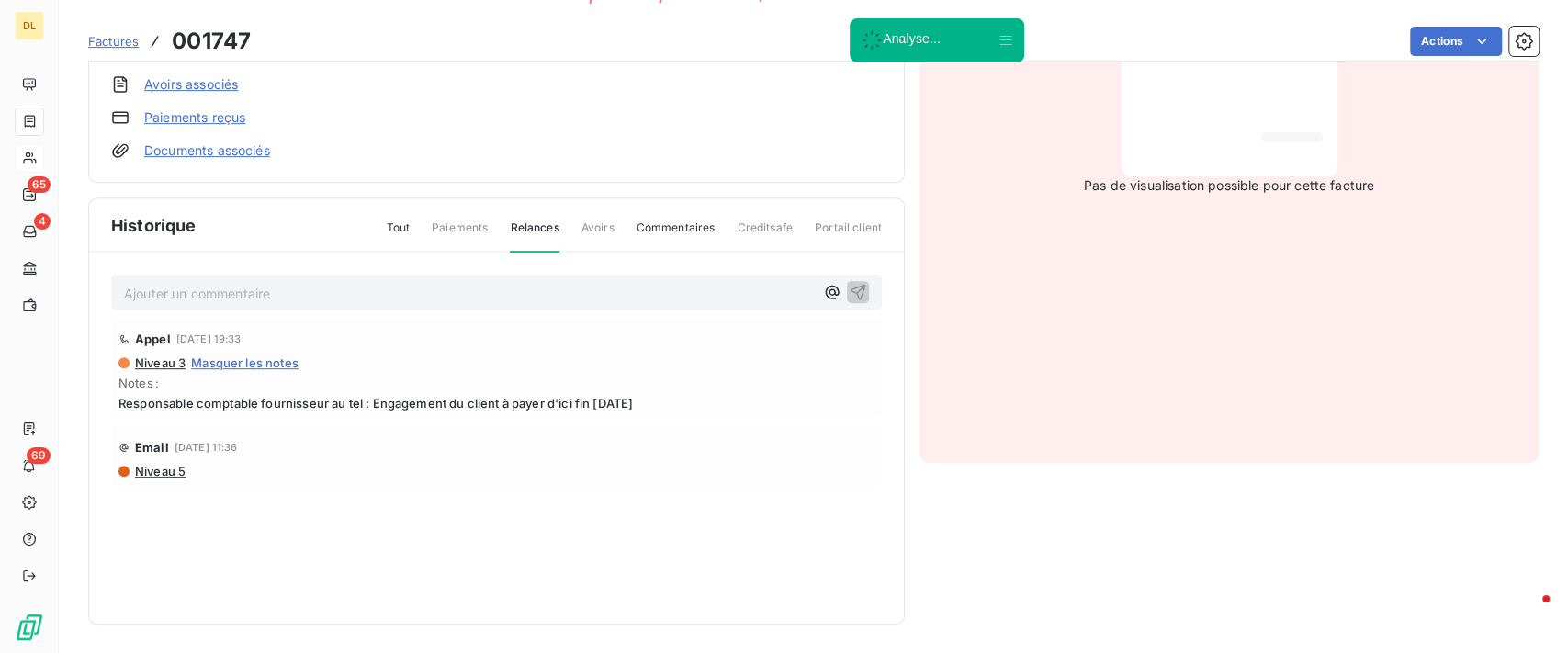
click at [394, 223] on span "Tout" at bounding box center [399, 235] width 24 height 32
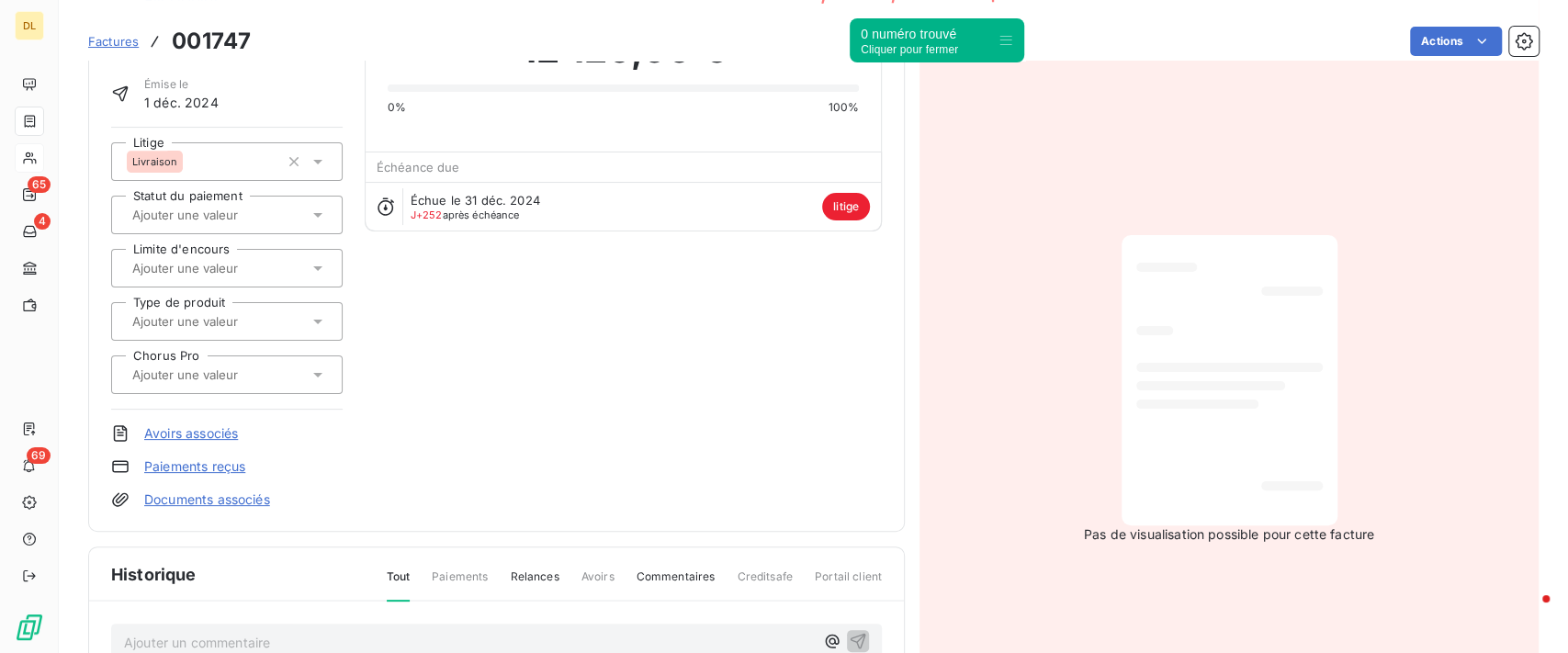
scroll to position [0, 0]
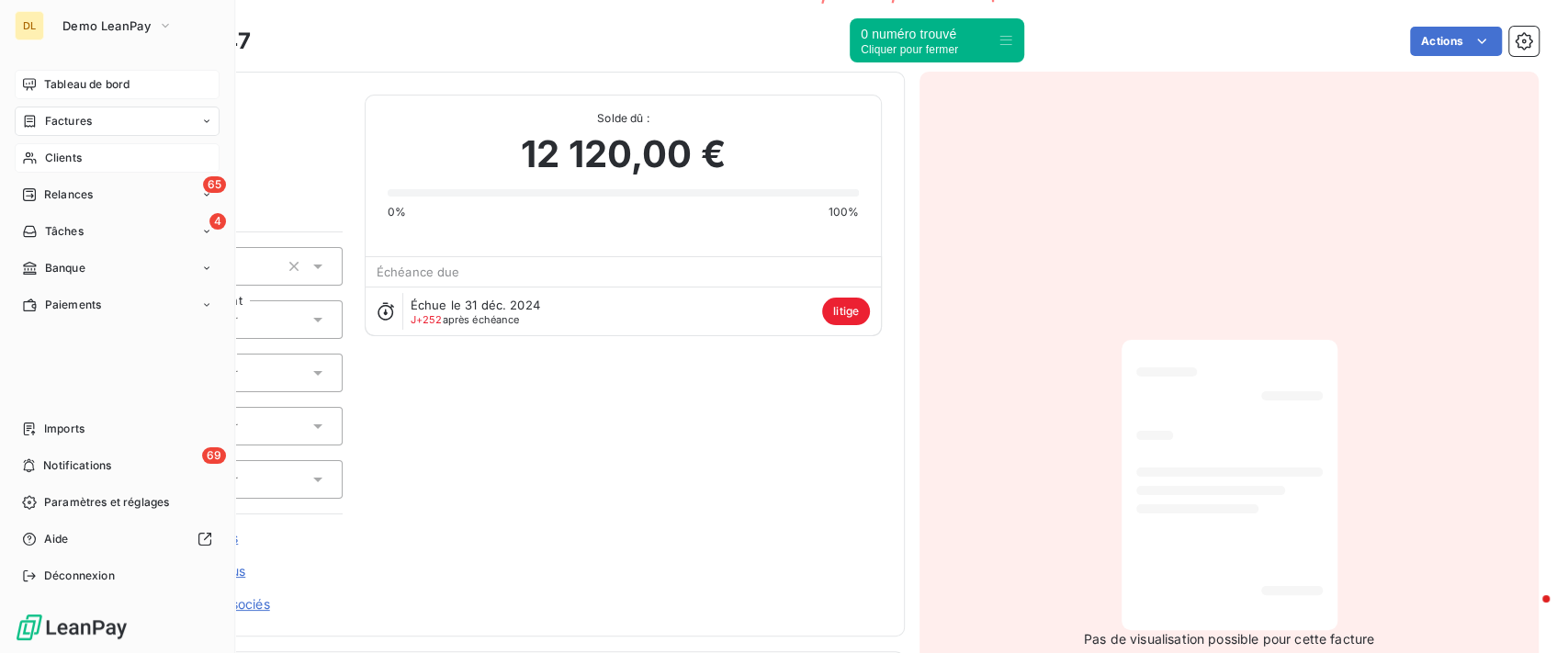
click at [58, 77] on span "Tableau de bord" at bounding box center [87, 84] width 85 height 17
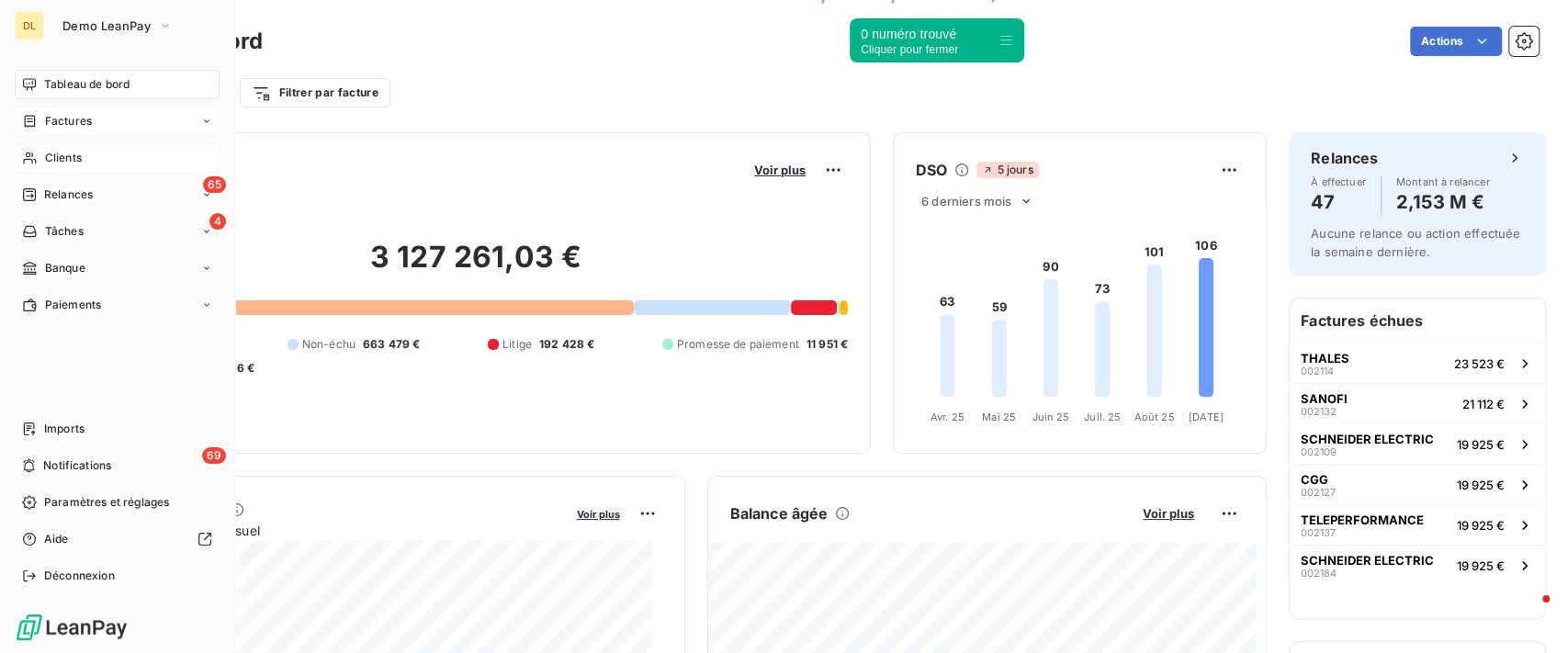
click at [44, 122] on div "Factures" at bounding box center [56, 121] width 70 height 17
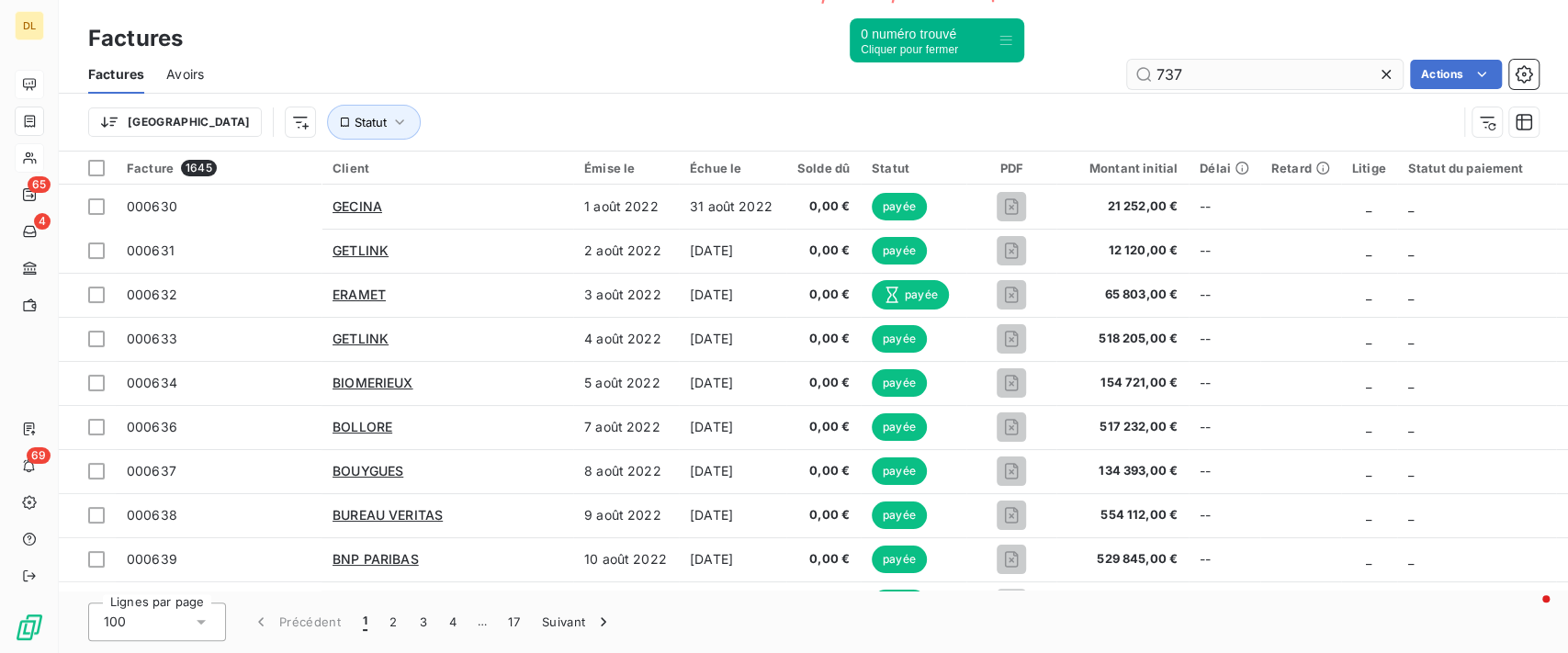
click at [1187, 70] on input "737" at bounding box center [1265, 74] width 276 height 30
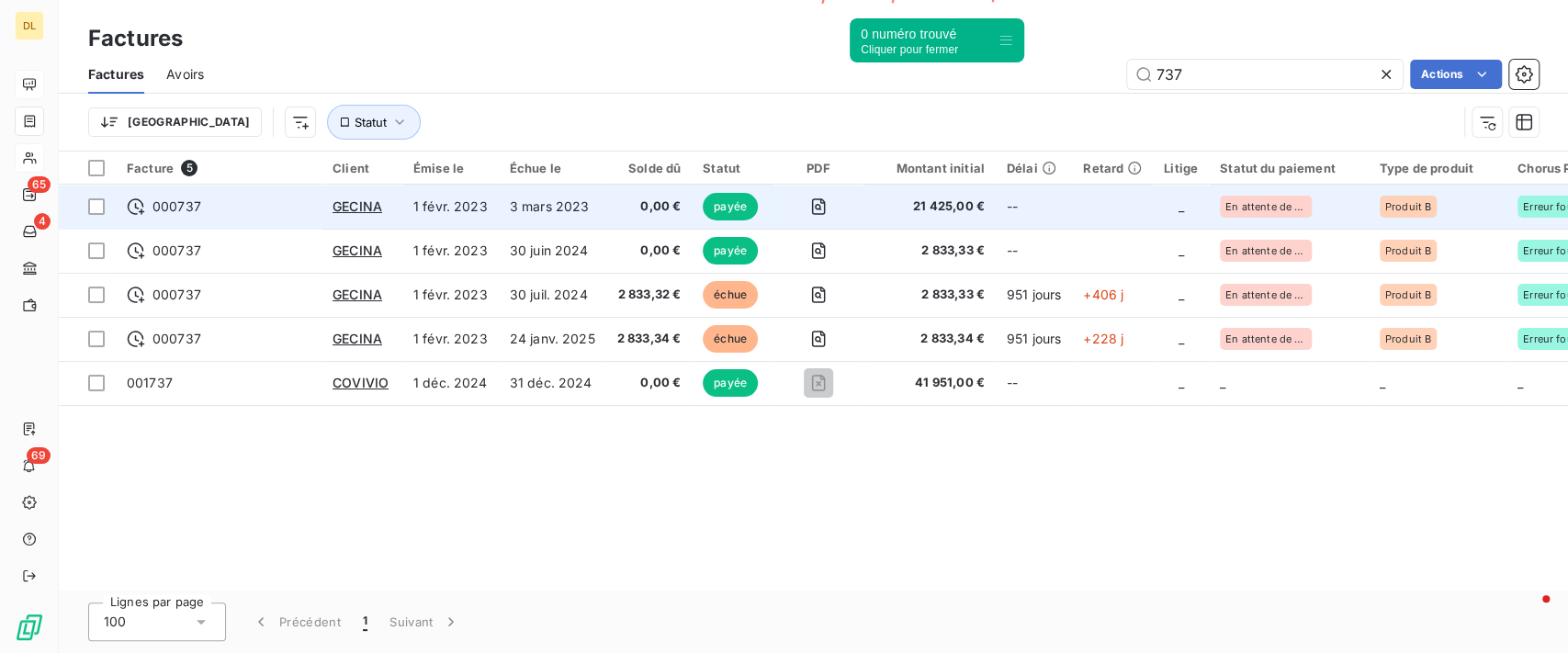
type input "737"
click at [471, 220] on td "1 févr. 2023" at bounding box center [451, 207] width 97 height 45
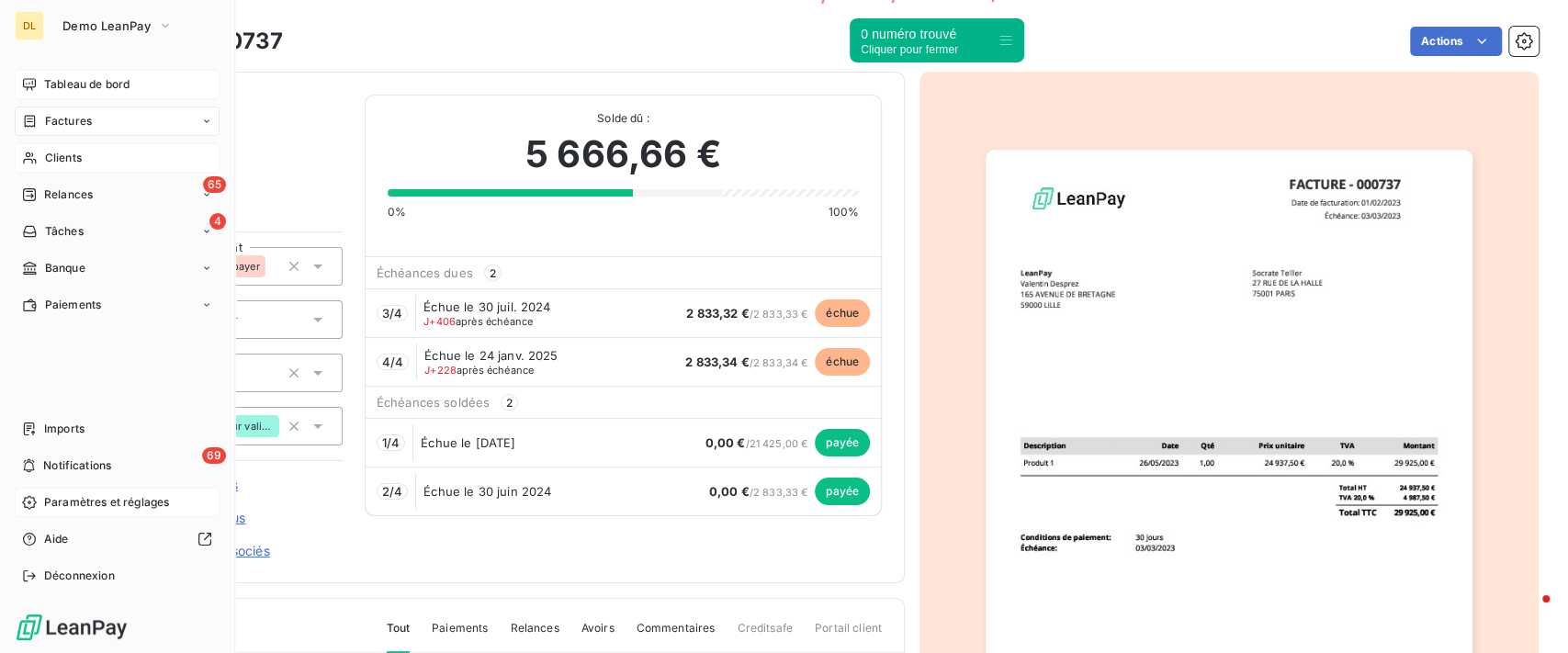
click at [34, 497] on icon at bounding box center [29, 503] width 15 height 15
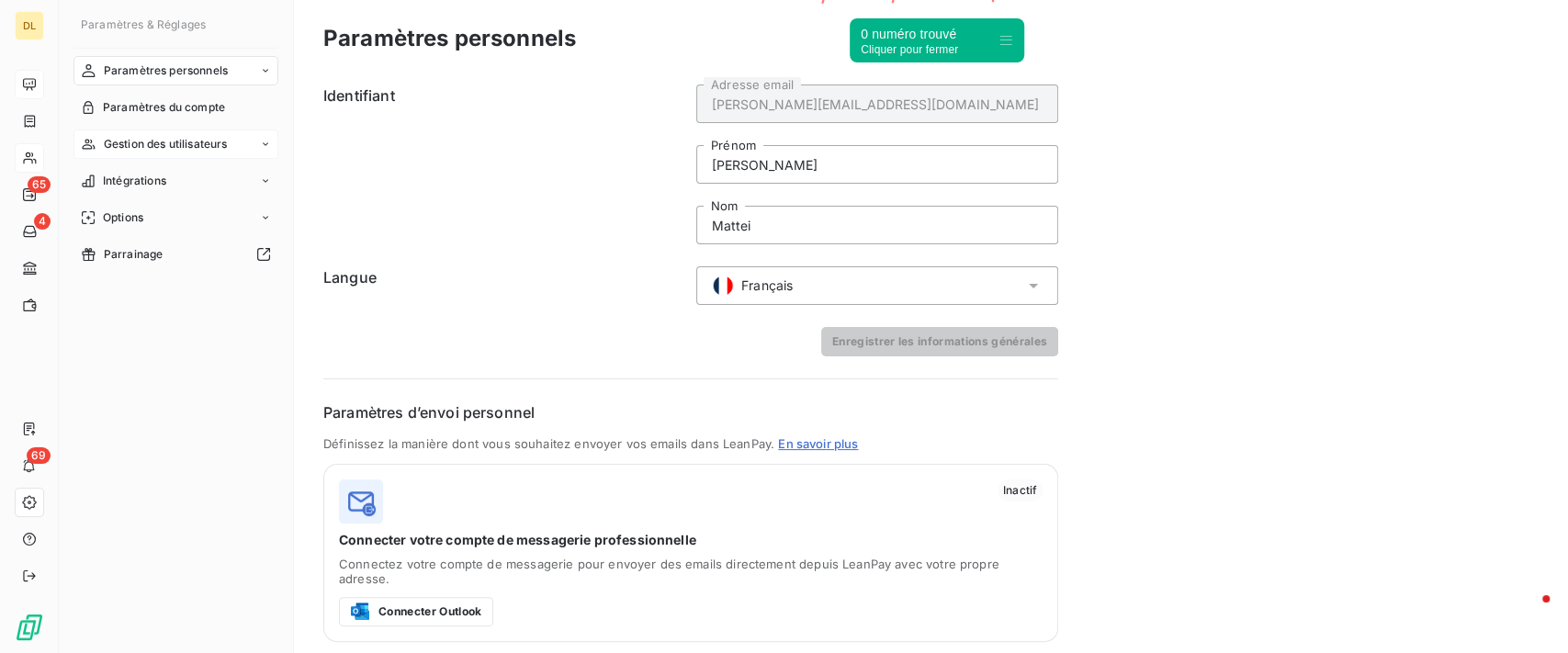
click at [221, 151] on span "Gestion des utilisateurs" at bounding box center [165, 143] width 124 height 17
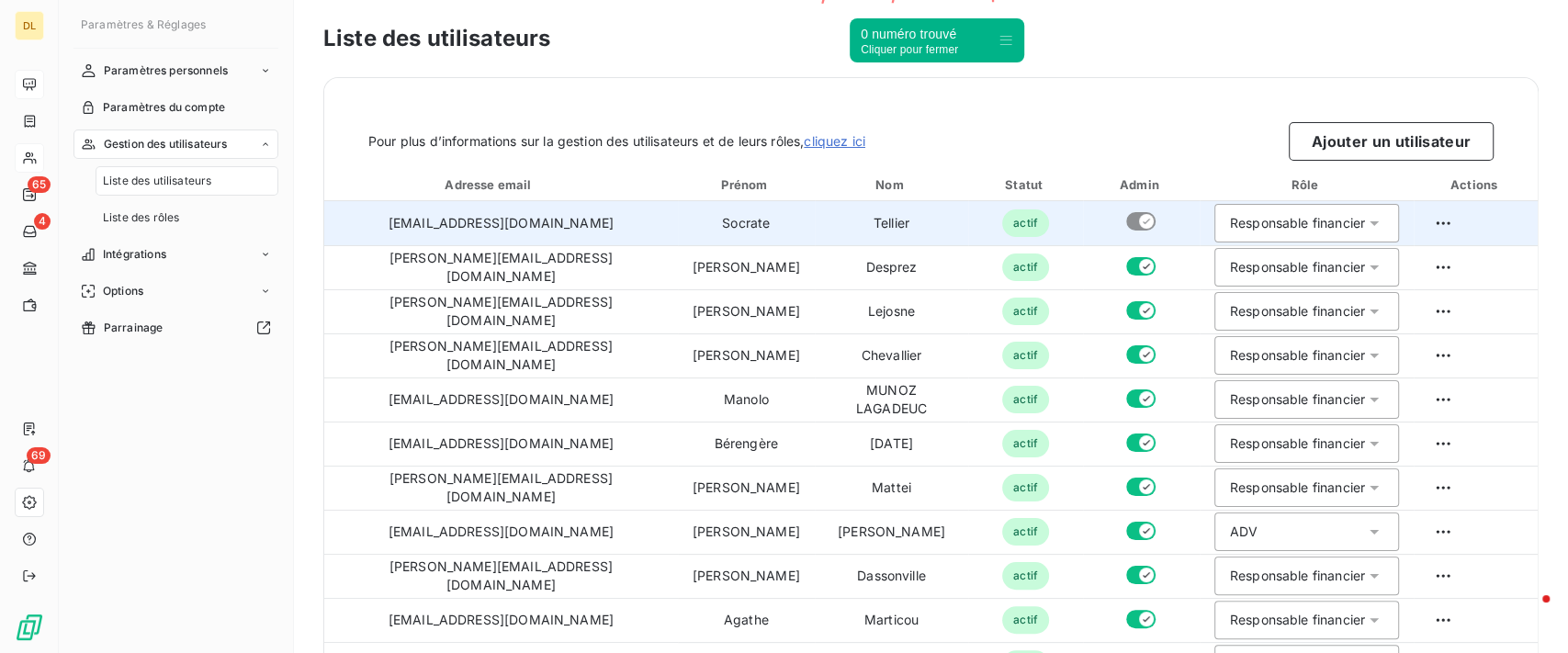
click at [1244, 221] on div "Responsable financier" at bounding box center [1298, 223] width 136 height 19
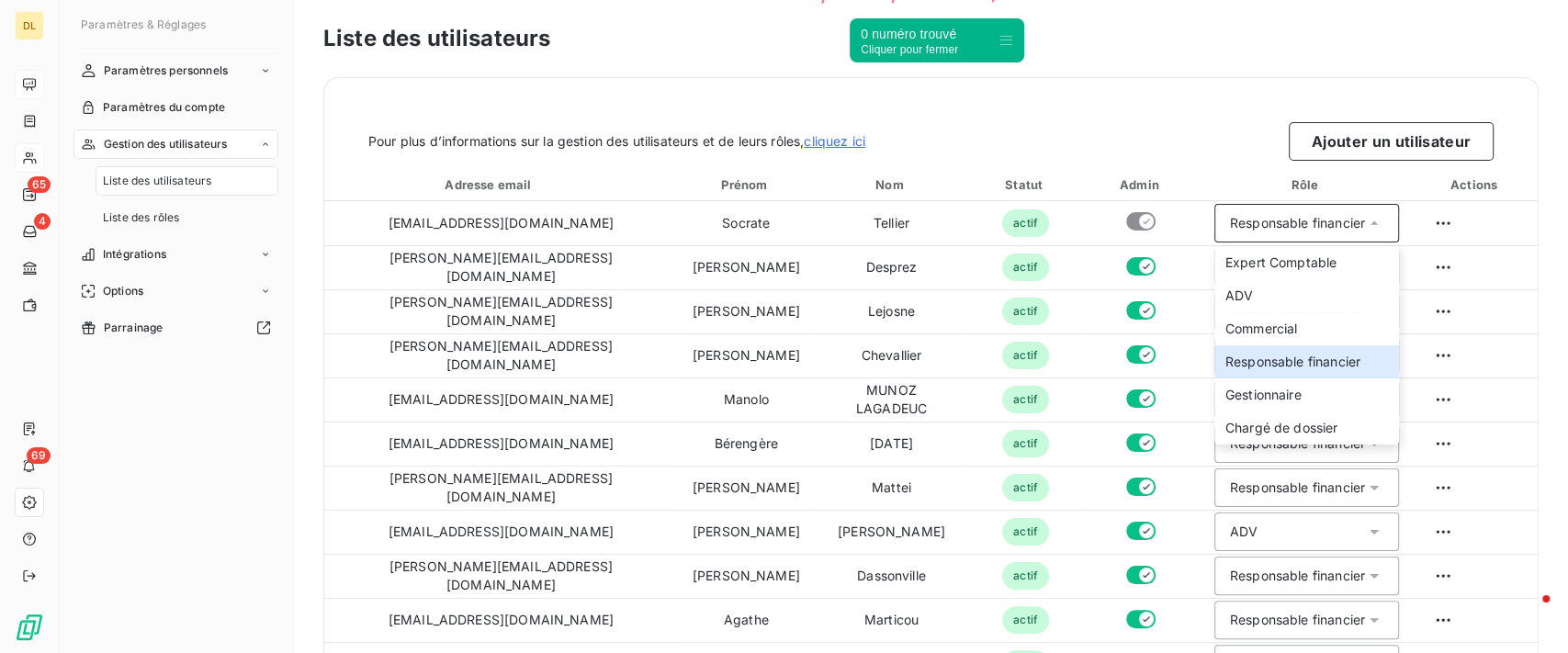
click at [1087, 183] on div "Admin" at bounding box center [1142, 184] width 110 height 19
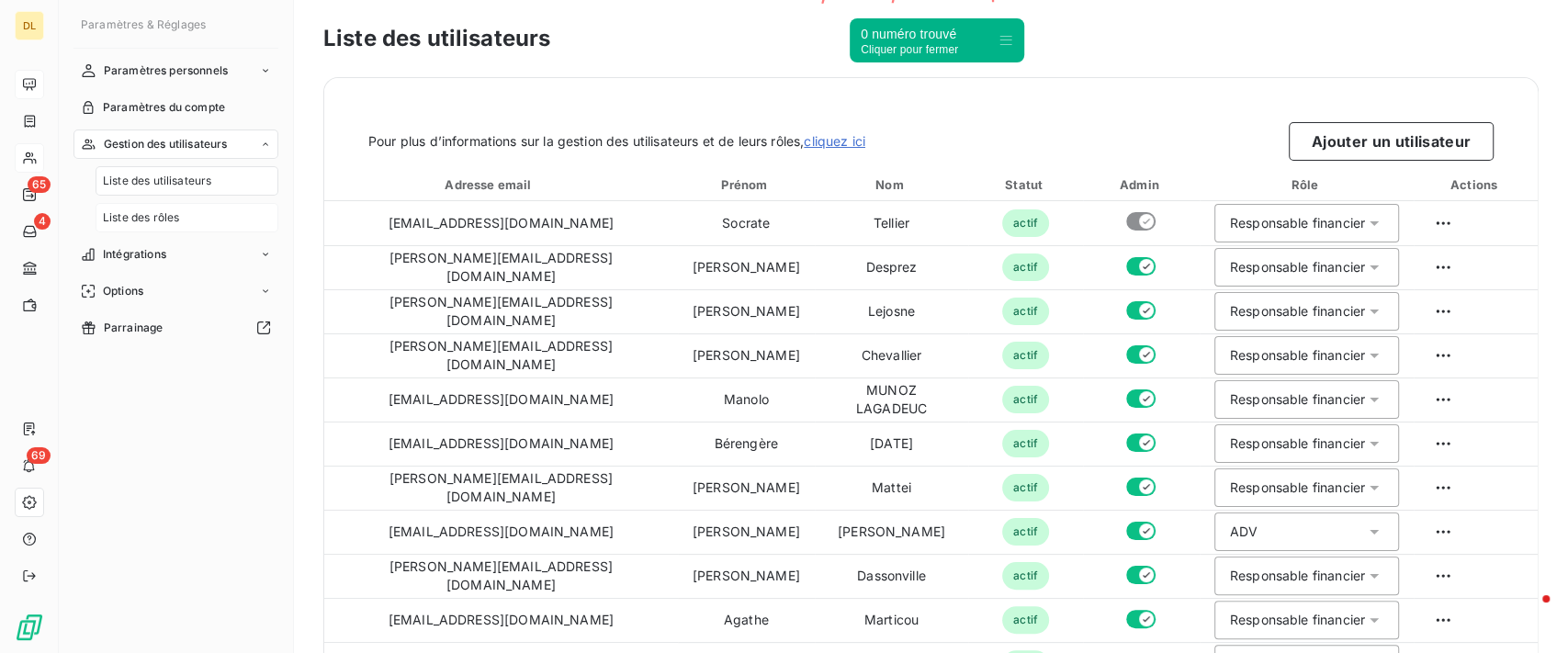
click at [214, 223] on div "Liste des rôles" at bounding box center [187, 218] width 183 height 30
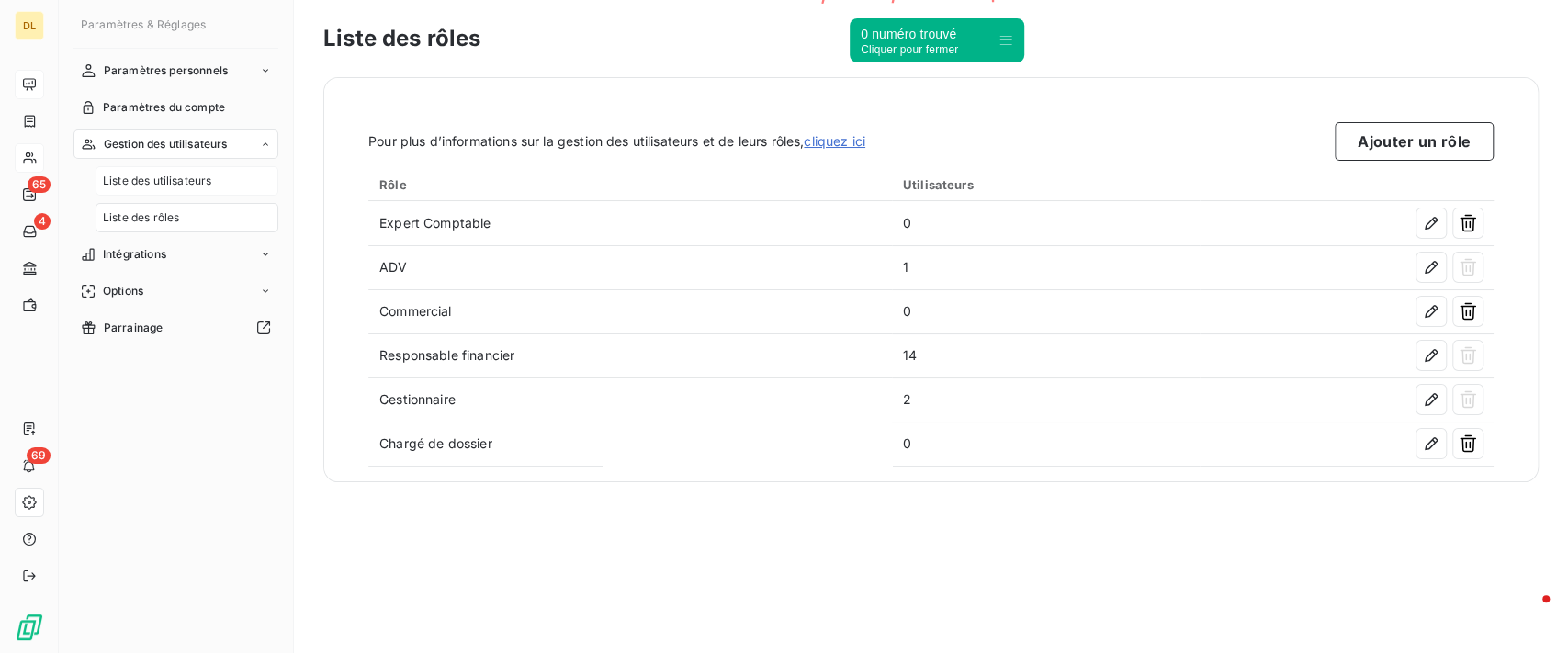
click at [173, 187] on span "Liste des utilisateurs" at bounding box center [157, 181] width 109 height 17
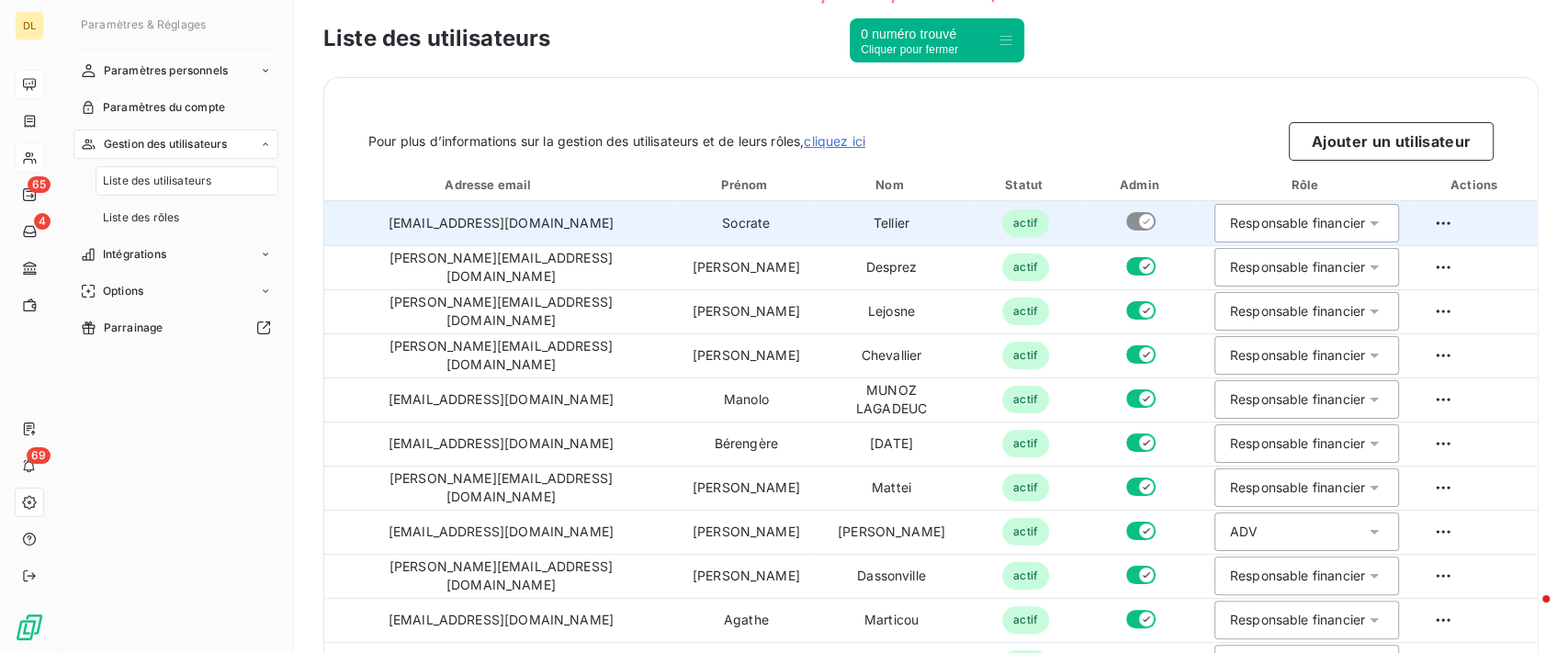
click at [1271, 219] on div "Responsable financier" at bounding box center [1298, 223] width 136 height 19
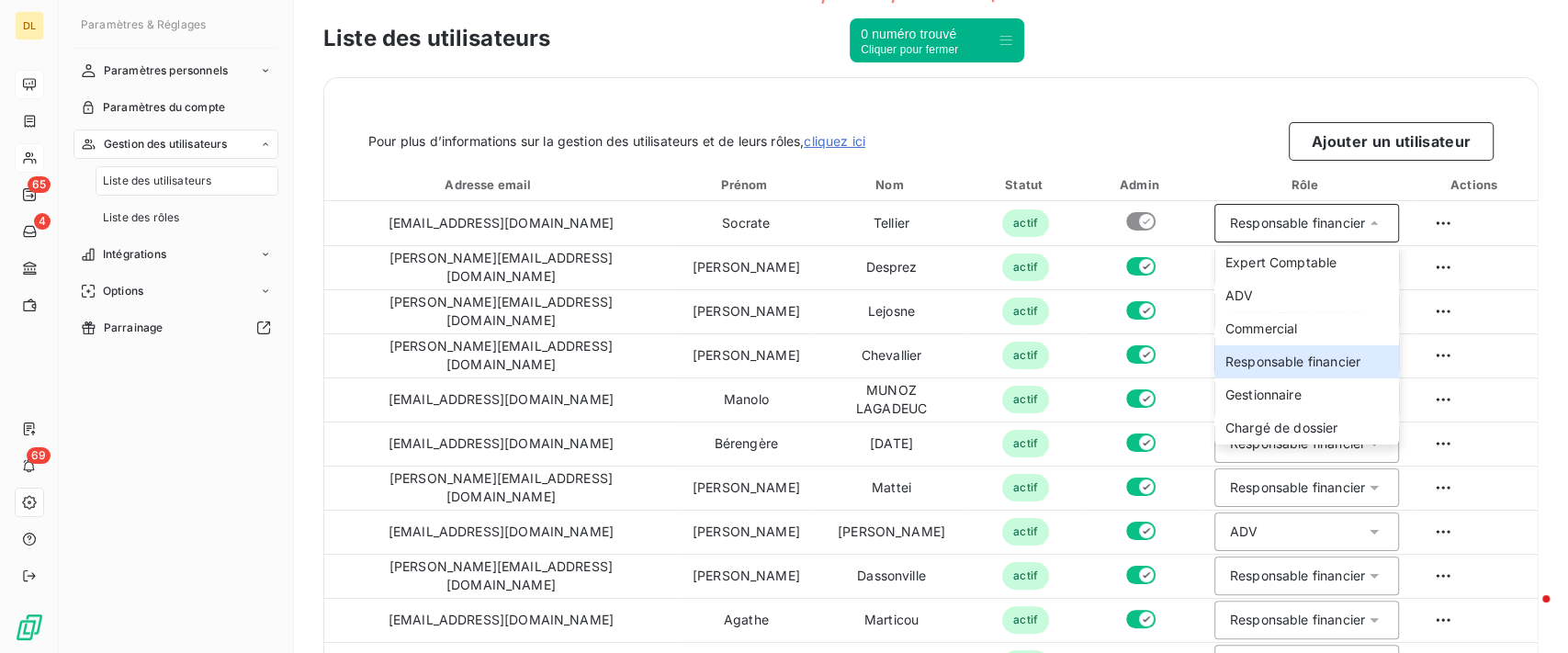
click at [1081, 101] on div "Pour plus d’informations sur la gestion des utilisateurs et de leurs rôles, cli…" at bounding box center [931, 120] width 1214 height 83
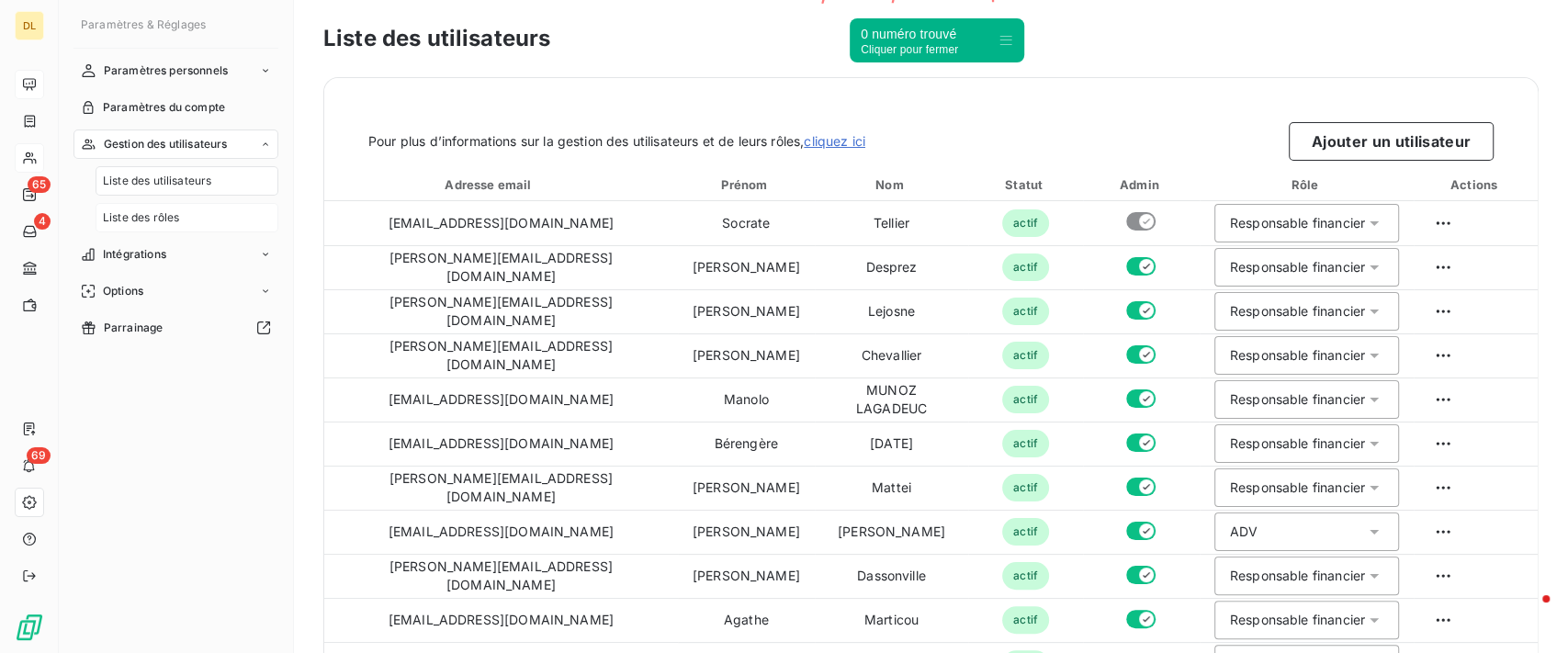
click at [238, 214] on div "Liste des rôles" at bounding box center [187, 218] width 183 height 30
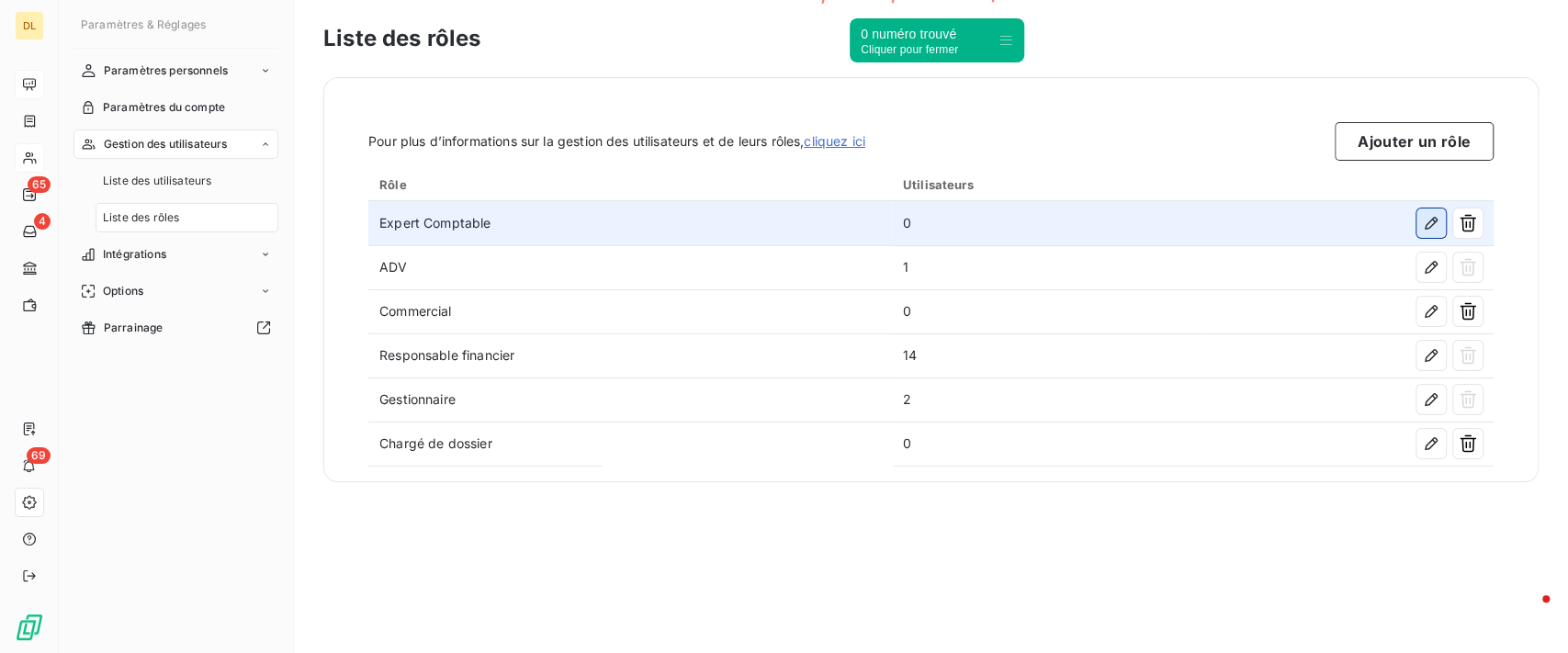
click at [1428, 228] on icon "button" at bounding box center [1431, 223] width 13 height 13
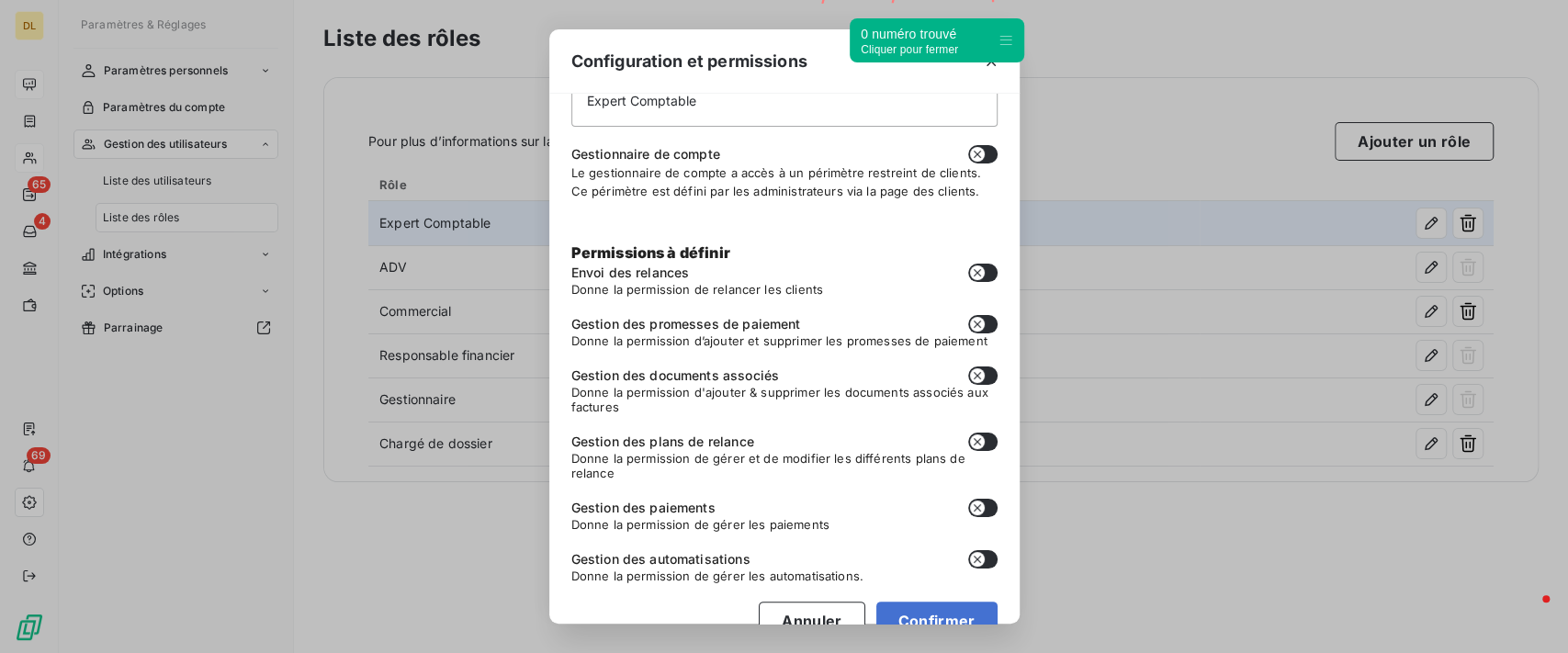
scroll to position [140, 0]
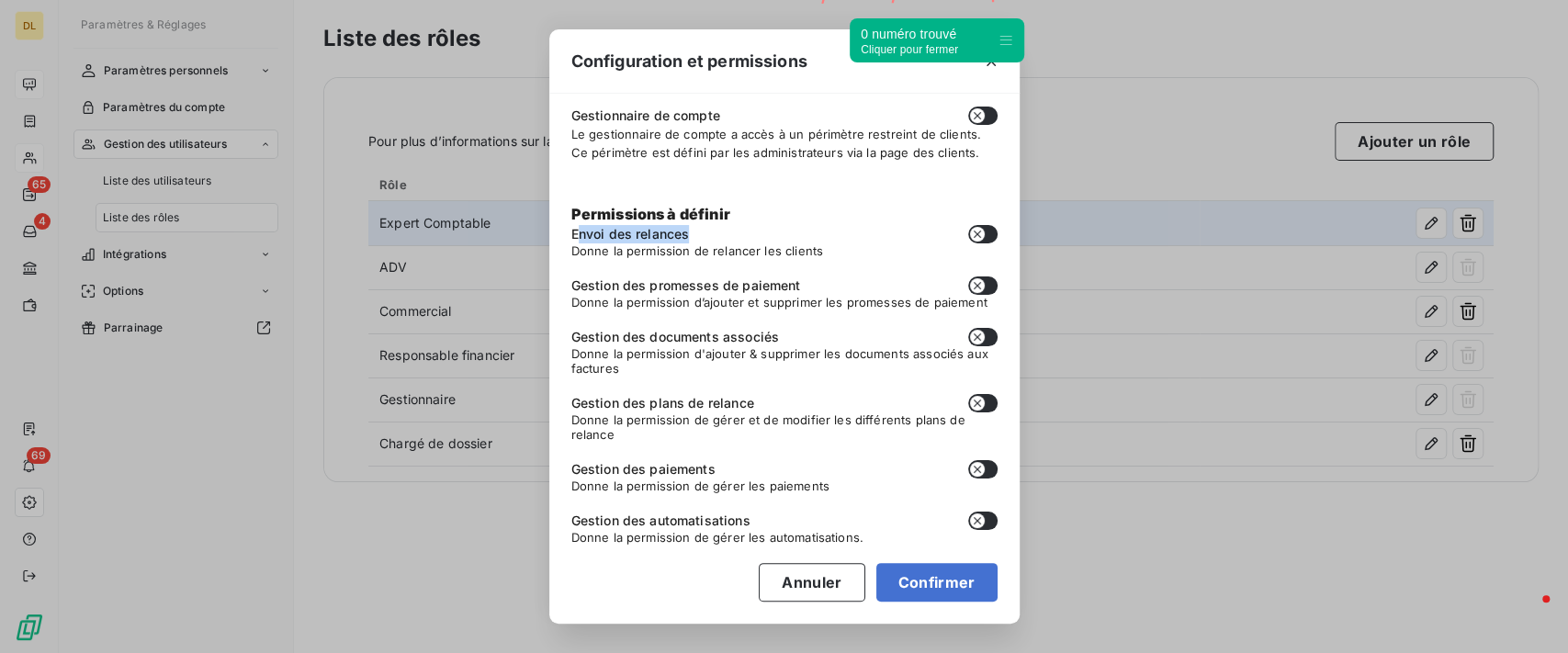
drag, startPoint x: 579, startPoint y: 217, endPoint x: 705, endPoint y: 217, distance: 126.0
click at [704, 226] on div "Envoi des relances" at bounding box center [784, 234] width 426 height 19
click at [968, 226] on button "button" at bounding box center [983, 234] width 30 height 19
click at [981, 227] on icon "button" at bounding box center [988, 233] width 15 height 15
checkbox input "false"
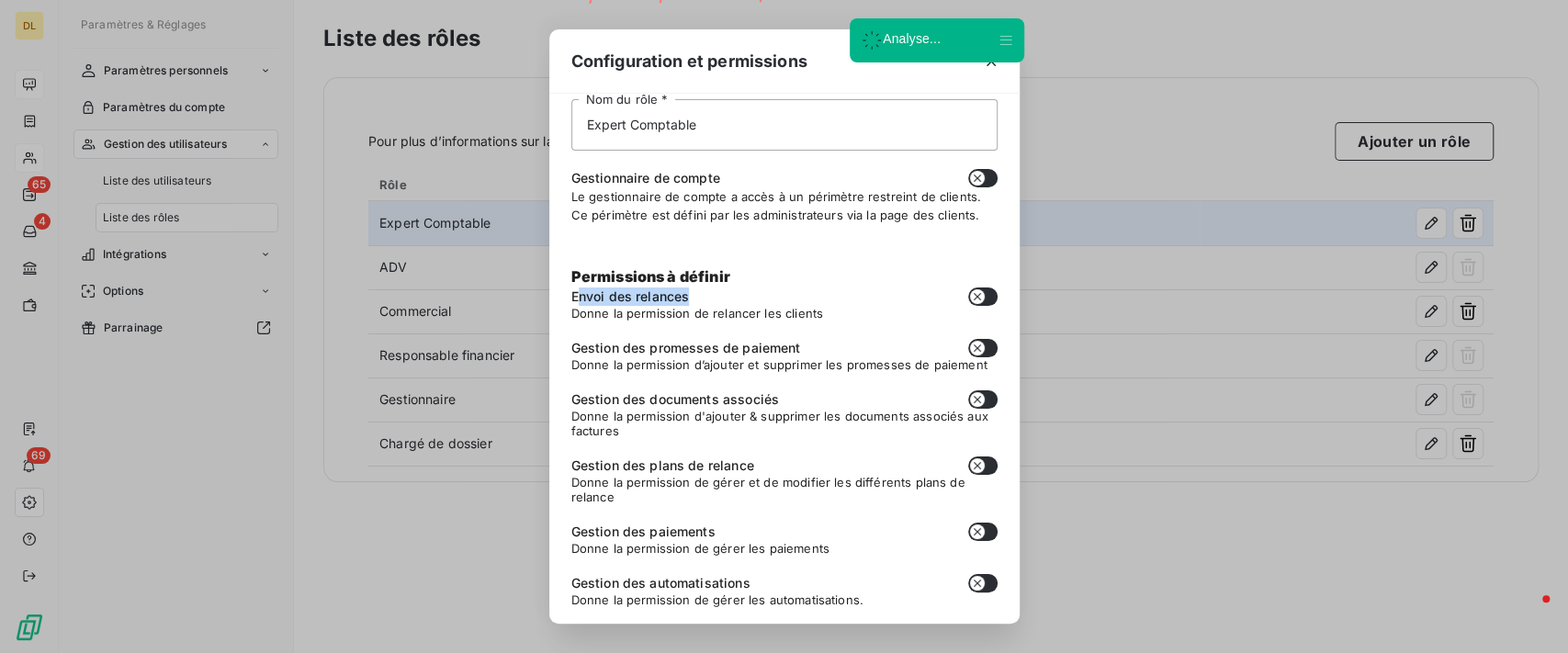
scroll to position [0, 0]
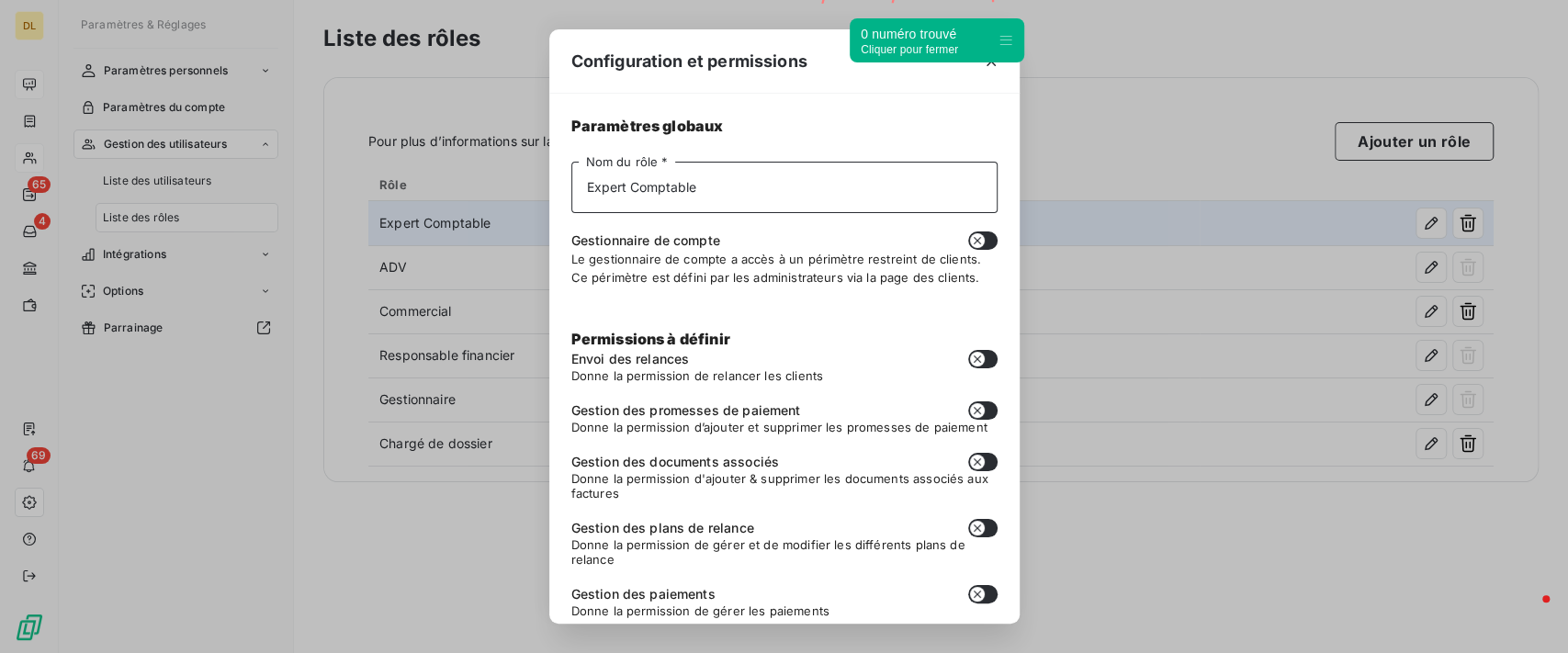
drag, startPoint x: 737, startPoint y: 191, endPoint x: 588, endPoint y: 184, distance: 149.2
click at [590, 182] on input "Expert Comptable" at bounding box center [784, 187] width 426 height 51
drag, startPoint x: 1001, startPoint y: 41, endPoint x: 1199, endPoint y: 35, distance: 198.1
click at [1013, 35] on icon at bounding box center [1006, 40] width 15 height 15
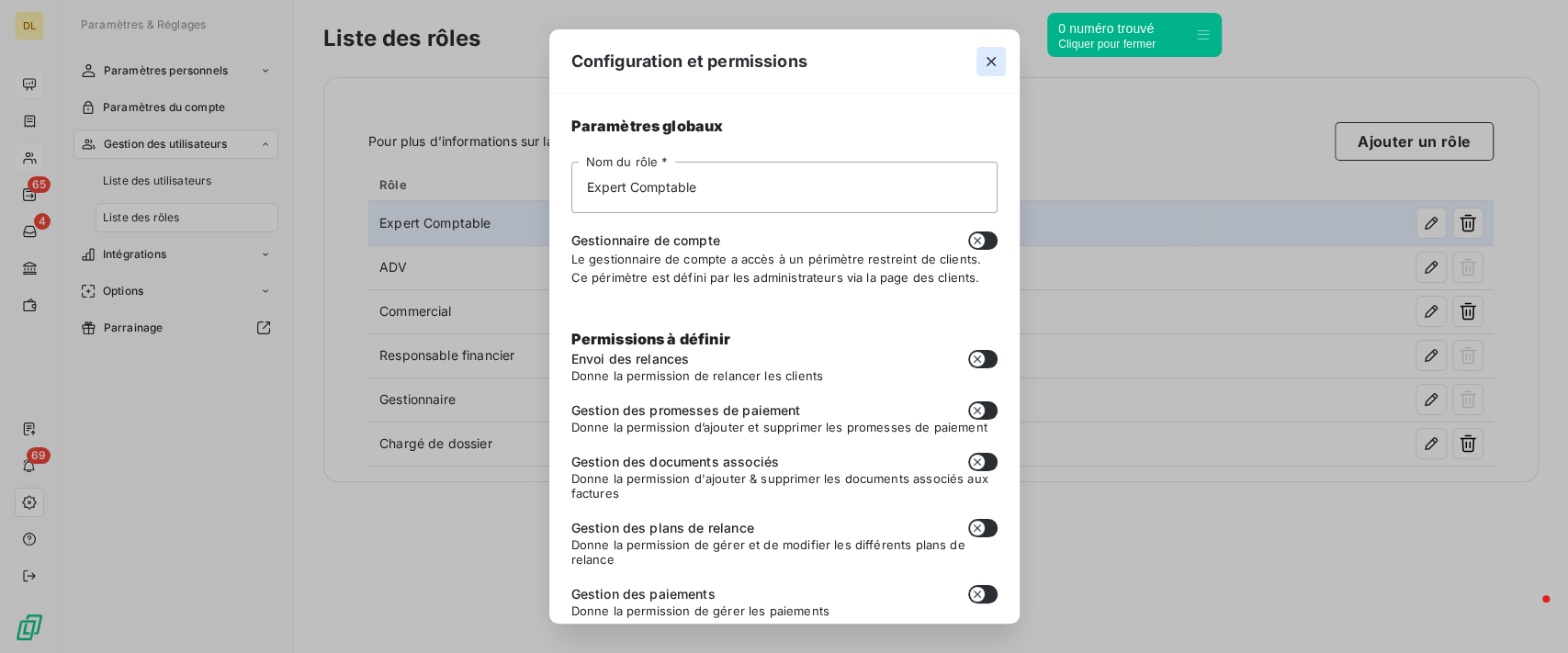
click at [987, 60] on icon "button" at bounding box center [991, 61] width 19 height 19
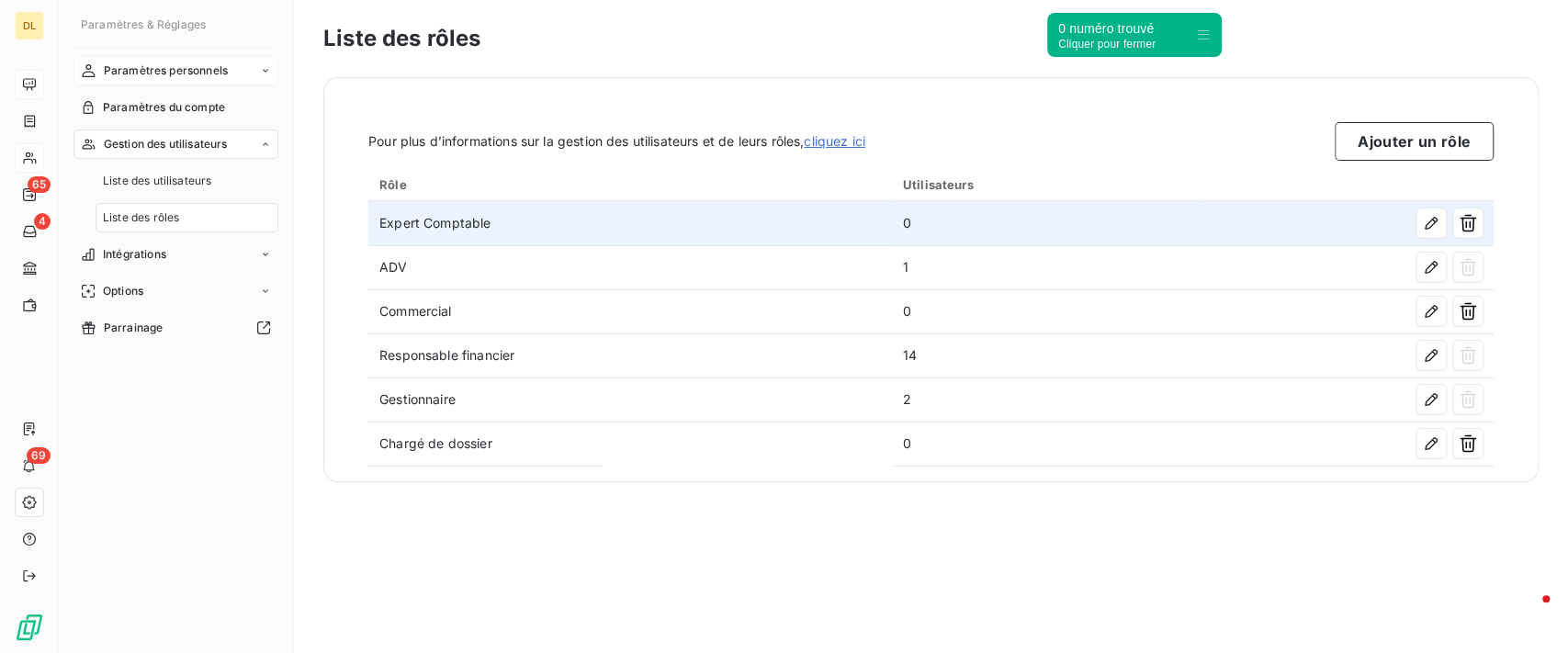
click at [225, 72] on span "Paramètres personnels" at bounding box center [165, 70] width 124 height 17
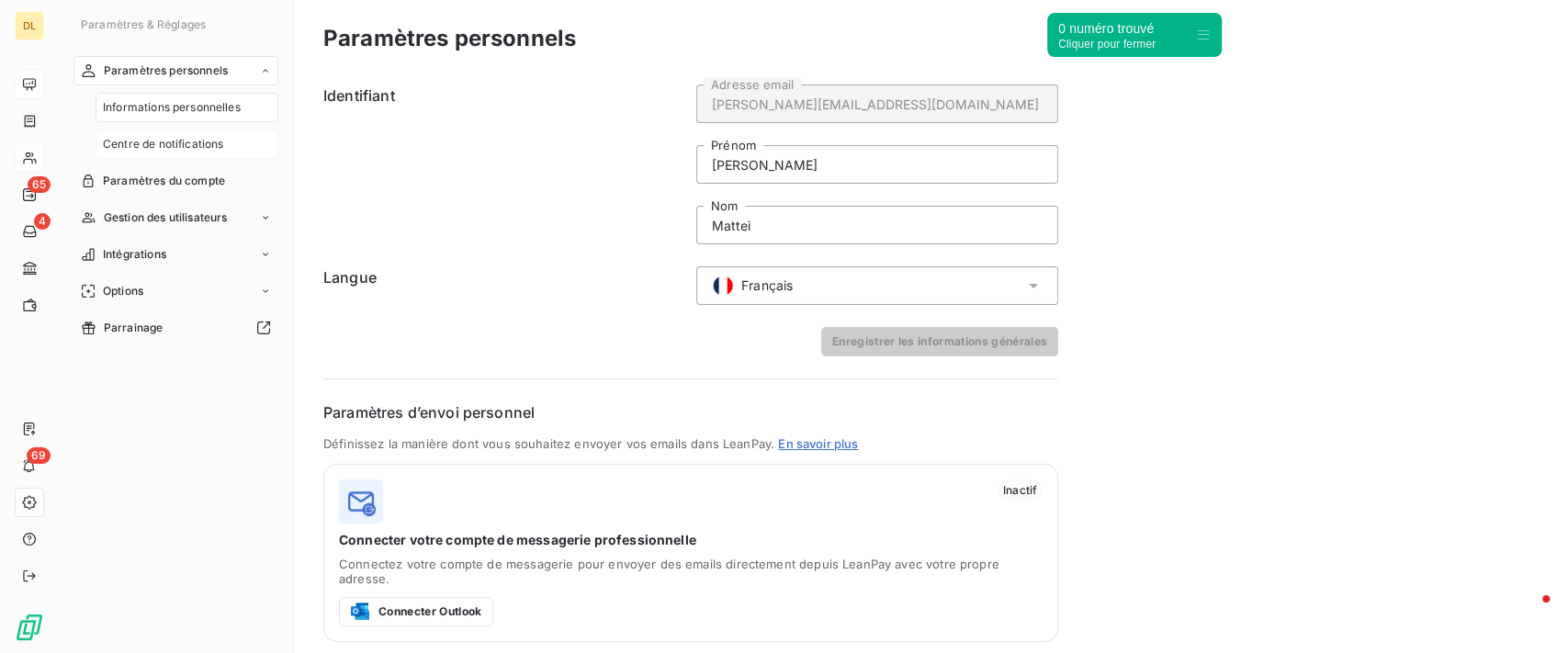
click at [181, 139] on span "Centre de notifications" at bounding box center [163, 143] width 121 height 17
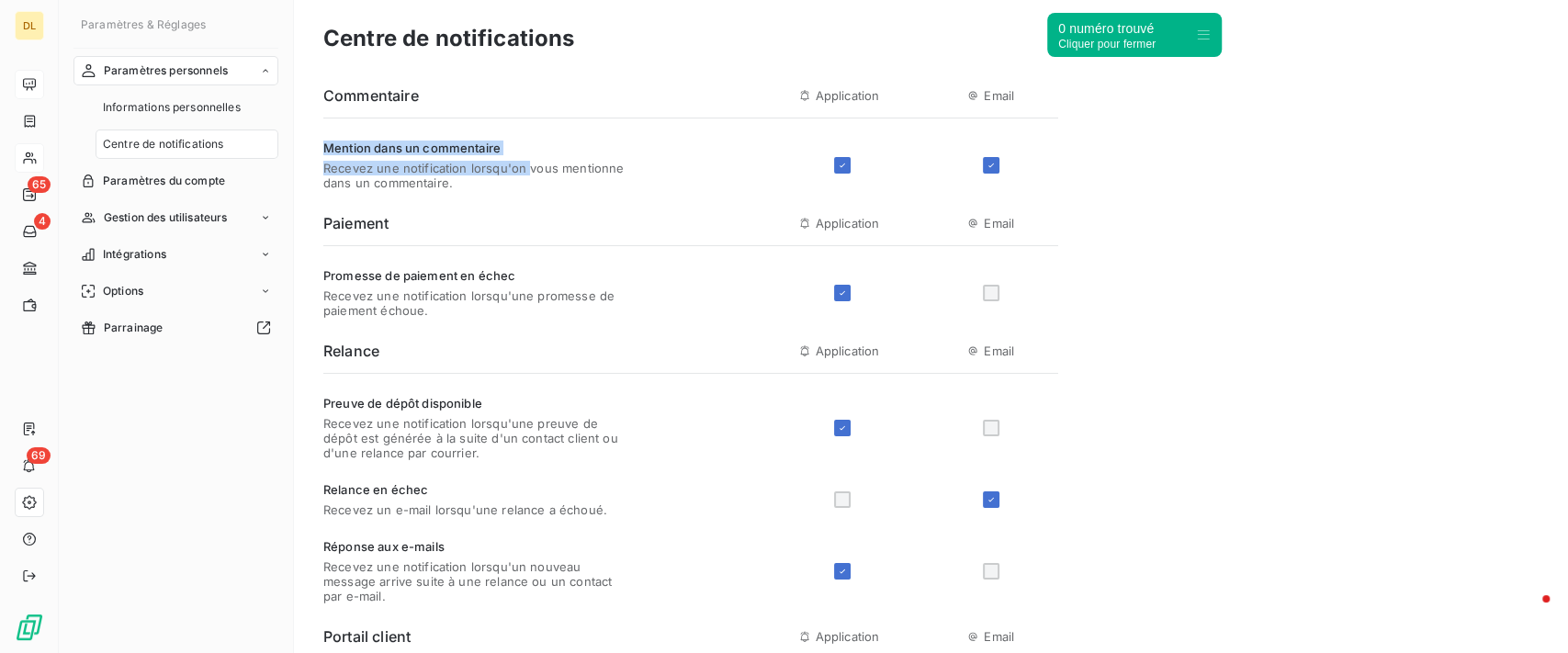
drag, startPoint x: 523, startPoint y: 159, endPoint x: 324, endPoint y: 153, distance: 199.1
click at [324, 153] on div "Mention dans un commentaire Recevez une notification lorsqu'on vous mentionne d…" at bounding box center [476, 165] width 305 height 49
click at [435, 176] on span "Recevez une notification lorsqu'on vous mentionne dans un commentaire." at bounding box center [476, 176] width 305 height 30
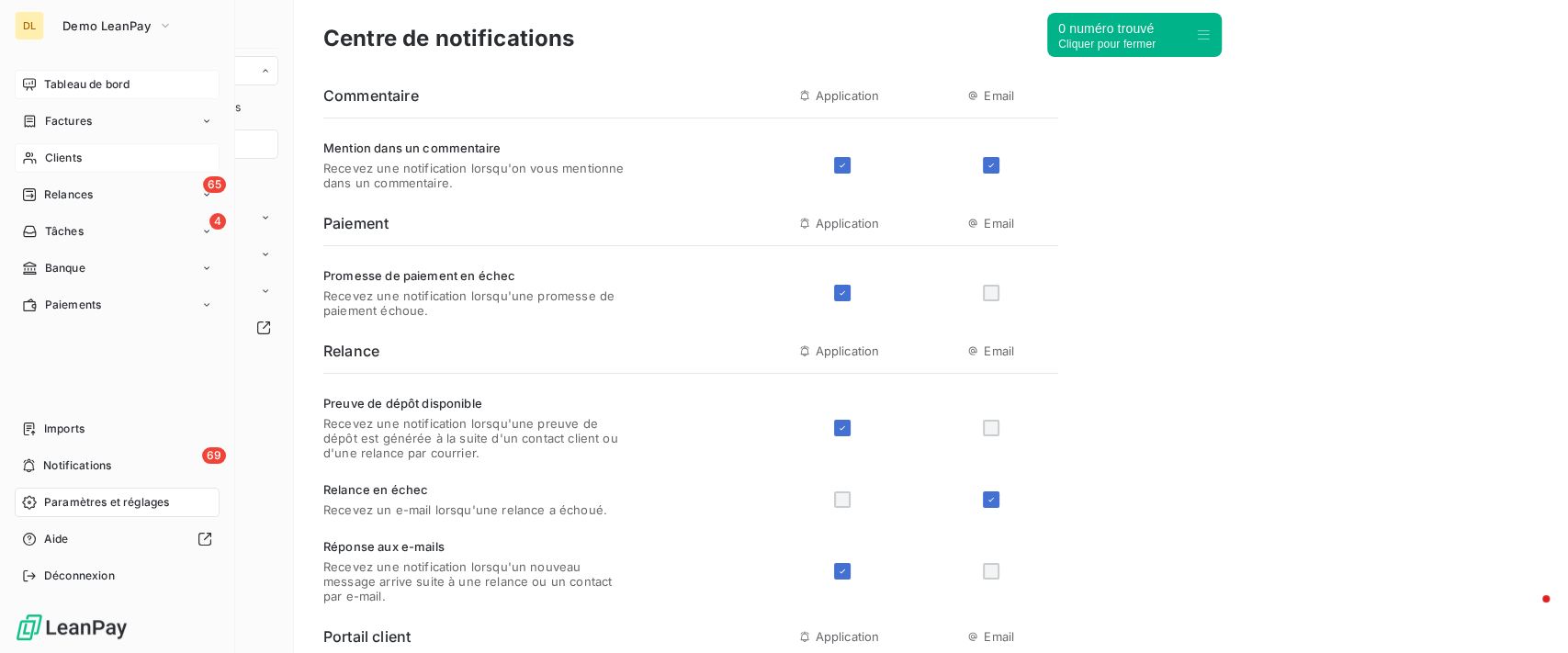
click at [47, 84] on span "Tableau de bord" at bounding box center [87, 84] width 85 height 17
